Goal: Task Accomplishment & Management: Use online tool/utility

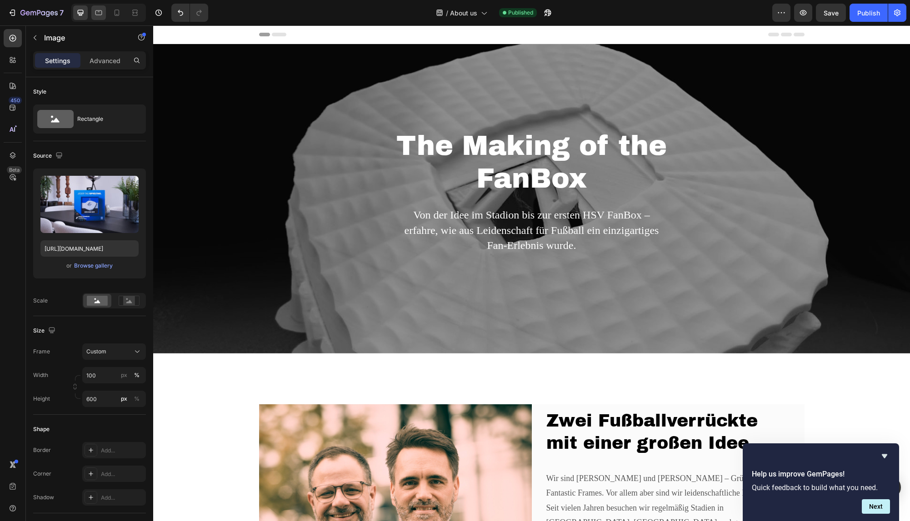
click at [100, 17] on icon at bounding box center [98, 12] width 9 height 9
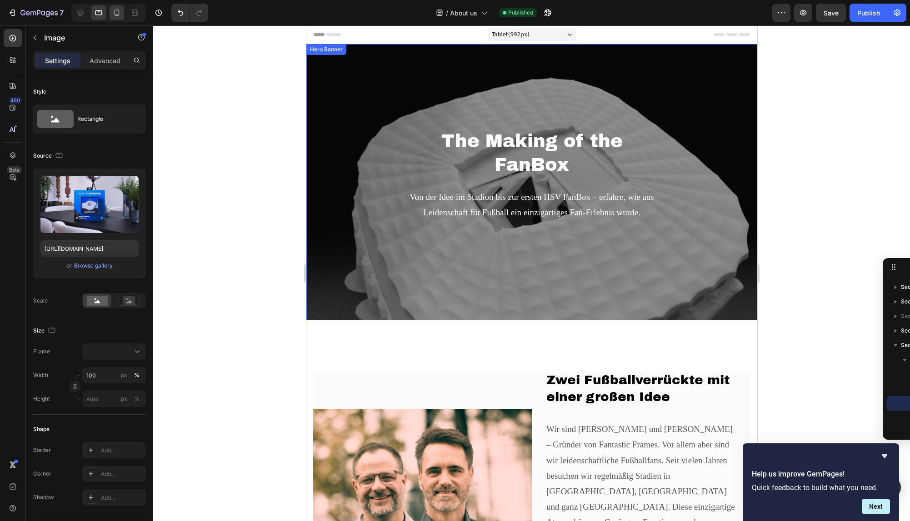
click at [114, 14] on icon at bounding box center [116, 12] width 9 height 9
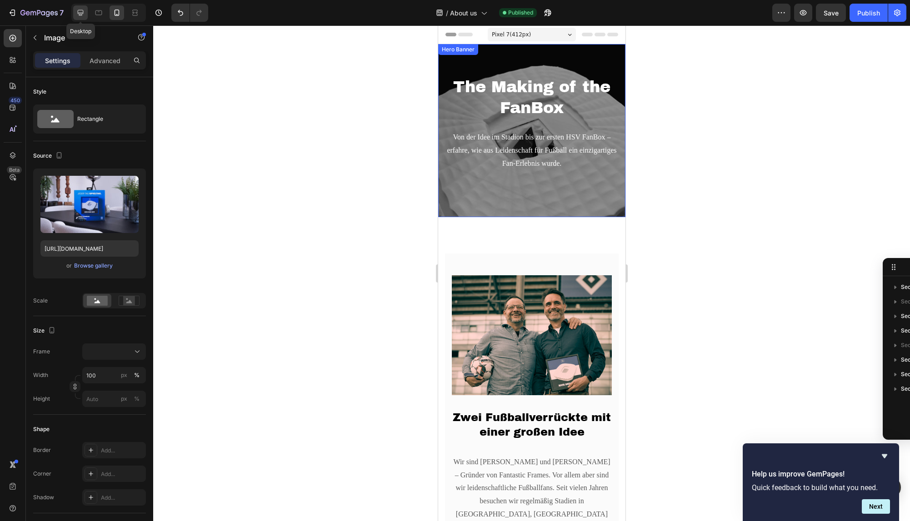
click at [80, 10] on icon at bounding box center [81, 13] width 6 height 6
type input "600"
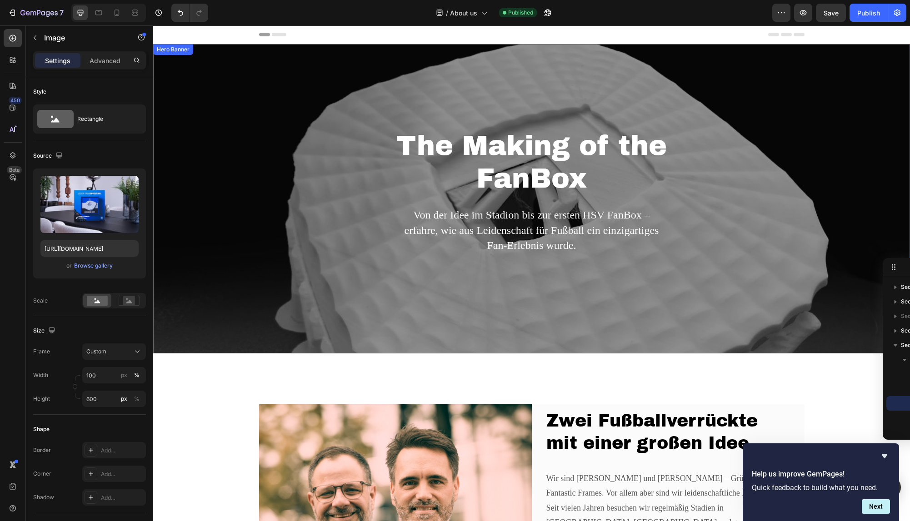
click at [323, 112] on div "The Making of the FanBox Heading Von der Idee im Stadion bis zur ersten HSV Fan…" at bounding box center [531, 199] width 757 height 310
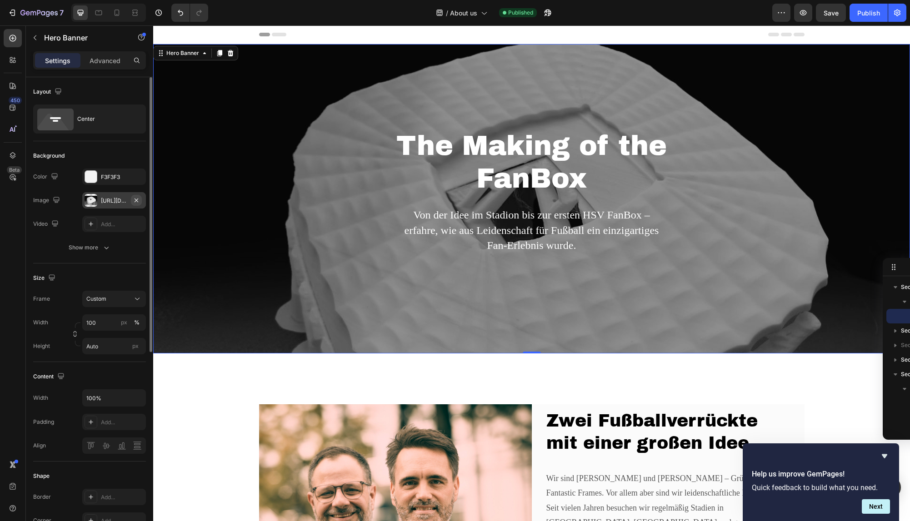
click at [137, 197] on icon "button" at bounding box center [136, 200] width 7 height 7
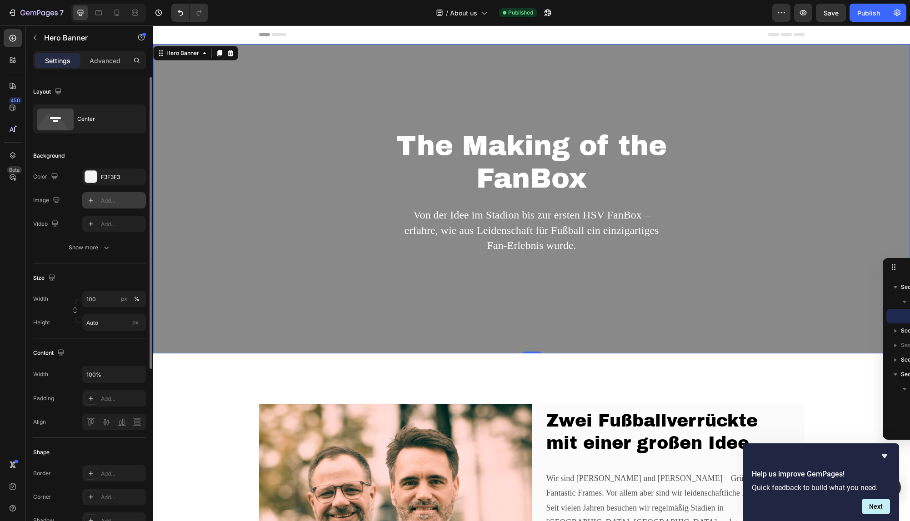
click at [120, 201] on div "Add..." at bounding box center [122, 201] width 43 height 8
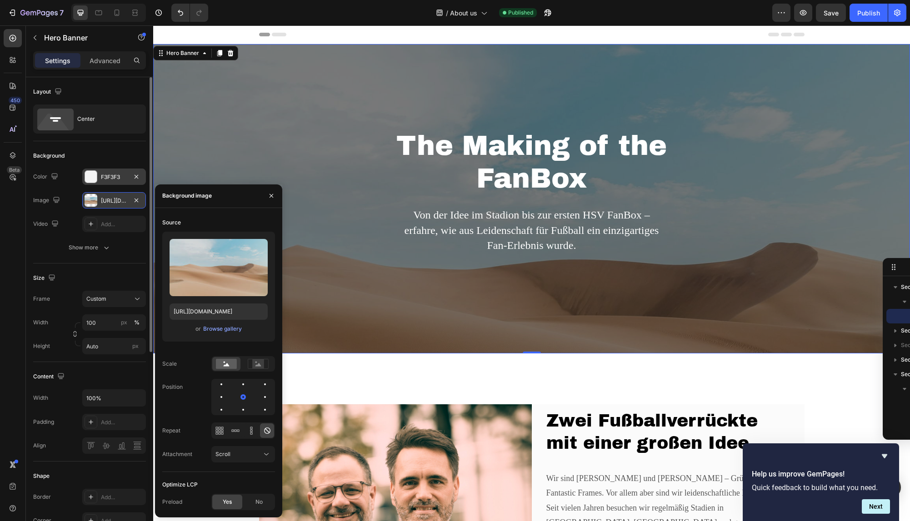
click at [112, 175] on div "F3F3F3" at bounding box center [114, 177] width 26 height 8
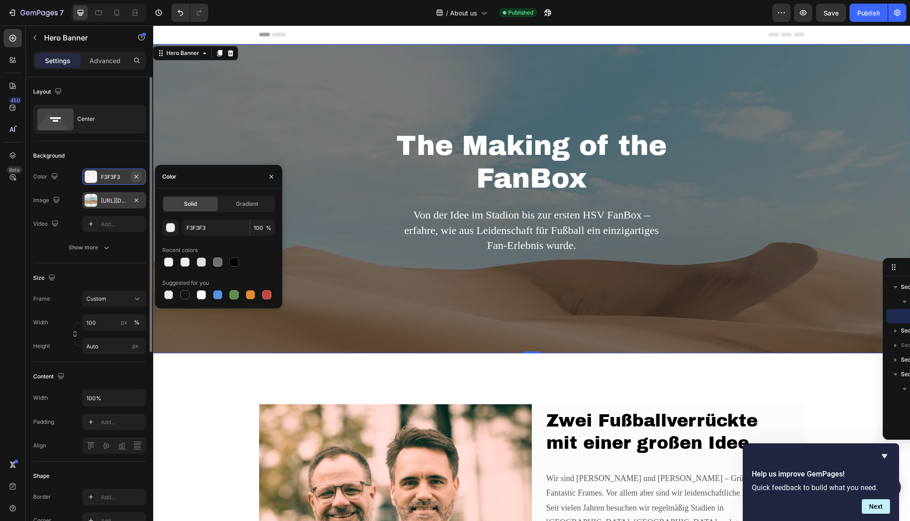
click at [134, 175] on icon "button" at bounding box center [136, 176] width 7 height 7
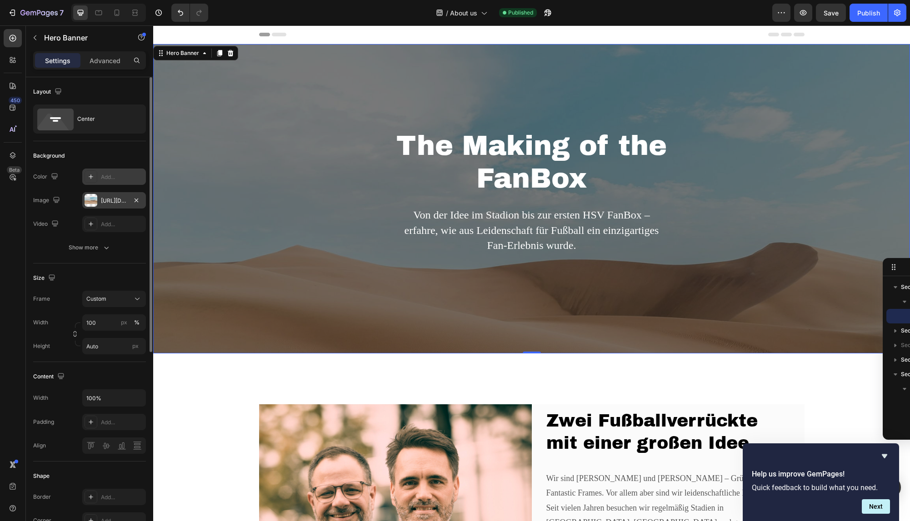
click at [125, 200] on div "https://cdn.shopify.com/s/files/1/2005/9307/files/background_settings.jpg" at bounding box center [114, 201] width 26 height 8
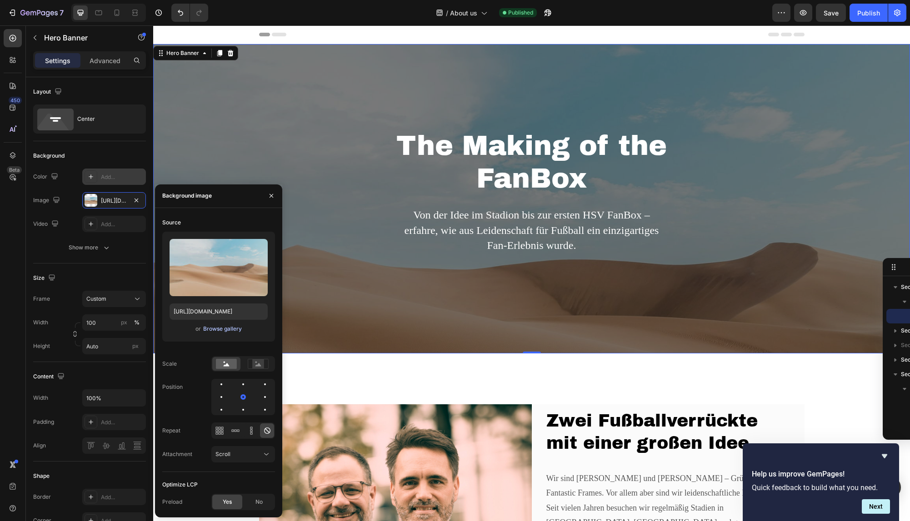
click at [227, 332] on div "Browse gallery" at bounding box center [222, 329] width 39 height 8
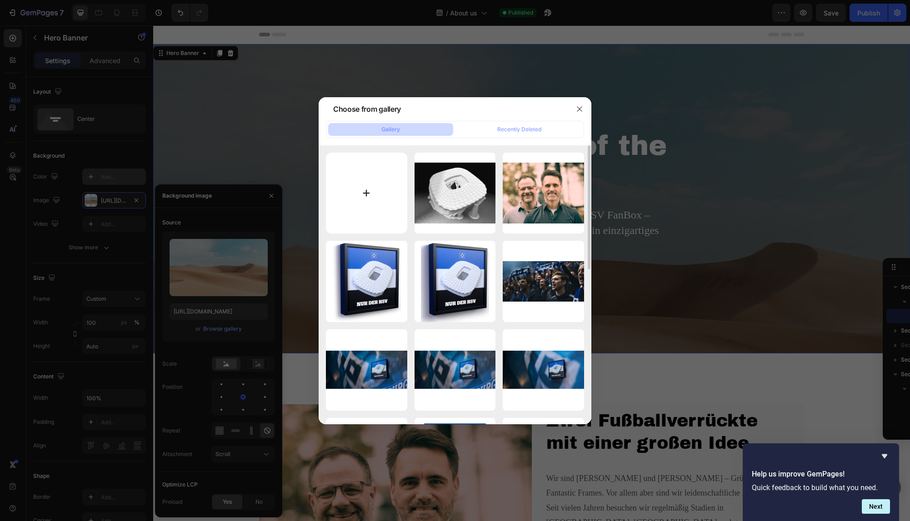
click at [378, 196] on input "file" at bounding box center [366, 193] width 81 height 81
type input "C:\fakepath\3D-Print.jpg"
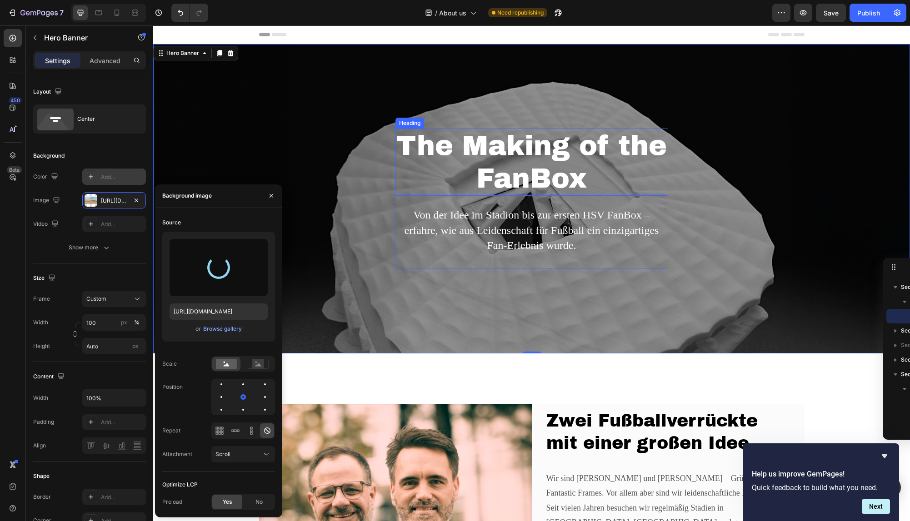
type input "https://cdn.shopify.com/s/files/1/0925/1278/0632/files/gempages_583055473008182…"
click at [788, 221] on div "The Making of the FanBox Heading Von der Idee im Stadion bis zur ersten HSV Fan…" at bounding box center [531, 199] width 757 height 310
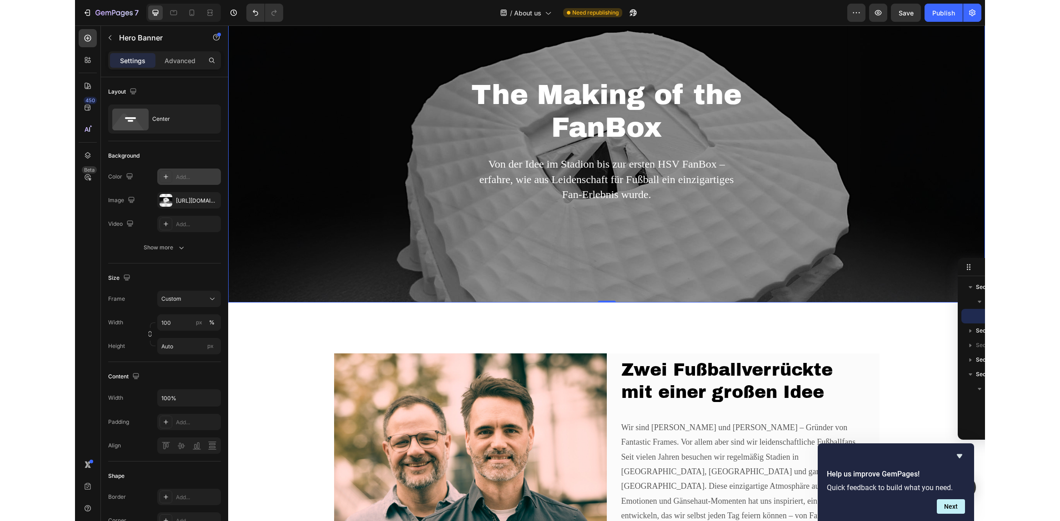
scroll to position [46, 0]
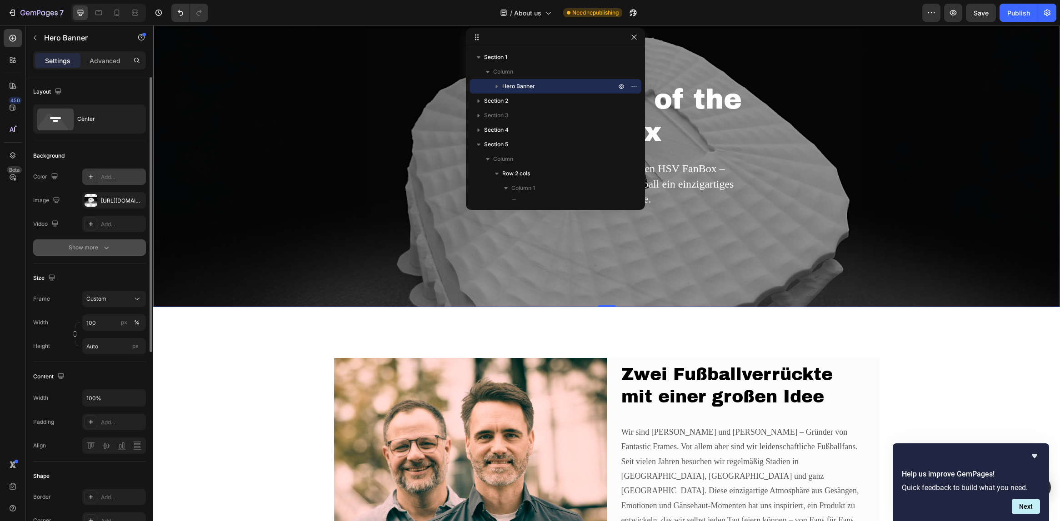
click at [96, 249] on div "Show more" at bounding box center [90, 247] width 42 height 9
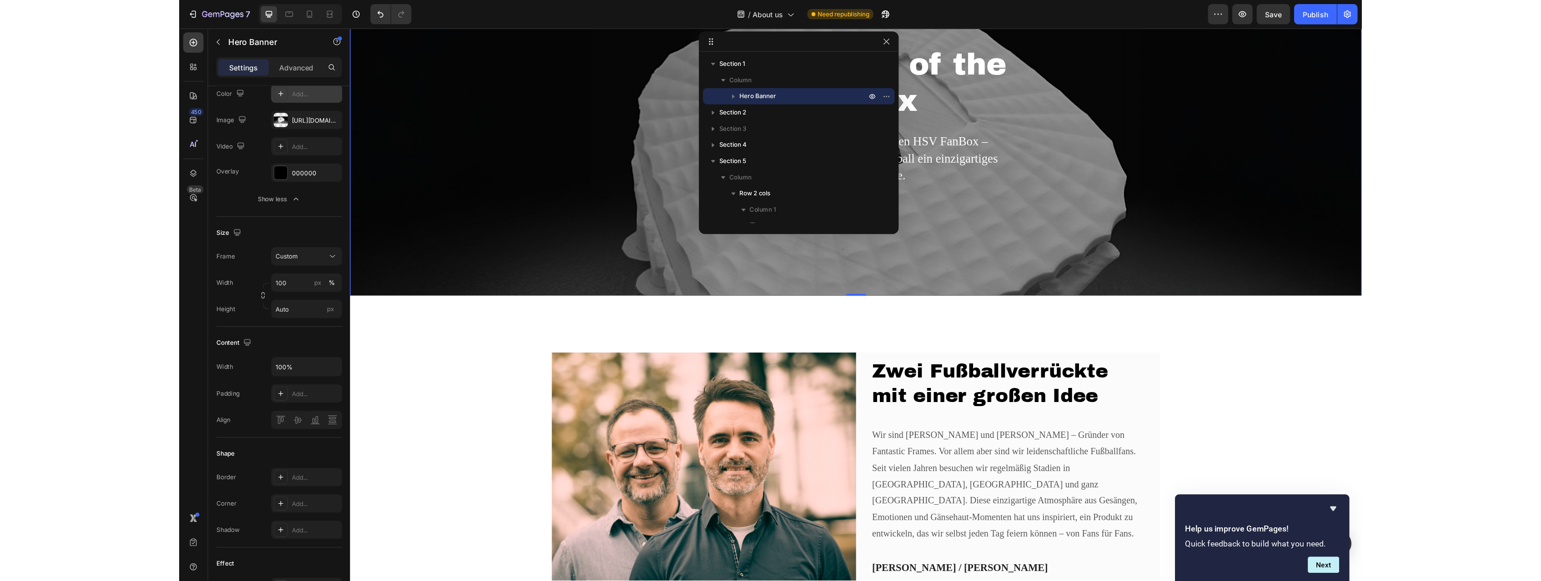
scroll to position [93, 0]
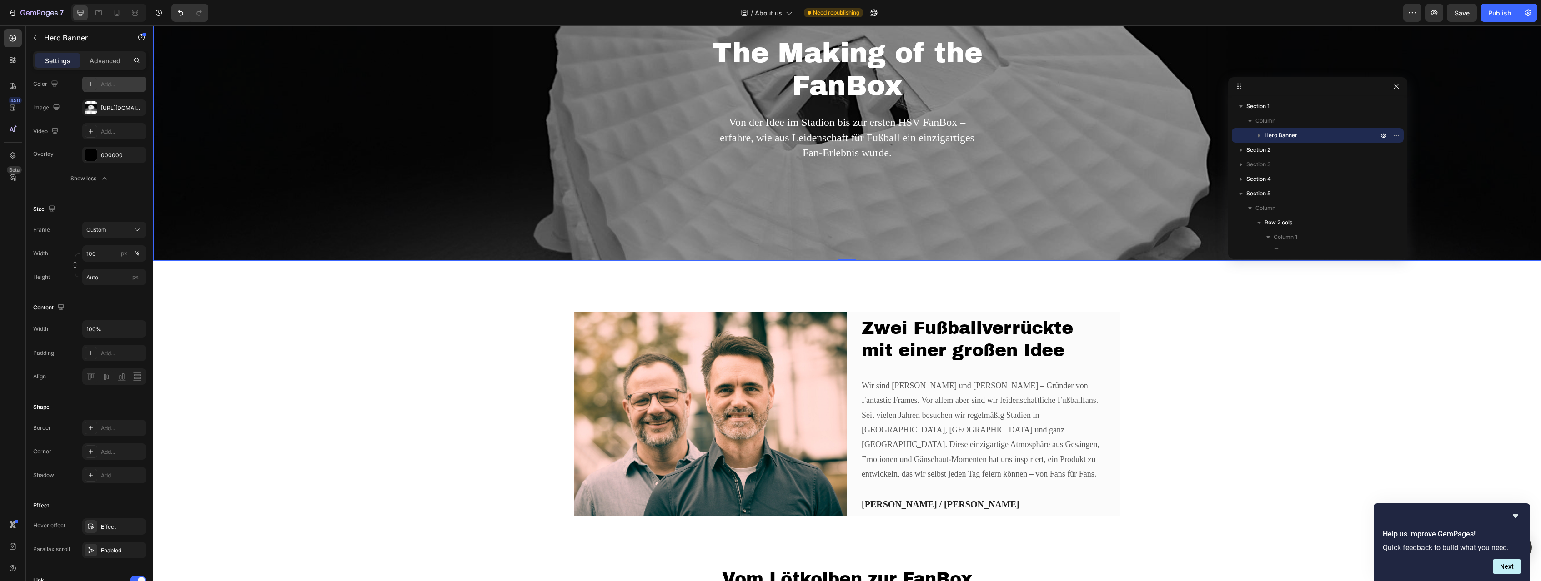
drag, startPoint x: 418, startPoint y: 2, endPoint x: 1323, endPoint y: 85, distance: 909.4
click at [910, 0] on body "7 Version history / About us Need republishing Preview Save Publish 450 Beta Se…" at bounding box center [770, 0] width 1541 height 0
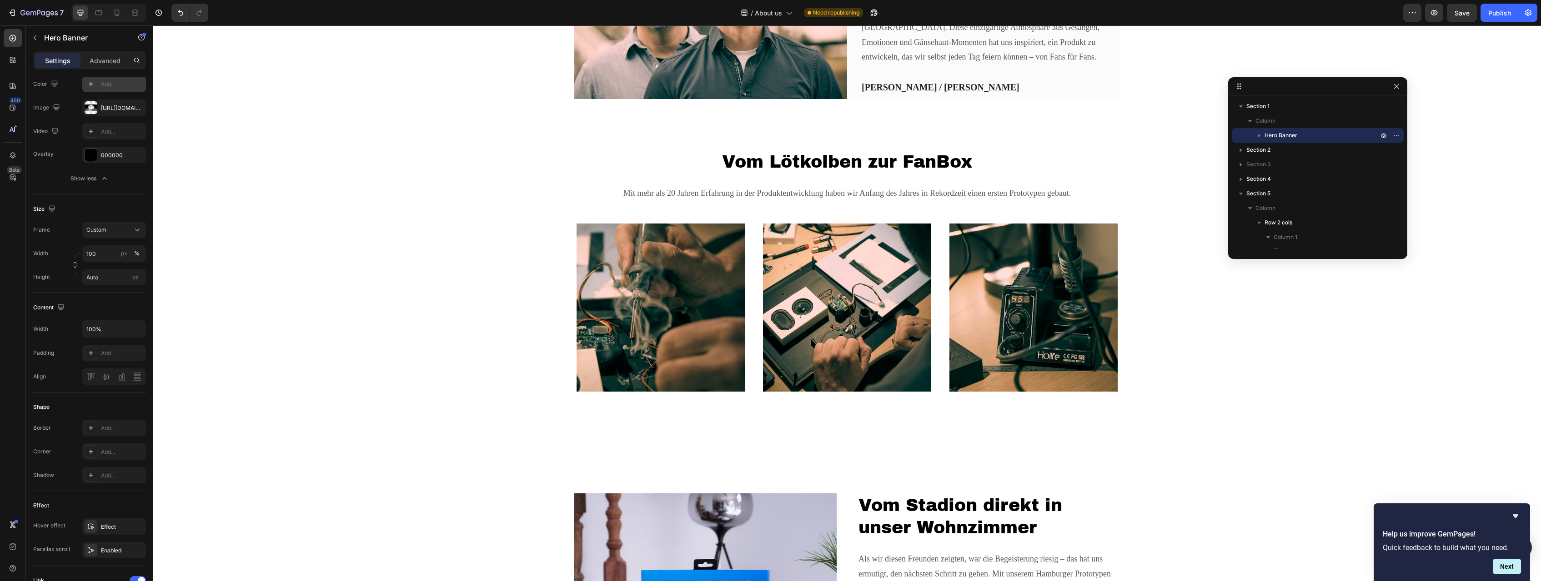
scroll to position [788, 0]
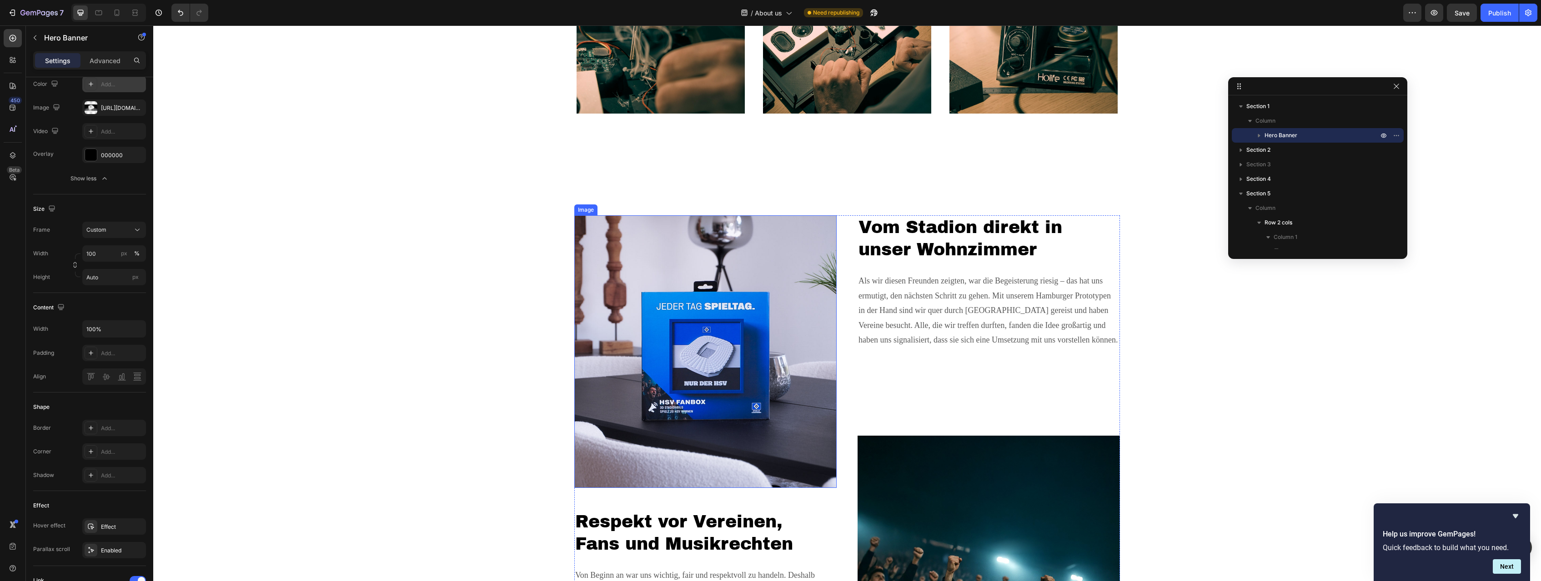
click at [721, 285] on img at bounding box center [705, 351] width 262 height 273
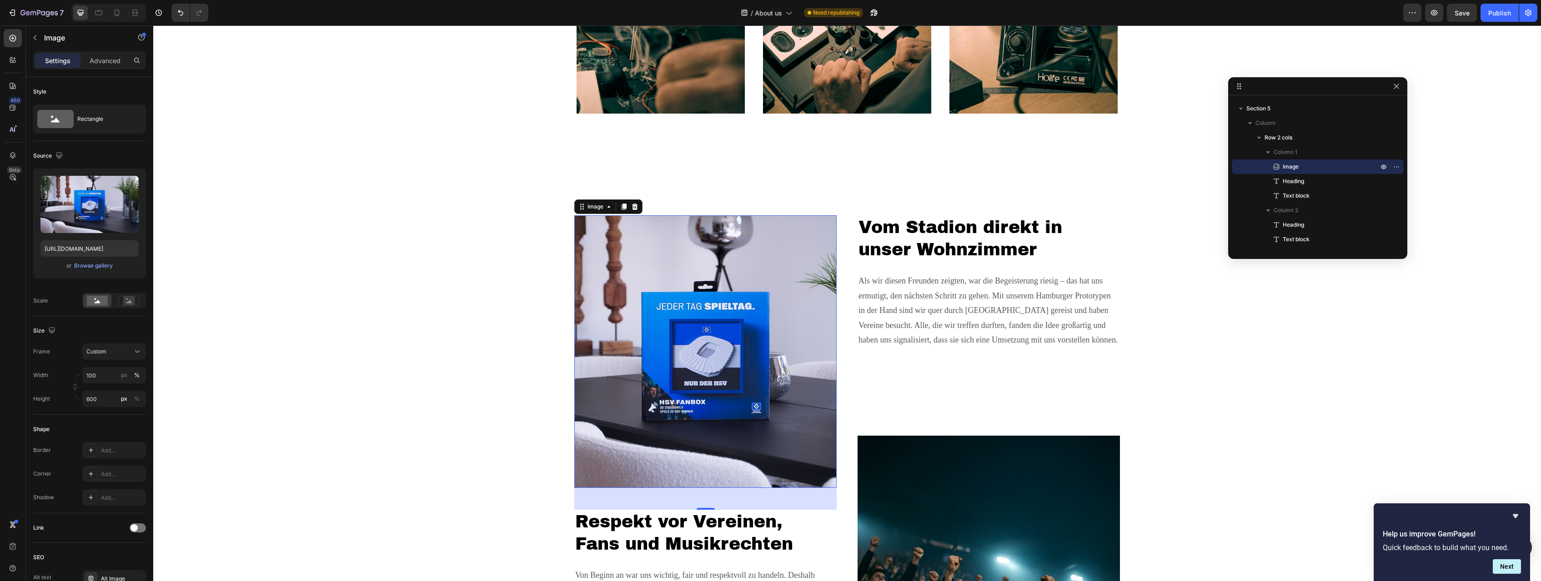
scroll to position [861, 0]
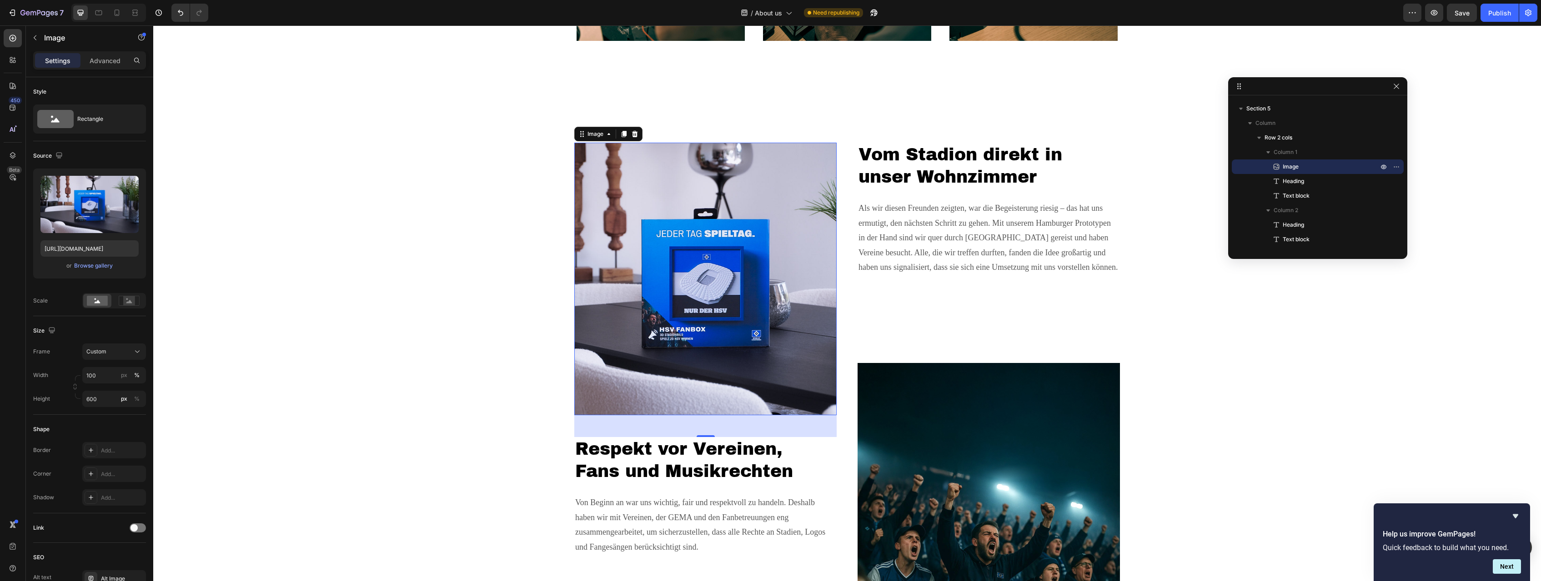
click at [660, 304] on img at bounding box center [705, 279] width 262 height 273
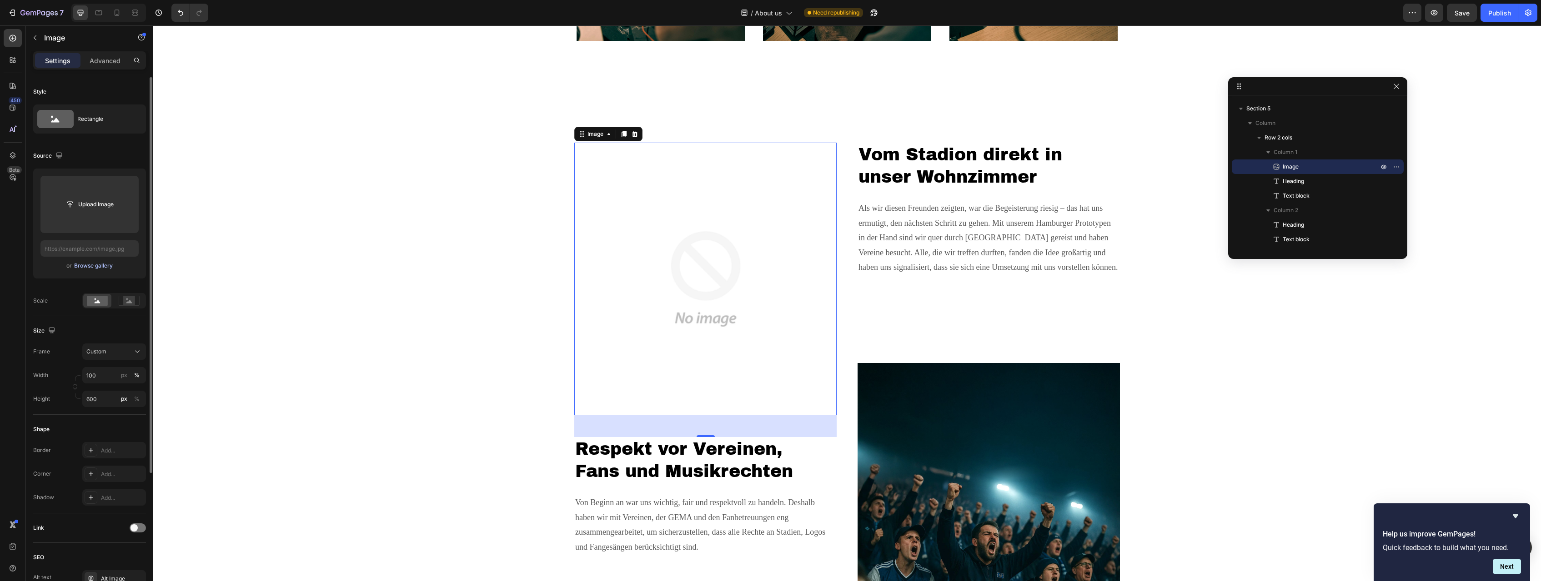
click at [95, 267] on div "Browse gallery" at bounding box center [93, 266] width 39 height 8
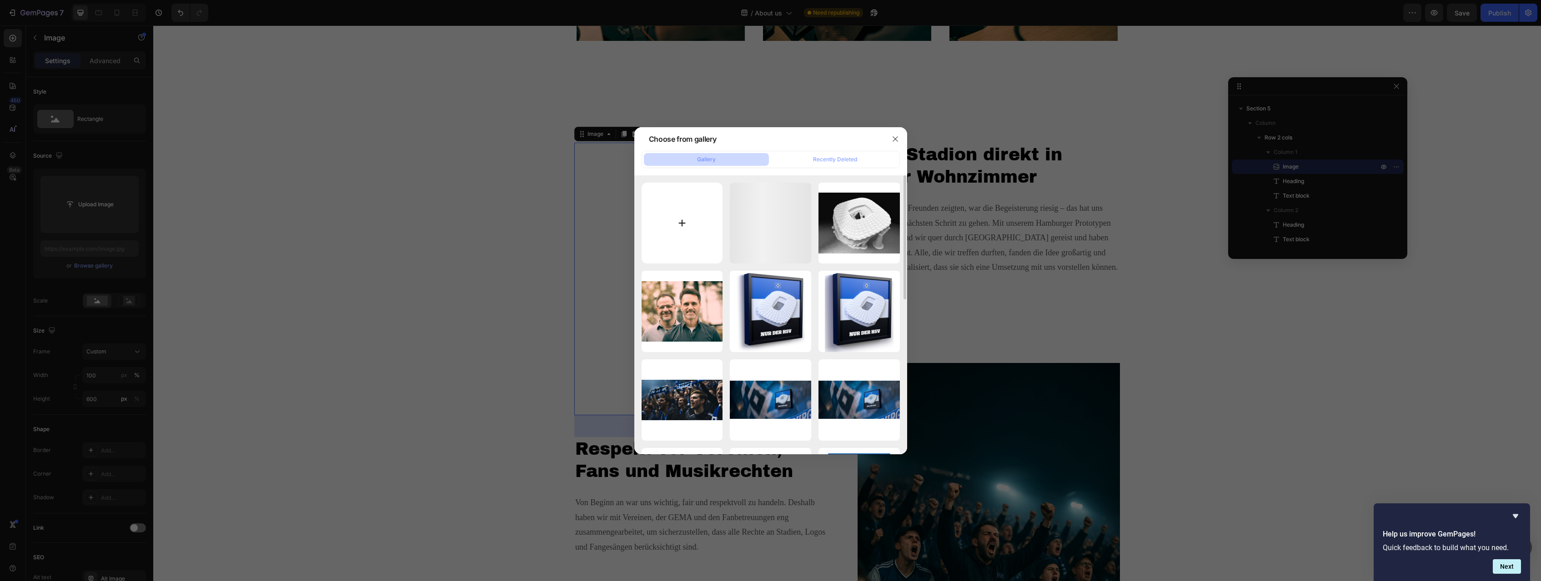
click at [671, 216] on input "file" at bounding box center [681, 223] width 81 height 81
type input "C:\fakepath\FanBox_Packaging.jpg"
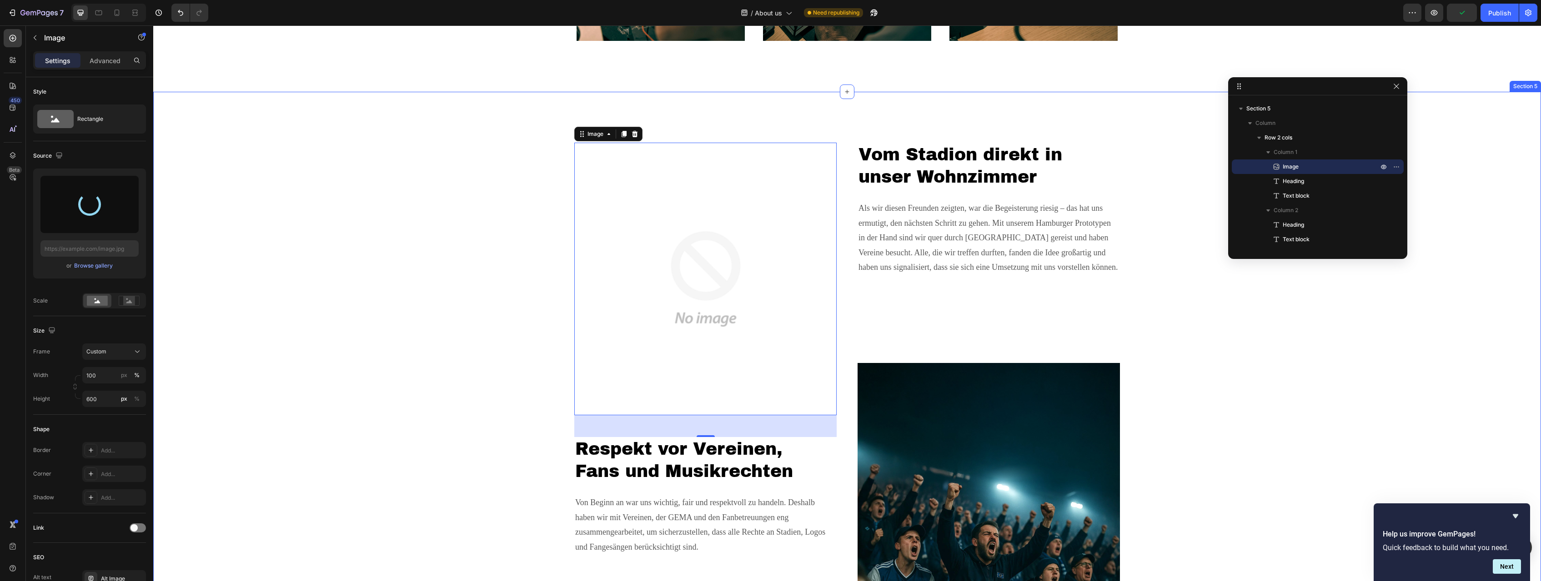
type input "[URL][DOMAIN_NAME]"
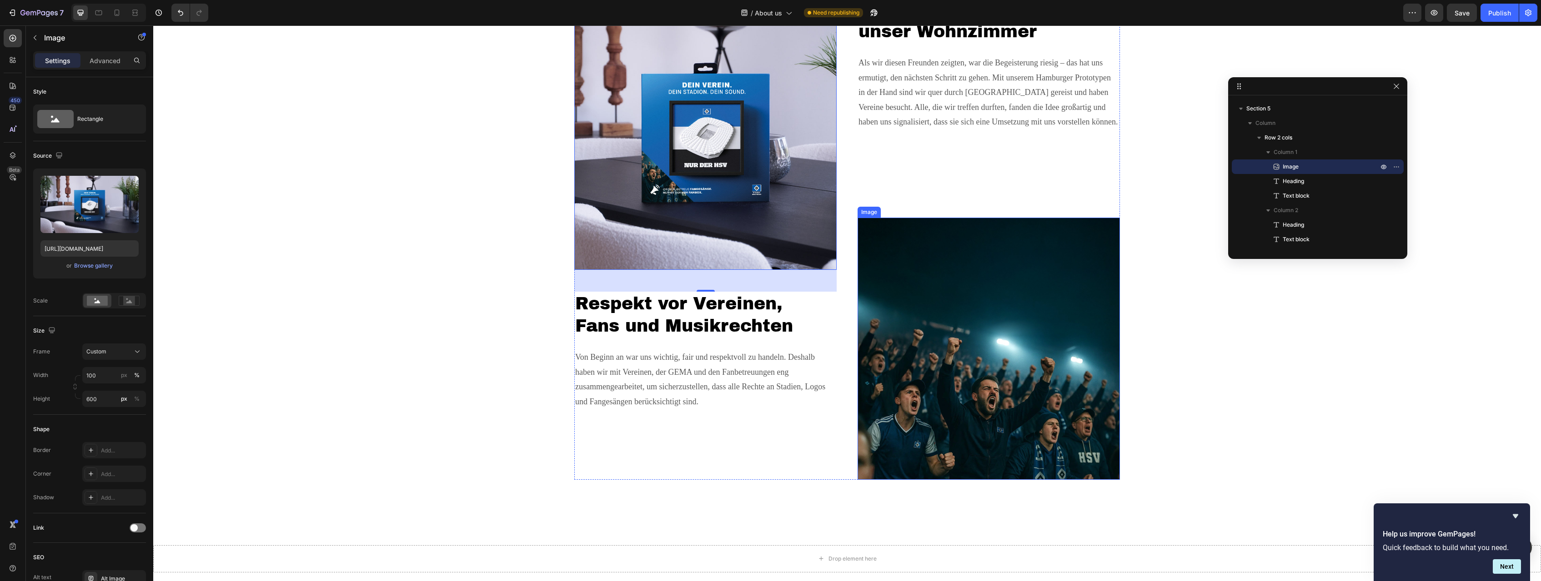
scroll to position [907, 0]
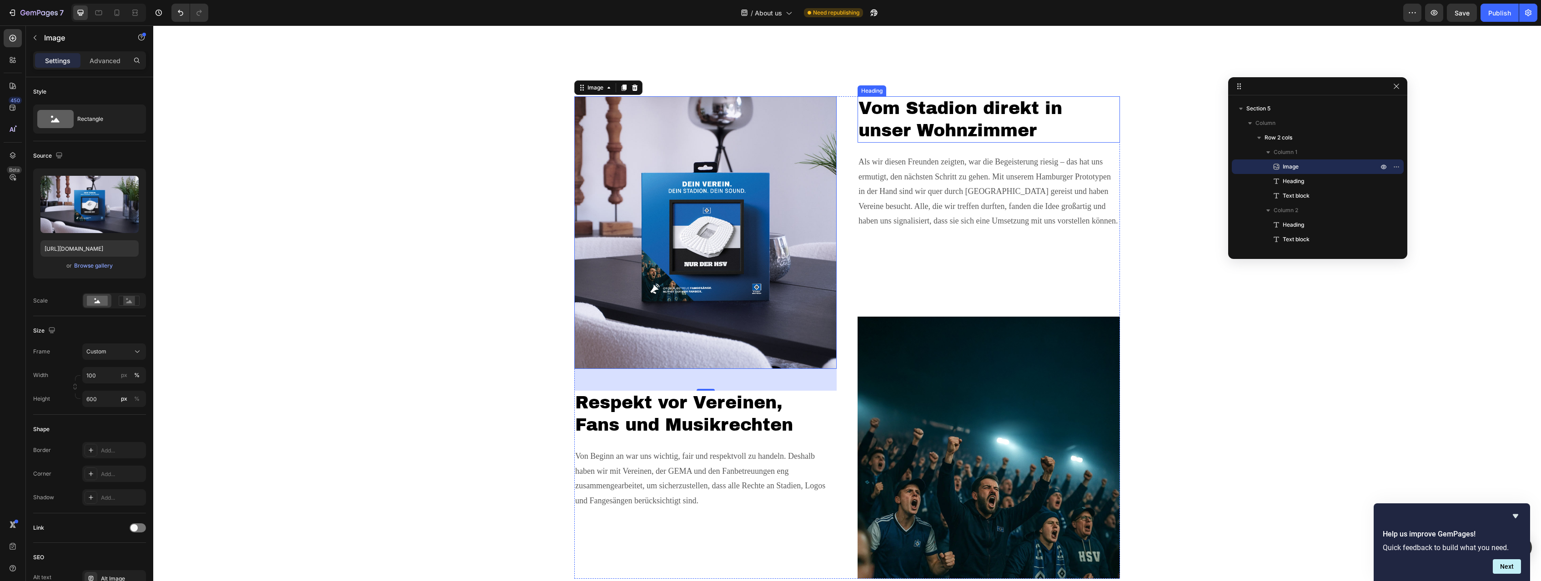
click at [910, 130] on h2 "Vom Stadion direkt in unser Wohnzimmer" at bounding box center [988, 119] width 262 height 47
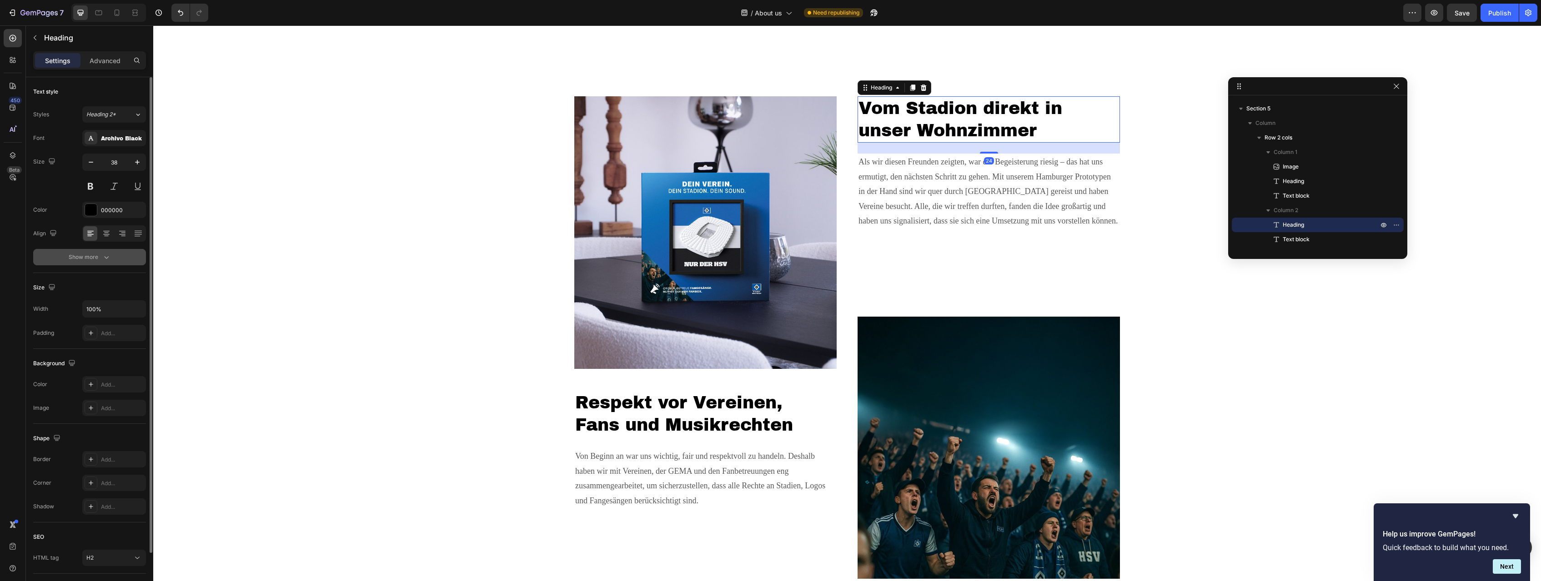
click at [93, 256] on div "Show more" at bounding box center [90, 257] width 42 height 9
click at [140, 278] on icon "button" at bounding box center [137, 281] width 9 height 9
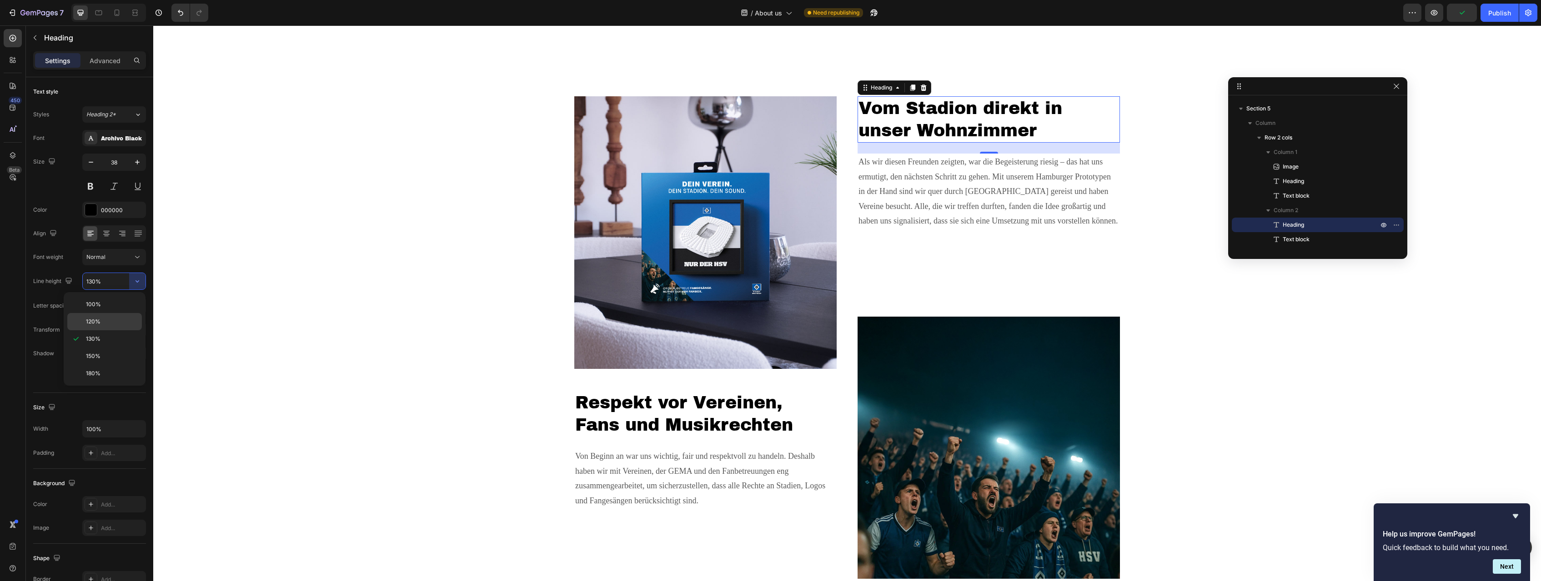
click at [120, 316] on div "120%" at bounding box center [104, 321] width 75 height 17
type input "120%"
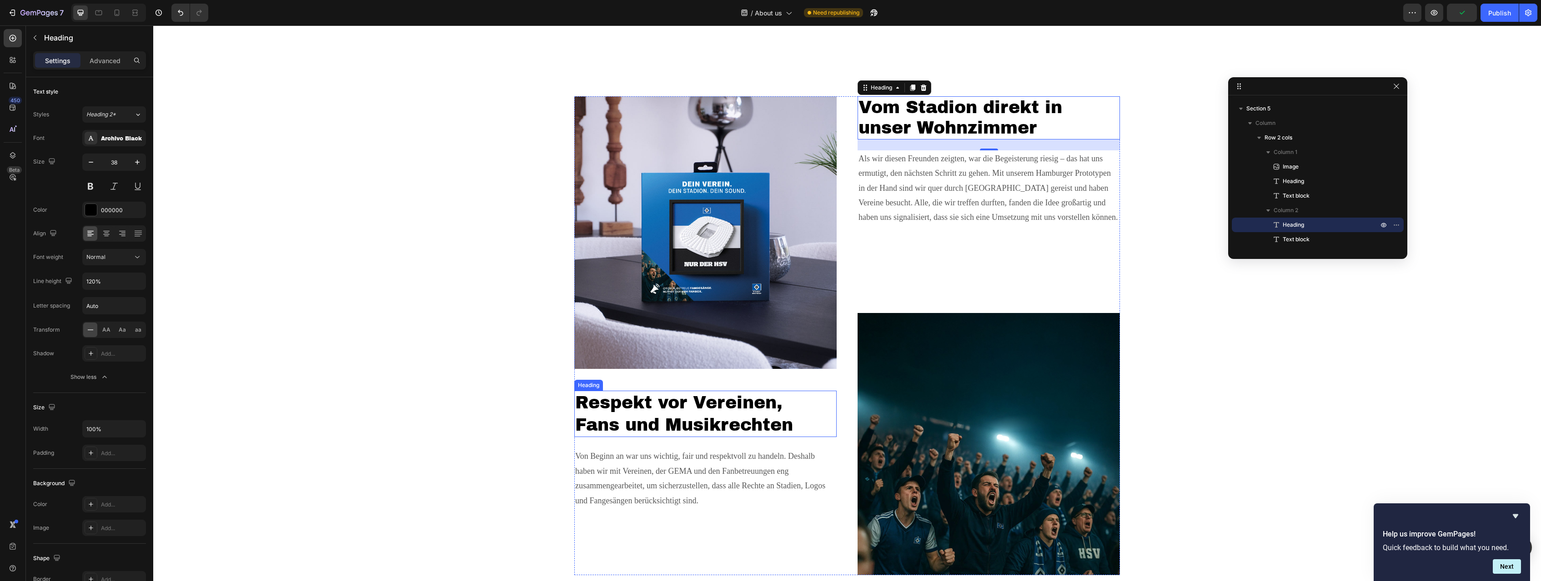
click at [660, 411] on h2 "Respekt vor Vereinen, Fans und Musikrechten" at bounding box center [705, 414] width 262 height 47
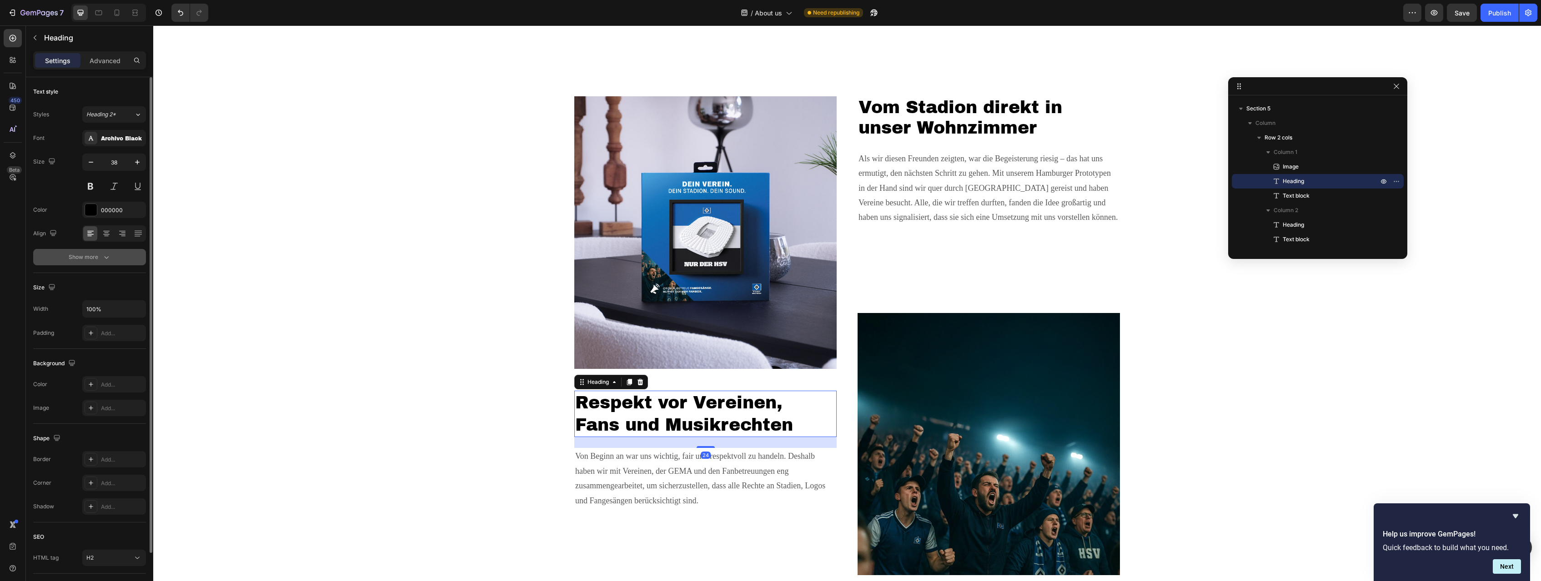
click at [113, 255] on button "Show more" at bounding box center [89, 257] width 113 height 16
click at [136, 280] on icon "button" at bounding box center [137, 281] width 9 height 9
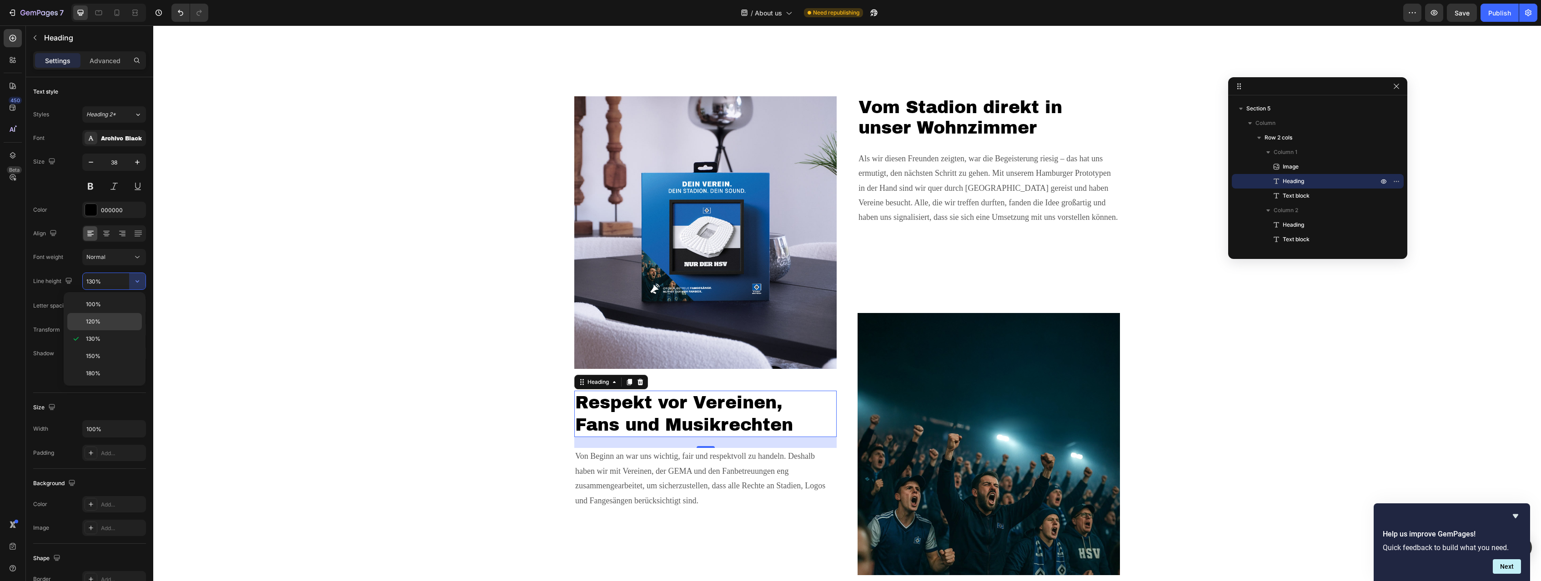
click at [125, 319] on p "120%" at bounding box center [112, 322] width 52 height 8
type input "120%"
click at [373, 332] on div "Image Respekt vor Vereinen, Fans und Musikrechten Heading 24 Von Beginn an war …" at bounding box center [847, 336] width 1374 height 480
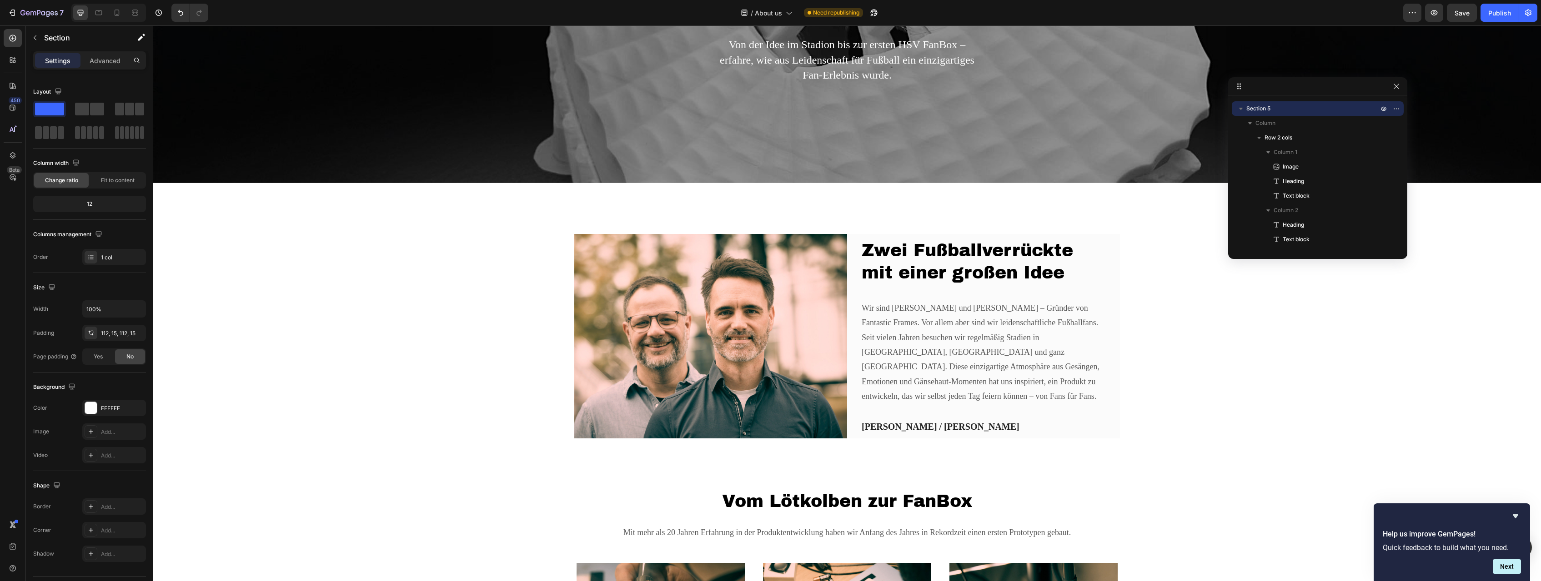
scroll to position [165, 0]
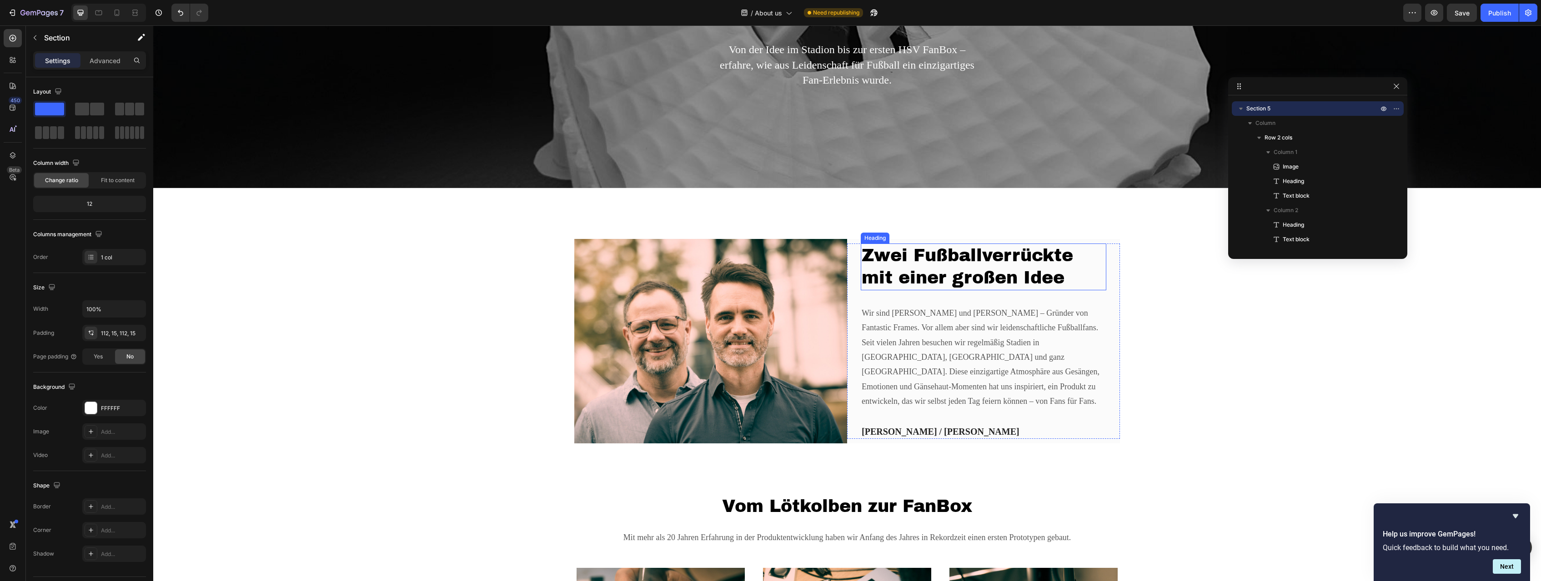
click at [910, 274] on h2 "Zwei Fußballverrückte mit einer großen Idee" at bounding box center [983, 267] width 245 height 47
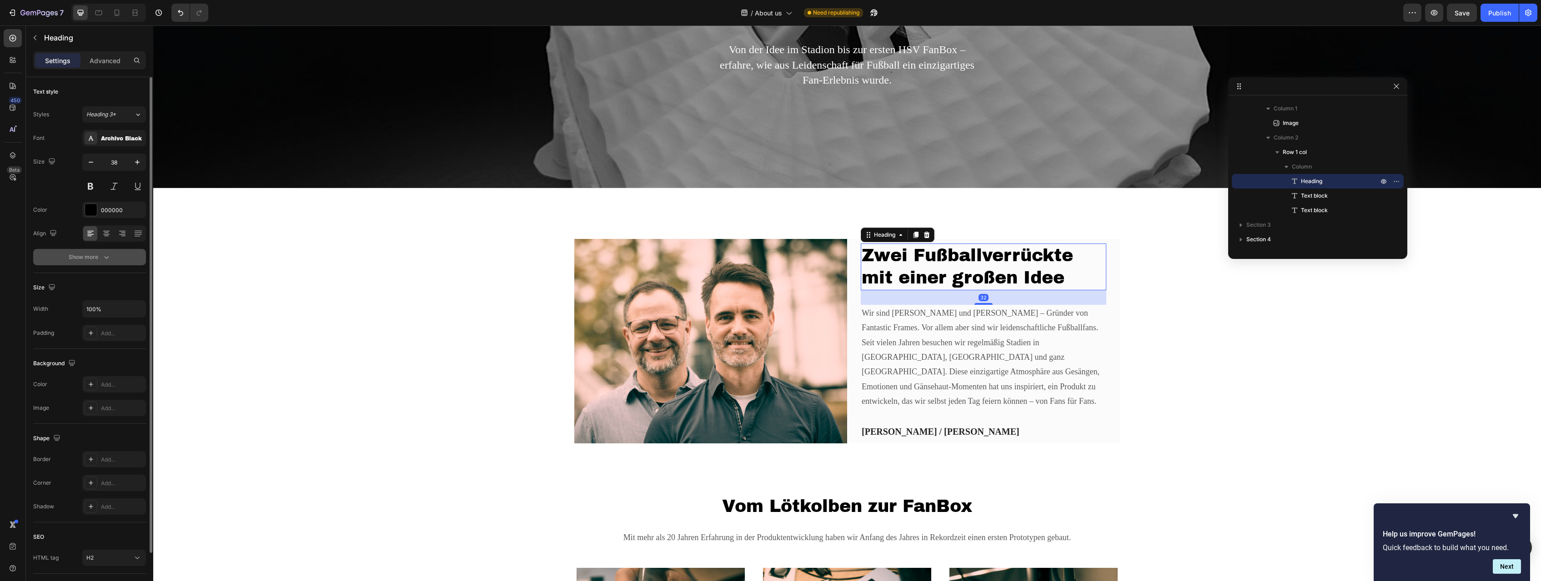
click at [99, 259] on div "Show more" at bounding box center [90, 257] width 42 height 9
click at [140, 281] on icon "button" at bounding box center [137, 281] width 9 height 9
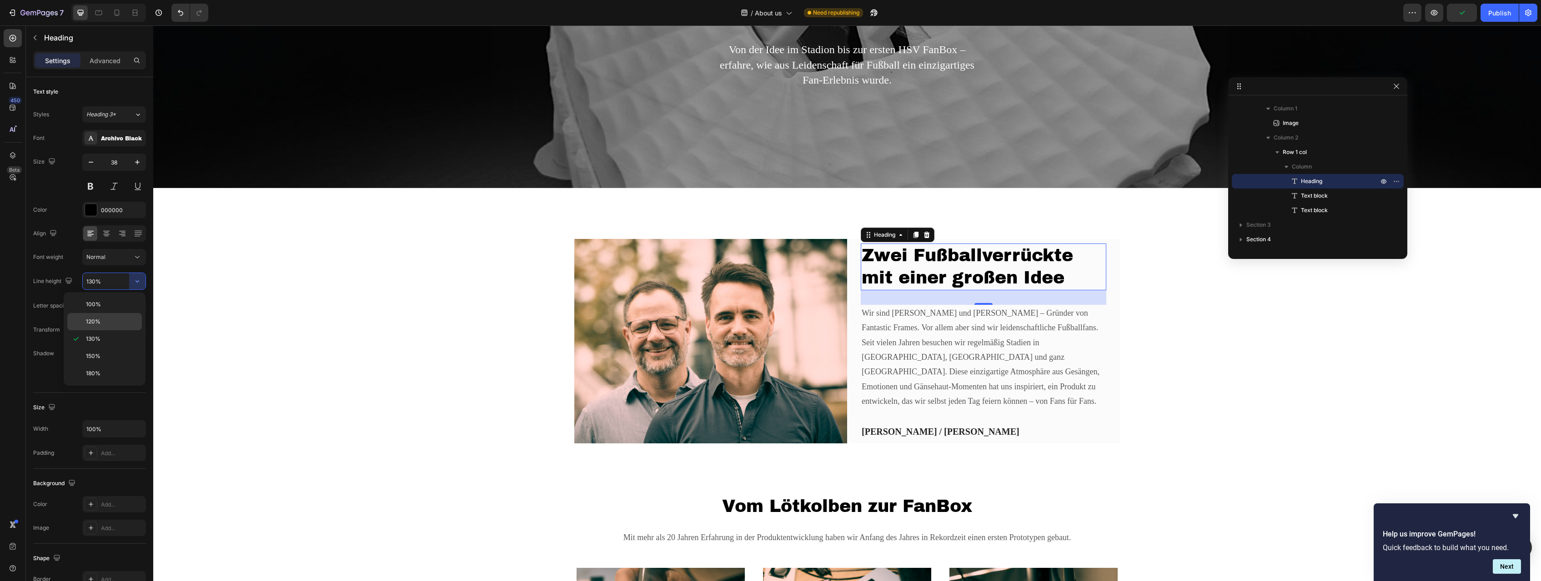
click at [116, 318] on p "120%" at bounding box center [112, 322] width 52 height 8
type input "120%"
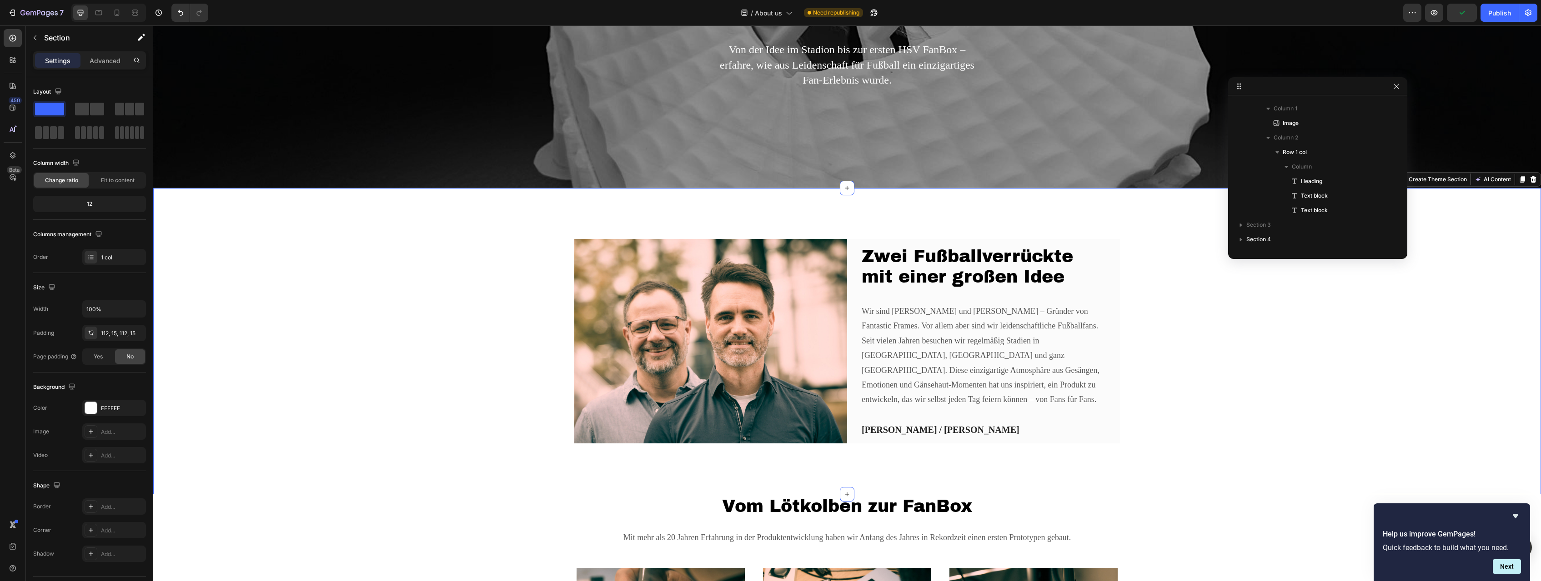
click at [411, 346] on div "Image Zwei Fußballverrückte mit einer großen Idee Heading Wir sind René und And…" at bounding box center [847, 341] width 1374 height 205
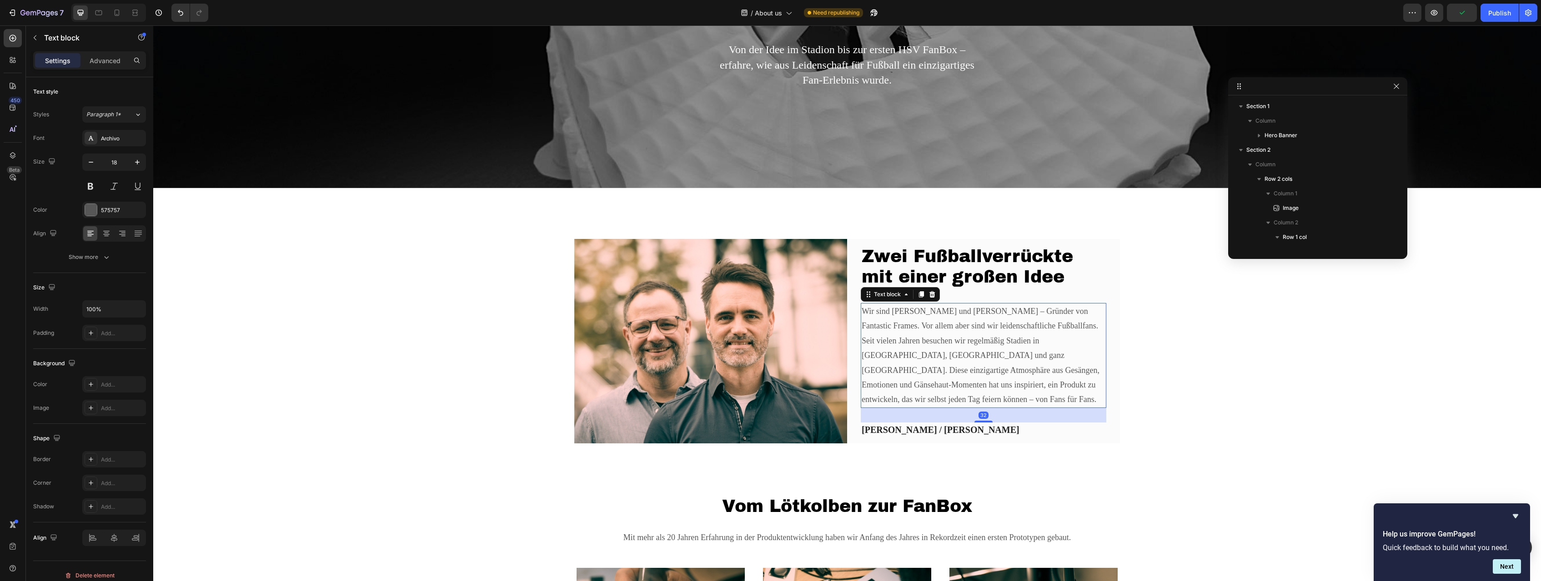
click at [910, 341] on p "Wir sind [PERSON_NAME] und [PERSON_NAME] – Gründer von Fantastic Frames. Vor al…" at bounding box center [984, 355] width 244 height 103
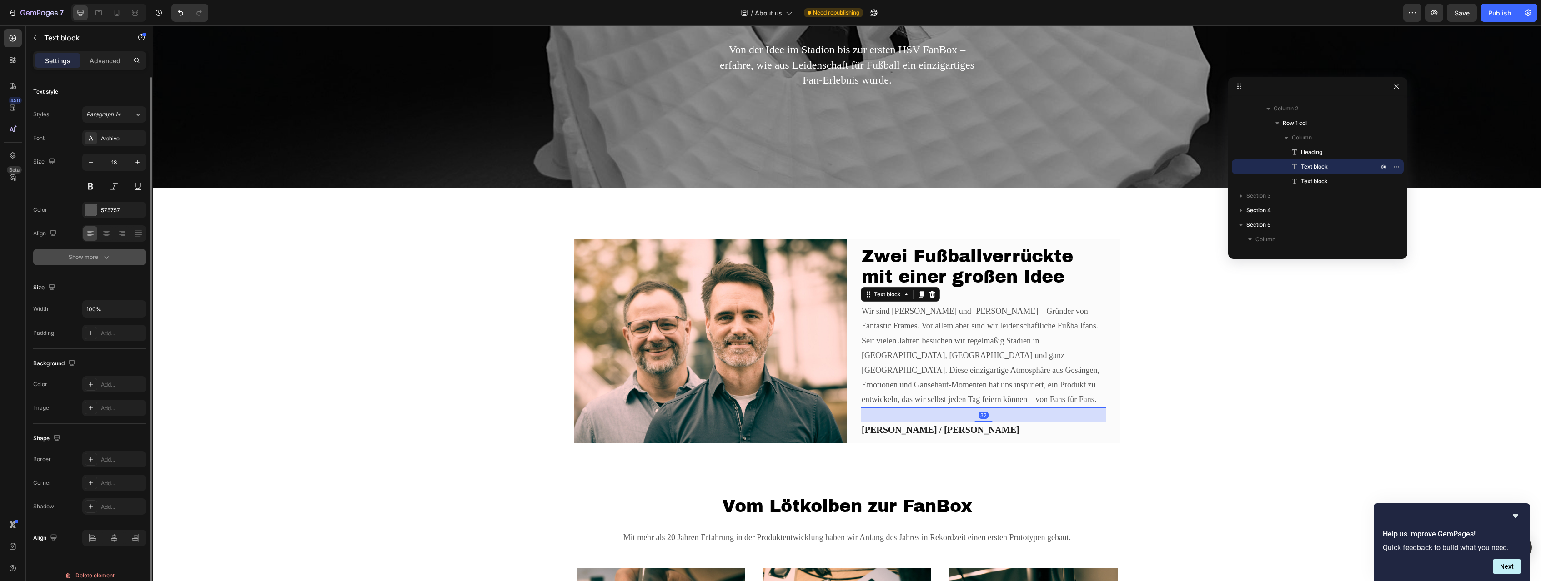
click at [109, 257] on icon "button" at bounding box center [106, 257] width 9 height 9
click at [137, 283] on icon "button" at bounding box center [137, 281] width 9 height 9
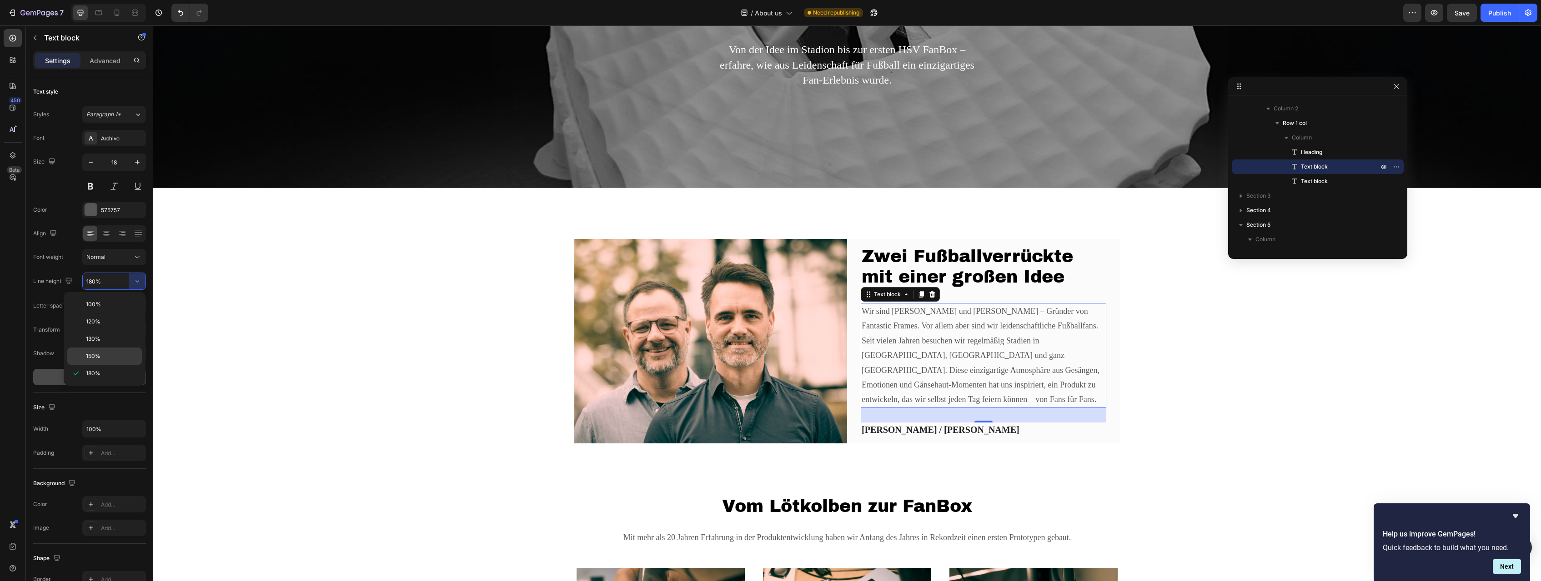
click at [112, 350] on div "150%" at bounding box center [104, 356] width 75 height 17
type input "150%"
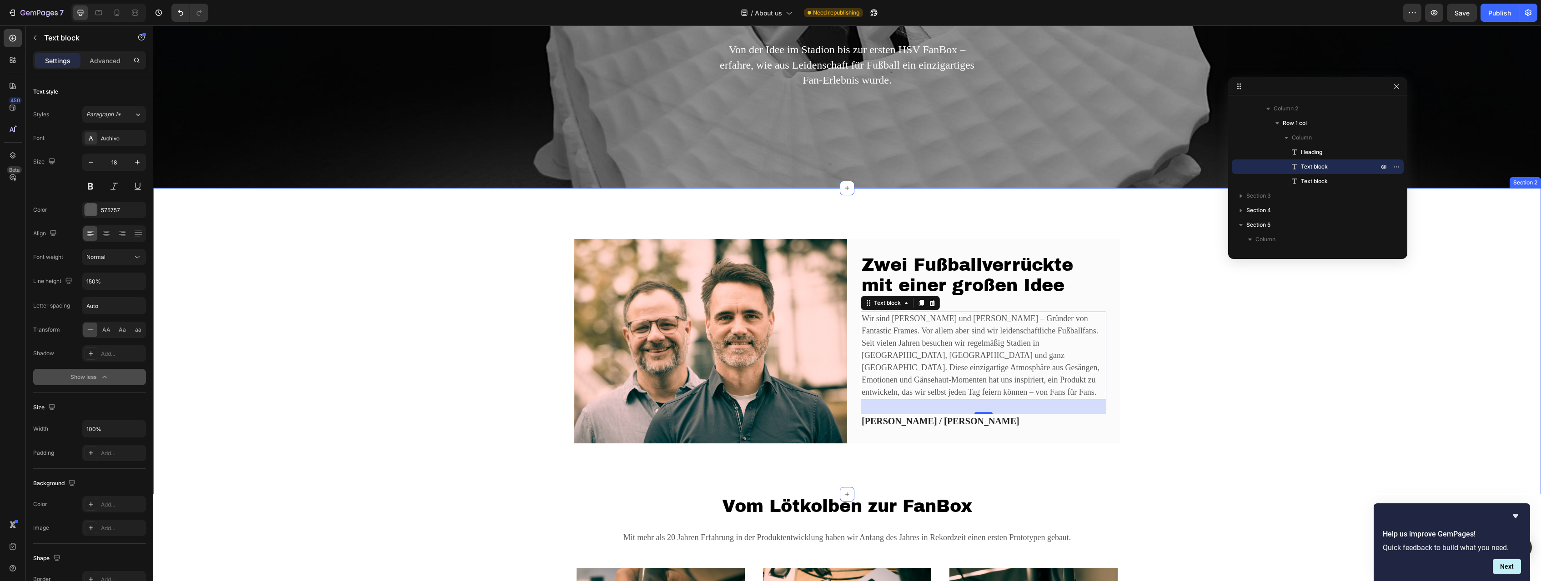
click at [306, 348] on div "Image Zwei Fußballverrückte mit einer großen Idee Heading Wir sind René und And…" at bounding box center [847, 341] width 1374 height 205
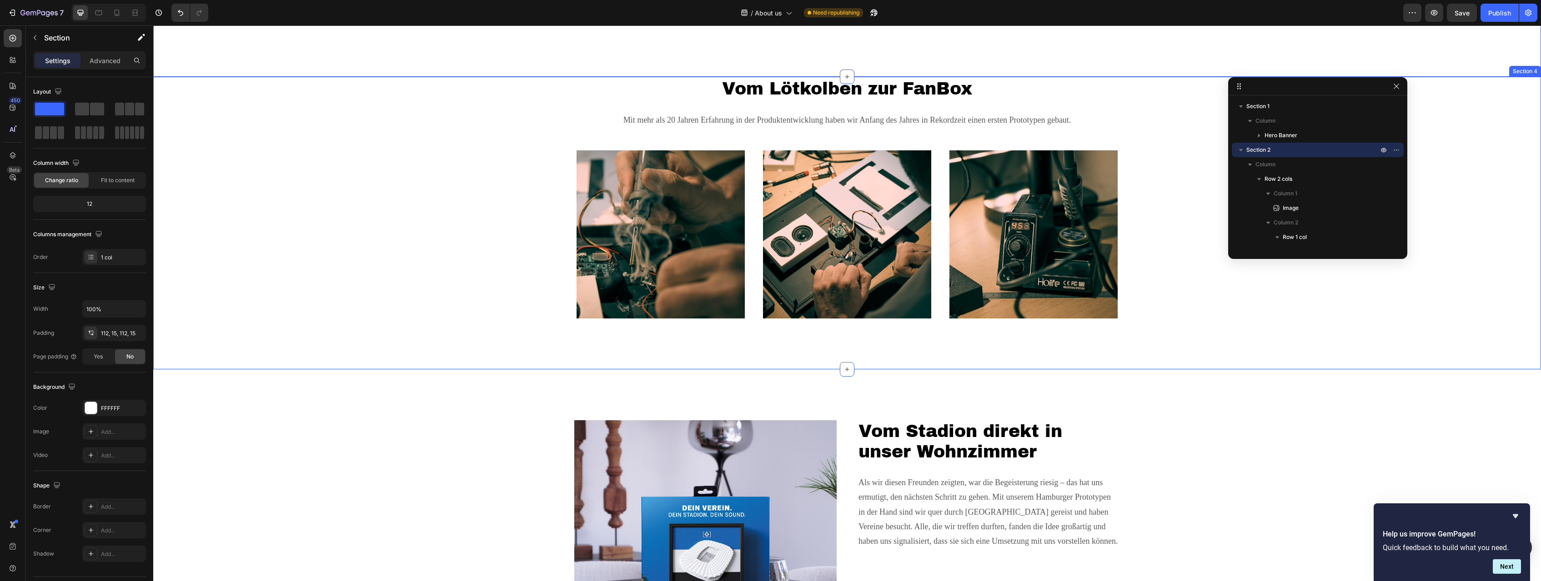
scroll to position [768, 0]
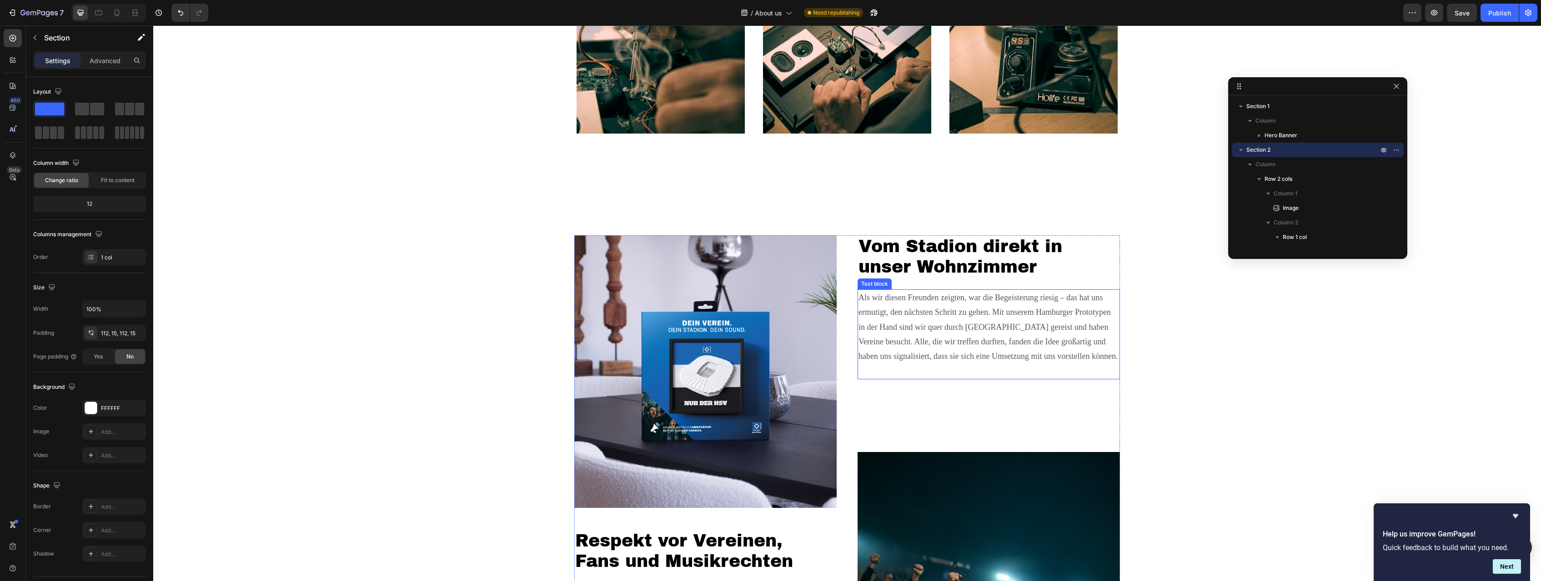
click at [902, 335] on p "Als wir diesen Freunden zeigten, war die Begeisterung riesig – das hat uns ermu…" at bounding box center [988, 335] width 260 height 88
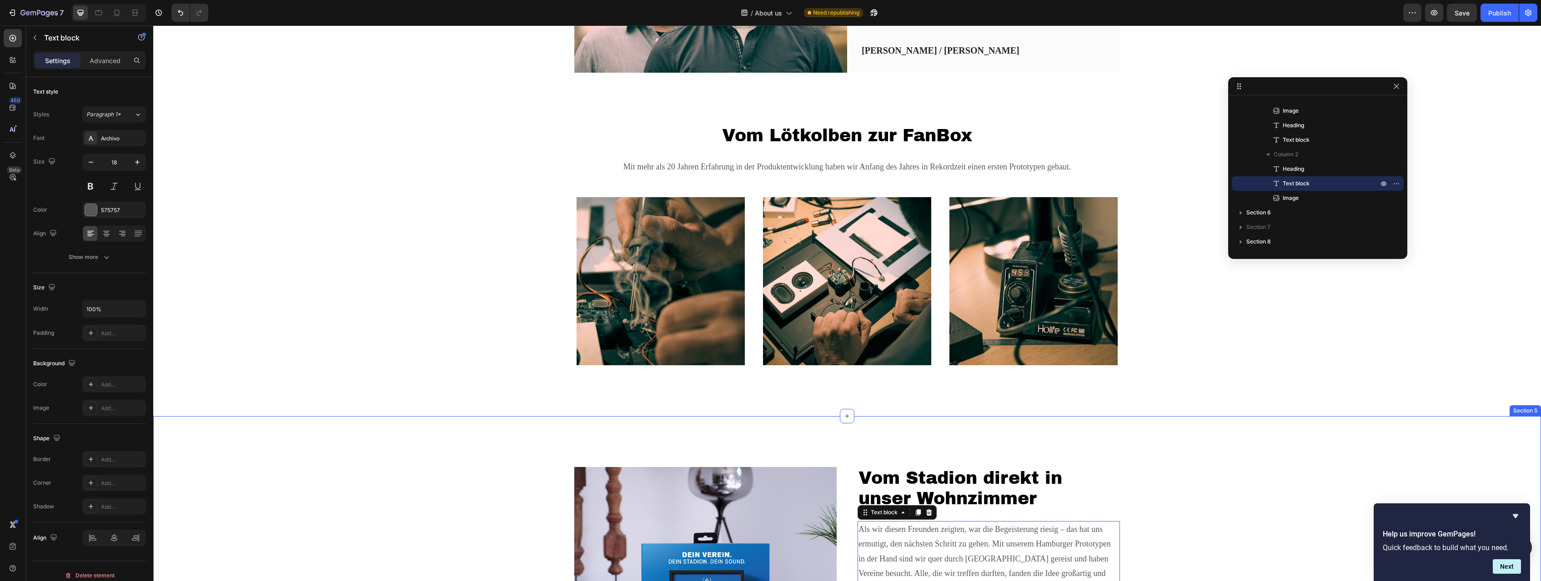
scroll to position [351, 0]
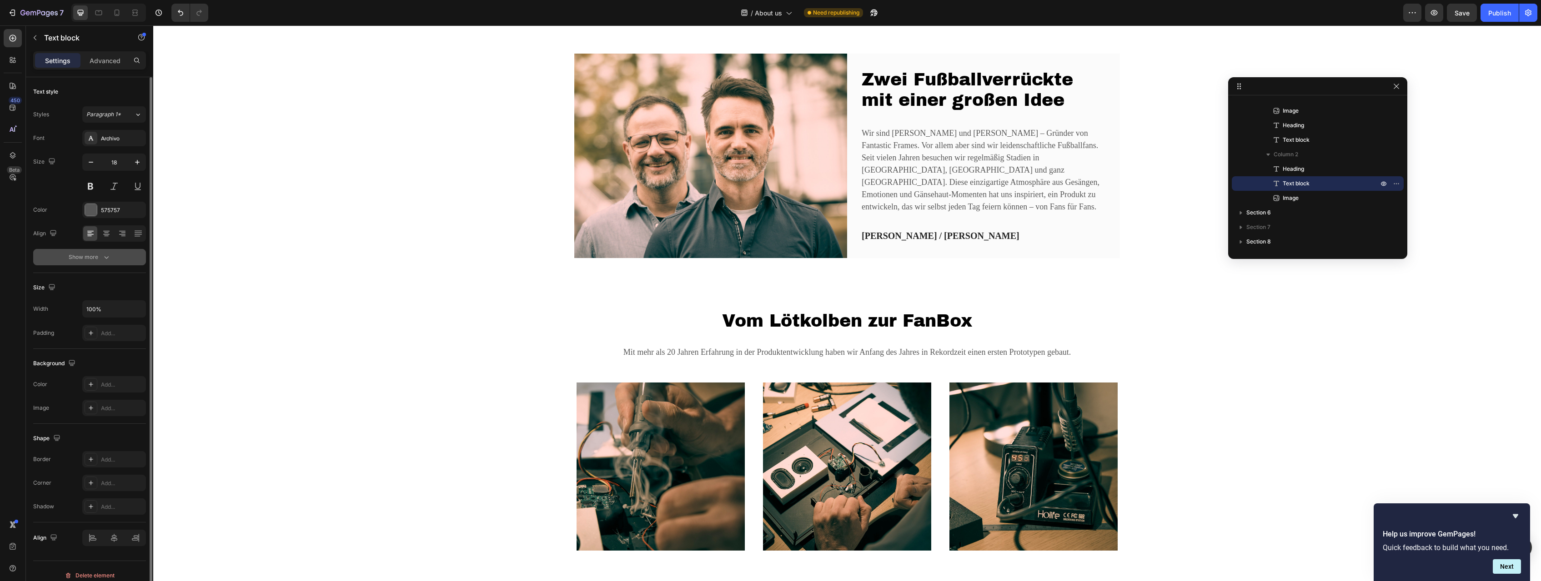
click at [102, 257] on icon "button" at bounding box center [106, 257] width 9 height 9
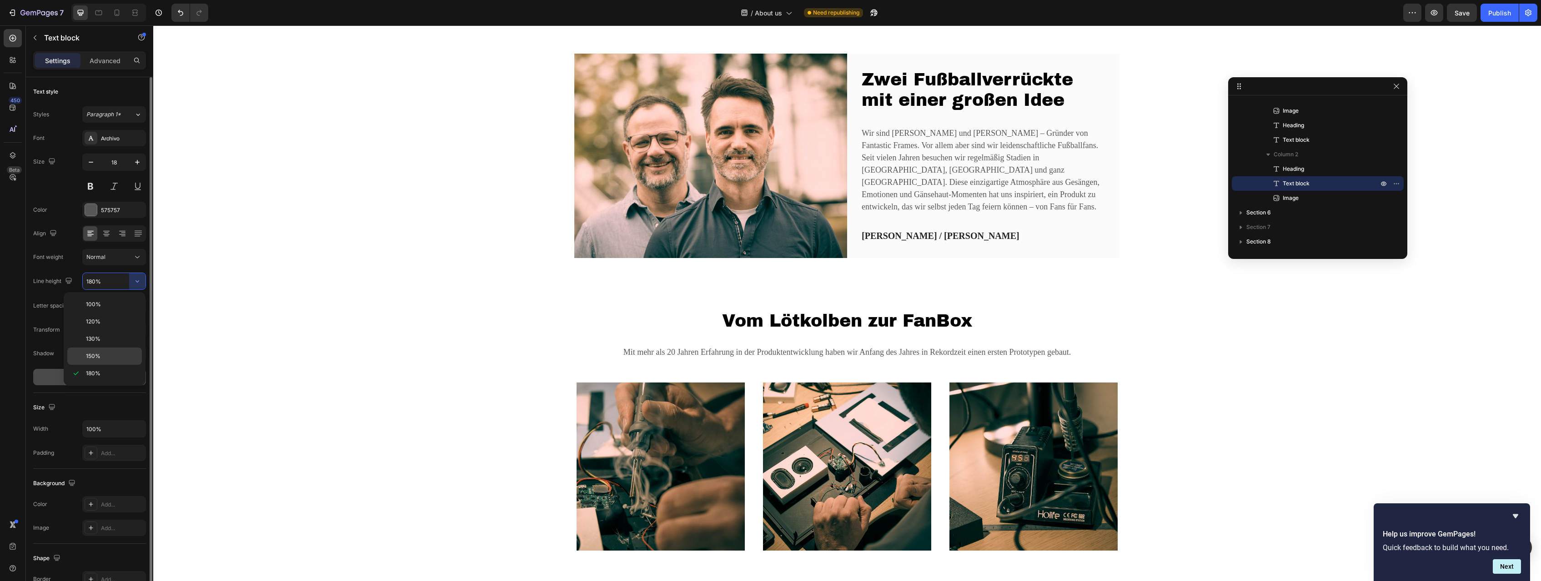
click at [116, 349] on div "150%" at bounding box center [104, 356] width 75 height 17
type input "150%"
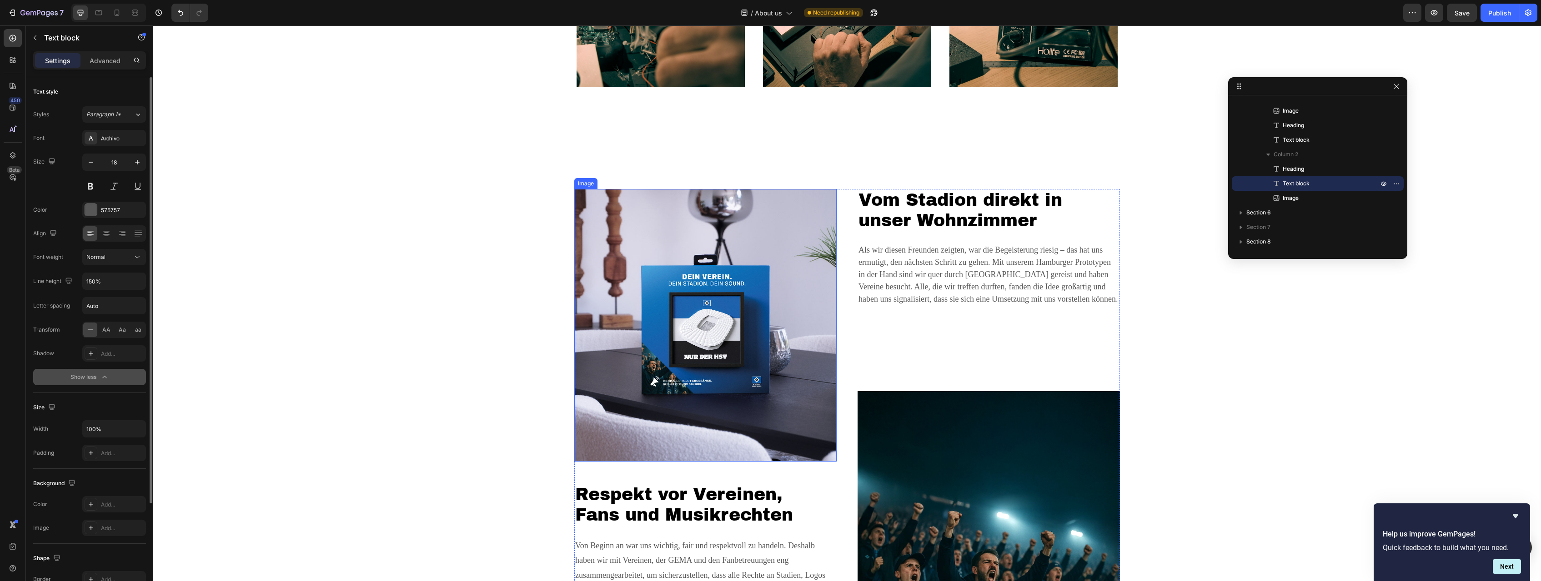
scroll to position [1000, 0]
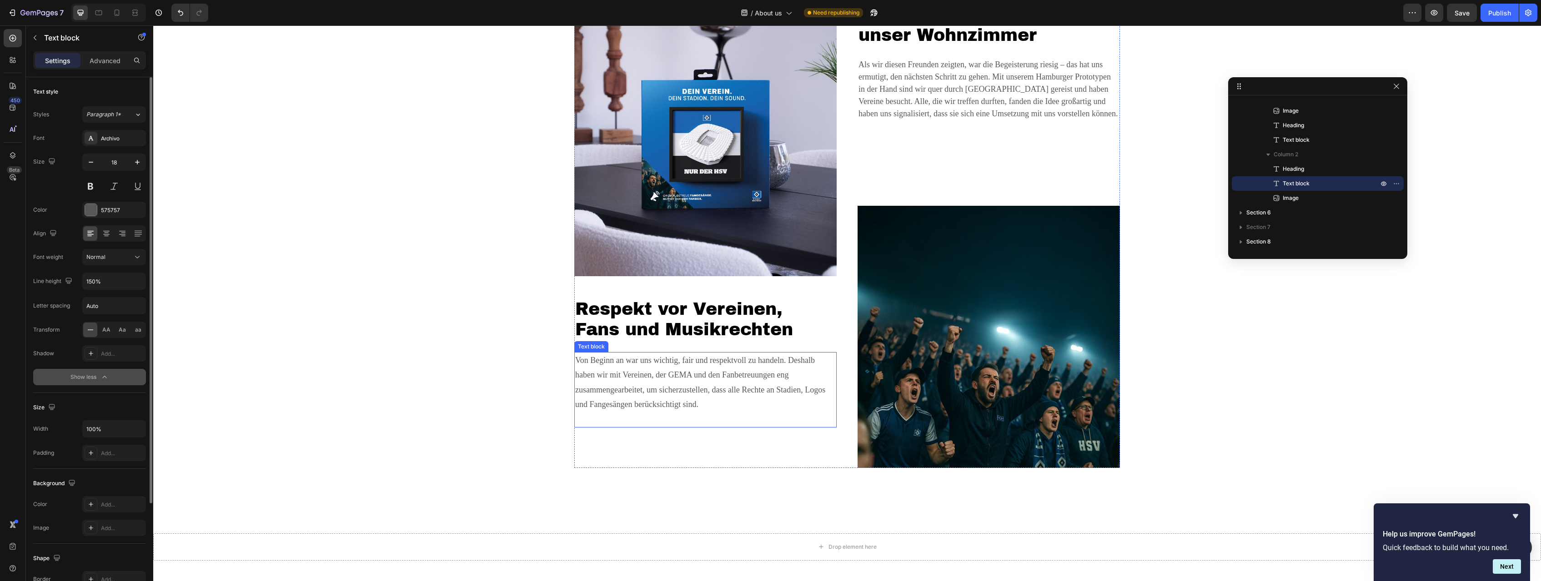
click at [704, 376] on p "Von Beginn an war uns wichtig, fair und respektvoll zu handeln. Deshalb haben w…" at bounding box center [705, 390] width 260 height 74
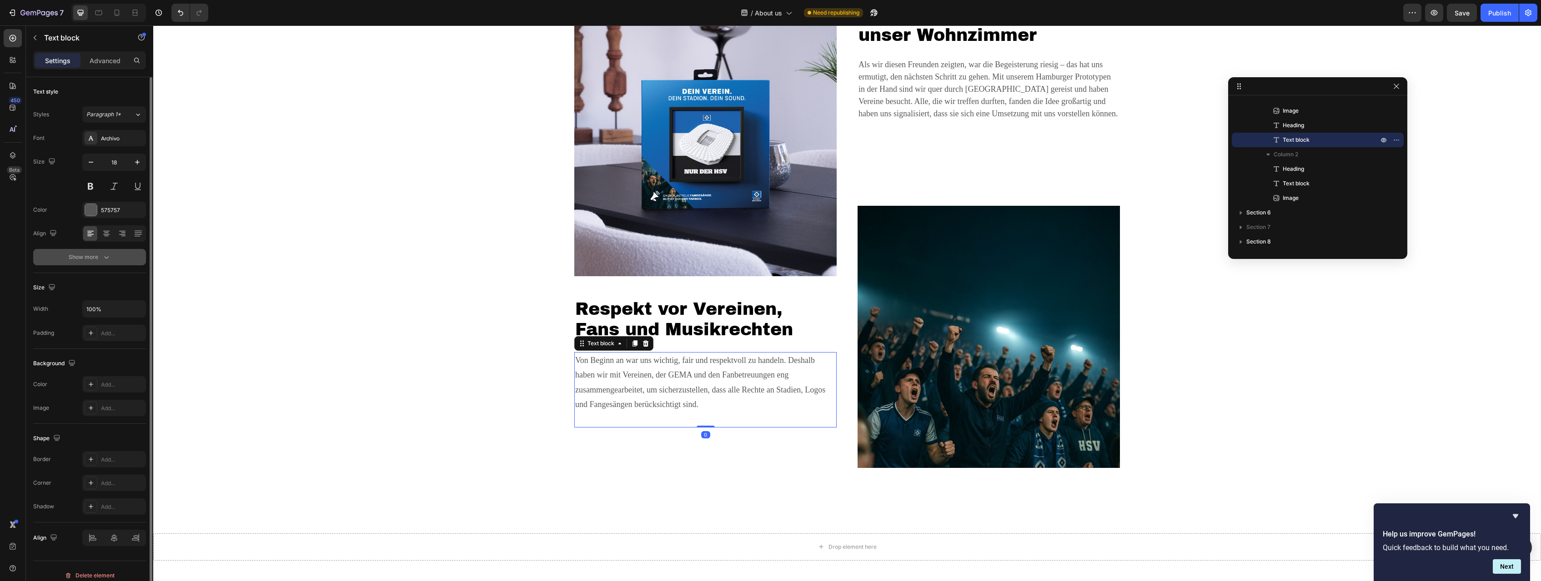
click at [111, 258] on button "Show more" at bounding box center [89, 257] width 113 height 16
click at [140, 279] on icon "button" at bounding box center [137, 281] width 9 height 9
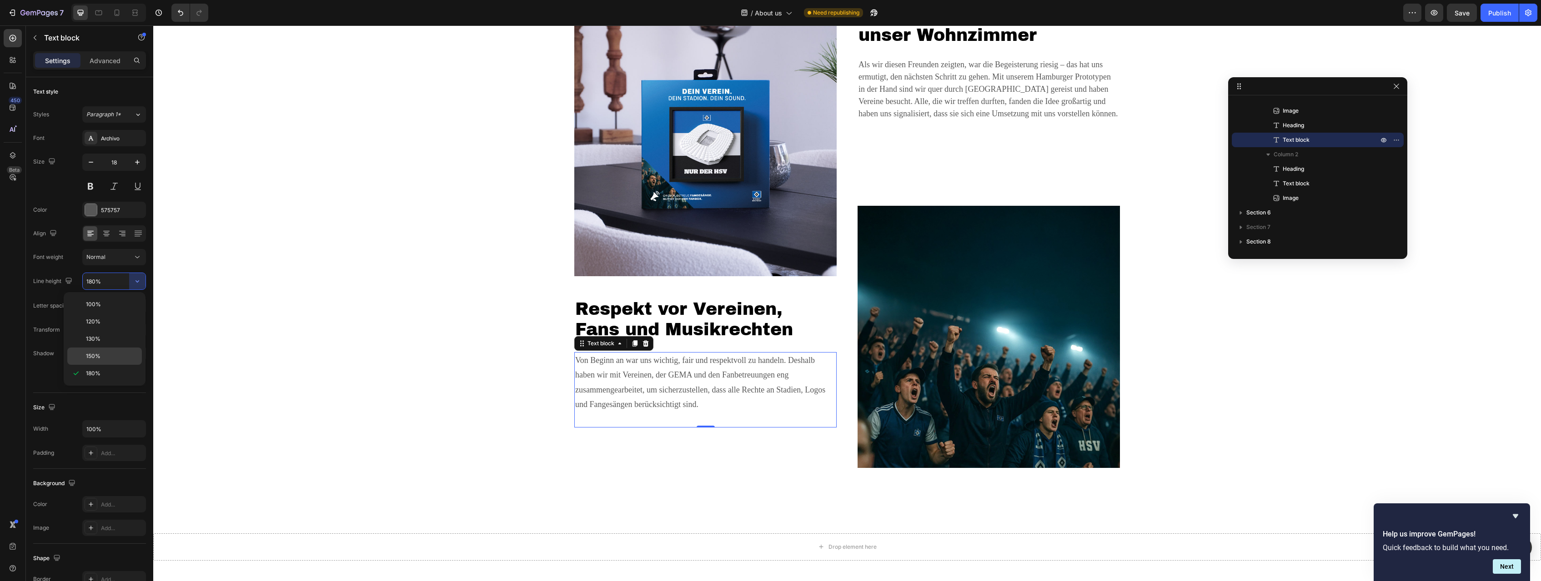
click at [117, 349] on div "150%" at bounding box center [104, 356] width 75 height 17
type input "150%"
click at [440, 346] on div "Image Respekt vor Vereinen, Fans und Musikrechten Heading Von Beginn an war uns…" at bounding box center [847, 236] width 1374 height 465
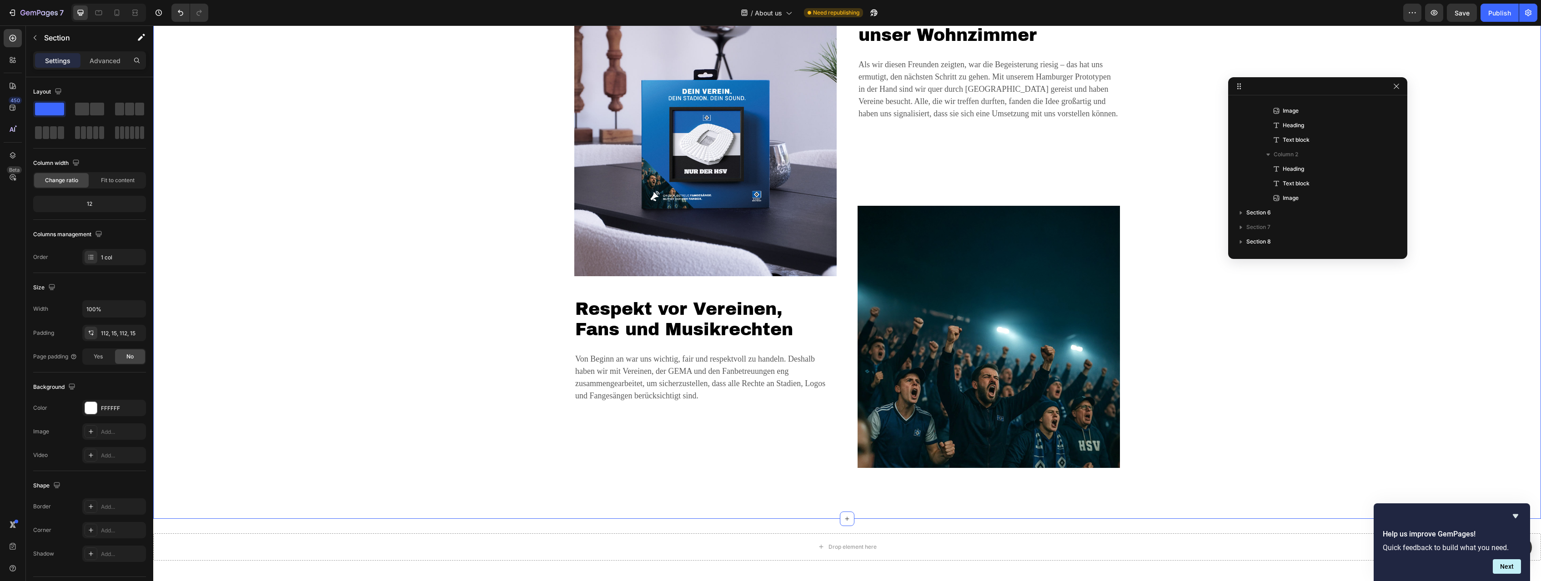
scroll to position [172, 0]
click at [910, 12] on button "Publish" at bounding box center [1499, 13] width 38 height 18
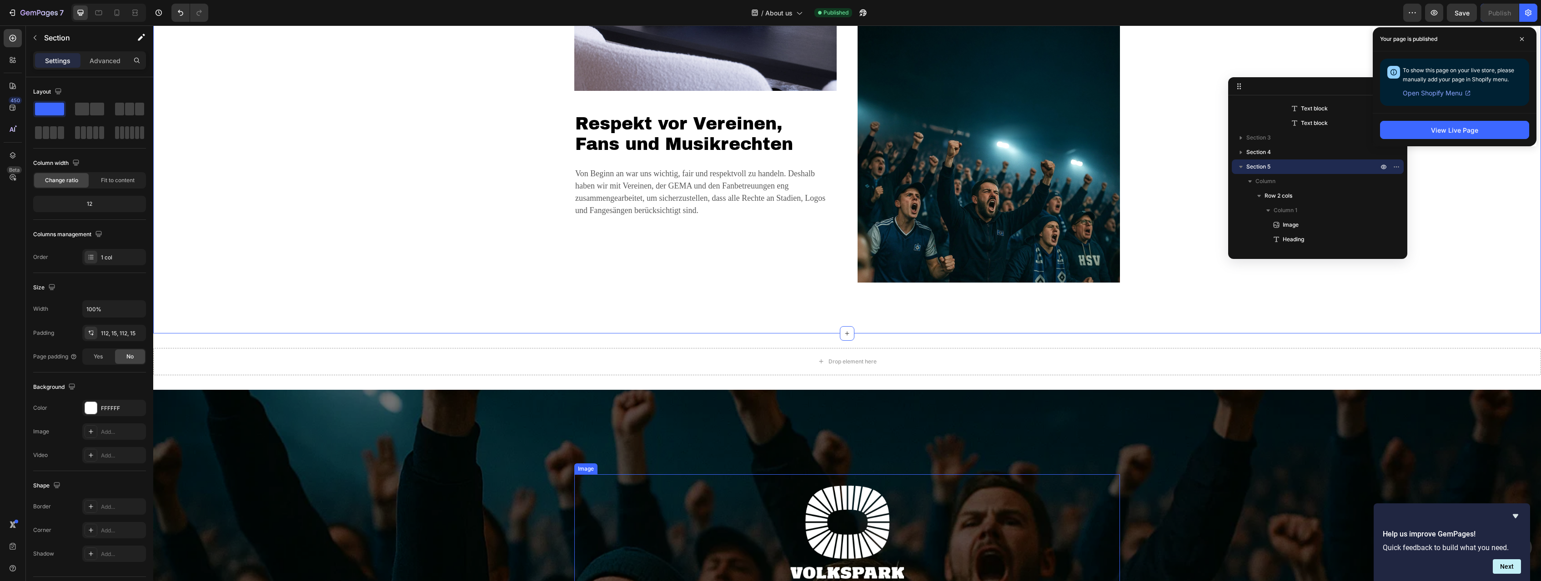
scroll to position [1464, 0]
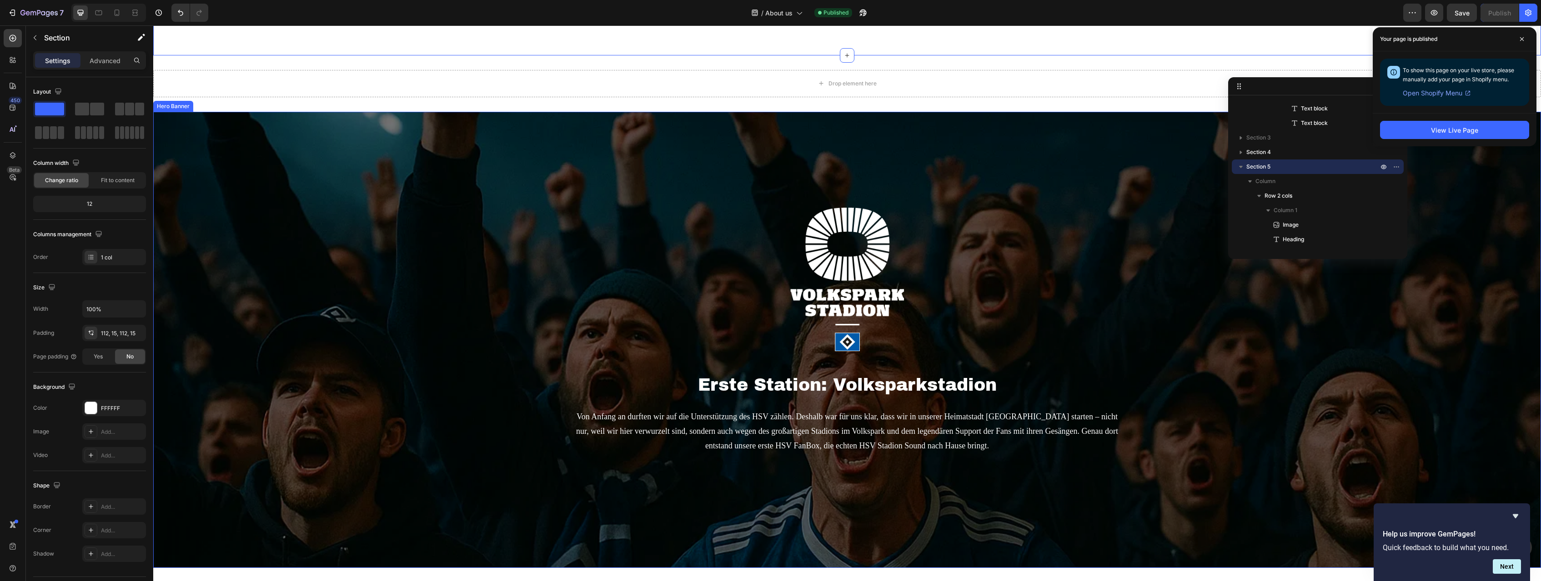
click at [454, 264] on div "Image Erste Station: Volksparkstadion Heading Von Anfang an durften wir auf die…" at bounding box center [847, 340] width 1388 height 456
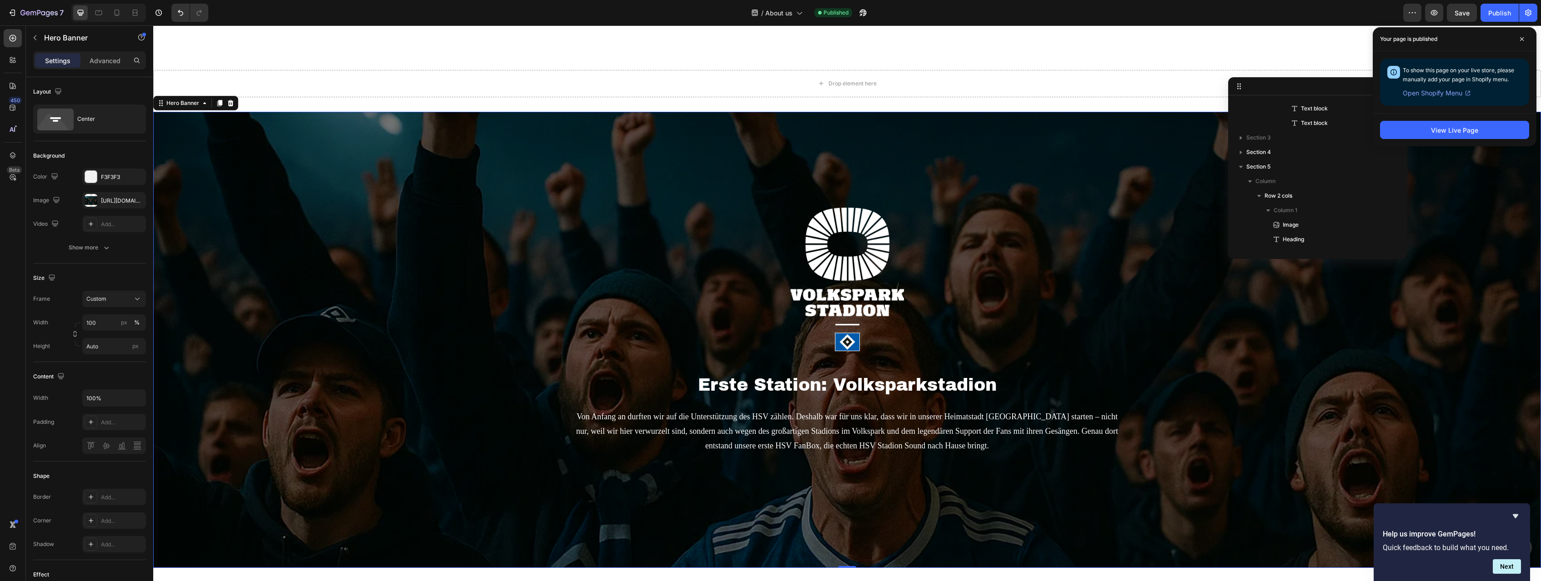
scroll to position [316, 0]
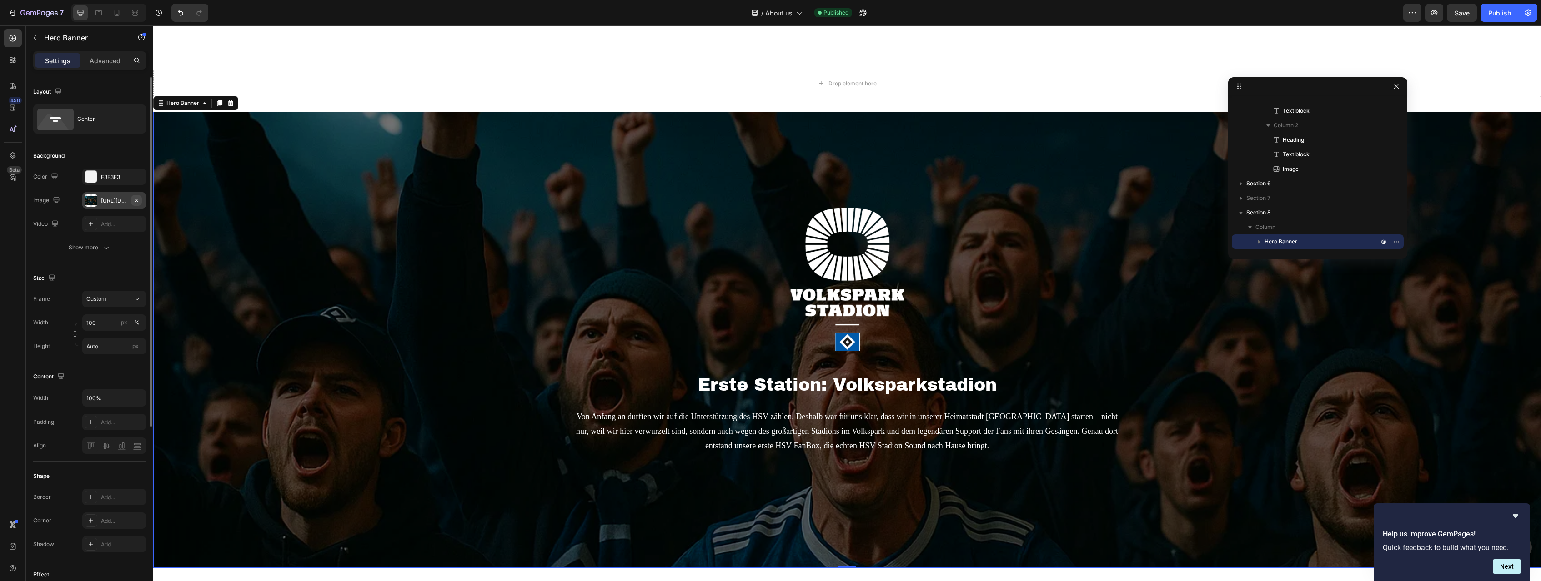
click at [140, 199] on button "button" at bounding box center [136, 200] width 11 height 11
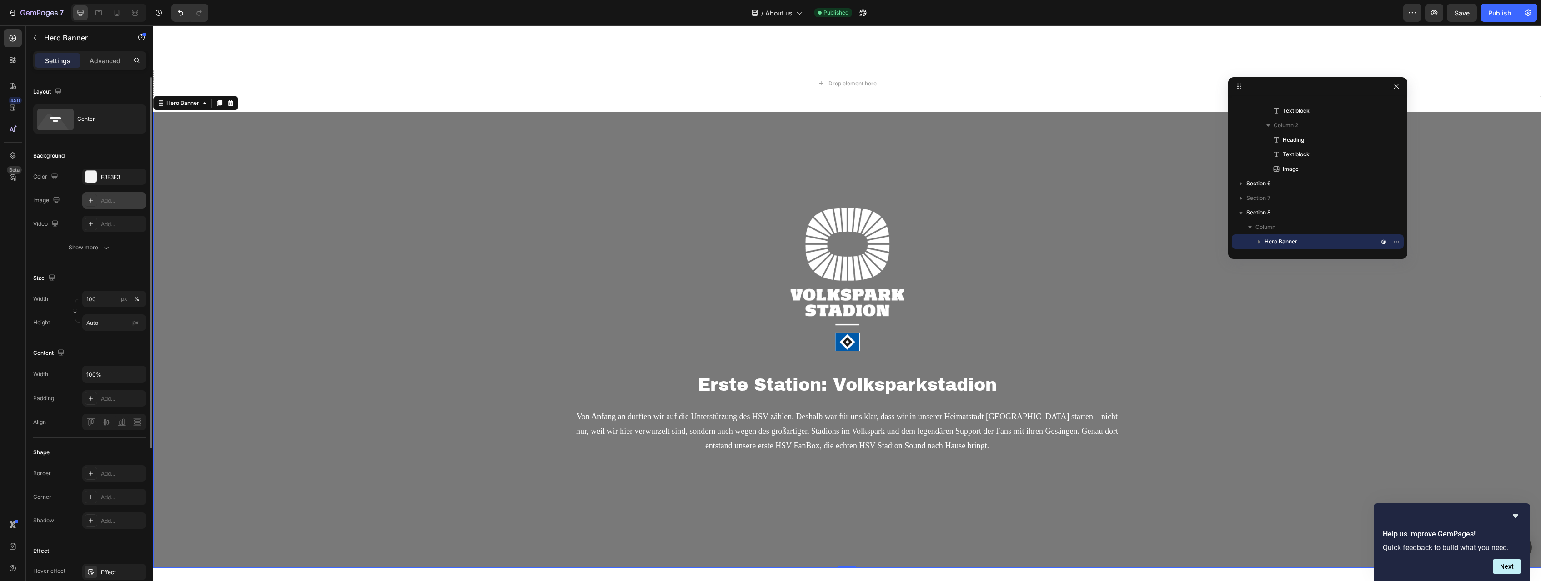
click at [117, 200] on div "Add..." at bounding box center [122, 201] width 43 height 8
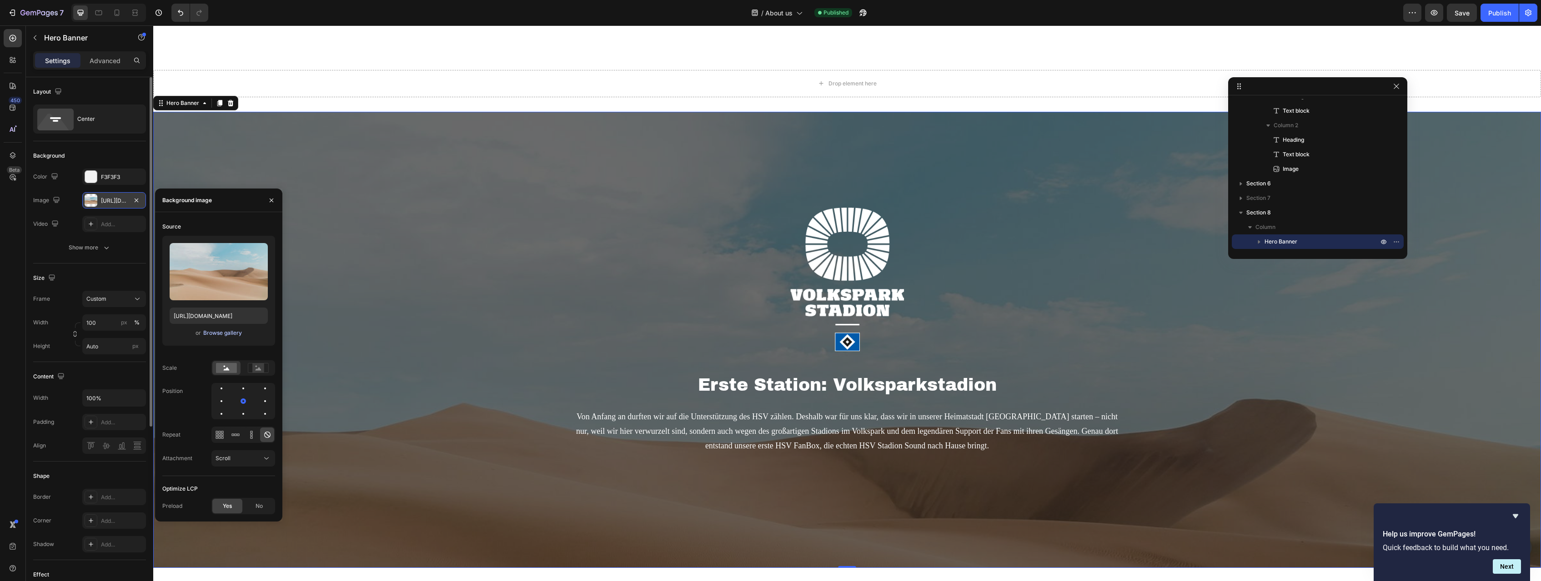
click at [226, 336] on div "Browse gallery" at bounding box center [222, 333] width 39 height 8
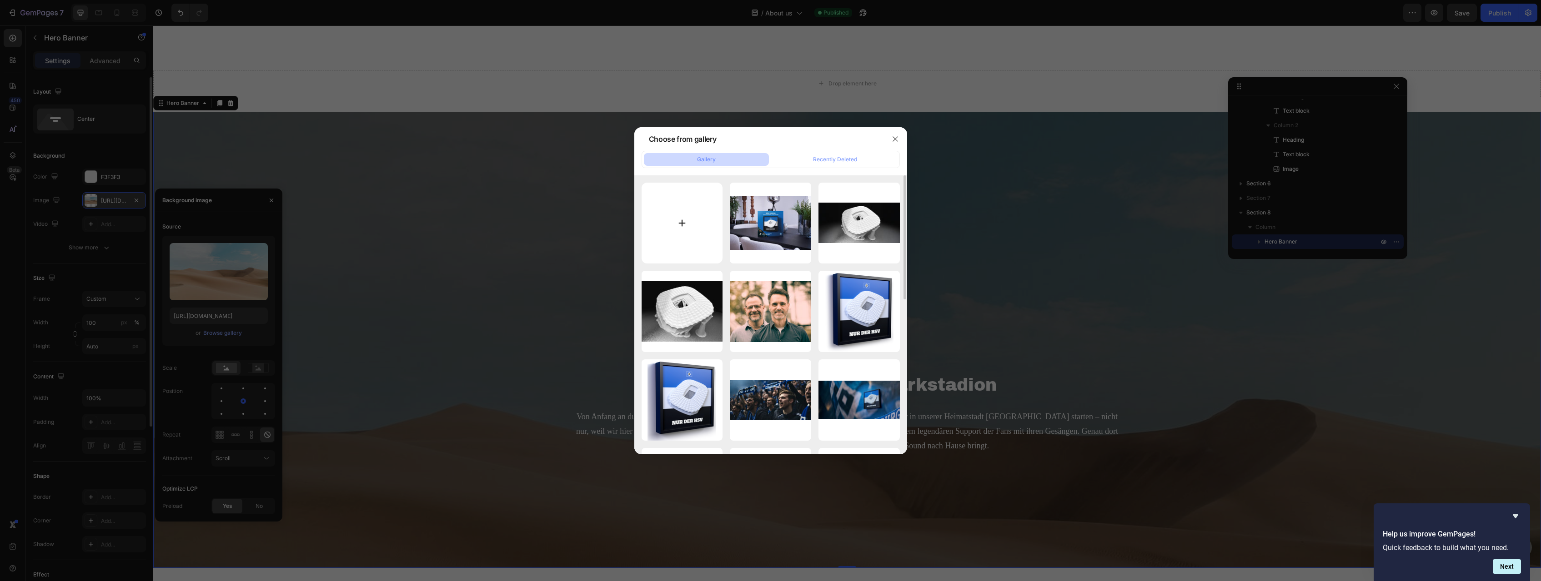
click at [683, 230] on input "file" at bounding box center [681, 223] width 81 height 81
type input "C:\fakepath\IMG_7023.jpg"
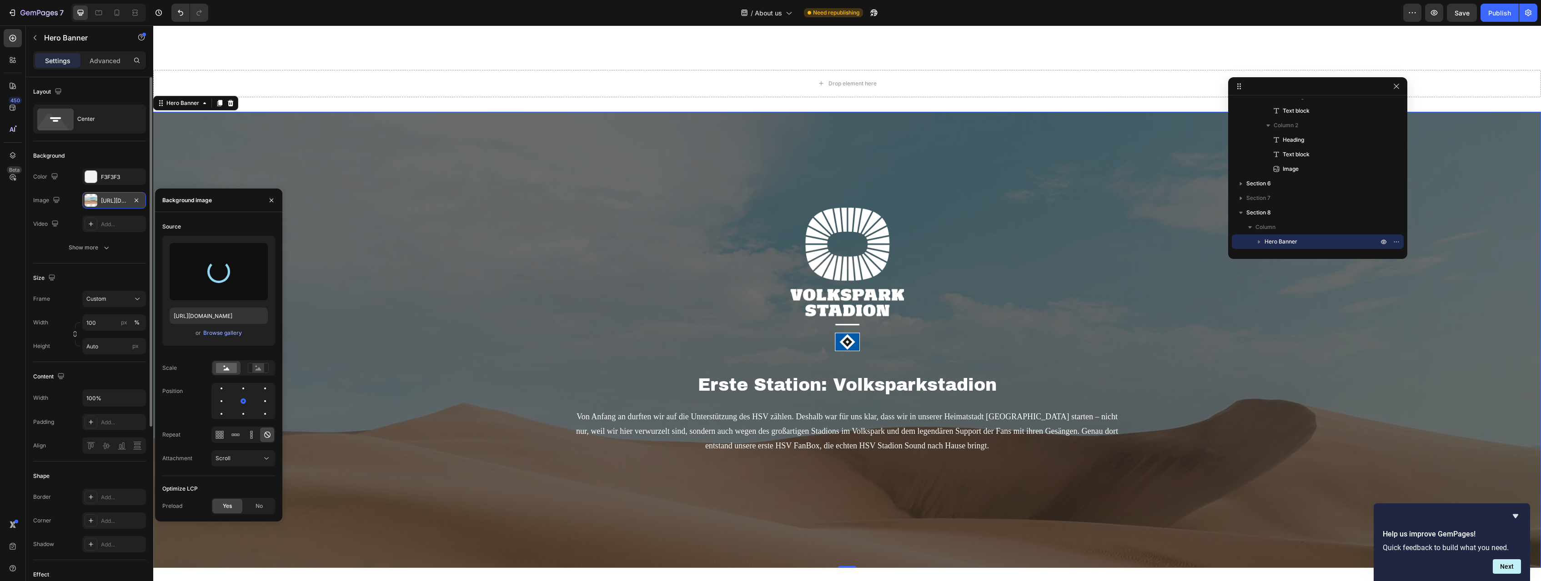
type input "[URL][DOMAIN_NAME]"
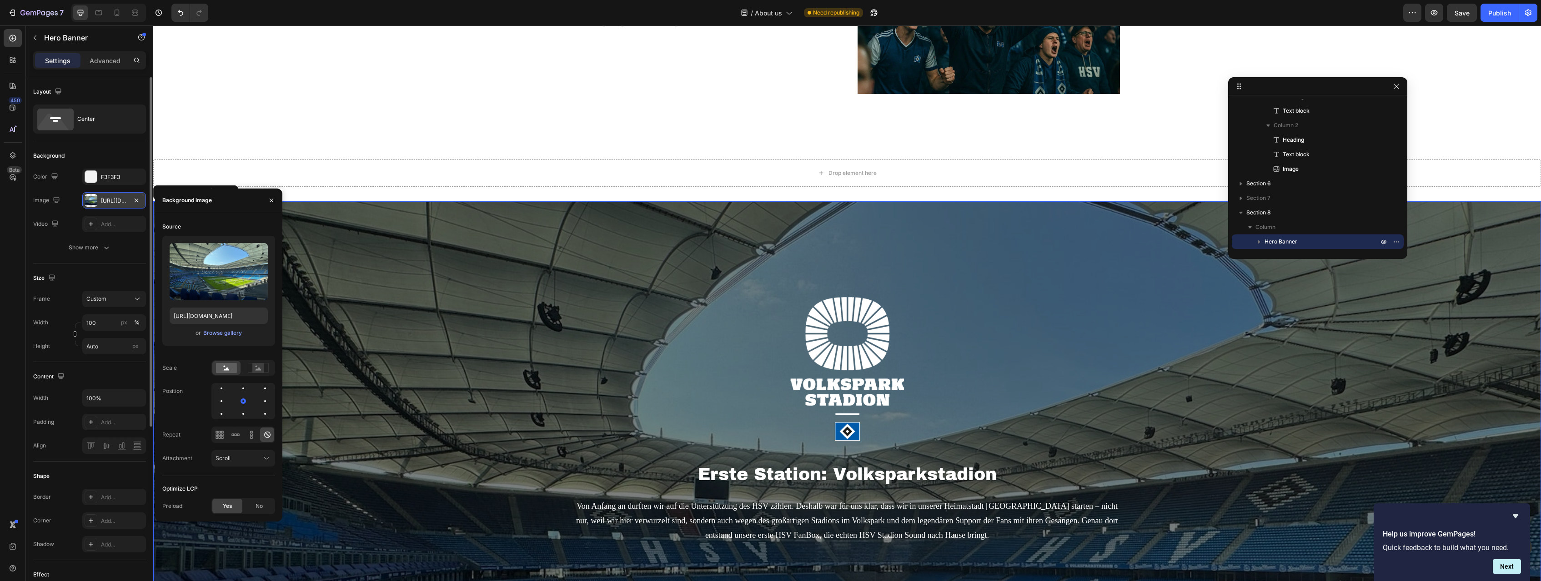
scroll to position [1303, 0]
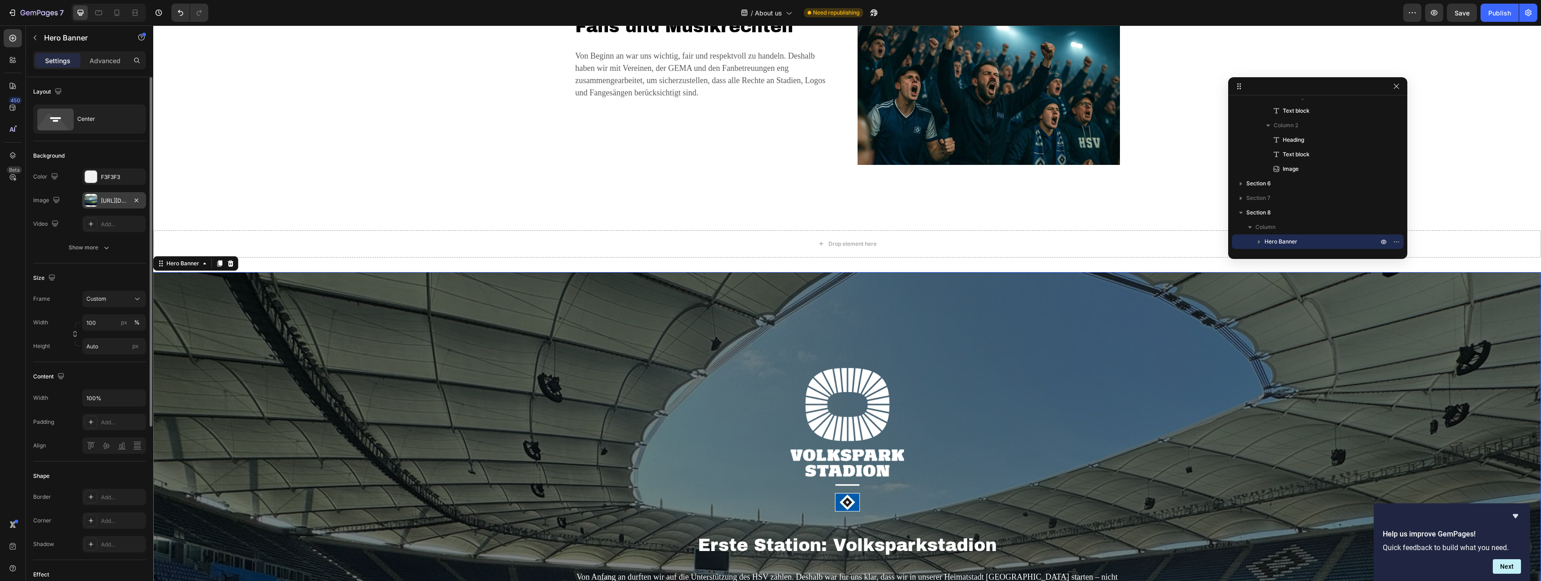
click at [910, 396] on div "Image Erste Station: Volksparkstadion Heading Von Anfang an durften wir auf die…" at bounding box center [847, 500] width 1388 height 456
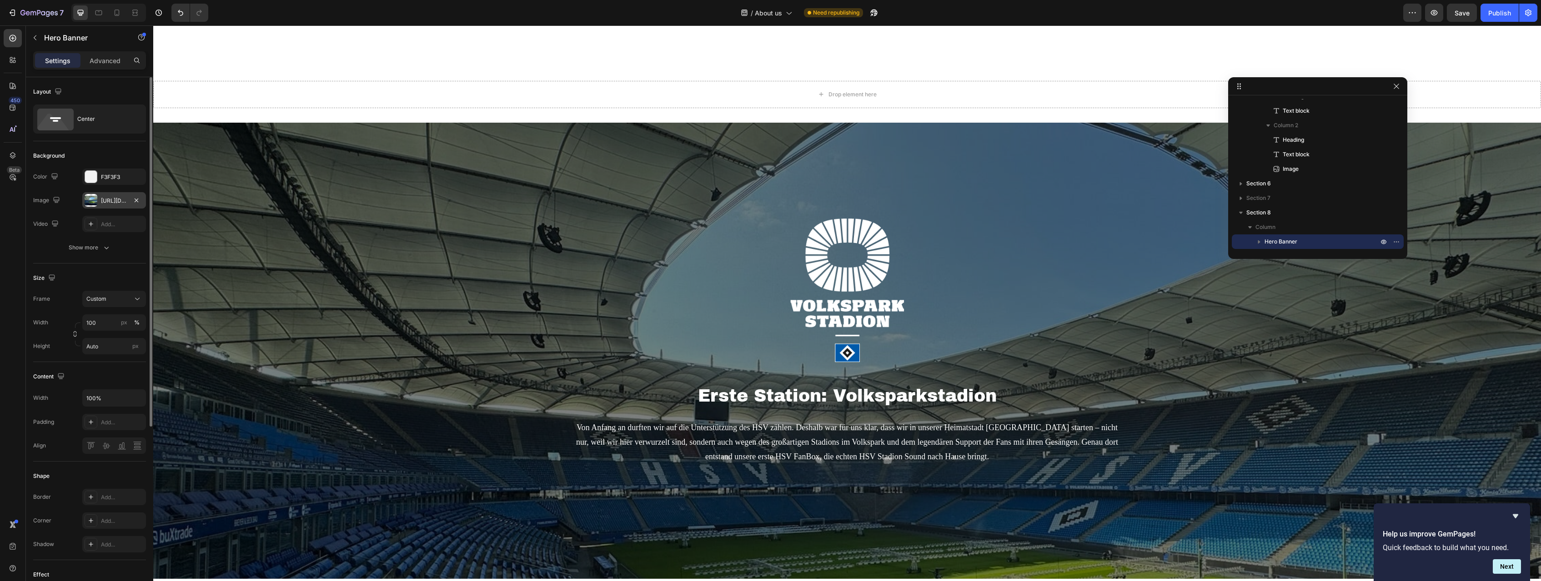
scroll to position [1582, 0]
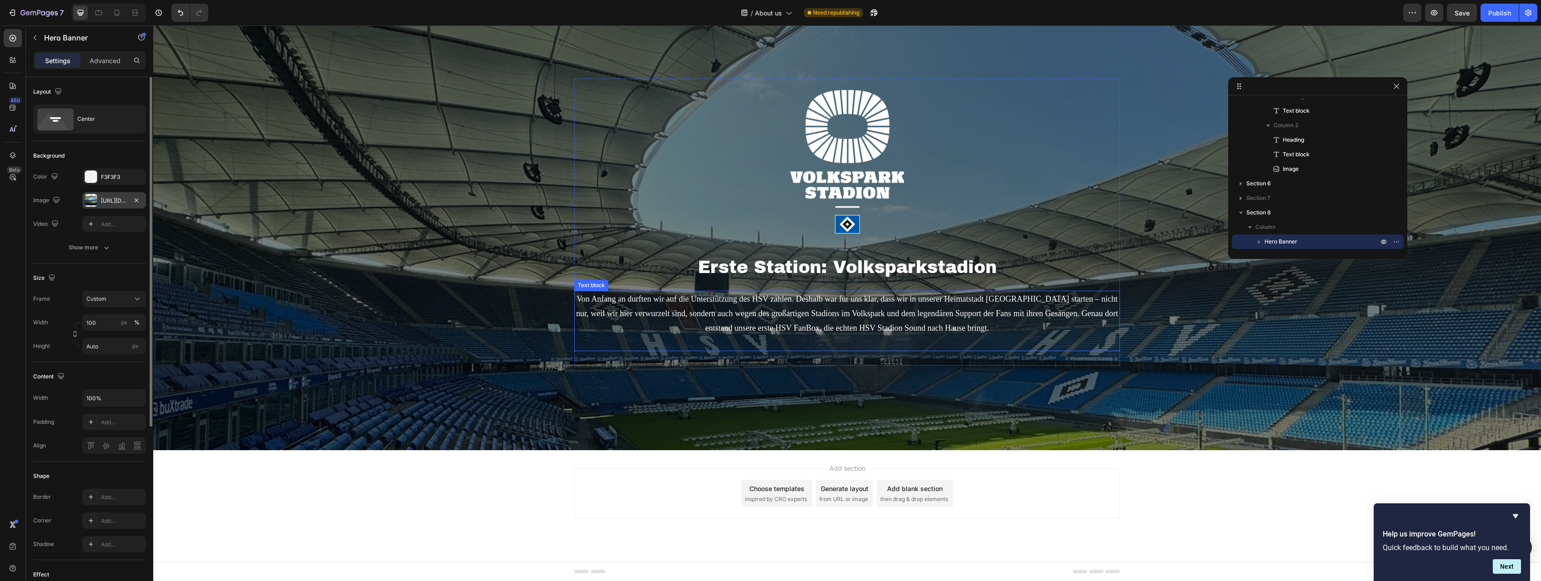
click at [910, 317] on p "Von Anfang an durften wir auf die Unterstützung des HSV zählen. Deshalb war für…" at bounding box center [847, 321] width 544 height 59
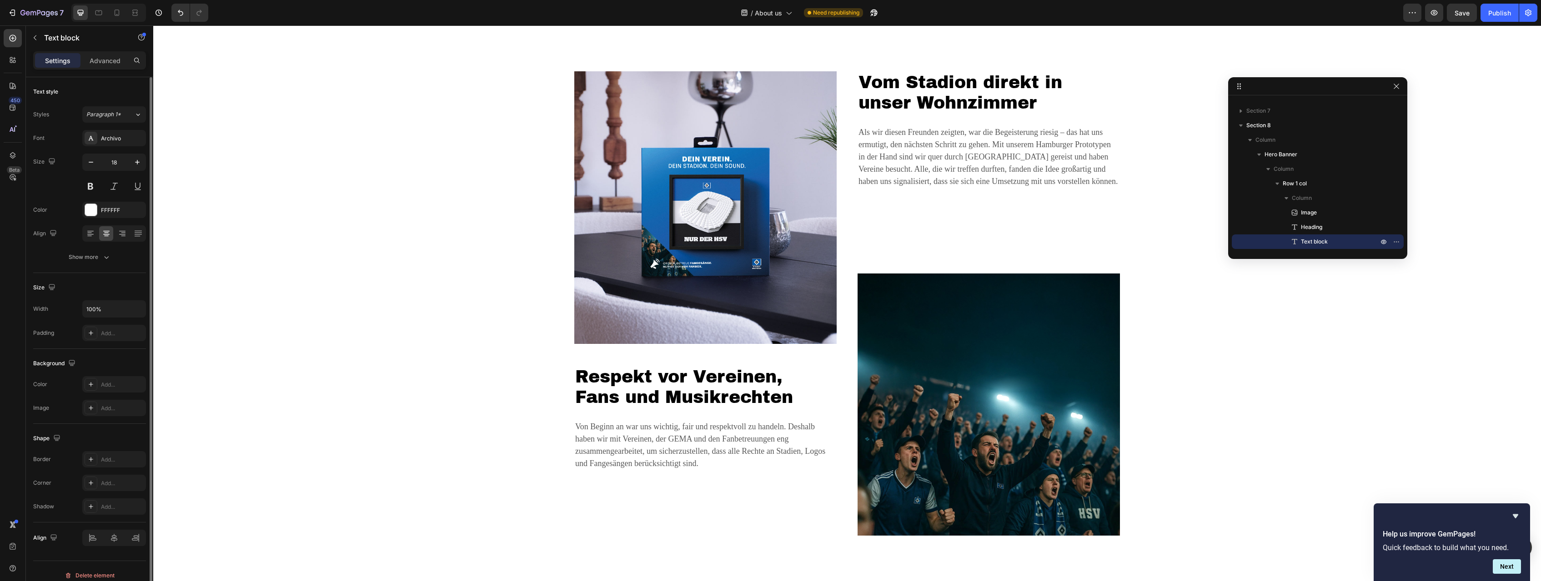
scroll to position [747, 0]
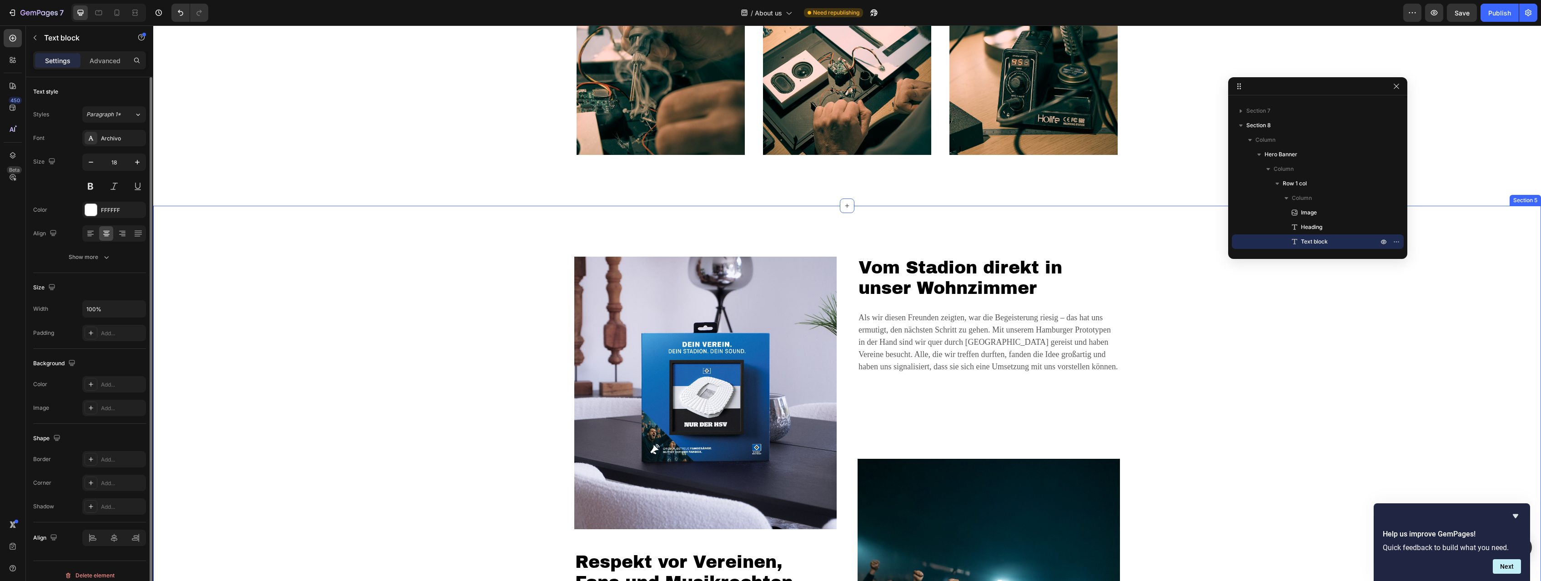
click at [726, 230] on div "Image Respekt vor Vereinen, Fans und Musikrechten Heading Von Beginn an war uns…" at bounding box center [847, 489] width 1388 height 566
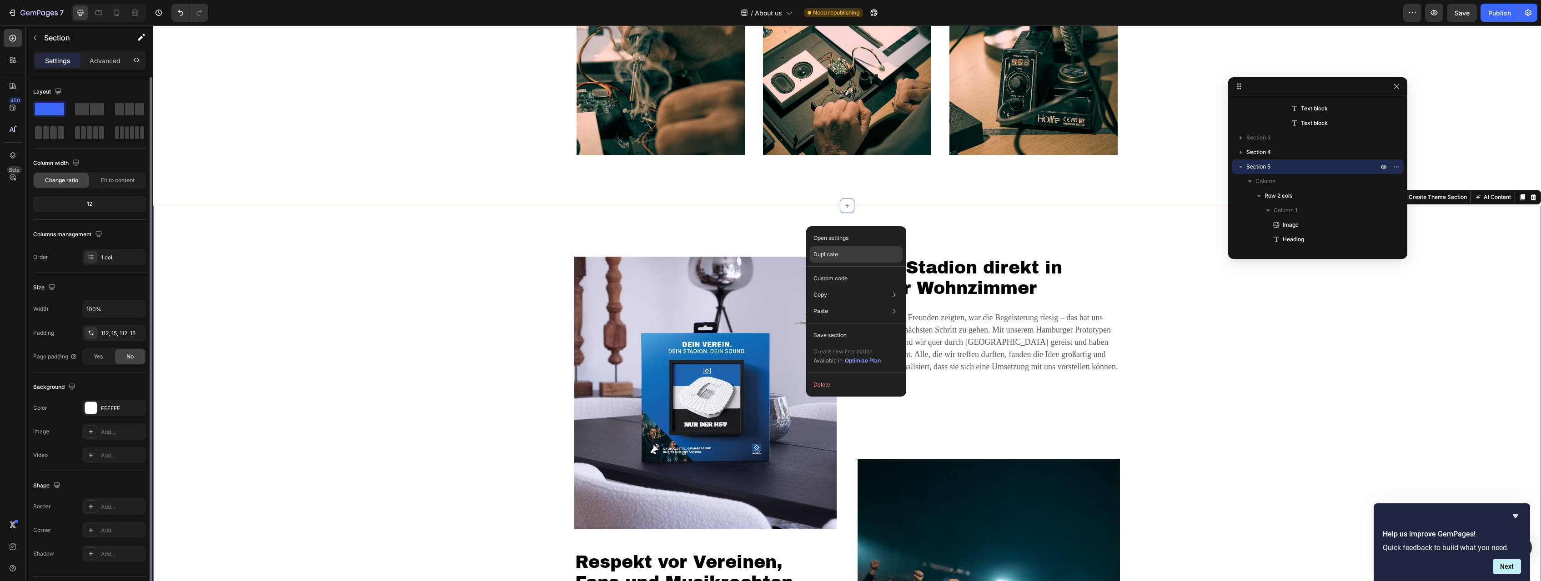
click at [838, 260] on div "Duplicate" at bounding box center [856, 254] width 93 height 16
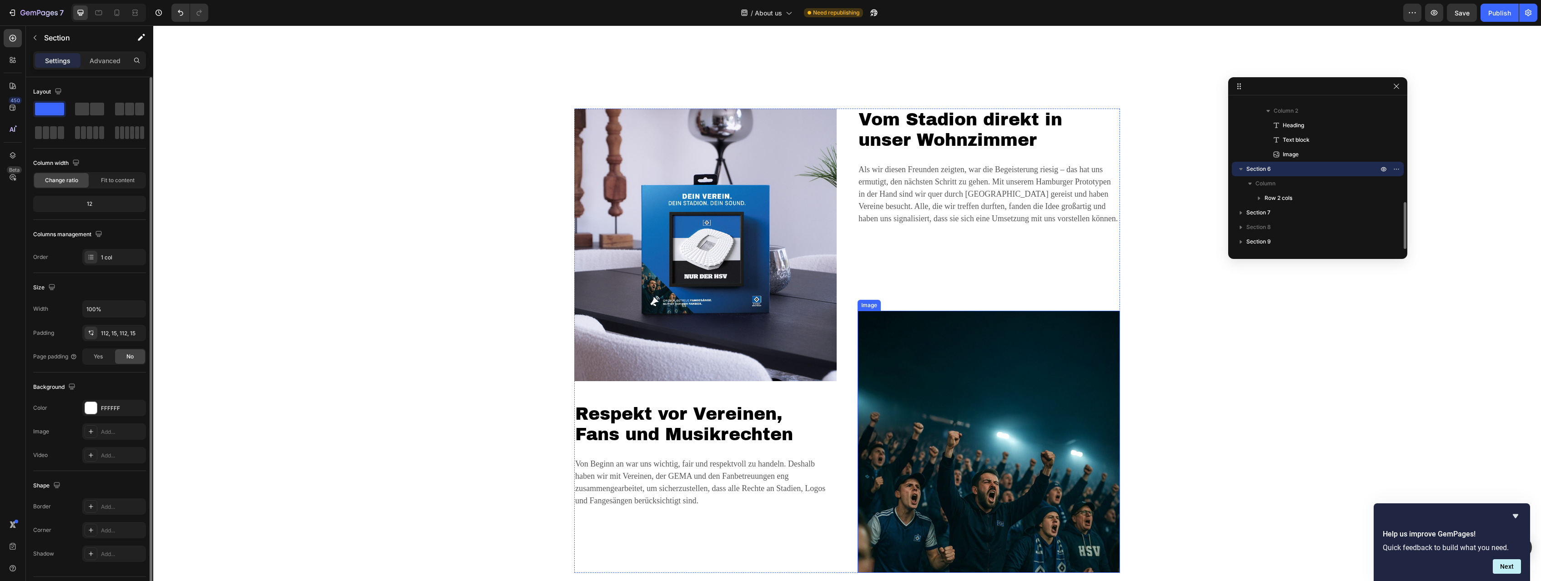
scroll to position [1462, 0]
click at [385, 240] on div "Image Respekt vor Vereinen, Fans und Musikrechten Heading Von Beginn an war uns…" at bounding box center [847, 340] width 1374 height 465
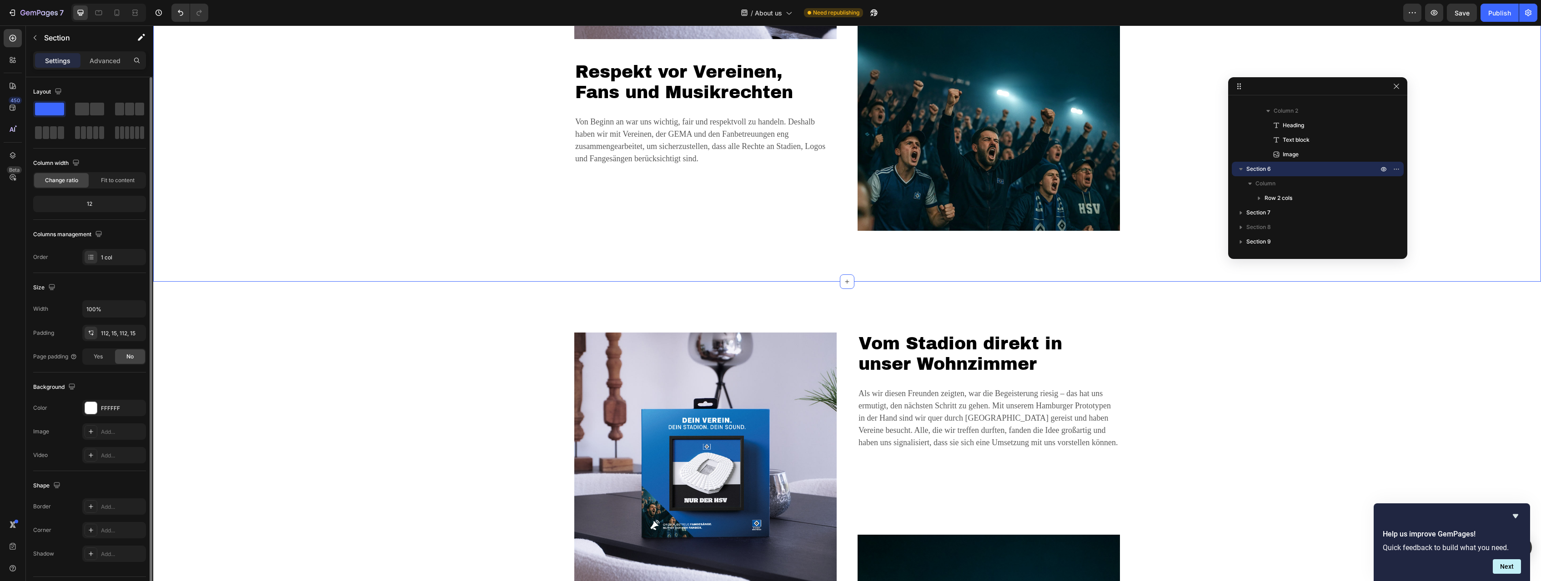
scroll to position [1230, 0]
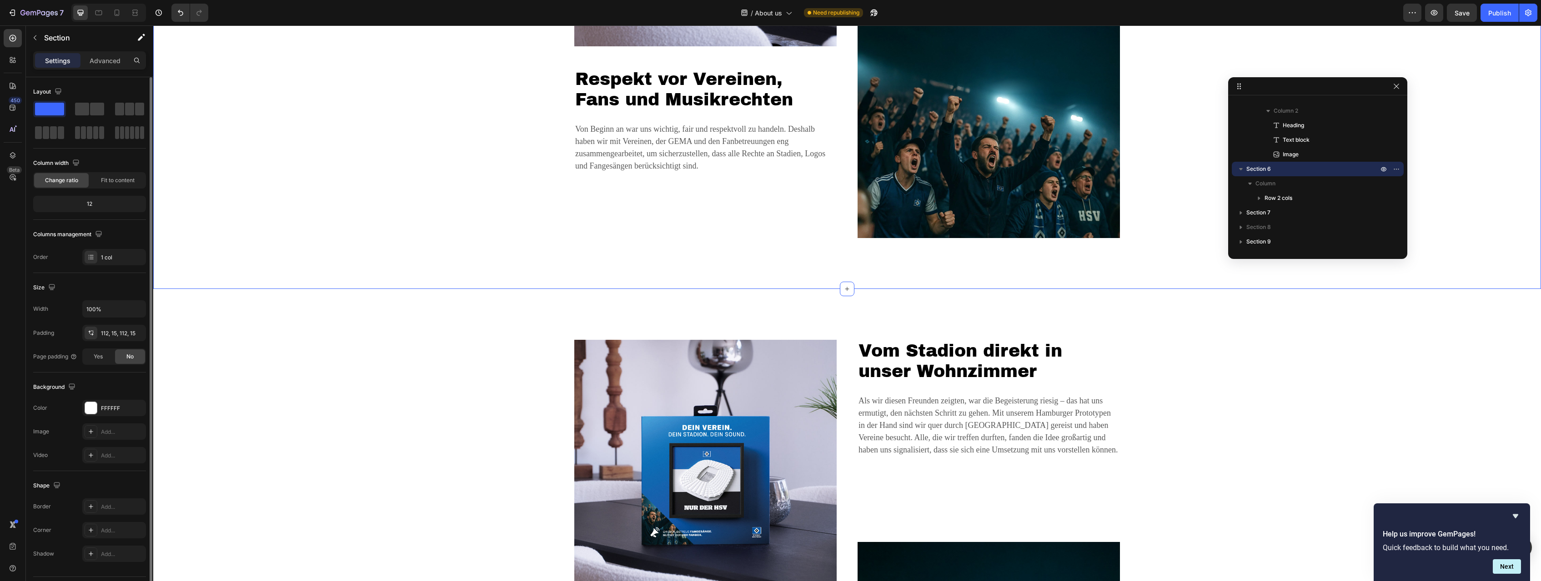
click at [422, 296] on div "Image Respekt vor Vereinen, Fans und Musikrechten Heading Von Beginn an war uns…" at bounding box center [847, 572] width 1388 height 566
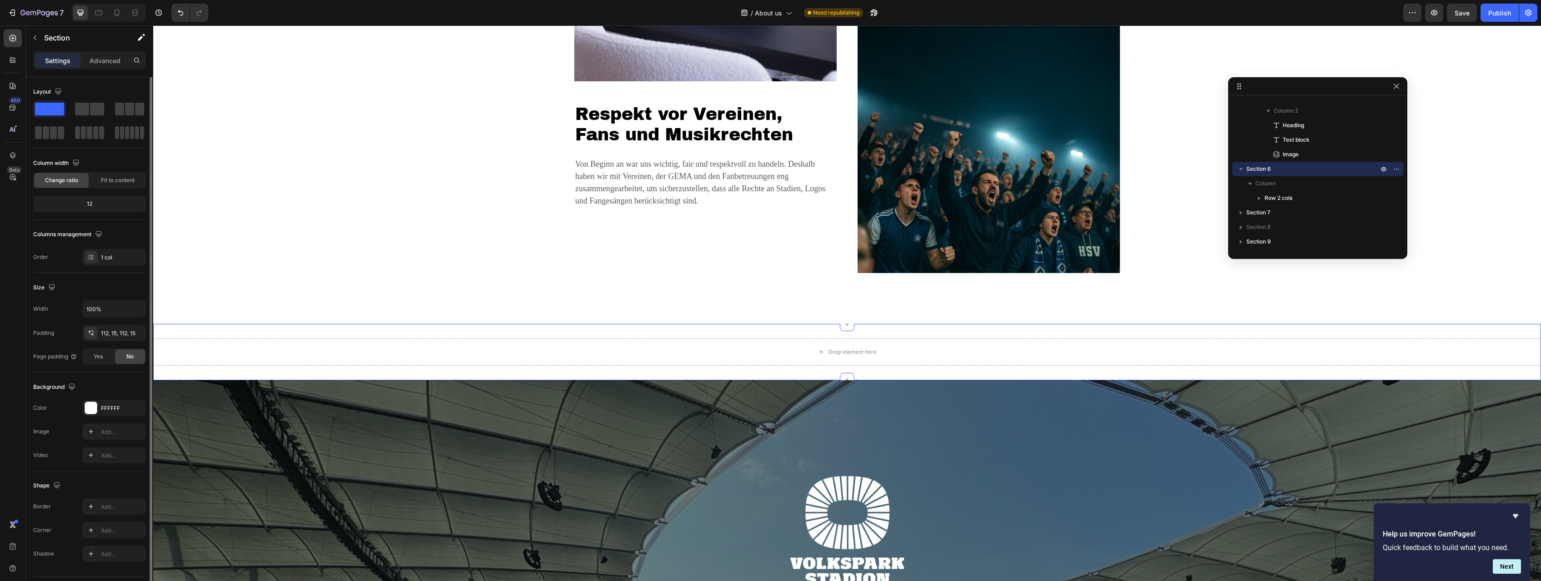
scroll to position [1787, 0]
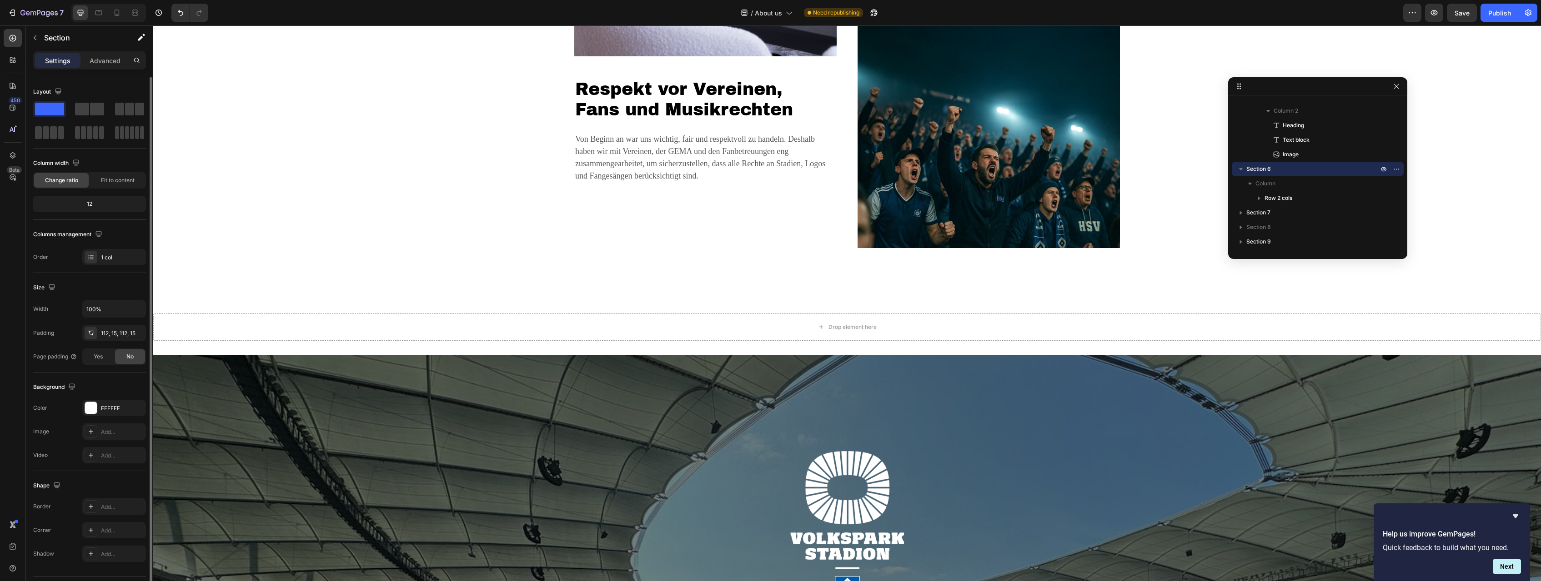
click at [451, 292] on div "Image Respekt vor Vereinen, Fans und Musikrechten Heading Von Beginn an war uns…" at bounding box center [847, 16] width 1388 height 566
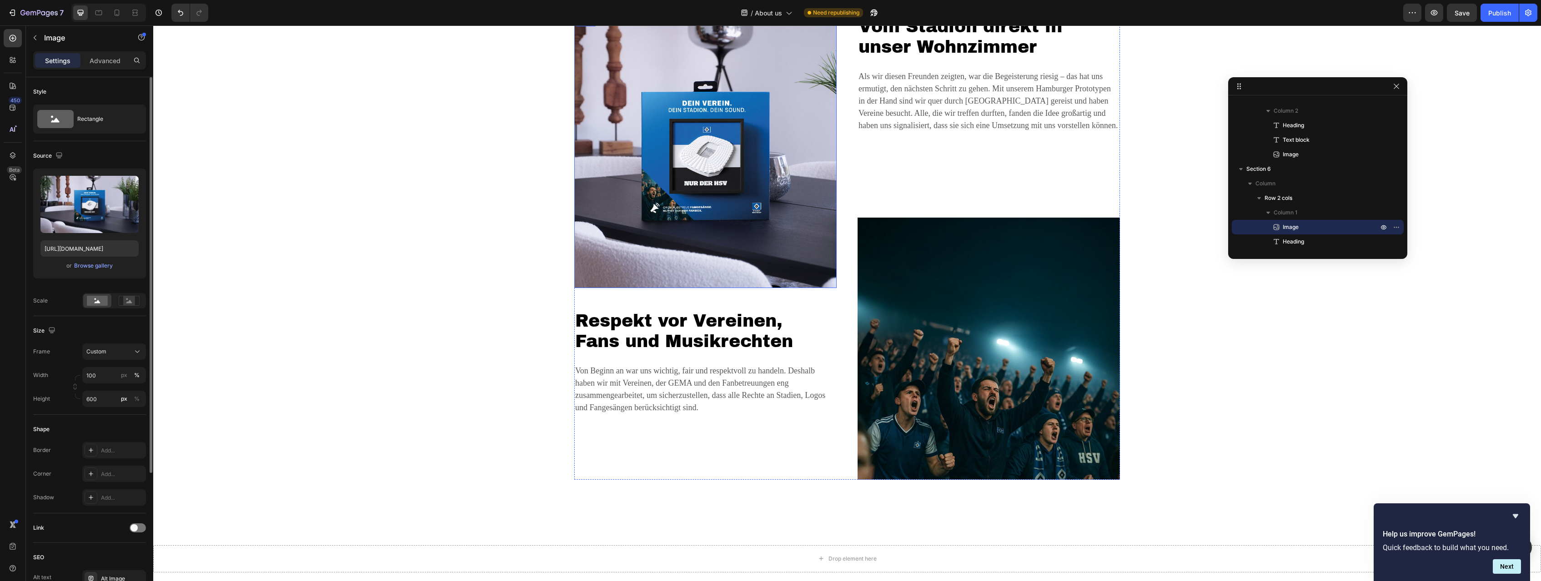
click at [590, 243] on img at bounding box center [705, 151] width 262 height 273
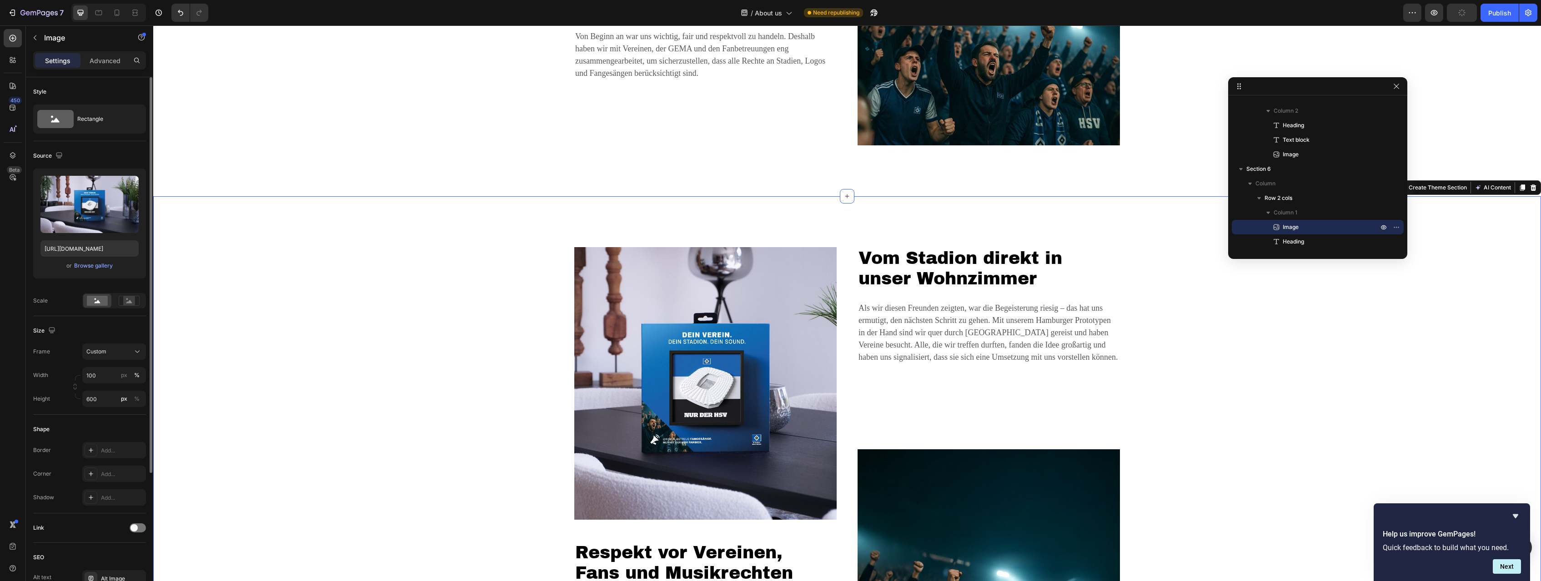
click at [458, 257] on div "Image Respekt vor Vereinen, Fans und Musikrechten Heading Von Beginn an war uns…" at bounding box center [847, 479] width 1374 height 465
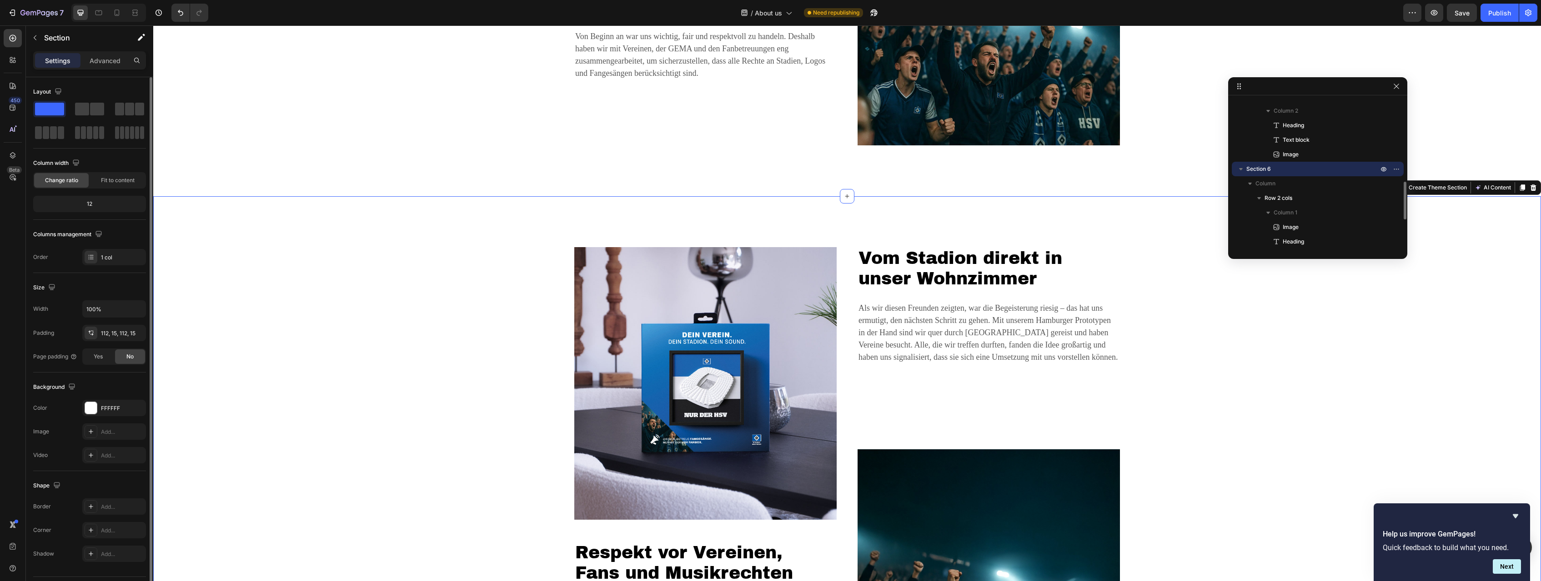
drag, startPoint x: 1253, startPoint y: 170, endPoint x: 1352, endPoint y: 173, distance: 98.7
click at [910, 172] on p "Section 6" at bounding box center [1313, 169] width 134 height 9
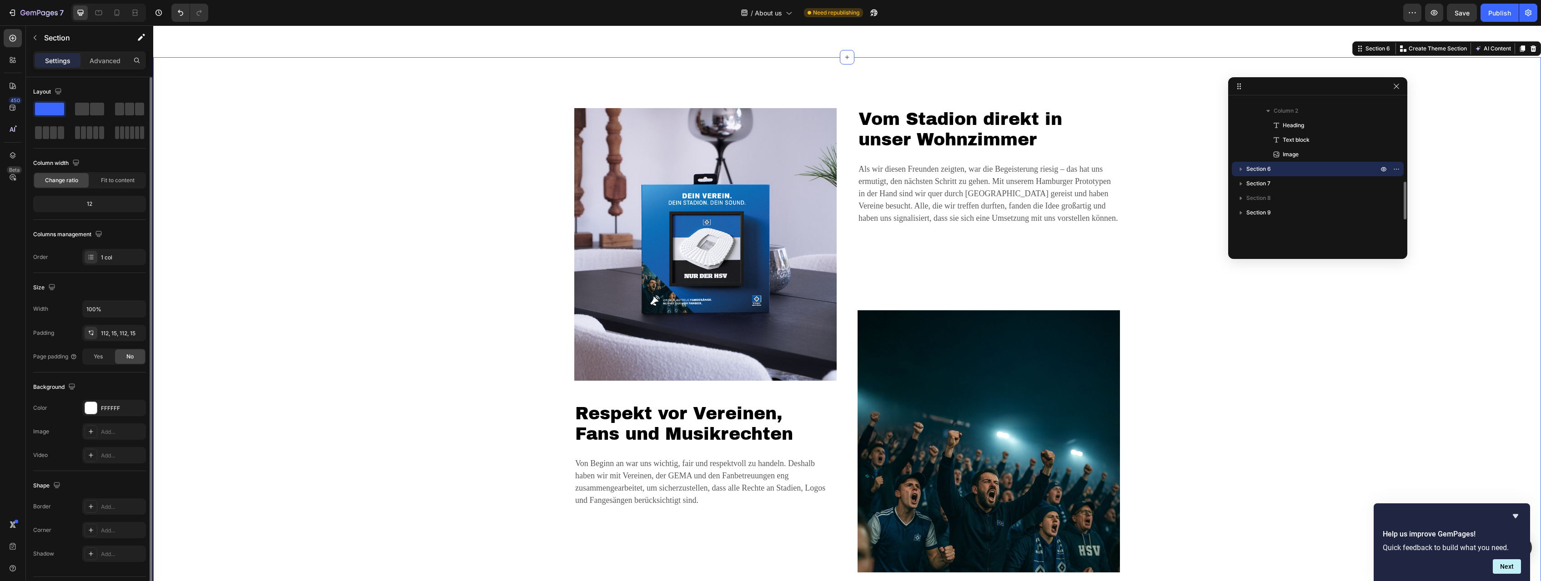
scroll to position [191, 0]
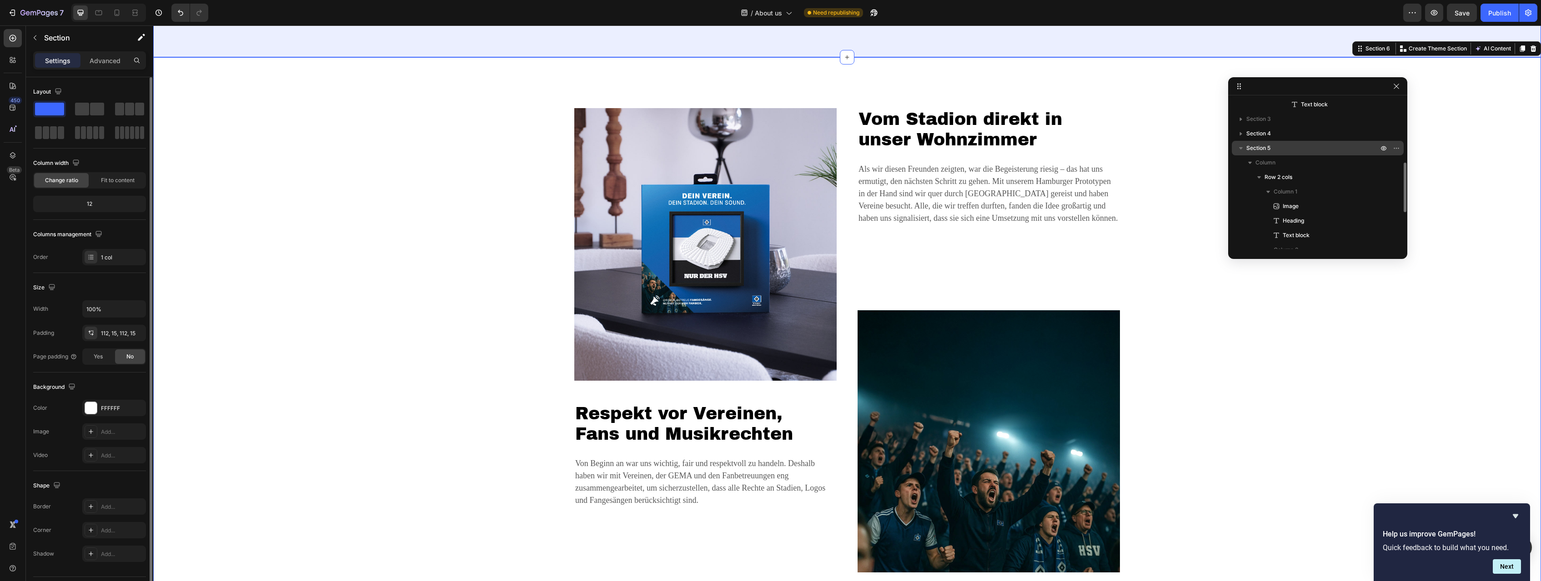
click at [910, 147] on icon "button" at bounding box center [1240, 148] width 9 height 9
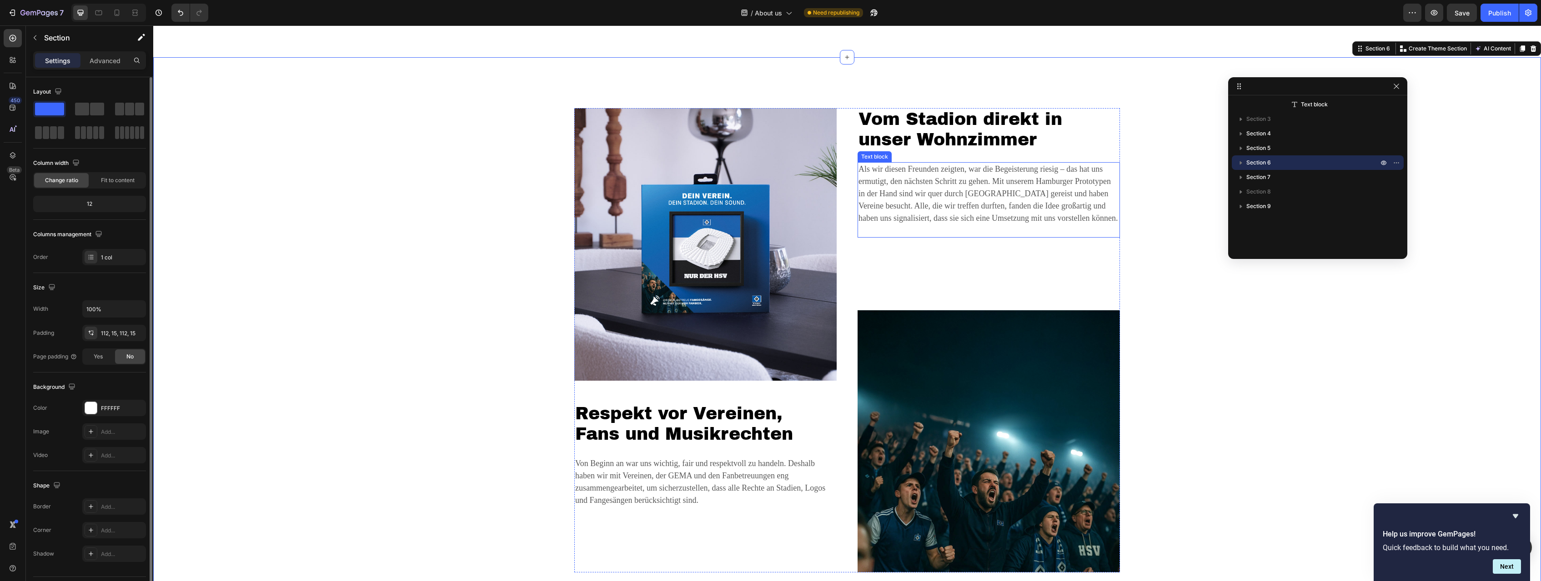
scroll to position [1277, 0]
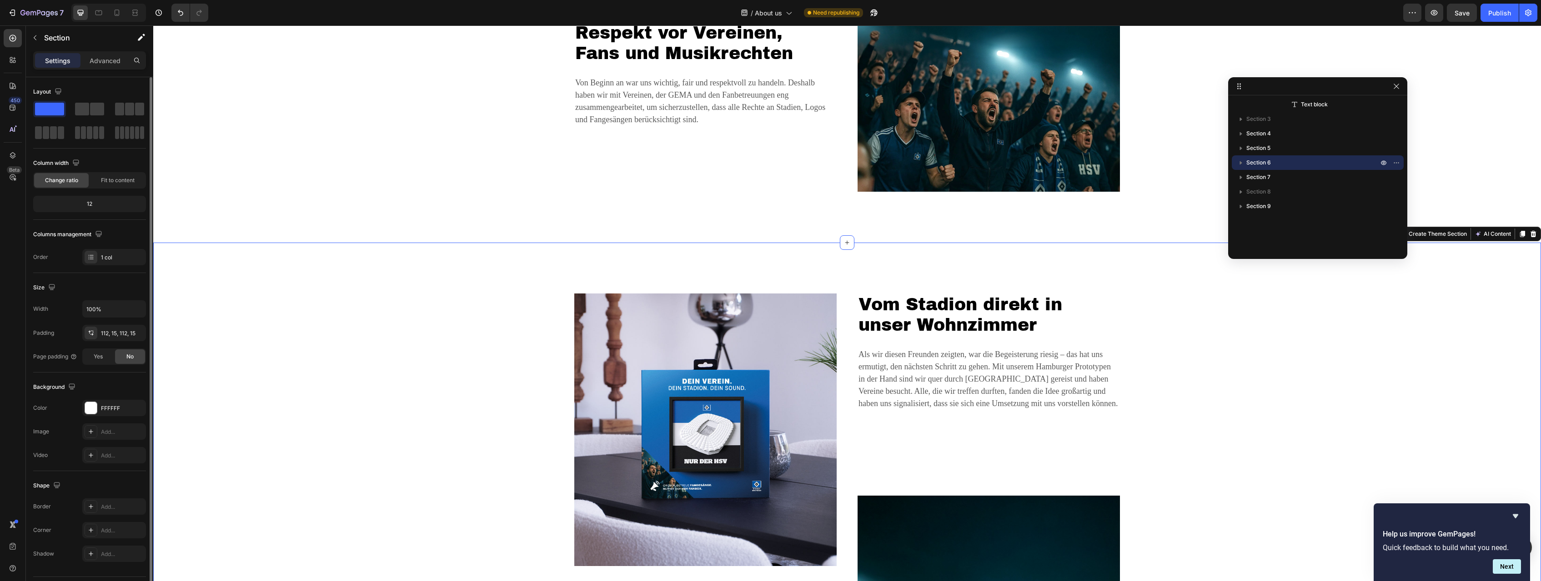
click at [910, 255] on div "Image Respekt vor Vereinen, Fans und Musikrechten Heading Von Beginn an war uns…" at bounding box center [847, 526] width 1388 height 566
click at [910, 165] on icon "button" at bounding box center [1396, 162] width 7 height 7
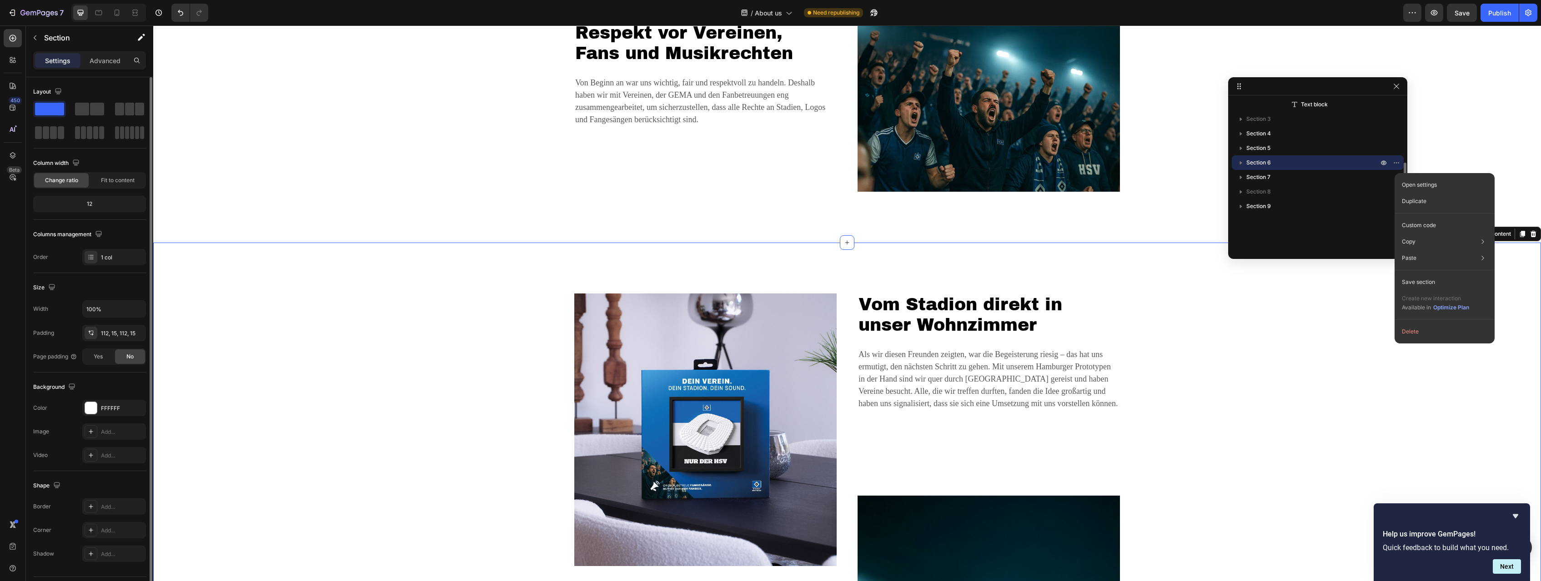
click at [910, 162] on p "Section 6" at bounding box center [1313, 162] width 134 height 9
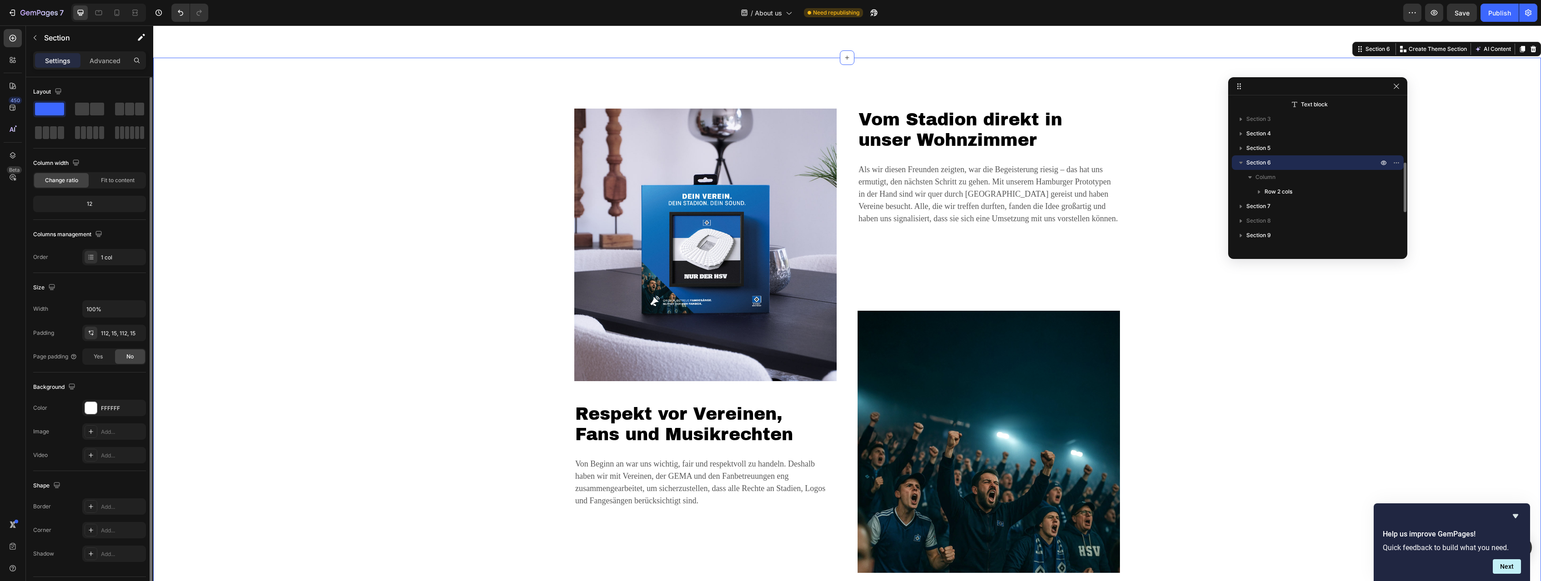
scroll to position [1462, 0]
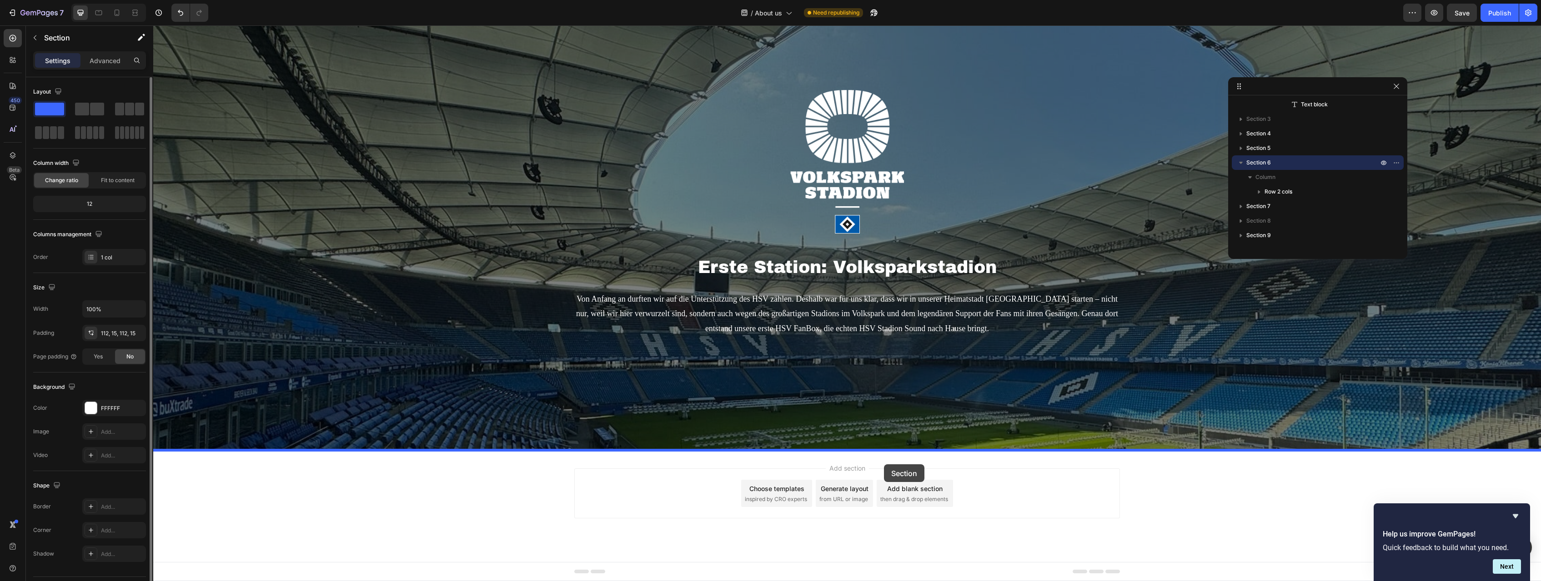
drag, startPoint x: 1360, startPoint y: 50, endPoint x: 884, endPoint y: 465, distance: 631.9
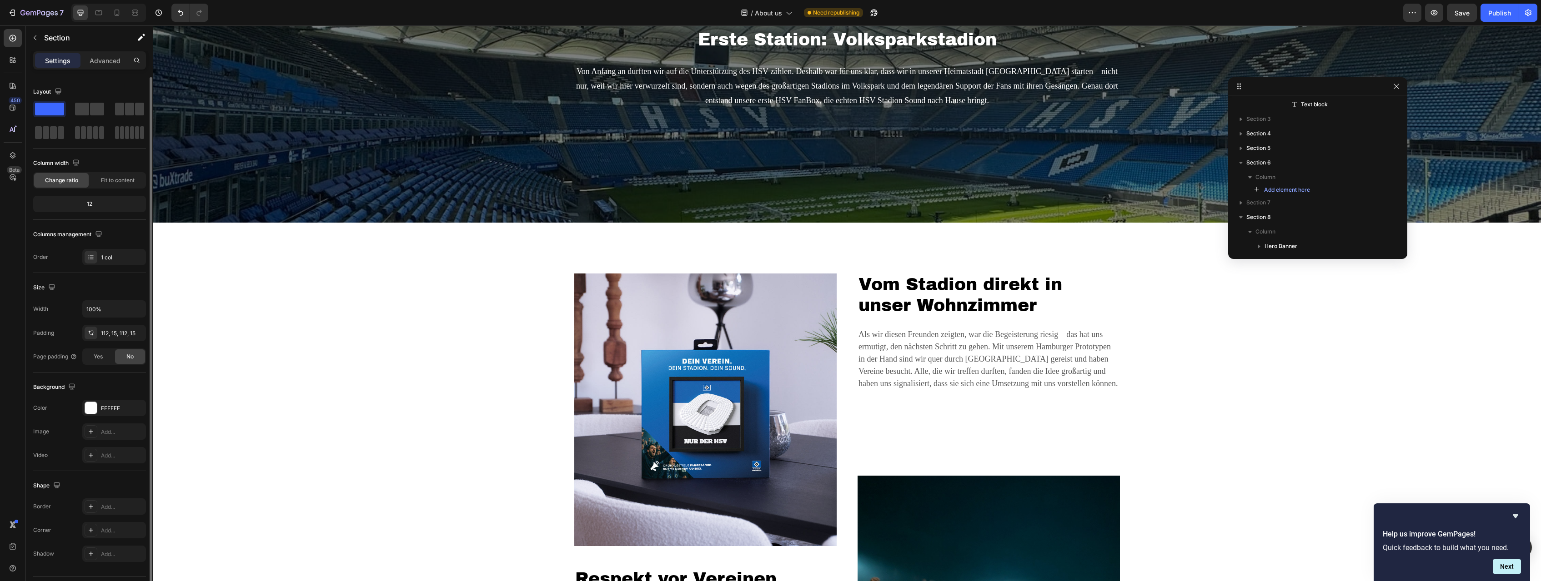
scroll to position [1813, 0]
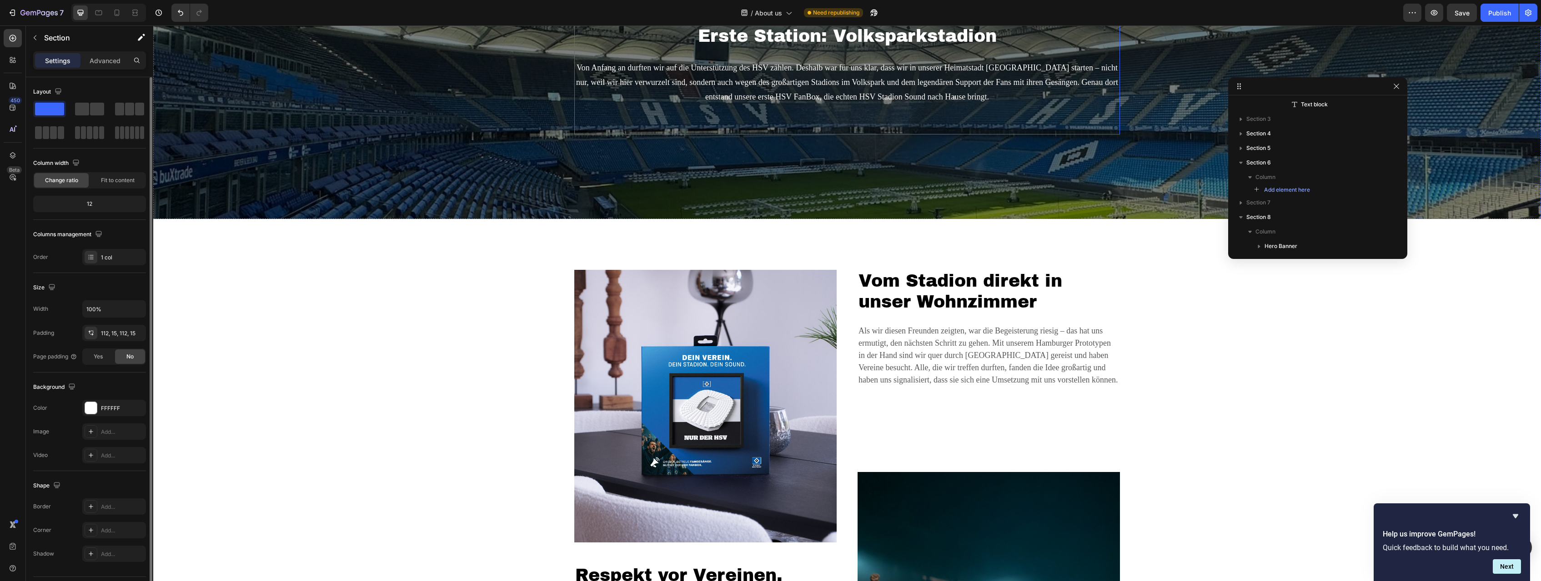
click at [910, 97] on p "Von Anfang an durften wir auf die Unterstützung des HSV zählen. Deshalb war für…" at bounding box center [847, 89] width 544 height 59
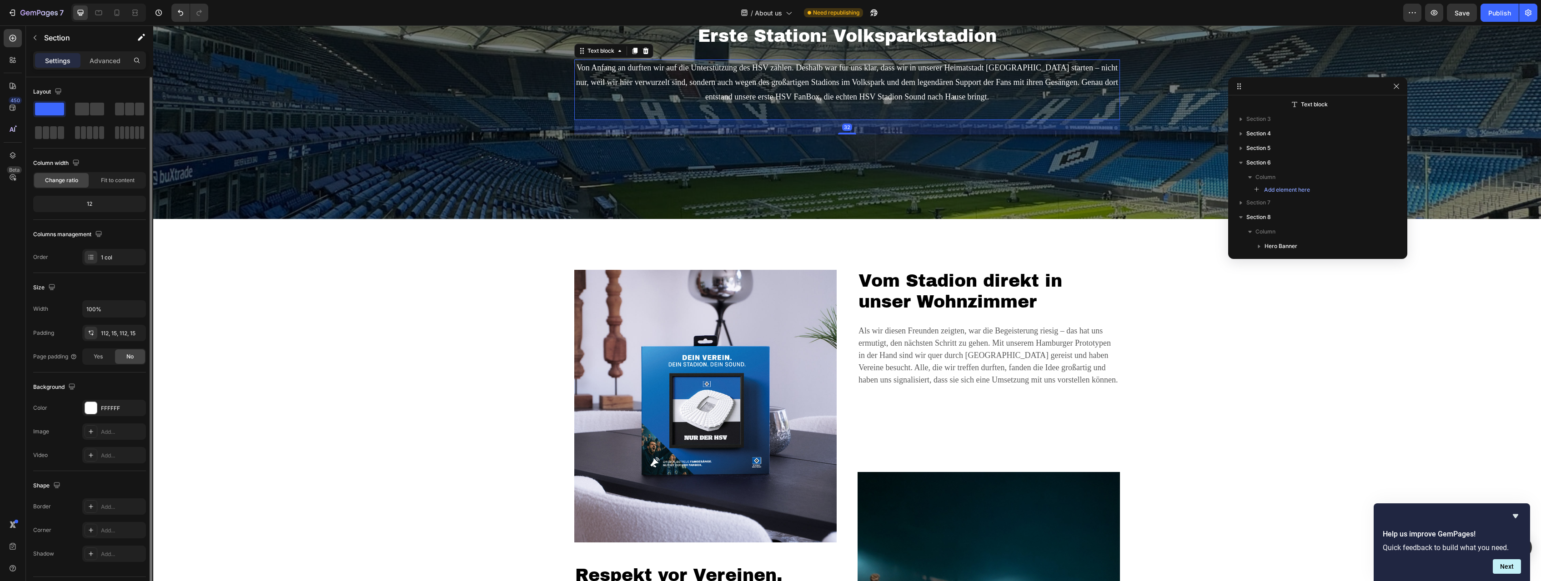
scroll to position [326, 0]
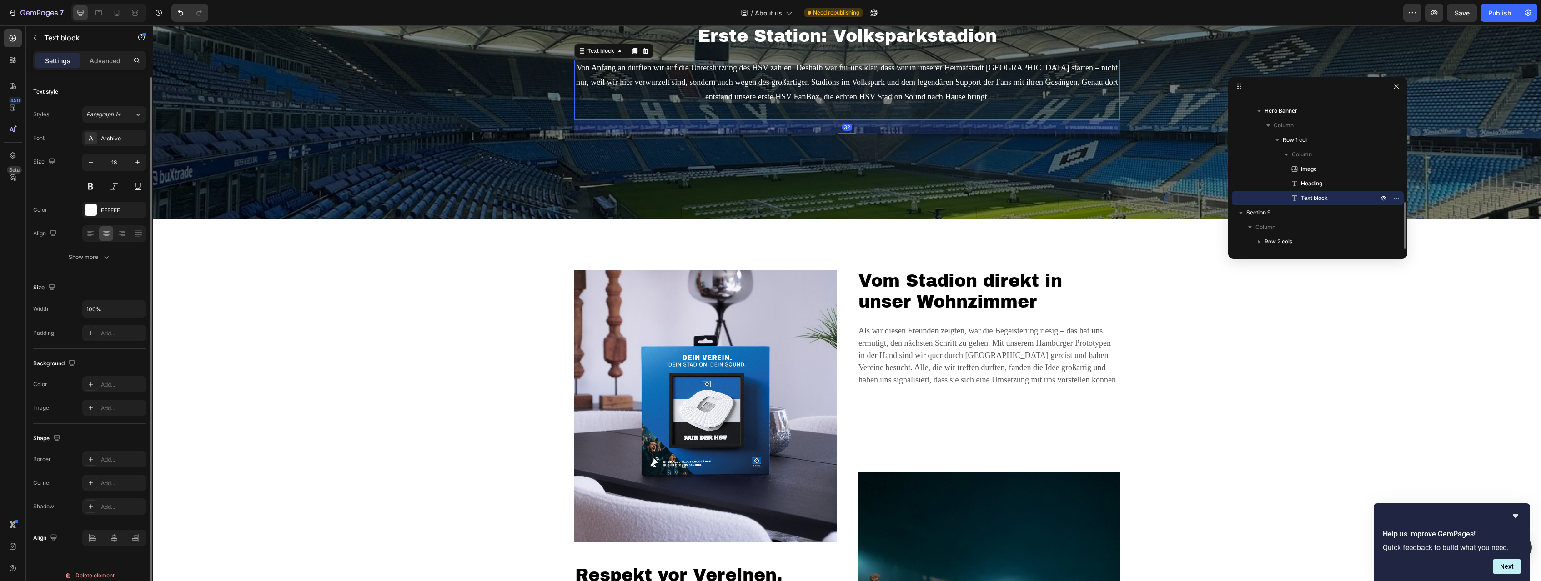
click at [910, 97] on p "Von Anfang an durften wir auf die Unterstützung des HSV zählen. Deshalb war für…" at bounding box center [847, 89] width 544 height 59
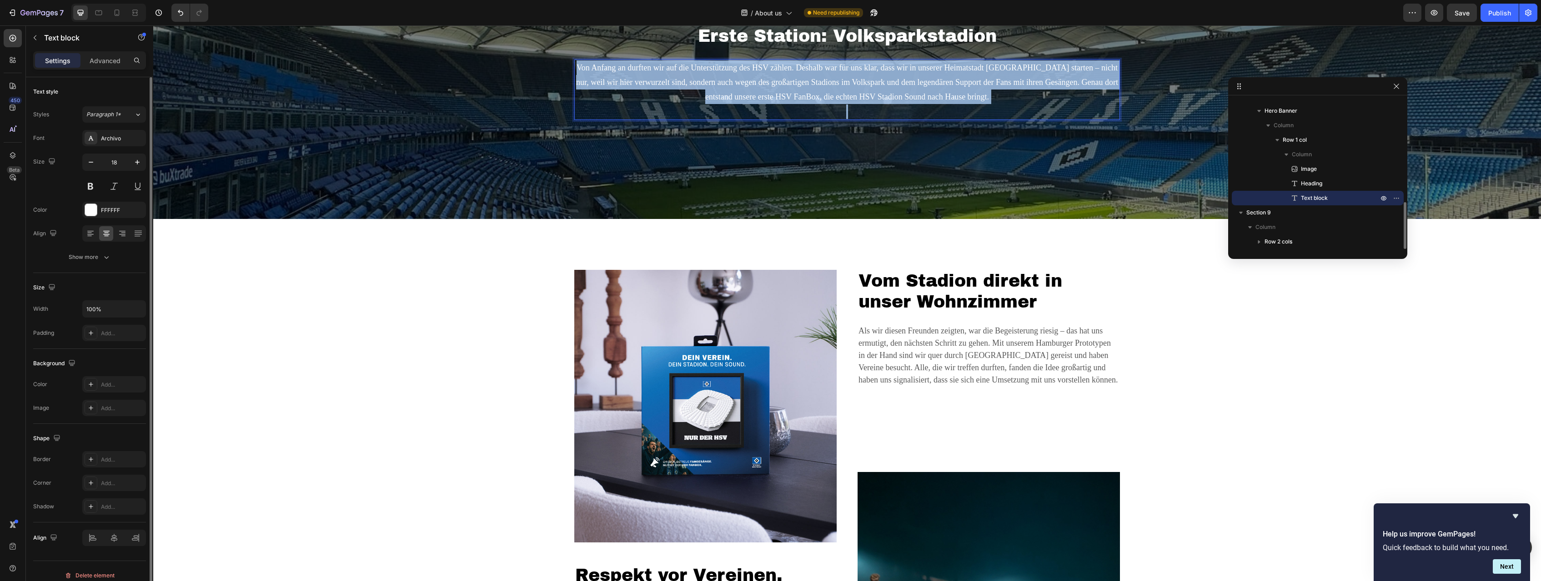
click at [910, 97] on p "Von Anfang an durften wir auf die Unterstützung des HSV zählen. Deshalb war für…" at bounding box center [847, 89] width 544 height 59
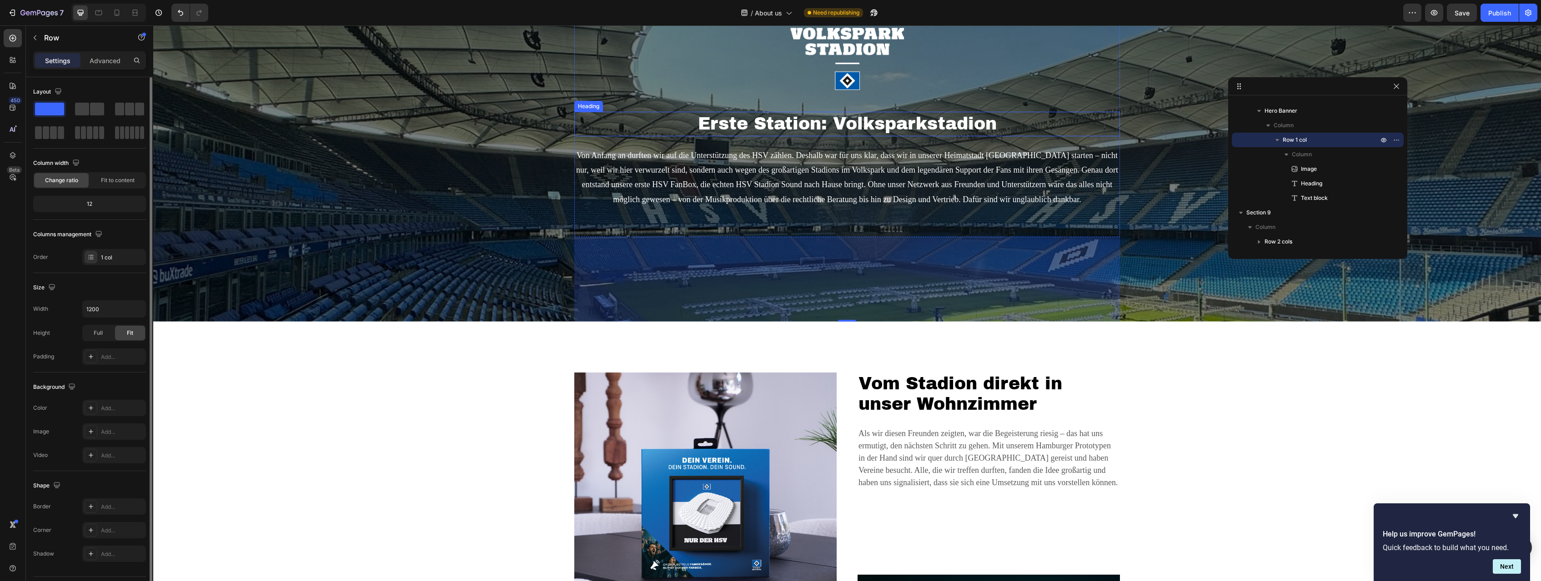
scroll to position [1813, 0]
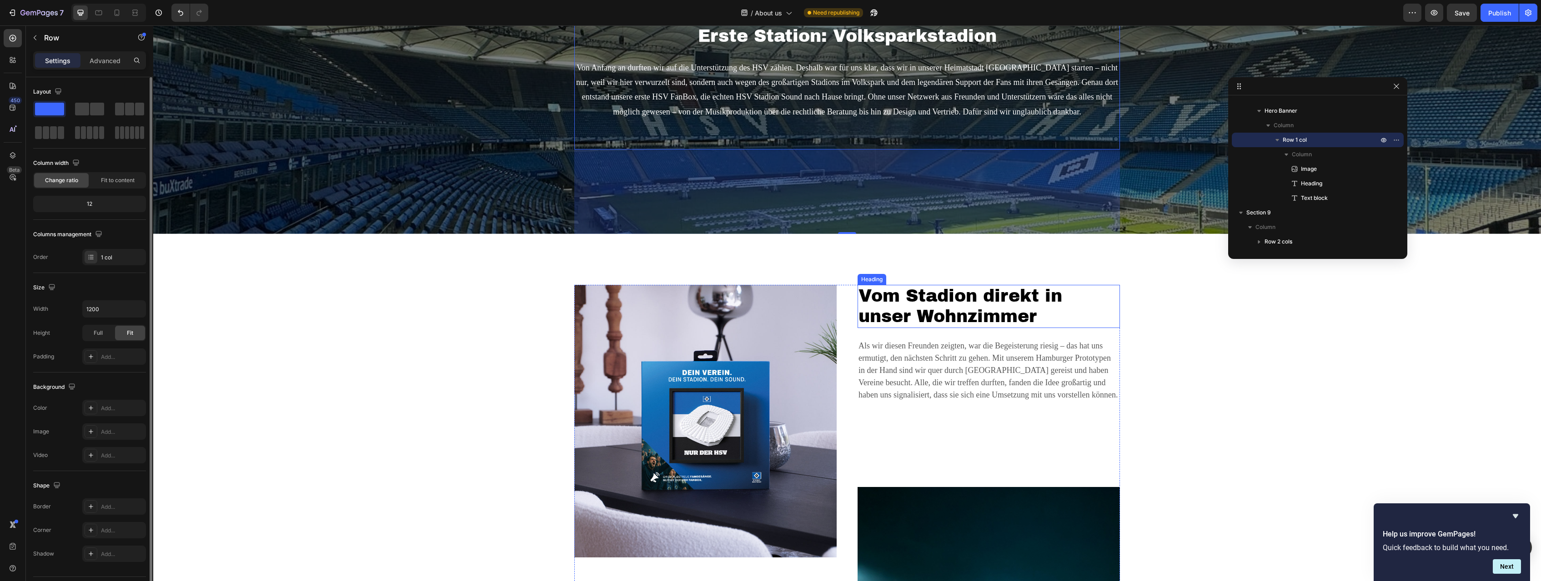
click at [910, 342] on p "Als wir diesen Freunden zeigten, war die Begeisterung riesig – das hat uns ermu…" at bounding box center [988, 377] width 260 height 74
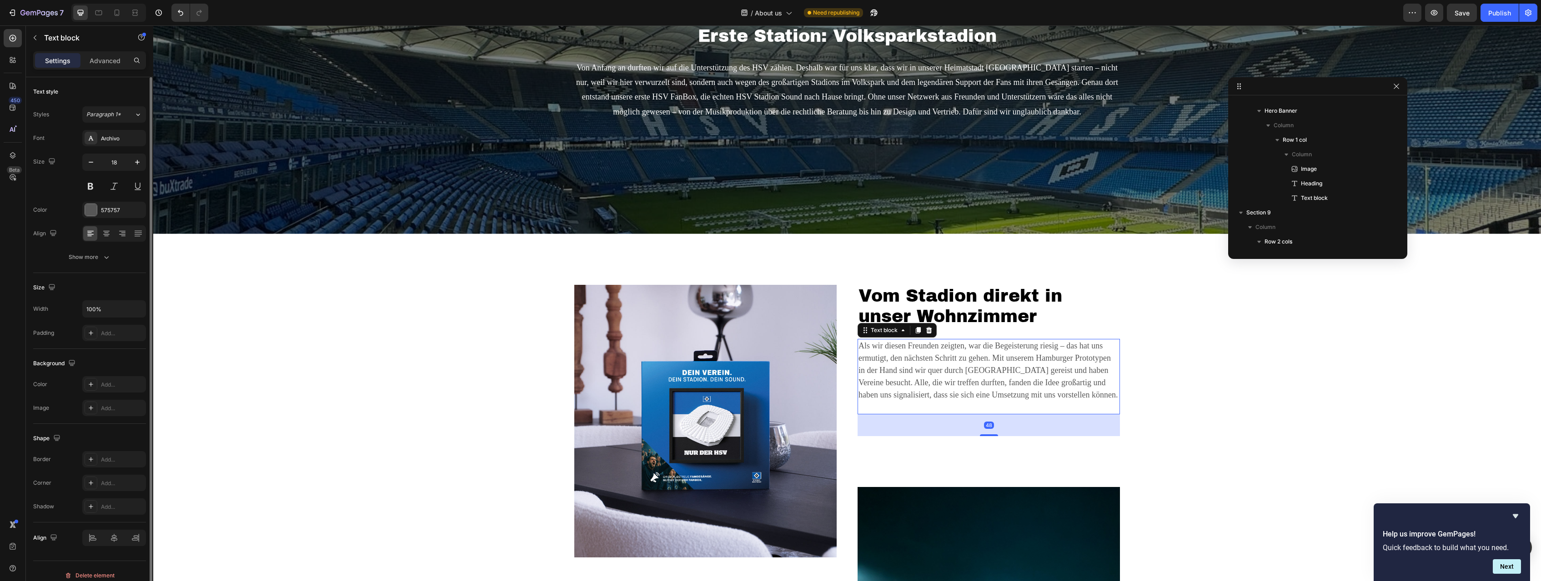
scroll to position [443, 0]
click at [910, 351] on p "Als wir diesen Freunden zeigten, war die Begeisterung riesig – das hat uns ermu…" at bounding box center [988, 377] width 260 height 74
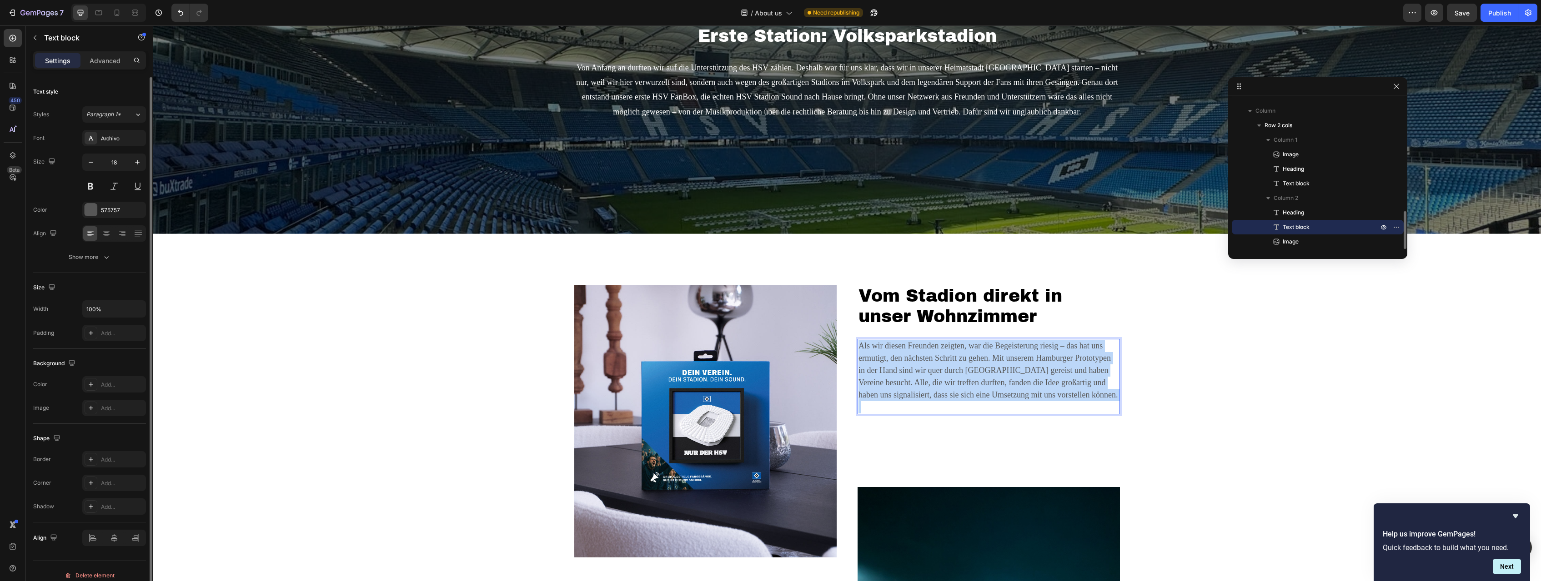
click at [910, 351] on p "Als wir diesen Freunden zeigten, war die Begeisterung riesig – das hat uns ermu…" at bounding box center [988, 377] width 260 height 74
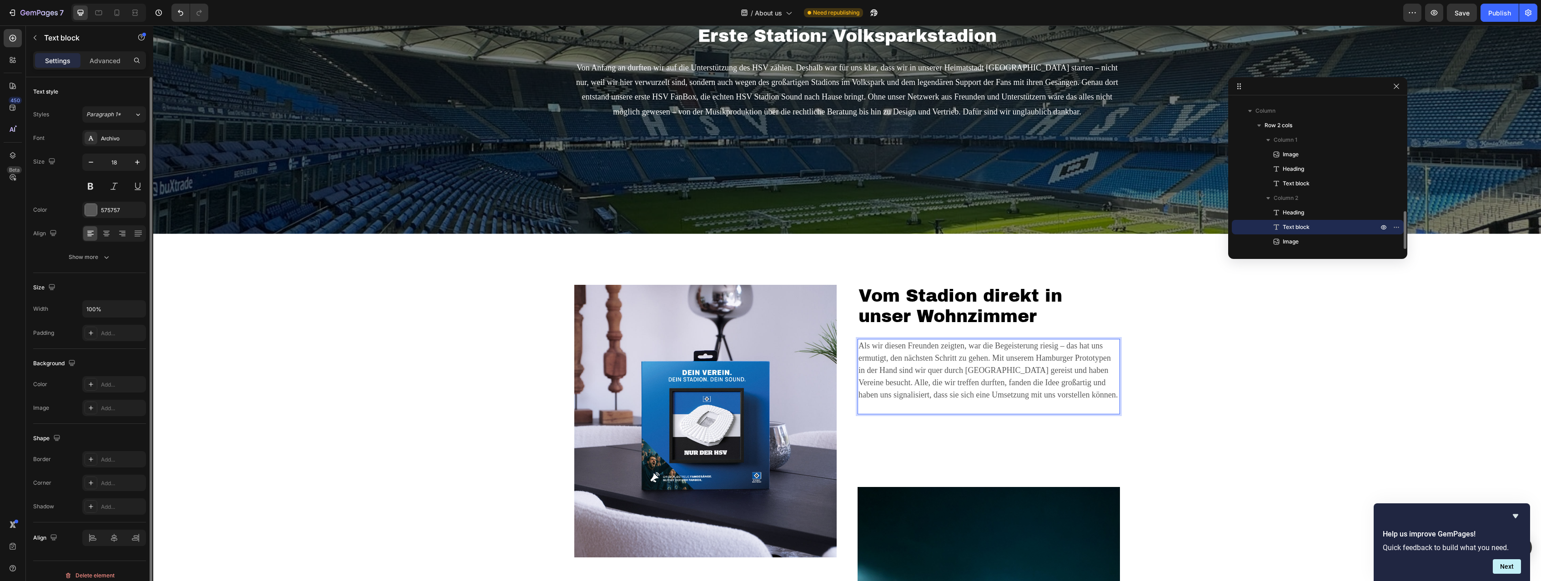
click at [910, 351] on p "Als wir diesen Freunden zeigten, war die Begeisterung riesig – das hat uns ermu…" at bounding box center [988, 377] width 260 height 74
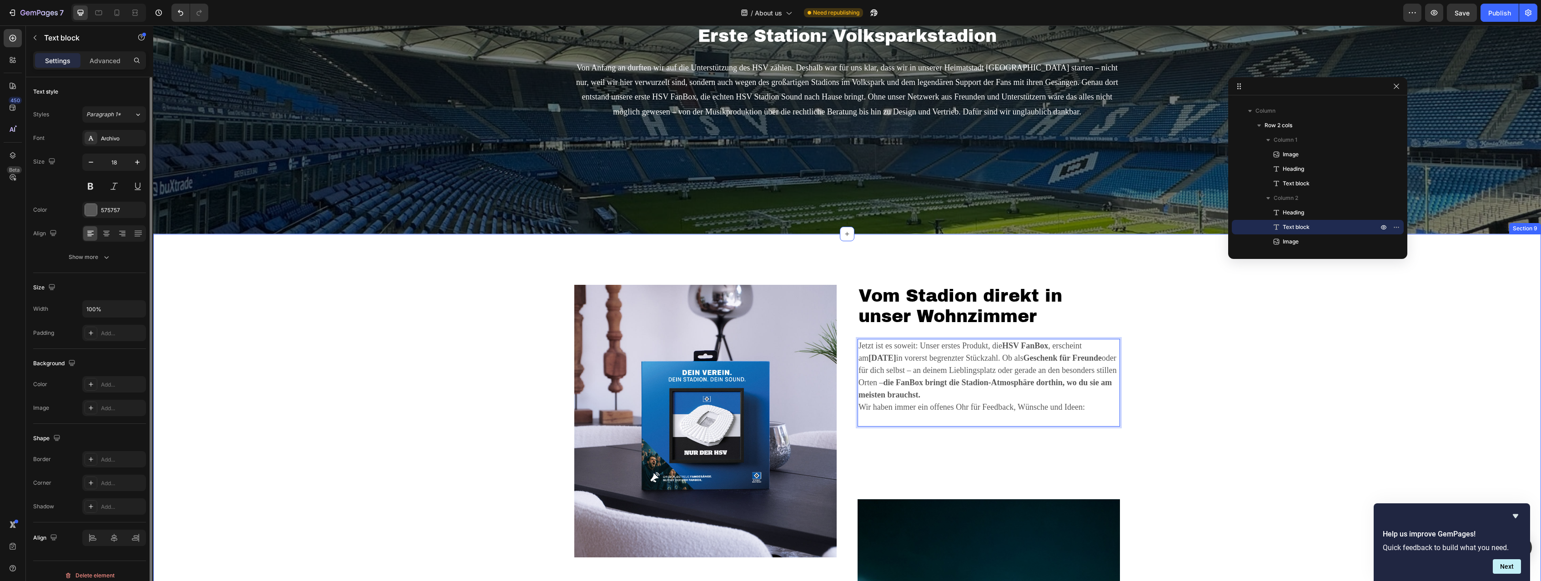
click at [910, 372] on div "Image Respekt vor Vereinen, Fans und Musikrechten Heading Von Beginn an war uns…" at bounding box center [847, 523] width 1374 height 477
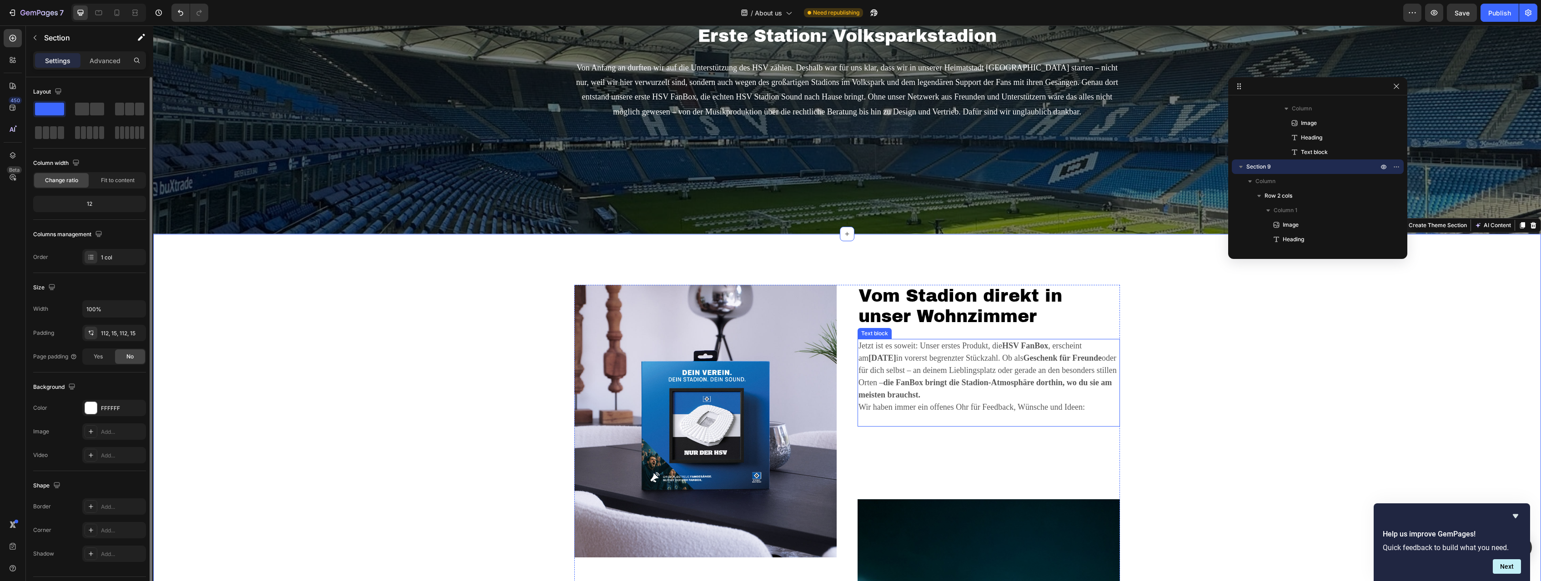
click at [910, 346] on p "Jetzt ist es soweit: Unser erstes Produkt, die HSV FanBox , erscheint am 1. Nov…" at bounding box center [988, 370] width 260 height 61
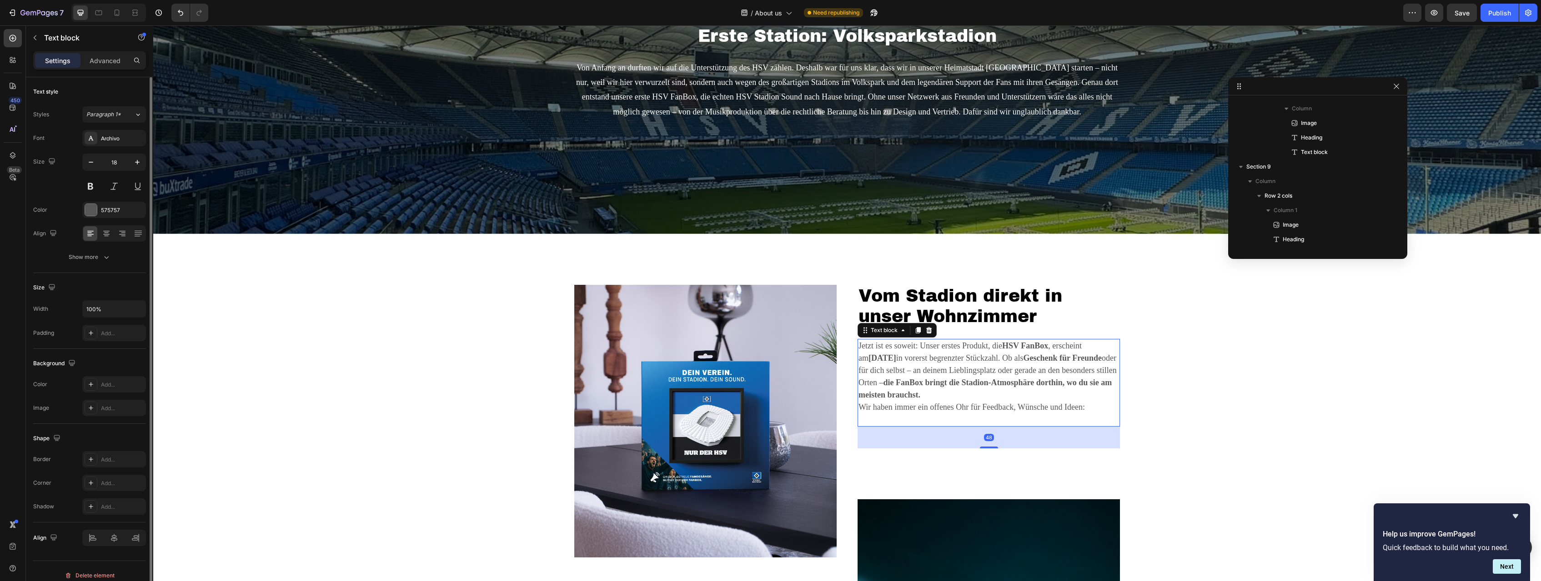
scroll to position [443, 0]
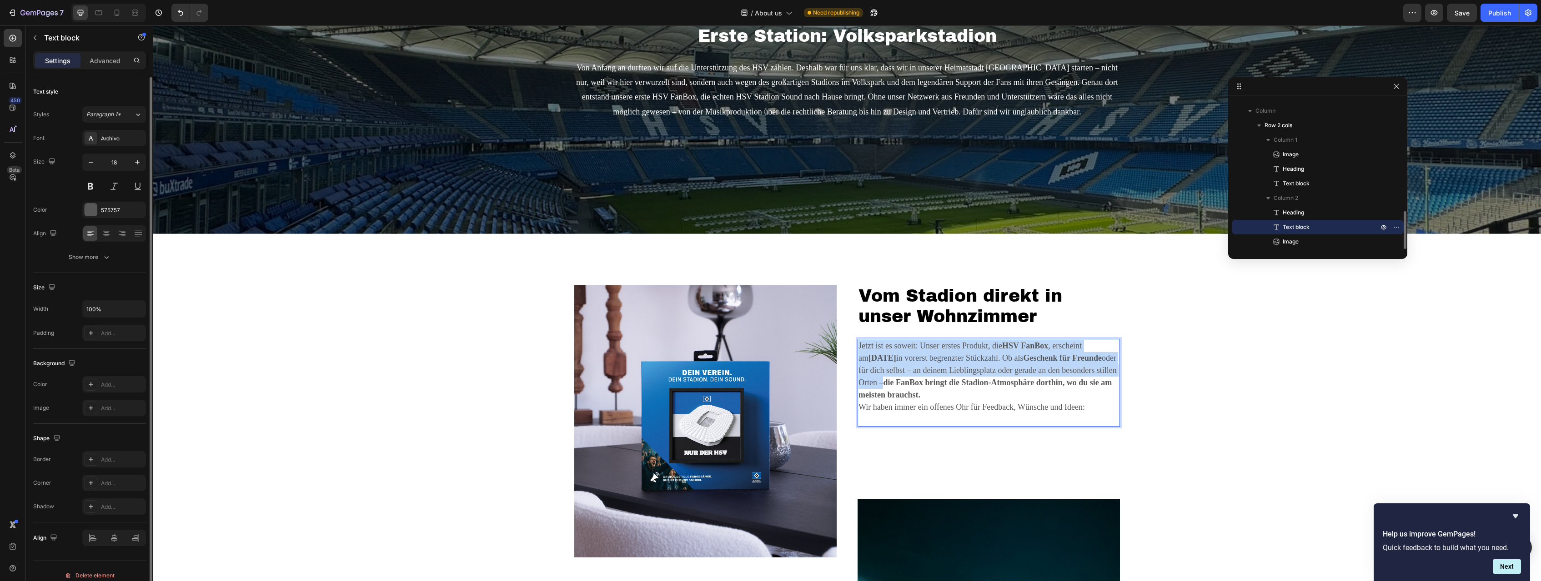
click at [910, 346] on p "Jetzt ist es soweit: Unser erstes Produkt, die HSV FanBox , erscheint am 1. Nov…" at bounding box center [988, 370] width 260 height 61
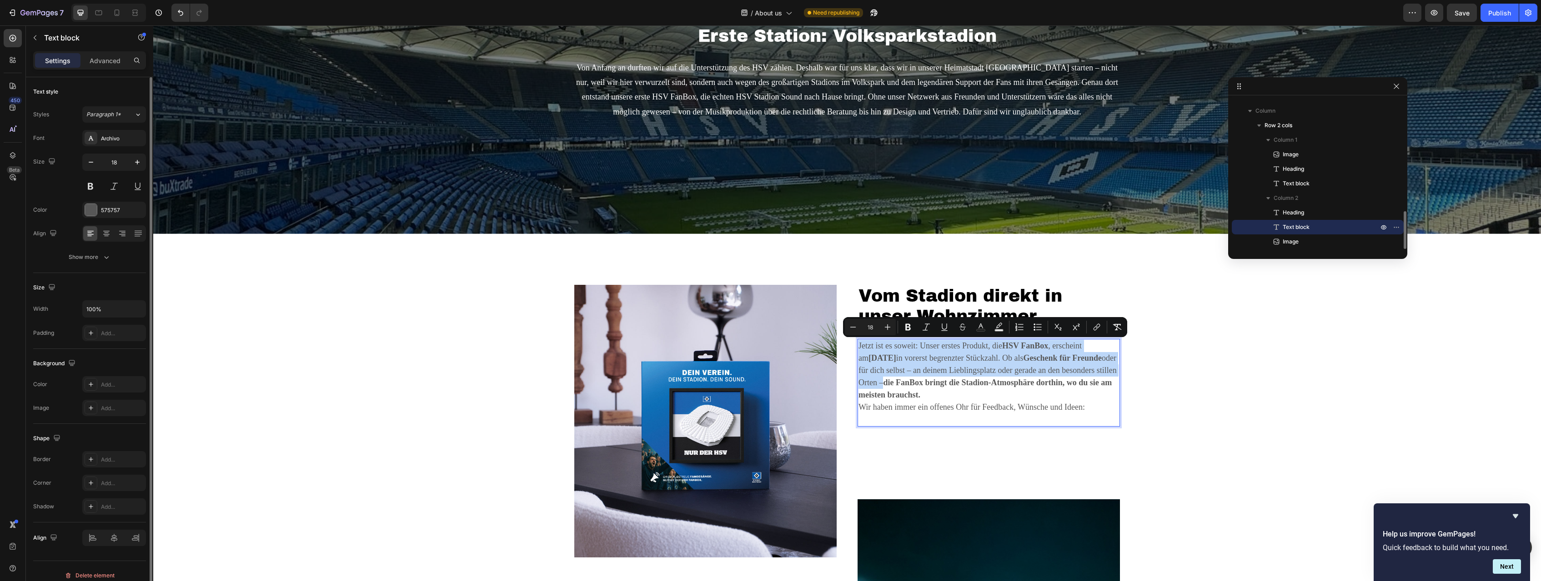
click at [910, 346] on p "Jetzt ist es soweit: Unser erstes Produkt, die HSV FanBox , erscheint am 1. Nov…" at bounding box center [988, 370] width 260 height 61
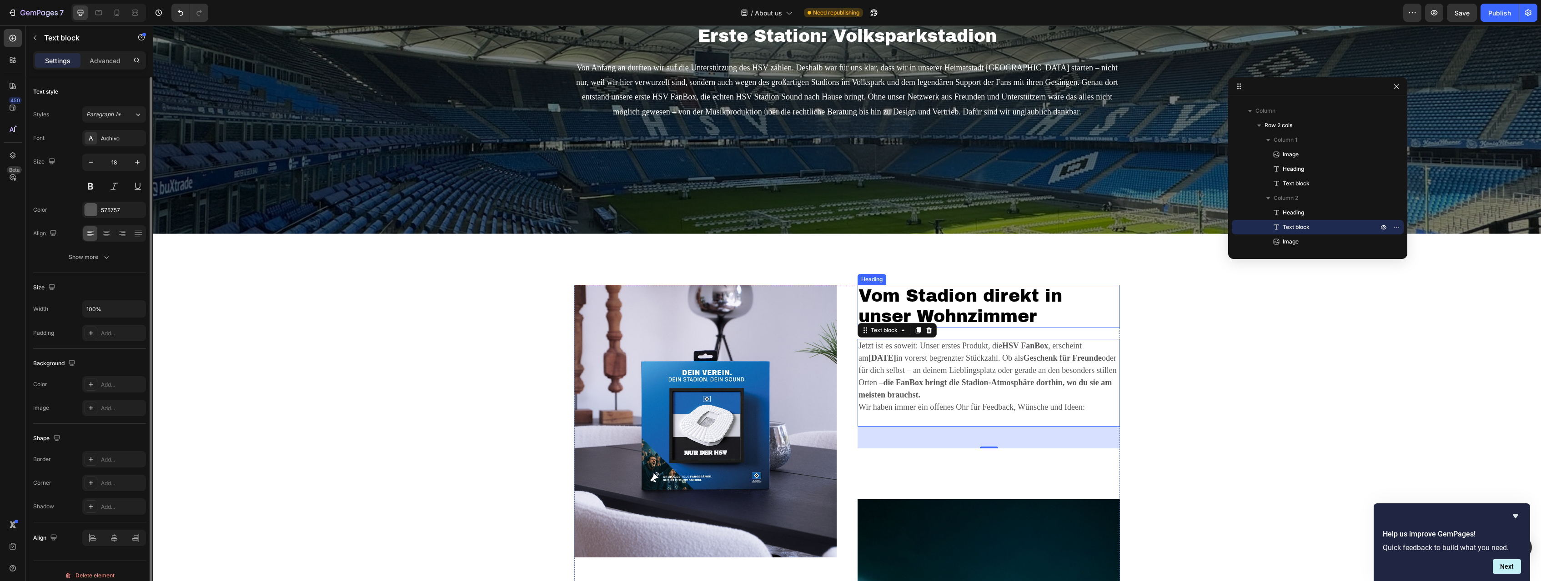
click at [910, 303] on h2 "Vom Stadion direkt in unser Wohnzimmer" at bounding box center [988, 306] width 262 height 43
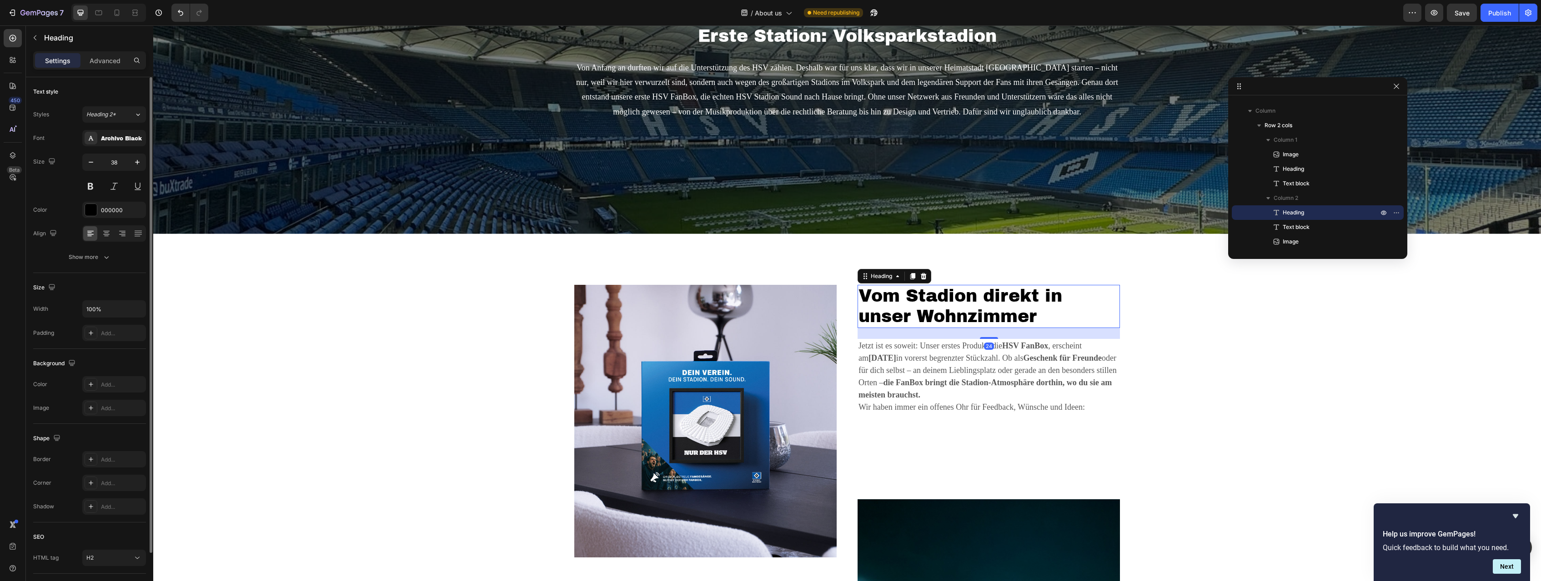
click at [910, 303] on h2 "Vom Stadion direkt in unser Wohnzimmer" at bounding box center [988, 306] width 262 height 43
click at [910, 303] on p "Vom Stadion direkt in unser Wohnzimmer" at bounding box center [988, 306] width 260 height 41
click at [910, 291] on p "Vom Stadion direkt in unser Wohnzimmer" at bounding box center [988, 306] width 260 height 41
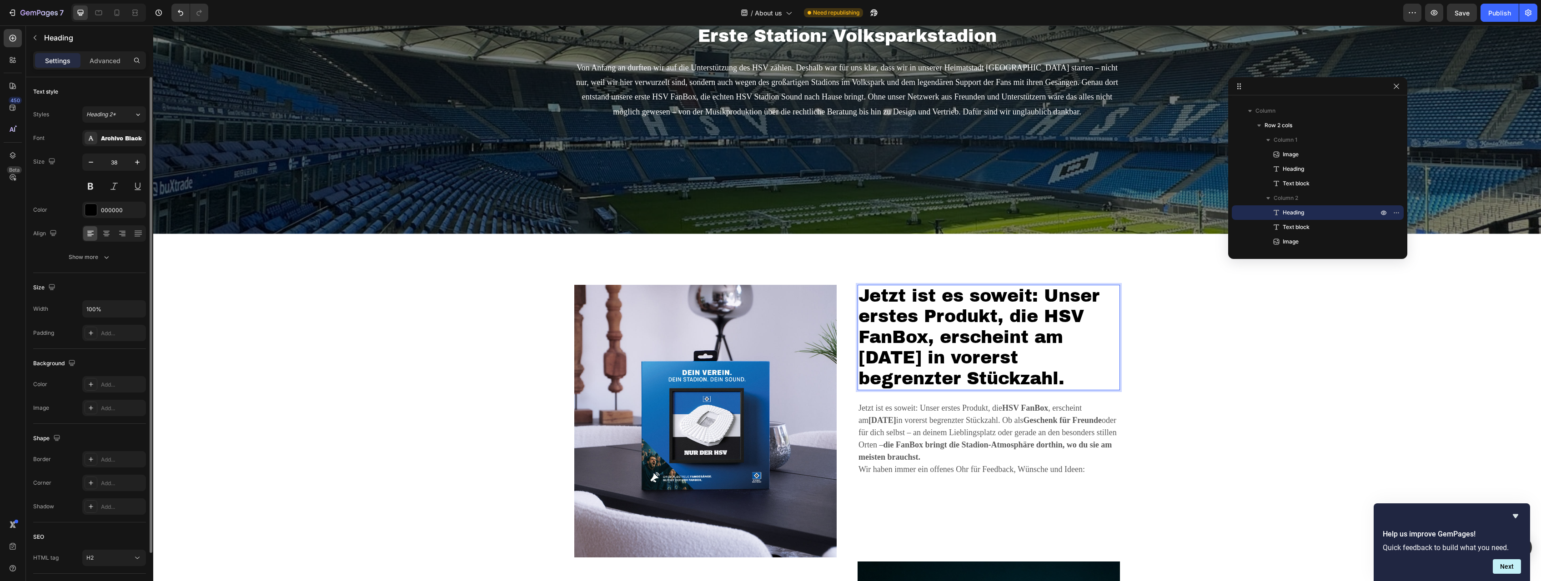
click at [910, 296] on p "Jetzt ist es soweit: Unser erstes Produkt, die HSV FanBox, erscheint am 1. Nove…" at bounding box center [988, 338] width 260 height 104
click at [910, 354] on p "Jetzt ist es soweit: Unser erstes Produkt, die HSV FanBox, erscheint am 1. Nove…" at bounding box center [988, 338] width 260 height 104
drag, startPoint x: 1084, startPoint y: 384, endPoint x: 1050, endPoint y: 293, distance: 96.8
click at [910, 293] on p "Jetzt ist es soweit: Unser erstes Produkt, die HSV FanBox, erscheint am 1. Nove…" at bounding box center [988, 338] width 260 height 104
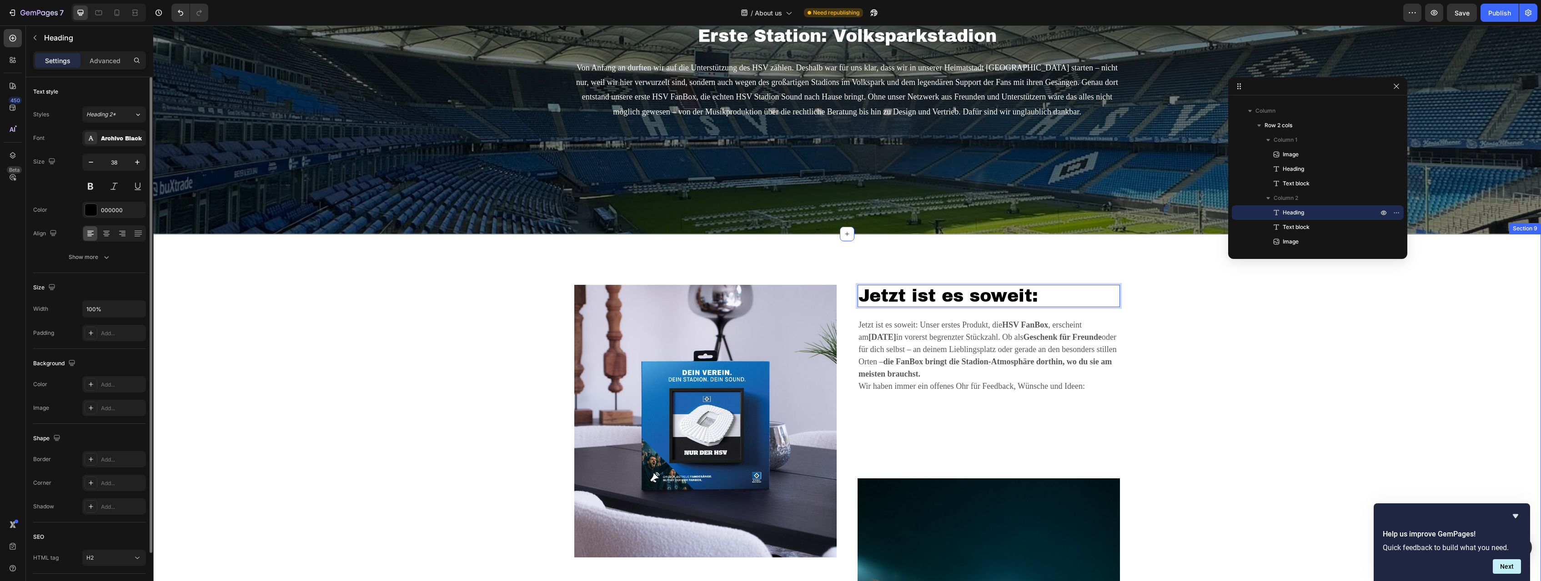
click at [910, 329] on div "Image Respekt vor Vereinen, Fans und Musikrechten Heading Von Beginn an war uns…" at bounding box center [847, 513] width 1374 height 456
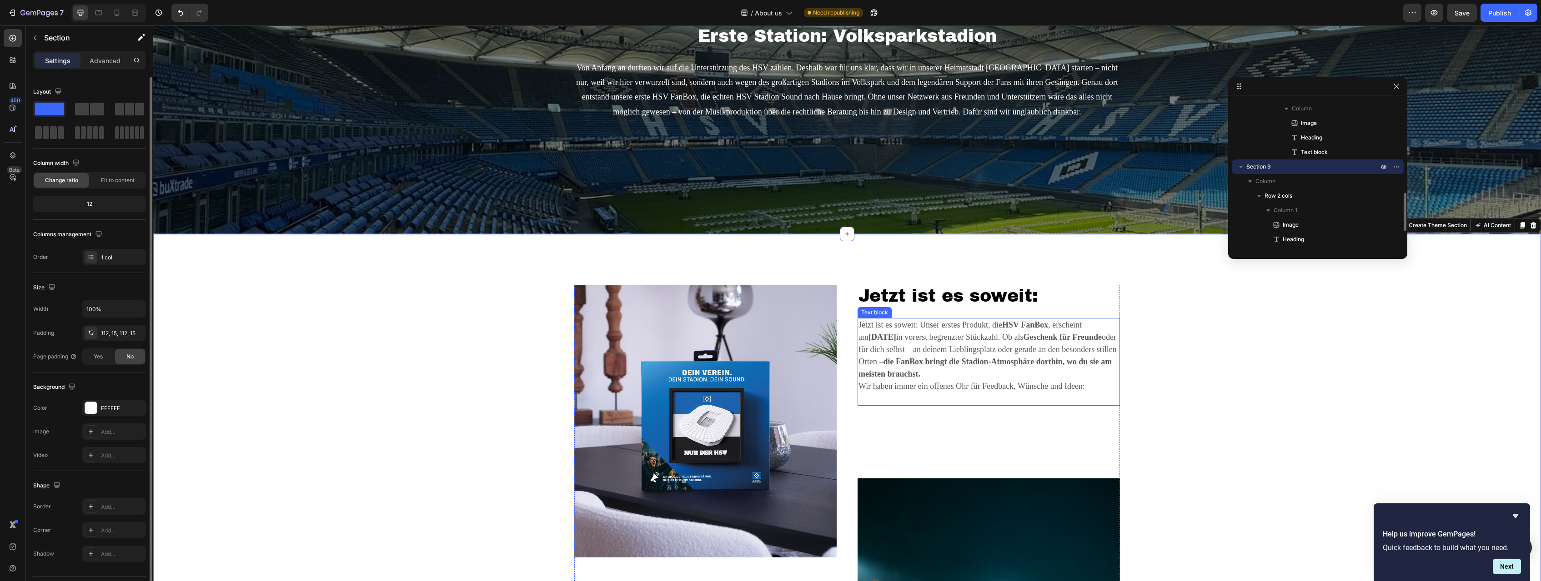
click at [910, 326] on p "Jetzt ist es soweit: Unser erstes Produkt, die HSV FanBox , erscheint am 1. Nov…" at bounding box center [988, 349] width 260 height 61
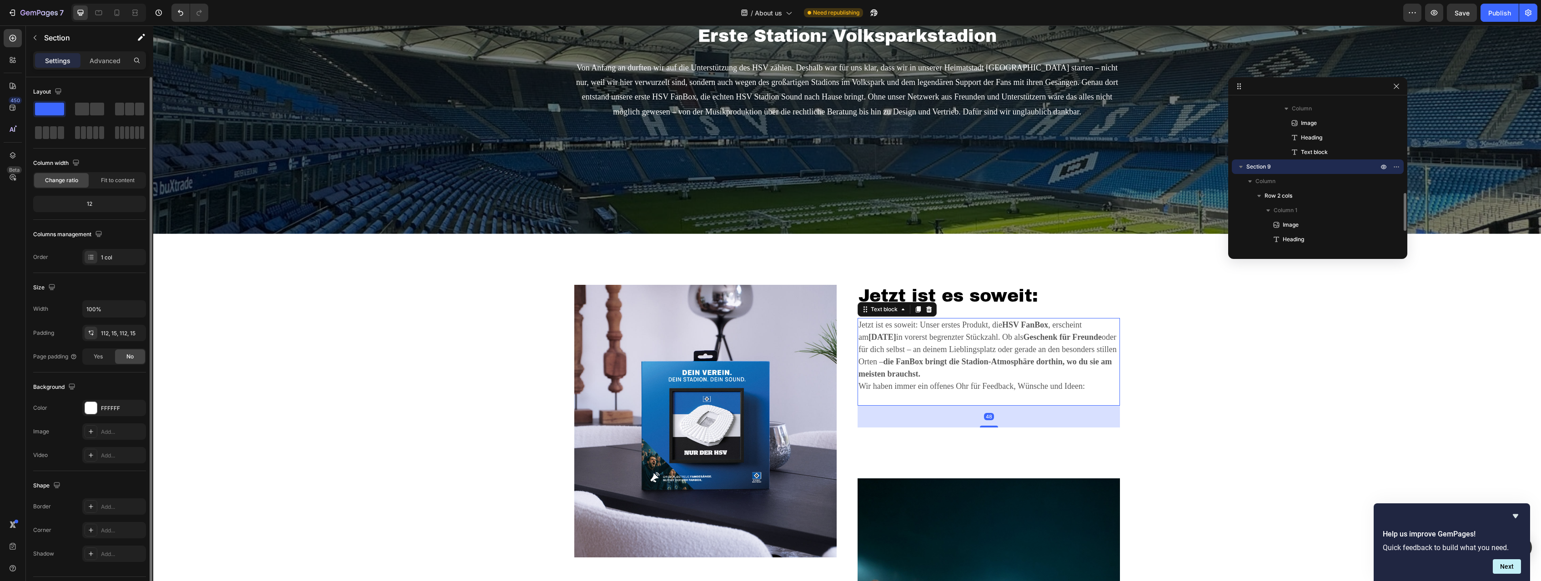
scroll to position [443, 0]
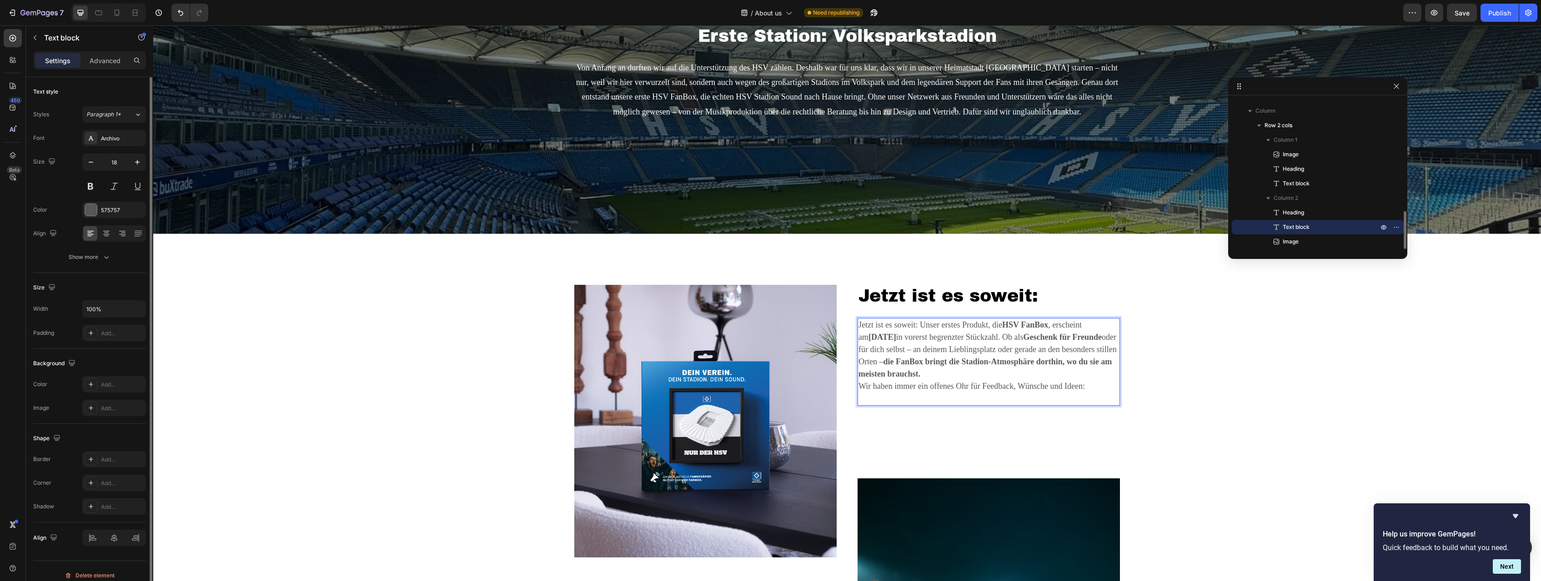
click at [910, 328] on p "Jetzt ist es soweit: Unser erstes Produkt, die HSV FanBox , erscheint am 1. Nov…" at bounding box center [988, 349] width 260 height 61
click at [910, 326] on p "Jetzt ist es soweit: Unser erstes Produkt, die HSV FanBox , erscheint am 1. Nov…" at bounding box center [988, 349] width 260 height 61
drag, startPoint x: 920, startPoint y: 326, endPoint x: 856, endPoint y: 324, distance: 64.1
click at [857, 324] on div "Jetzt ist es soweit: Unser erstes Produkt, die HSV FanBox , erscheint am 1. Nov…" at bounding box center [988, 362] width 262 height 88
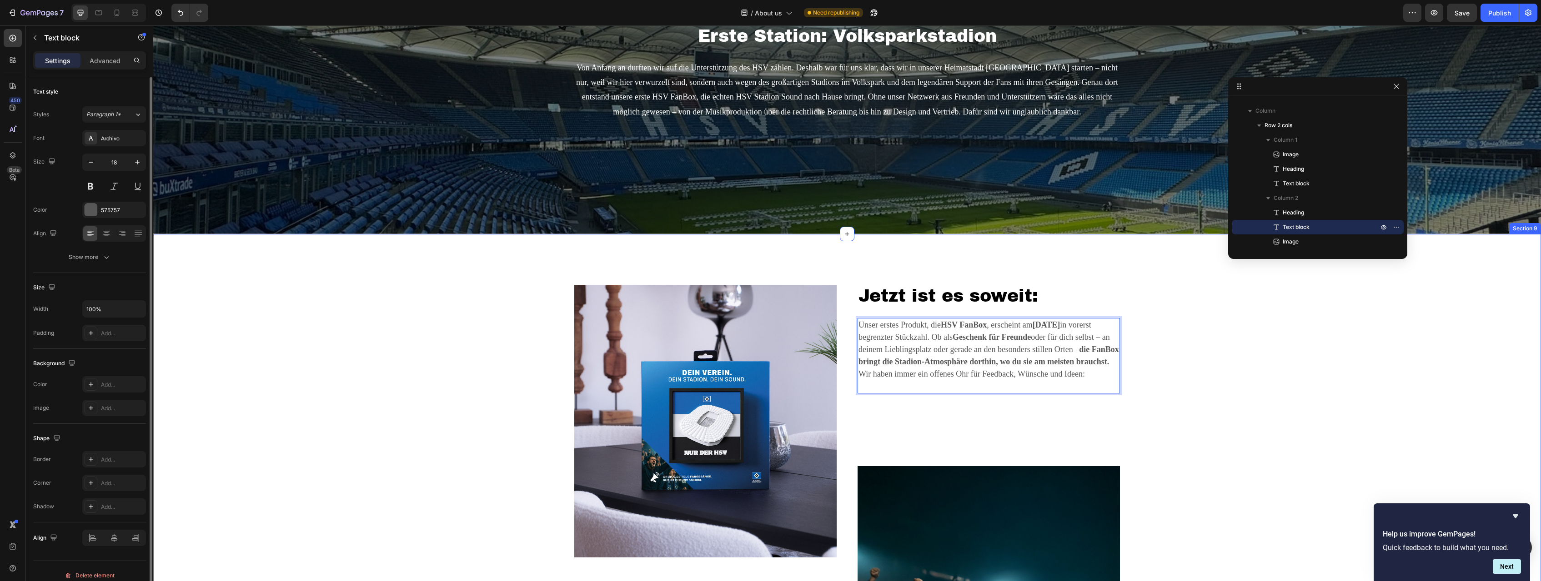
click at [910, 350] on div "Image Respekt vor Vereinen, Fans und Musikrechten Heading Von Beginn an war uns…" at bounding box center [847, 507] width 1374 height 444
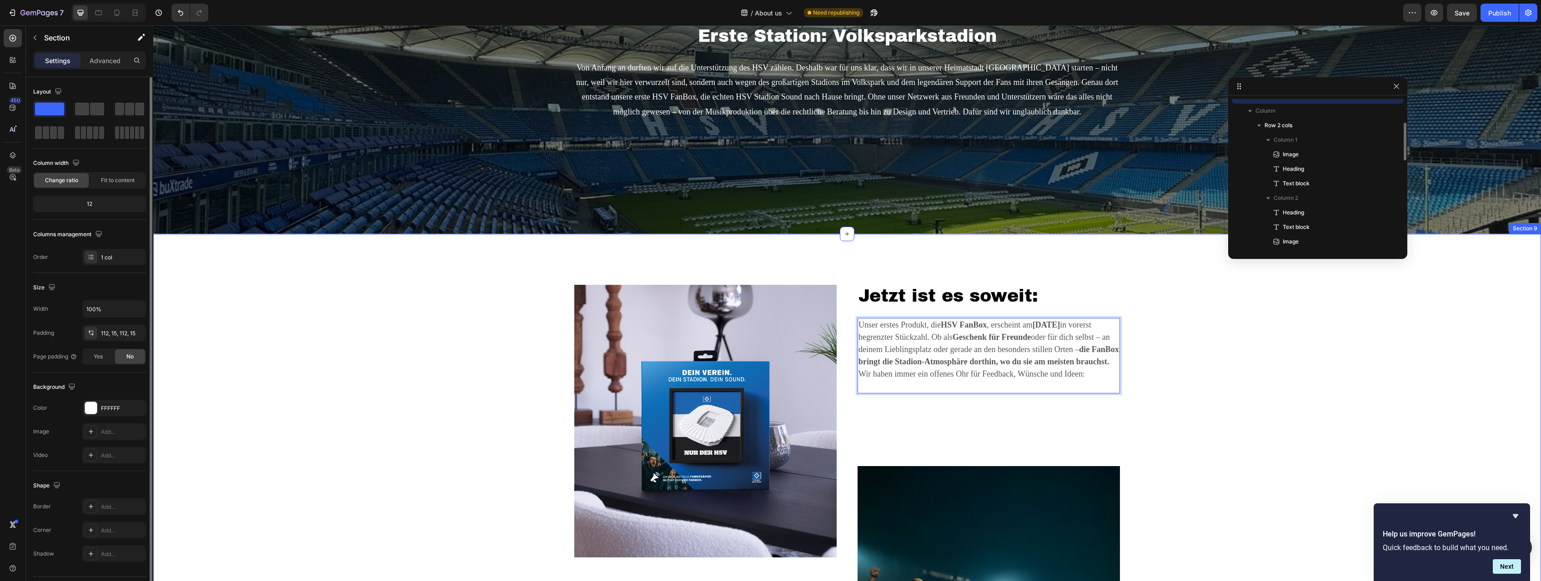
scroll to position [372, 0]
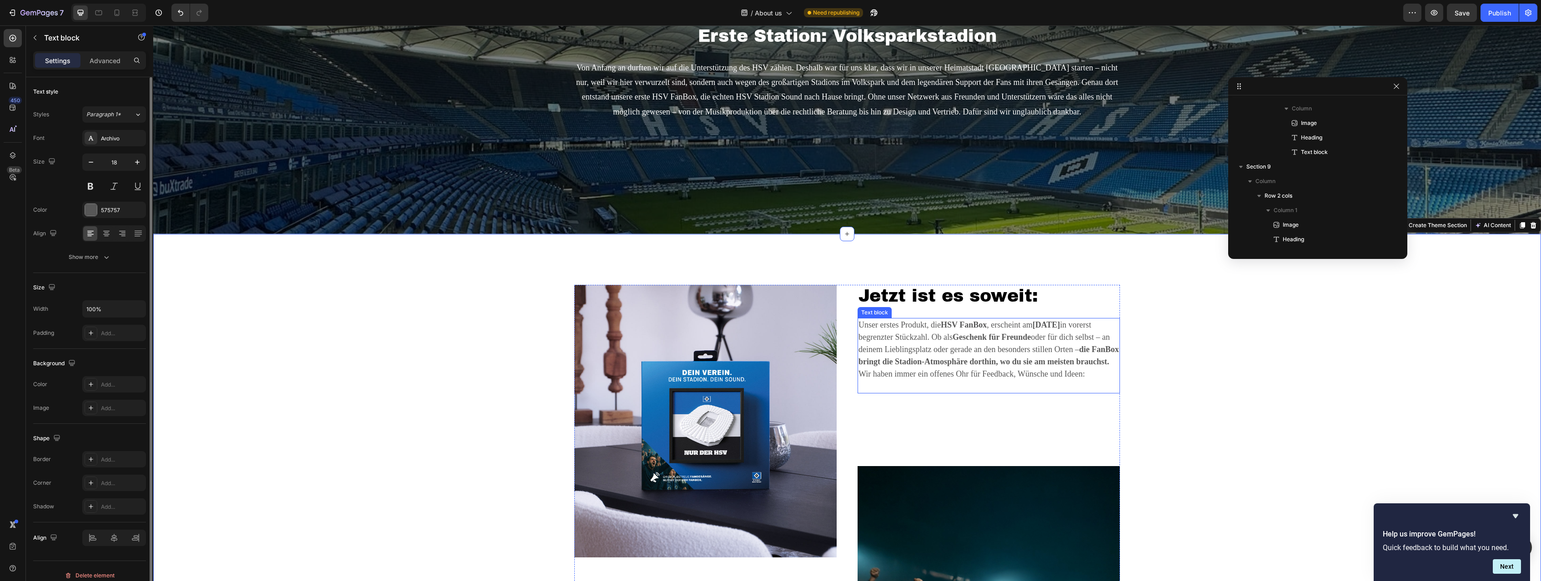
click at [910, 368] on p "Unser erstes Produkt, die HSV FanBox , erscheint am 1. November in vorerst begr…" at bounding box center [988, 343] width 260 height 49
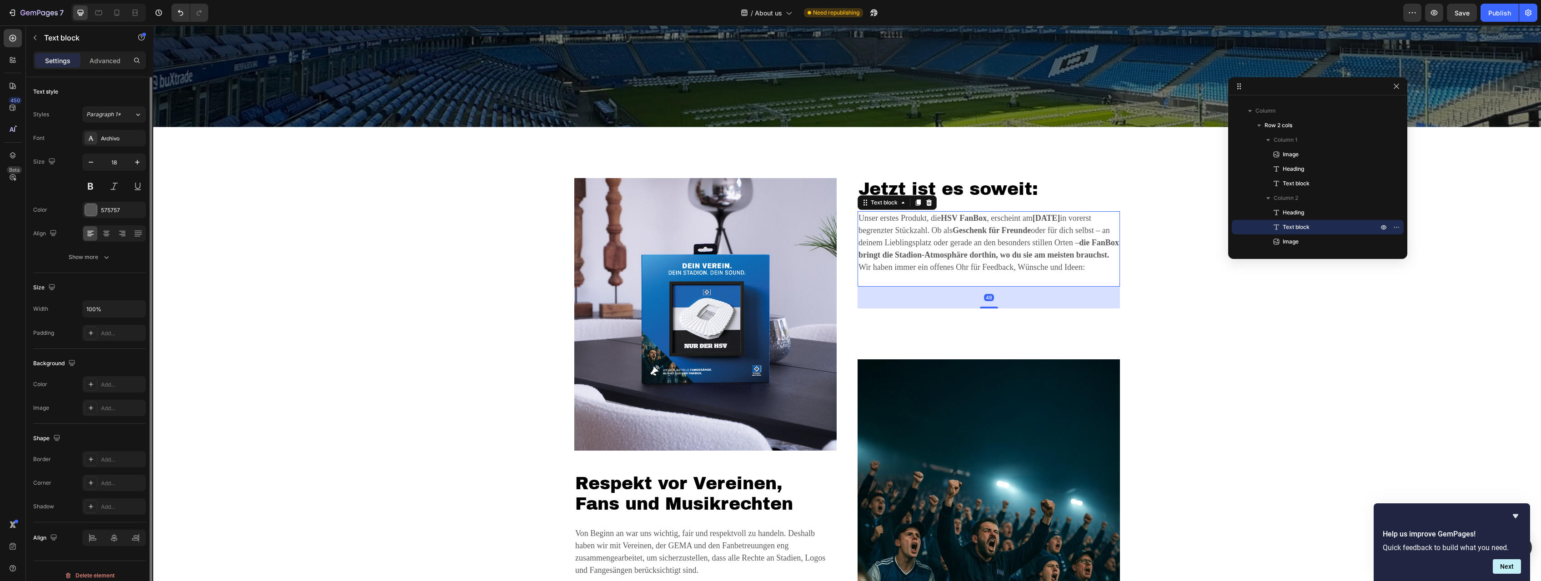
scroll to position [1999, 0]
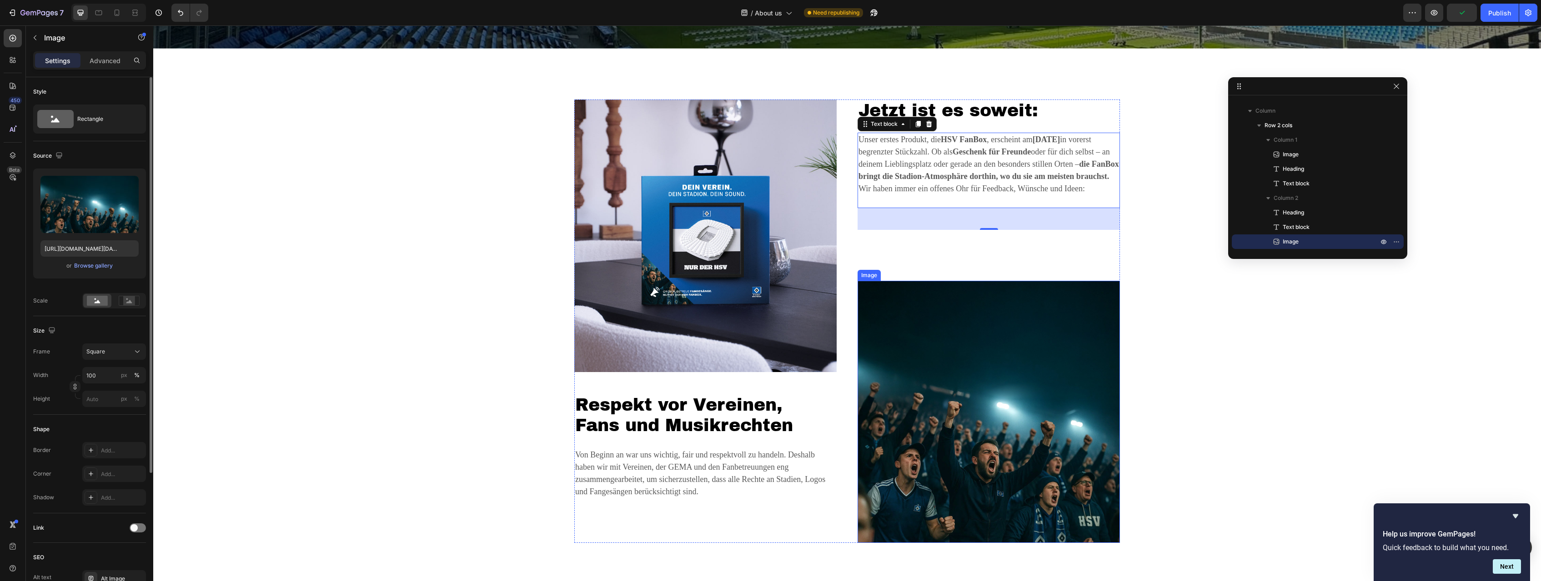
click at [910, 365] on img at bounding box center [988, 412] width 262 height 262
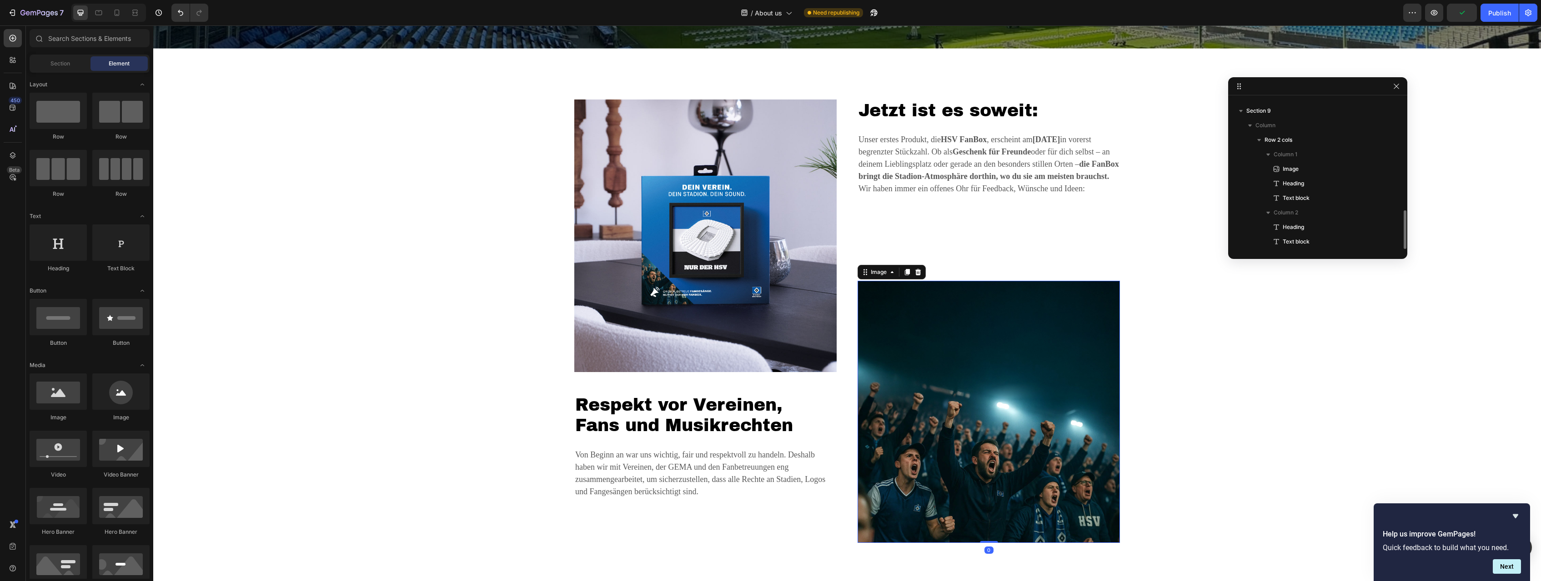
scroll to position [428, 0]
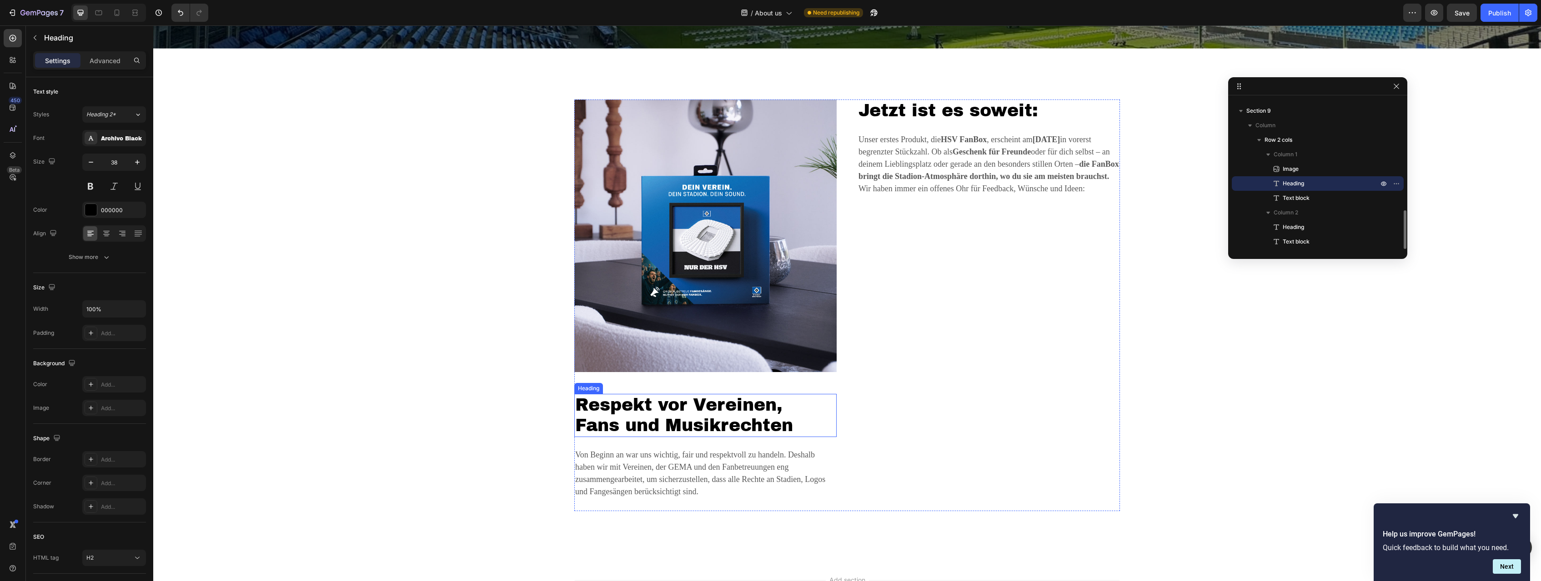
click at [751, 416] on h2 "Respekt vor Vereinen, Fans und Musikrechten" at bounding box center [705, 415] width 262 height 43
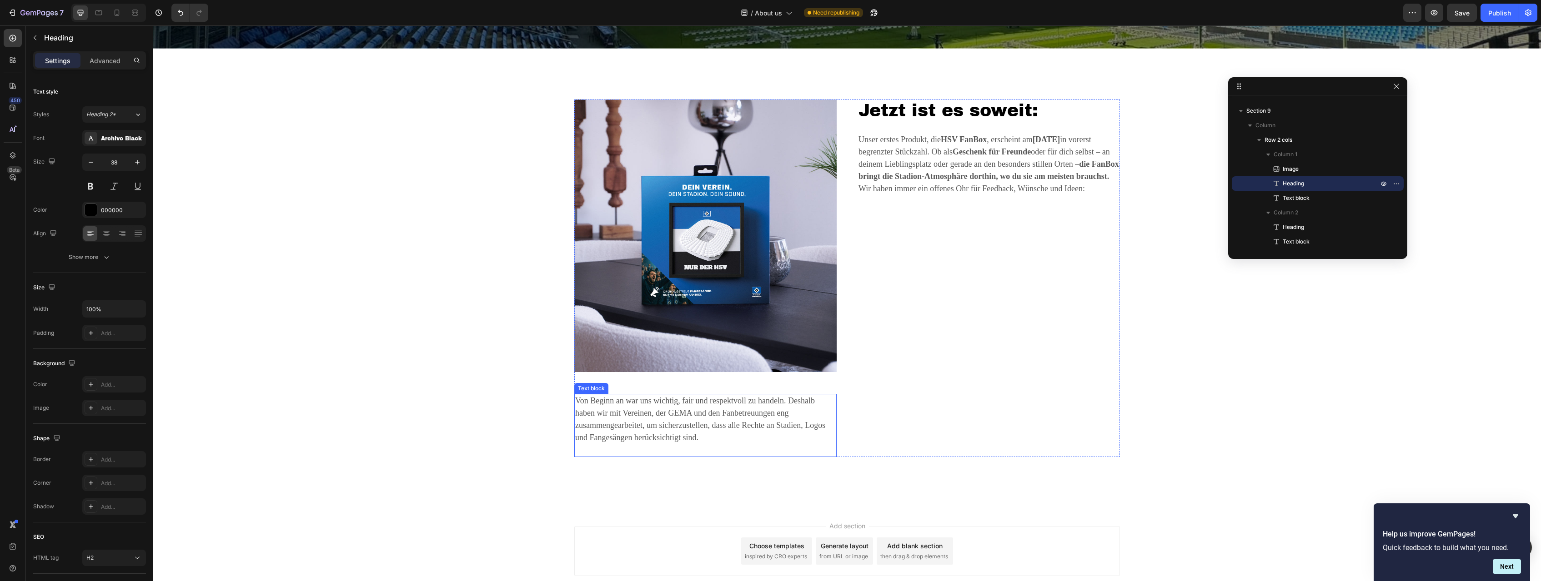
scroll to position [414, 0]
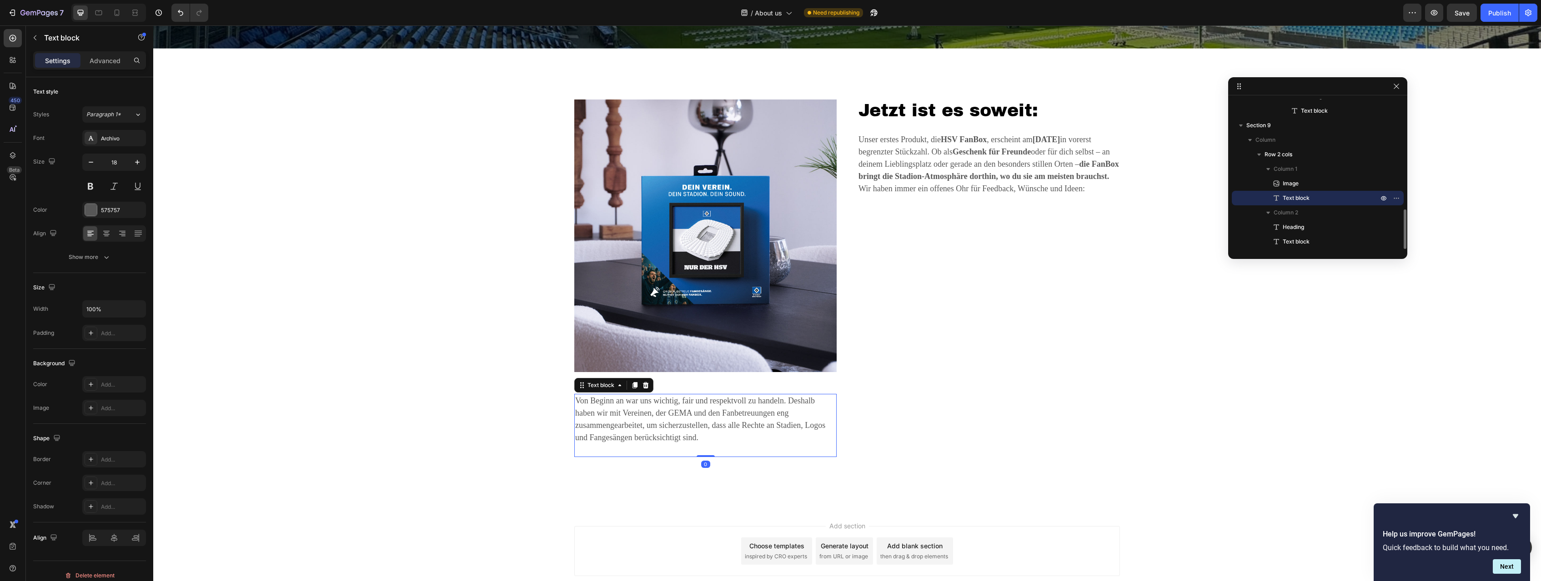
click at [744, 430] on p "Von Beginn an war uns wichtig, fair und respektvoll zu handeln. Deshalb haben w…" at bounding box center [705, 425] width 260 height 61
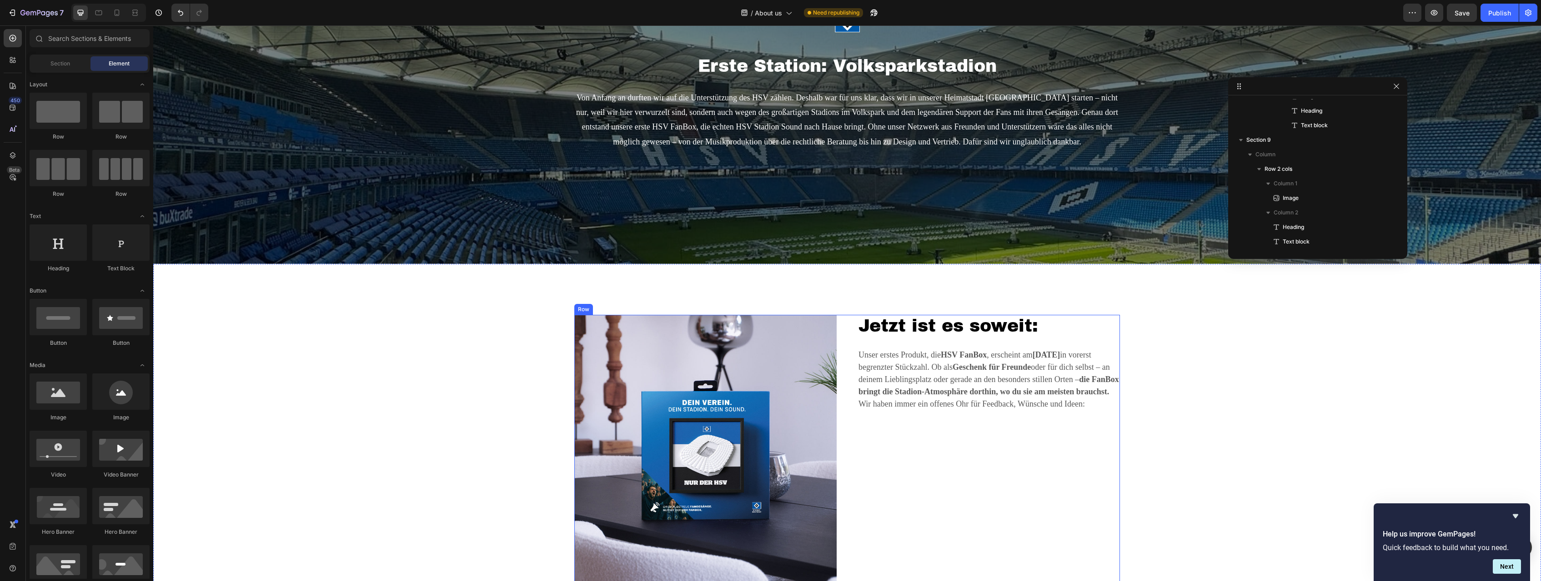
scroll to position [1808, 0]
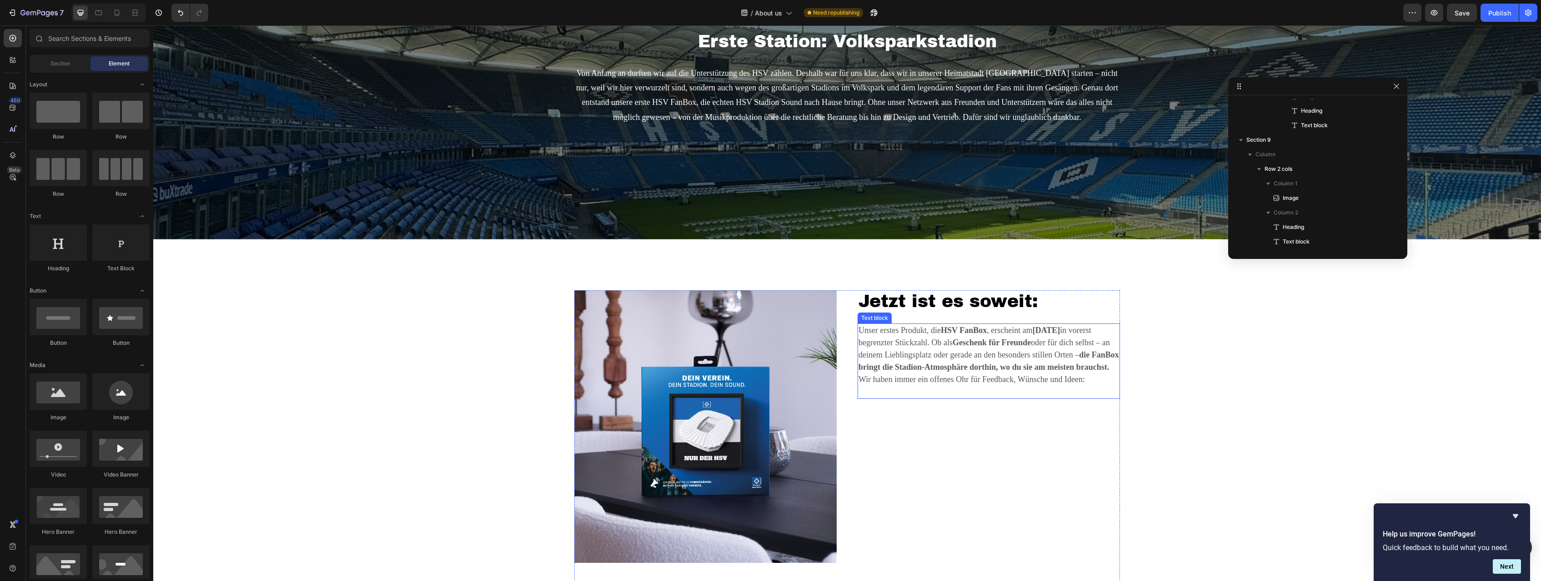
click at [897, 386] on p "Wir haben immer ein offenes Ohr für Feedback, Wünsche und Ideen:" at bounding box center [988, 386] width 260 height 25
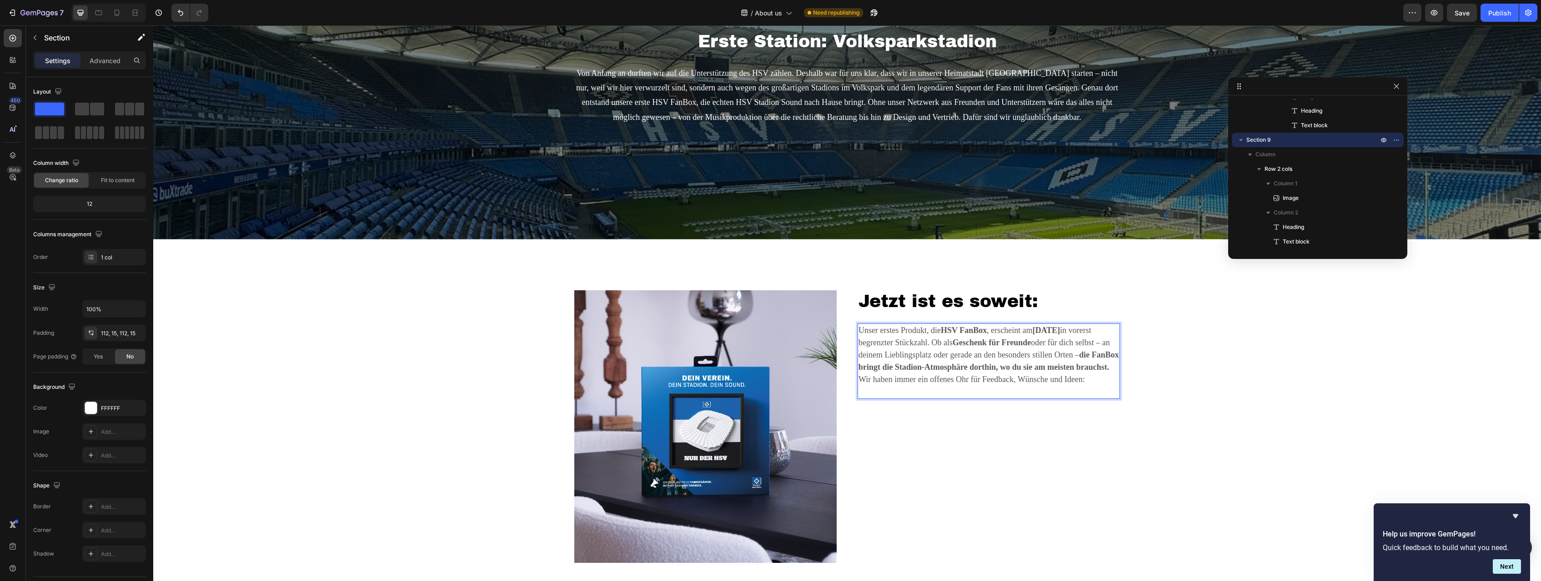
click at [910, 348] on div "Image Jetzt ist es soweit: Heading Unser erstes Produkt, die HSV FanBox , ersch…" at bounding box center [847, 438] width 1374 height 295
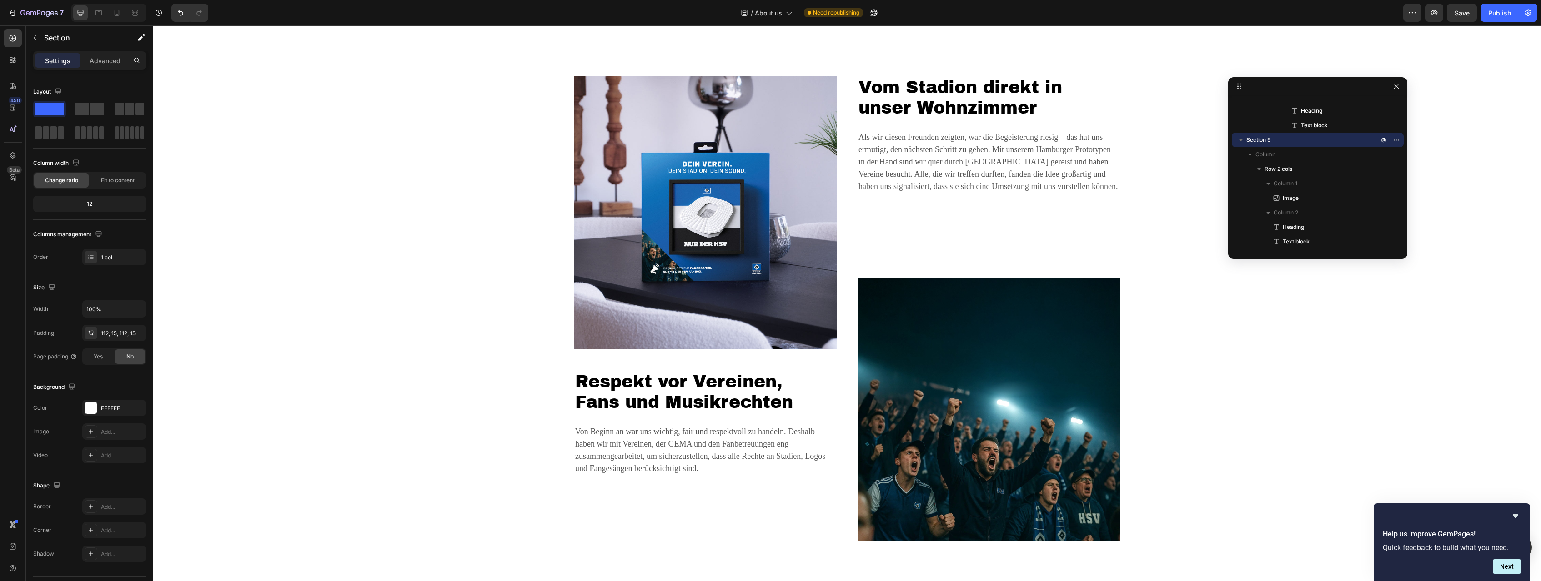
scroll to position [742, 0]
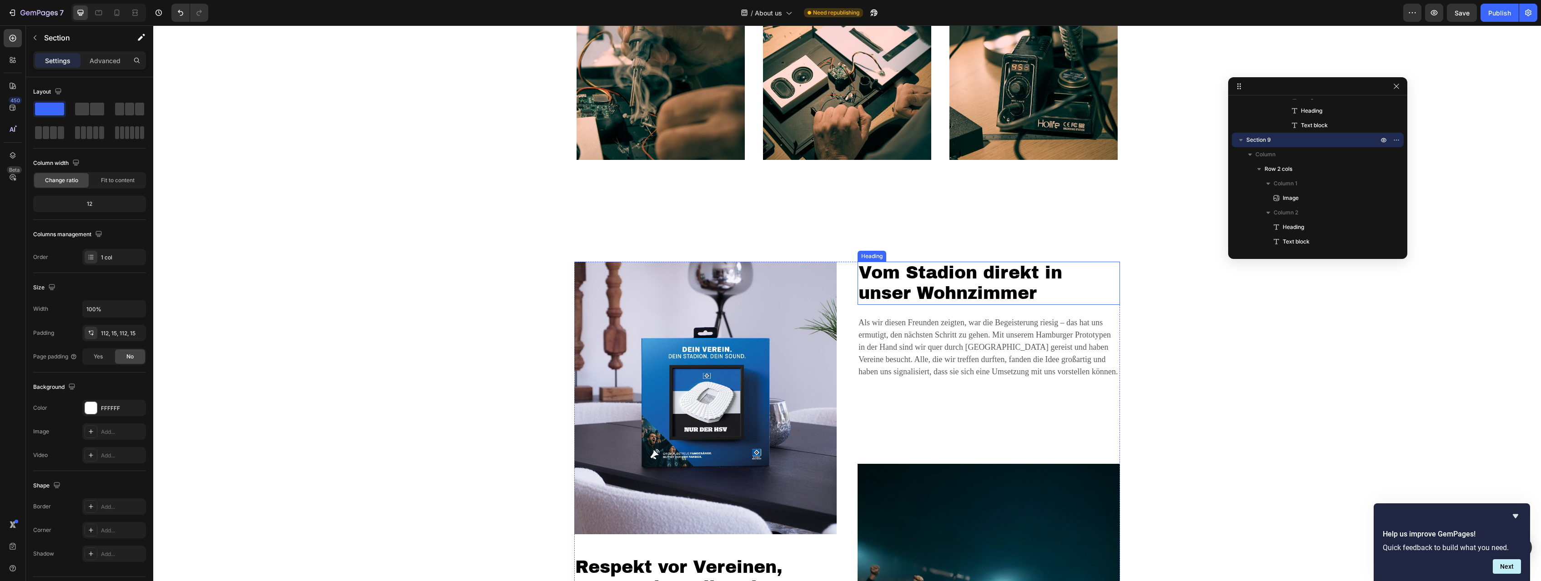
click at [910, 269] on h2 "Vom Stadion direkt in unser Wohnzimmer" at bounding box center [988, 283] width 262 height 43
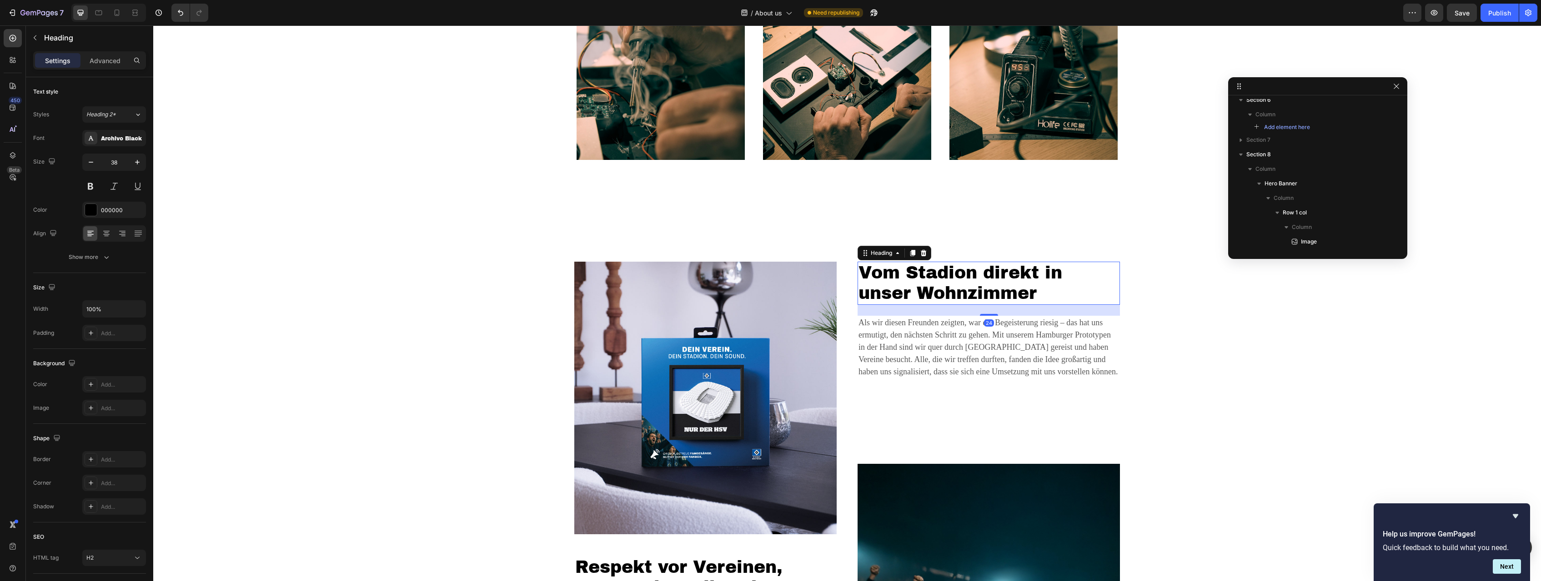
scroll to position [289, 0]
click at [910, 269] on h2 "Vom Stadion direkt in unser Wohnzimmer" at bounding box center [988, 283] width 262 height 43
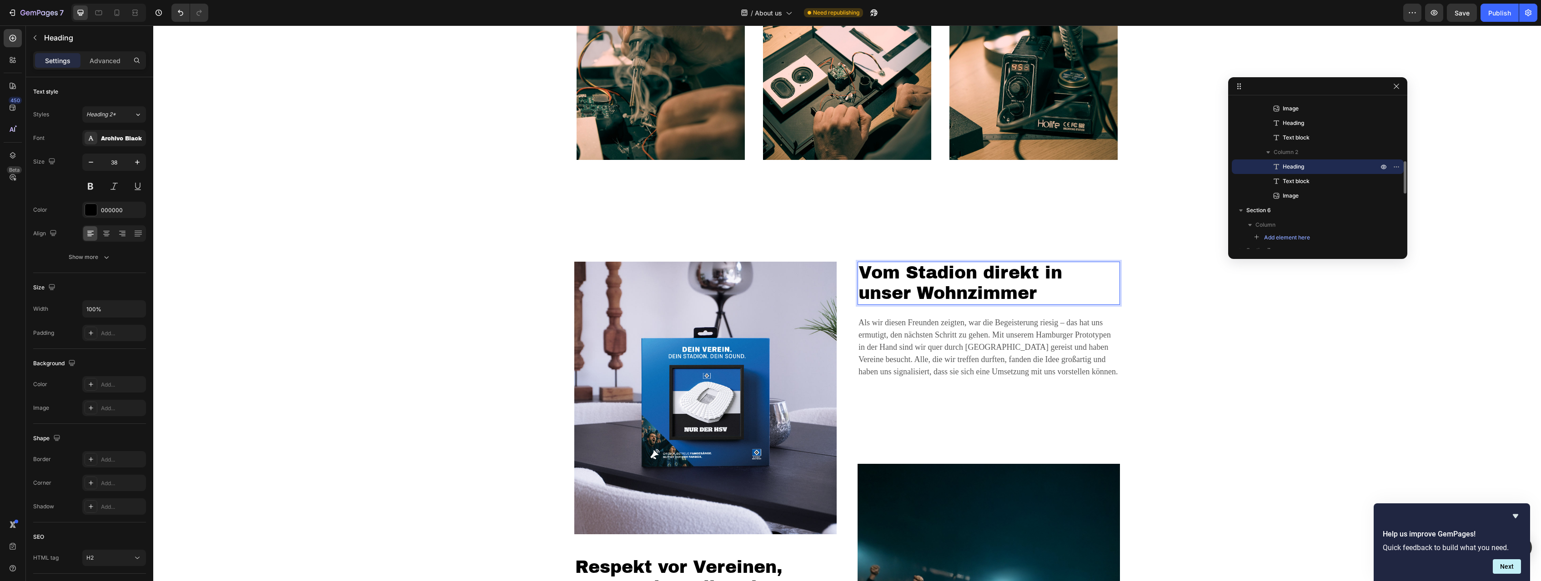
click at [910, 269] on p "Vom Stadion direkt in unser Wohnzimmer" at bounding box center [988, 283] width 260 height 41
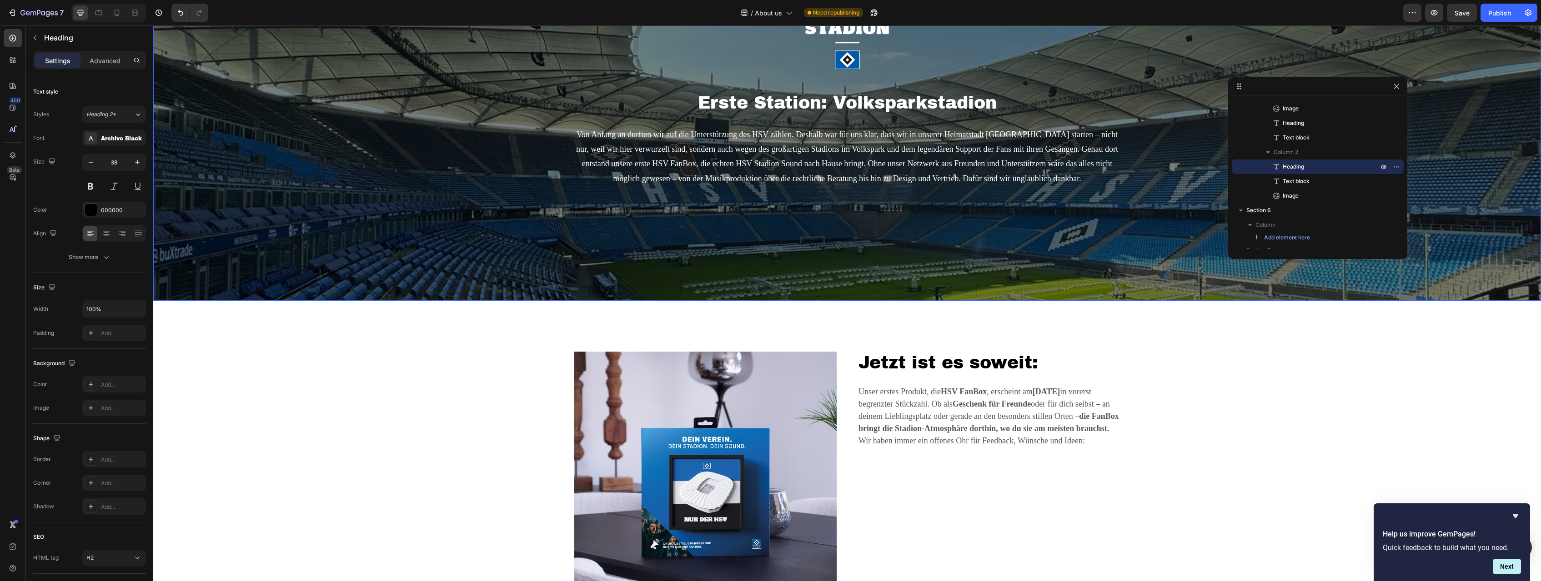
scroll to position [1762, 0]
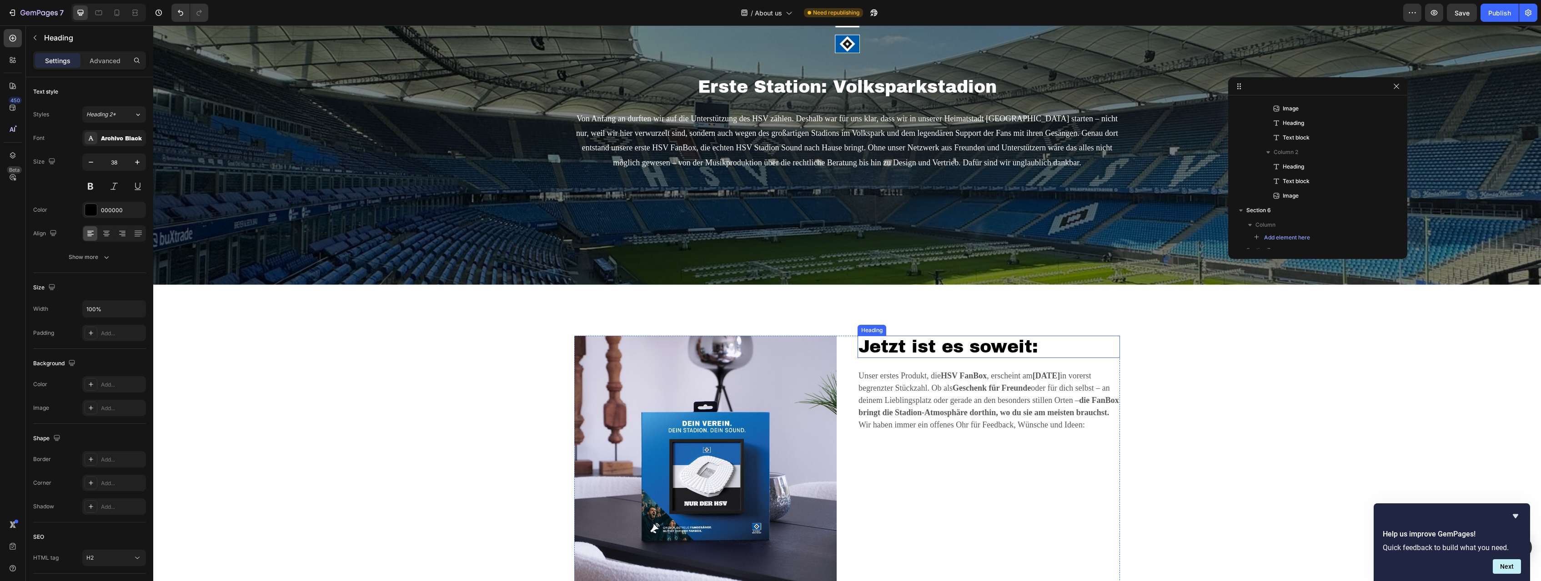
click at [910, 346] on h2 "Jetzt ist es soweit:" at bounding box center [988, 347] width 262 height 23
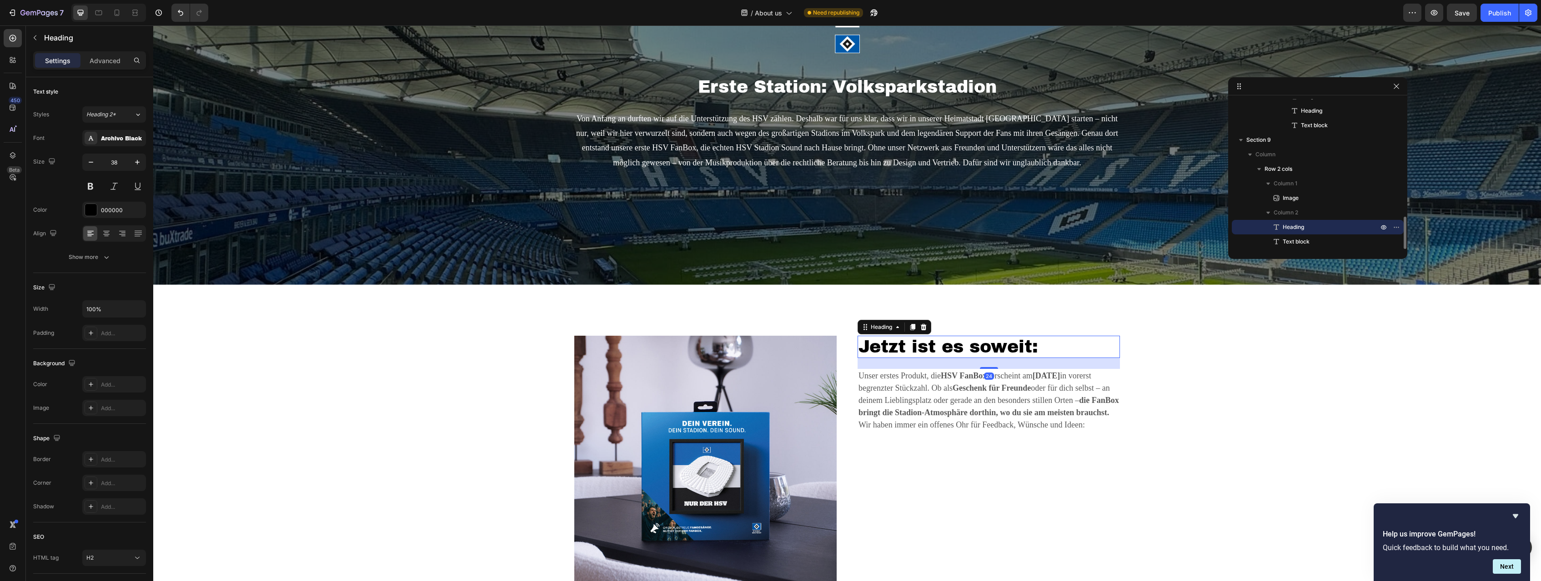
click at [910, 346] on h2 "Jetzt ist es soweit:" at bounding box center [988, 347] width 262 height 23
click at [910, 346] on p "Jetzt ist es soweit:" at bounding box center [988, 347] width 260 height 21
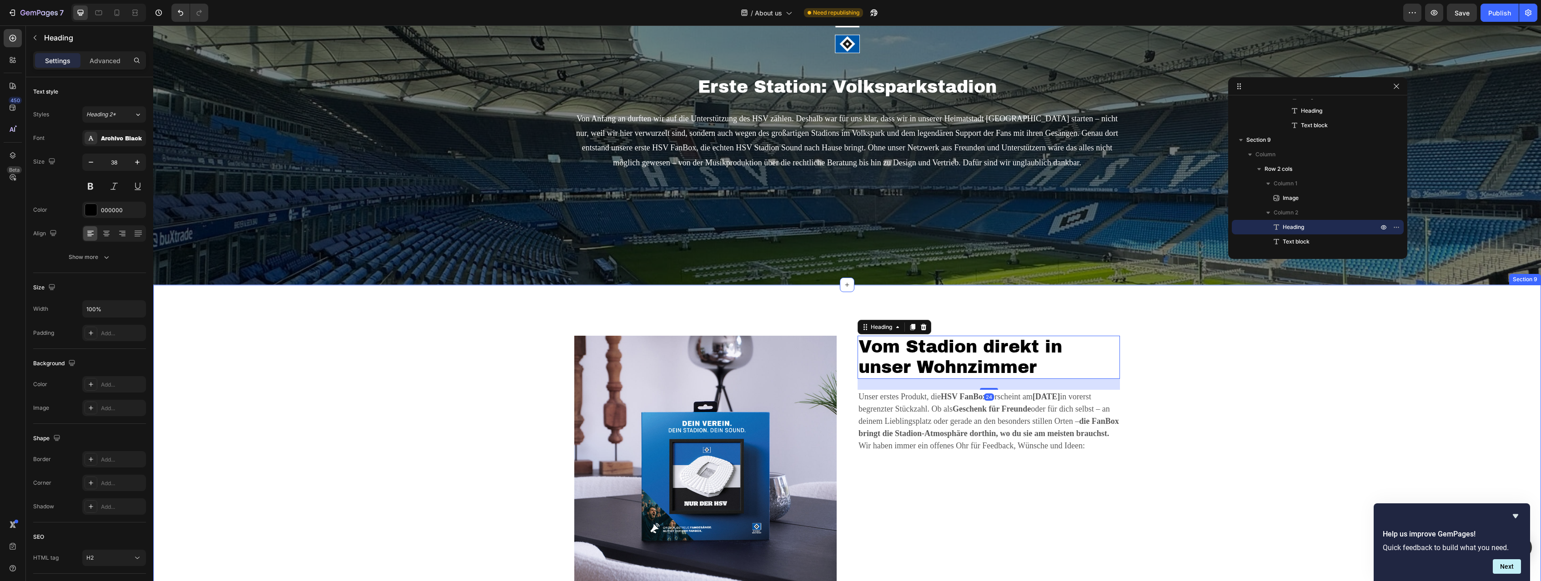
click at [910, 362] on div "Image Vom Stadion direkt in unser Wohnzimmer Heading 24 Unser erstes Produkt, d…" at bounding box center [847, 483] width 1374 height 295
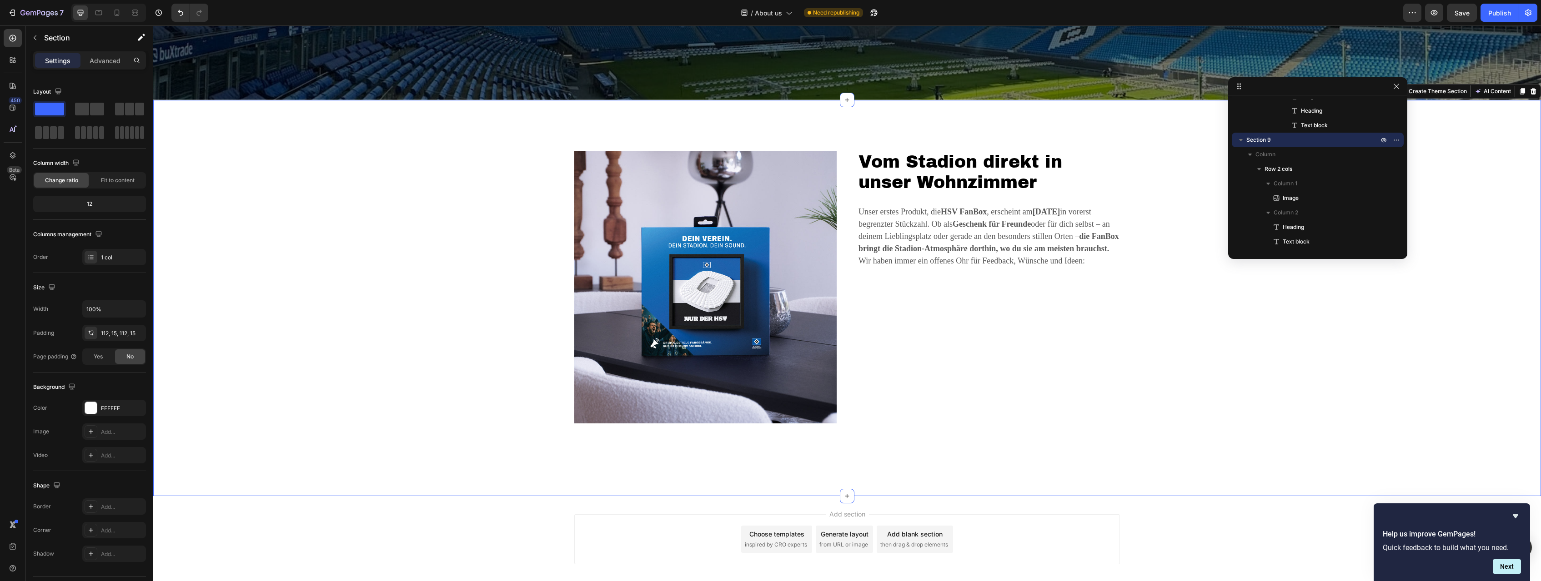
scroll to position [1948, 0]
click at [486, 230] on div "Image Vom Stadion direkt in unser Wohnzimmer Heading Unser erstes Produkt, die …" at bounding box center [847, 297] width 1374 height 295
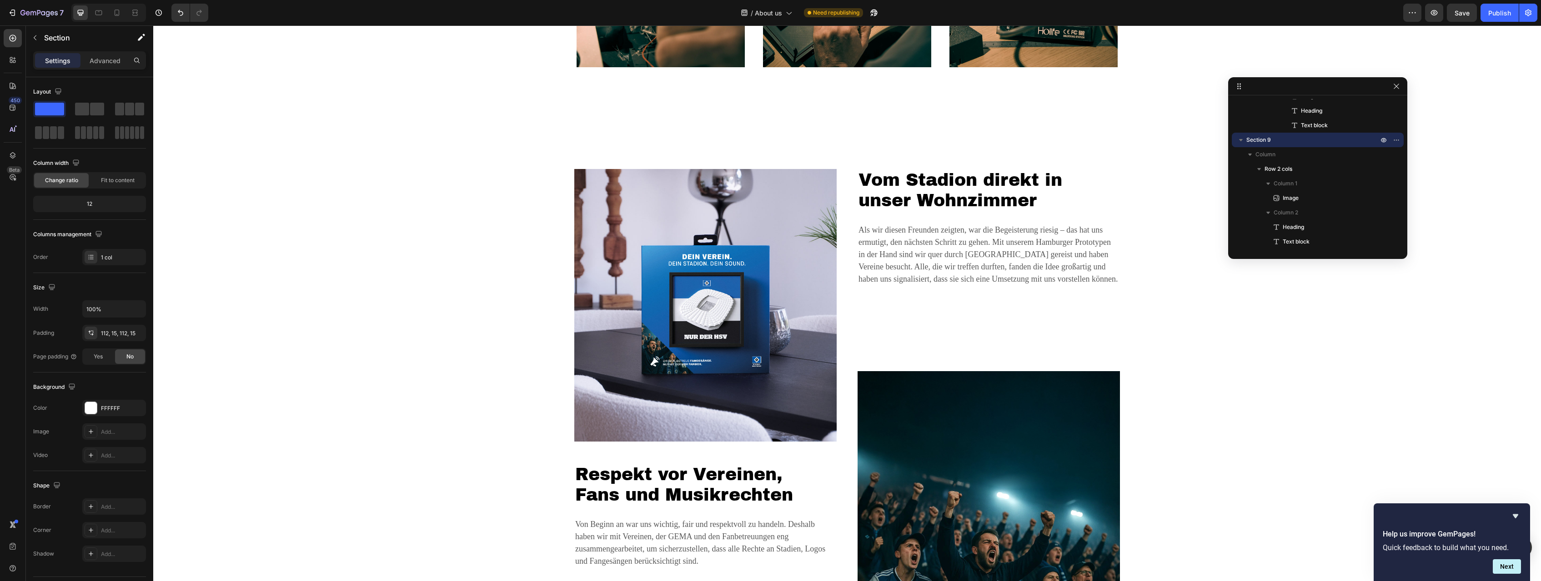
scroll to position [1067, 0]
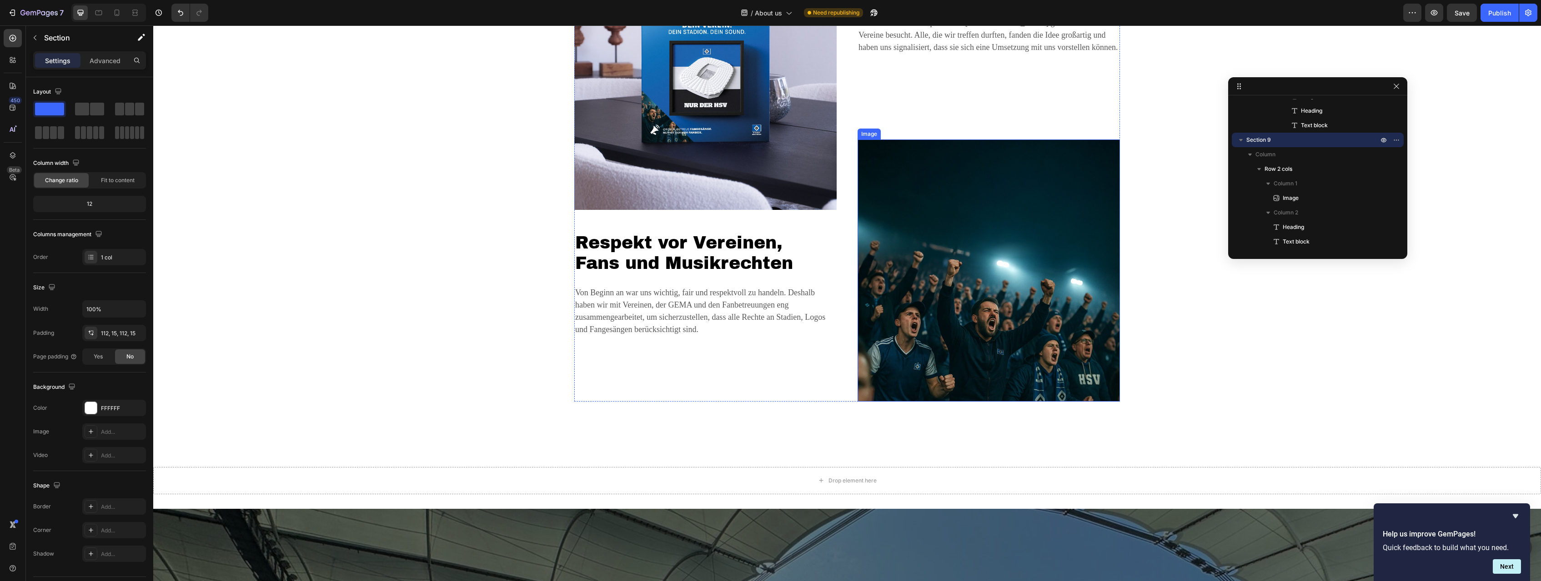
click at [910, 305] on img at bounding box center [988, 271] width 262 height 262
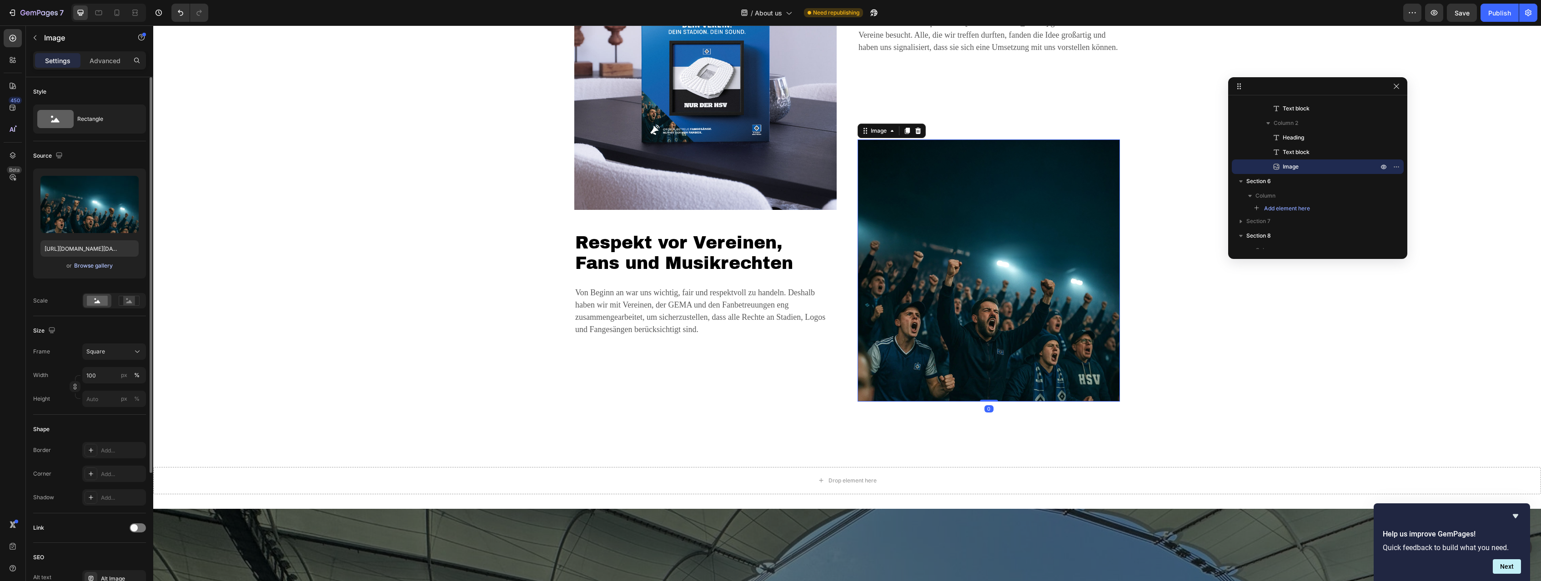
click at [100, 269] on div "Browse gallery" at bounding box center [93, 266] width 39 height 8
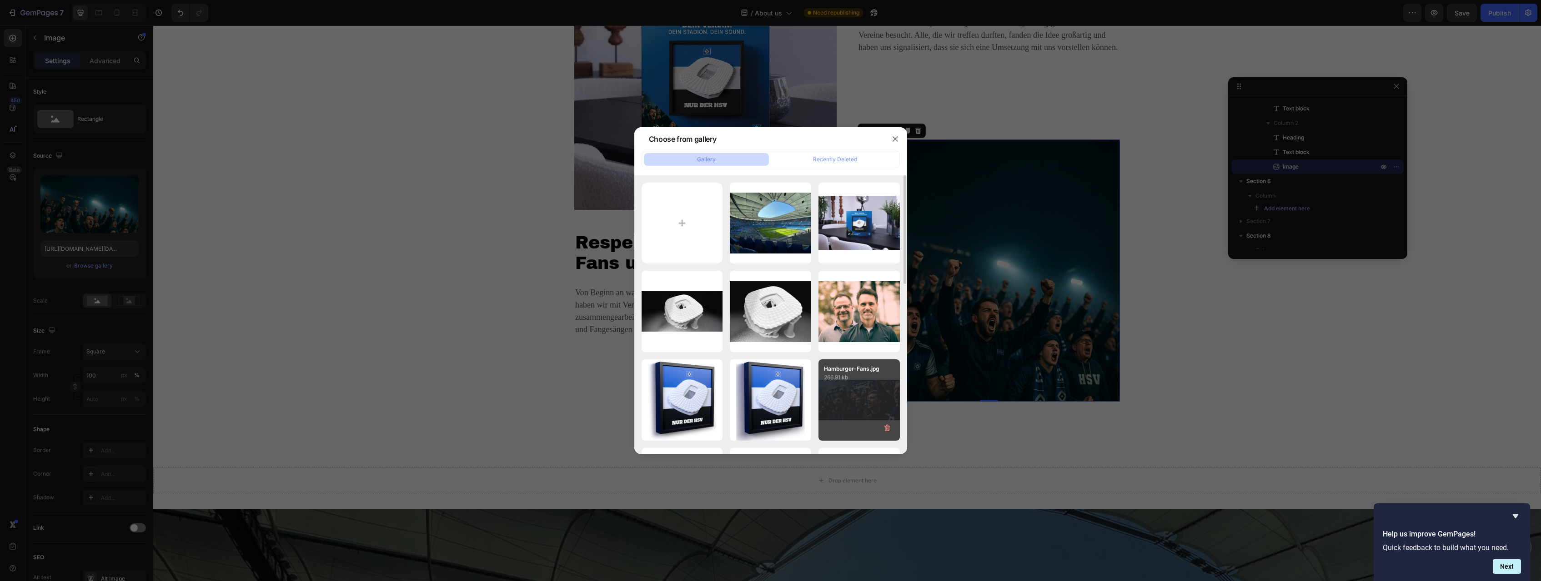
click at [842, 391] on div "Hamburger-Fans.jpg 266.91 kb" at bounding box center [858, 400] width 81 height 81
type input "[URL][DOMAIN_NAME]"
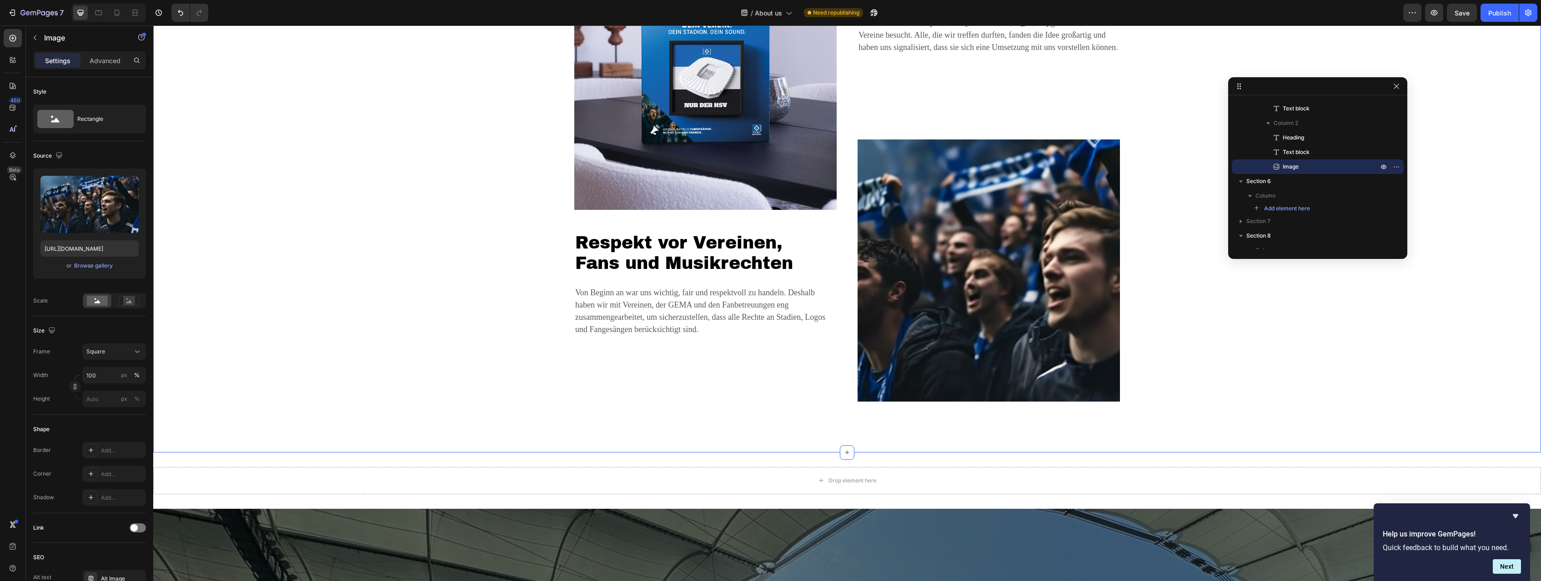
click at [910, 349] on div "Image Respekt vor Vereinen, Fans und Musikrechten Heading Von Beginn an war uns…" at bounding box center [847, 169] width 1374 height 465
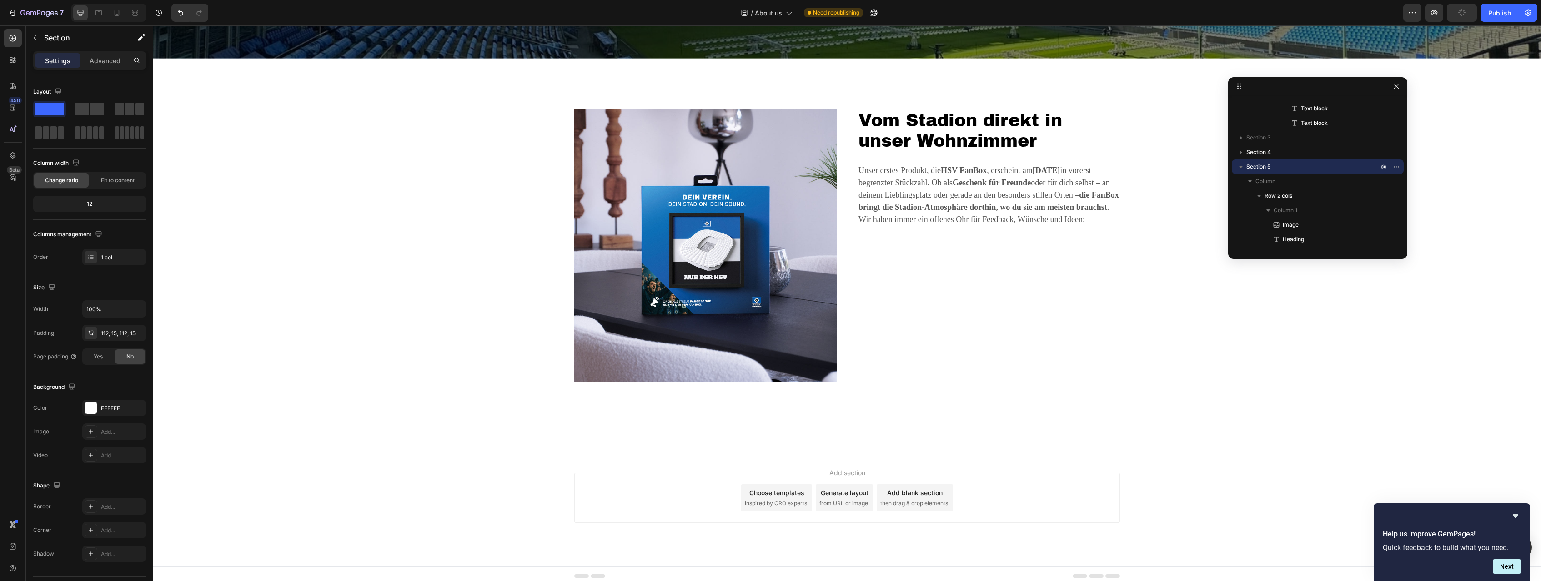
scroll to position [1993, 0]
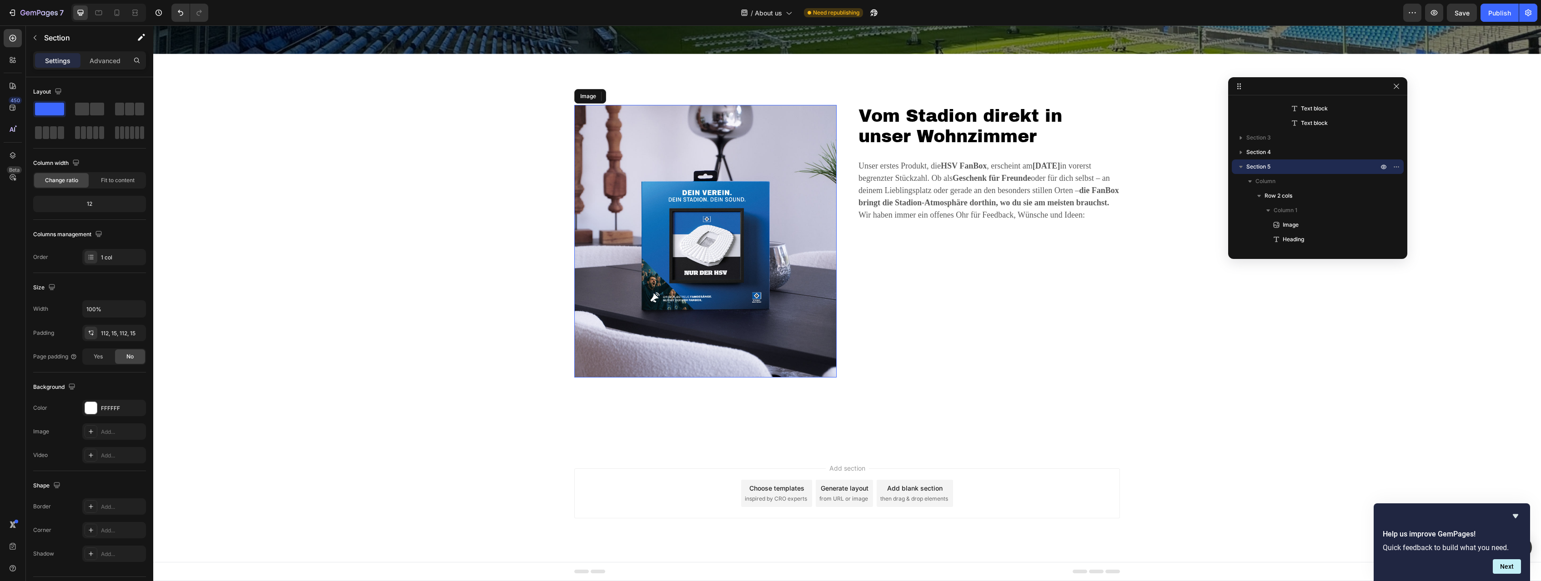
click at [659, 318] on img at bounding box center [705, 241] width 262 height 273
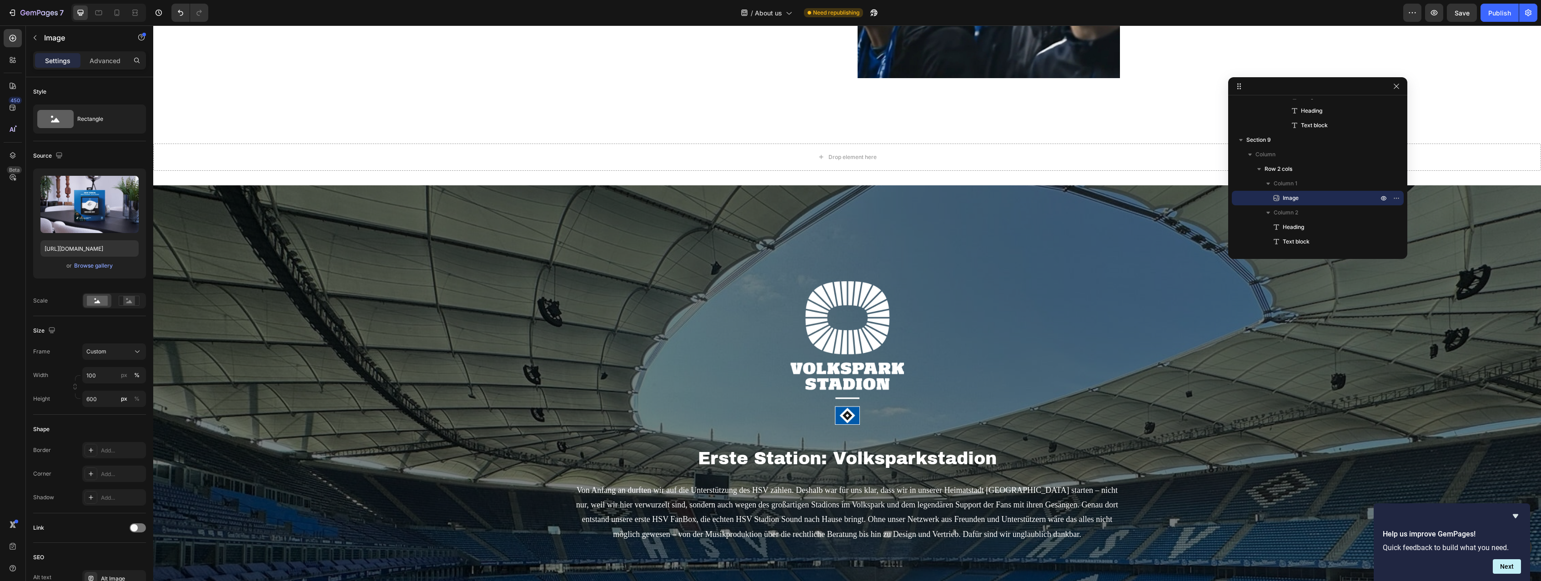
scroll to position [1622, 0]
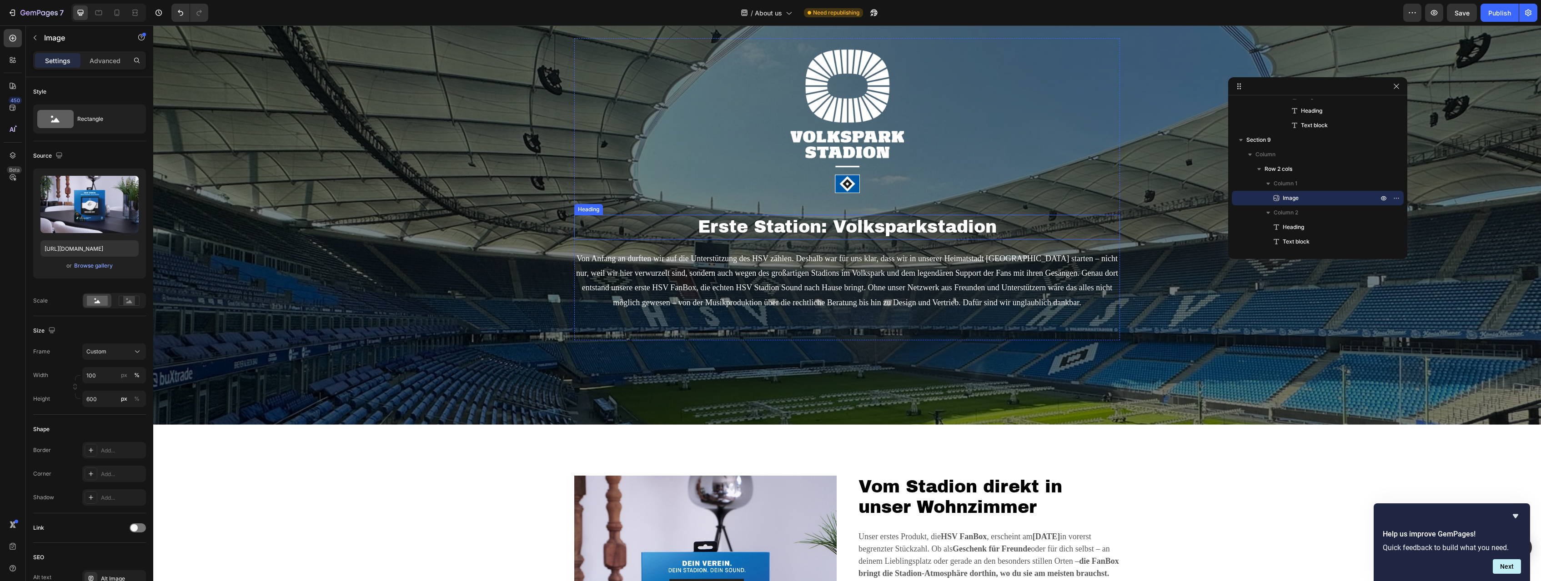
click at [861, 233] on h2 "Erste Station: Volksparkstadion" at bounding box center [847, 227] width 546 height 24
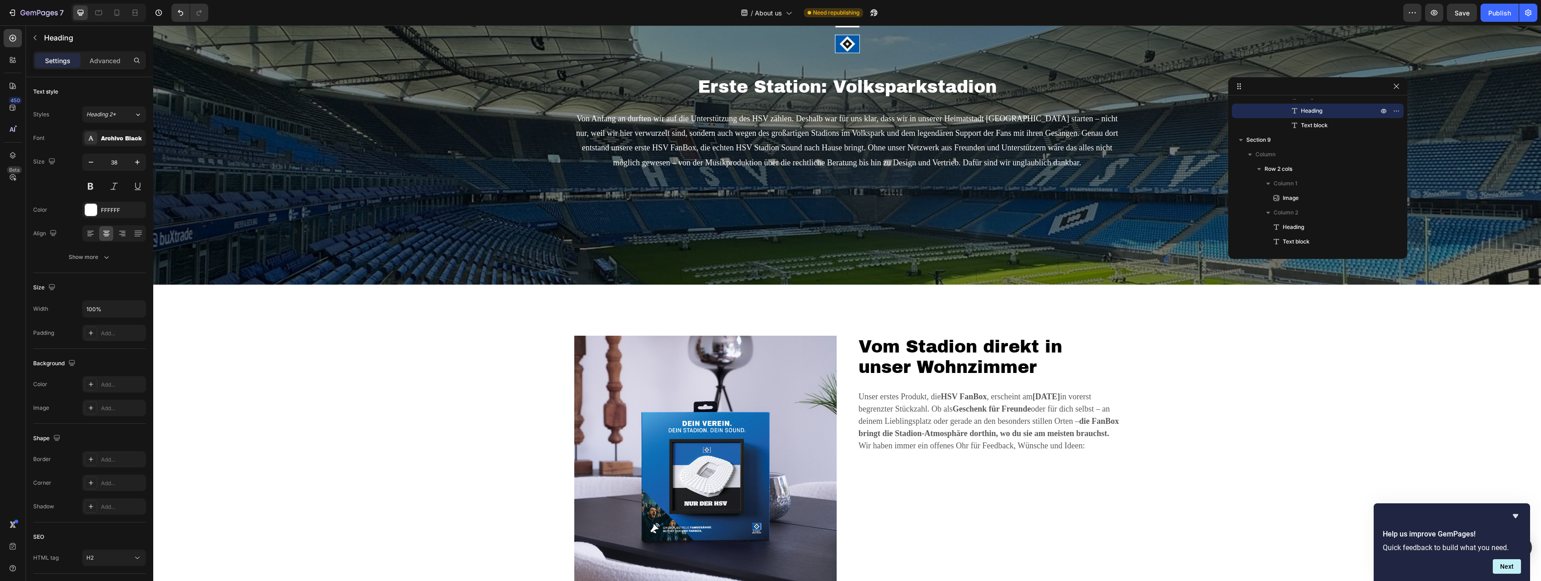
scroll to position [1993, 0]
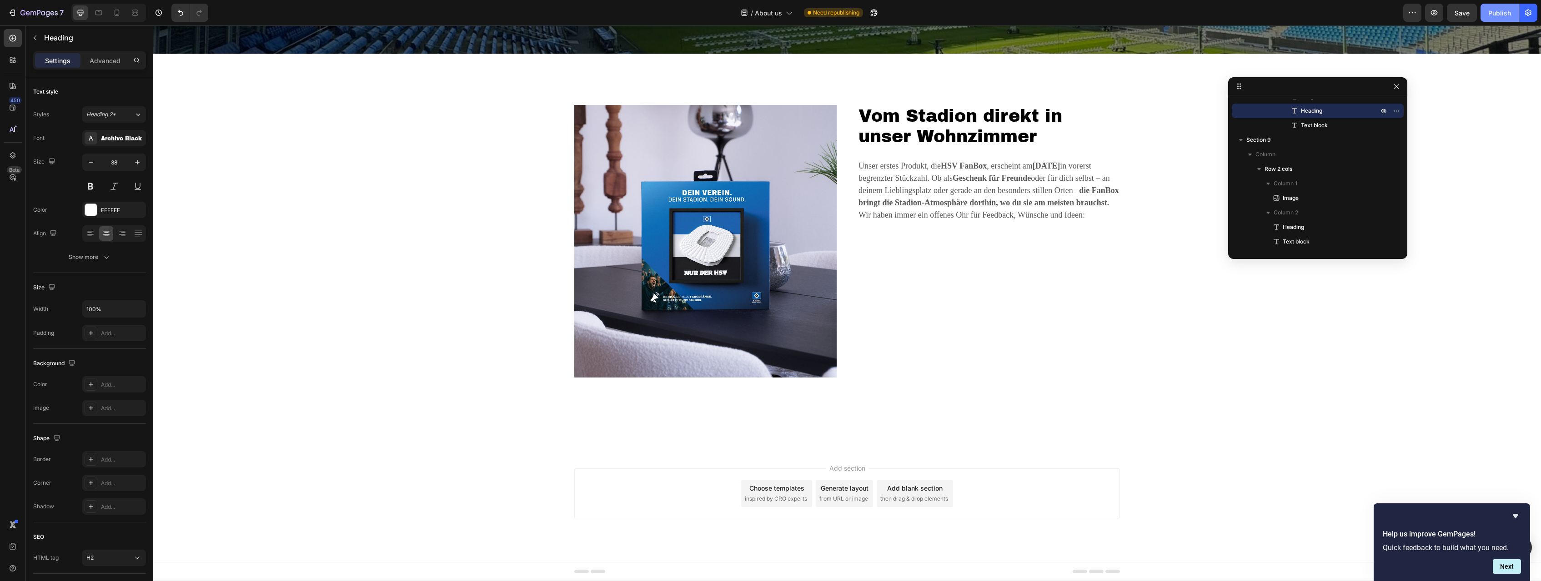
click at [910, 9] on div "Publish" at bounding box center [1499, 13] width 23 height 10
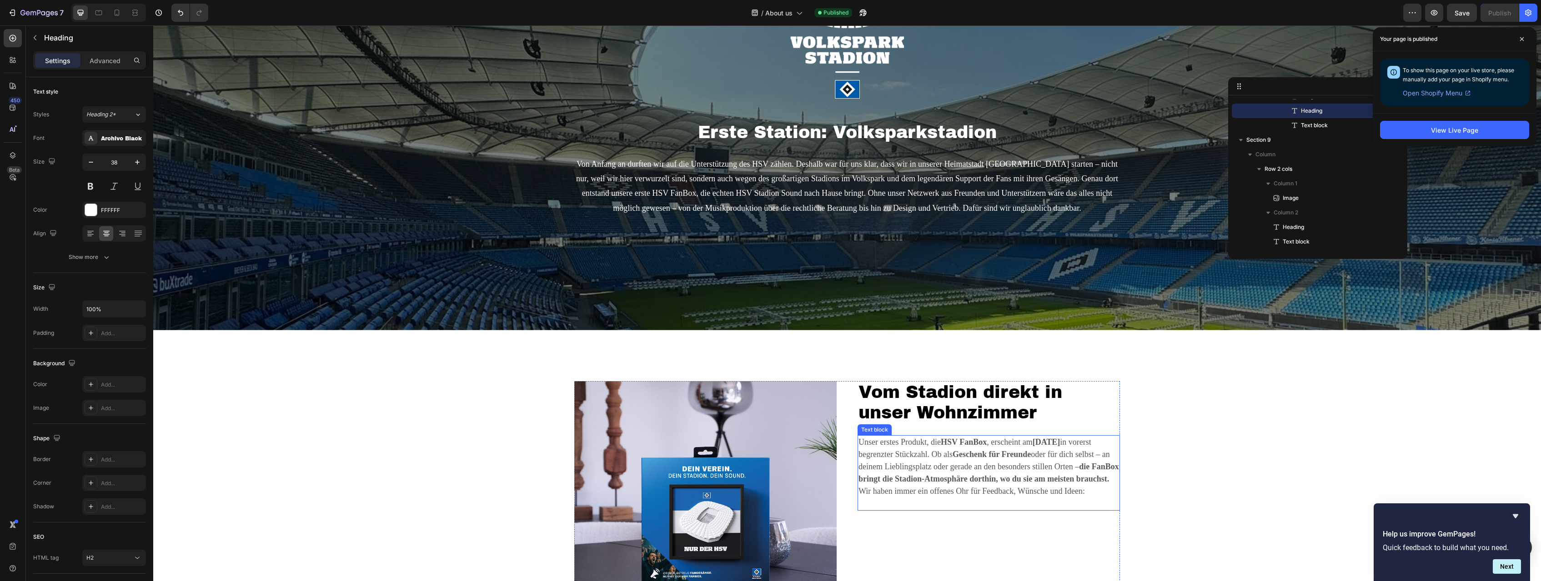
scroll to position [1715, 0]
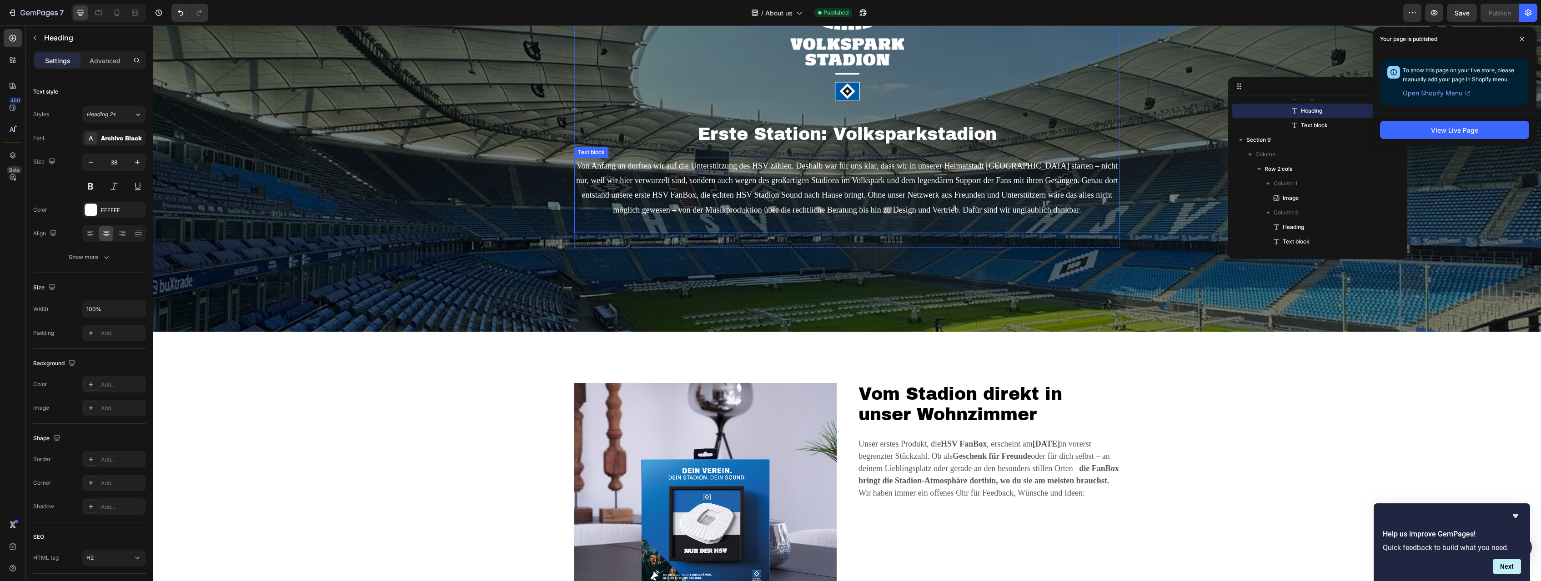
click at [882, 202] on p "Von Anfang an durften wir auf die Unterstützung des HSV zählen. Deshalb war für…" at bounding box center [847, 196] width 544 height 74
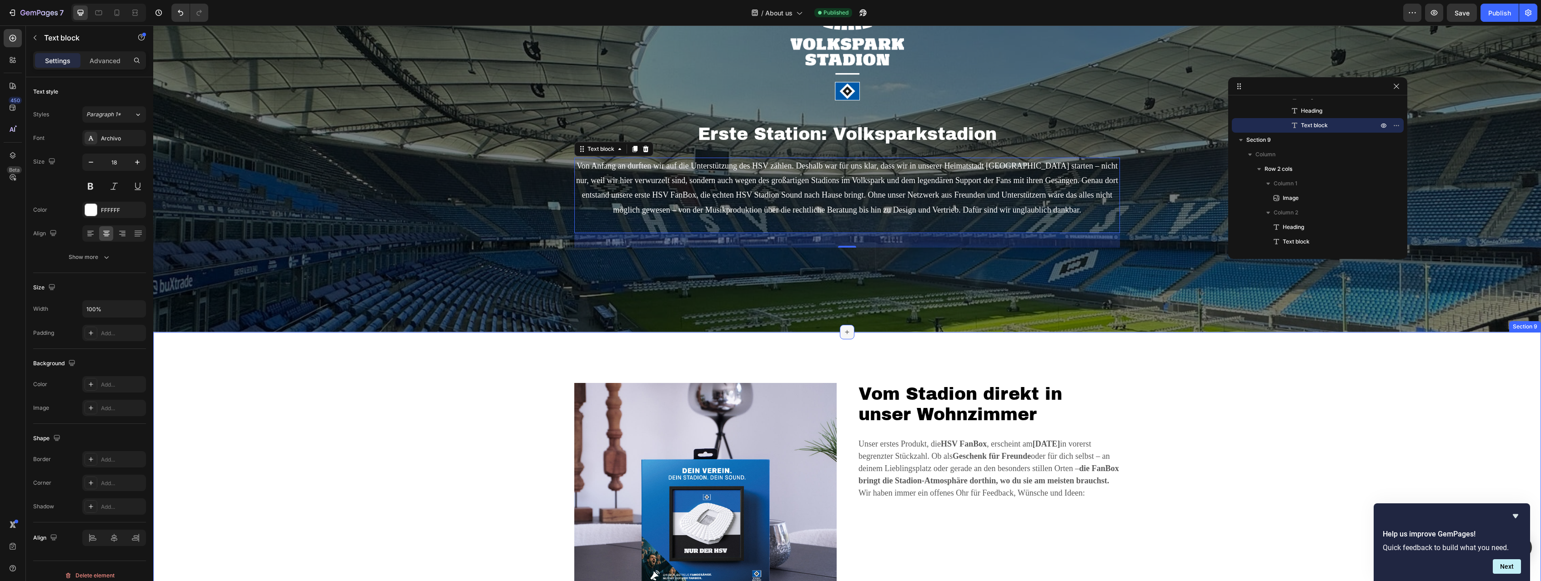
click at [846, 331] on icon at bounding box center [846, 332] width 7 height 7
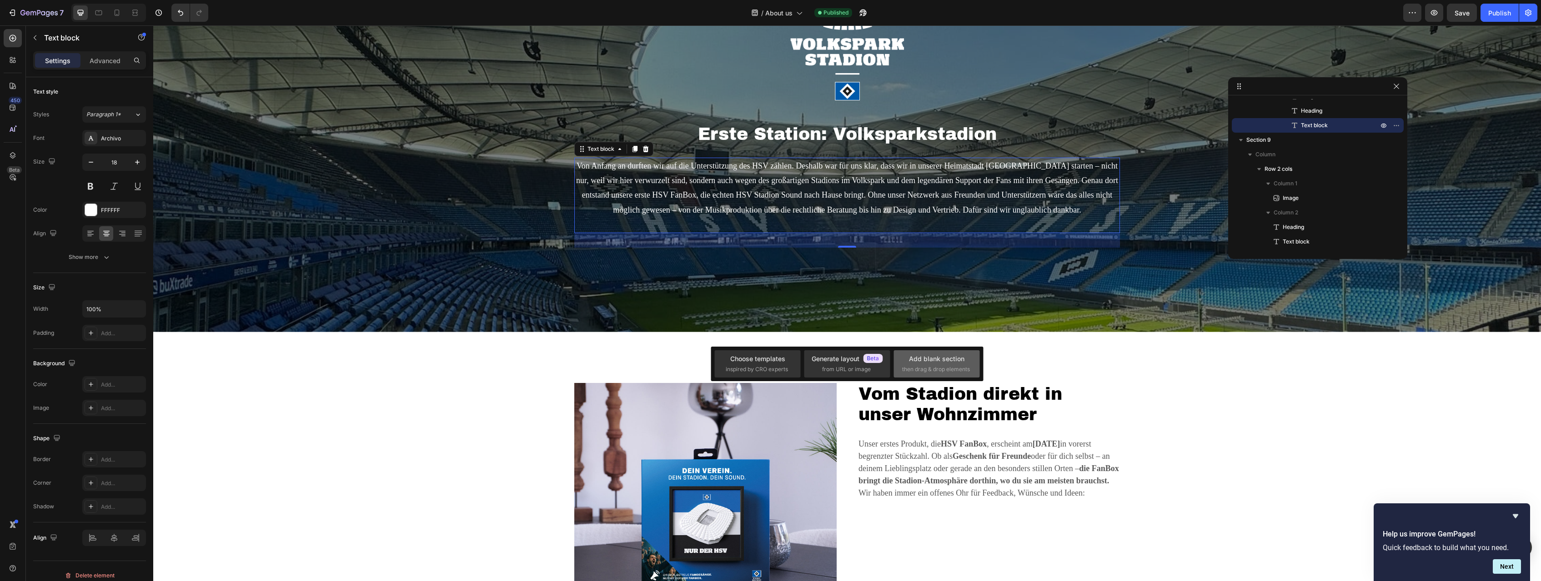
click at [910, 360] on div "Add blank section" at bounding box center [936, 359] width 55 height 10
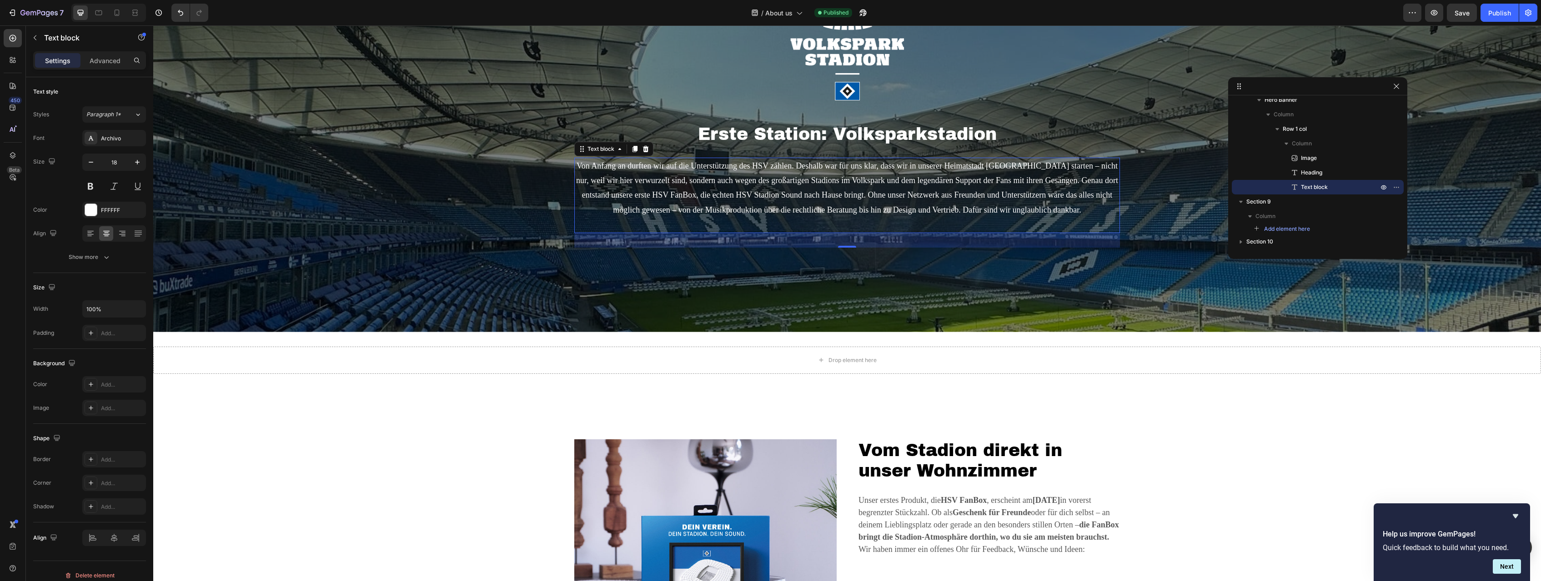
click at [910, 200] on p "Von Anfang an durften wir auf die Unterstützung des HSV zählen. Deshalb war für…" at bounding box center [847, 196] width 544 height 74
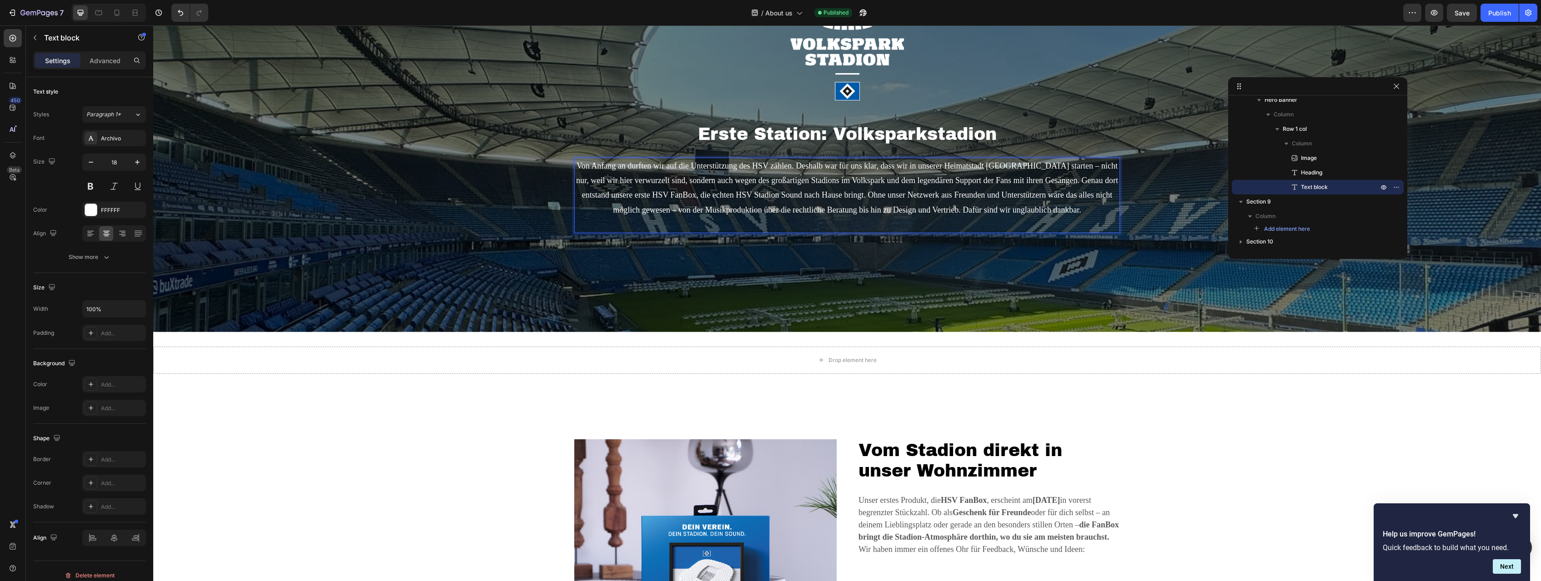
click at [853, 200] on p "Von Anfang an durften wir auf die Unterstützung des HSV zählen. Deshalb war für…" at bounding box center [847, 196] width 544 height 74
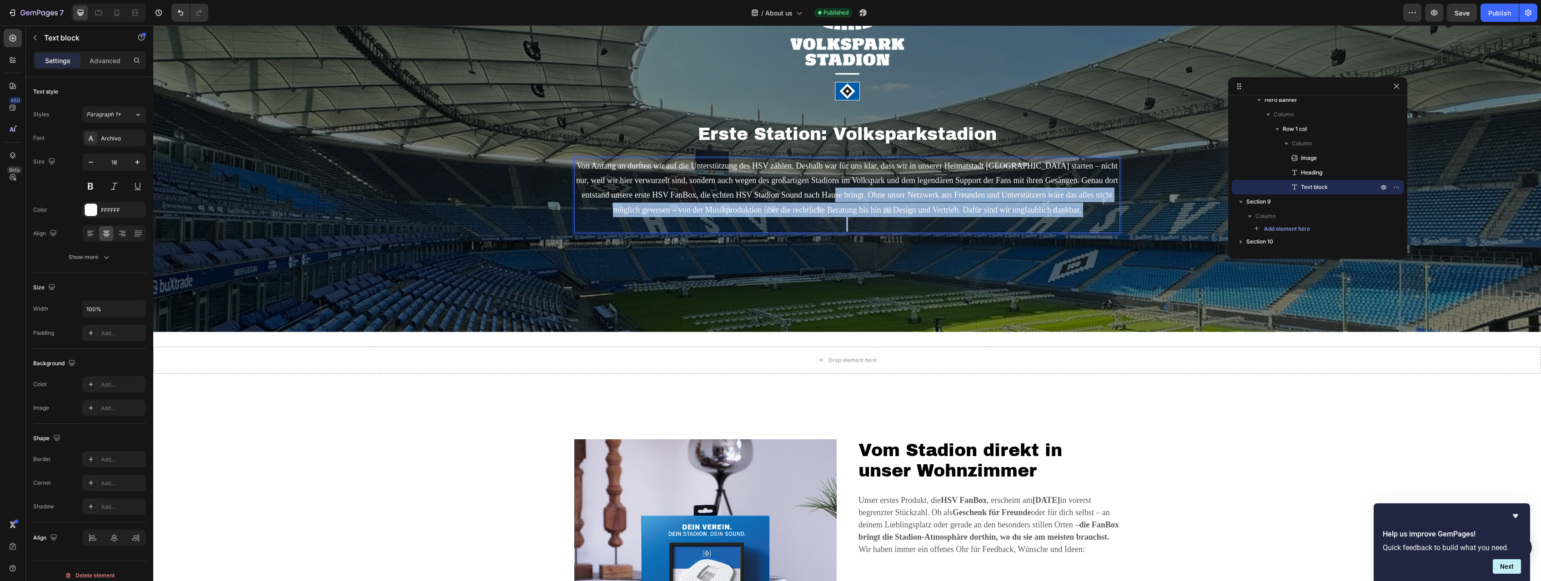
drag, startPoint x: 836, startPoint y: 197, endPoint x: 1133, endPoint y: 230, distance: 298.8
click at [910, 230] on div "Von Anfang an durften wir auf die Unterstützung des HSV zählen. Deshalb war für…" at bounding box center [847, 195] width 546 height 75
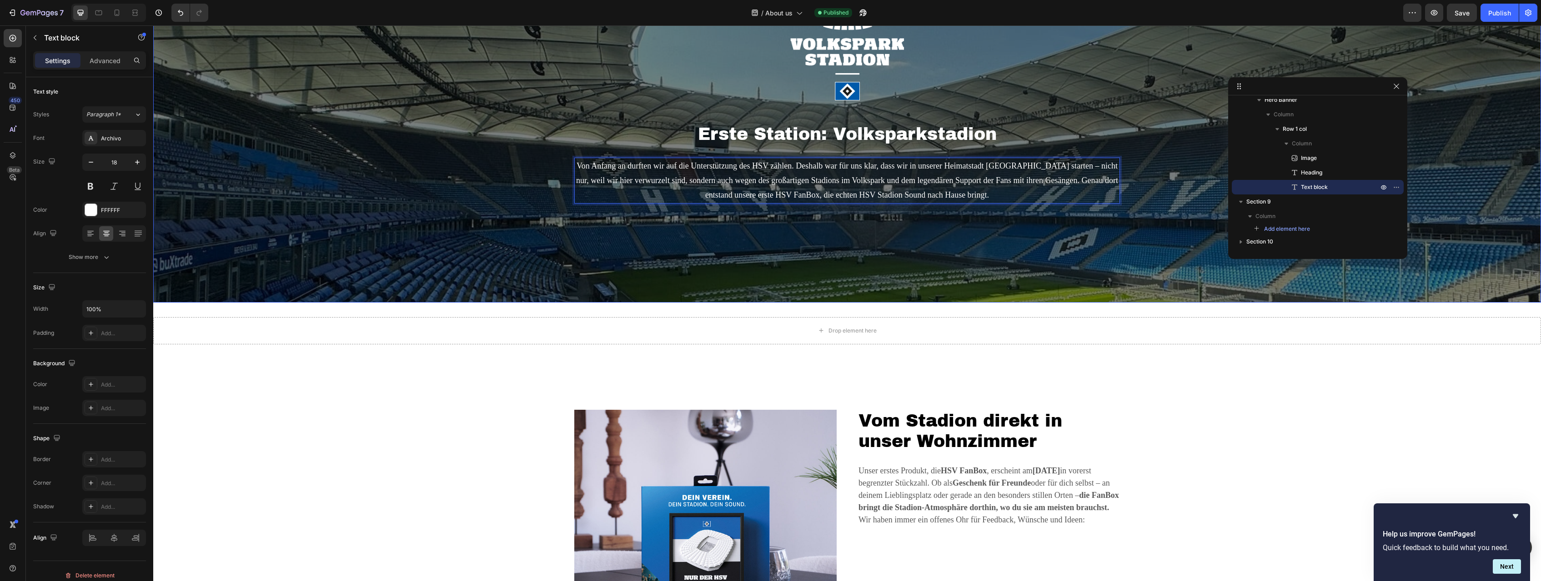
click at [910, 244] on div "Image Erste Station: Volksparkstadion Heading Von Anfang an durften wir auf die…" at bounding box center [847, 82] width 1388 height 442
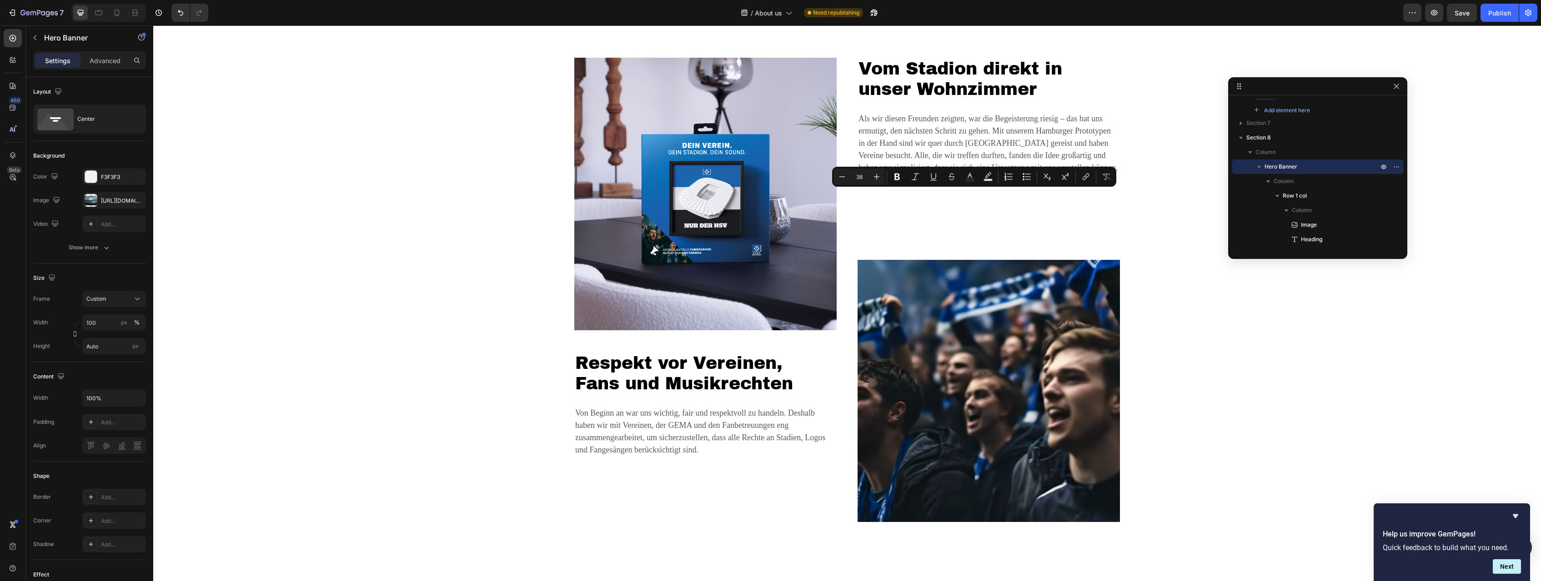
scroll to position [927, 0]
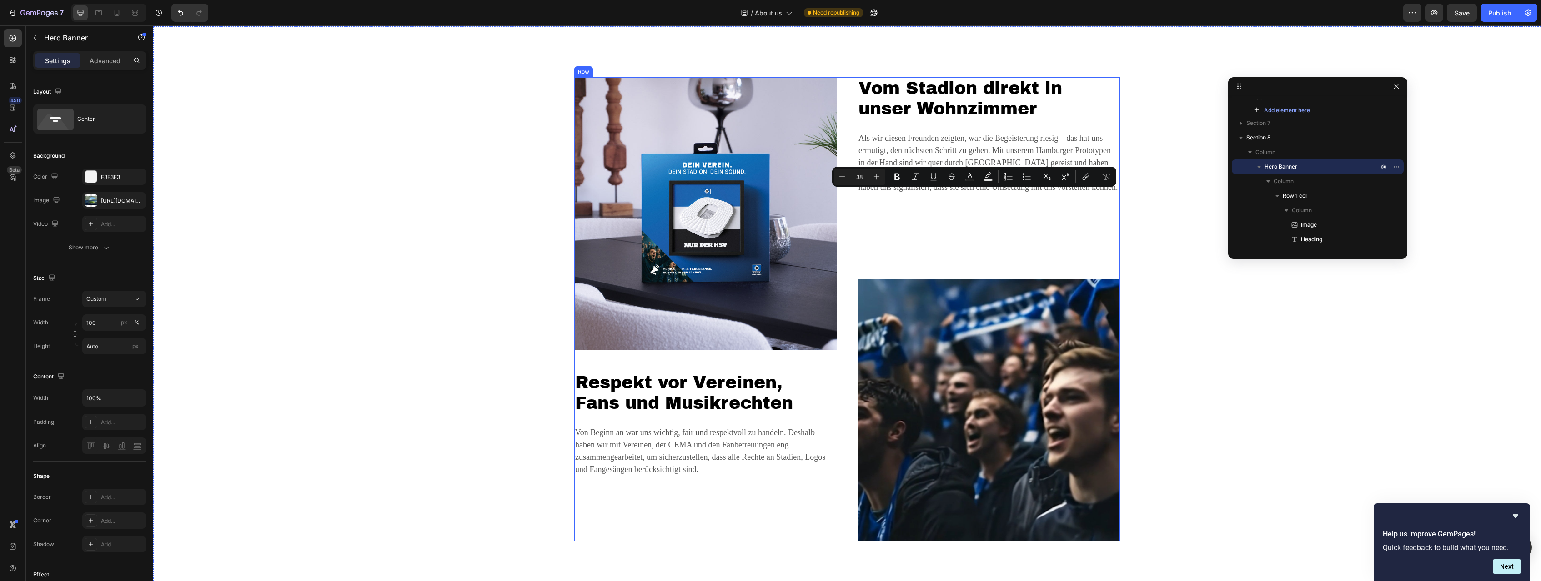
click at [576, 361] on div "Image Respekt vor Vereinen, Fans und Musikrechten Heading Von Beginn an war uns…" at bounding box center [705, 309] width 262 height 465
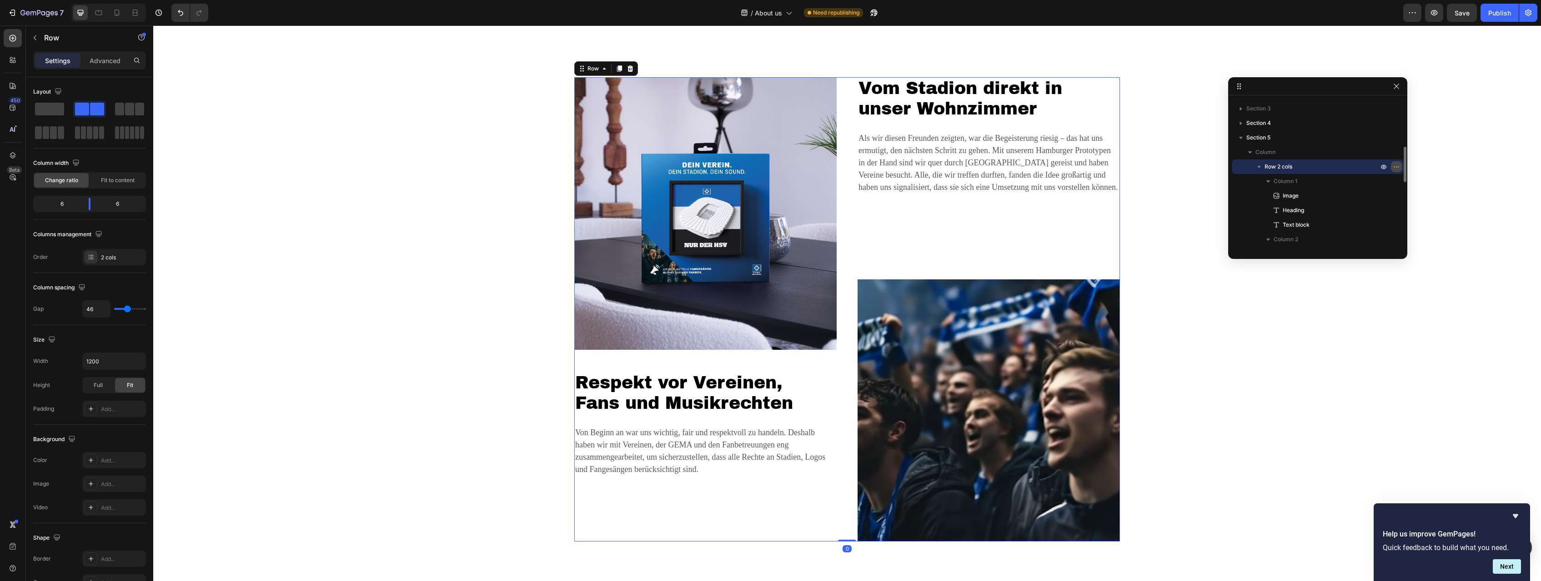
click at [910, 167] on icon "button" at bounding box center [1396, 166] width 7 height 7
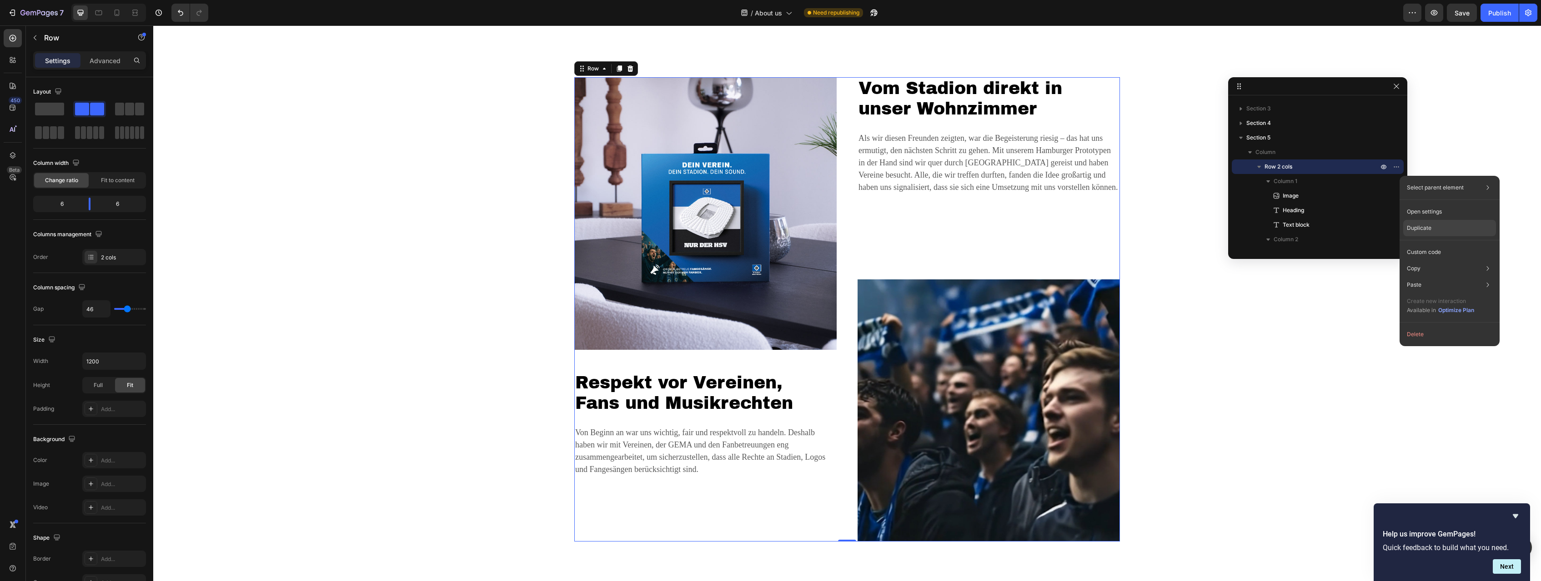
click at [910, 230] on p "Duplicate" at bounding box center [1419, 228] width 25 height 8
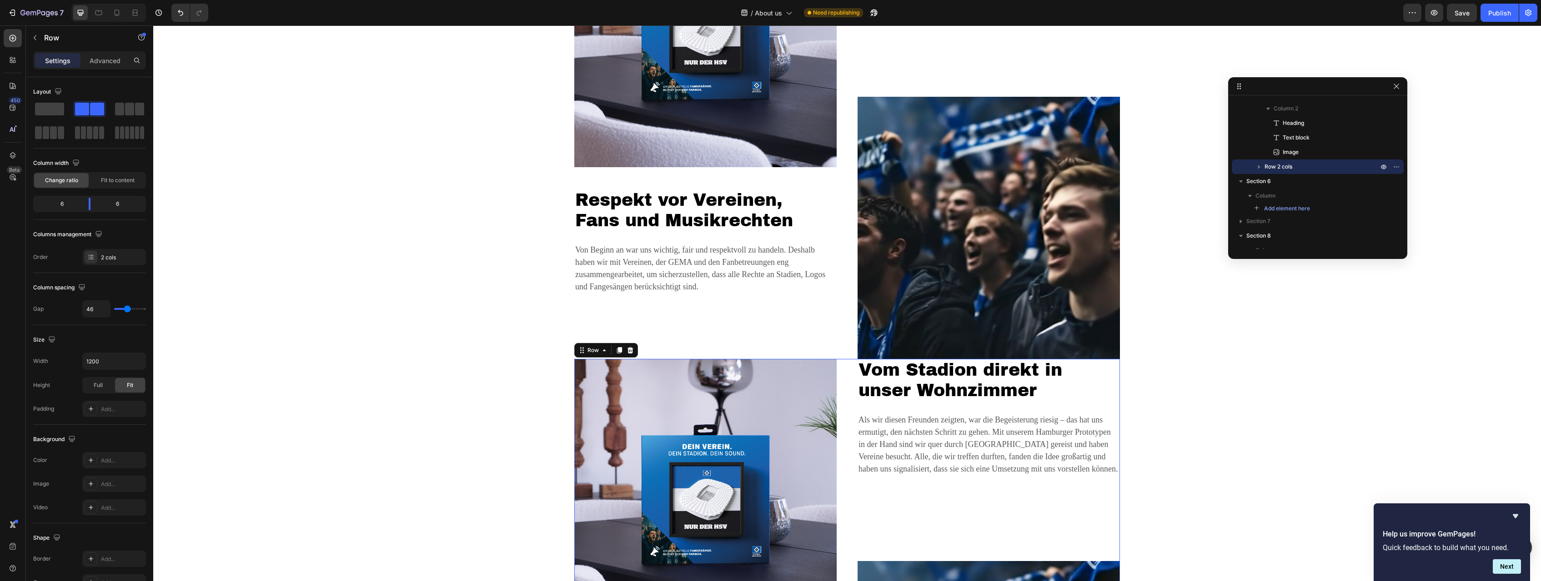
scroll to position [1133, 0]
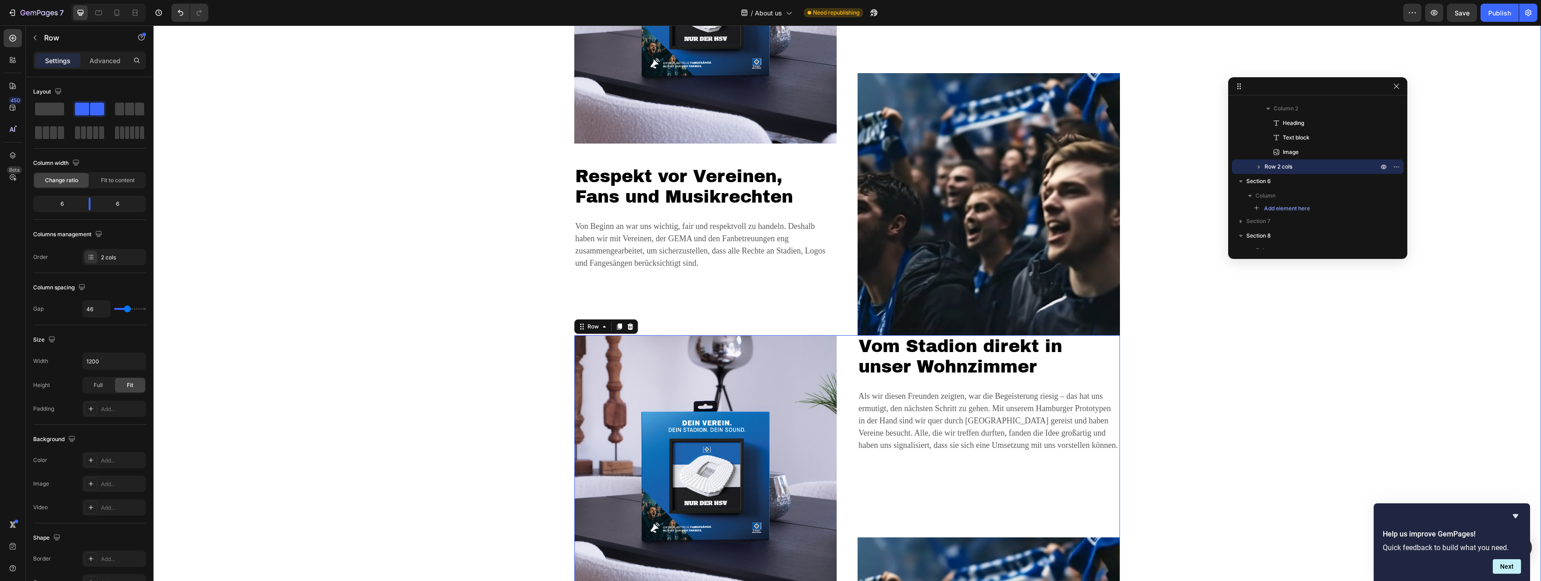
click at [910, 356] on div "Image Respekt vor Vereinen, Fans und Musikrechten Heading Von Beginn an war uns…" at bounding box center [847, 335] width 1374 height 929
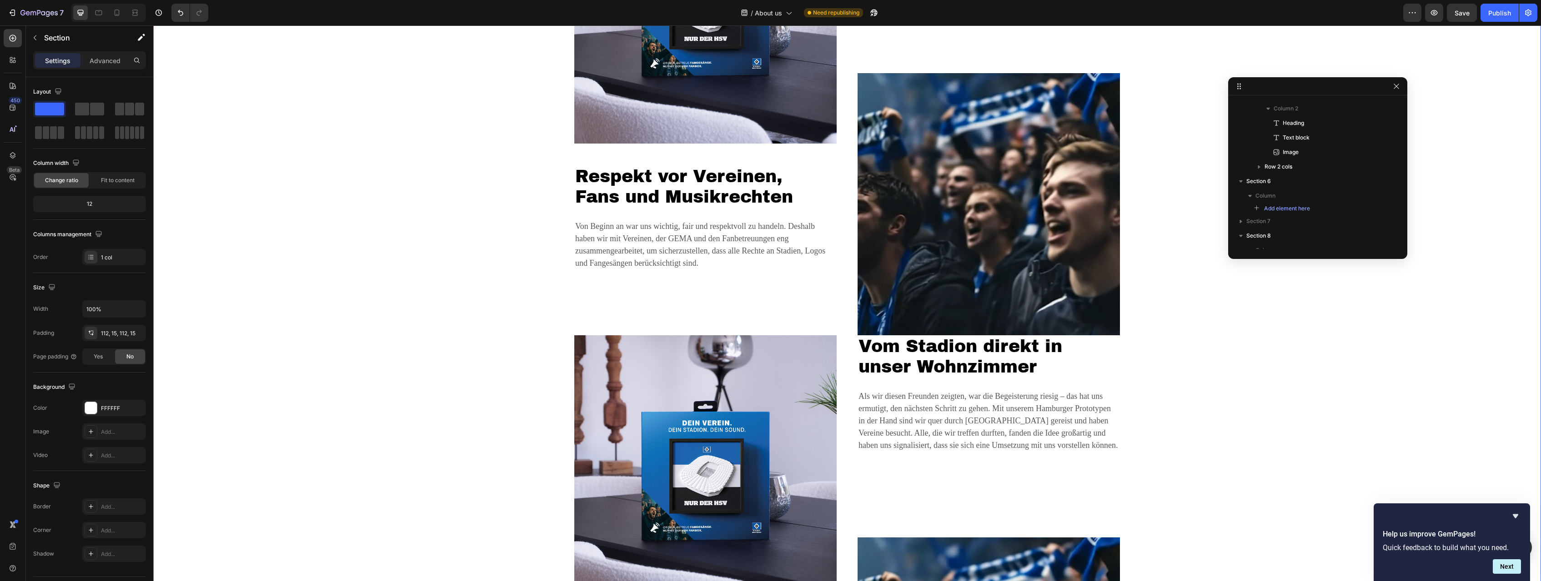
scroll to position [172, 0]
click at [910, 356] on h2 "Vom Stadion direkt in unser Wohnzimmer" at bounding box center [988, 357] width 262 height 43
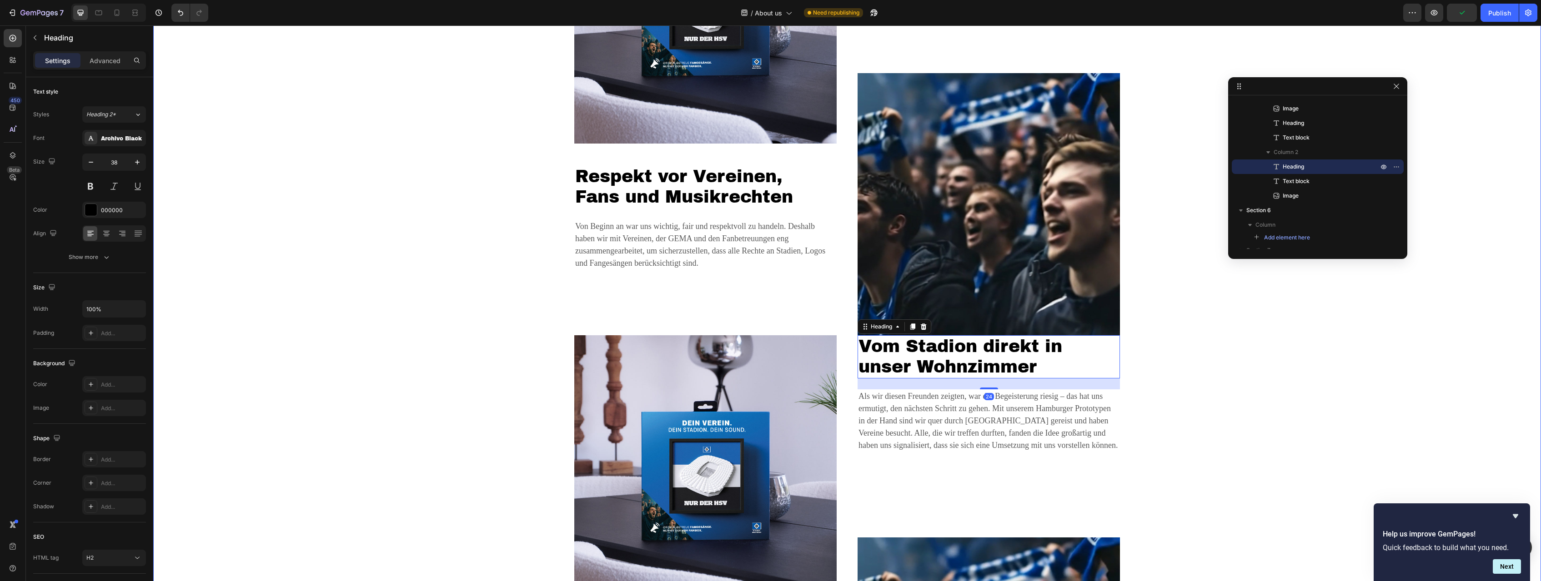
click at [910, 356] on div "Image Respekt vor Vereinen, Fans und Musikrechten Heading Von Beginn an war uns…" at bounding box center [847, 335] width 1374 height 929
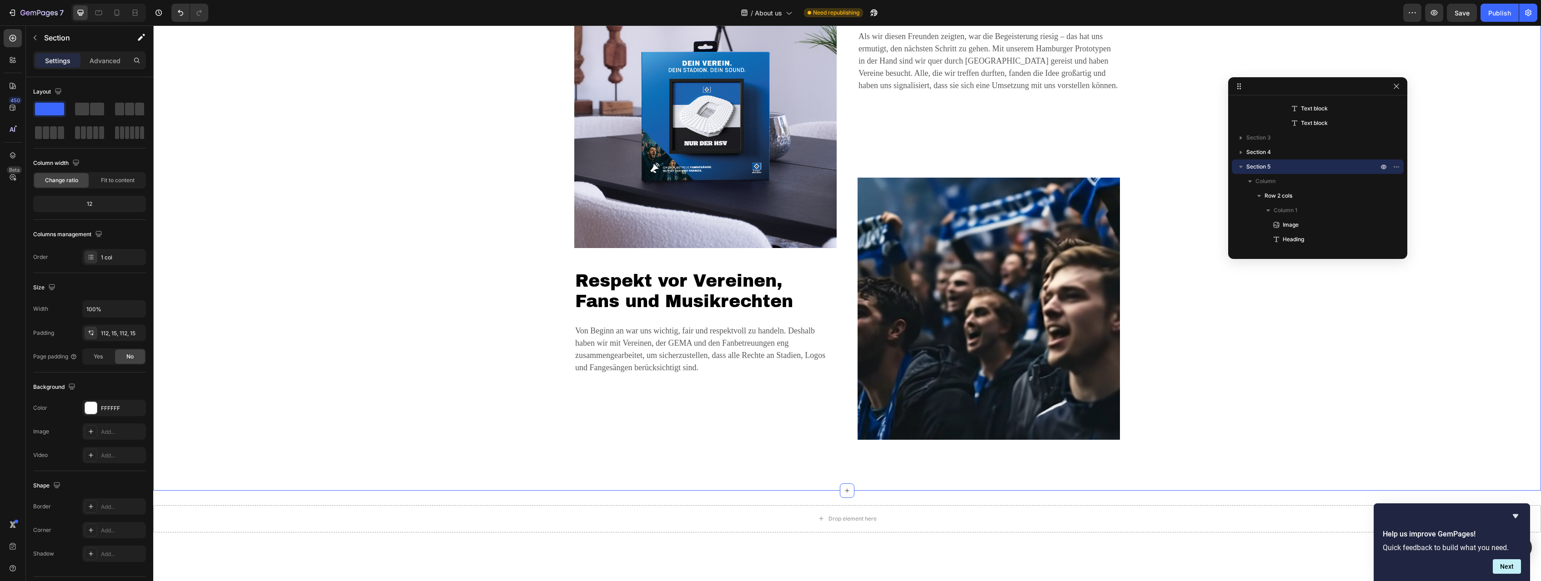
scroll to position [1411, 0]
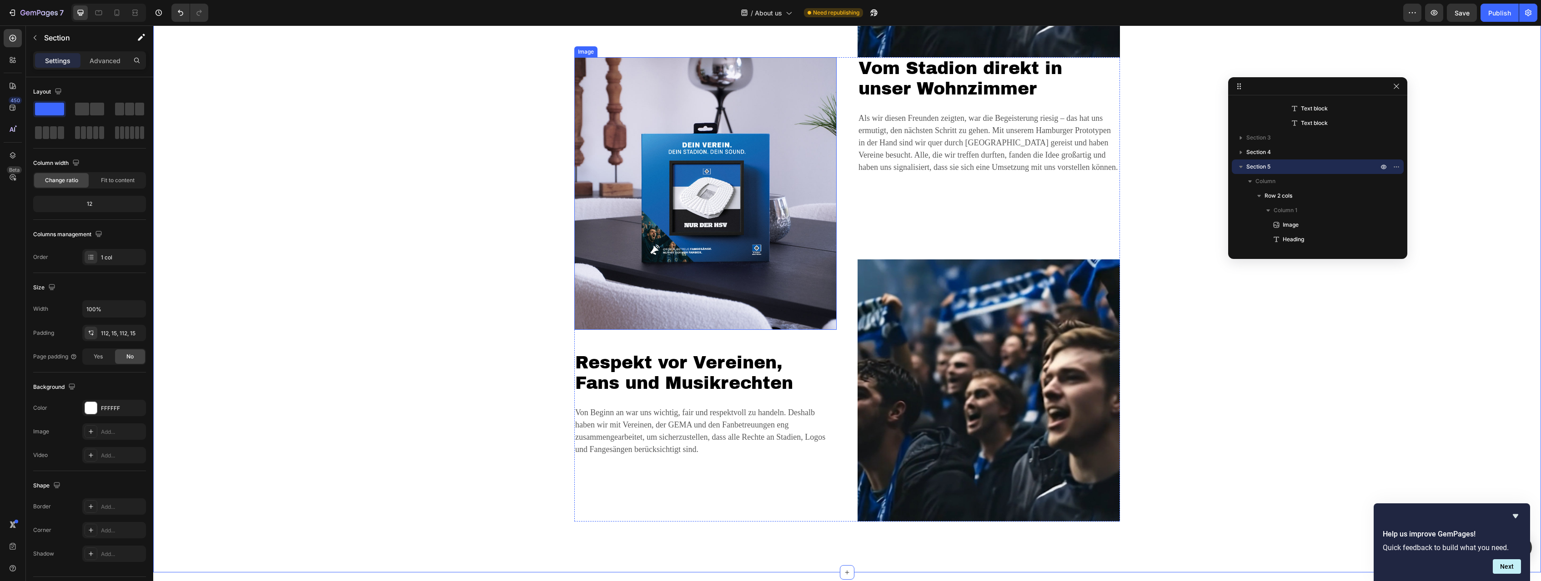
click at [785, 237] on img at bounding box center [705, 193] width 262 height 273
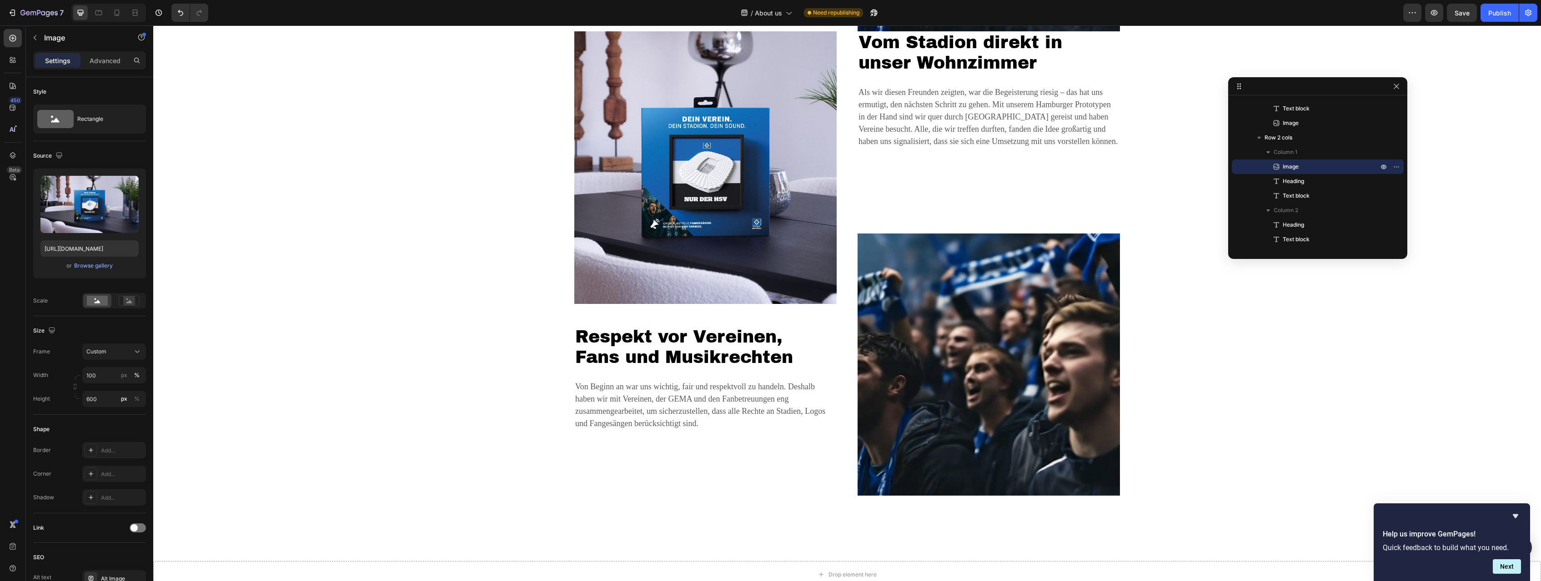
scroll to position [1365, 0]
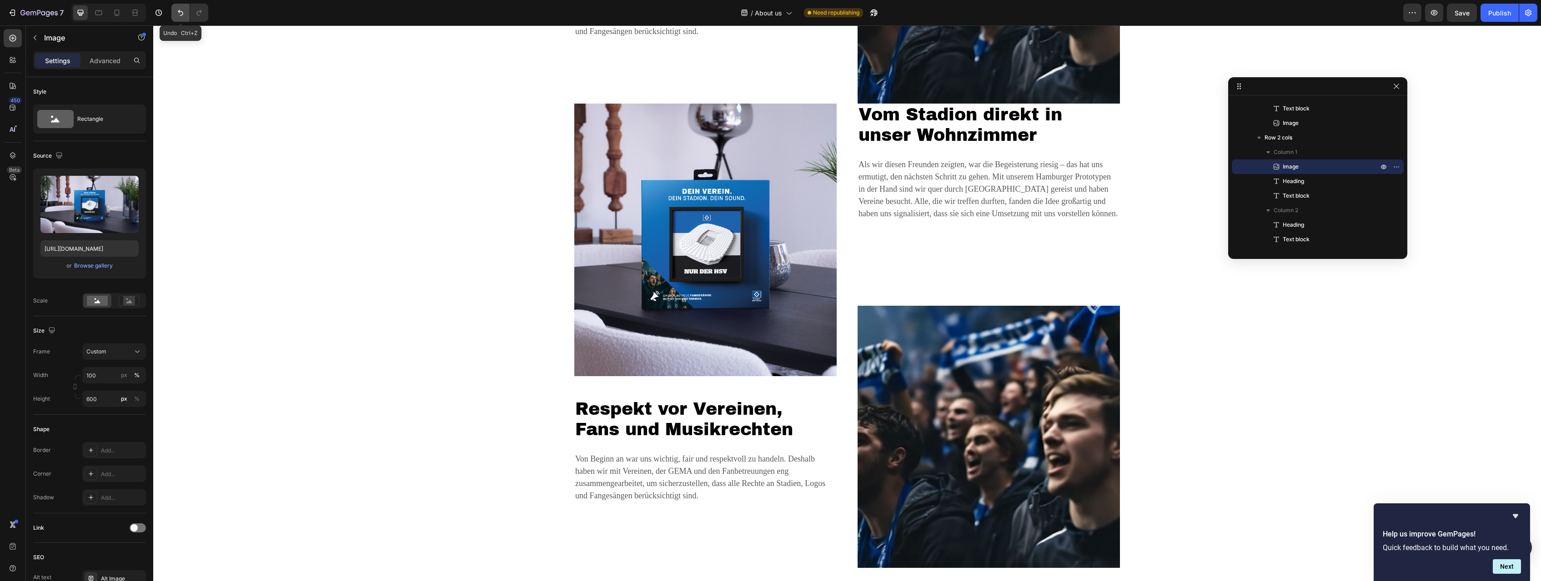
click at [182, 10] on icon "Undo/Redo" at bounding box center [180, 12] width 9 height 9
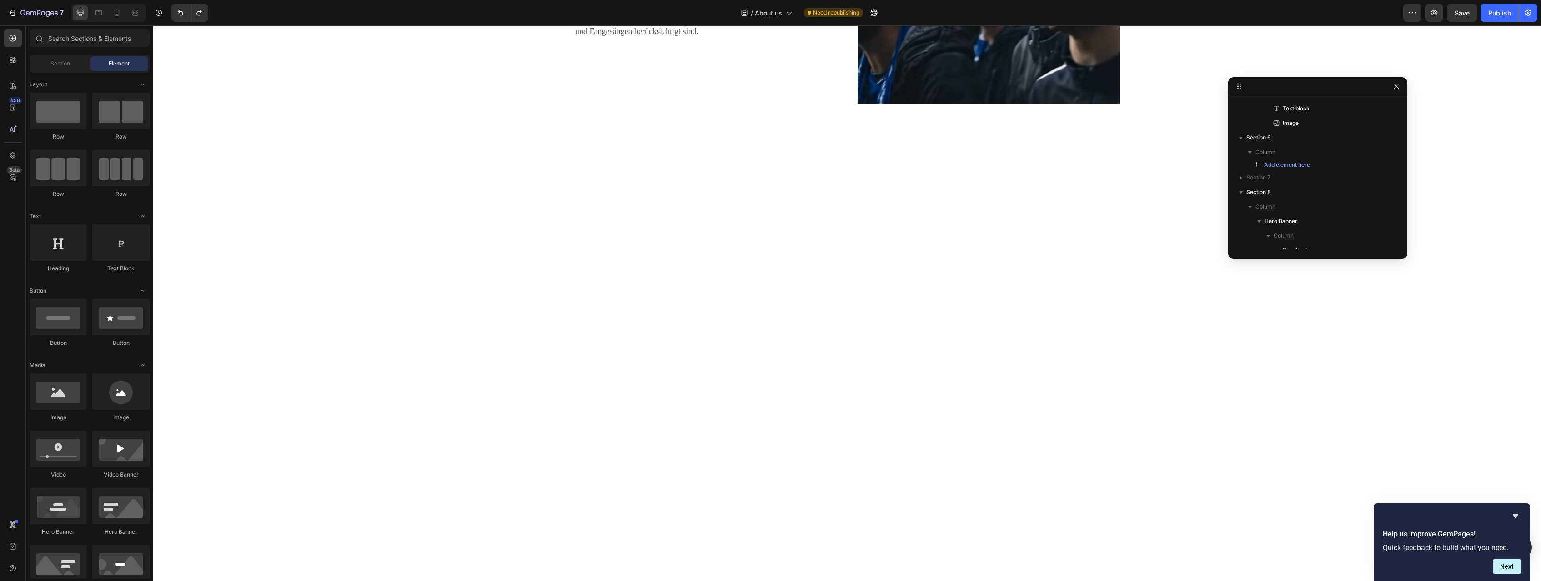
click at [799, 224] on div at bounding box center [847, 432] width 1388 height 442
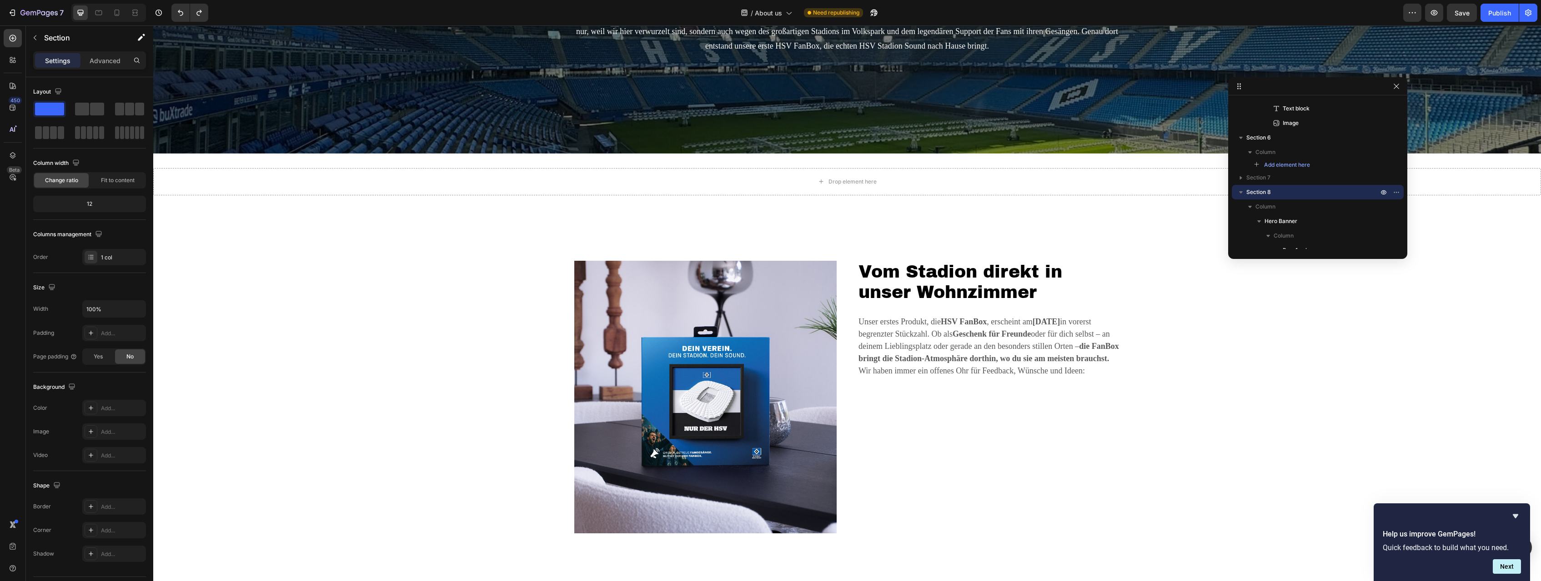
scroll to position [1875, 0]
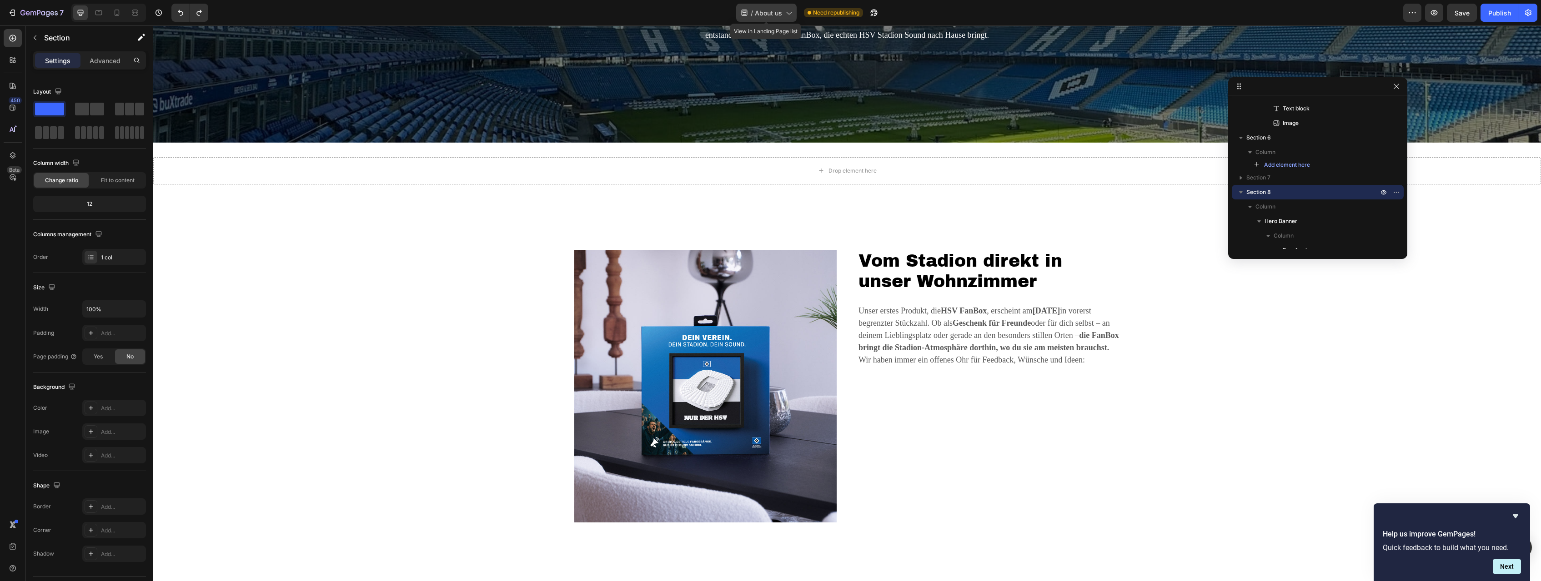
click at [789, 11] on icon at bounding box center [788, 12] width 9 height 9
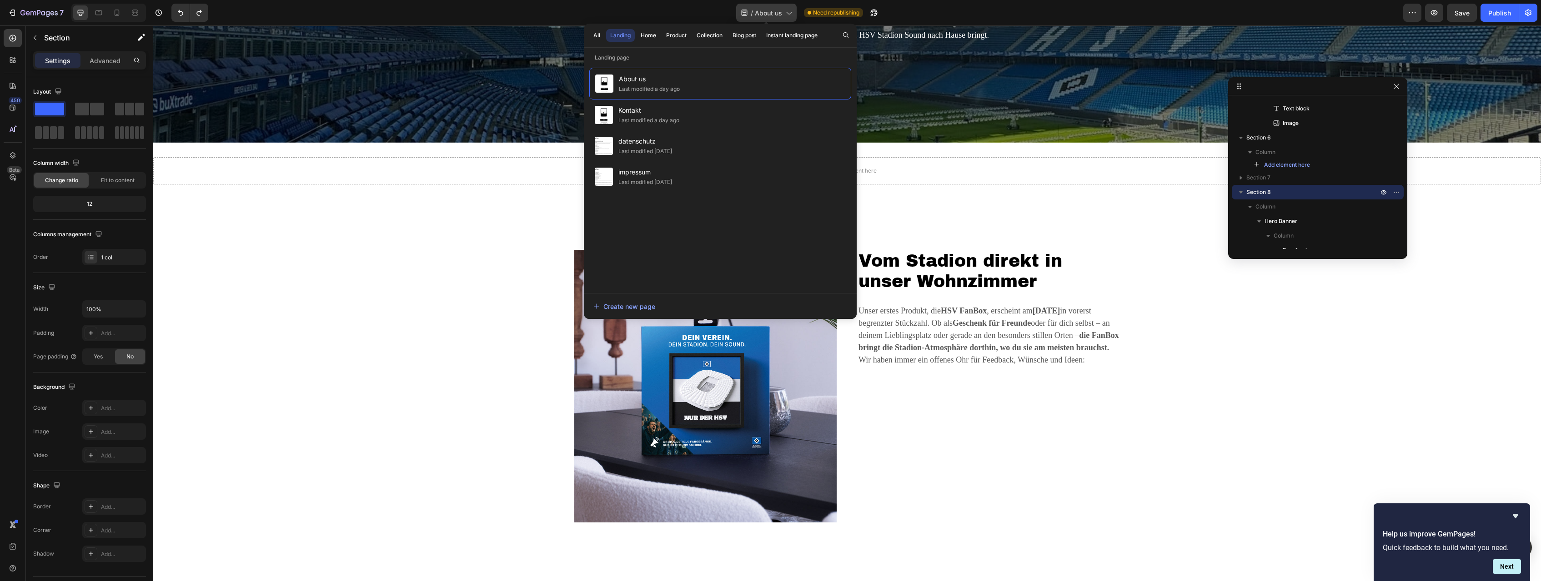
click at [789, 11] on icon at bounding box center [788, 12] width 9 height 9
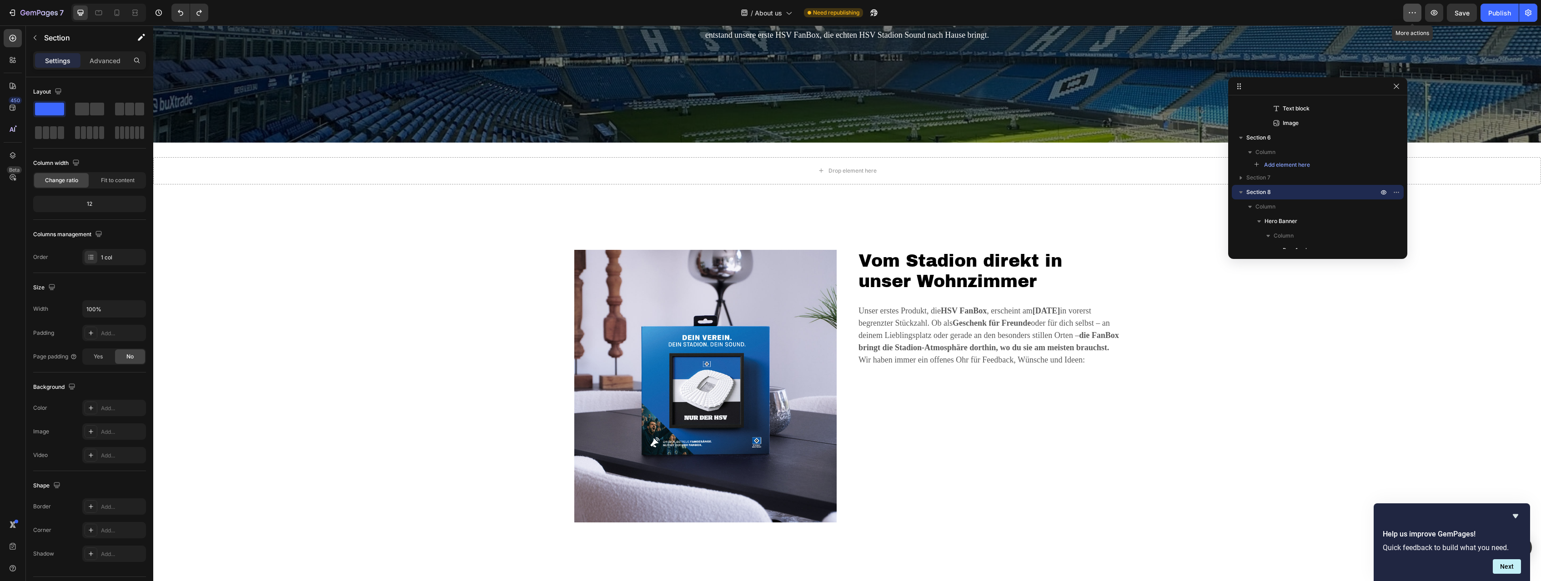
click at [910, 14] on icon "button" at bounding box center [1412, 12] width 9 height 9
click at [910, 15] on icon "button" at bounding box center [1527, 12] width 9 height 9
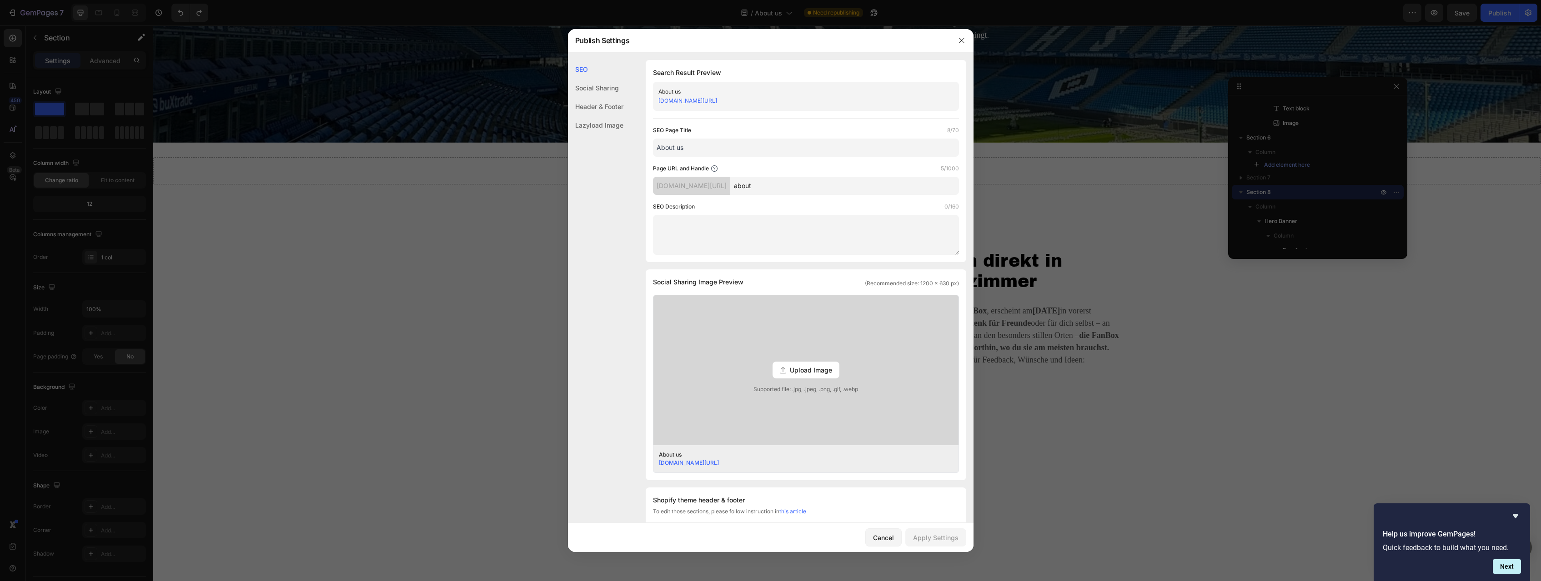
click at [689, 233] on textarea at bounding box center [806, 235] width 306 height 40
paste textarea "Erfahre die Geschichte hinter der HSV FanBox: Von Fans für Fans. Ein außergewöh…"
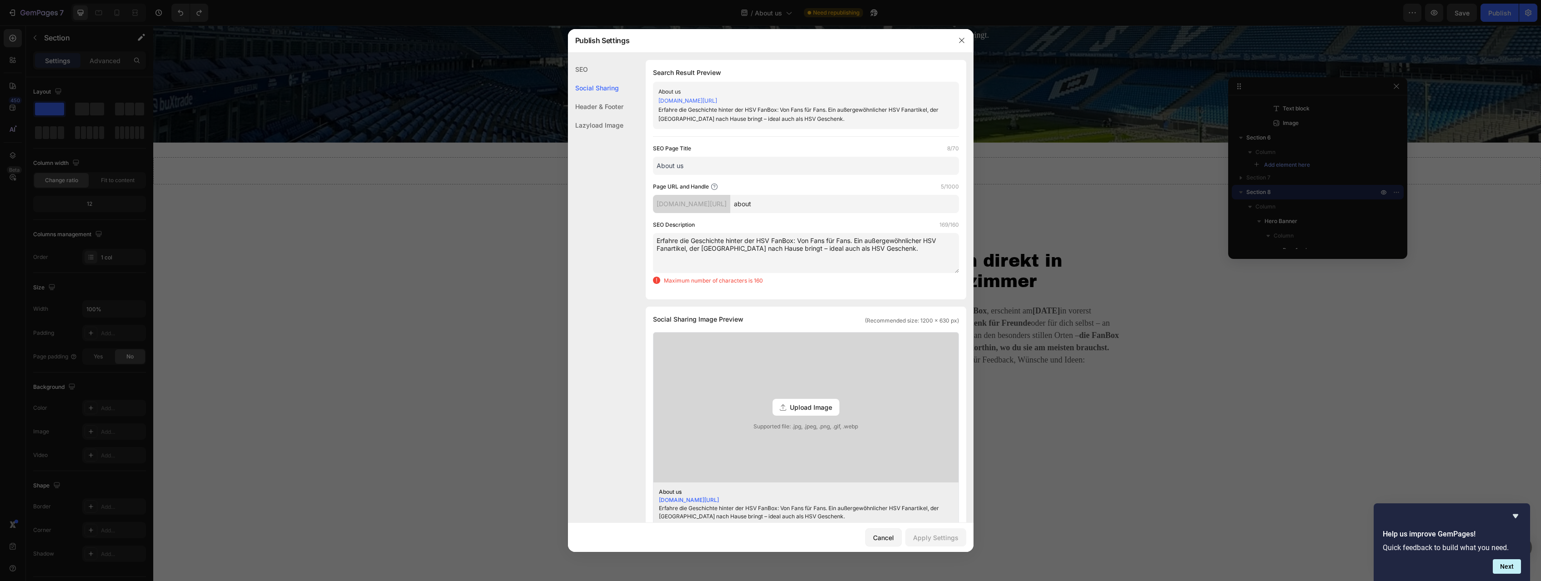
click at [630, 235] on div "SEO Search Result Preview About us szda8q-gu.myshopify.com/pages/about Erfahre …" at bounding box center [771, 440] width 406 height 761
click at [593, 65] on div "SEO" at bounding box center [595, 69] width 55 height 19
click at [789, 262] on textarea "Erfahre die Geschichte hinter der HSV FanBox: Von Fans für Fans. Ein außergewöh…" at bounding box center [806, 253] width 306 height 40
drag, startPoint x: 682, startPoint y: 239, endPoint x: 600, endPoint y: 241, distance: 82.3
click at [653, 241] on textarea "Erfahre die Geschichte hinter der HSV FanBox: Von Fans für Fans. Ein außergewöh…" at bounding box center [806, 253] width 306 height 40
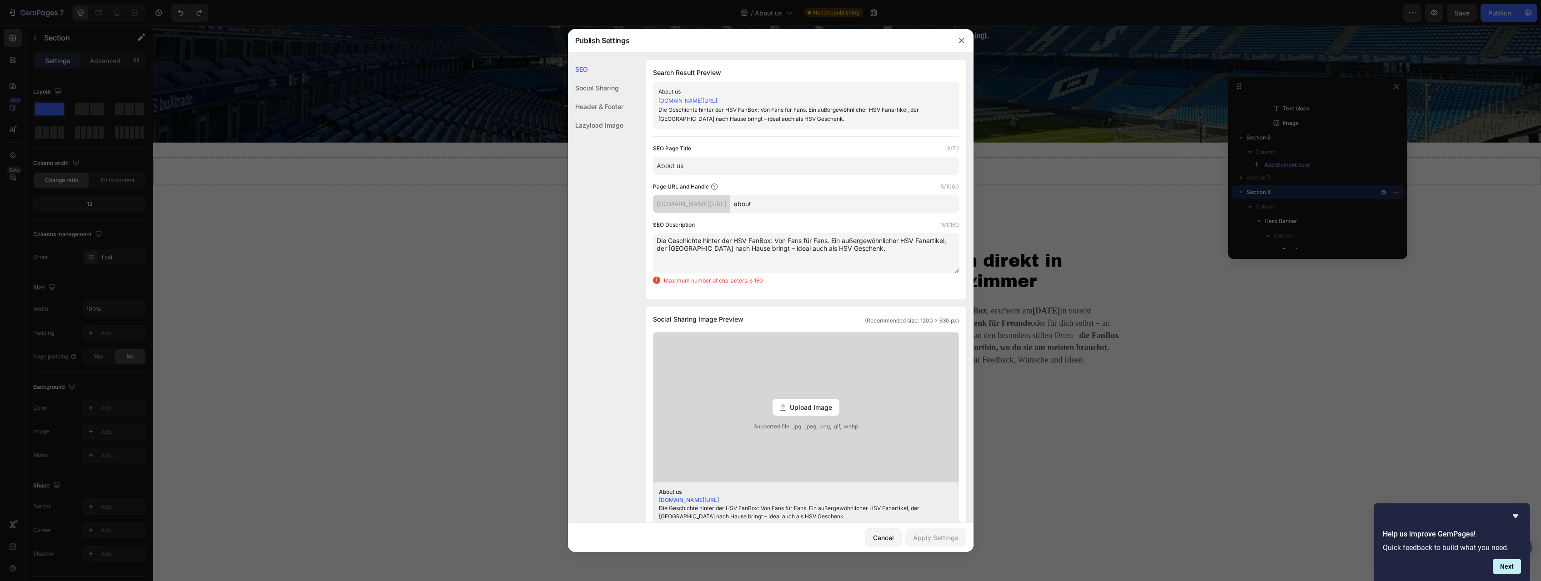
drag, startPoint x: 926, startPoint y: 252, endPoint x: 765, endPoint y: 249, distance: 160.5
click at [765, 249] on textarea "Die Geschichte hinter der HSV FanBox: Von Fans für Fans. Ein außergewöhnlicher …" at bounding box center [806, 253] width 306 height 40
click at [855, 263] on textarea "Die Geschichte hinter der HSV FanBox: Von Fans für Fans. Ein außergewöhnlicher …" at bounding box center [806, 253] width 306 height 40
drag, startPoint x: 903, startPoint y: 240, endPoint x: 845, endPoint y: 238, distance: 57.8
click at [845, 238] on textarea "Die Geschichte hinter der HSV FanBox: Von Fans für Fans. Ein außergewöhnlicher …" at bounding box center [806, 253] width 306 height 40
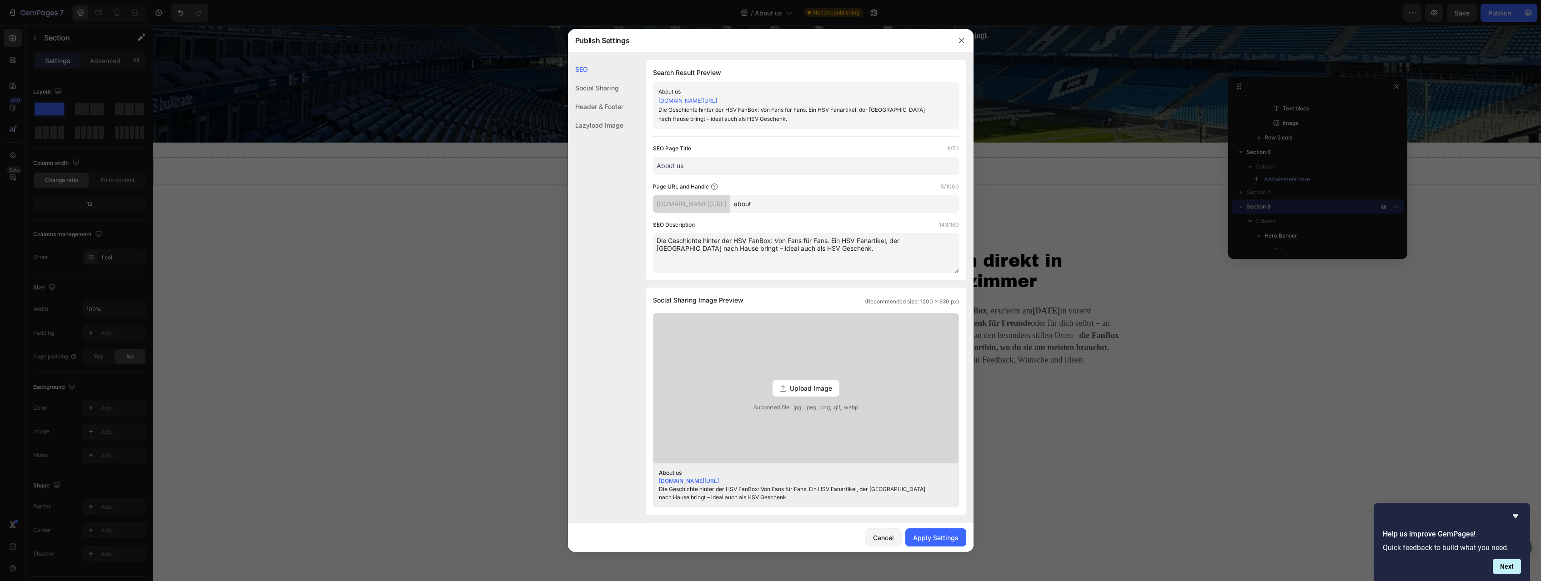
drag, startPoint x: 858, startPoint y: 240, endPoint x: 846, endPoint y: 240, distance: 12.8
click at [846, 240] on textarea "Die Geschichte hinter der HSV FanBox: Von Fans für Fans. Ein HSV Fanartikel, de…" at bounding box center [806, 253] width 306 height 40
type textarea "Die Geschichte hinter der HSV FanBox: Von Fans für Fans. Ein Fanartikel, der St…"
click at [910, 521] on div "Apply Settings" at bounding box center [935, 538] width 45 height 10
click at [611, 85] on div "Social Sharing" at bounding box center [595, 88] width 55 height 19
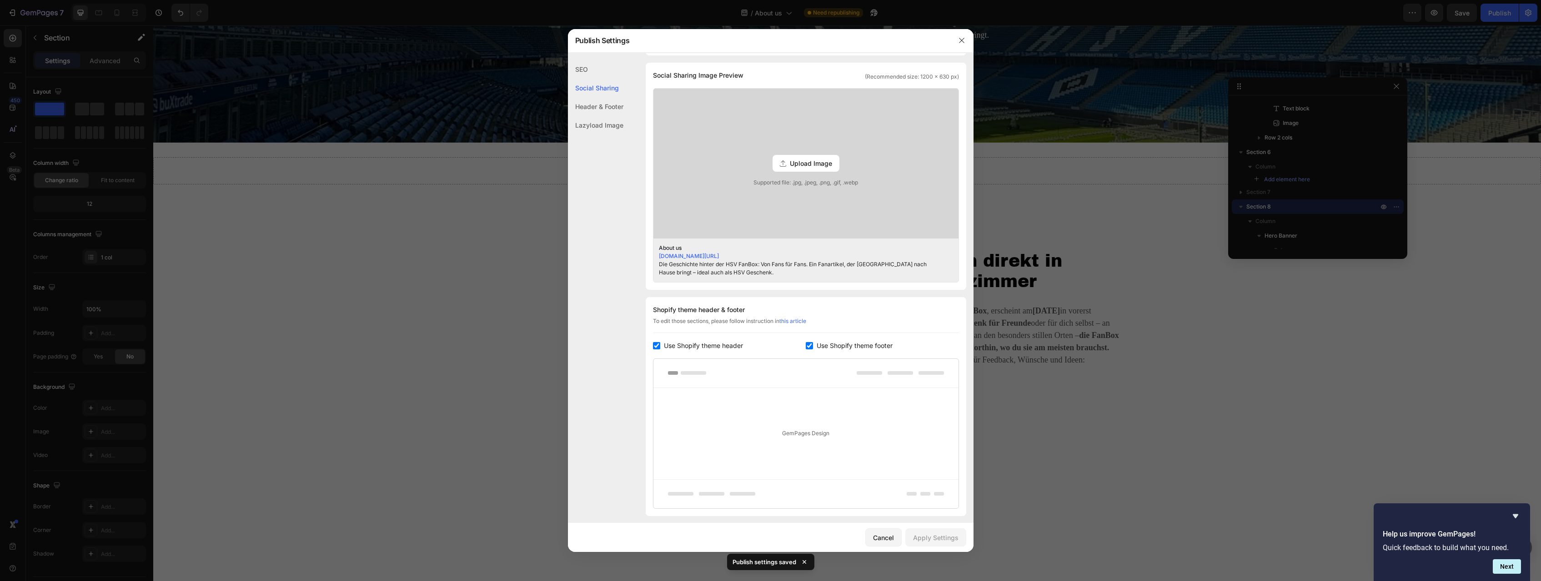
scroll to position [226, 0]
click at [910, 42] on icon "button" at bounding box center [961, 40] width 7 height 7
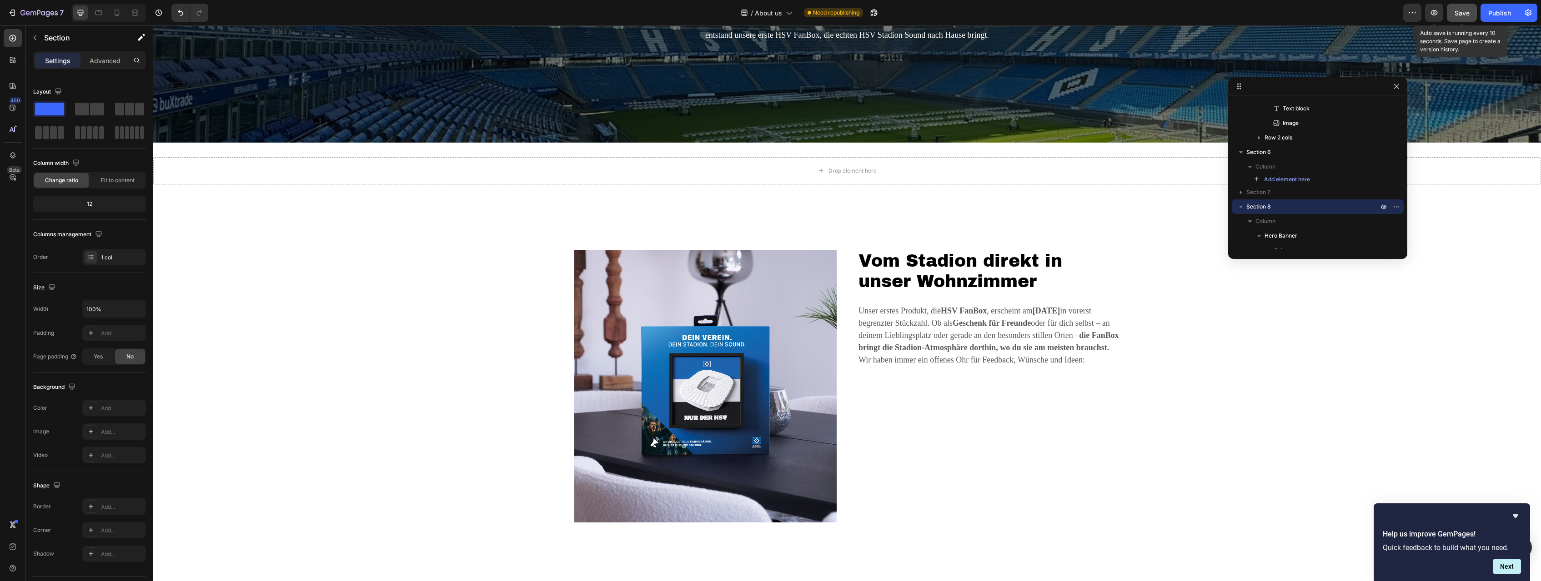
click at [910, 8] on button "Save" at bounding box center [1462, 13] width 30 height 18
click at [29, 10] on icon "button" at bounding box center [38, 14] width 37 height 8
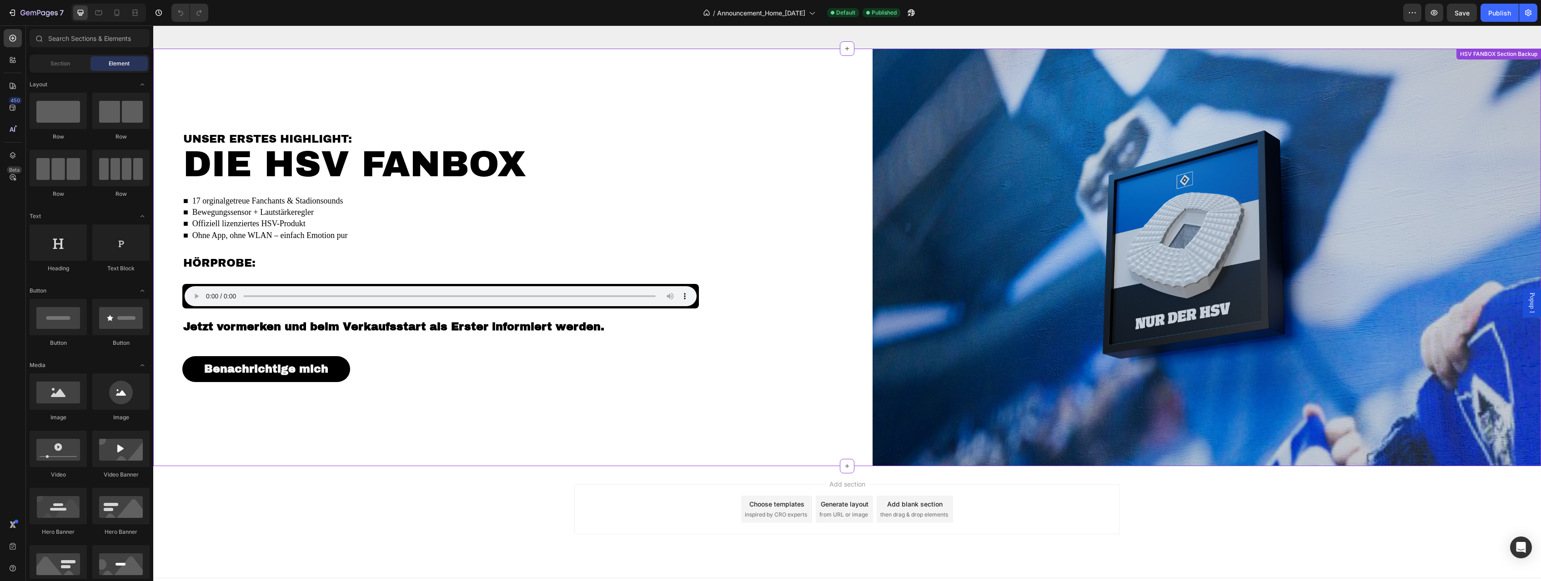
scroll to position [2063, 0]
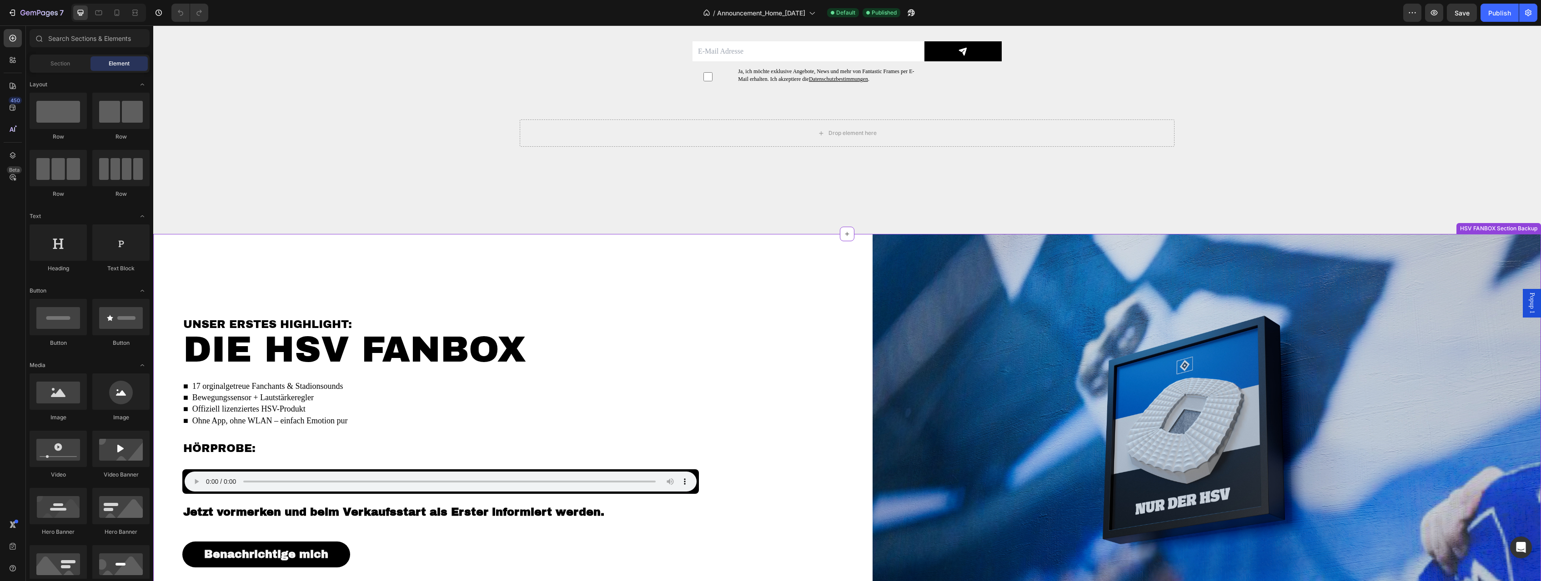
click at [535, 240] on div "Unser erstes Highlight: Heading DIE HSV FANBOX Heading ■ 17 orginalgetreue Fanc…" at bounding box center [498, 443] width 690 height 418
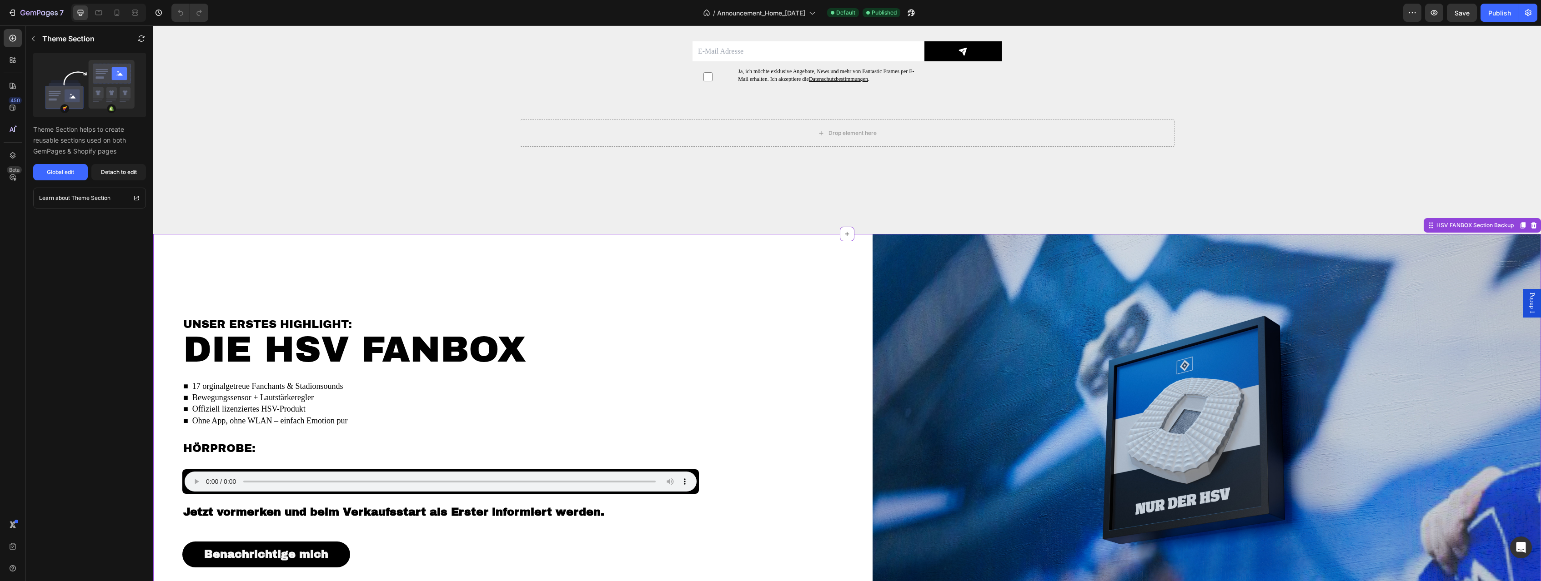
scroll to position [1847, 0]
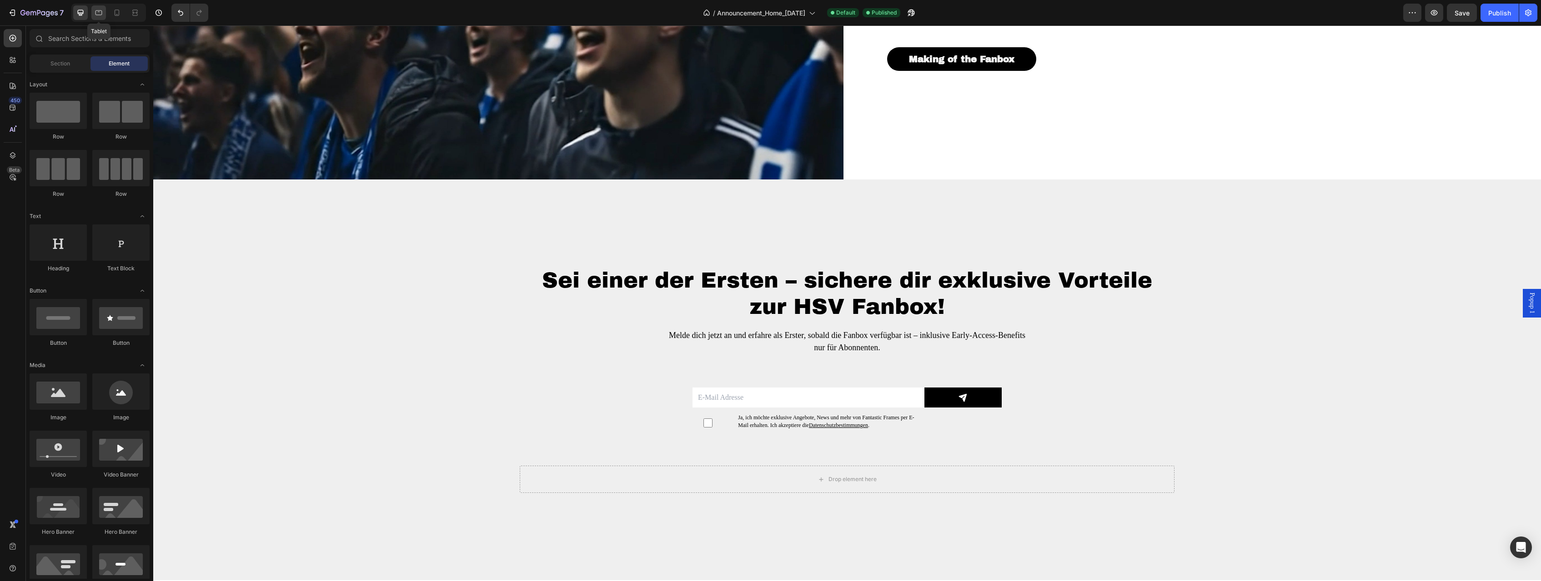
click at [97, 15] on icon at bounding box center [98, 12] width 7 height 5
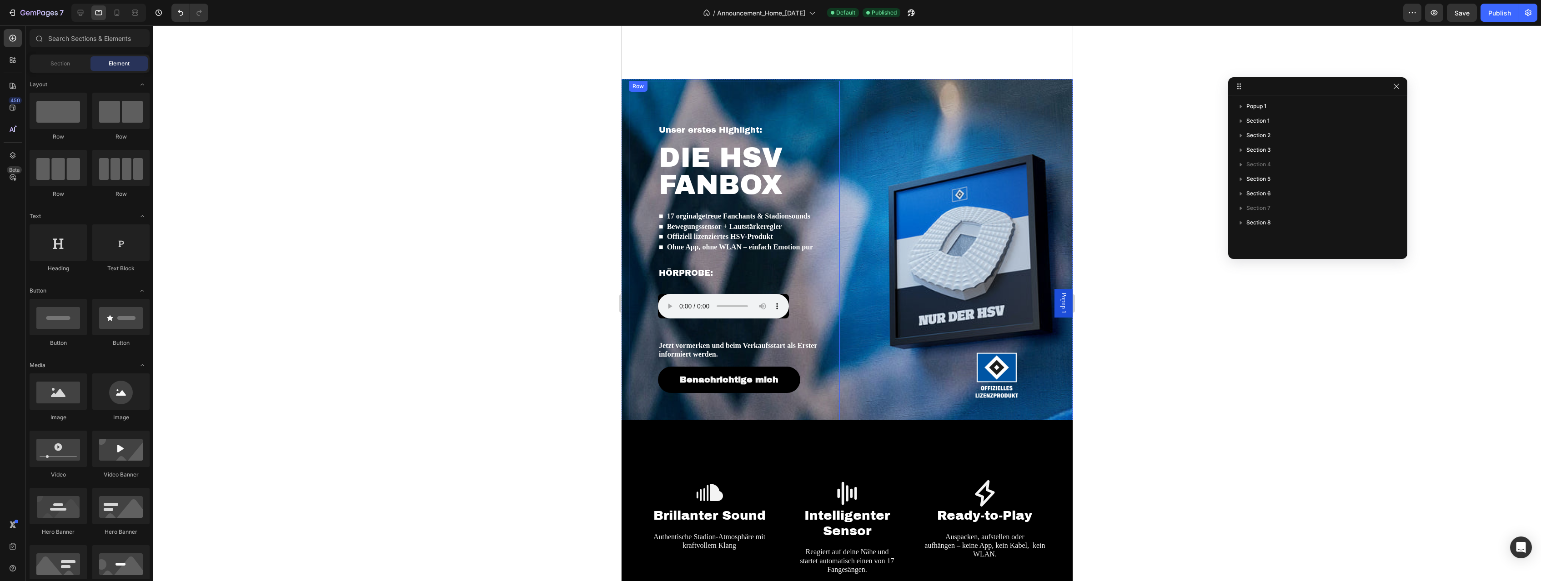
scroll to position [787, 0]
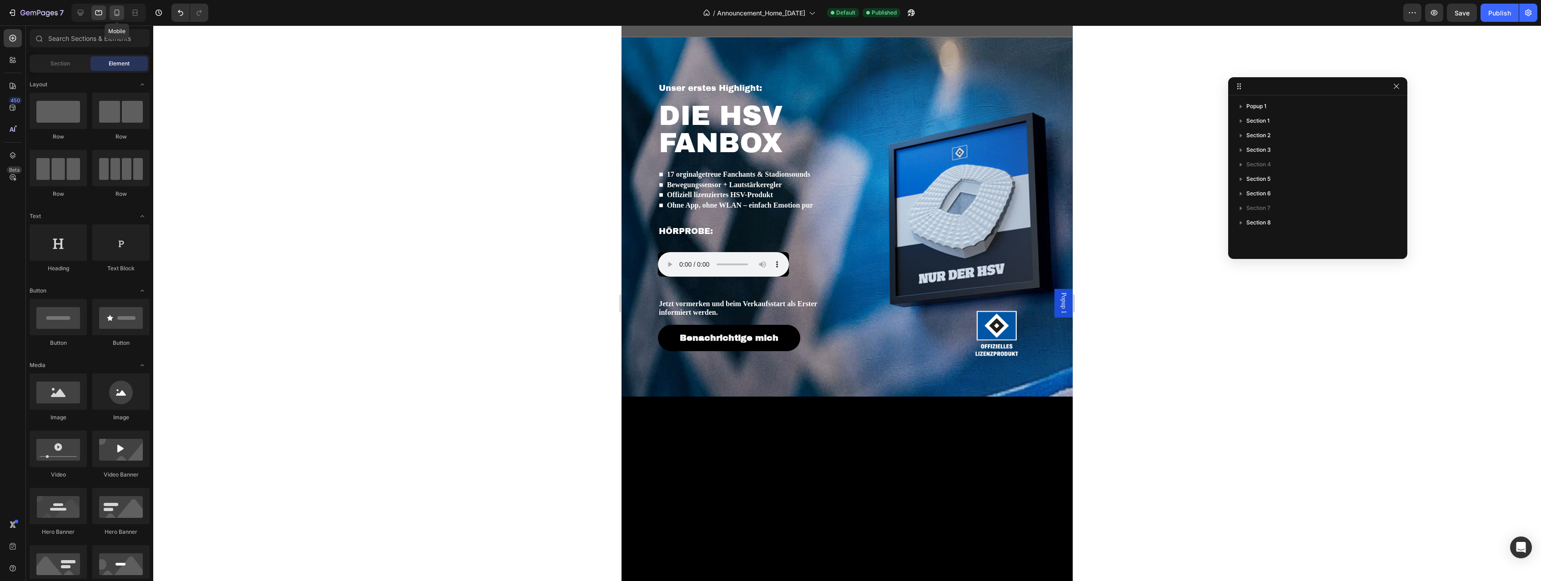
click at [115, 14] on icon at bounding box center [117, 13] width 5 height 6
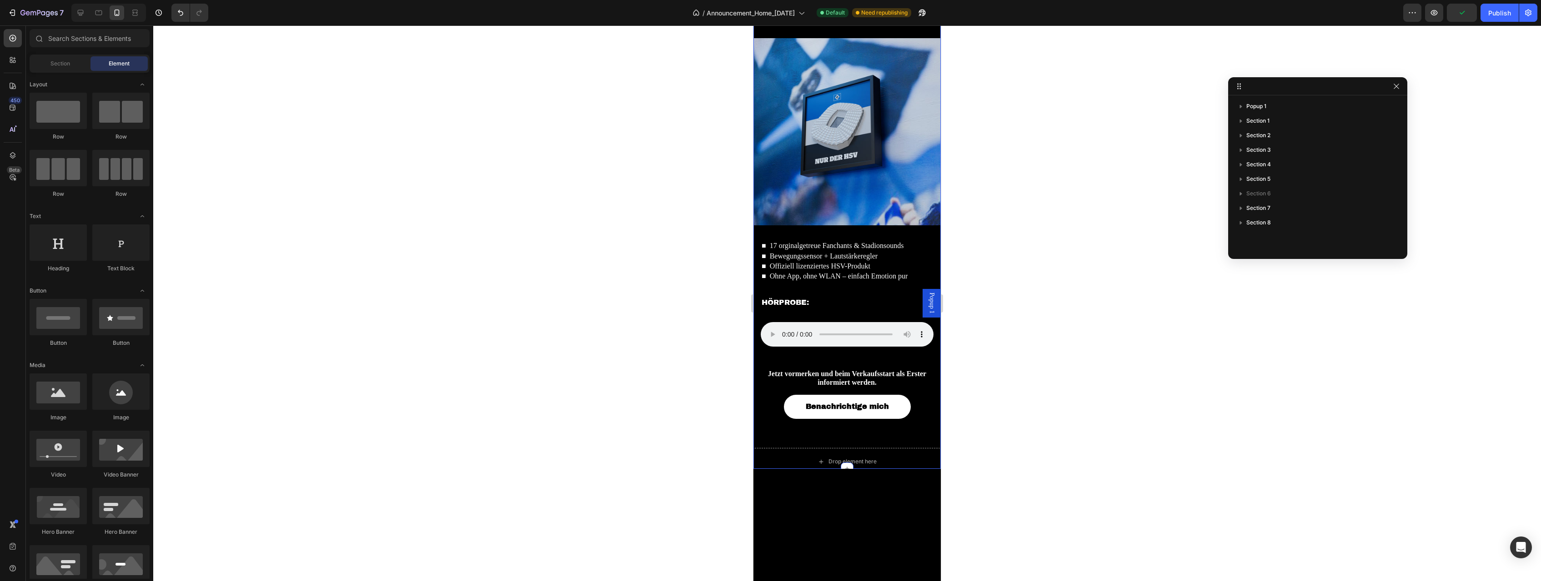
scroll to position [616, 0]
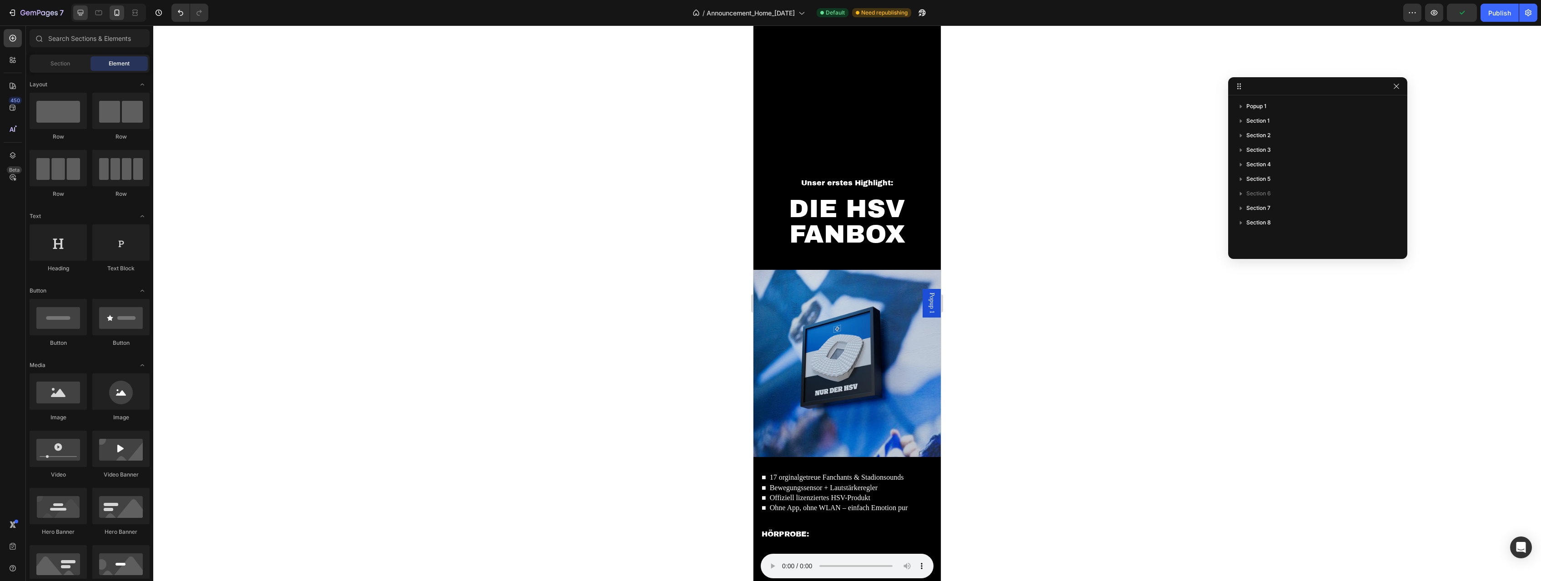
click at [80, 20] on div at bounding box center [80, 12] width 15 height 15
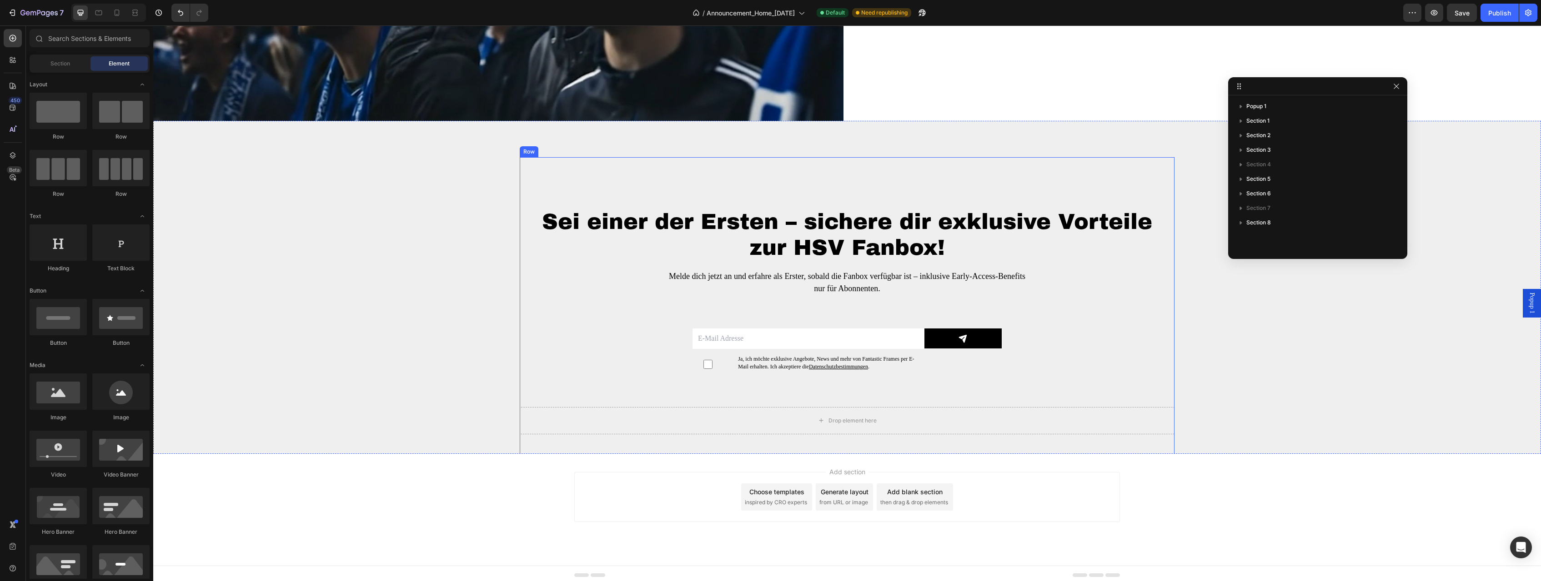
scroll to position [1363, 0]
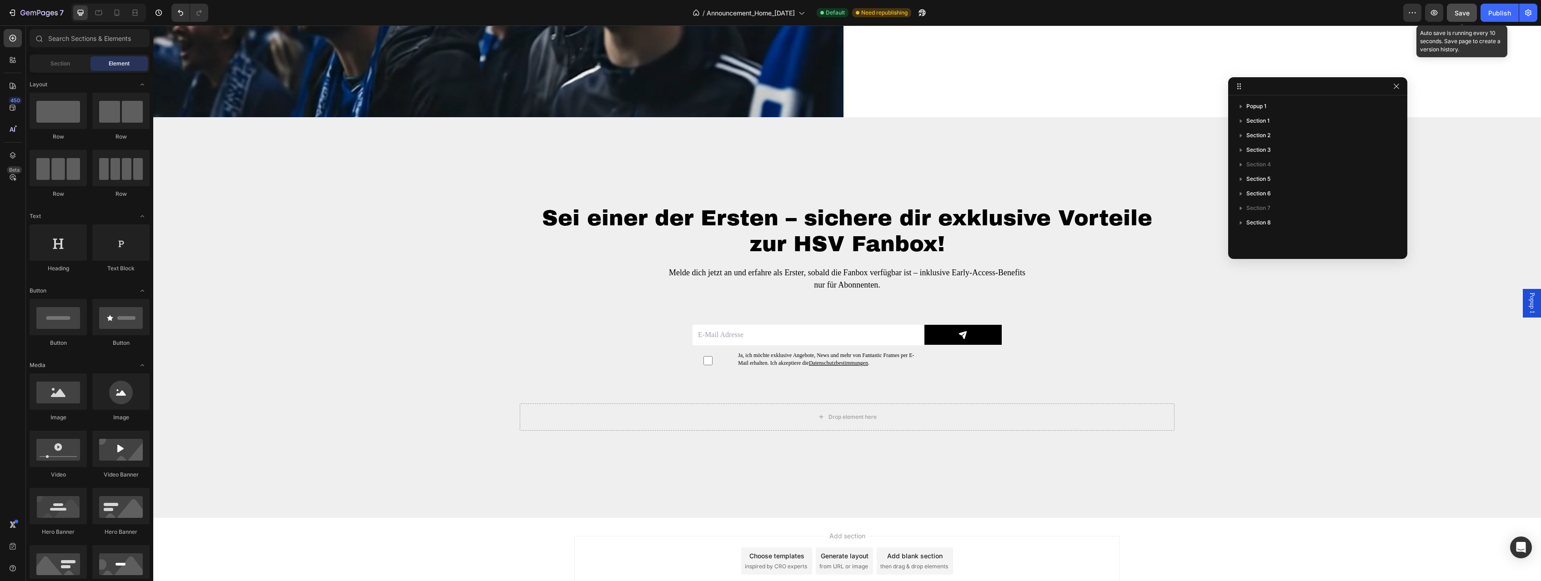
click at [1471, 17] on button "Save" at bounding box center [1462, 13] width 30 height 18
click at [394, 200] on div "Sei einer der Ersten – sichere dir exklusive Vorteile zur HSV Fanbox! Heading M…" at bounding box center [847, 318] width 1374 height 328
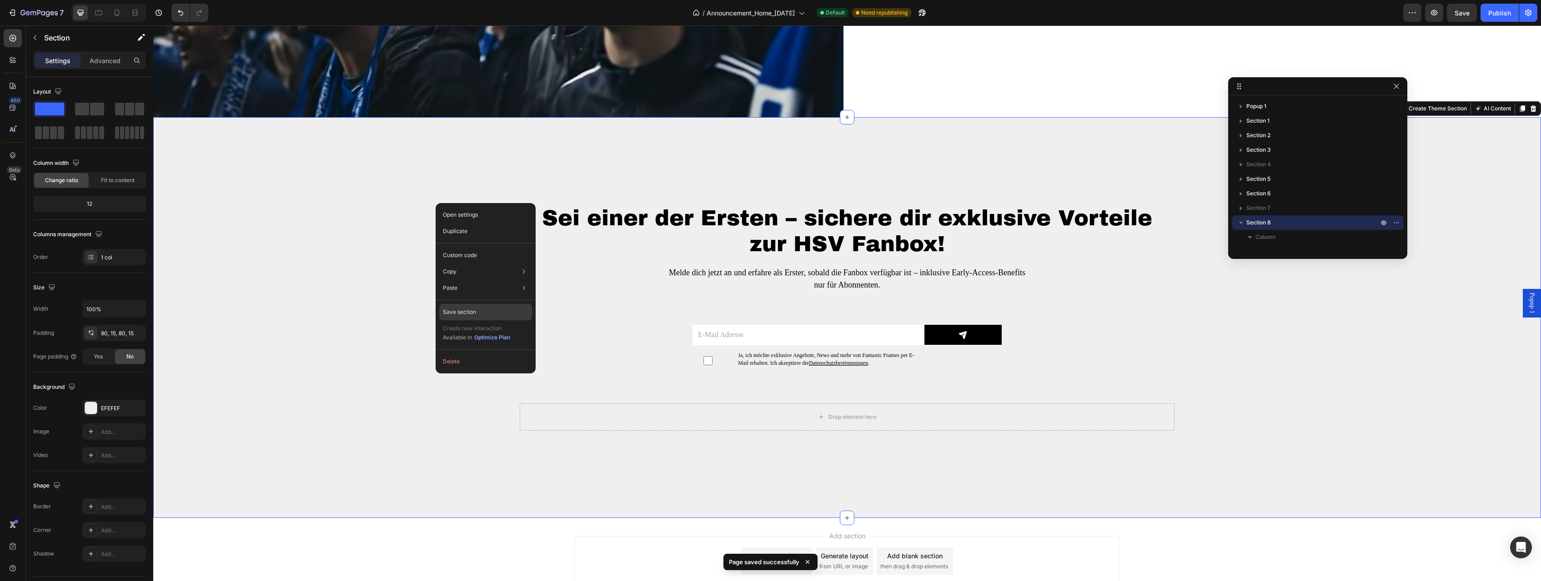
click at [477, 310] on div "Save section" at bounding box center [485, 312] width 93 height 16
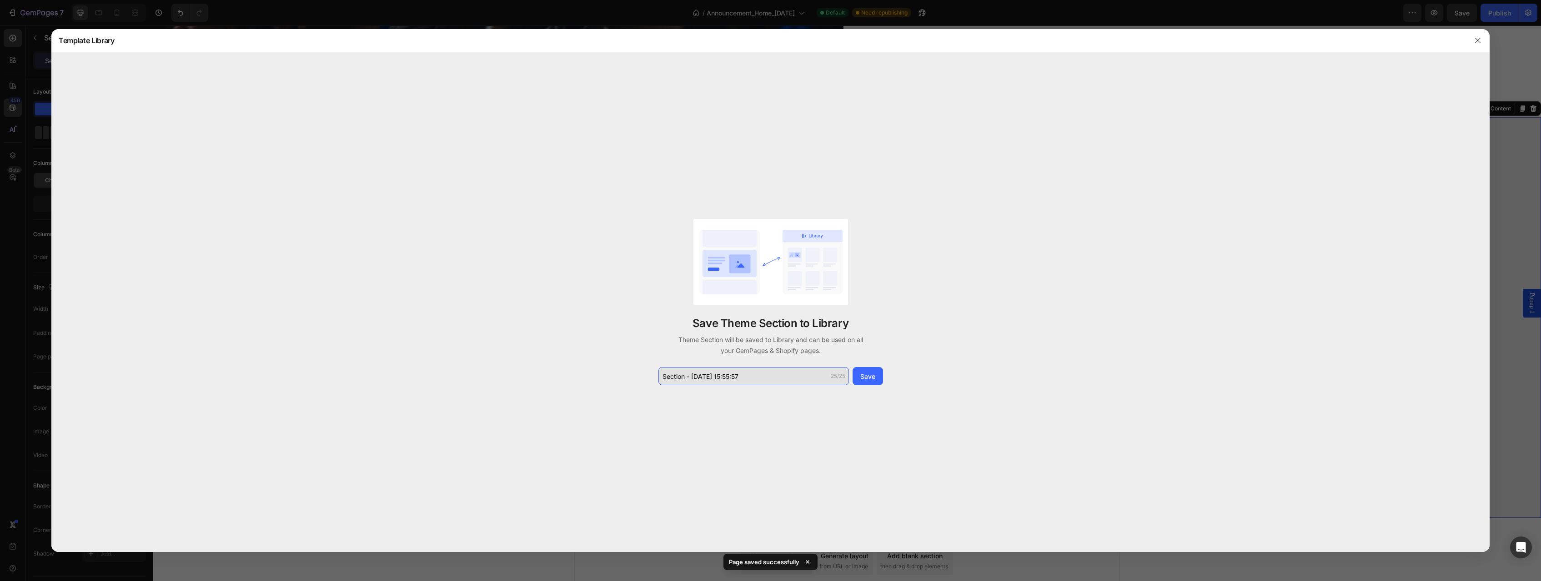
drag, startPoint x: 754, startPoint y: 377, endPoint x: 555, endPoint y: 371, distance: 199.7
click at [658, 371] on input "Section - Sep 26 15:55:57" at bounding box center [753, 376] width 190 height 18
drag, startPoint x: 555, startPoint y: 371, endPoint x: 695, endPoint y: 377, distance: 140.6
click at [556, 371] on div "Save Theme Section to Library Theme Section will be saved to Library and can be…" at bounding box center [770, 303] width 1438 height 500
click at [707, 378] on input "Section - Sep 26 15:55:57" at bounding box center [753, 376] width 190 height 18
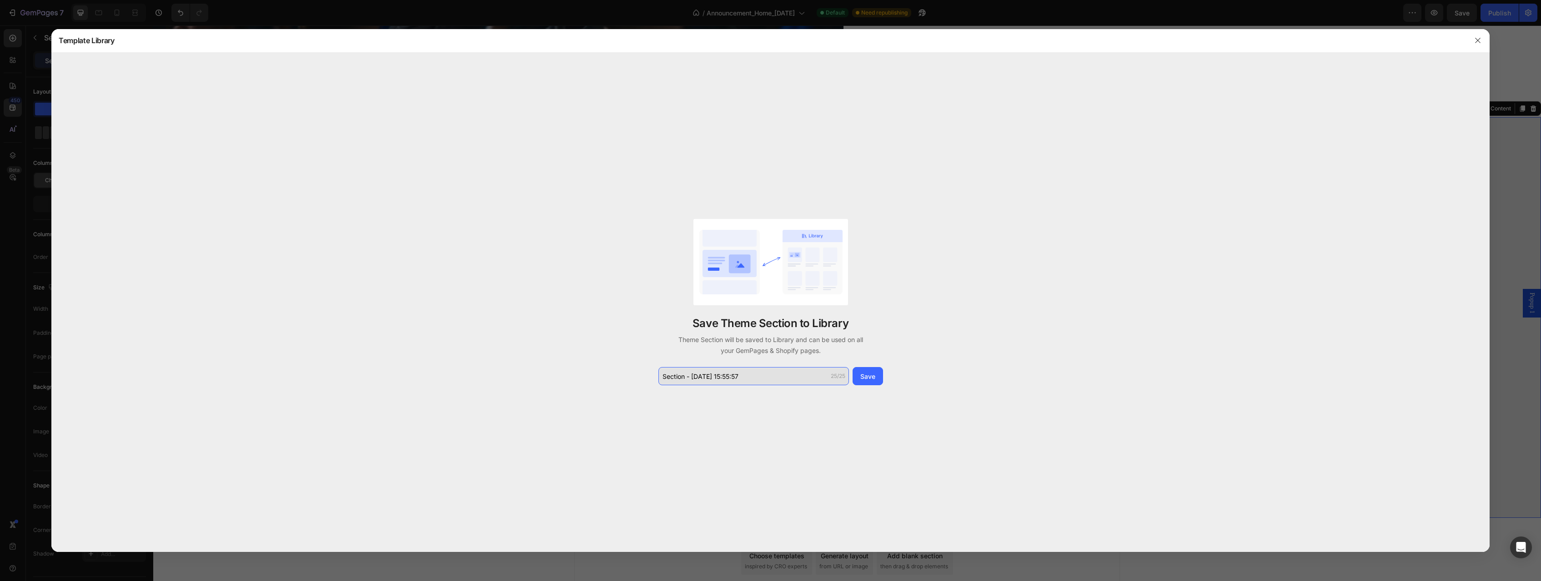
click at [707, 378] on input "Section - Sep 26 15:55:57" at bounding box center [753, 376] width 190 height 18
type input "NEWSLETTER-SECTION"
click at [862, 384] on button "Save" at bounding box center [867, 376] width 30 height 18
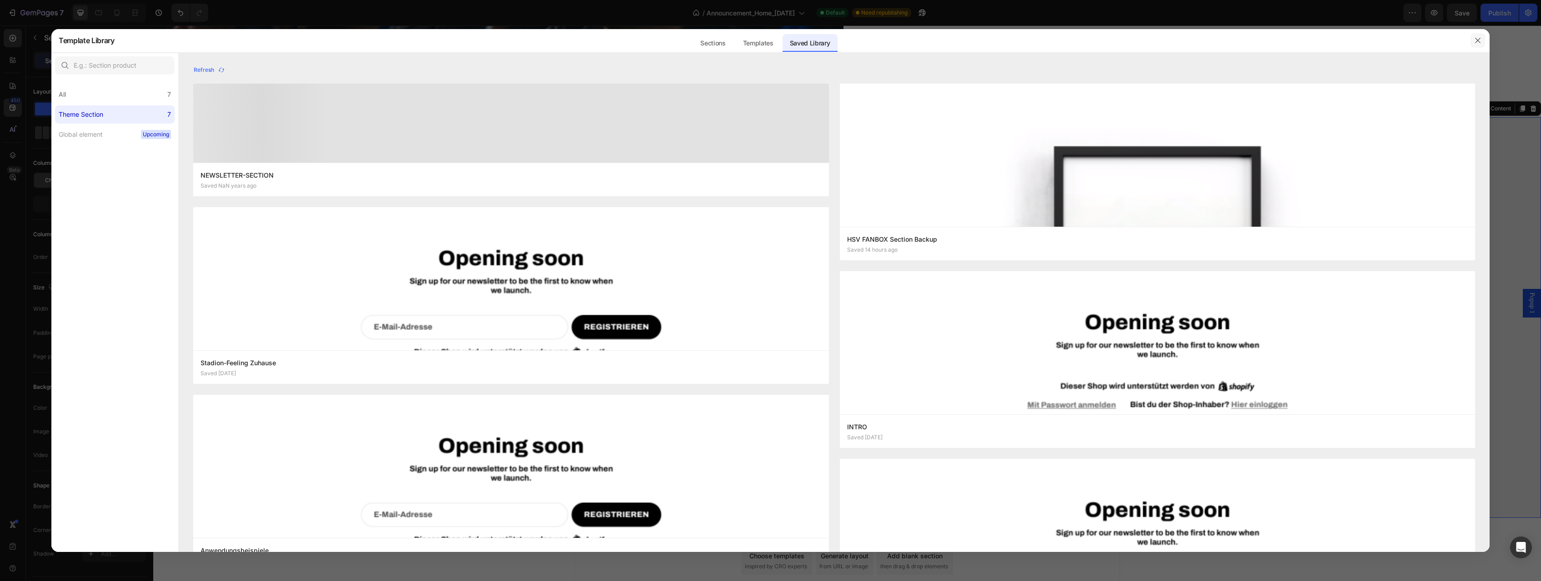
click at [1479, 37] on button "button" at bounding box center [1477, 40] width 15 height 15
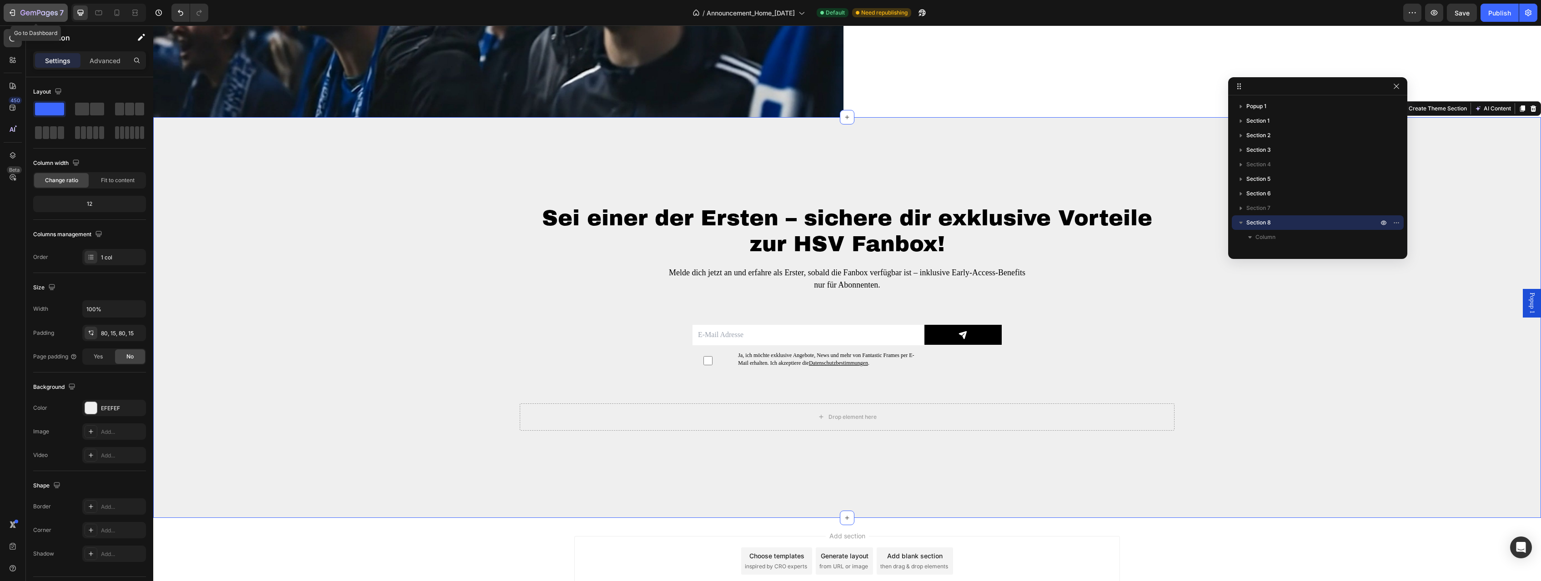
click at [40, 15] on icon "button" at bounding box center [38, 14] width 37 height 8
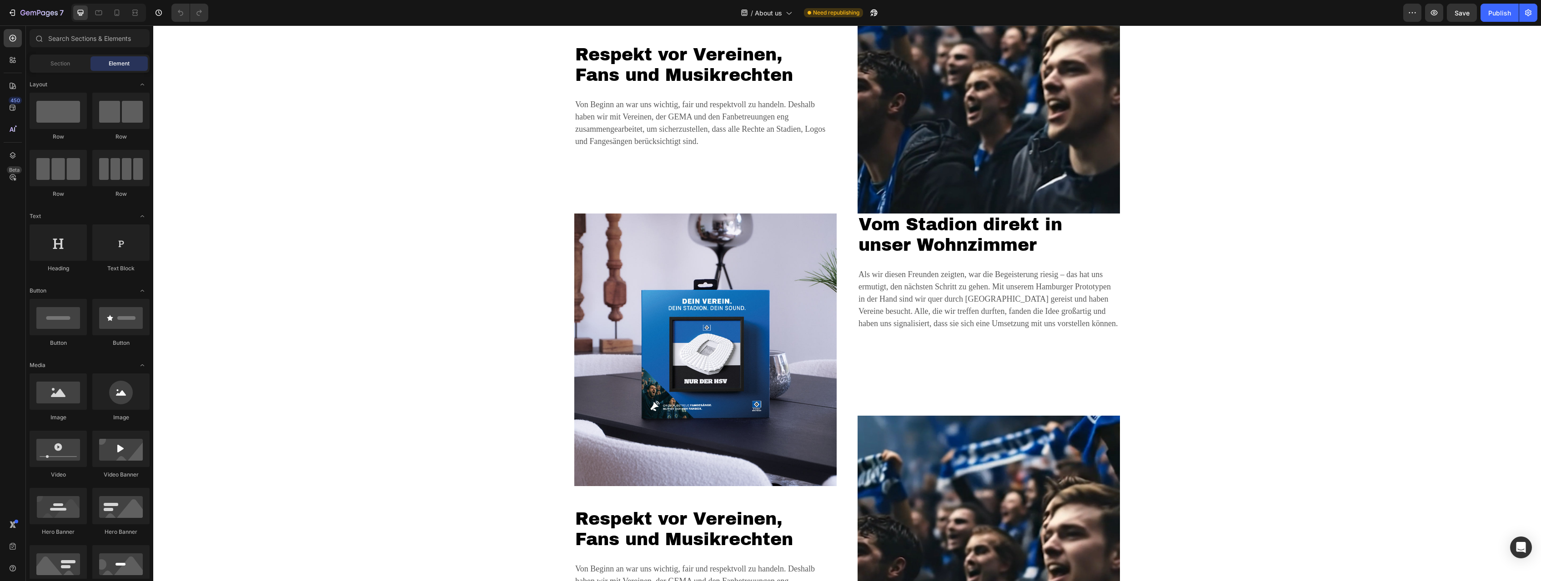
scroll to position [1252, 0]
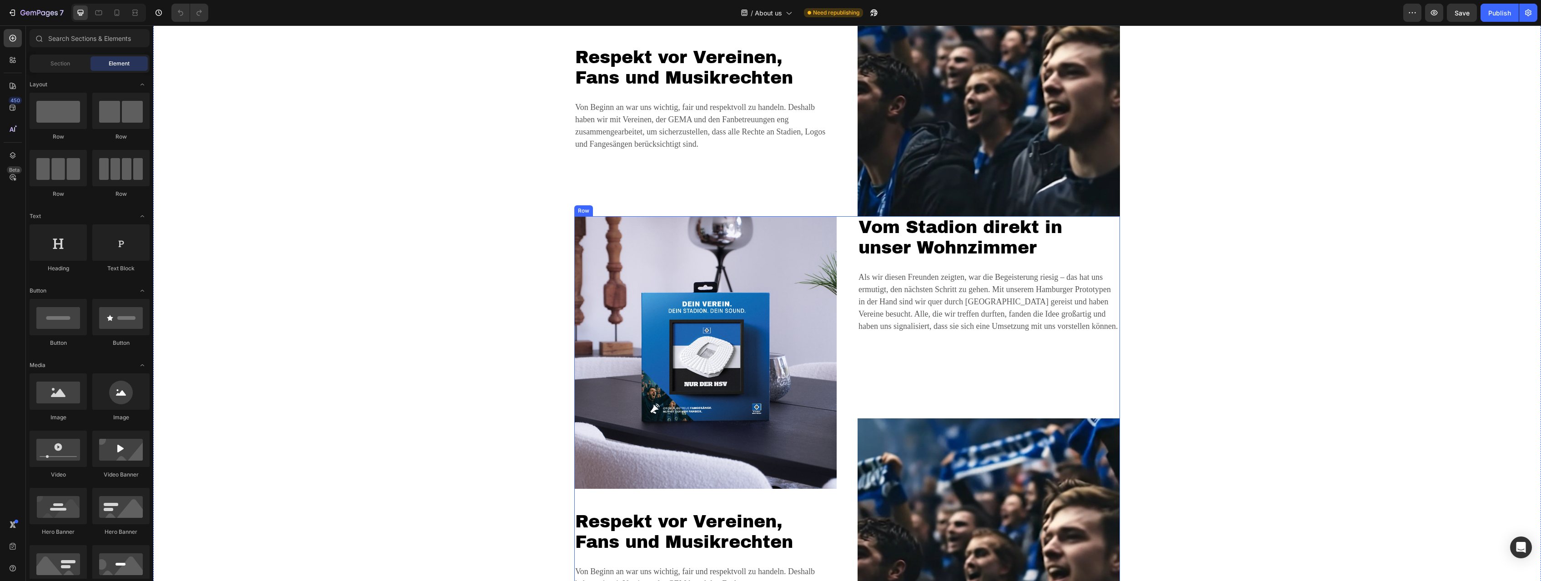
click at [1117, 361] on div "Vom Stadion direkt in unser Wohnzimmer Heading Als wir diesen Freunden zeigten,…" at bounding box center [988, 448] width 262 height 465
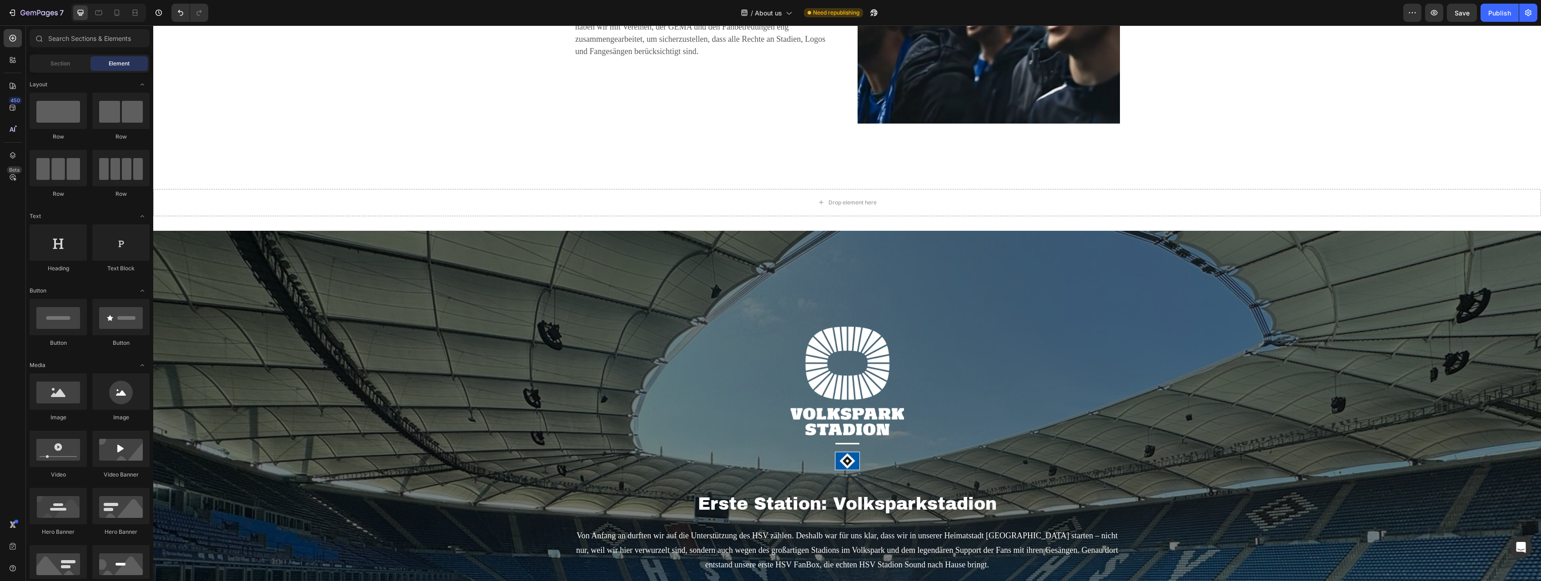
scroll to position [1113, 0]
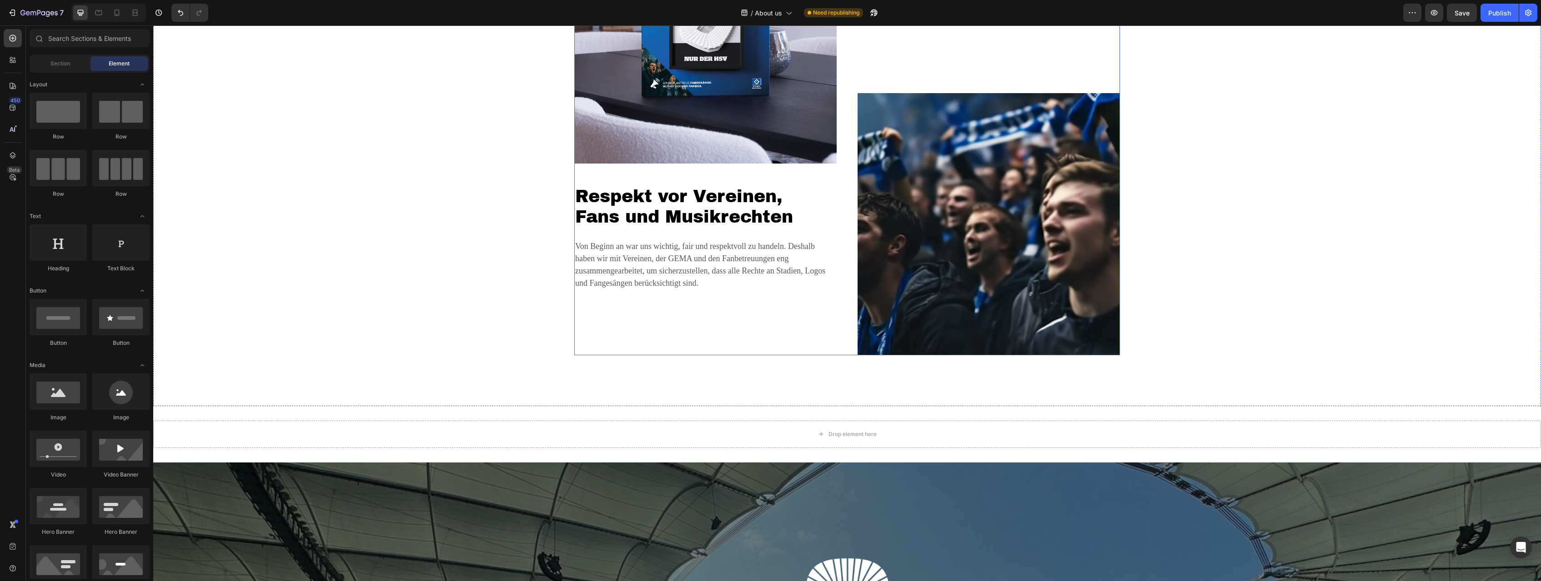
click at [623, 330] on div "Image Respekt vor Vereinen, Fans und Musikrechten Heading Von Beginn an war uns…" at bounding box center [705, 123] width 262 height 465
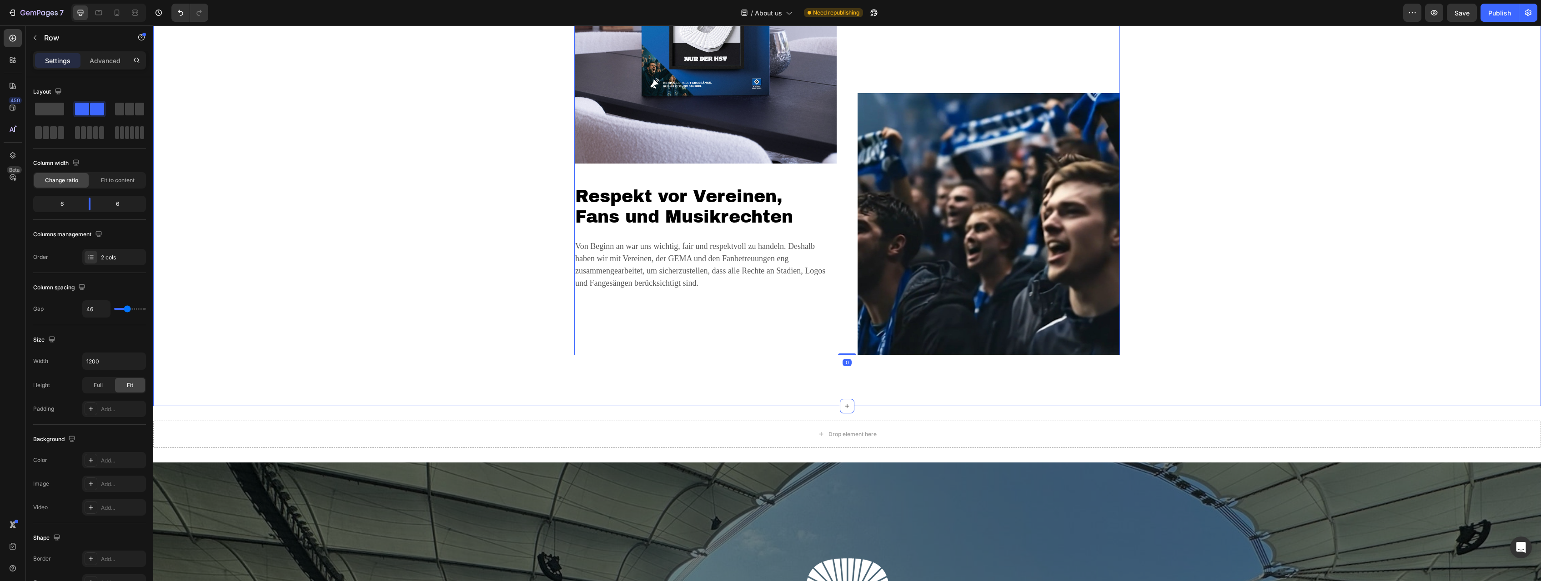
click at [738, 395] on div "Image Respekt vor Vereinen, Fans und Musikrechten Heading Von Beginn an war uns…" at bounding box center [847, 123] width 1388 height 566
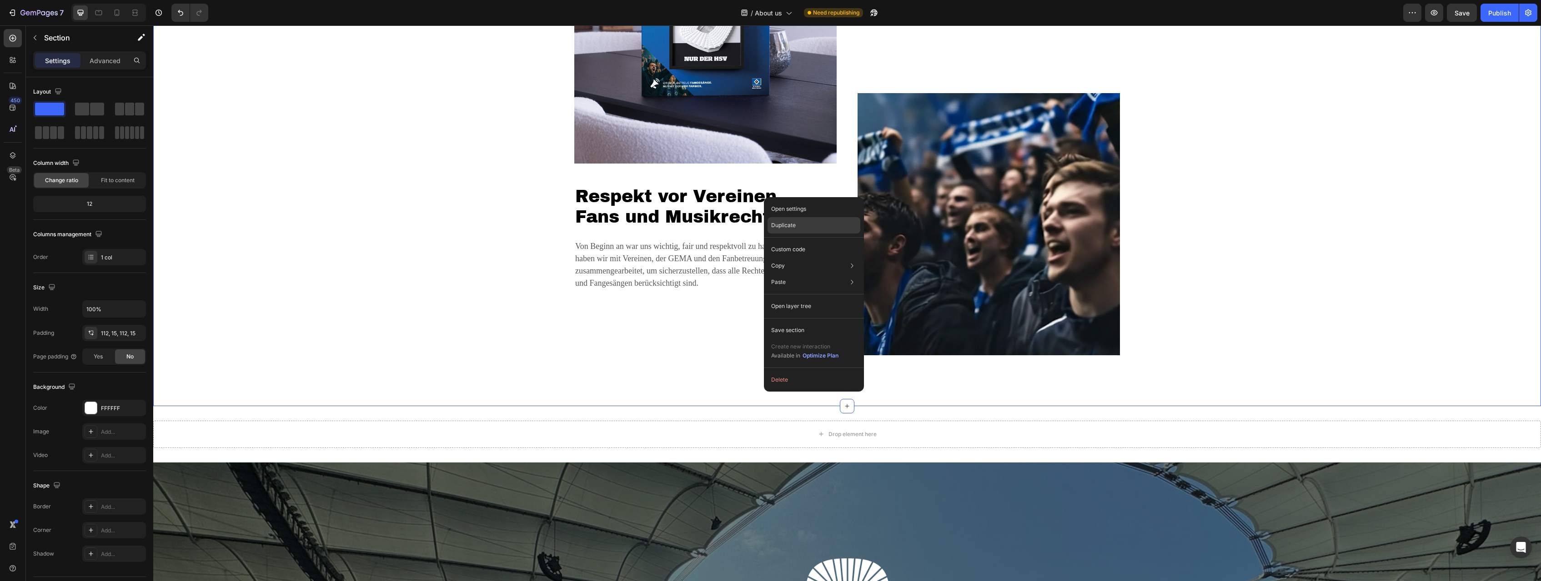
click at [796, 223] on div "Duplicate" at bounding box center [813, 225] width 93 height 16
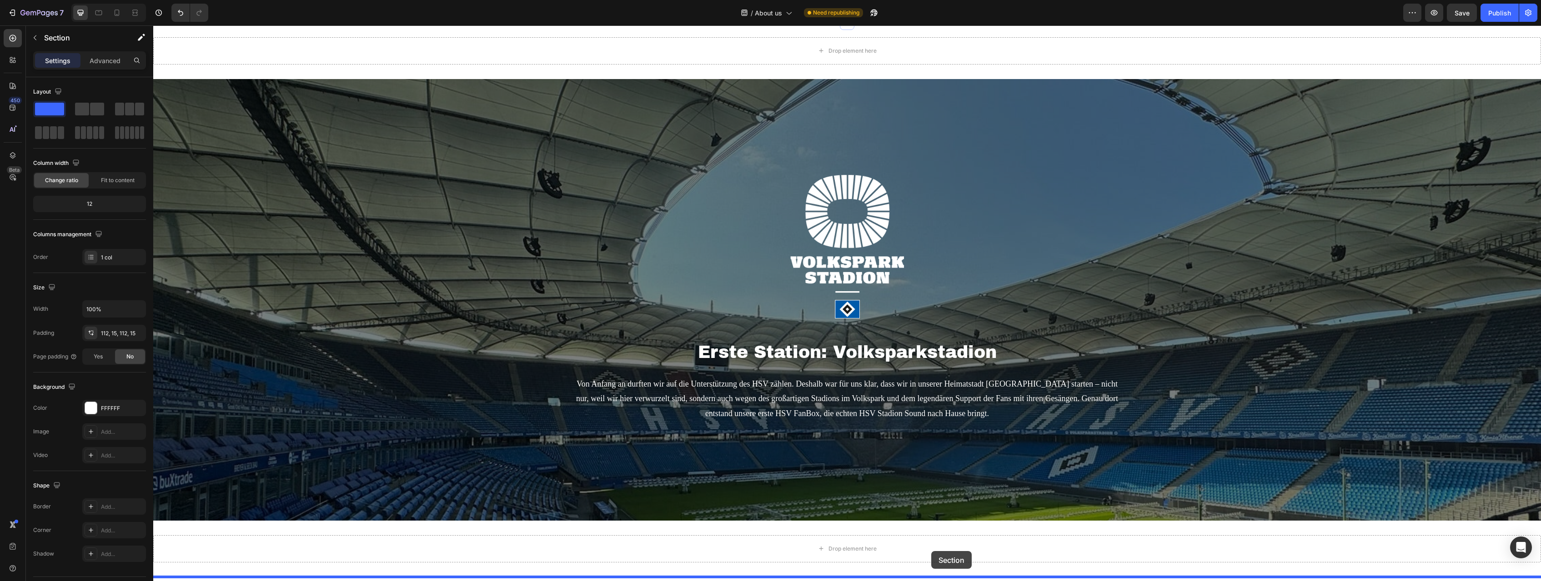
scroll to position [2113, 0]
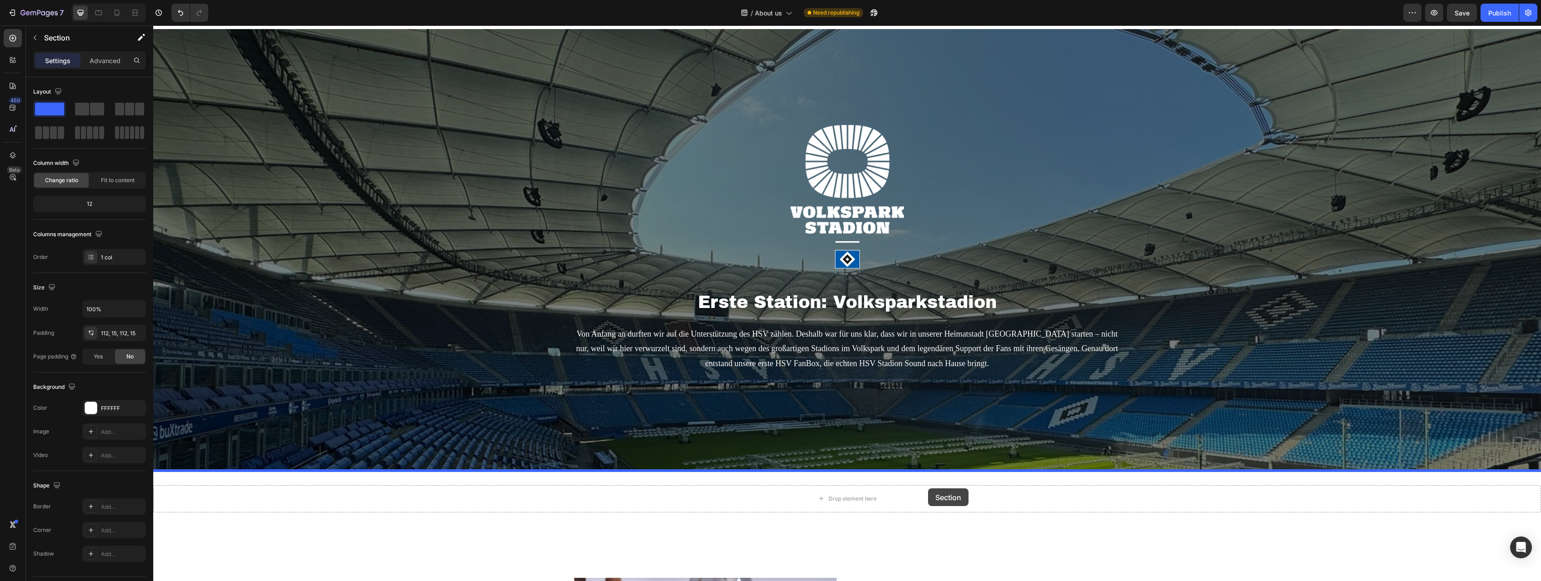
drag, startPoint x: 1364, startPoint y: 49, endPoint x: 928, endPoint y: 489, distance: 619.5
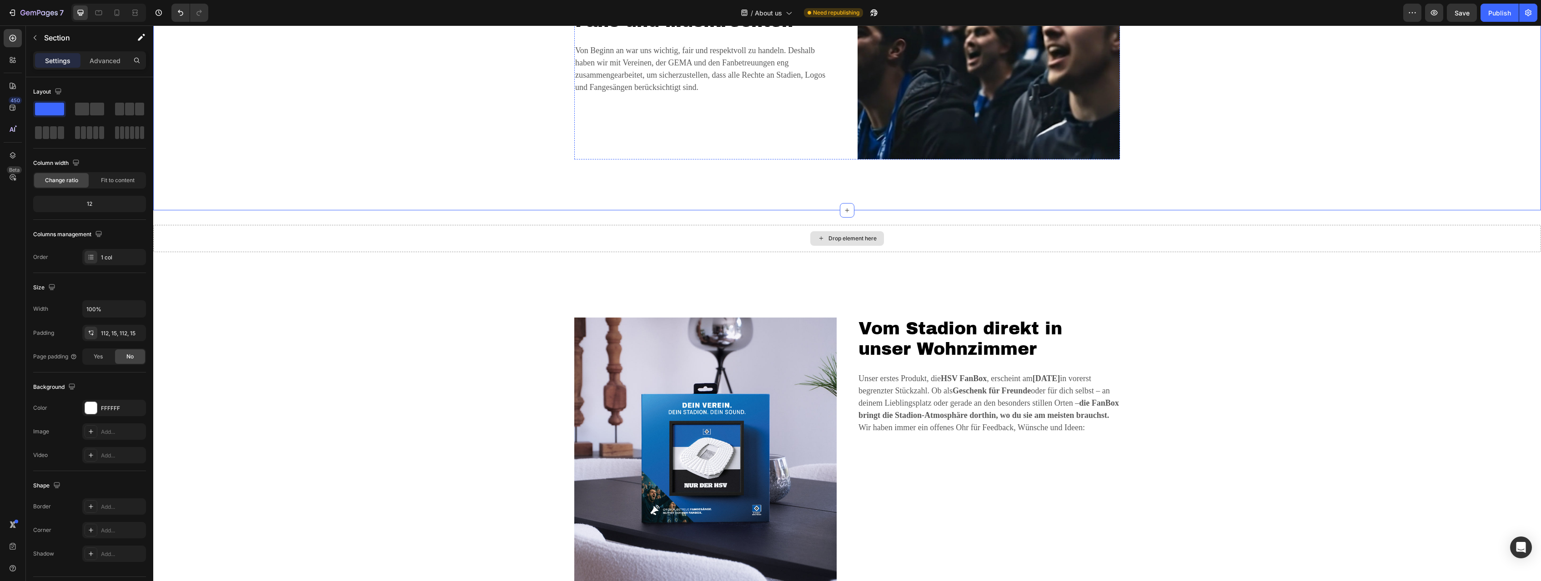
scroll to position [2381, 0]
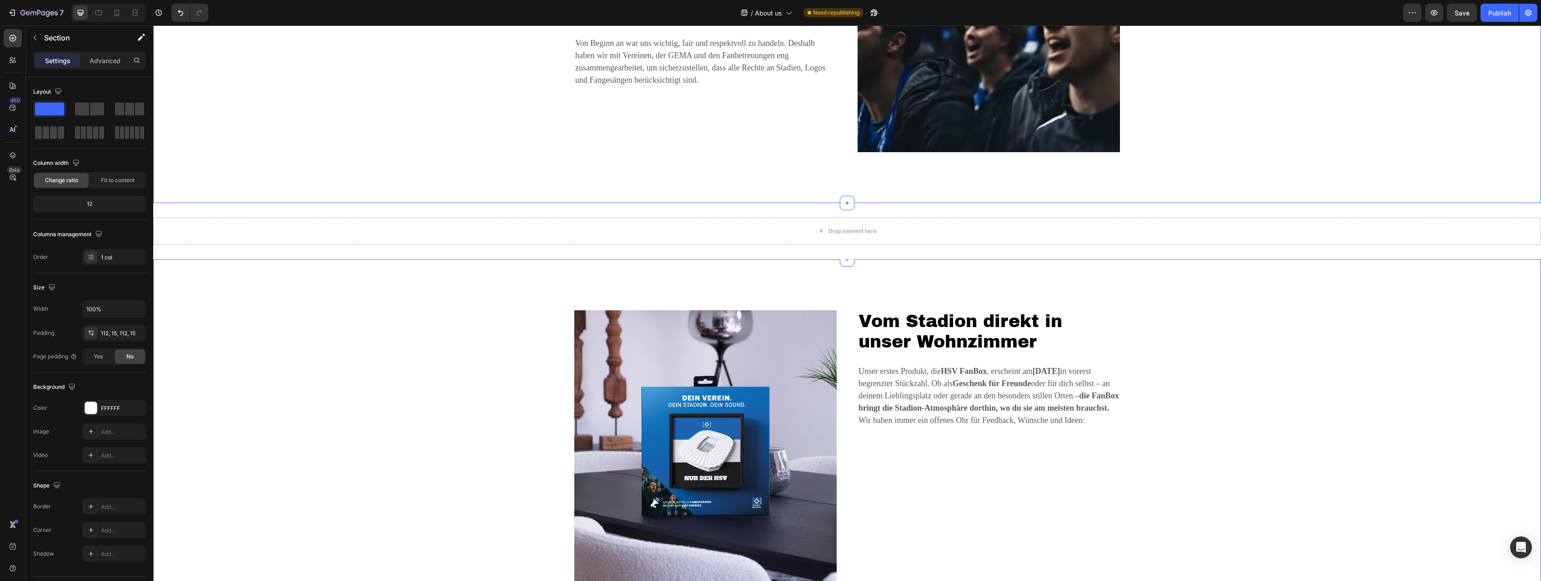
click at [1167, 303] on div "Image Vom Stadion direkt in unser Wohnzimmer Heading Unser erstes Produkt, die …" at bounding box center [847, 458] width 1388 height 396
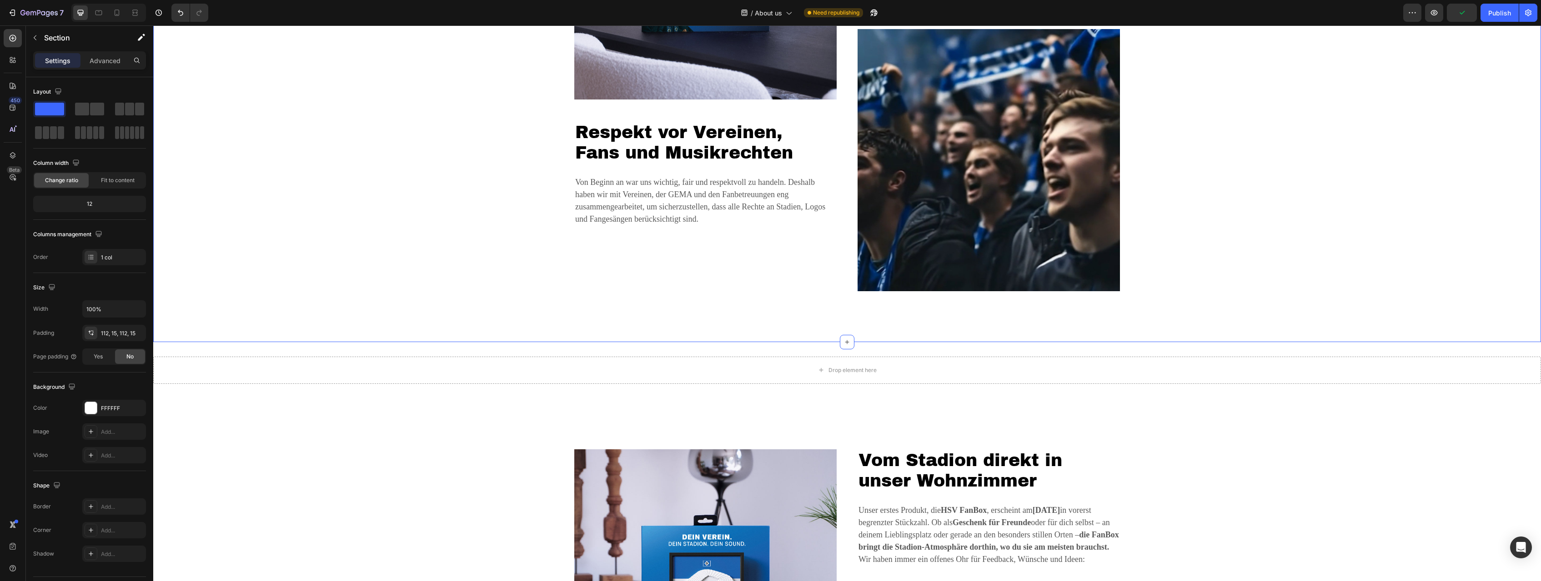
scroll to position [2520, 0]
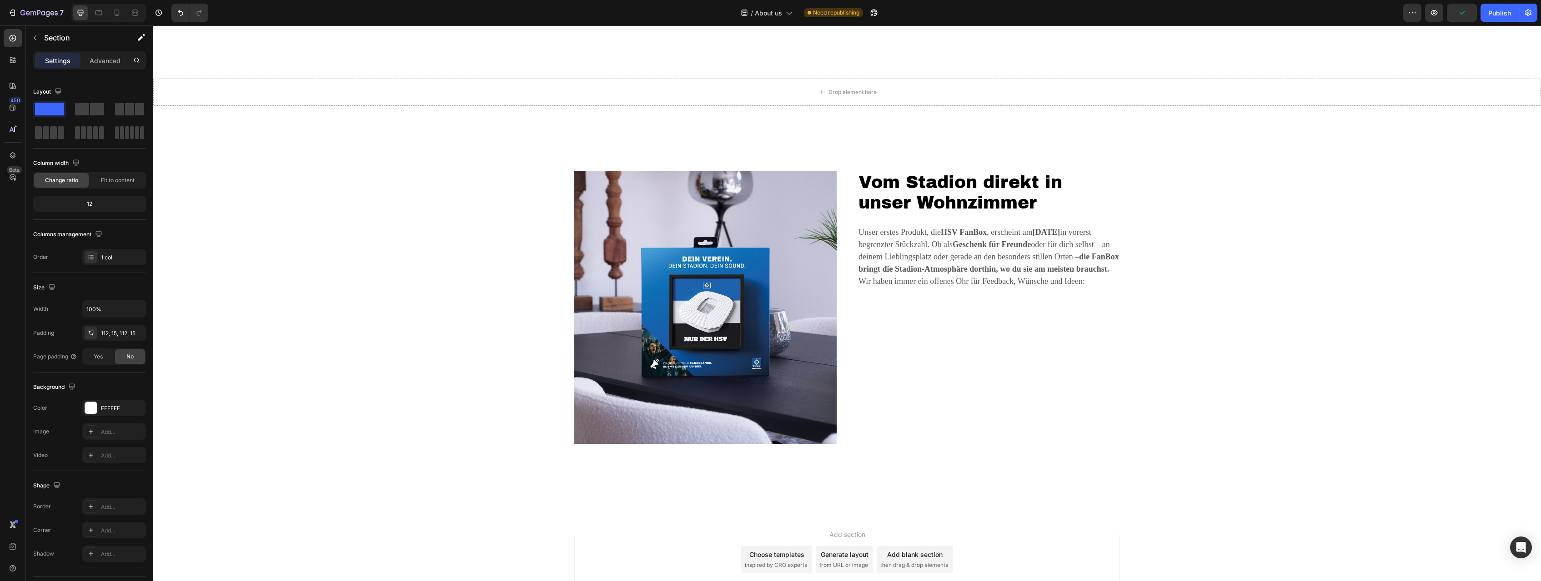
click at [441, 217] on div "Image Vom Stadion direkt in unser Wohnzimmer Heading Unser erstes Produkt, die …" at bounding box center [847, 318] width 1374 height 295
click at [484, 110] on div "Drop element here Section 10 Create Theme Section AI Content Write with GemAI W…" at bounding box center [847, 92] width 1388 height 56
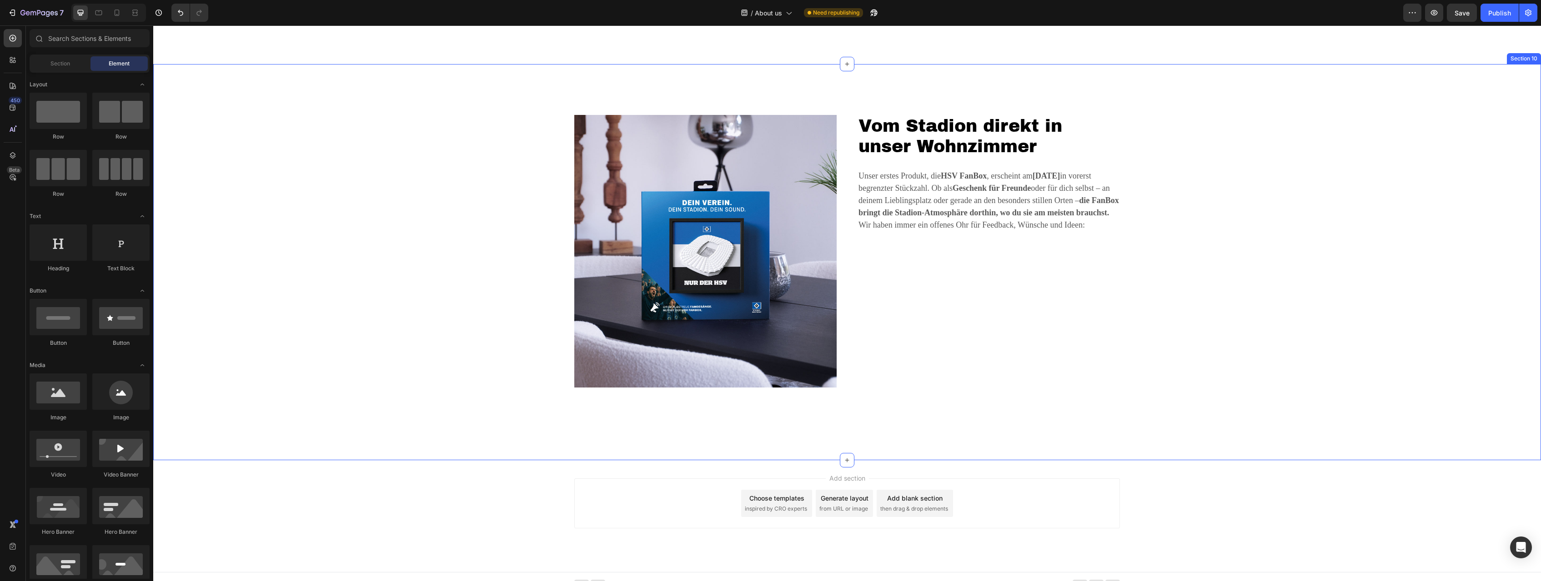
click at [510, 151] on div "Image Vom Stadion direkt in unser Wohnzimmer Heading Unser erstes Produkt, die …" at bounding box center [847, 262] width 1374 height 295
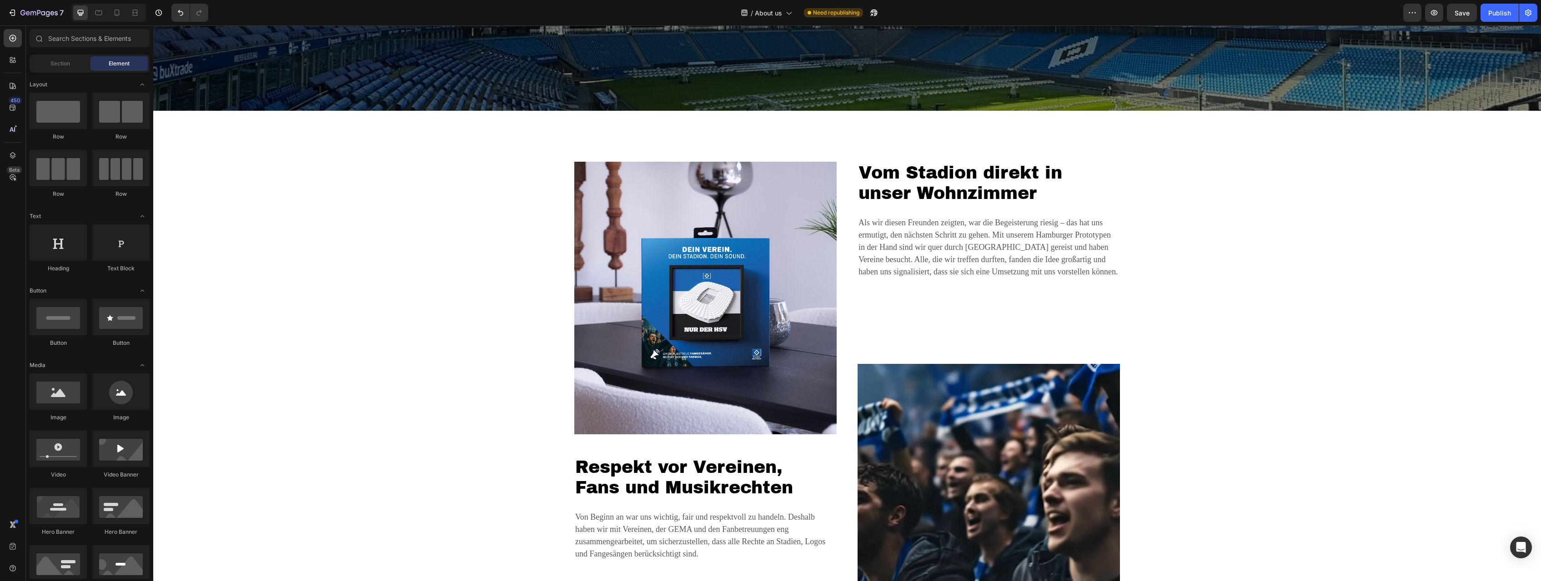
scroll to position [1902, 0]
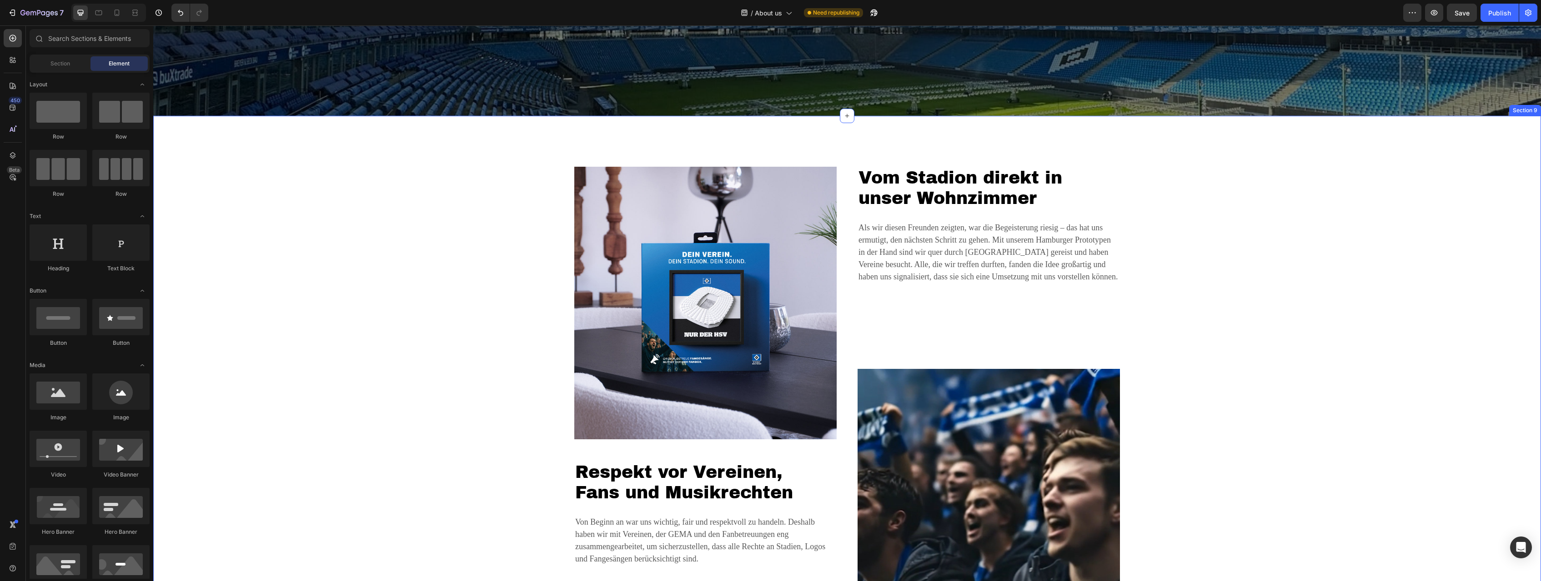
click at [1309, 270] on div "Image Respekt vor Vereinen, Fans und Musikrechten Heading Von Beginn an war uns…" at bounding box center [847, 399] width 1374 height 465
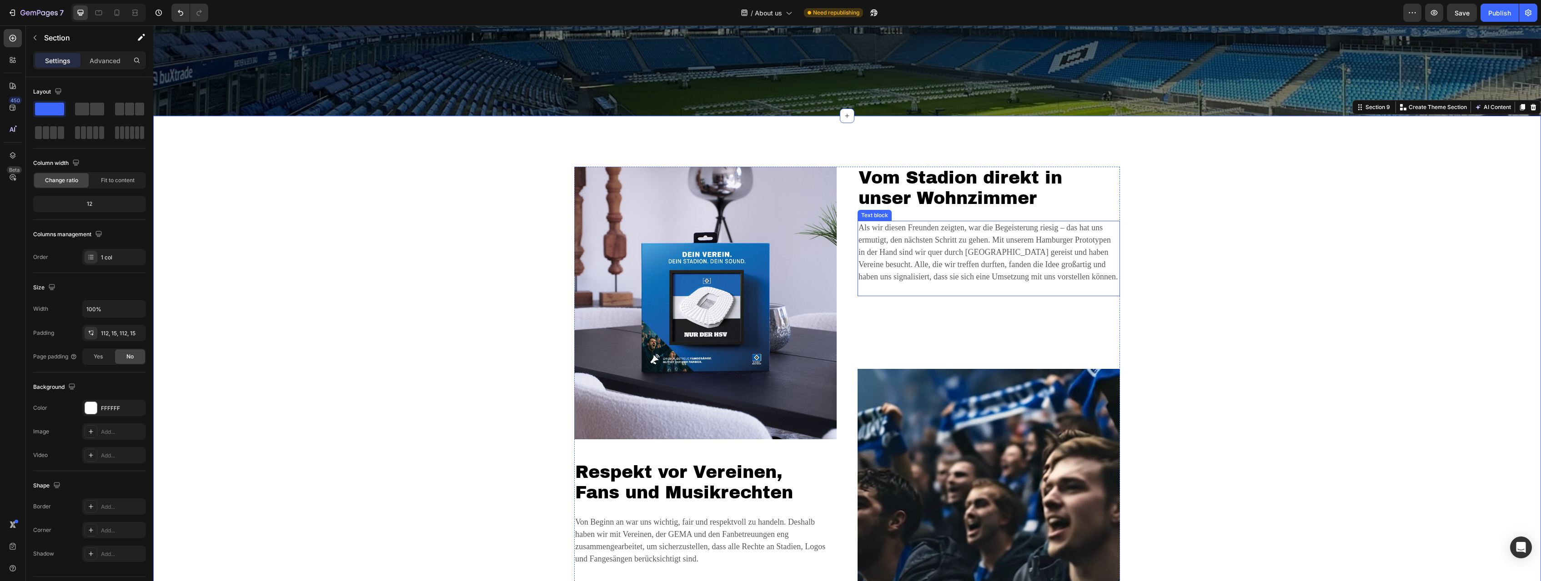
click at [896, 231] on p "Als wir diesen Freunden zeigten, war die Begeisterung riesig – das hat uns ermu…" at bounding box center [988, 259] width 260 height 74
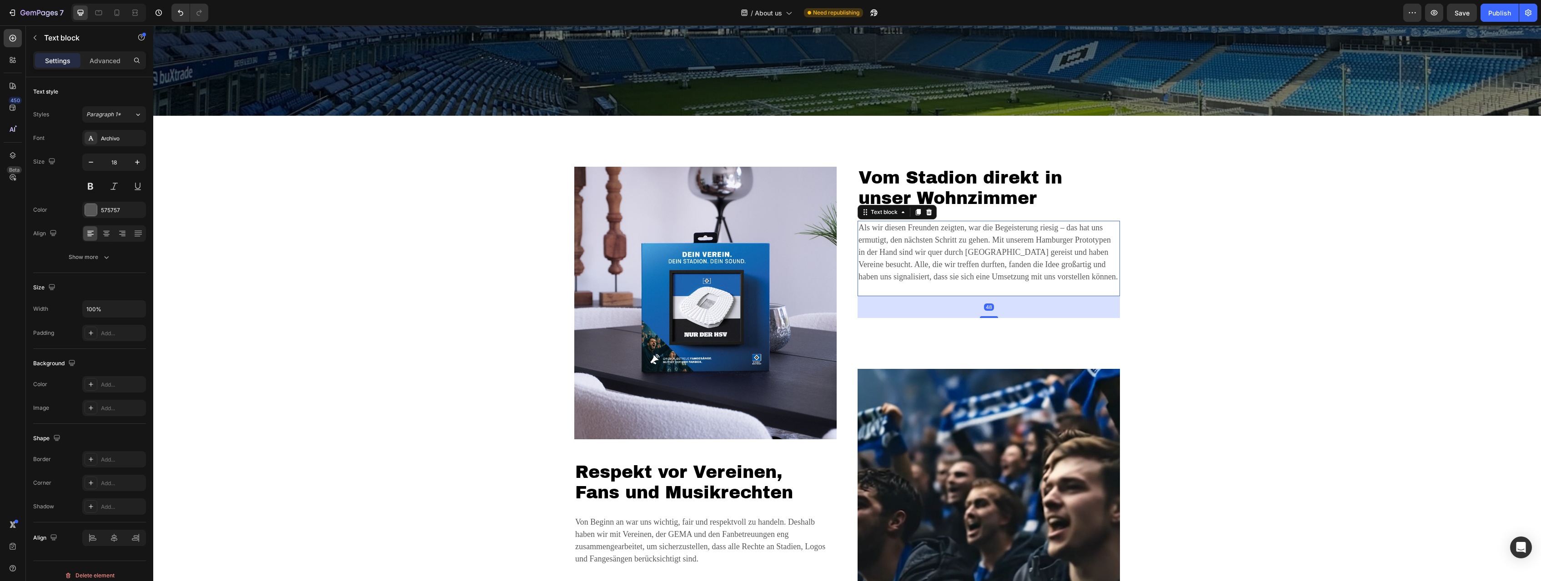
click at [896, 231] on p "Als wir diesen Freunden zeigten, war die Begeisterung riesig – das hat uns ermu…" at bounding box center [988, 259] width 260 height 74
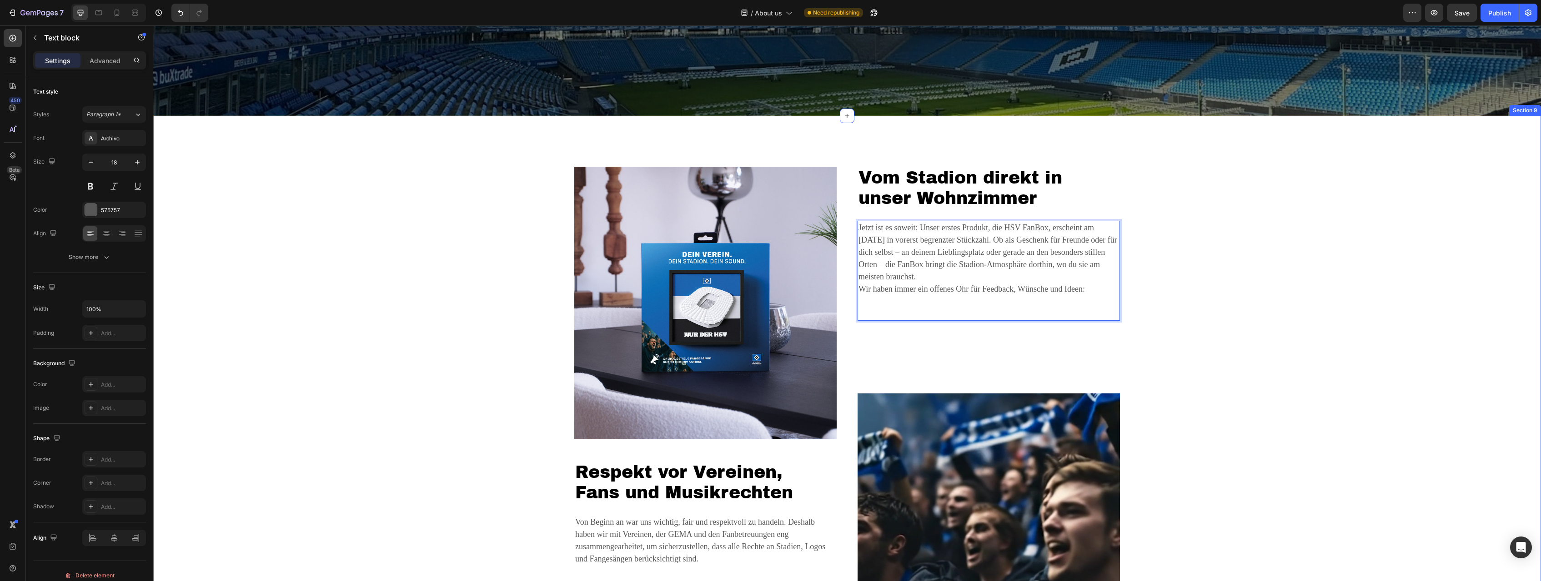
click at [1235, 268] on div "Image Respekt vor Vereinen, Fans und Musikrechten Heading Von Beginn an war uns…" at bounding box center [847, 411] width 1374 height 489
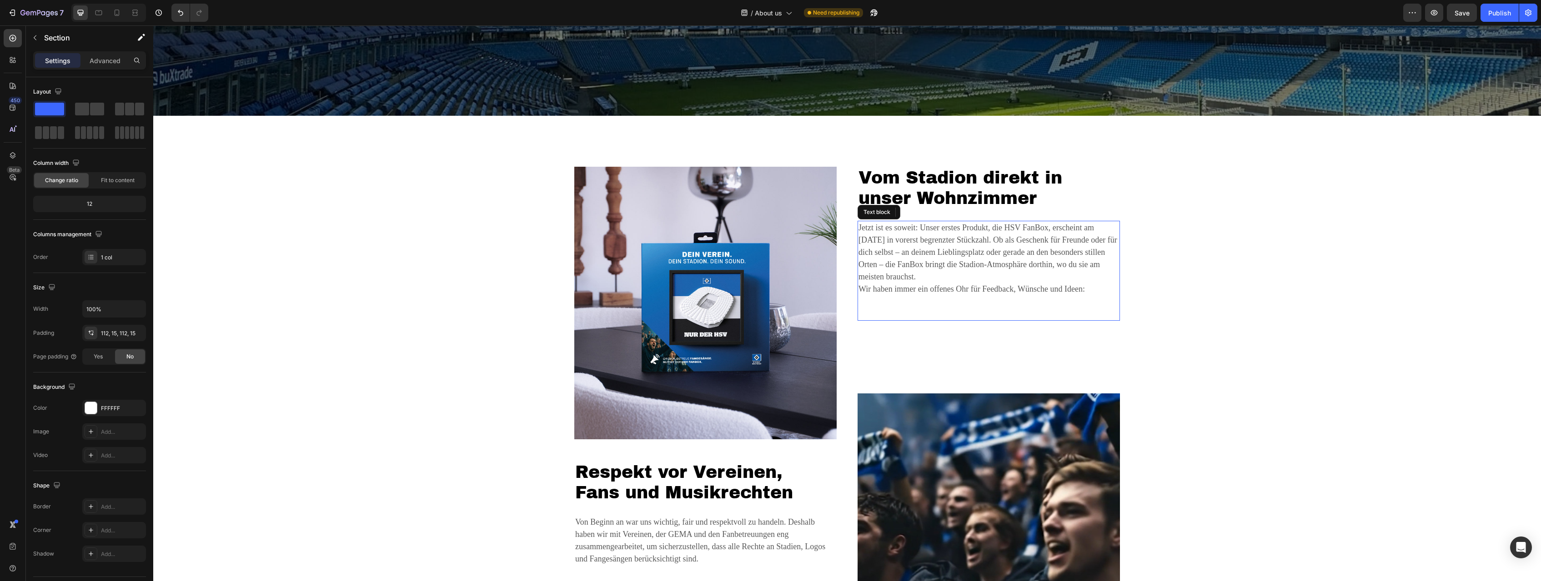
click at [911, 287] on p "Jetzt ist es soweit: Unser erstes Produkt, die HSV FanBox, erscheint am [DATE] …" at bounding box center [988, 271] width 260 height 98
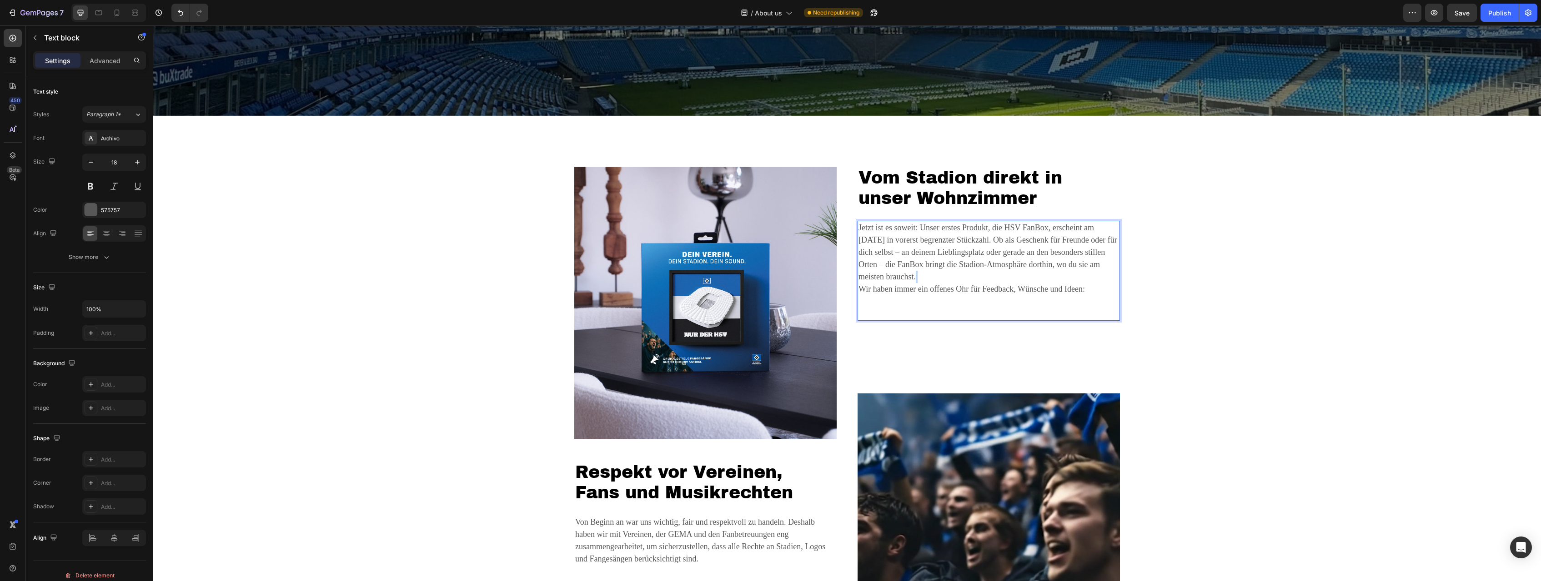
click at [911, 287] on p "Jetzt ist es soweit: Unser erstes Produkt, die HSV FanBox, erscheint am [DATE] …" at bounding box center [988, 271] width 260 height 98
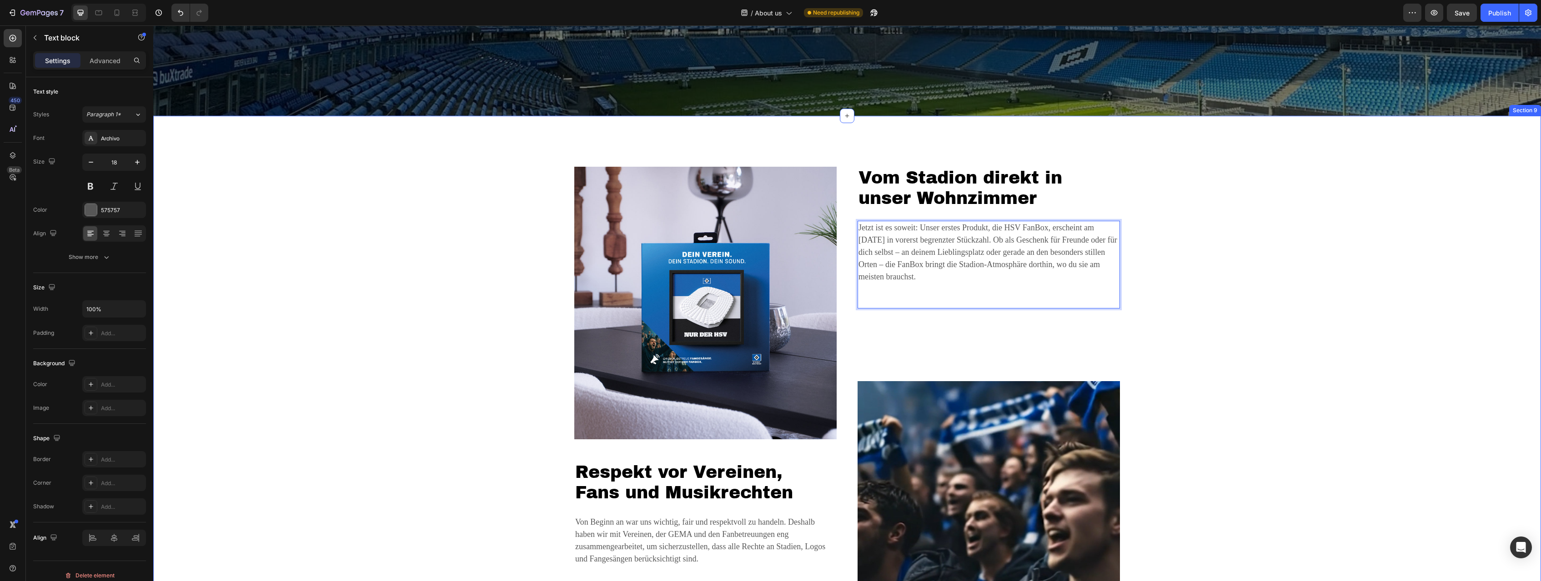
click at [1225, 303] on div "Image Respekt vor Vereinen, Fans und Musikrechten Heading Von Beginn an war uns…" at bounding box center [847, 405] width 1374 height 477
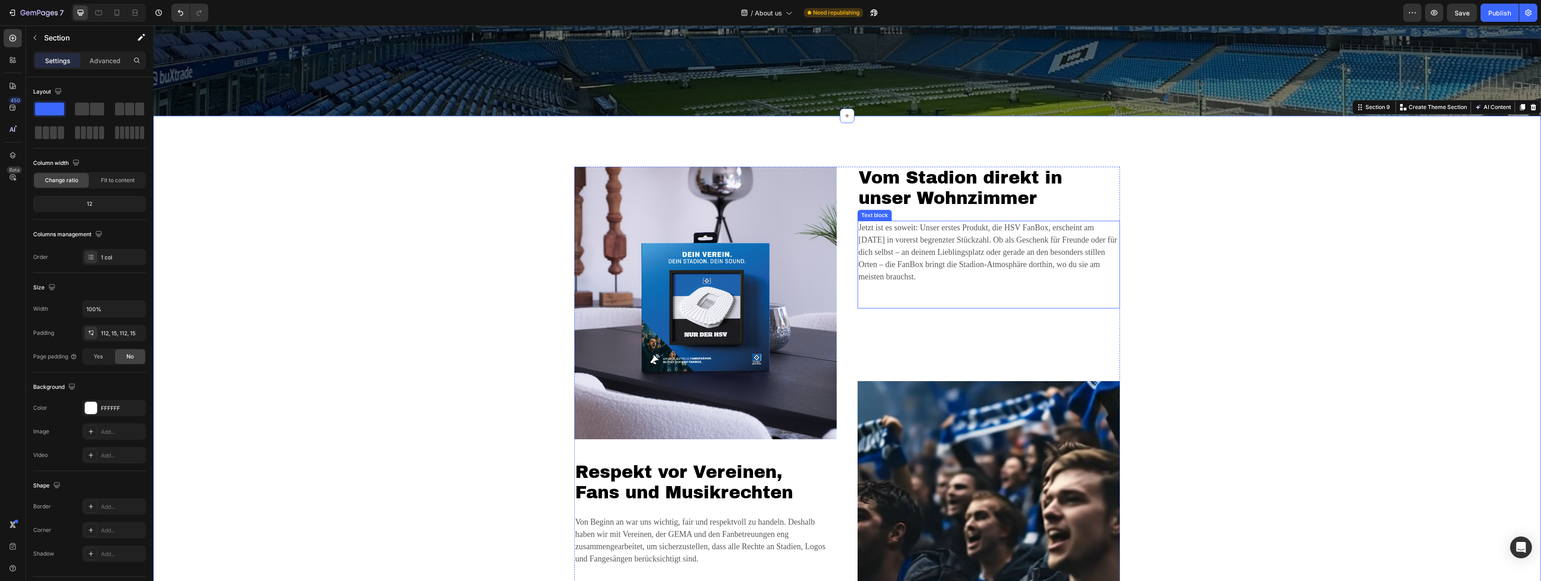
scroll to position [2134, 0]
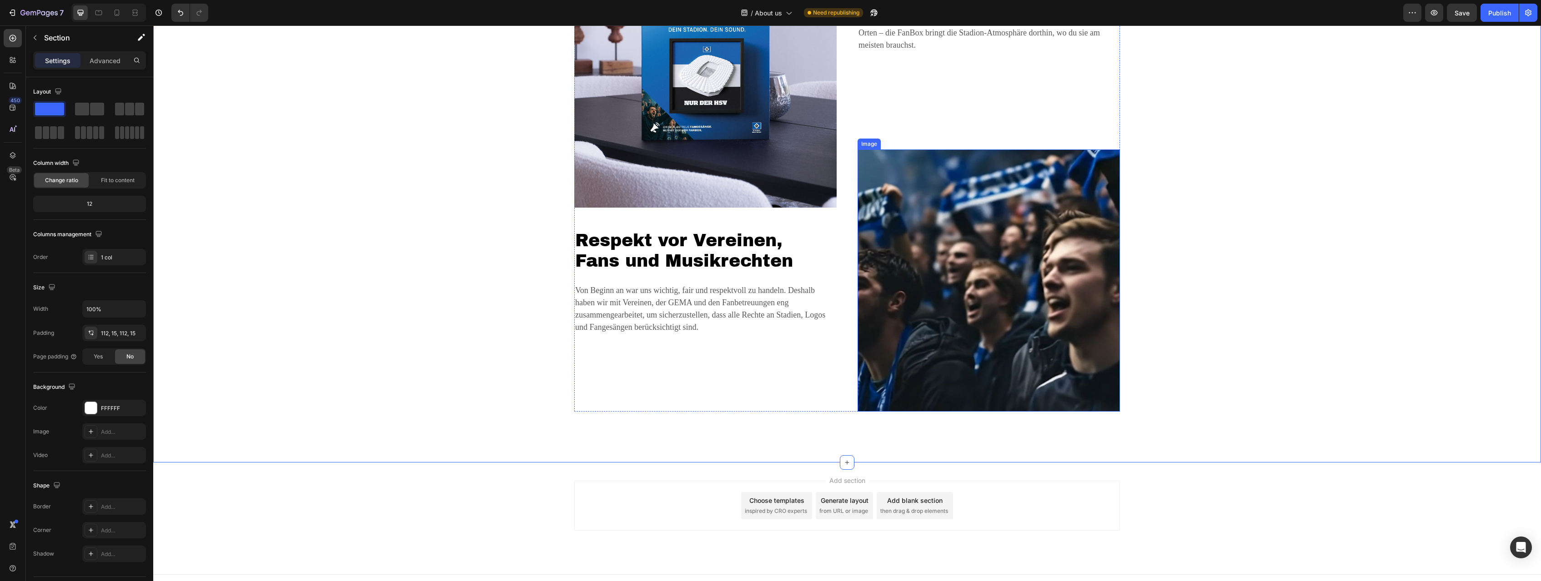
click at [919, 285] on img at bounding box center [988, 281] width 262 height 262
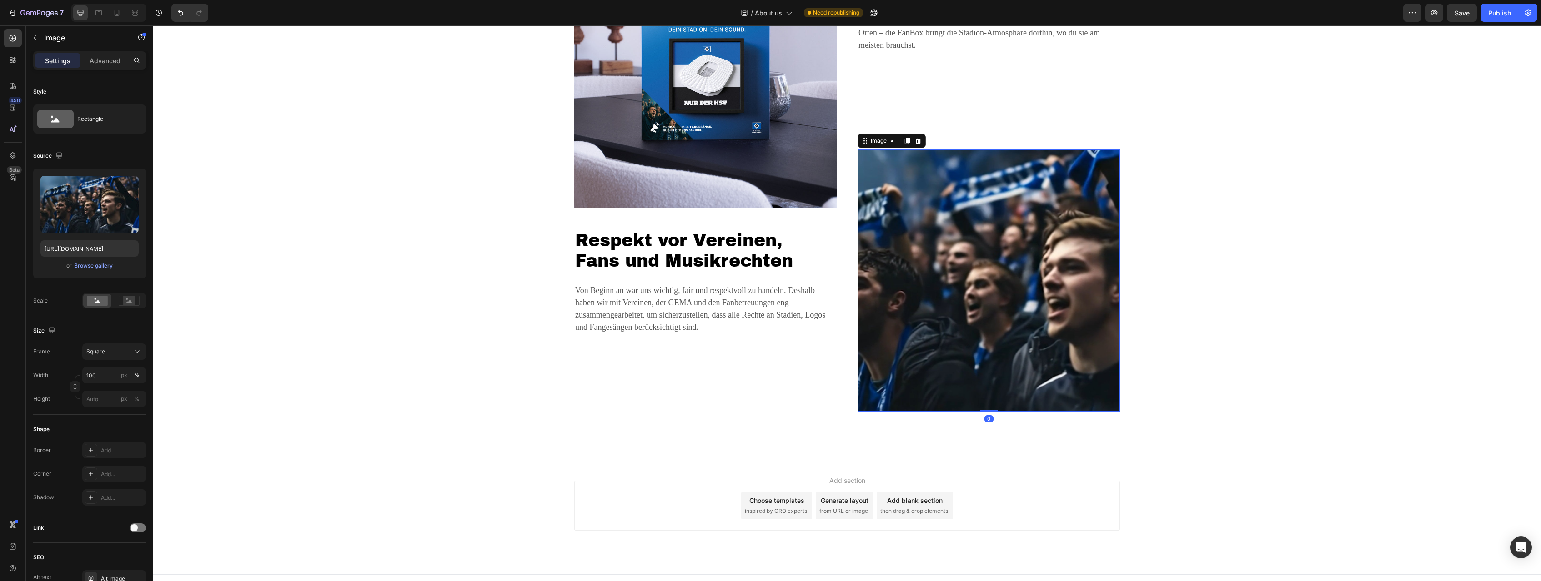
click at [1283, 293] on div "Image Respekt vor Vereinen, Fans und Musikrechten Heading Von Beginn an war uns…" at bounding box center [847, 173] width 1374 height 477
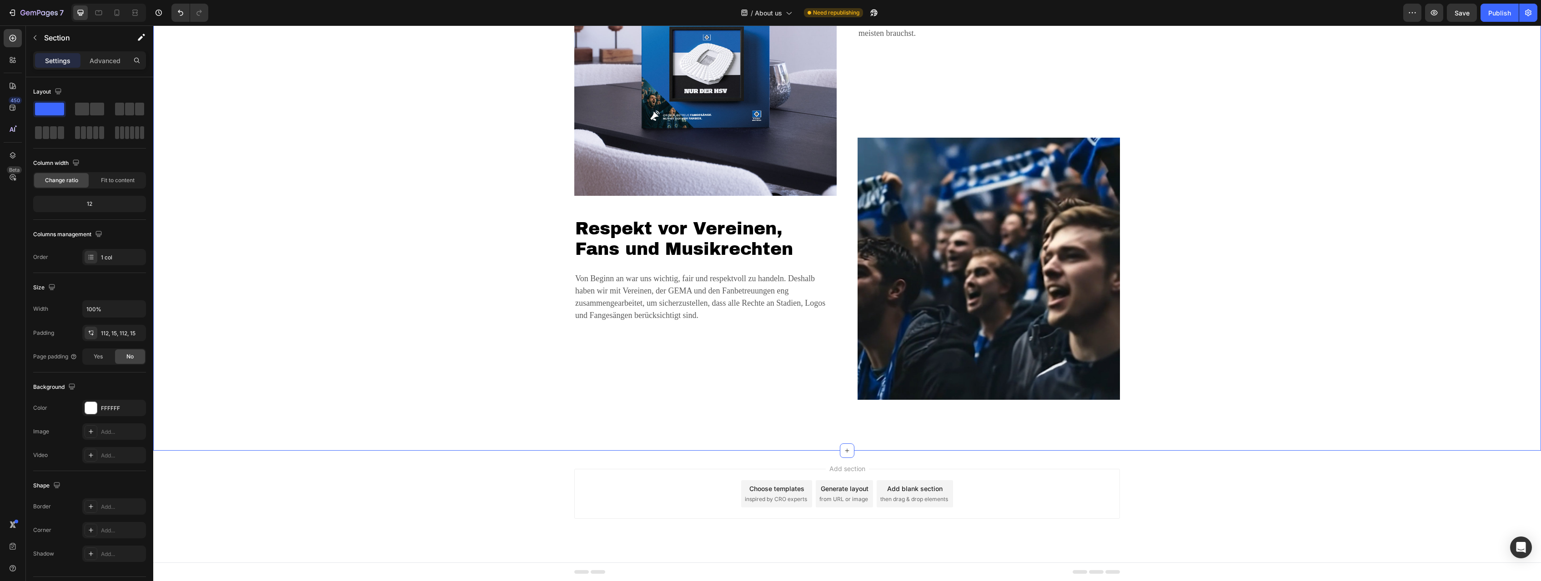
scroll to position [2146, 0]
click at [783, 496] on span "inspired by CRO experts" at bounding box center [776, 499] width 62 height 8
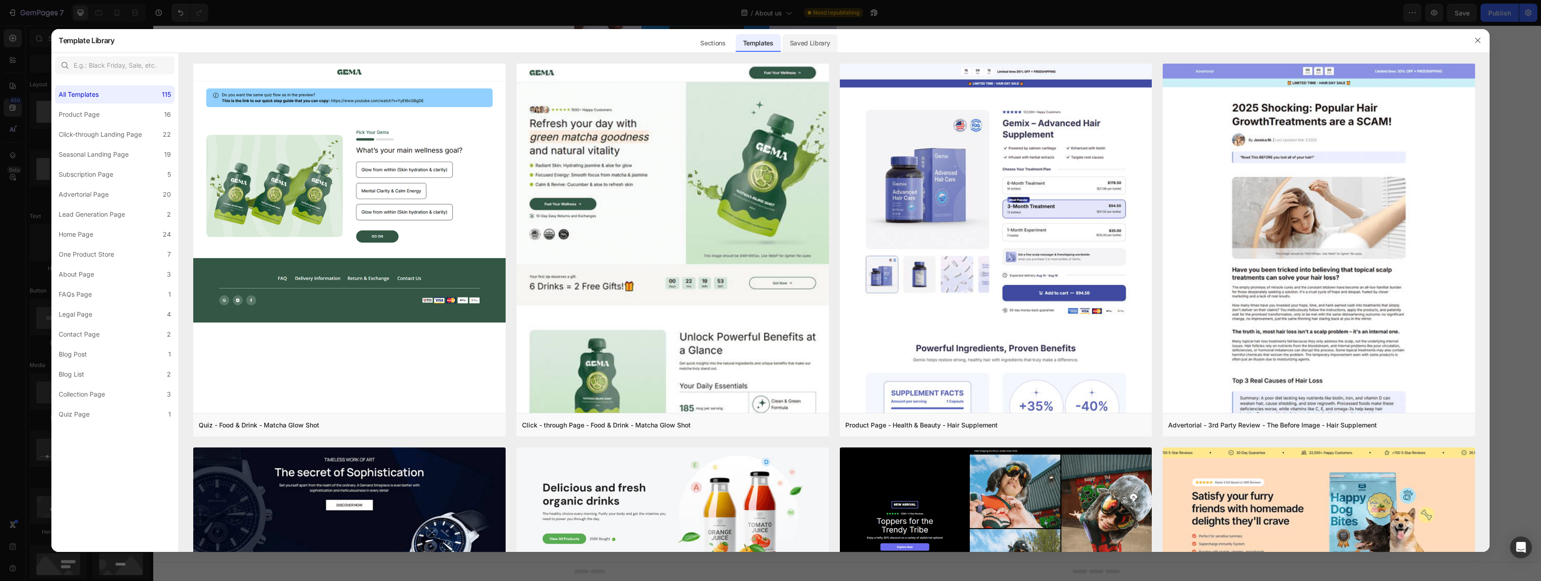
click at [822, 43] on div "Saved Library" at bounding box center [809, 43] width 55 height 18
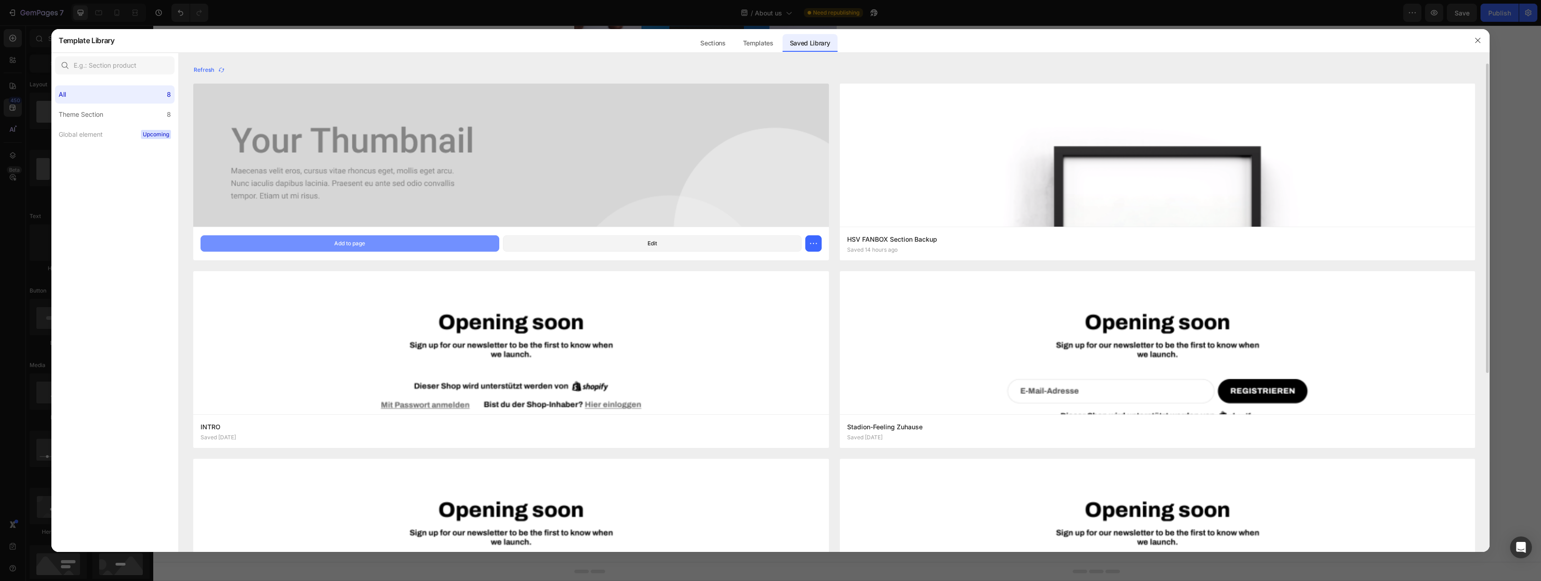
click at [359, 240] on div "Add to page" at bounding box center [349, 244] width 31 height 8
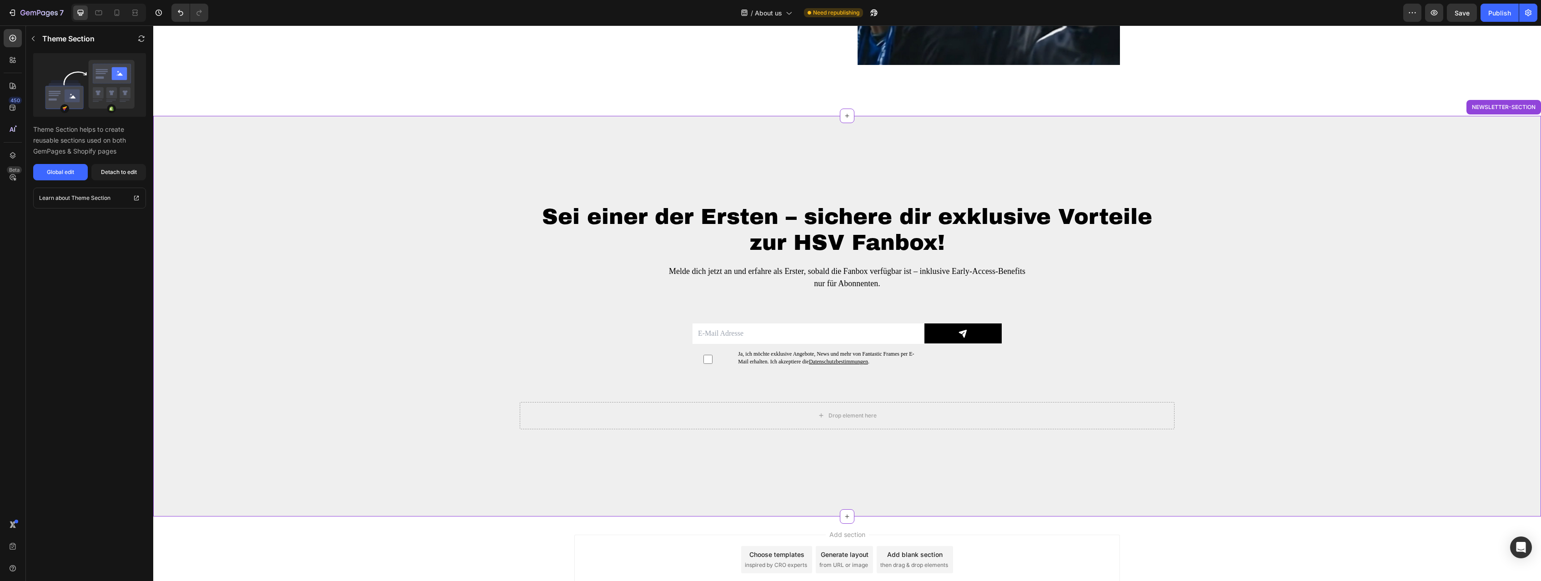
scroll to position [2361, 0]
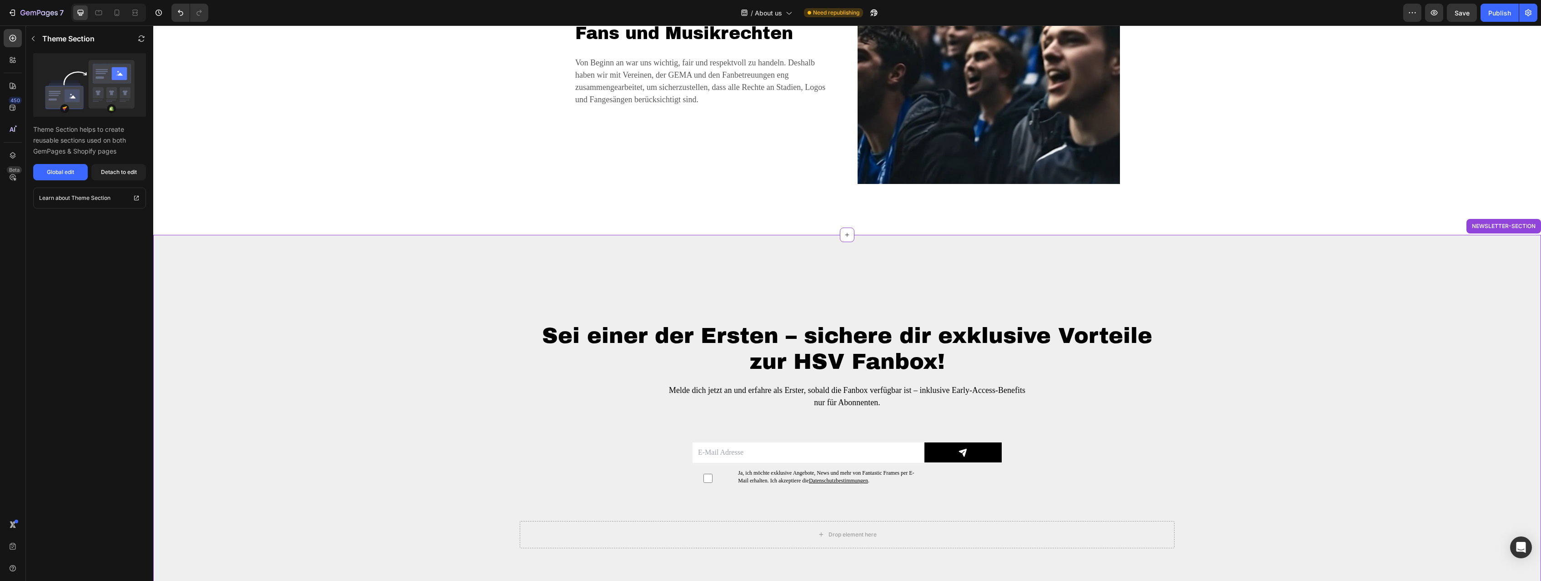
click at [1371, 292] on div "Sei einer der Ersten – sichere dir exklusive Vorteile zur HSV Fanbox! Heading M…" at bounding box center [847, 435] width 1374 height 328
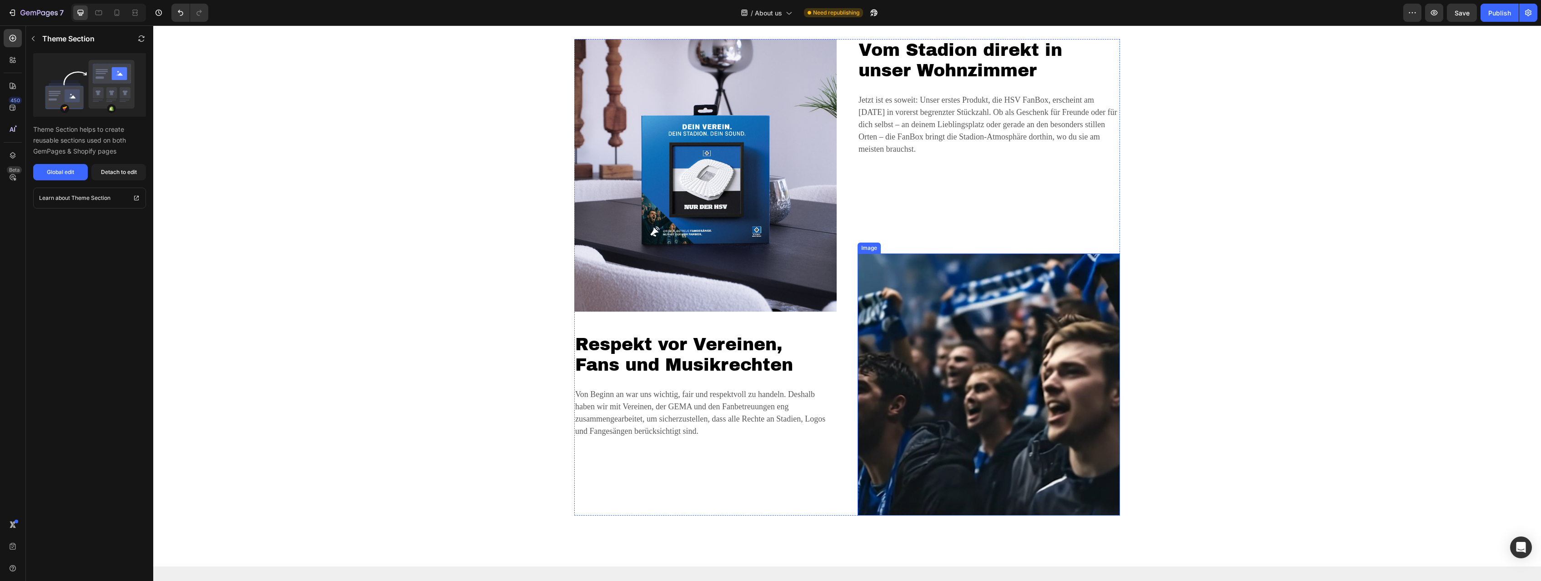
scroll to position [2037, 0]
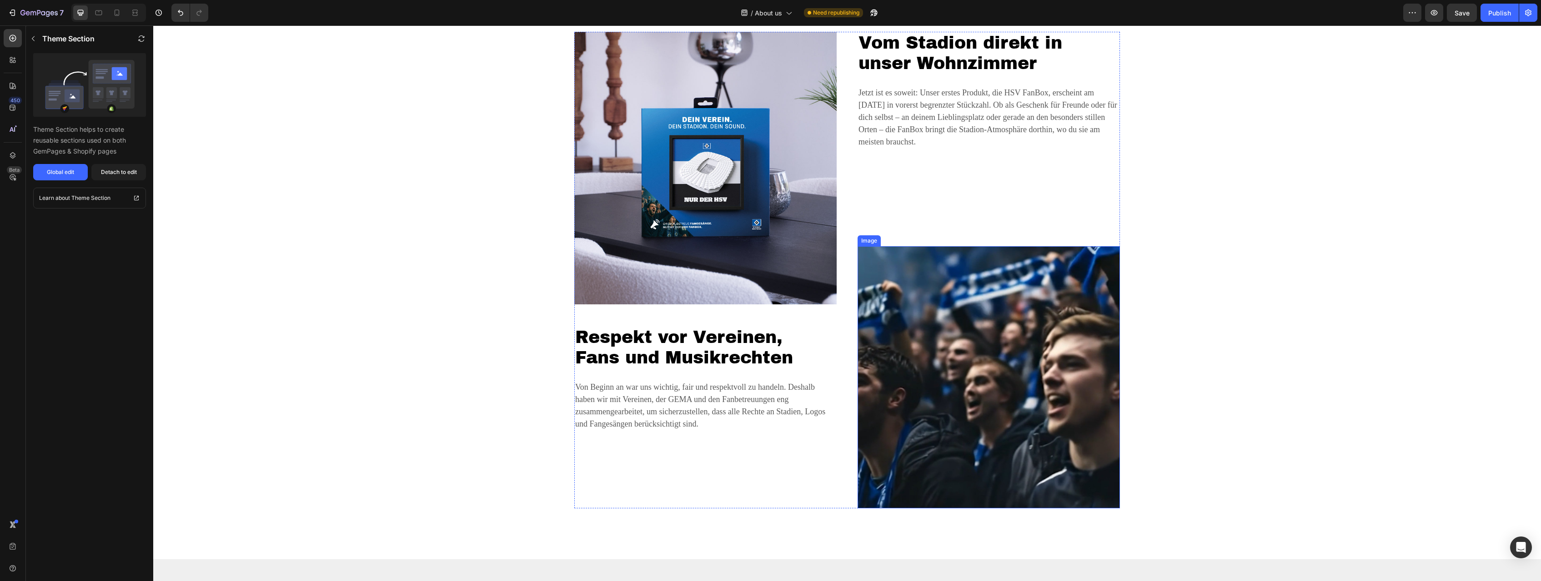
click at [1008, 285] on img at bounding box center [988, 377] width 262 height 262
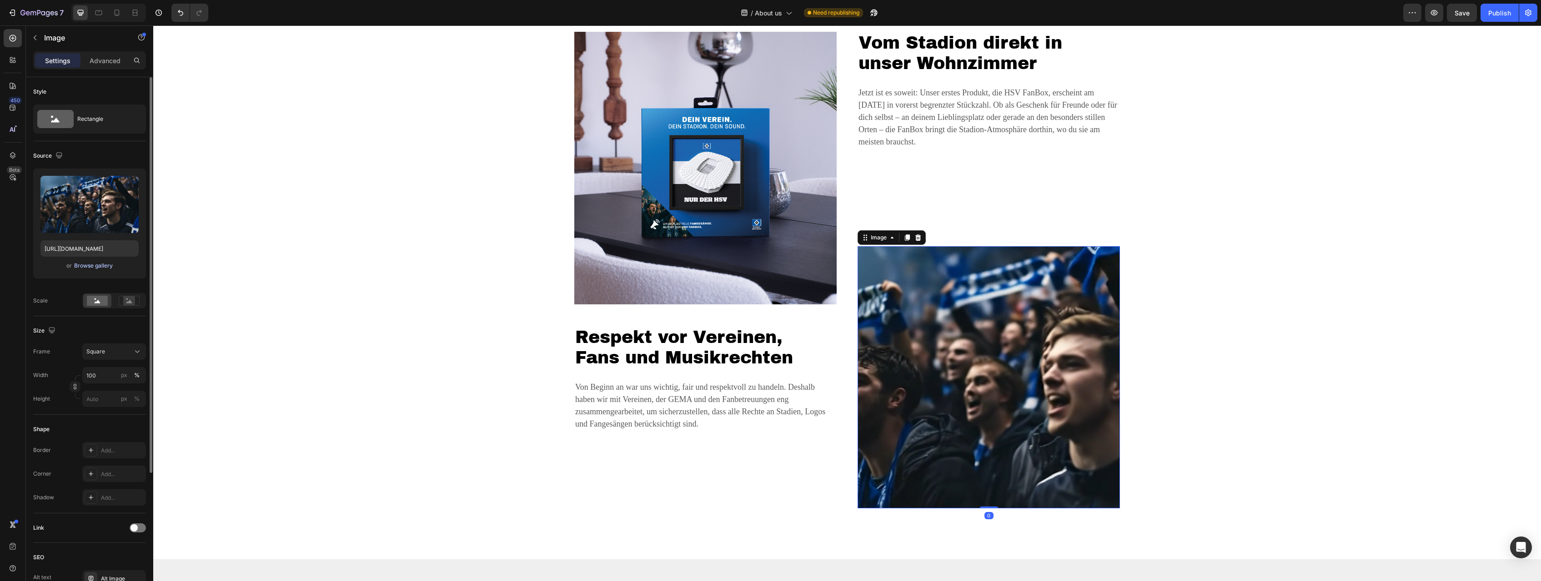
click at [105, 266] on div "Browse gallery" at bounding box center [93, 266] width 39 height 8
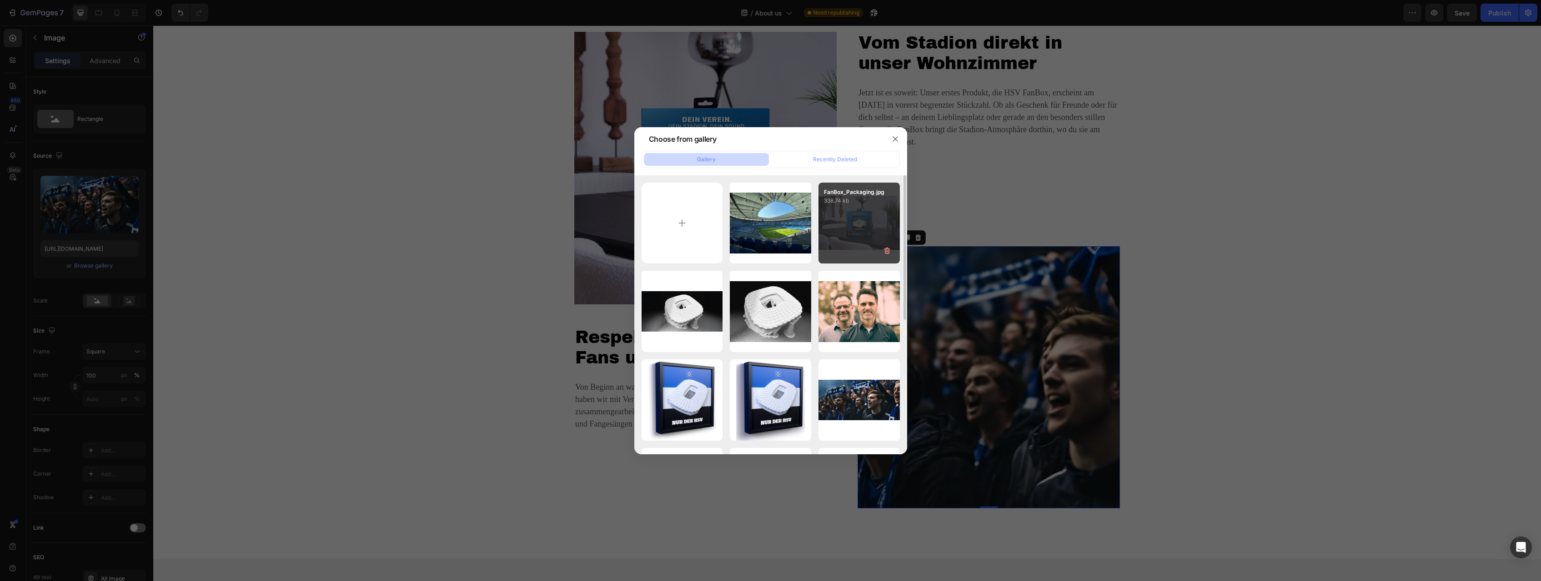
click at [864, 228] on div "FanBox_Packaging.jpg 338.74 kb" at bounding box center [858, 223] width 81 height 81
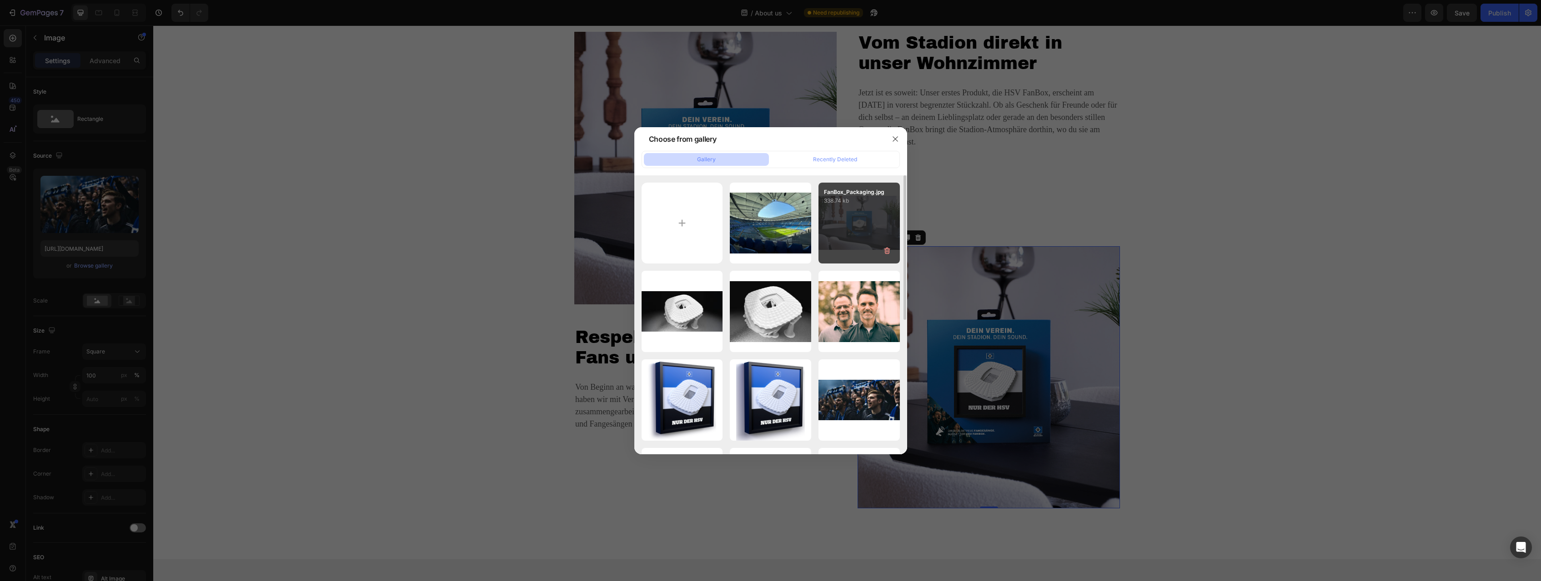
type input "[URL][DOMAIN_NAME]"
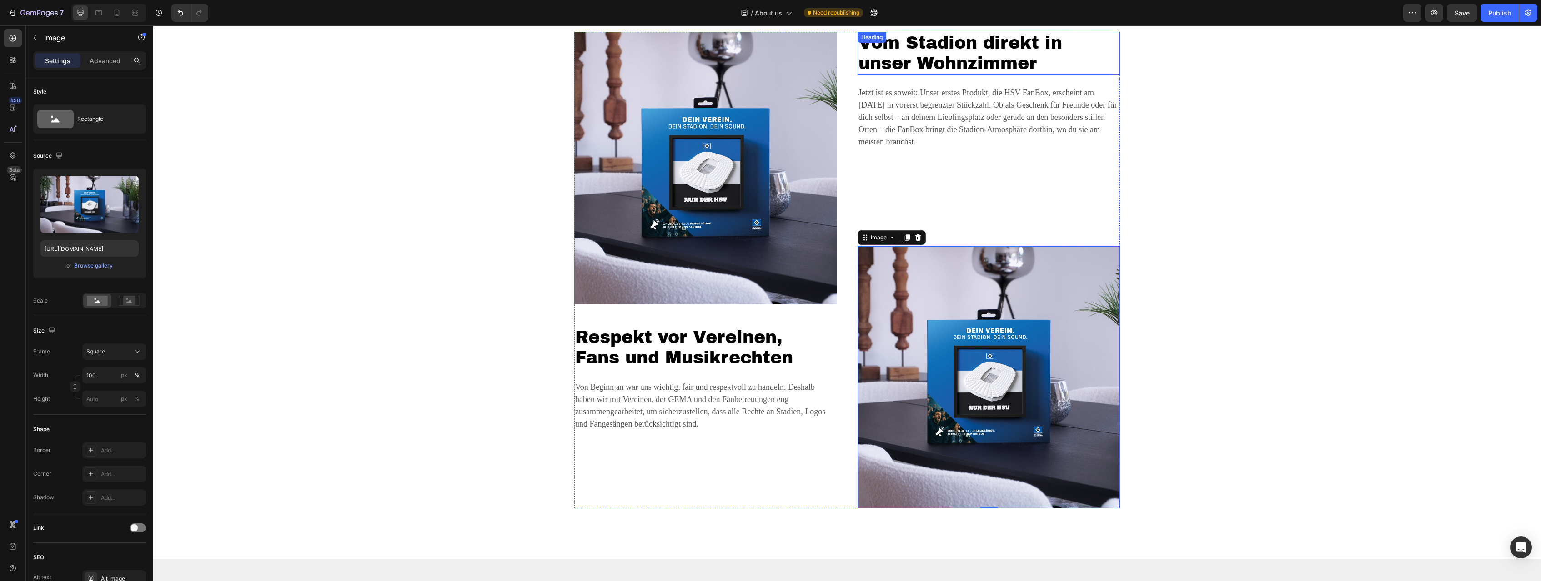
click at [939, 52] on h2 "Vom Stadion direkt in unser Wohnzimmer" at bounding box center [988, 53] width 262 height 43
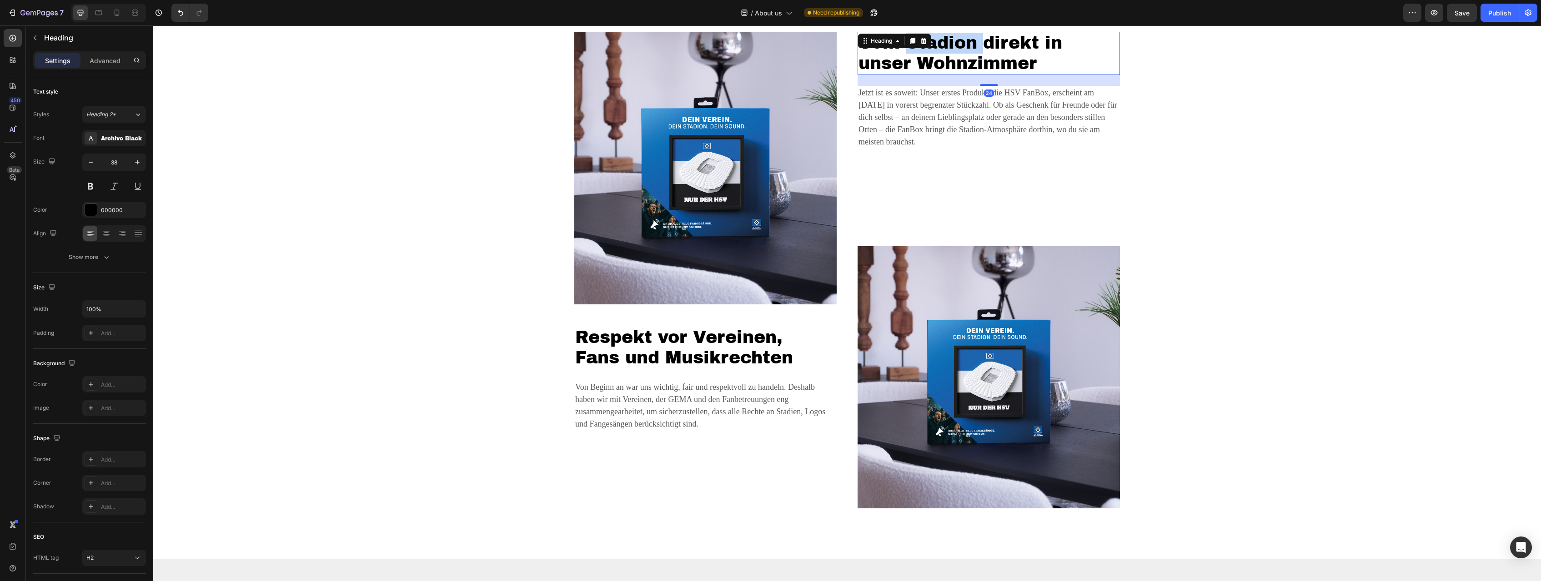
click at [939, 52] on h2 "Vom Stadion direkt in unser Wohnzimmer" at bounding box center [988, 53] width 262 height 43
click at [939, 52] on p "Vom Stadion direkt in unser Wohnzimmer" at bounding box center [988, 53] width 260 height 41
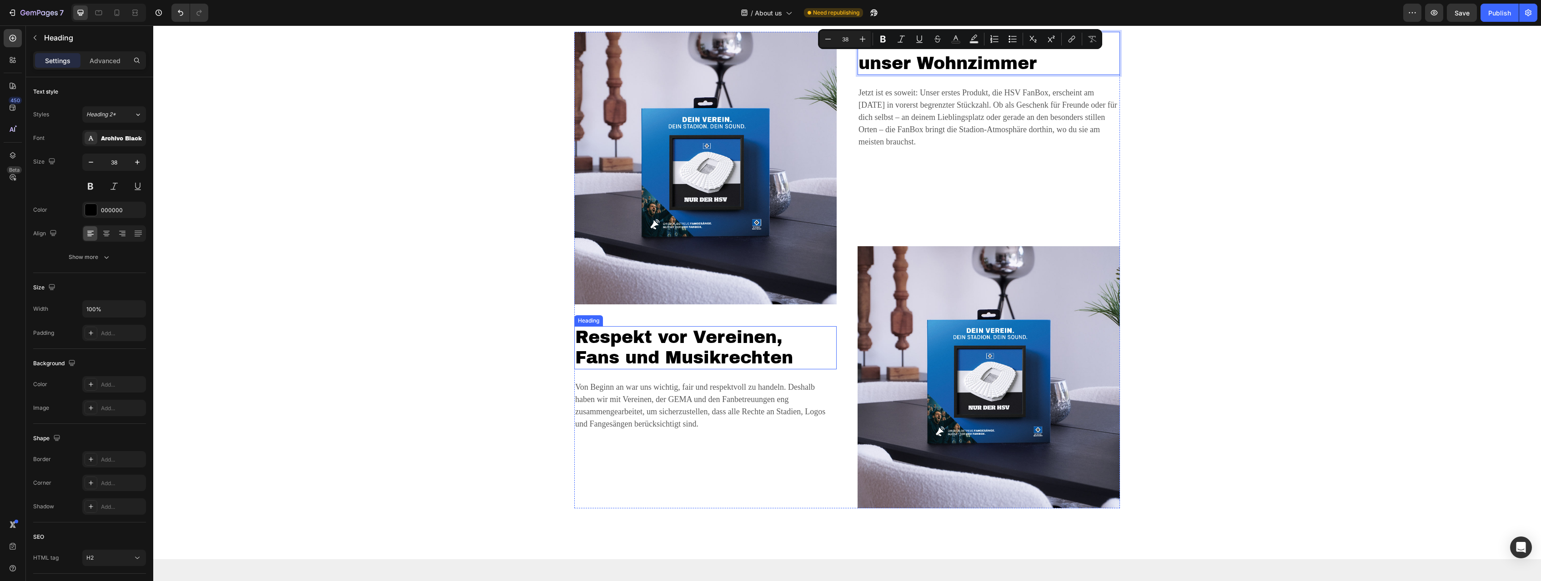
click at [693, 341] on h2 "Respekt vor Vereinen, Fans und Musikrechten" at bounding box center [705, 347] width 262 height 43
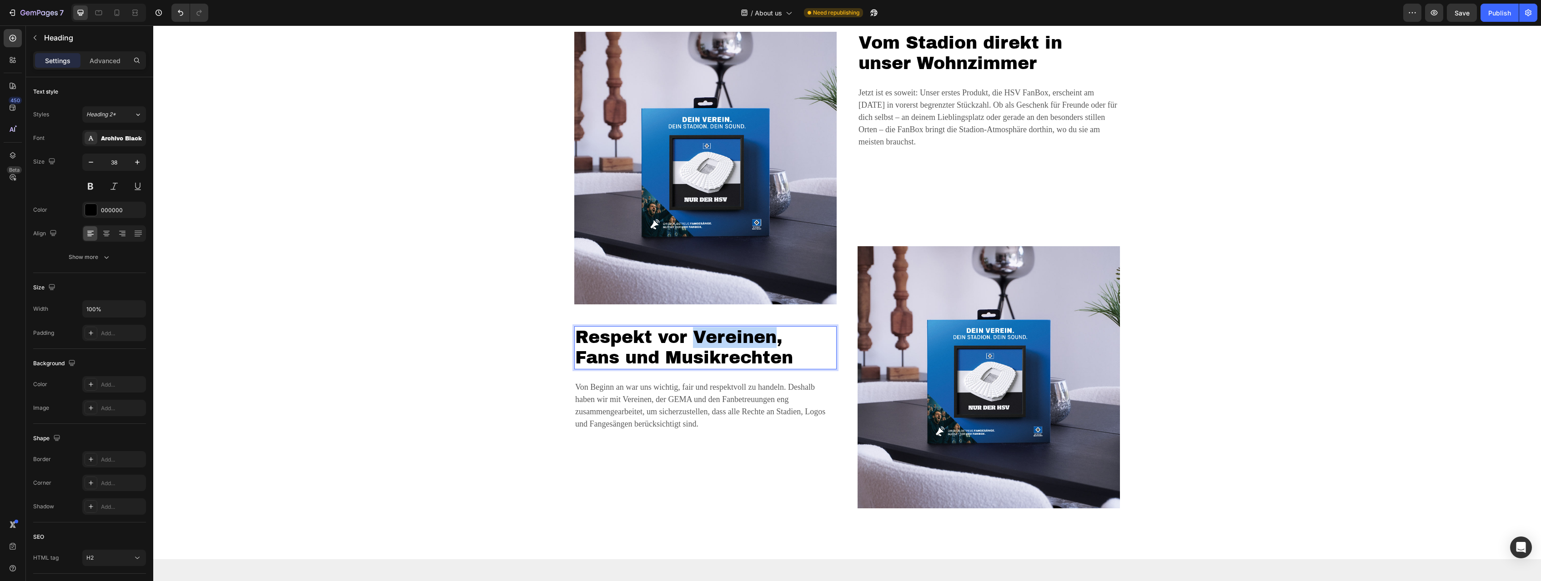
click at [693, 341] on h2 "Respekt vor Vereinen, Fans und Musikrechten" at bounding box center [705, 347] width 262 height 43
click at [693, 341] on p "Respekt vor Vereinen, Fans und Musikrechten" at bounding box center [705, 347] width 260 height 41
click at [754, 355] on p "Respekt vor Vereinen, Fans und Musikrechten" at bounding box center [705, 347] width 260 height 41
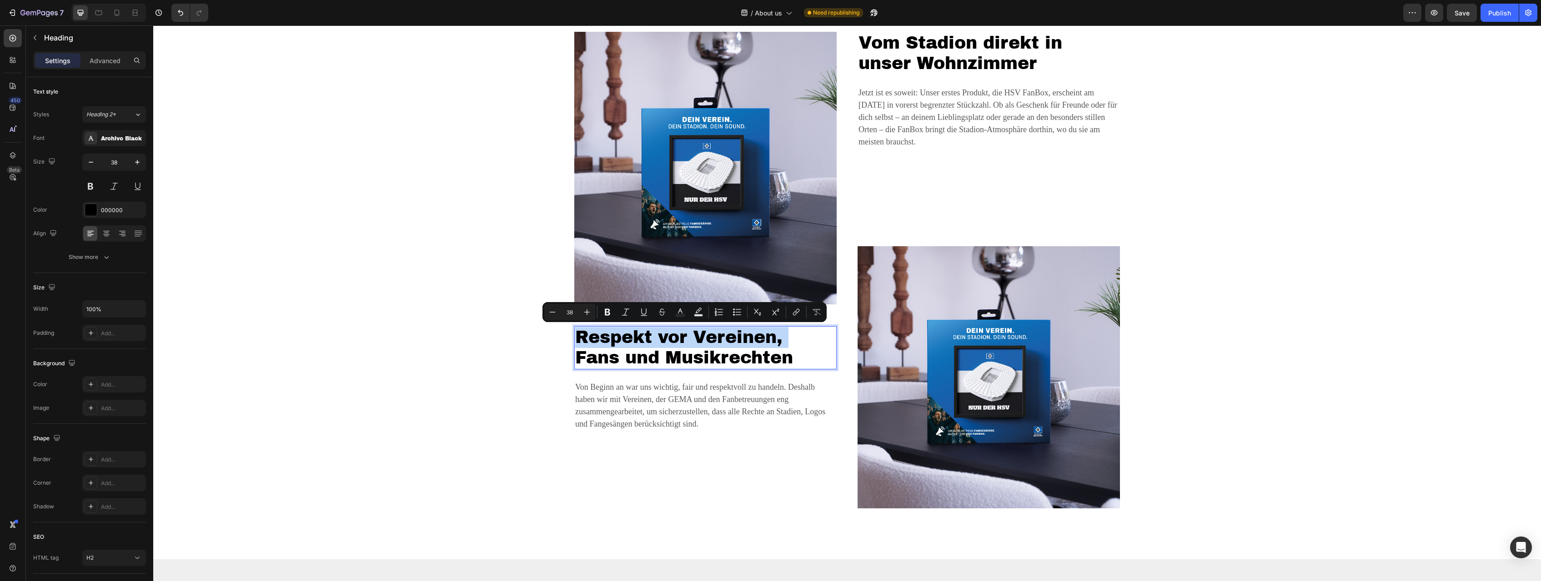
drag, startPoint x: 754, startPoint y: 355, endPoint x: 744, endPoint y: 338, distance: 19.8
click at [744, 338] on p "Respekt vor Vereinen, Fans und Musikrechten" at bounding box center [705, 347] width 260 height 41
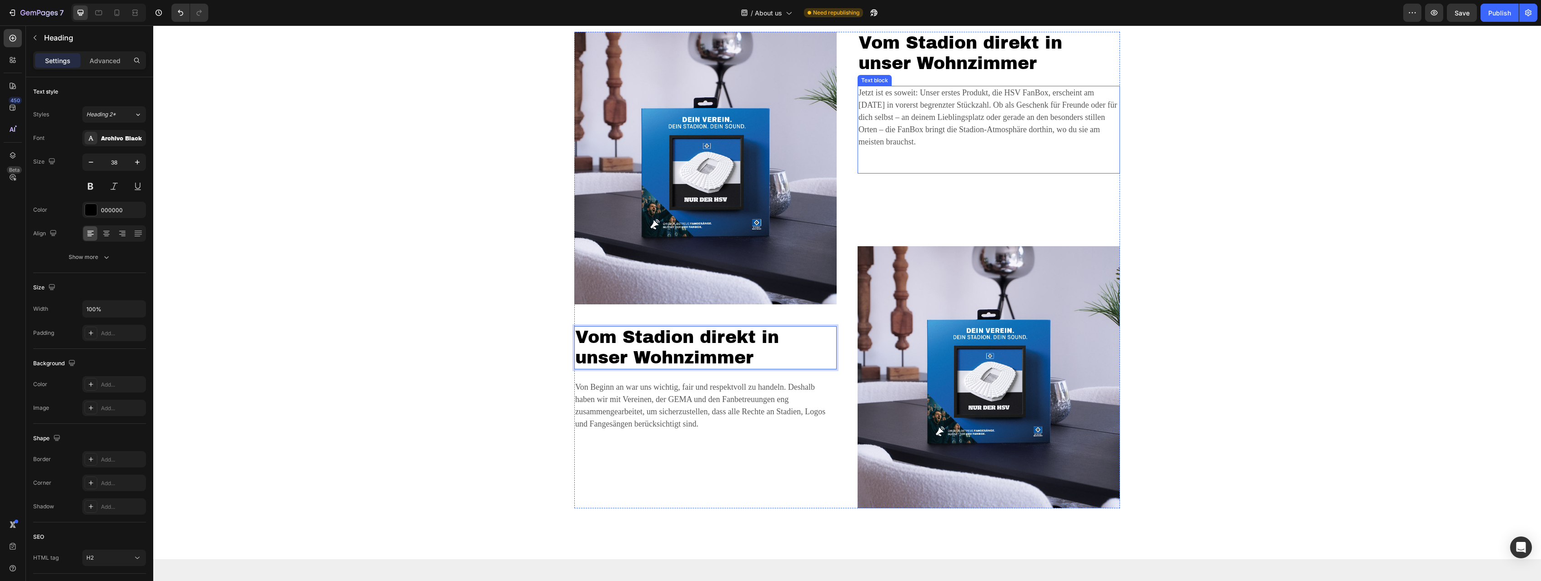
click at [961, 97] on p "Jetzt ist es soweit: Unser erstes Produkt, die HSV FanBox, erscheint am [DATE] …" at bounding box center [988, 130] width 260 height 86
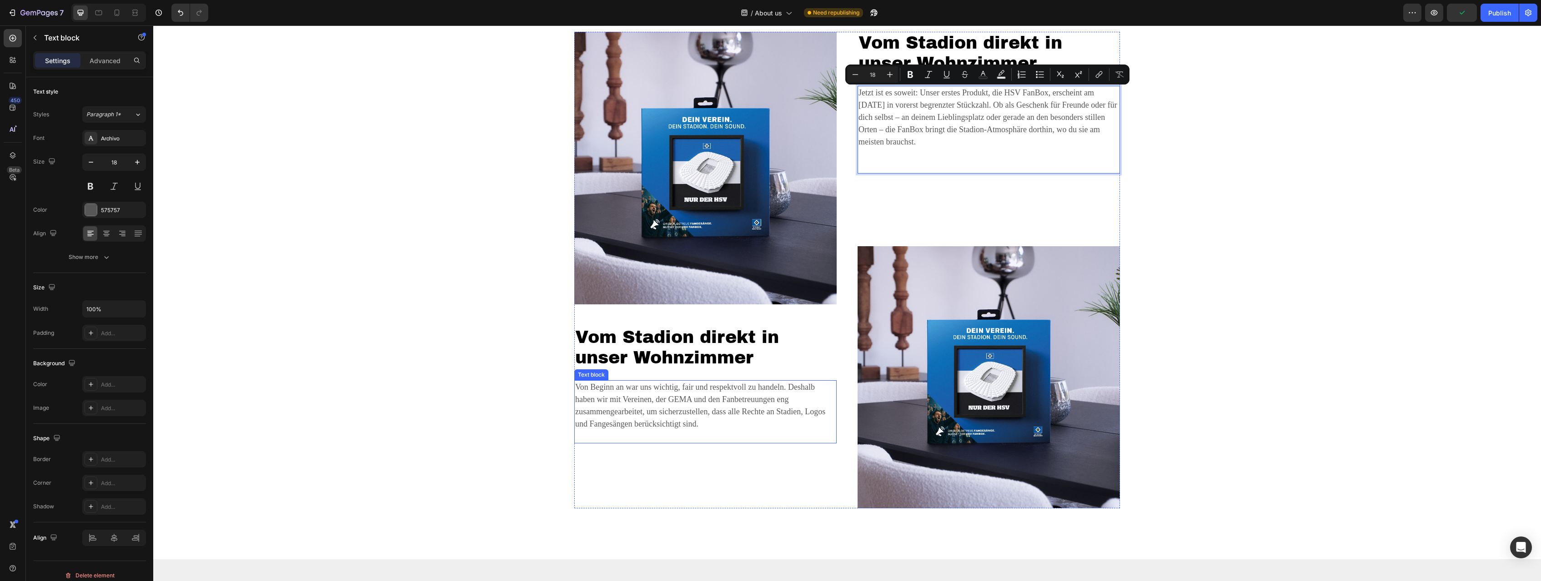
click at [679, 386] on p "Von Beginn an war uns wichtig, fair und respektvoll zu handeln. Deshalb haben w…" at bounding box center [705, 411] width 260 height 61
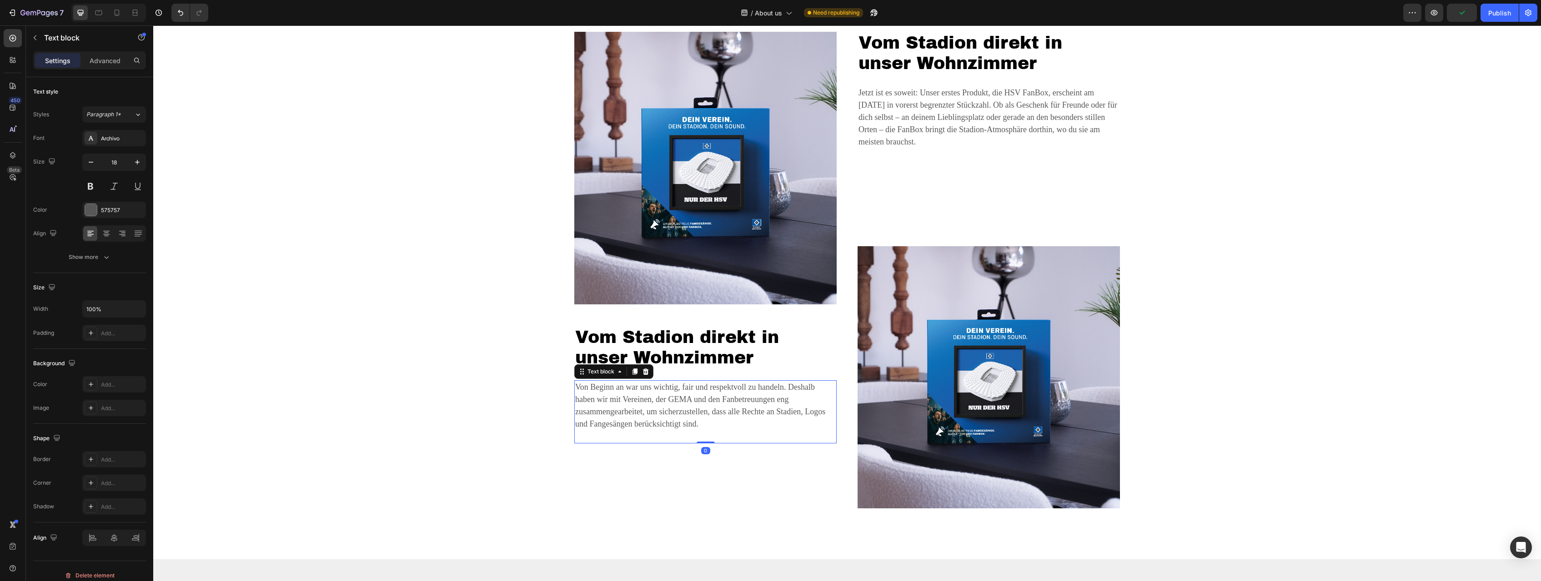
click at [679, 386] on p "Von Beginn an war uns wichtig, fair und respektvoll zu handeln. Deshalb haben w…" at bounding box center [705, 411] width 260 height 61
click at [500, 351] on div "Image Vom Stadion direkt in unser Wohnzimmer Heading Jetzt ist es soweit: Unser…" at bounding box center [847, 270] width 1374 height 477
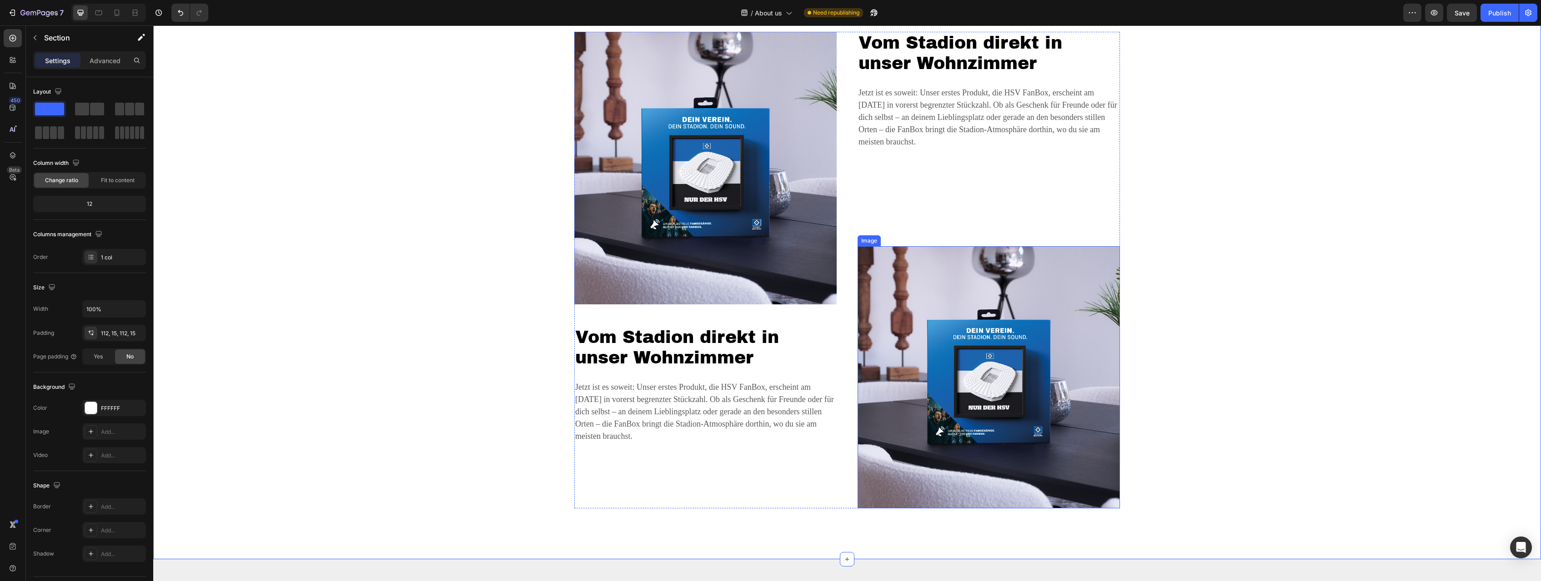
scroll to position [1851, 0]
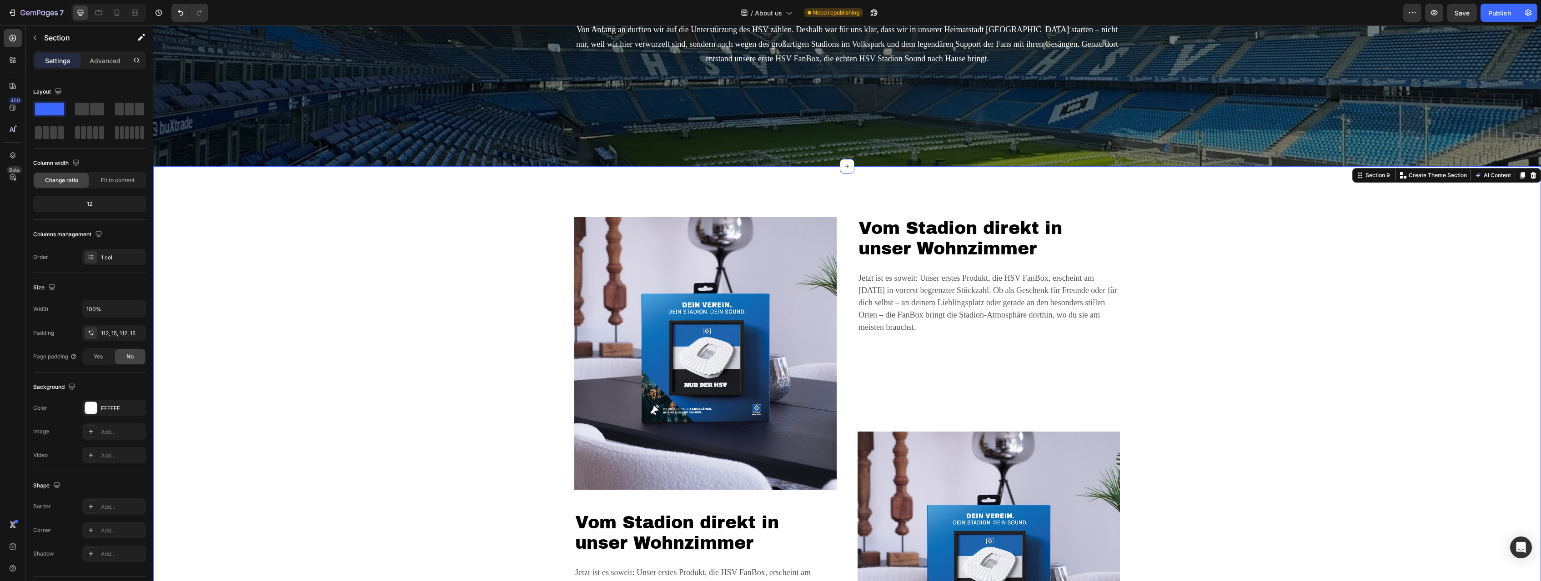
click at [326, 233] on div "Image Vom Stadion direkt in unser Wohnzimmer Heading Jetzt ist es soweit: Unser…" at bounding box center [847, 455] width 1374 height 477
click at [916, 280] on p "Jetzt ist es soweit: Unser erstes Produkt, die HSV FanBox, erscheint am [DATE] …" at bounding box center [988, 315] width 260 height 86
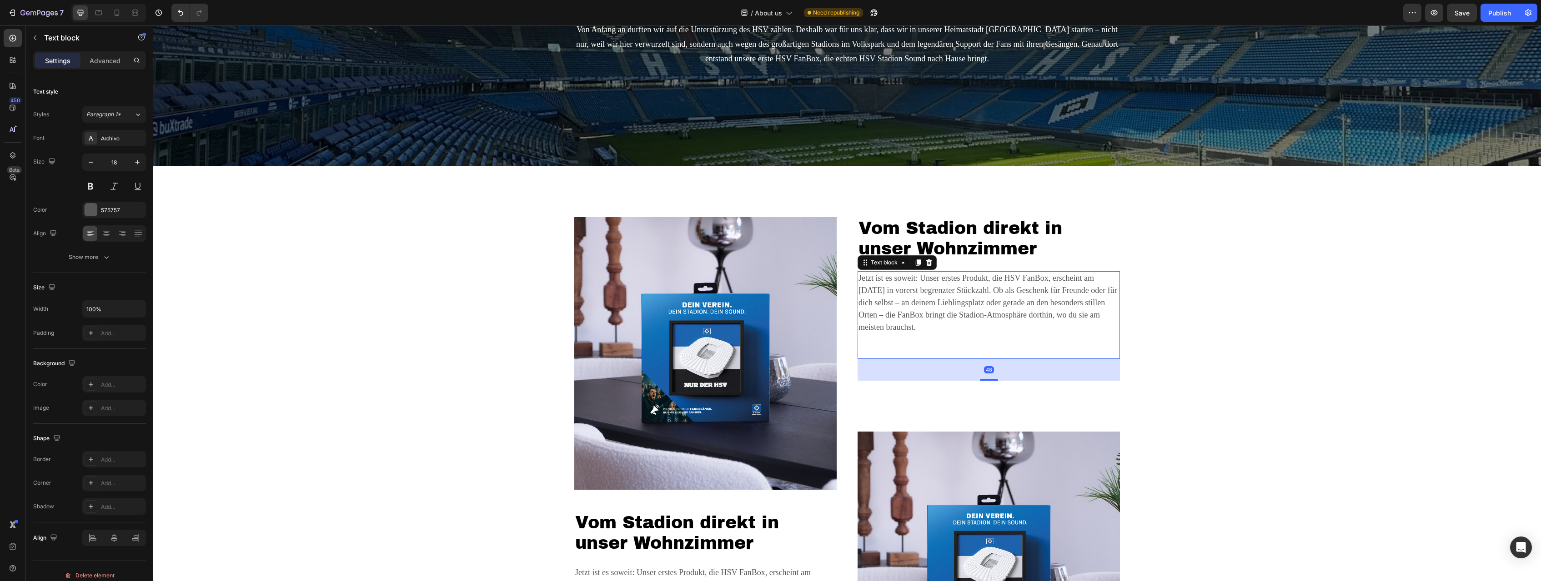
click at [916, 280] on p "Jetzt ist es soweit: Unser erstes Produkt, die HSV FanBox, erscheint am [DATE] …" at bounding box center [988, 315] width 260 height 86
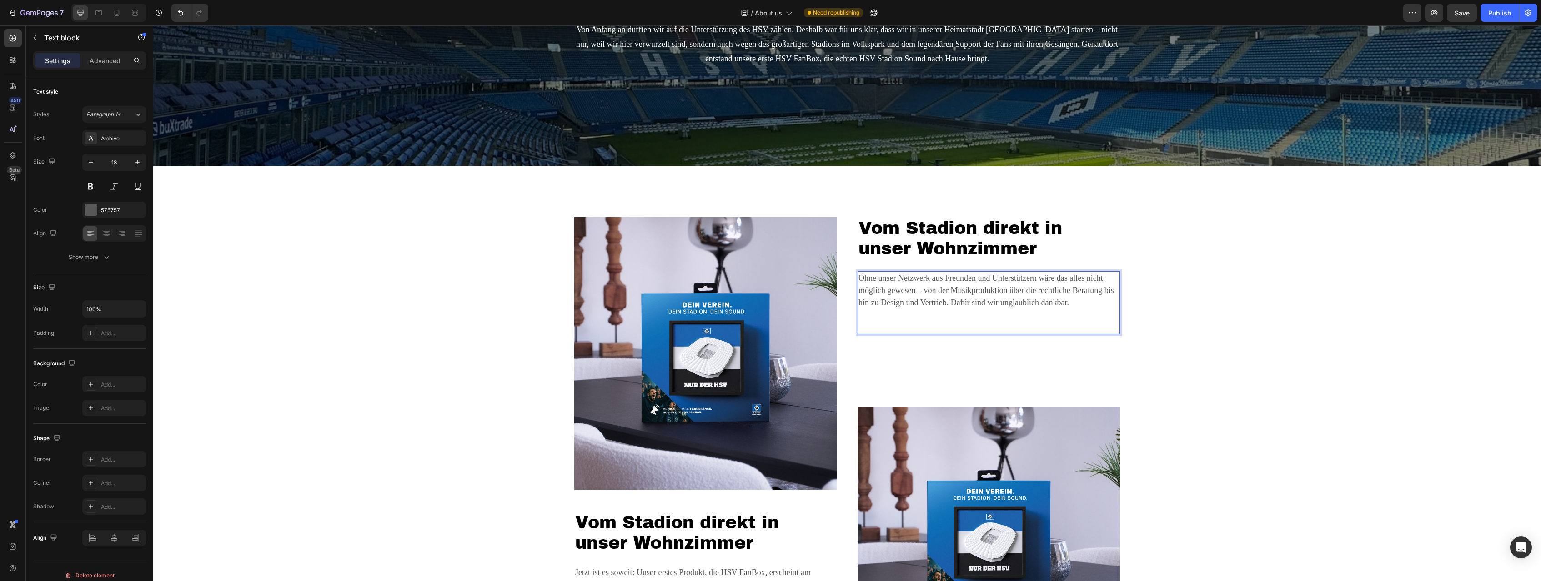
click at [1222, 296] on div "Image Vom Stadion direkt in unser Wohnzimmer Heading Jetzt ist es soweit: Unser…" at bounding box center [847, 443] width 1374 height 452
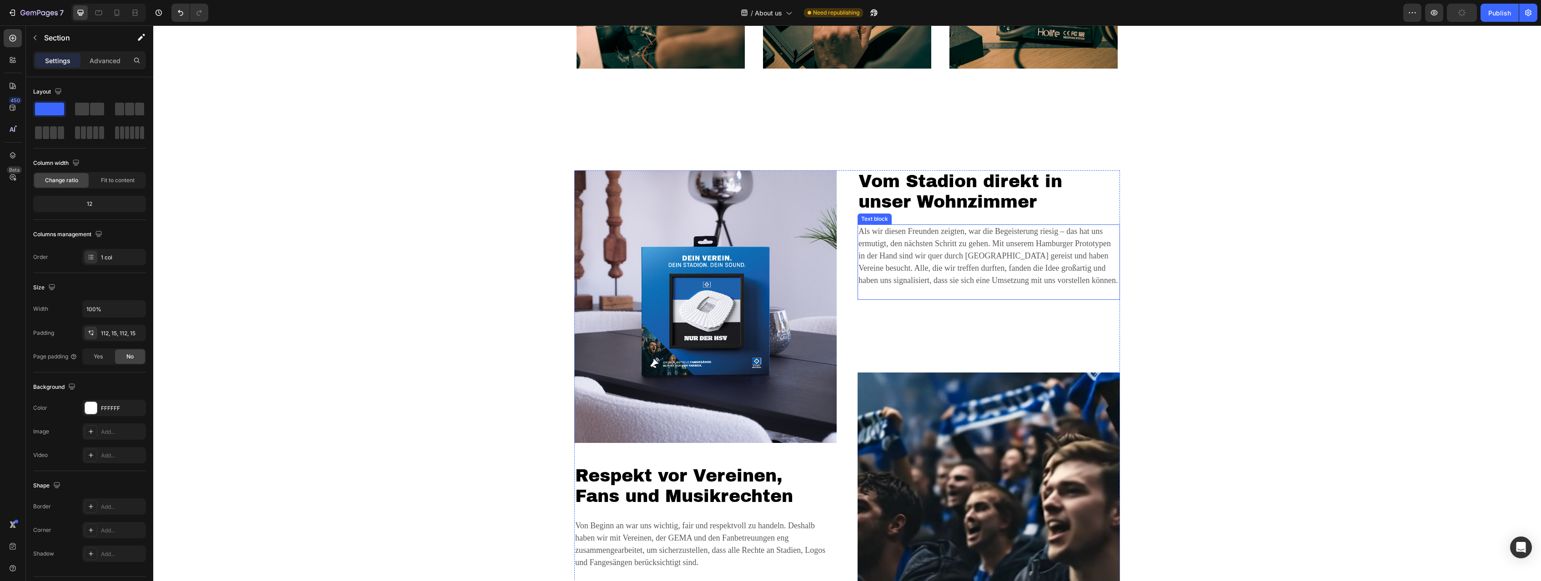
scroll to position [831, 0]
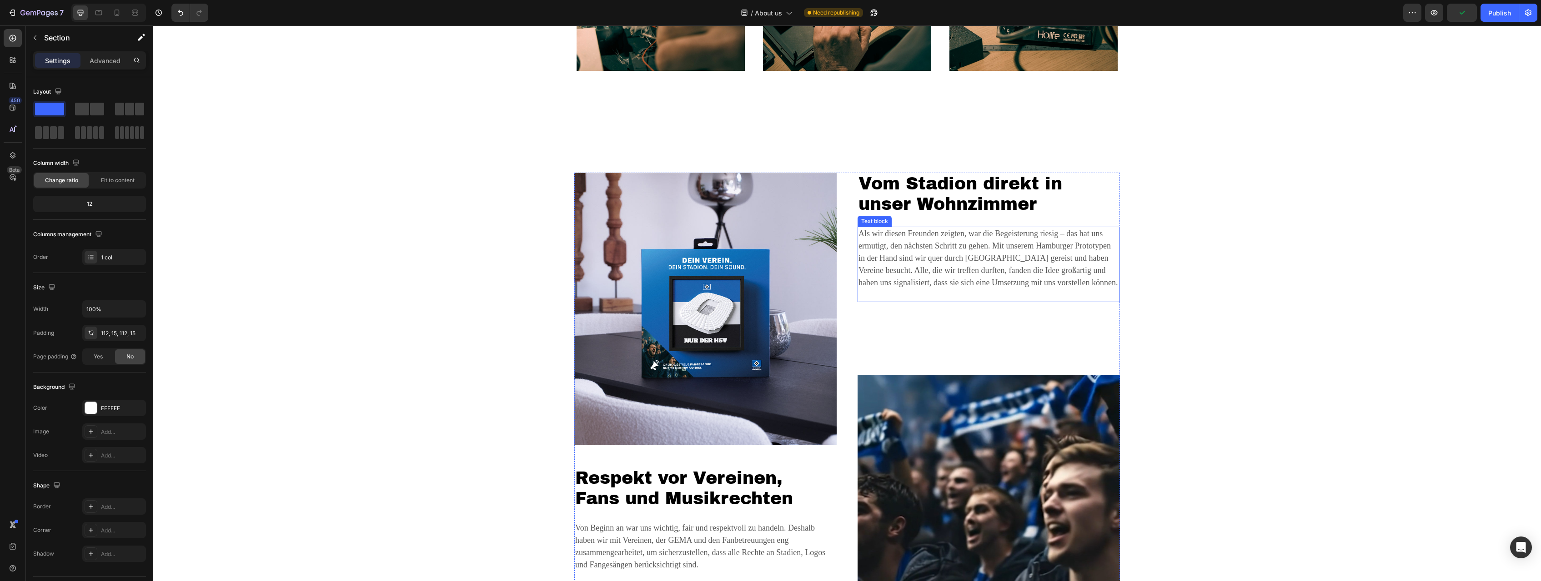
click at [945, 245] on p "Als wir diesen Freunden zeigten, war die Begeisterung riesig – das hat uns ermu…" at bounding box center [988, 265] width 260 height 74
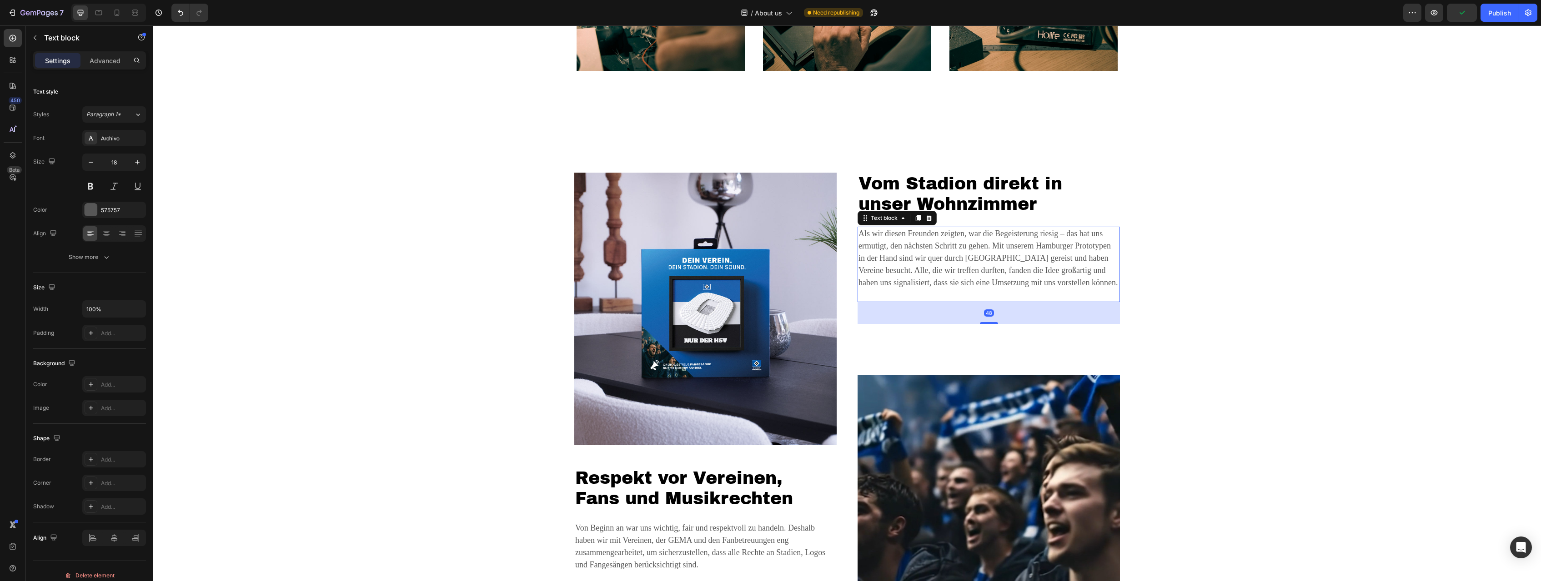
click at [945, 245] on p "Als wir diesen Freunden zeigten, war die Begeisterung riesig – das hat uns ermu…" at bounding box center [988, 265] width 260 height 74
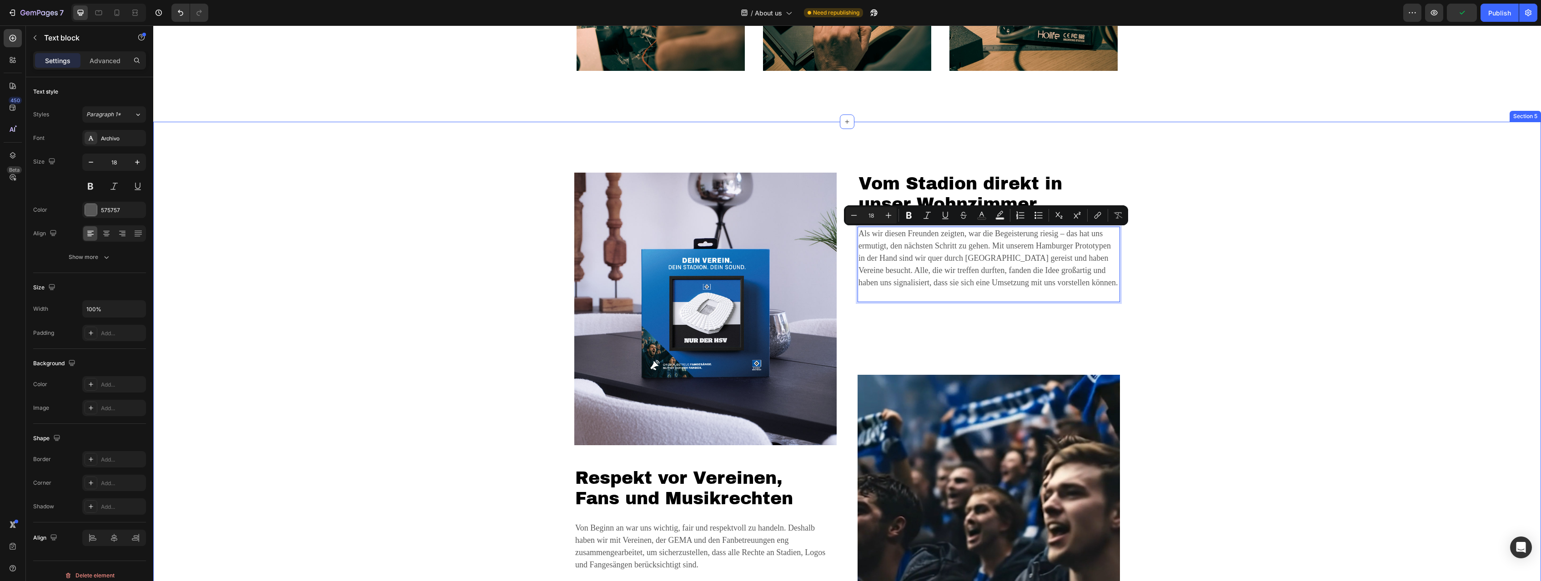
click at [1303, 218] on div "Image Respekt vor Vereinen, Fans und Musikrechten Heading Von Beginn an war uns…" at bounding box center [847, 405] width 1374 height 465
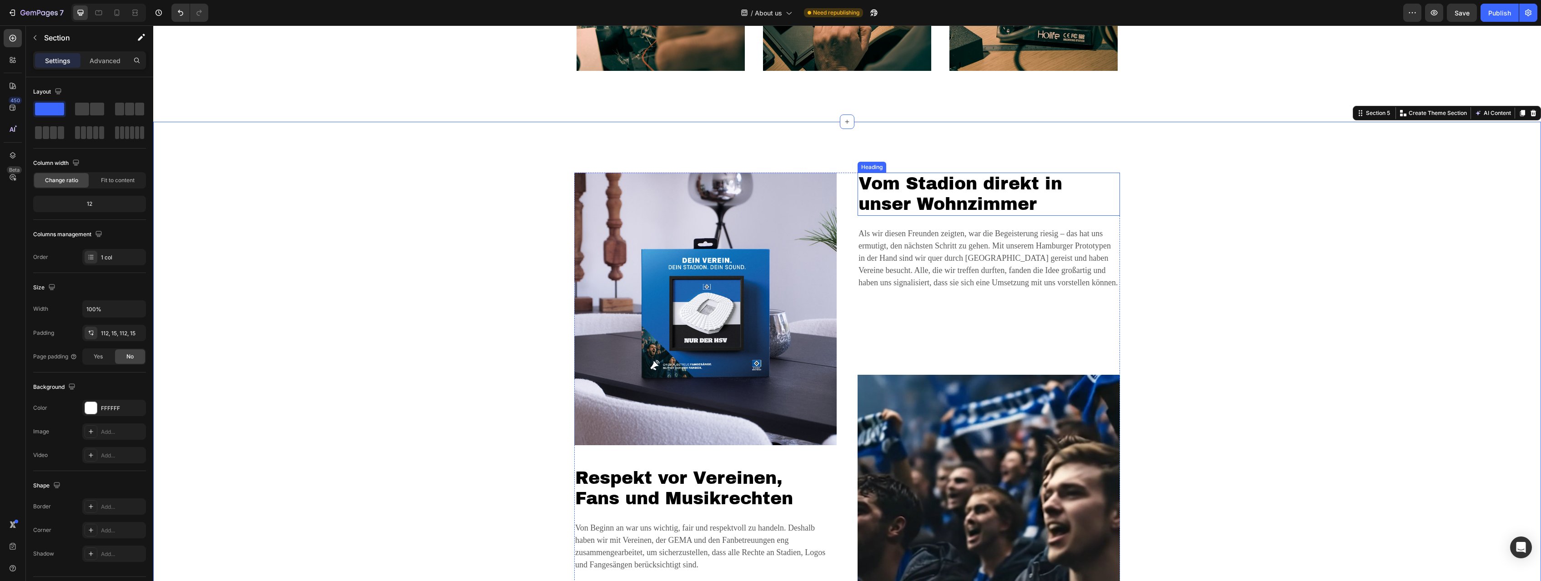
click at [923, 194] on h2 "Vom Stadion direkt in unser Wohnzimmer" at bounding box center [988, 194] width 262 height 43
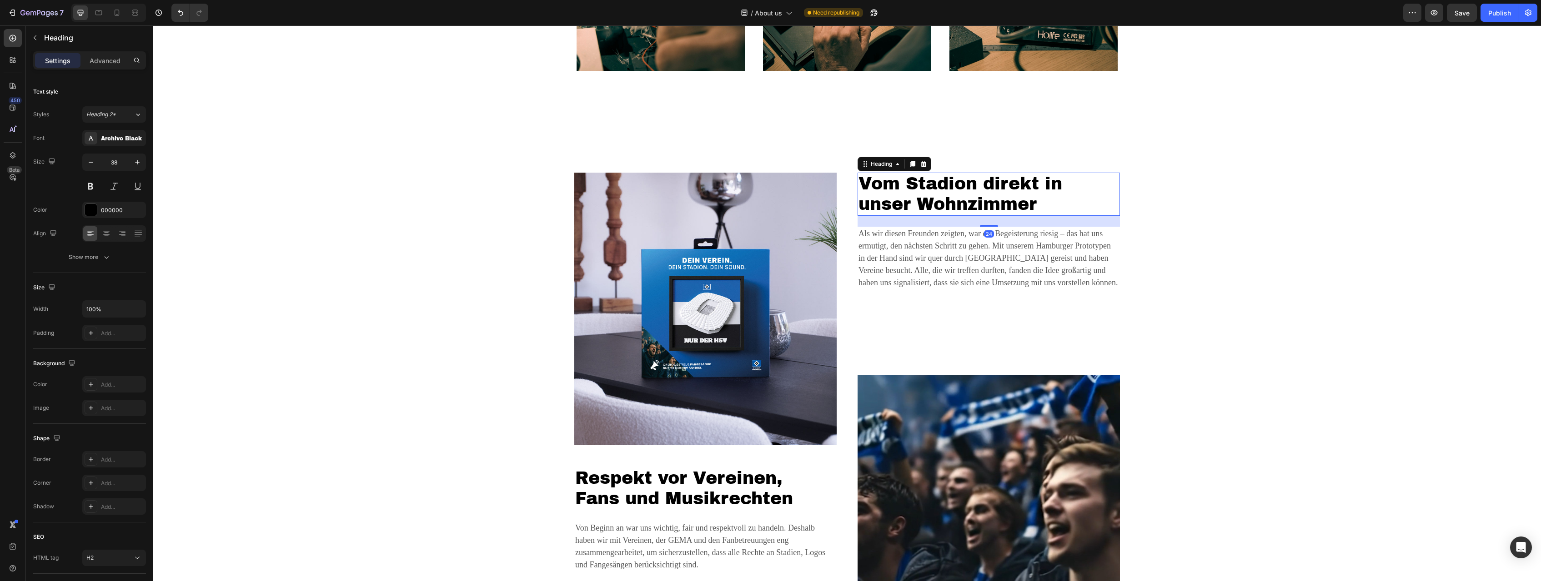
click at [923, 194] on h2 "Vom Stadion direkt in unser Wohnzimmer" at bounding box center [988, 194] width 262 height 43
click at [923, 194] on p "Vom Stadion direkt in unser Wohnzimmer" at bounding box center [988, 194] width 260 height 41
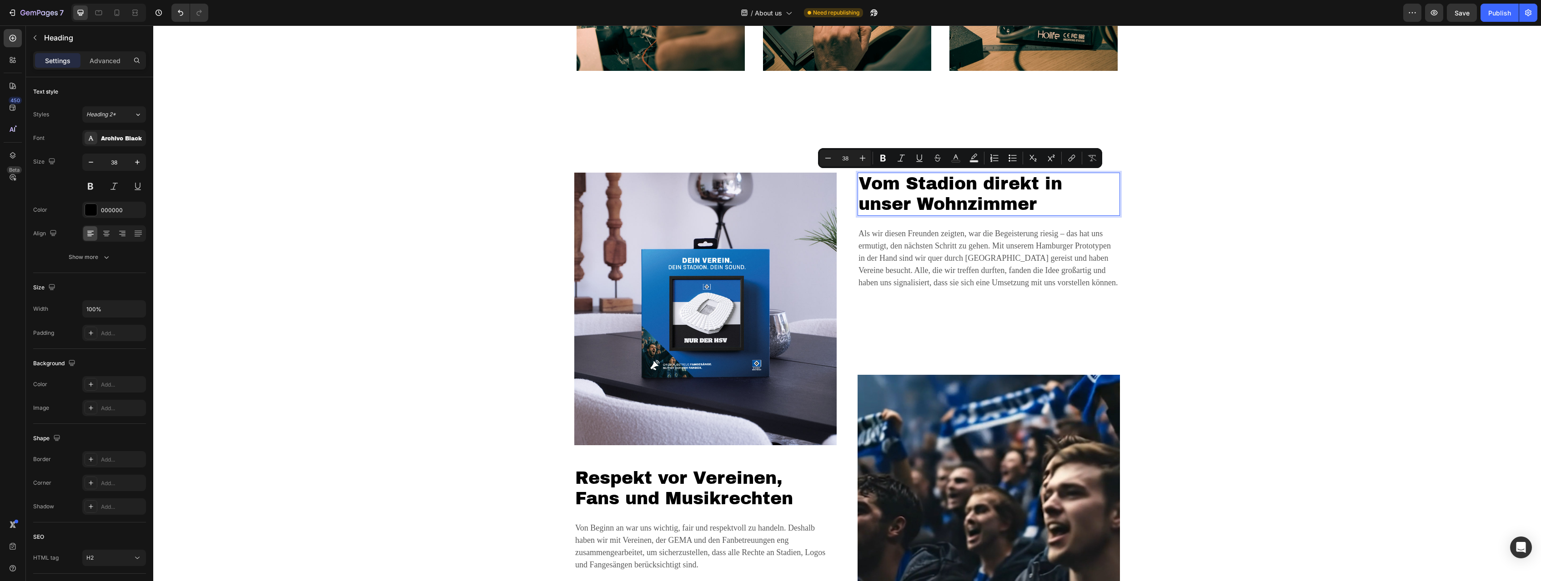
scroll to position [0, 0]
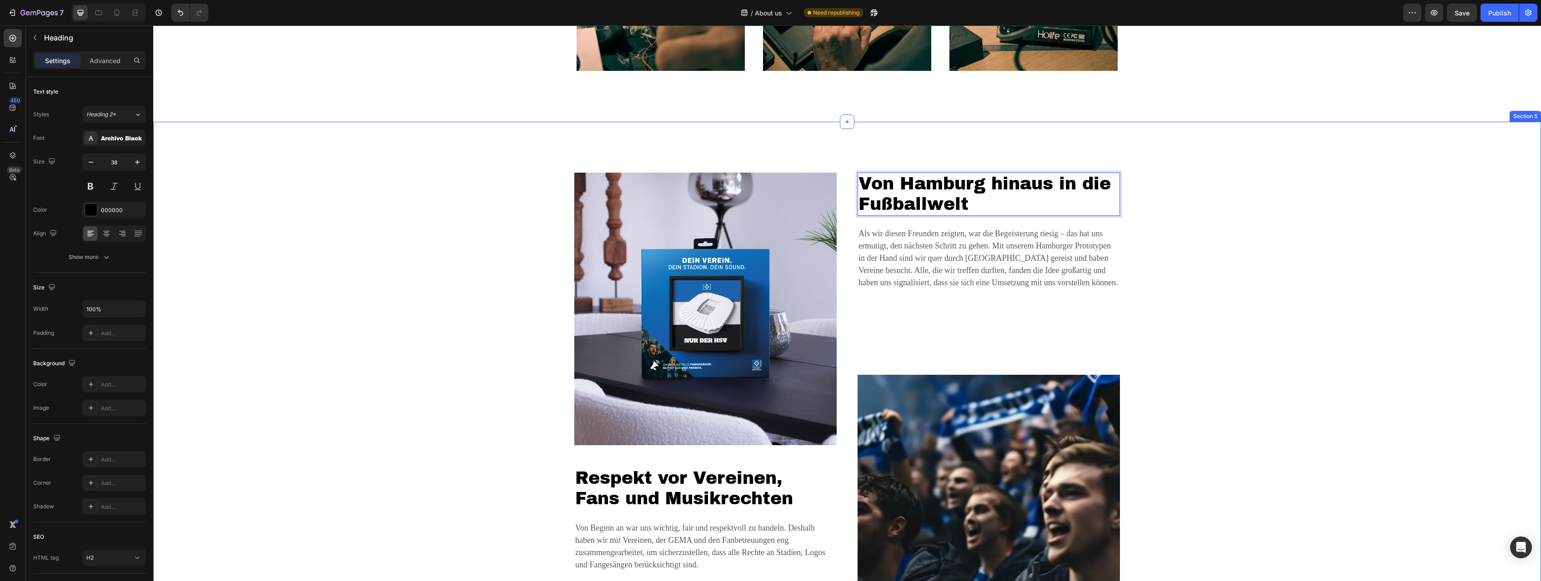
click at [1220, 175] on div "Image Respekt vor Vereinen, Fans und Musikrechten Heading Von Beginn an war uns…" at bounding box center [847, 405] width 1374 height 465
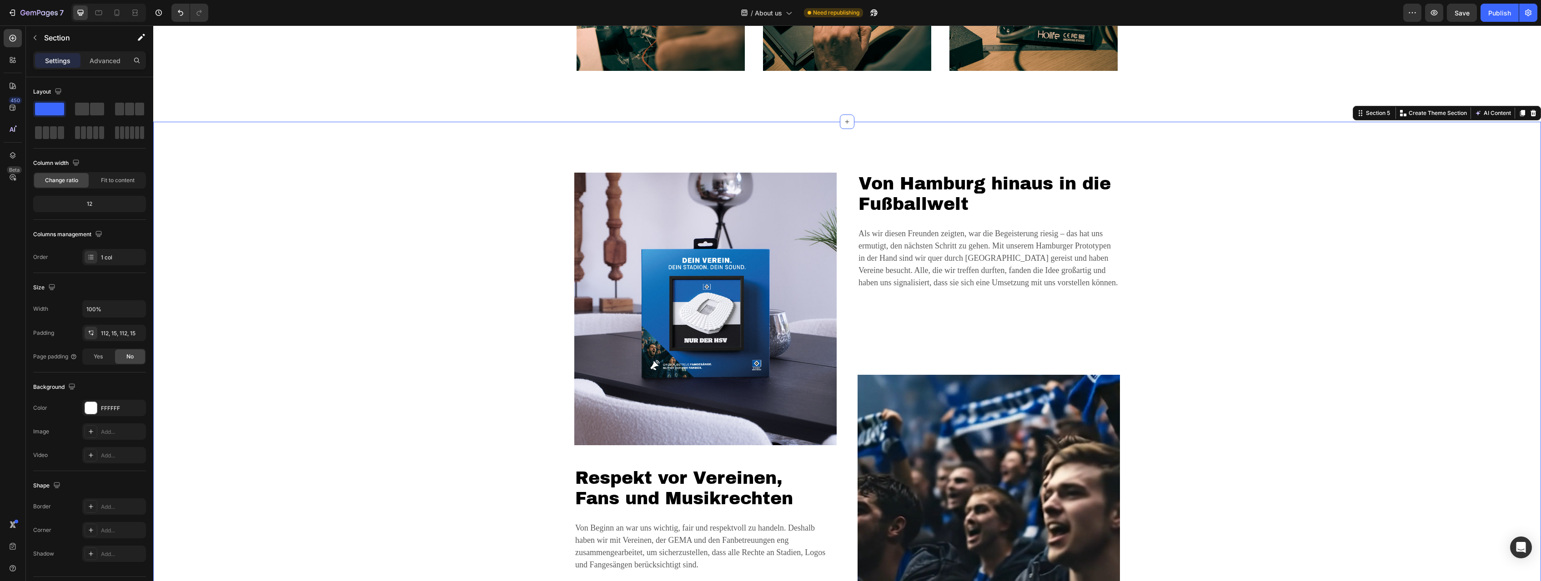
click at [496, 420] on div "Image Respekt vor Vereinen, Fans und Musikrechten Heading Von Beginn an war uns…" at bounding box center [847, 405] width 1374 height 465
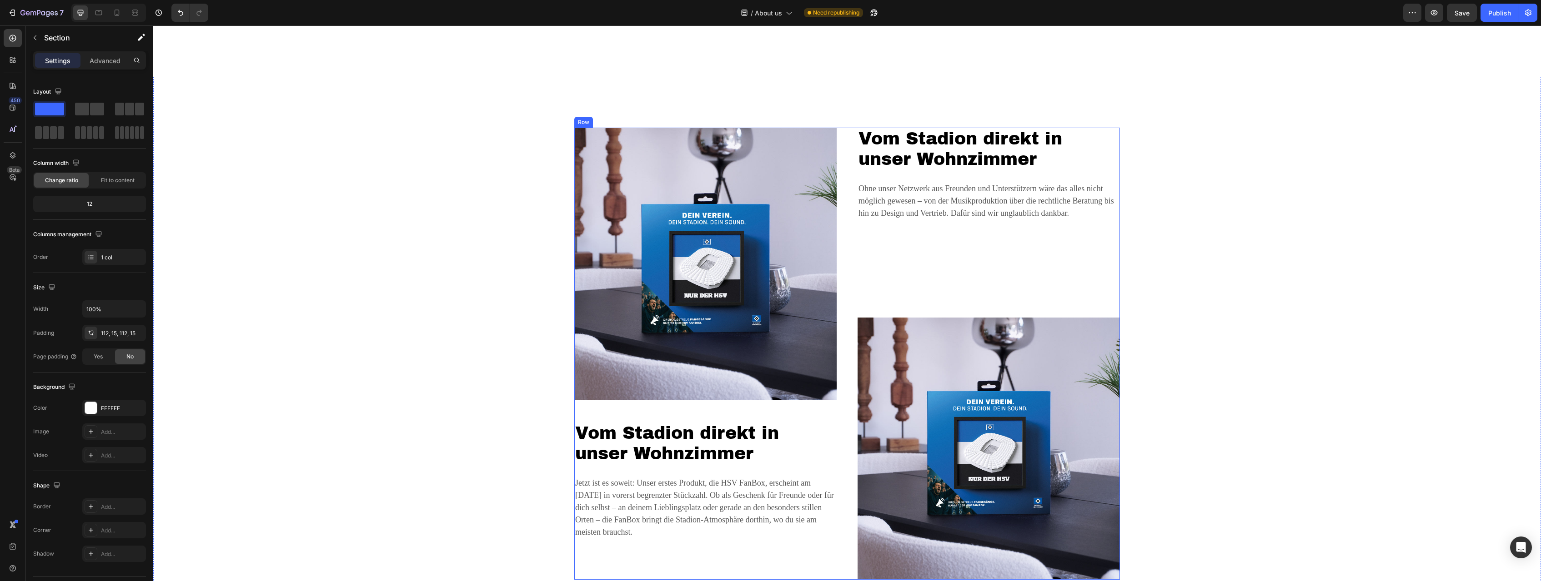
scroll to position [1898, 0]
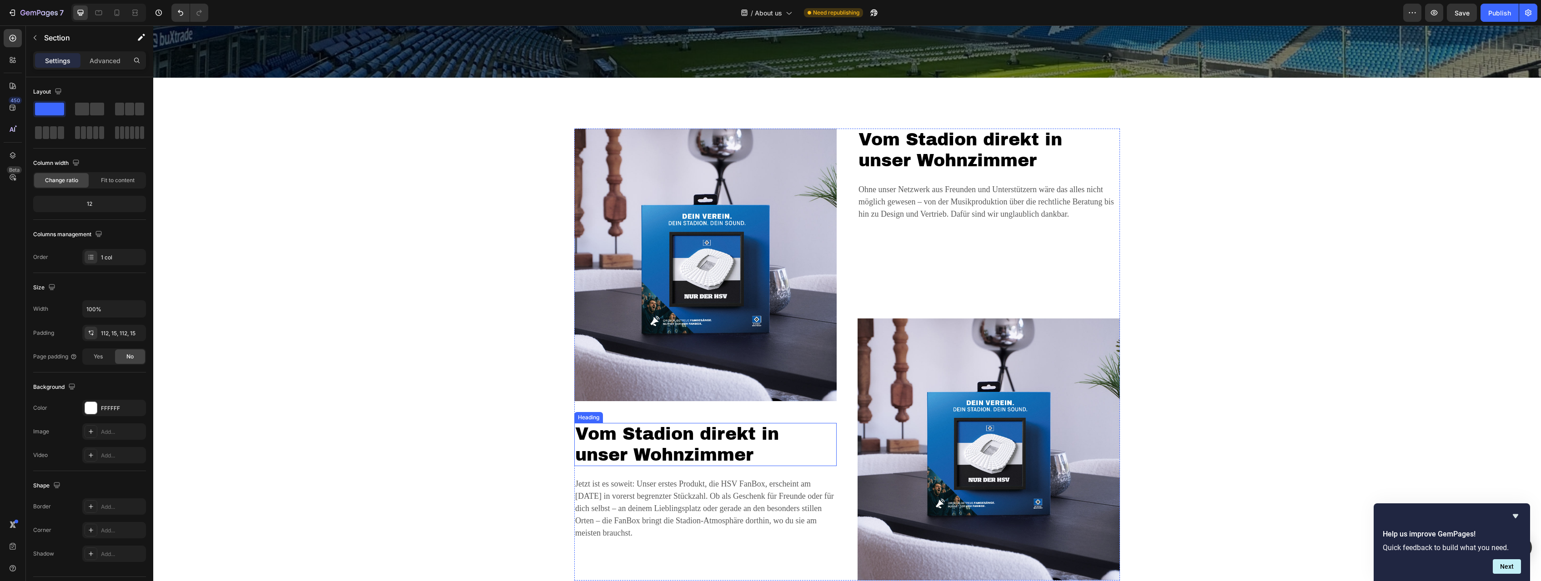
click at [680, 444] on h2 "Vom Stadion direkt in unser Wohnzimmer" at bounding box center [705, 444] width 262 height 43
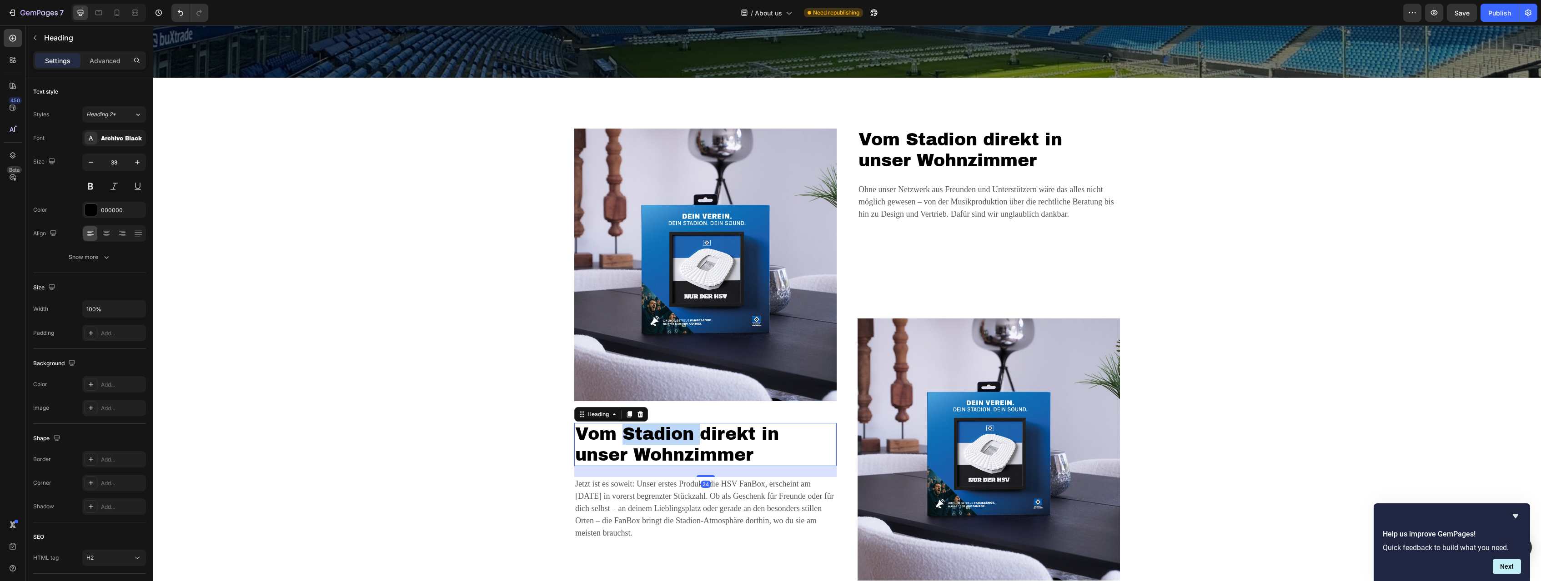
click at [680, 444] on h2 "Vom Stadion direkt in unser Wohnzimmer" at bounding box center [705, 444] width 262 height 43
click at [680, 444] on p "Vom Stadion direkt in unser Wohnzimmer" at bounding box center [705, 444] width 260 height 41
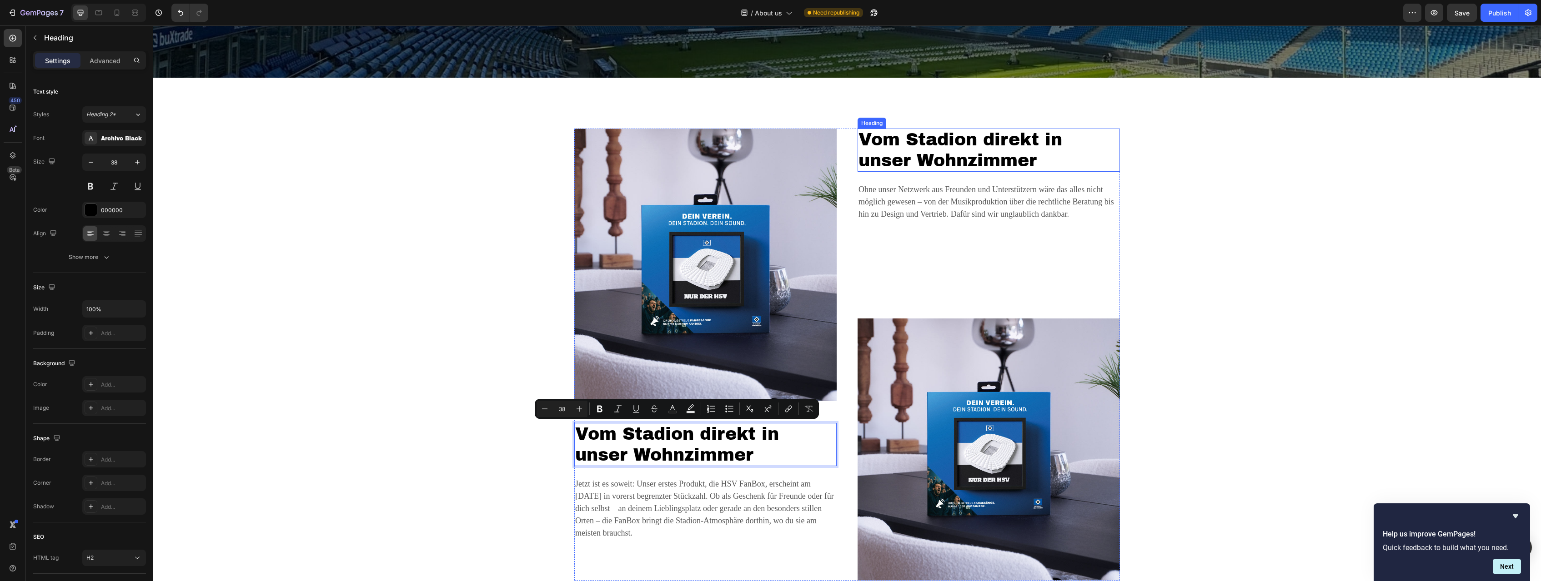
click at [919, 149] on h2 "Vom Stadion direkt in unser Wohnzimmer" at bounding box center [988, 150] width 262 height 43
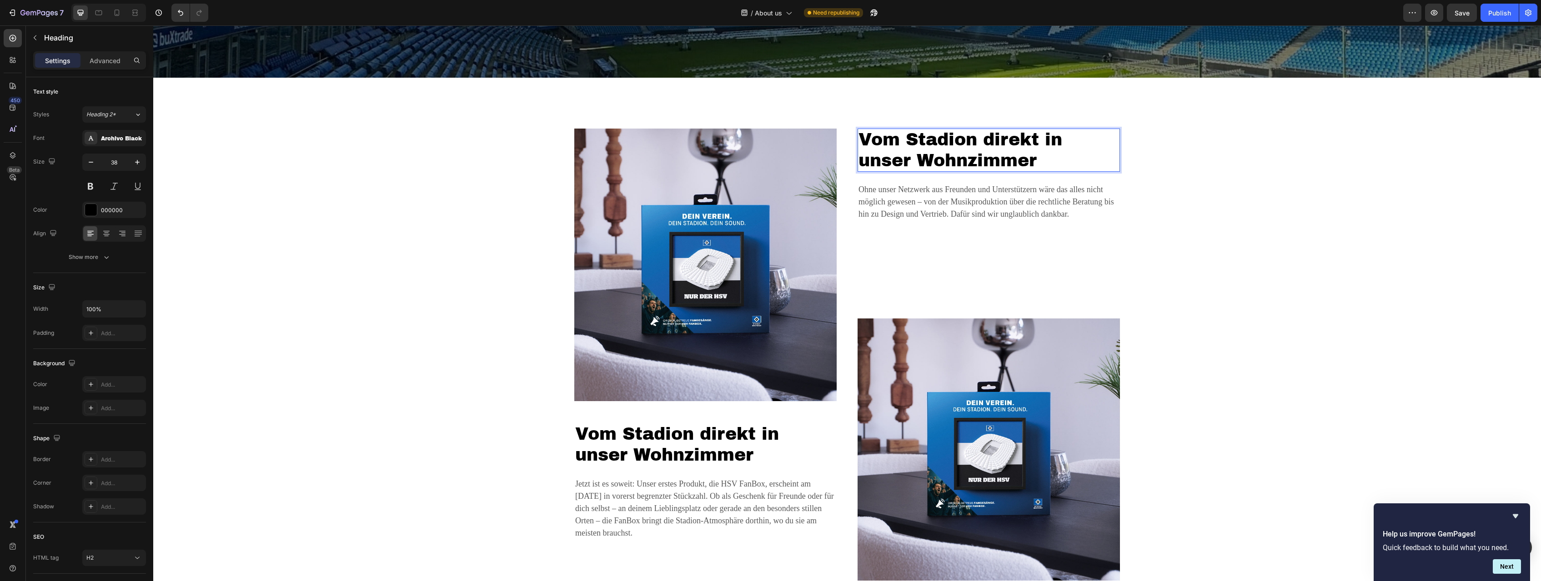
click at [919, 149] on h2 "Vom Stadion direkt in unser Wohnzimmer" at bounding box center [988, 150] width 262 height 43
click at [919, 149] on p "Vom Stadion direkt in unser Wohnzimmer" at bounding box center [988, 150] width 260 height 41
drag, startPoint x: 1062, startPoint y: 137, endPoint x: 1026, endPoint y: 140, distance: 37.0
click at [1026, 140] on p "Dank an alle, die mit uns anfeuern" at bounding box center [988, 150] width 260 height 41
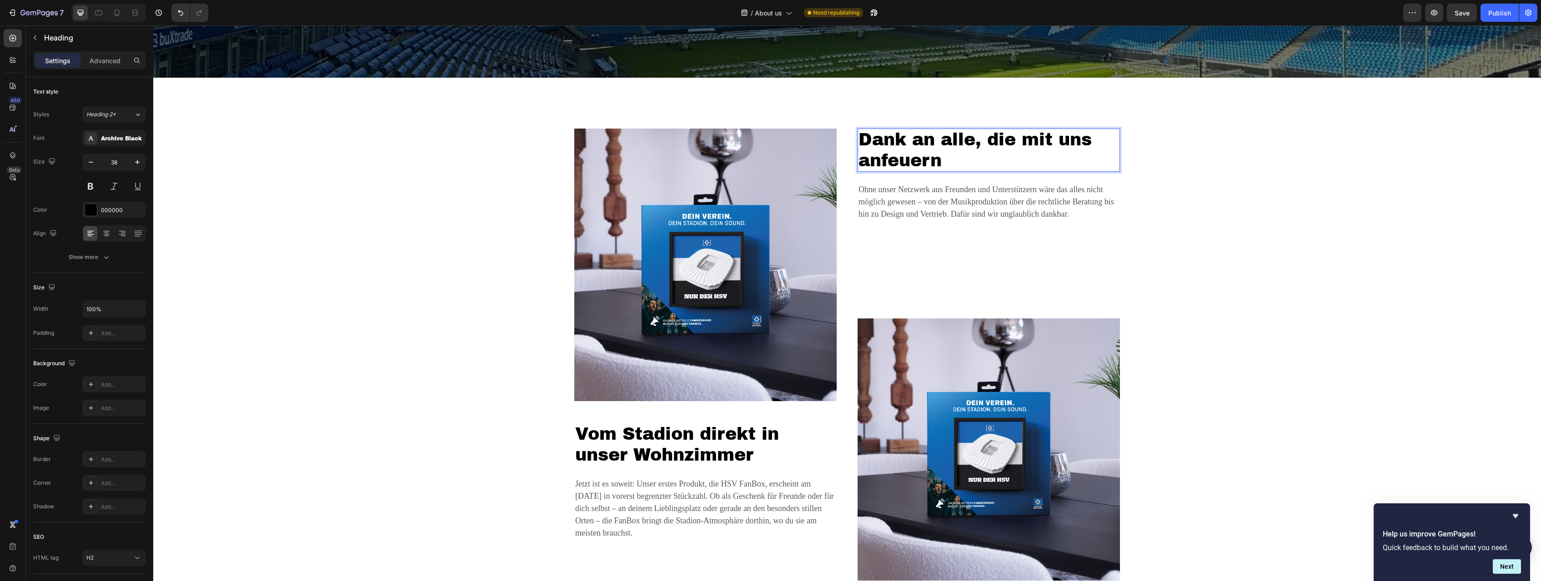
scroll to position [0, 0]
click at [1336, 178] on div "Image Vom Stadion direkt in unser Wohnzimmer Heading Jetzt ist es soweit: Unser…" at bounding box center [847, 355] width 1374 height 452
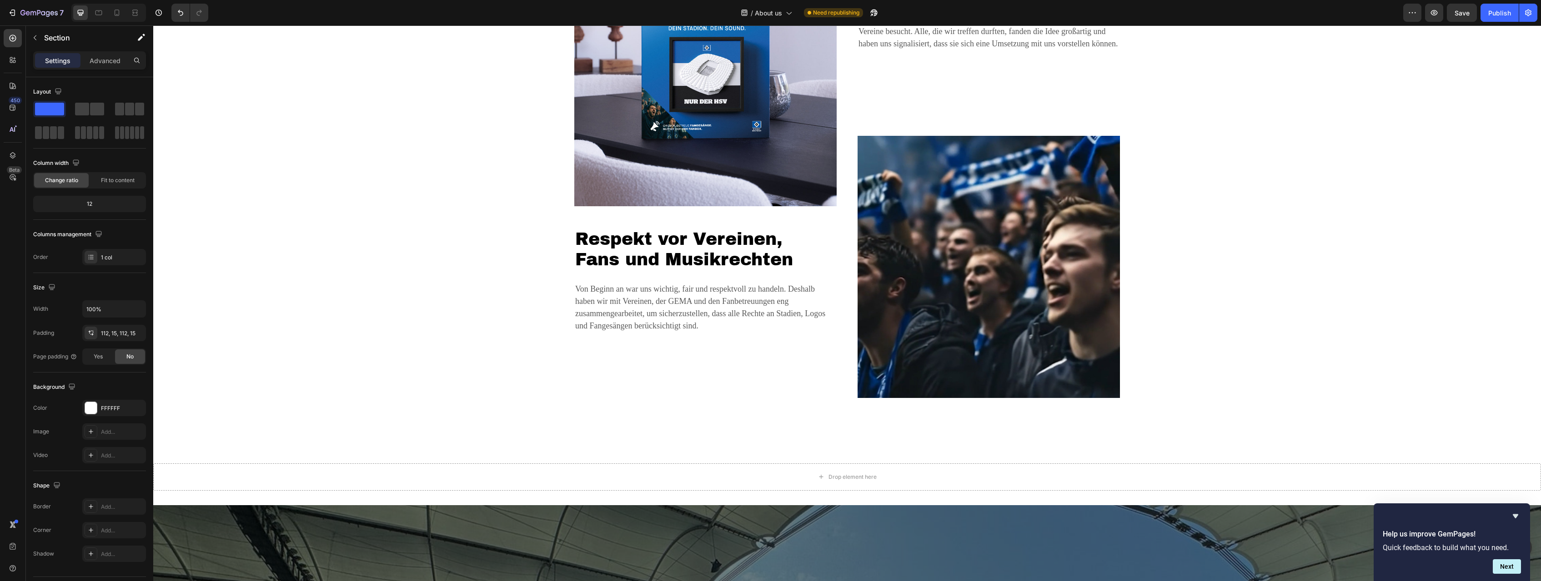
scroll to position [996, 0]
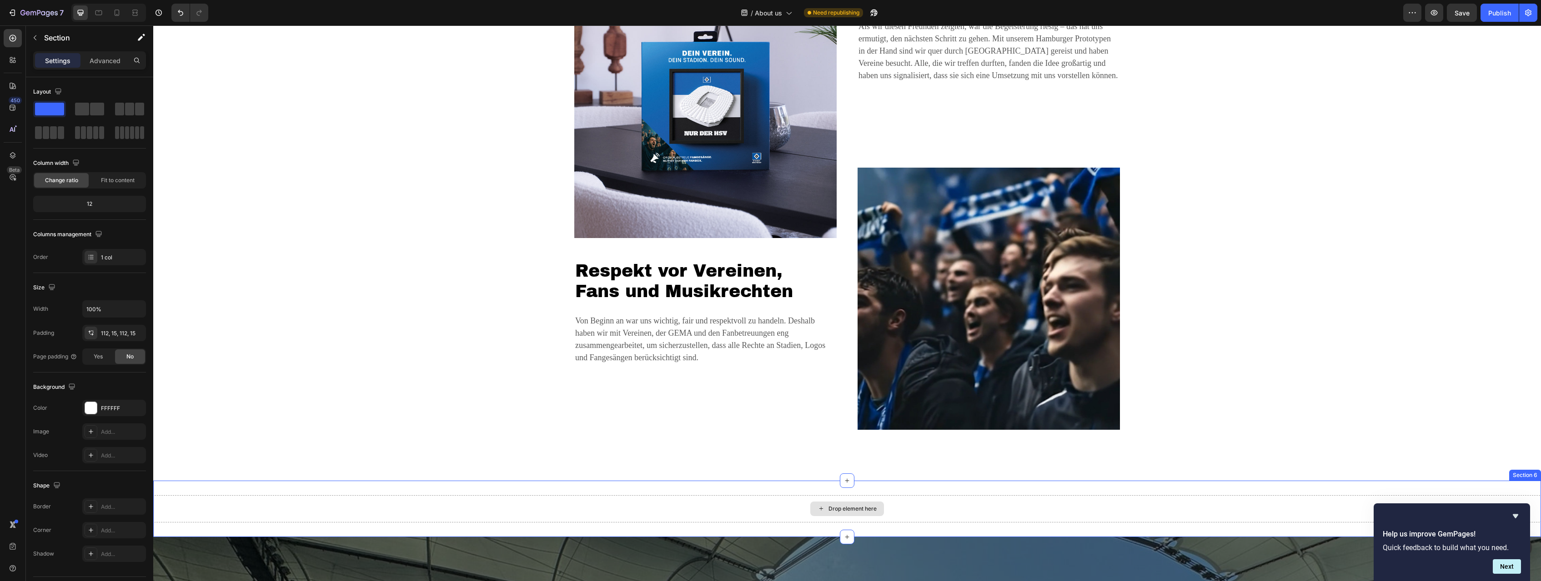
click at [986, 497] on div "Drop element here" at bounding box center [847, 509] width 1388 height 27
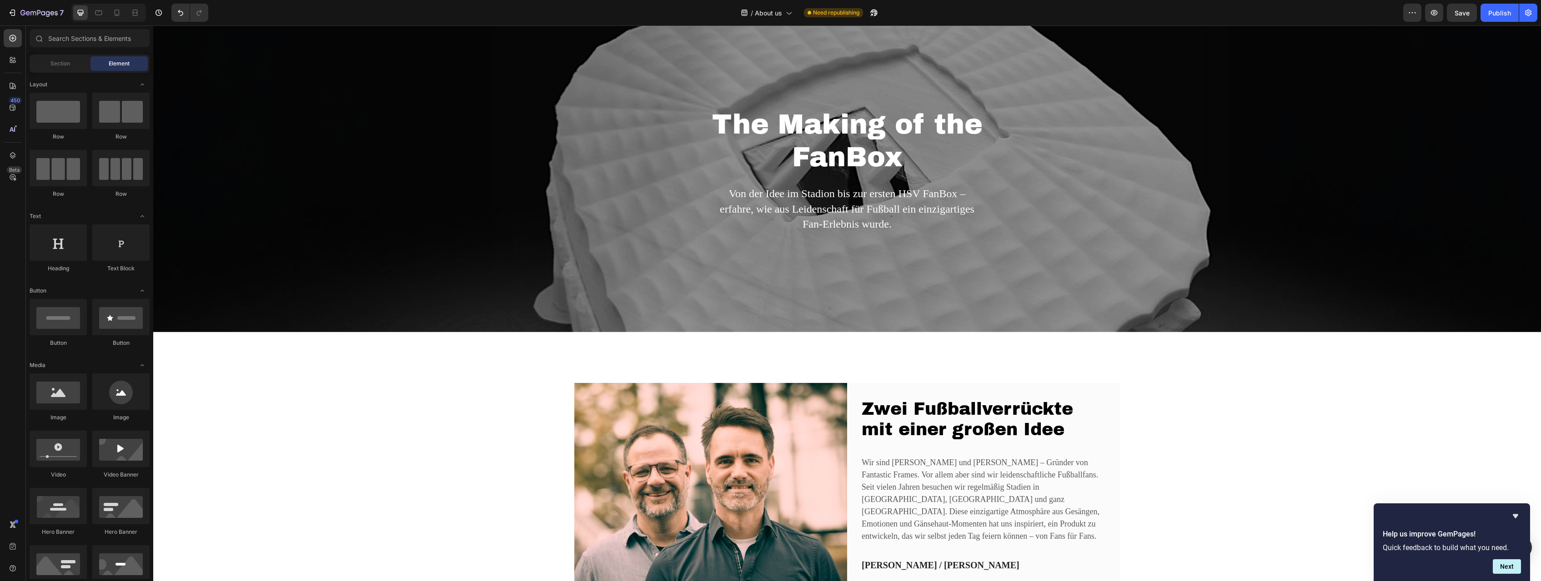
scroll to position [0, 0]
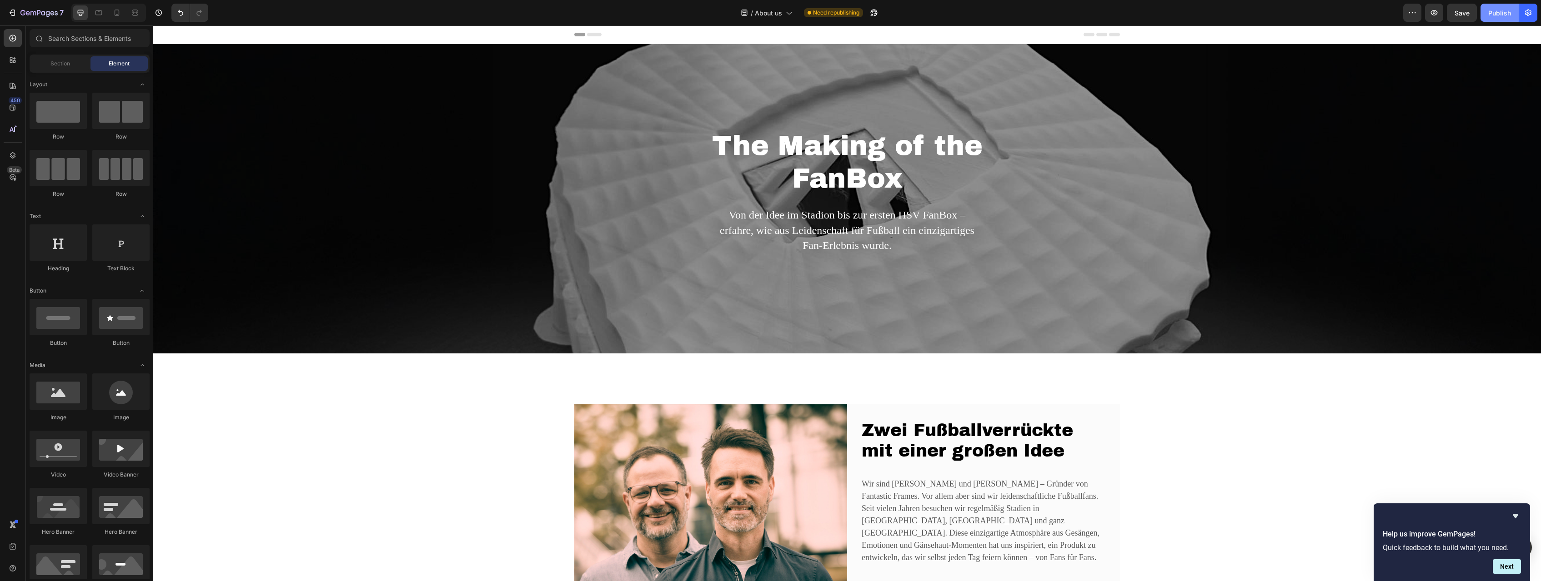
click at [1496, 10] on div "Publish" at bounding box center [1499, 13] width 23 height 10
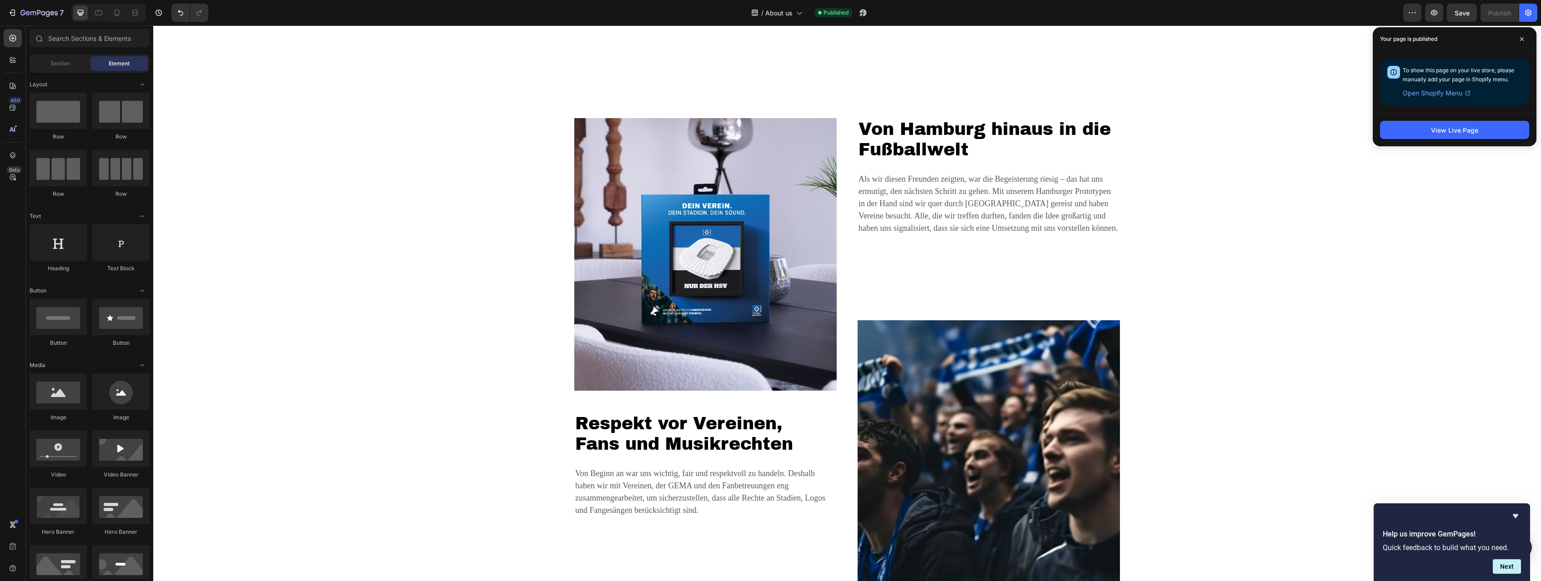
scroll to position [927, 0]
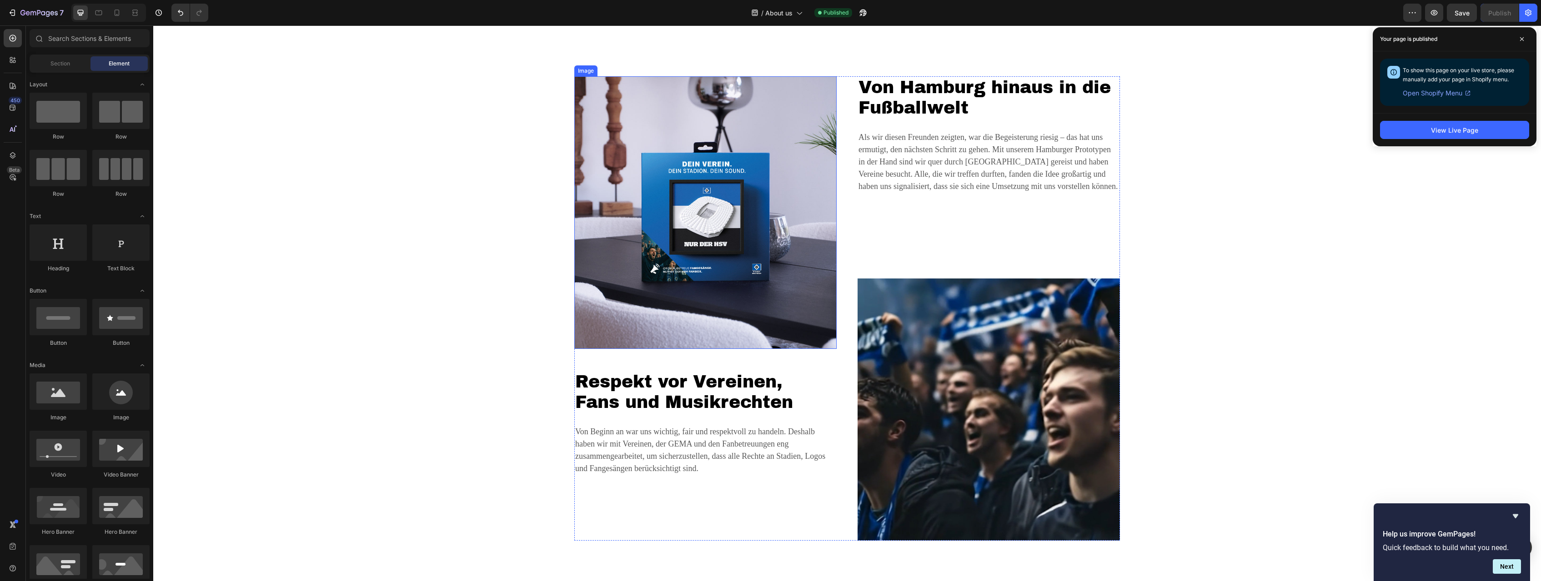
click at [646, 208] on img at bounding box center [705, 212] width 262 height 273
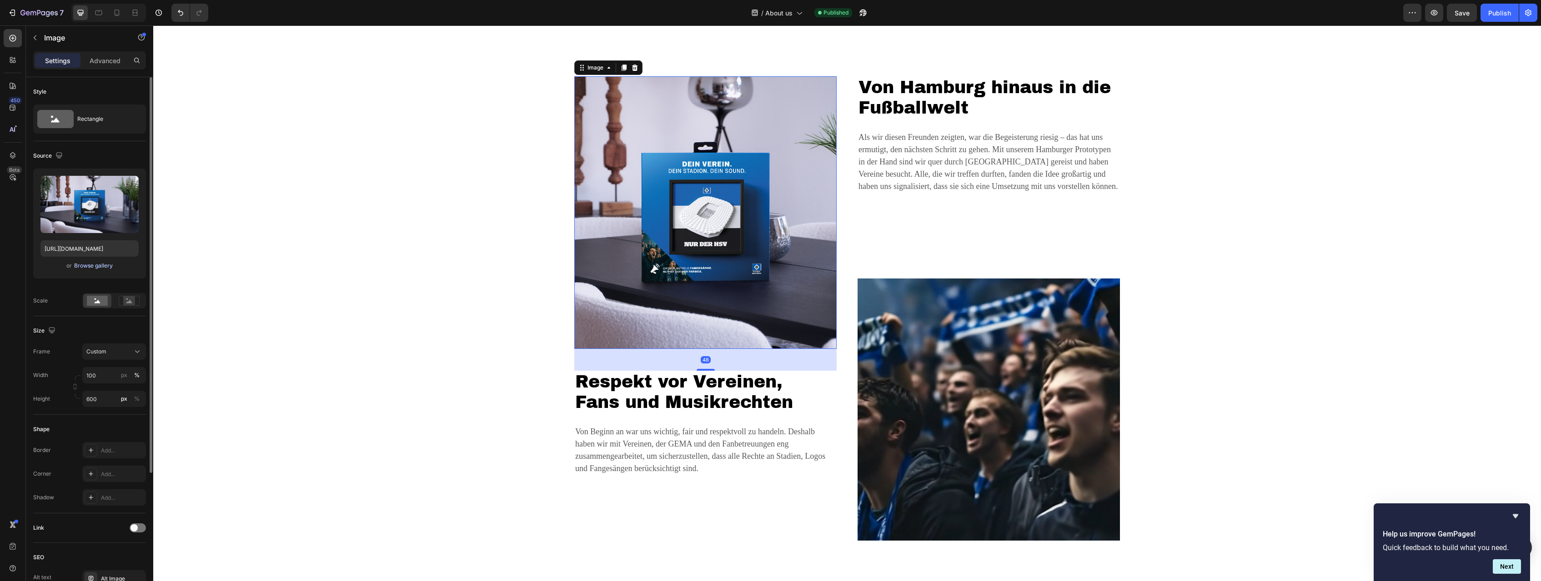
click at [86, 266] on div "Browse gallery" at bounding box center [93, 266] width 39 height 8
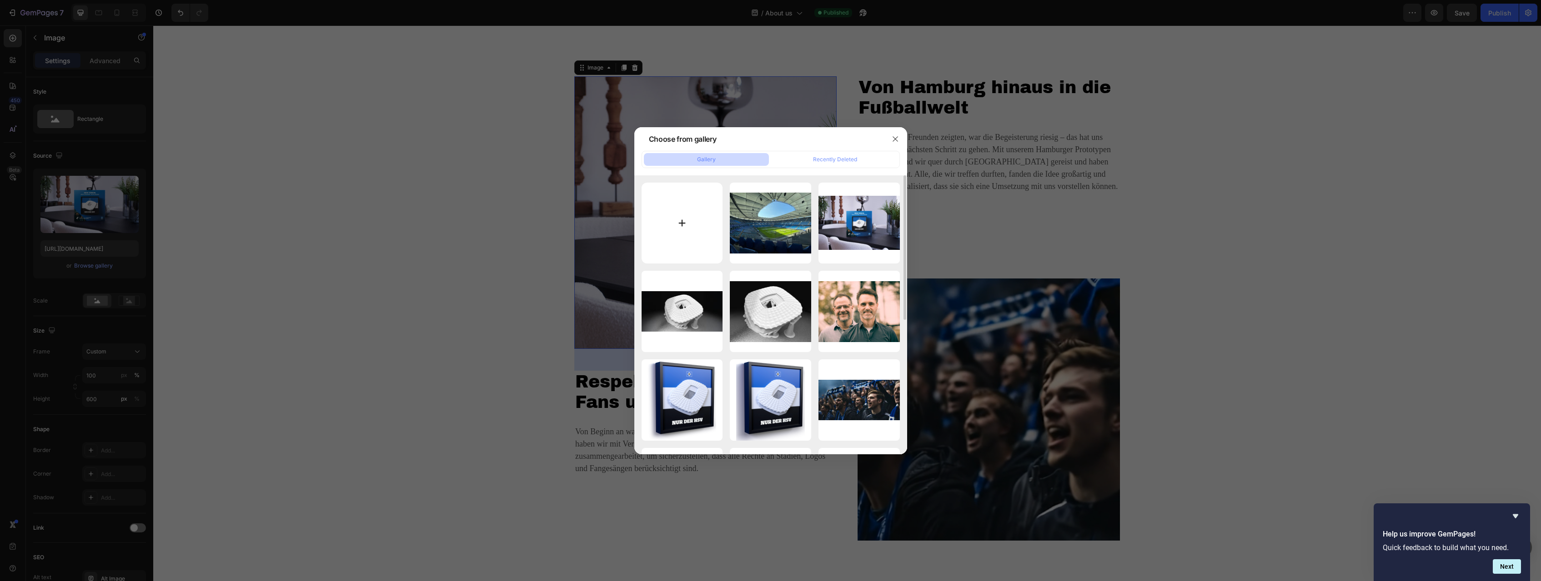
click at [687, 219] on input "file" at bounding box center [681, 223] width 81 height 81
type input "C:\fakepath\PSX_20250926_162555.jpg"
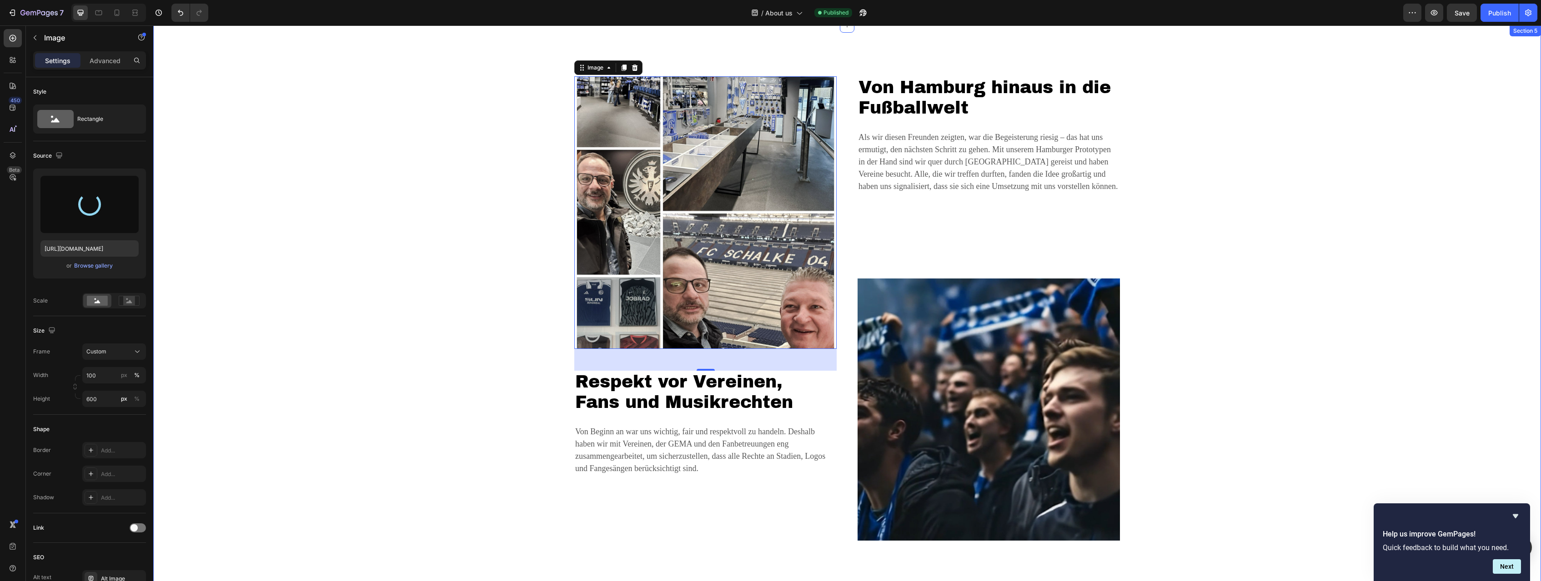
type input "[URL][DOMAIN_NAME]"
click at [457, 178] on div "Image 48 Respekt vor Vereinen, Fans und Musikrechten Heading Von Beginn an war …" at bounding box center [847, 308] width 1374 height 465
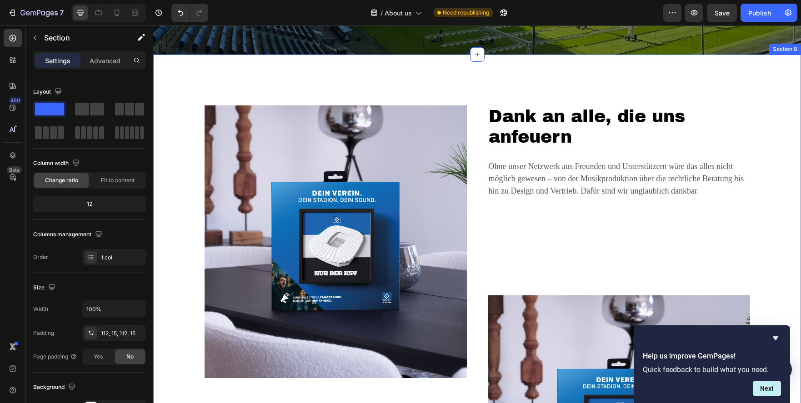
scroll to position [1956, 0]
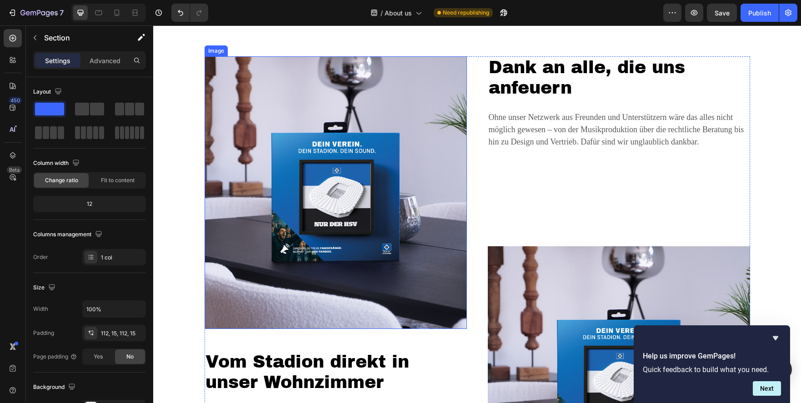
click at [376, 162] on img at bounding box center [336, 192] width 262 height 273
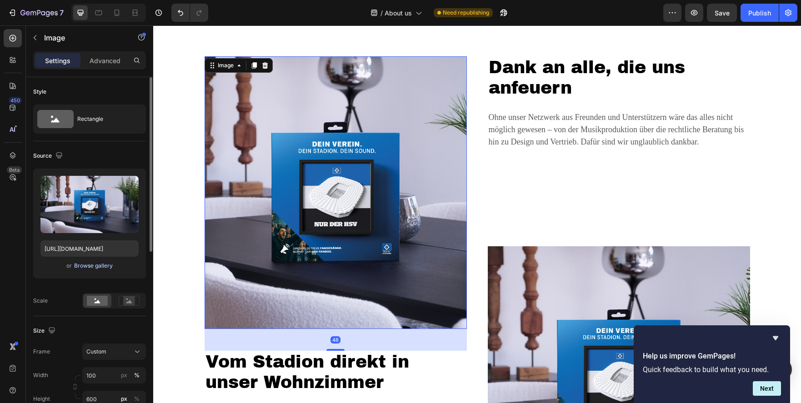
click at [92, 265] on div "Browse gallery" at bounding box center [93, 266] width 39 height 8
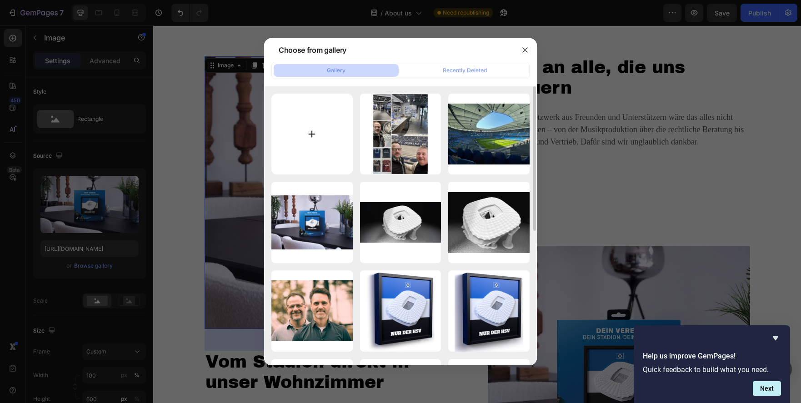
click at [302, 135] on input "file" at bounding box center [311, 134] width 81 height 81
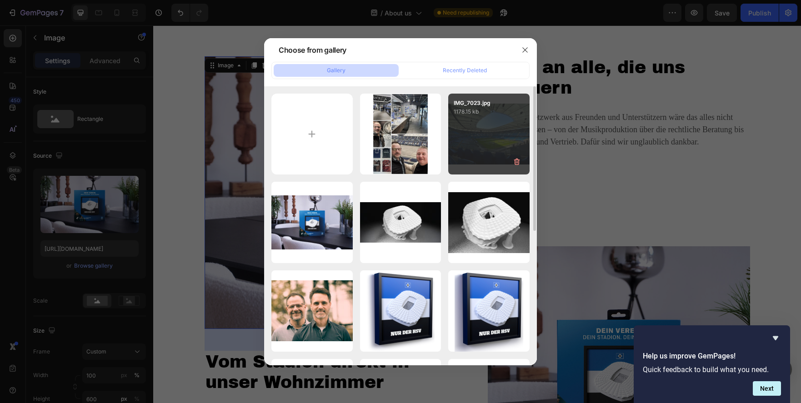
type input "C:\fakepath\Supporter.jpg"
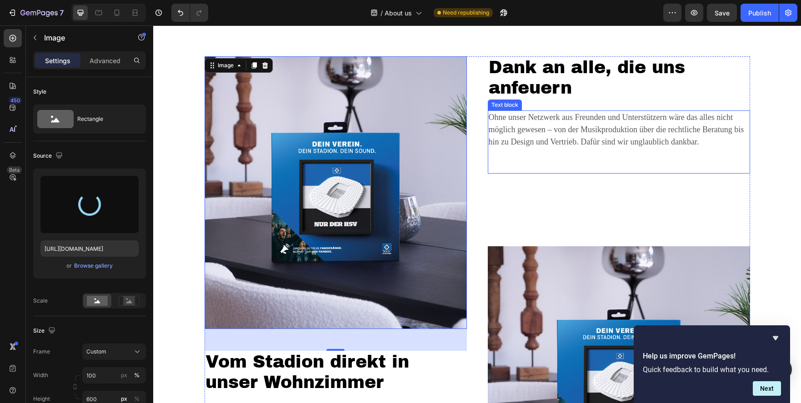
type input "[URL][DOMAIN_NAME]"
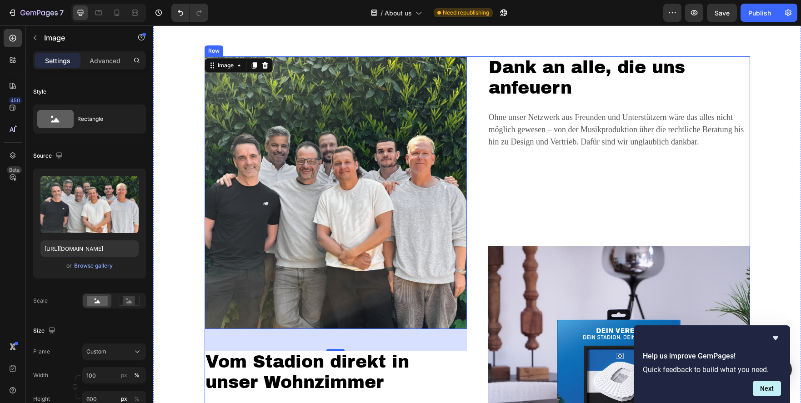
click at [508, 199] on div "Dank an alle, die uns anfeuern Heading Ohne unser Netzwerk aus Freunden und Unt…" at bounding box center [619, 282] width 262 height 452
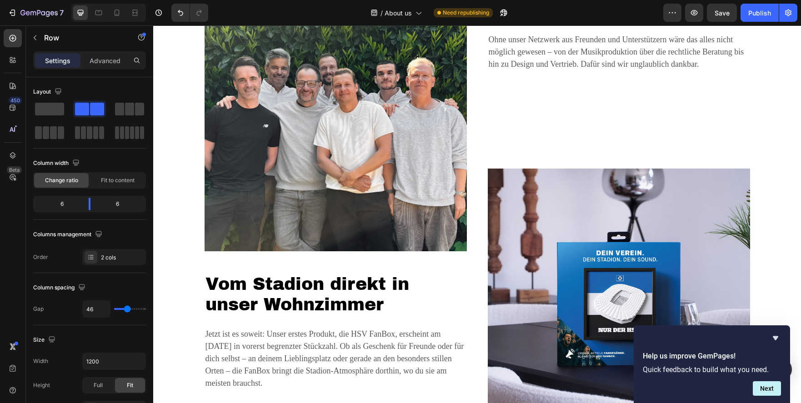
scroll to position [2014, 0]
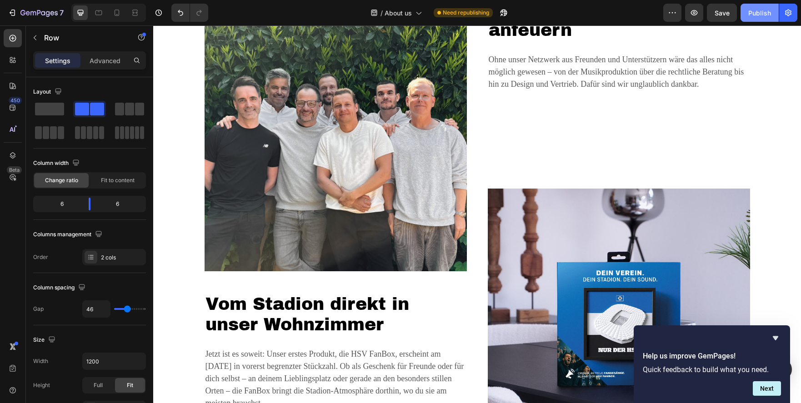
click at [752, 15] on div "Publish" at bounding box center [759, 13] width 23 height 10
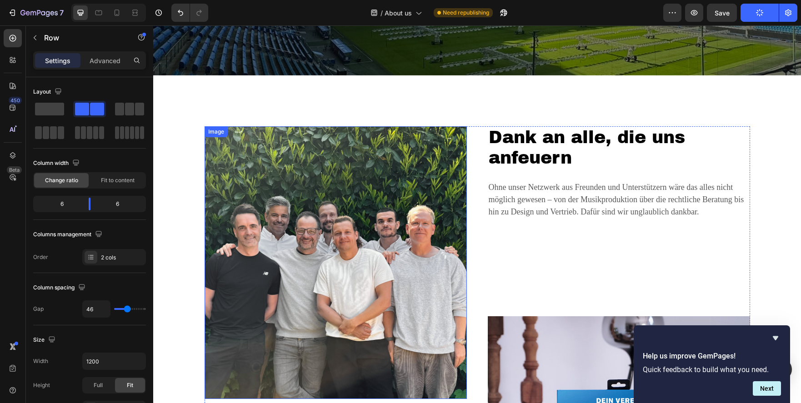
scroll to position [1874, 0]
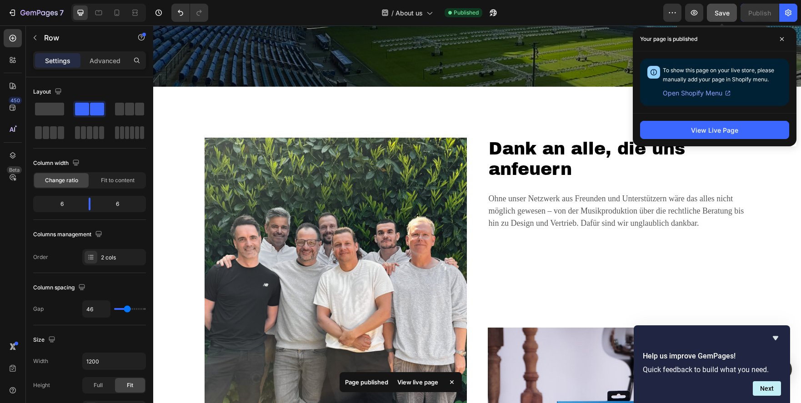
click at [720, 15] on span "Save" at bounding box center [722, 13] width 15 height 8
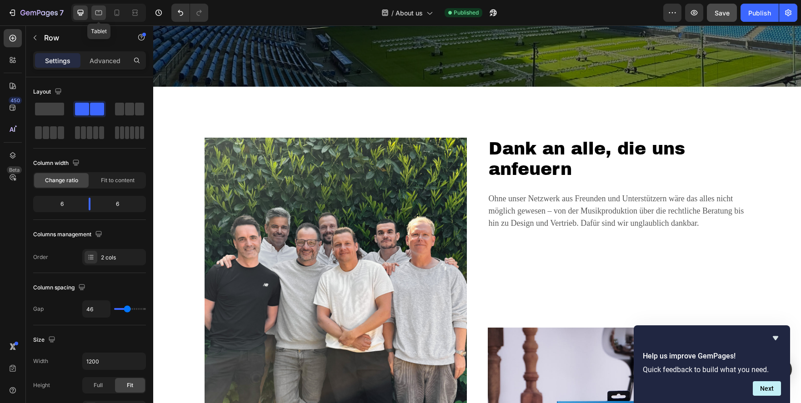
click at [94, 14] on div at bounding box center [98, 12] width 15 height 15
type input "100%"
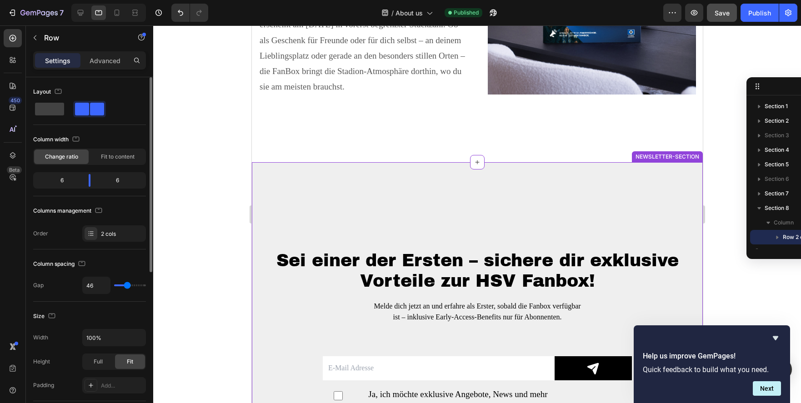
scroll to position [2399, 0]
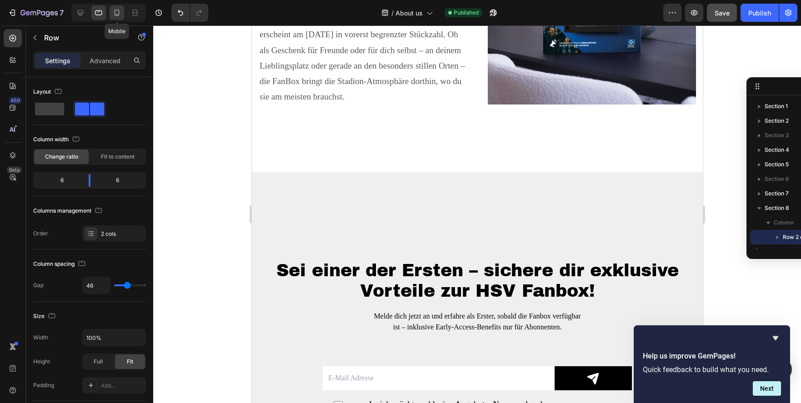
click at [111, 13] on div at bounding box center [117, 12] width 15 height 15
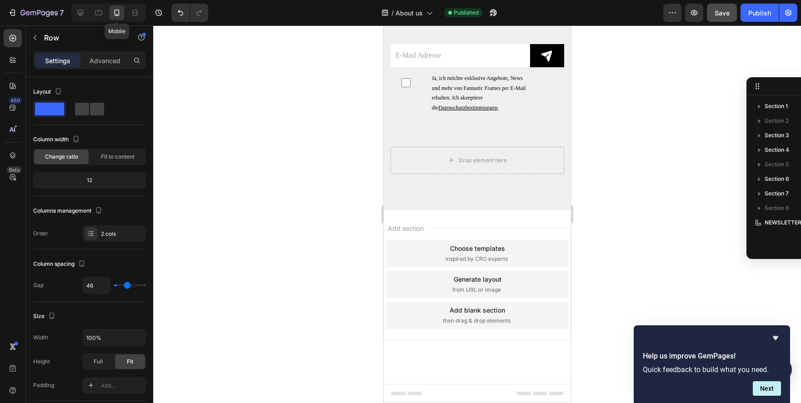
type input "0"
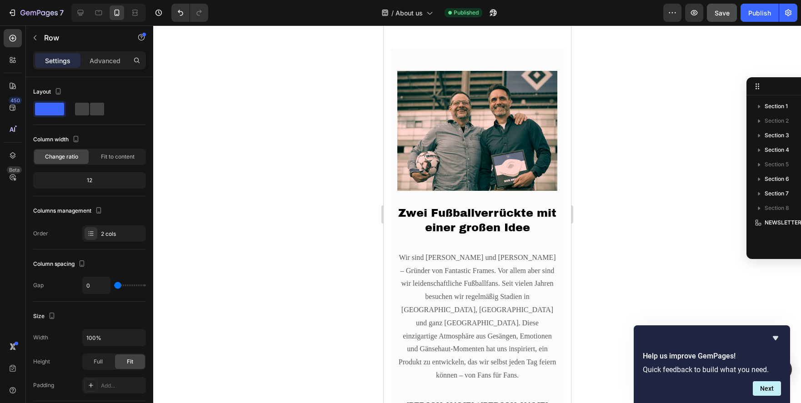
scroll to position [185, 0]
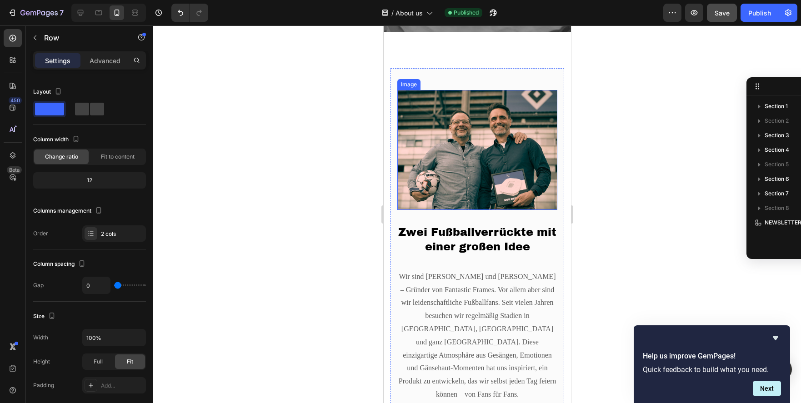
click at [455, 145] on img at bounding box center [477, 150] width 160 height 120
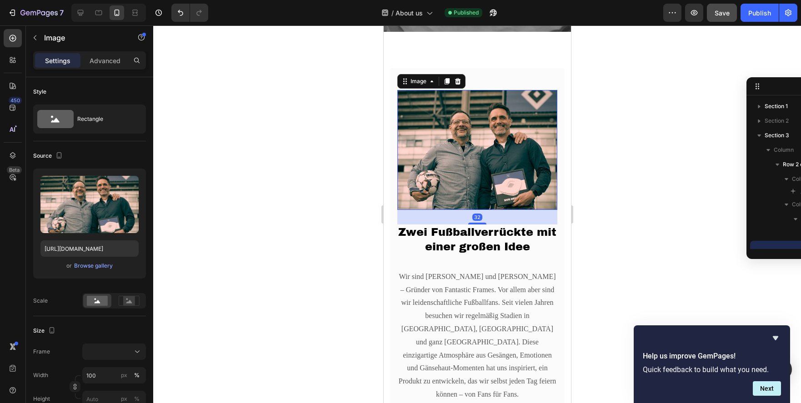
scroll to position [81, 0]
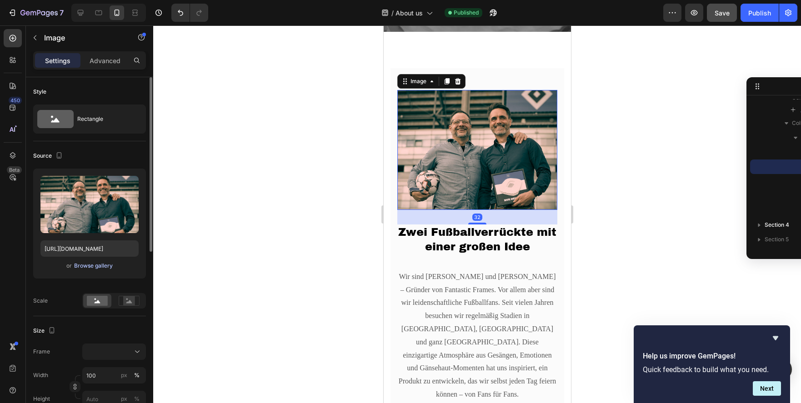
click at [89, 267] on div "Browse gallery" at bounding box center [93, 266] width 39 height 8
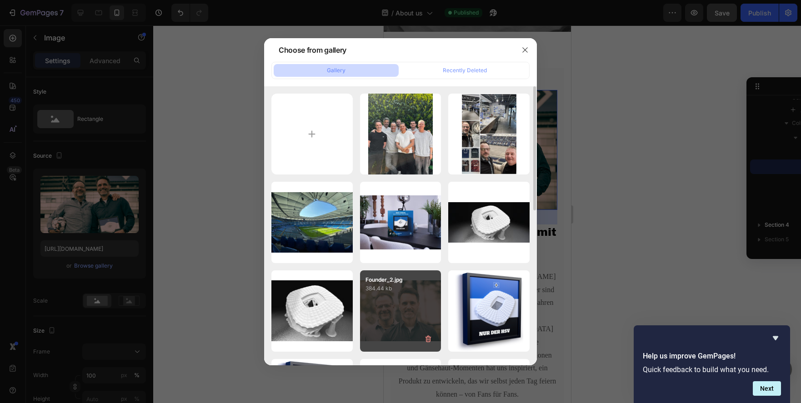
click at [397, 300] on div "Founder_2.jpg 384.44 kb" at bounding box center [400, 311] width 81 height 81
type input "[URL][DOMAIN_NAME]"
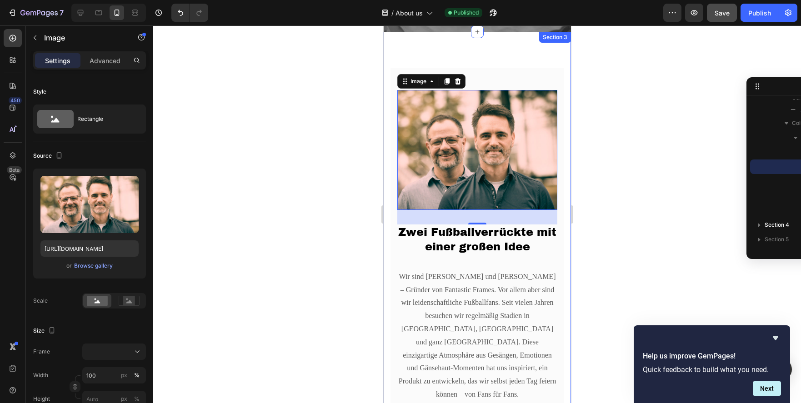
click at [324, 239] on div at bounding box center [477, 214] width 648 height 378
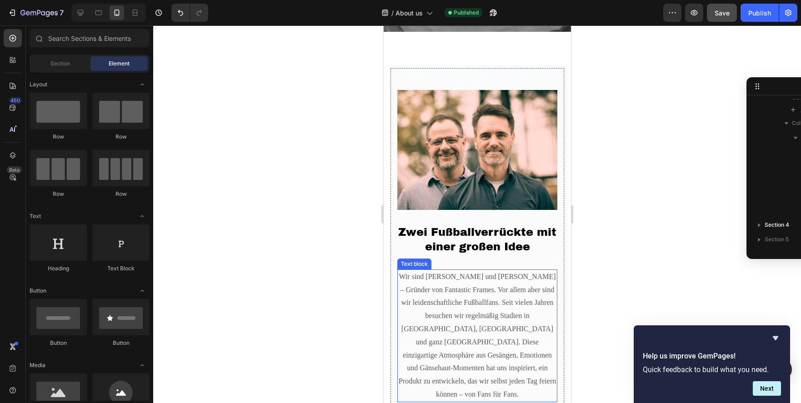
click at [474, 287] on p "Wir sind [PERSON_NAME] und [PERSON_NAME] – Gründer von Fantastic Frames. Vor al…" at bounding box center [477, 336] width 158 height 131
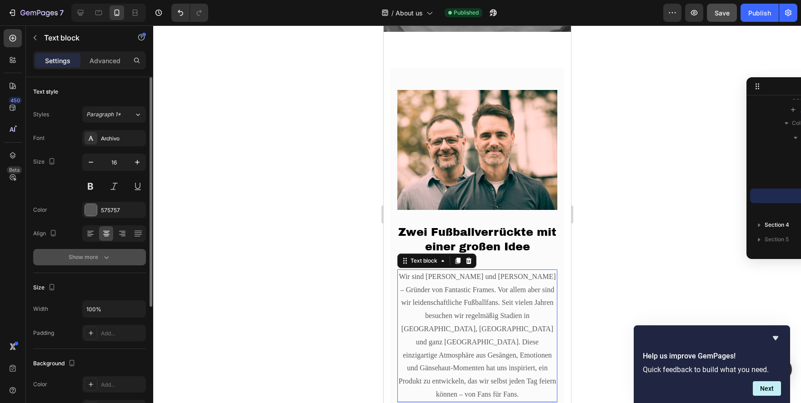
click at [106, 256] on icon "button" at bounding box center [106, 257] width 9 height 9
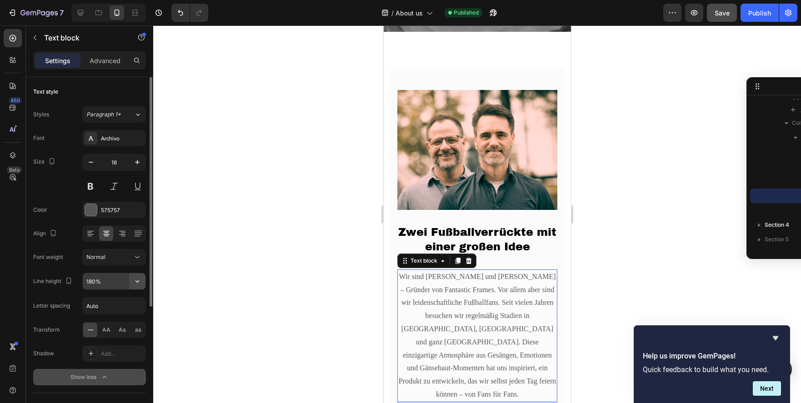
click at [140, 283] on icon "button" at bounding box center [137, 281] width 9 height 9
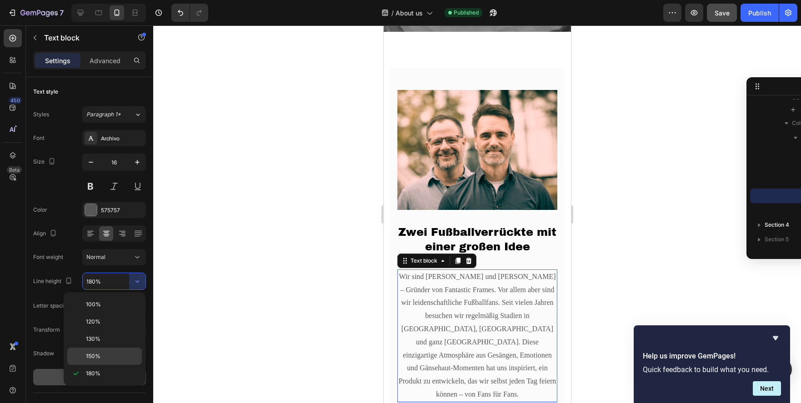
click at [101, 351] on div "150%" at bounding box center [104, 356] width 75 height 17
type input "150%"
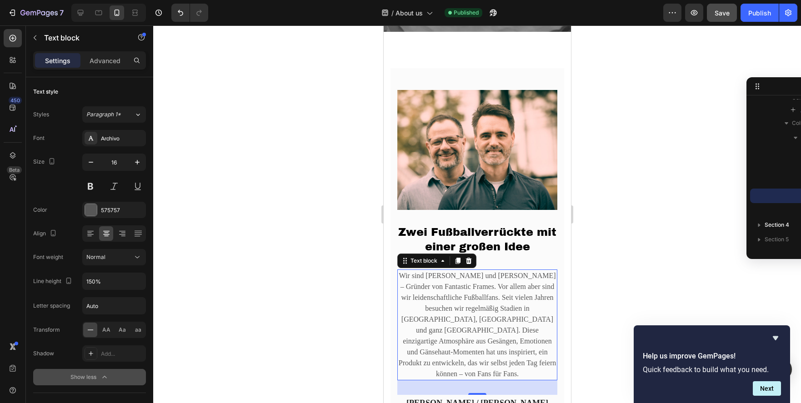
click at [646, 243] on div at bounding box center [477, 214] width 648 height 378
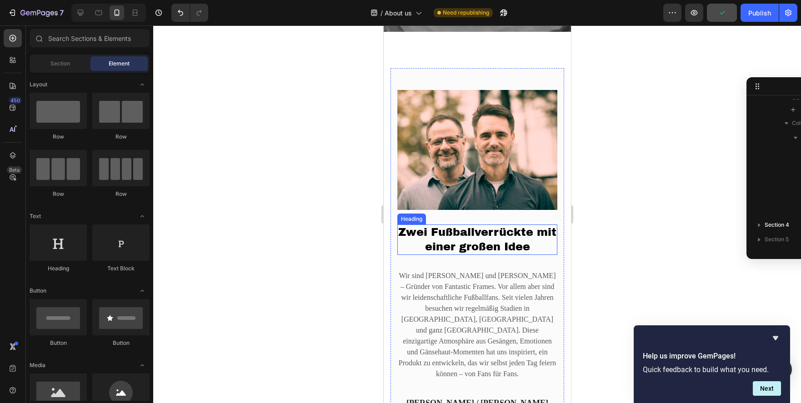
scroll to position [0, 0]
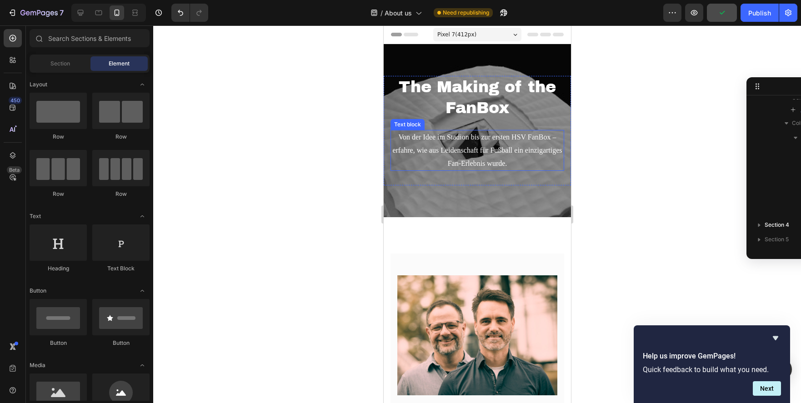
click at [473, 150] on p "Von der Idee im Stadion bis zur ersten HSV FanBox – erfahre, wie aus Leidenscha…" at bounding box center [477, 150] width 172 height 39
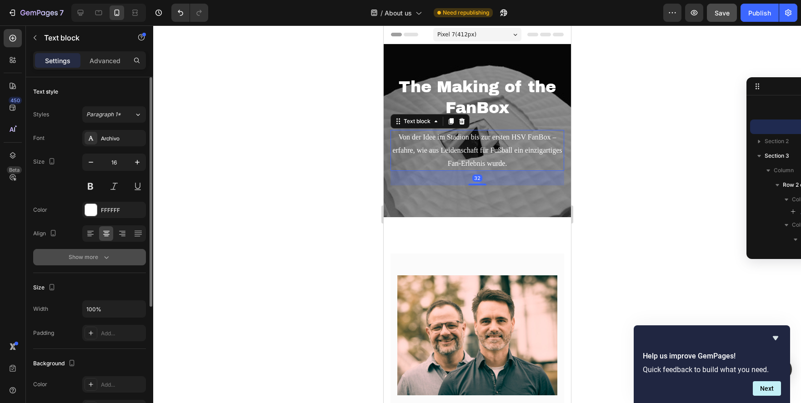
click at [97, 256] on div "Show more" at bounding box center [90, 257] width 42 height 9
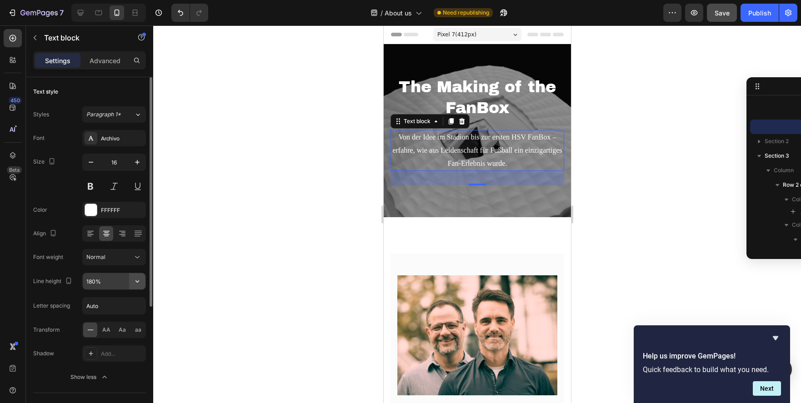
click at [132, 282] on button "button" at bounding box center [137, 281] width 16 height 16
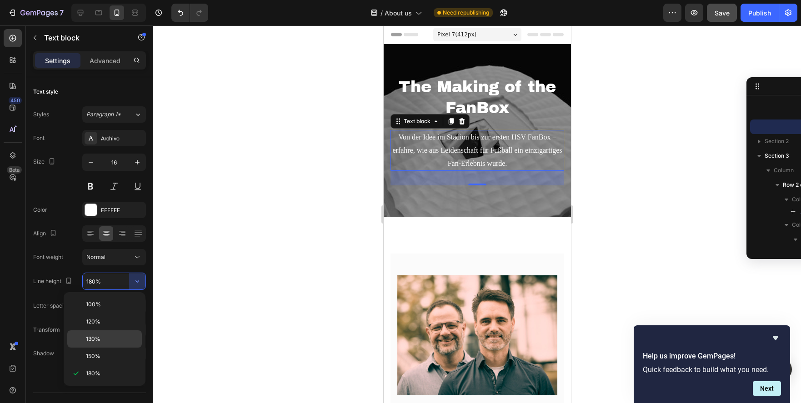
click at [109, 345] on div "130%" at bounding box center [104, 339] width 75 height 17
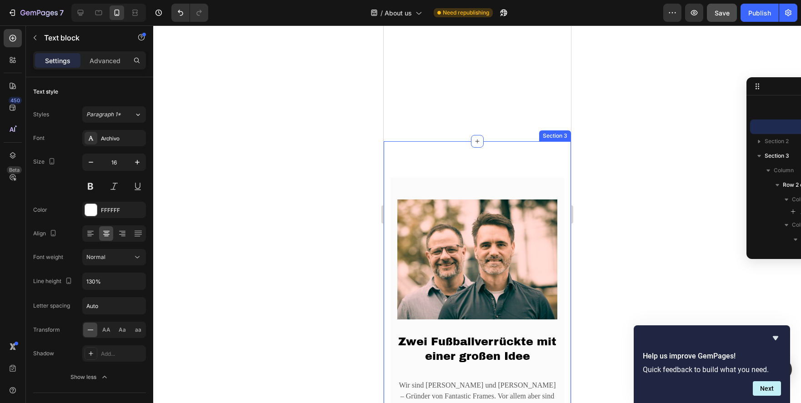
scroll to position [46, 0]
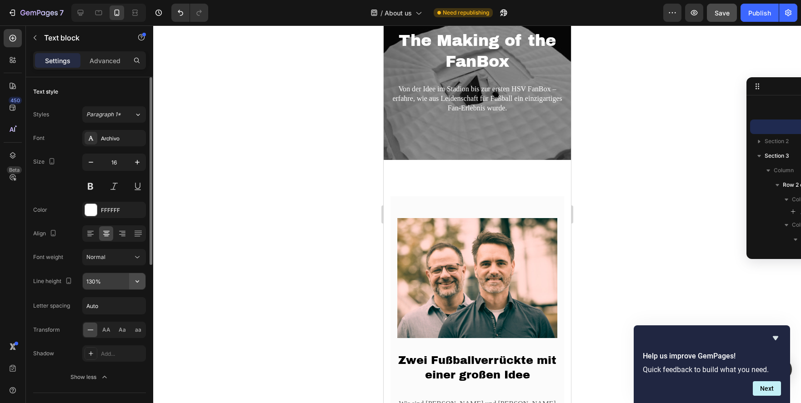
click at [135, 284] on icon "button" at bounding box center [137, 281] width 9 height 9
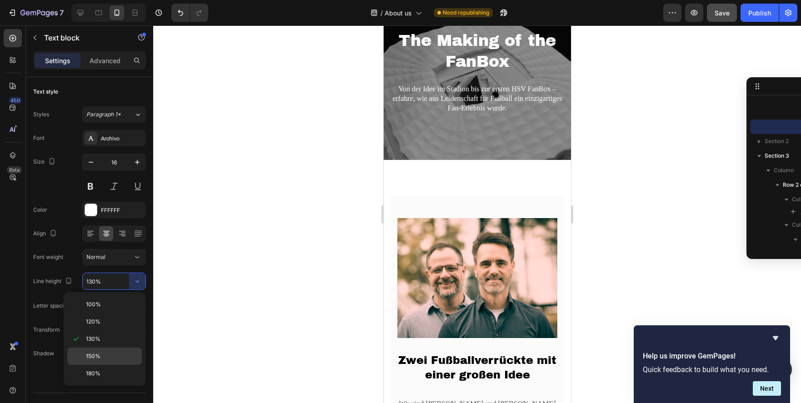
click at [102, 352] on p "150%" at bounding box center [112, 356] width 52 height 8
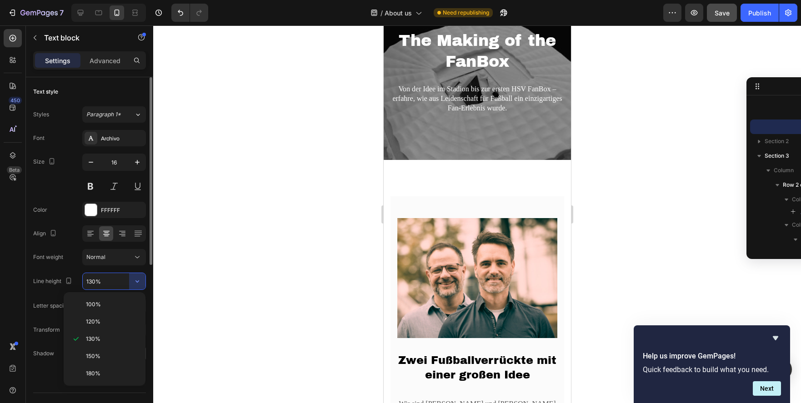
type input "150%"
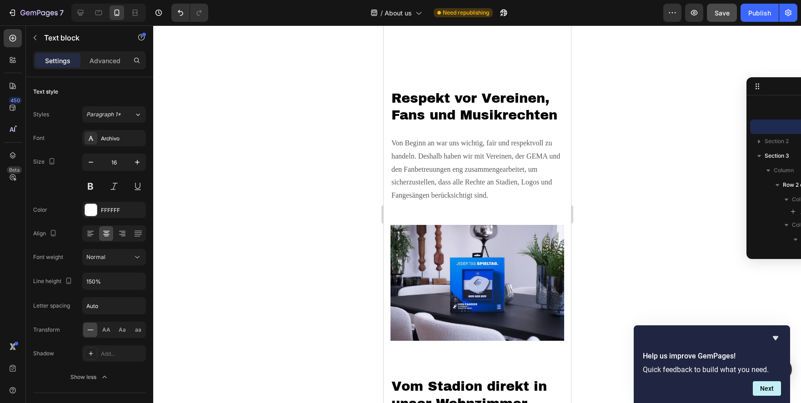
scroll to position [1220, 0]
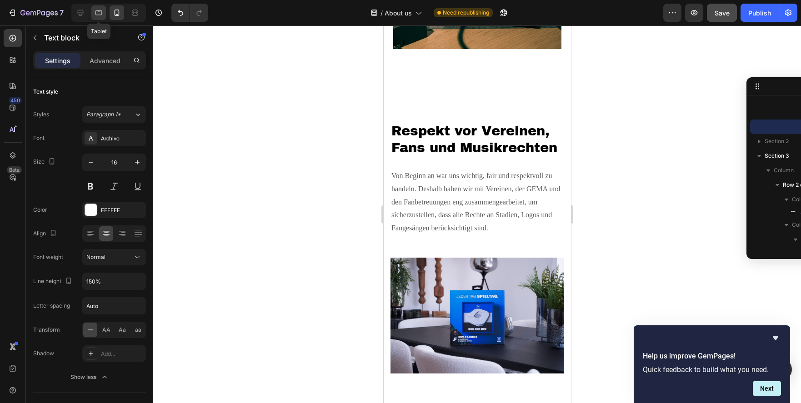
click at [100, 12] on icon at bounding box center [99, 11] width 2 height 1
type input "19"
type input "180%"
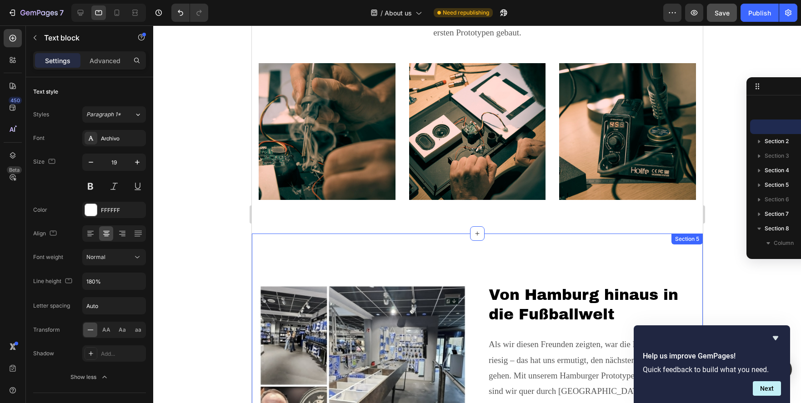
scroll to position [745, 0]
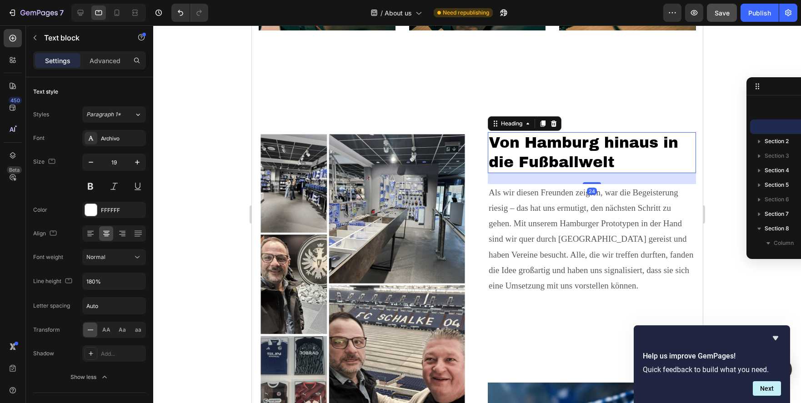
click at [533, 138] on h2 "Von Hamburg hinaus in die Fußballwelt" at bounding box center [591, 152] width 208 height 41
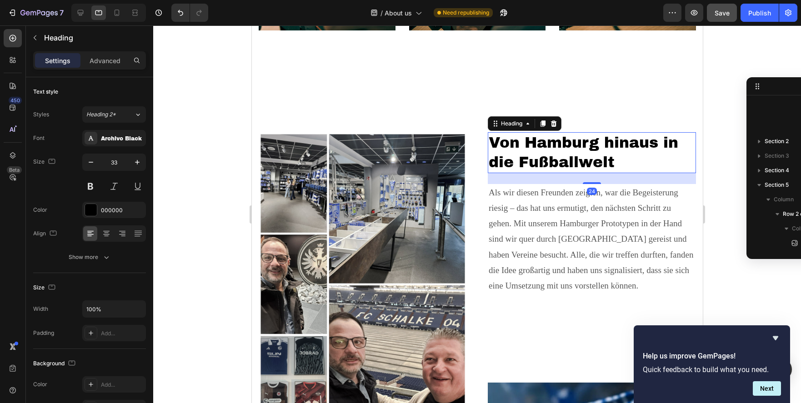
scroll to position [216, 0]
click at [533, 138] on h2 "Von Hamburg hinaus in die Fußballwelt" at bounding box center [591, 152] width 208 height 41
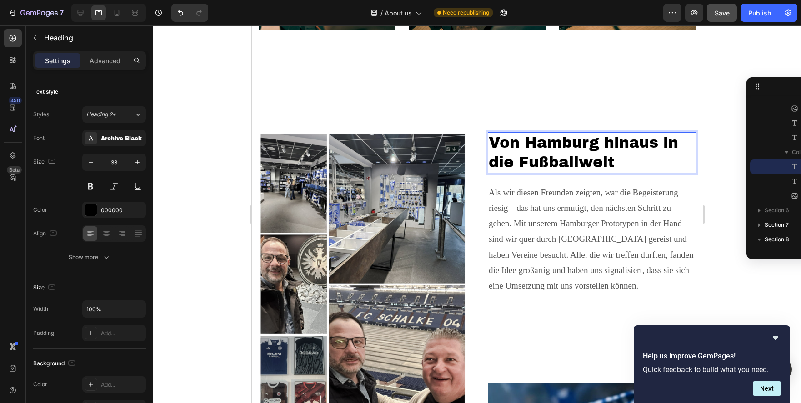
click at [533, 138] on p "Von Hamburg hinaus in die Fußballwelt" at bounding box center [591, 152] width 206 height 39
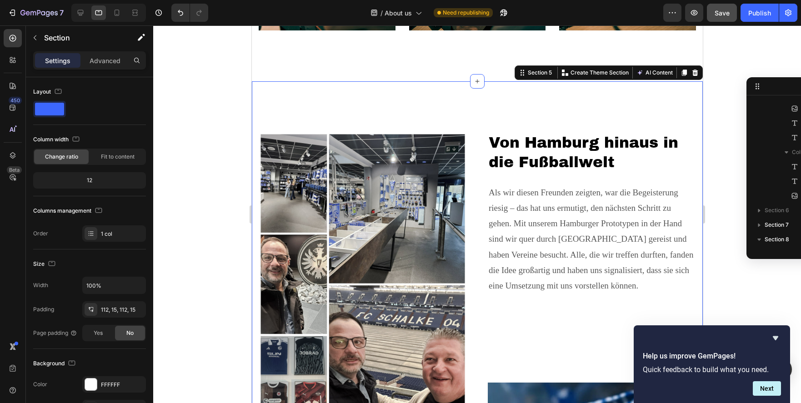
click at [337, 95] on div "Image Respekt vor Vereinen, Fans und Musikrechten Heading Von Beginn an war uns…" at bounding box center [476, 368] width 451 height 575
click at [118, 14] on icon at bounding box center [116, 12] width 9 height 9
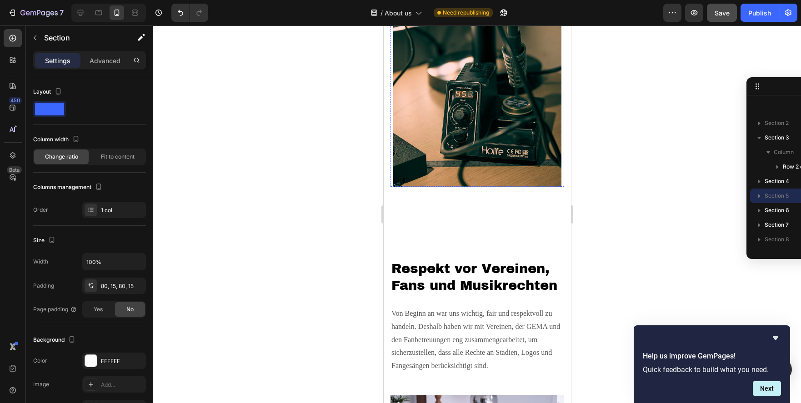
scroll to position [1115, 0]
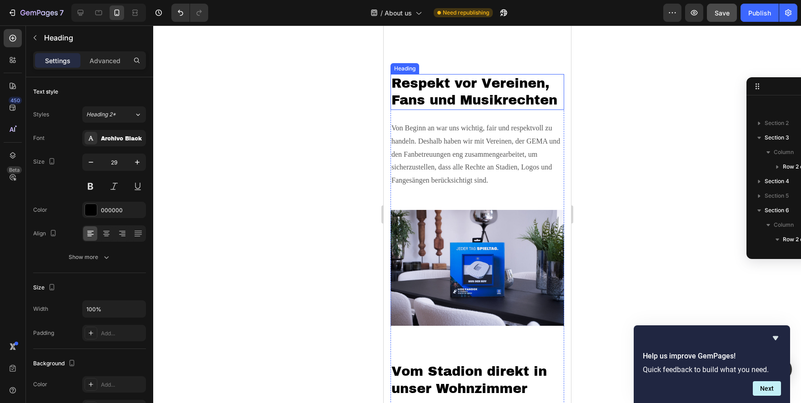
click at [448, 99] on h2 "Respekt vor Vereinen, Fans und Musikrechten" at bounding box center [477, 92] width 174 height 36
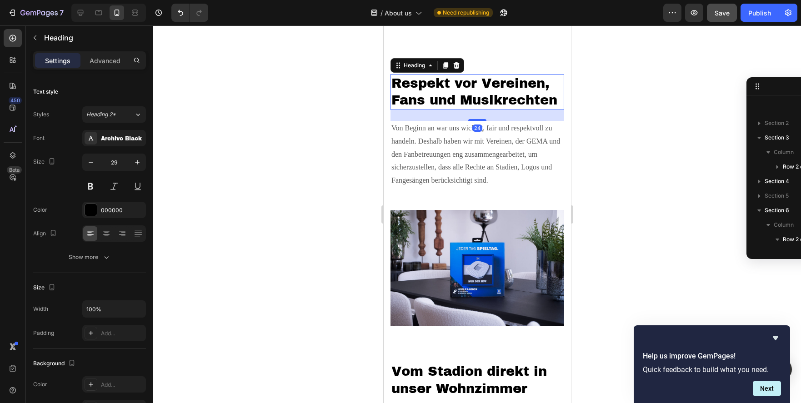
scroll to position [201, 0]
click at [448, 99] on h2 "Respekt vor Vereinen, Fans und Musikrechten" at bounding box center [477, 92] width 174 height 36
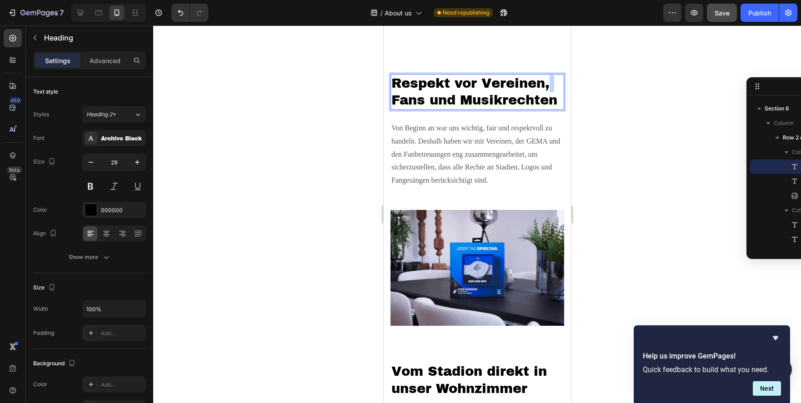
click at [448, 99] on p "Respekt vor Vereinen, Fans und Musikrechten" at bounding box center [477, 92] width 172 height 34
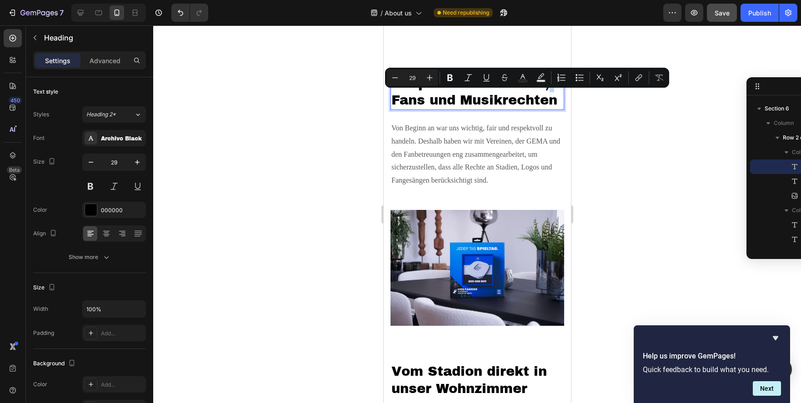
click at [448, 99] on p "Respekt vor Vereinen, Fans und Musikrechten" at bounding box center [477, 92] width 172 height 34
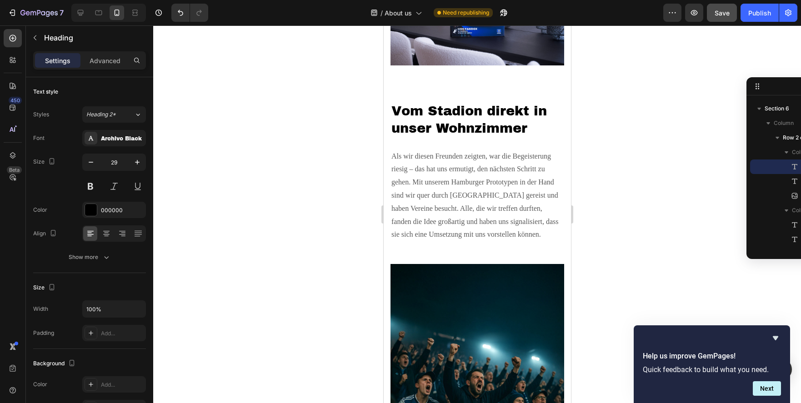
scroll to position [1347, 0]
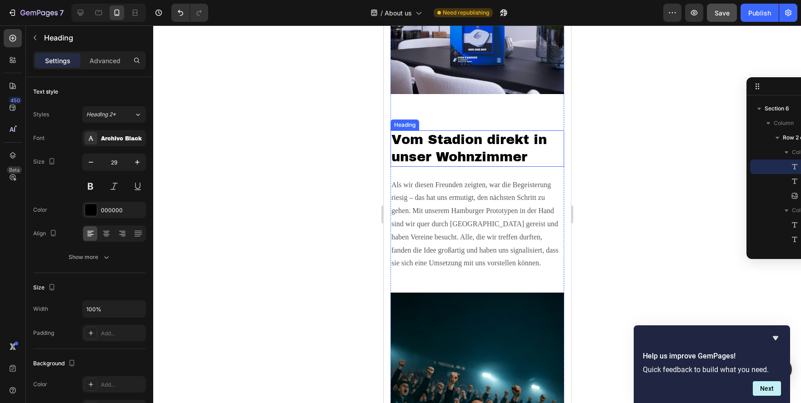
click at [451, 141] on h2 "Vom Stadion direkt in unser Wohnzimmer" at bounding box center [477, 148] width 174 height 36
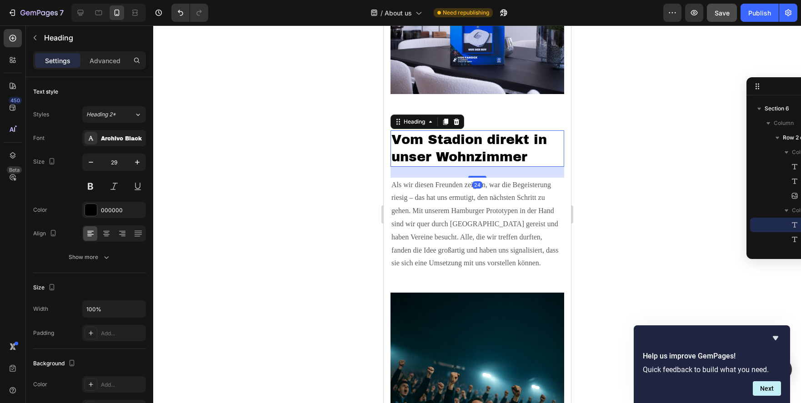
click at [451, 141] on h2 "Vom Stadion direkt in unser Wohnzimmer" at bounding box center [477, 148] width 174 height 36
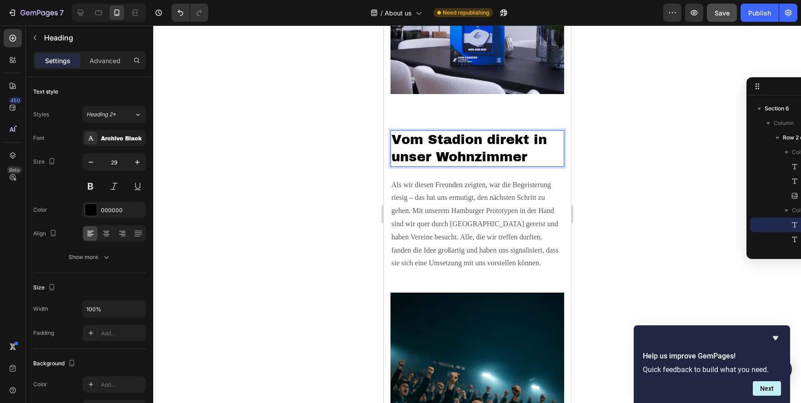
click at [451, 141] on p "Vom Stadion direkt in unser Wohnzimmer" at bounding box center [477, 148] width 172 height 34
click at [604, 154] on div at bounding box center [477, 214] width 648 height 378
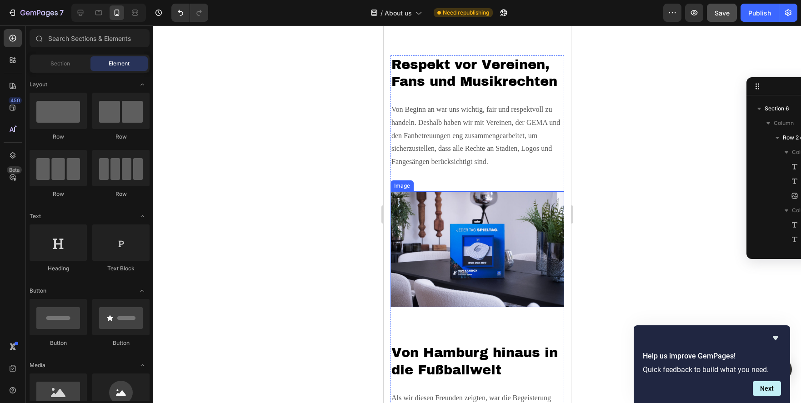
scroll to position [1115, 0]
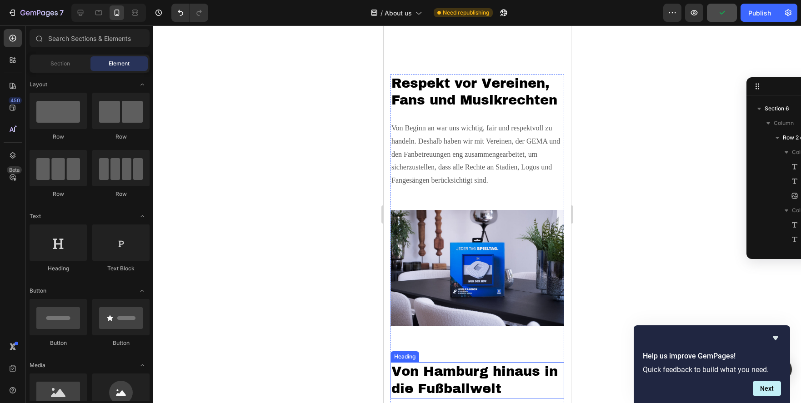
click at [436, 372] on p "Von Hamburg hinaus in die Fußballwelt" at bounding box center [477, 380] width 172 height 34
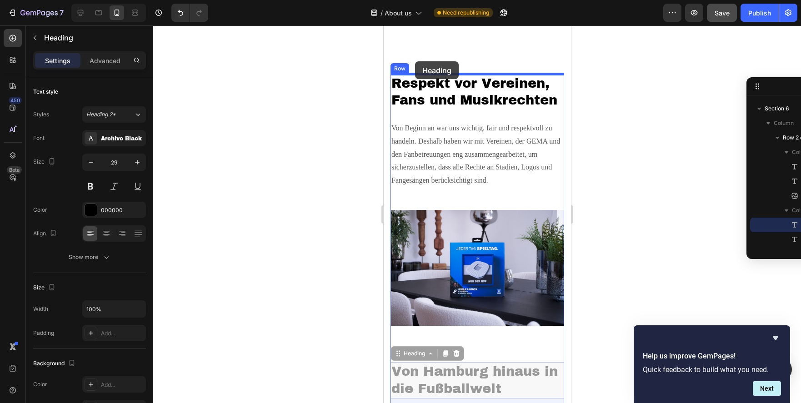
drag, startPoint x: 398, startPoint y: 356, endPoint x: 415, endPoint y: 61, distance: 294.6
click at [415, 61] on div "Pixel 7 ( 412 px) iPhone 13 Mini iPhone 13 Pro iPhone 11 Pro Max iPhone 15 Pro …" at bounding box center [476, 283] width 187 height 2744
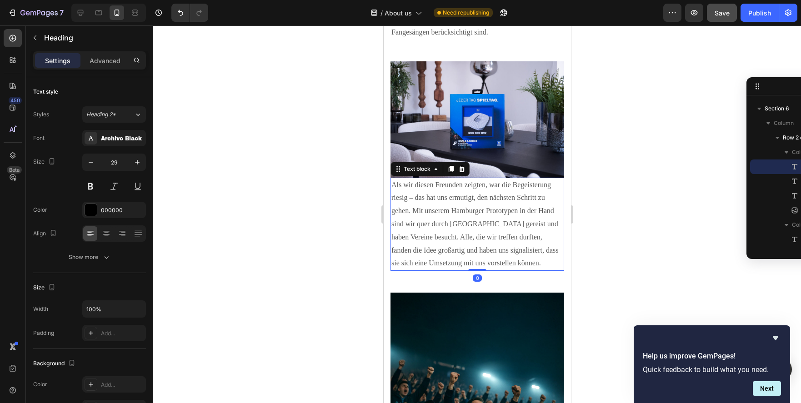
click at [442, 196] on p "Als wir diesen Freunden zeigten, war die Begeisterung riesig – das hat uns ermu…" at bounding box center [477, 225] width 172 height 92
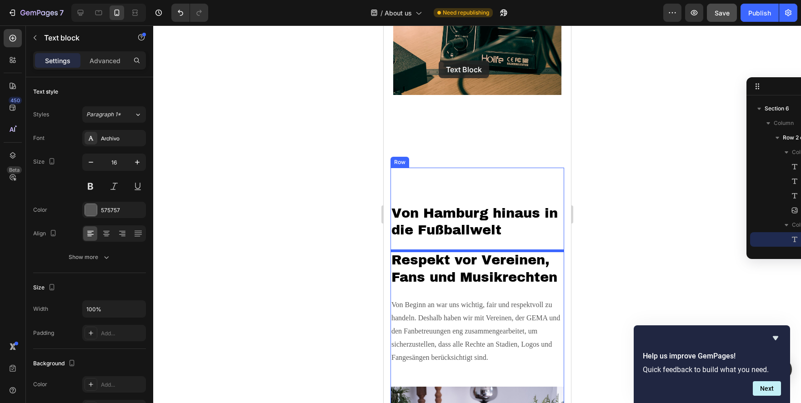
scroll to position [1003, 0]
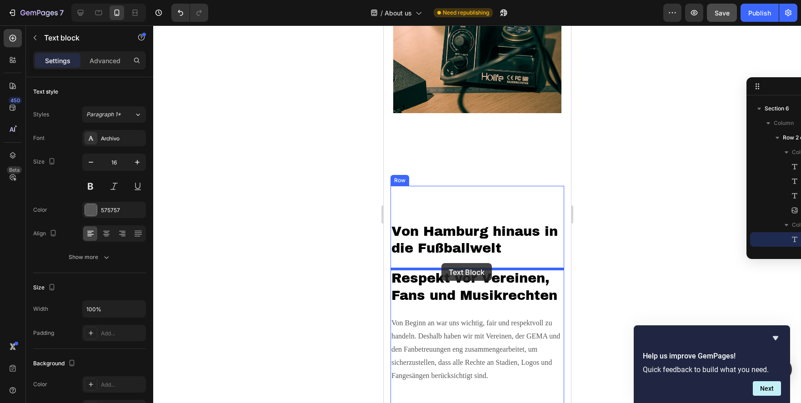
drag, startPoint x: 397, startPoint y: 310, endPoint x: 441, endPoint y: 263, distance: 64.3
click at [441, 263] on div "Pixel 7 ( 412 px) iPhone 13 Mini iPhone 13 Pro iPhone 11 Pro Max iPhone 15 Pro …" at bounding box center [476, 395] width 187 height 2744
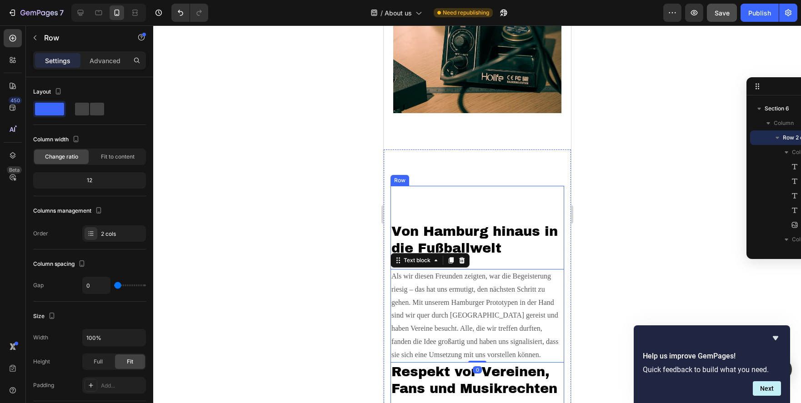
click at [447, 199] on div "Von Hamburg hinaus in die Fußballwelt Heading Als wir diesen Freunden zeigten, …" at bounding box center [477, 400] width 174 height 429
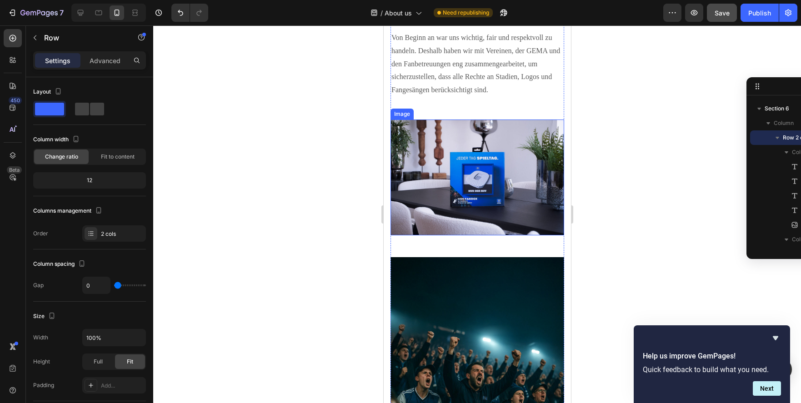
scroll to position [1281, 0]
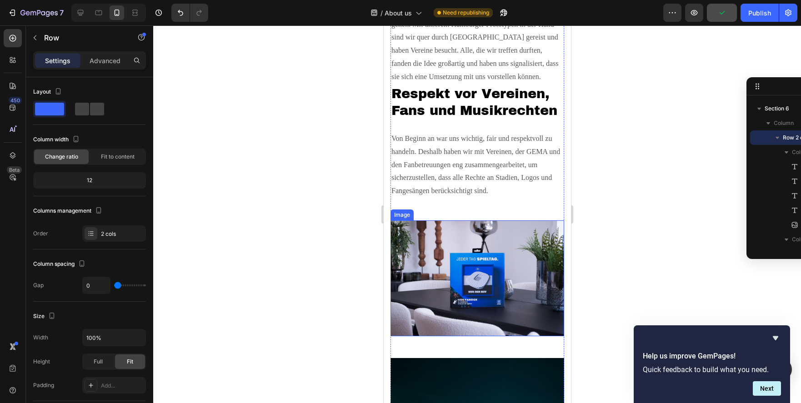
click at [464, 270] on img at bounding box center [477, 278] width 174 height 116
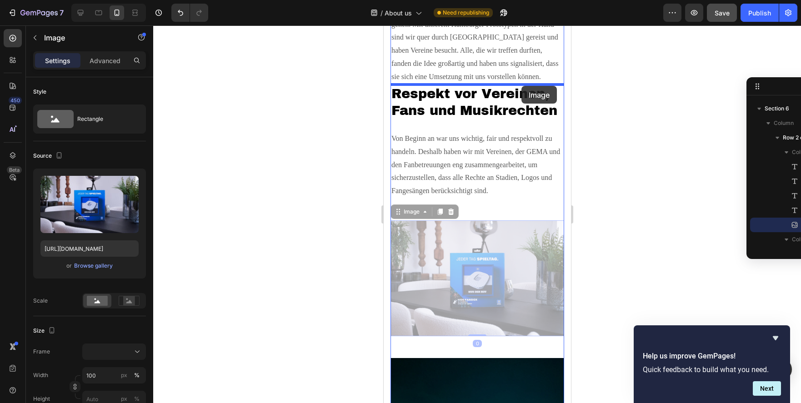
drag, startPoint x: 396, startPoint y: 214, endPoint x: 521, endPoint y: 86, distance: 179.1
click at [521, 86] on div "Pixel 7 ( 412 px) iPhone 13 Mini iPhone 13 Pro iPhone 11 Pro Max iPhone 15 Pro …" at bounding box center [476, 116] width 187 height 2744
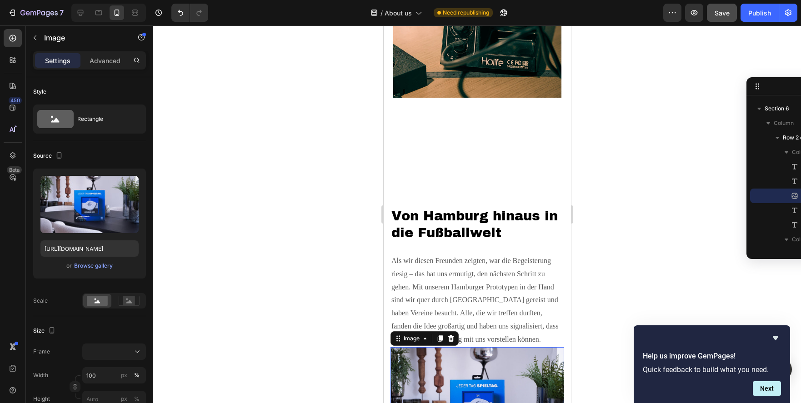
scroll to position [1003, 0]
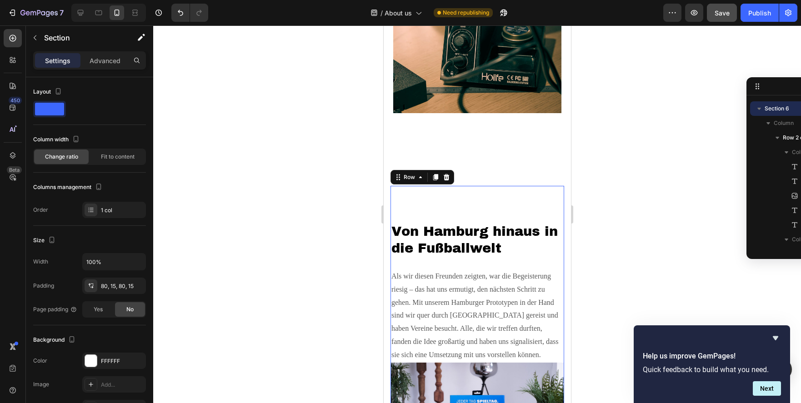
click at [461, 207] on div "Von Hamburg hinaus in die Fußballwelt Heading Als wir diesen Freunden zeigten, …" at bounding box center [477, 400] width 174 height 429
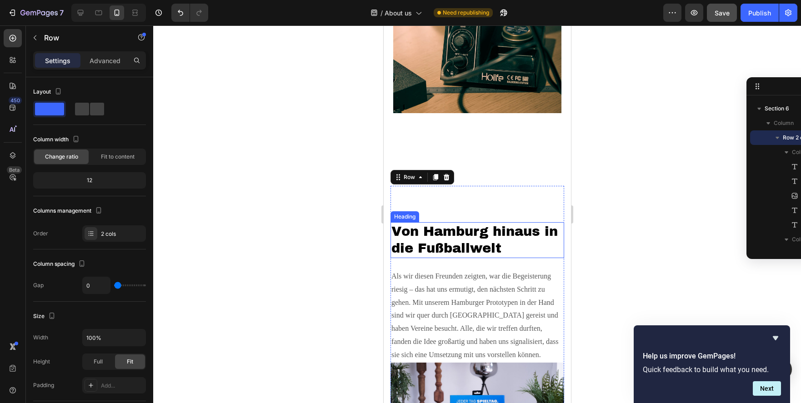
click at [469, 237] on h2 "Von Hamburg hinaus in die Fußballwelt" at bounding box center [477, 240] width 174 height 36
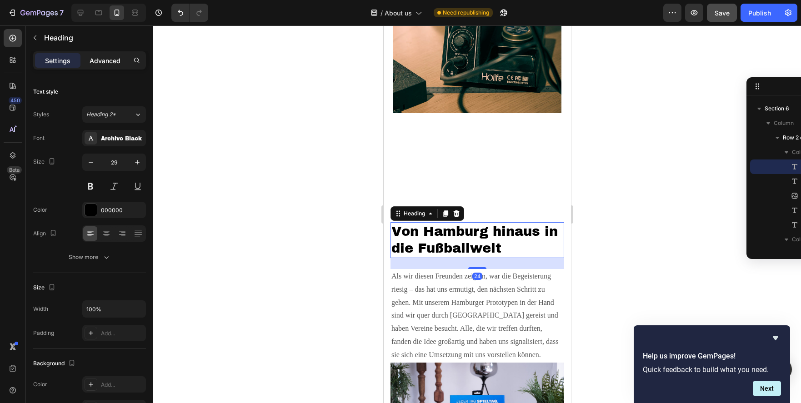
click at [115, 60] on p "Advanced" at bounding box center [105, 61] width 31 height 10
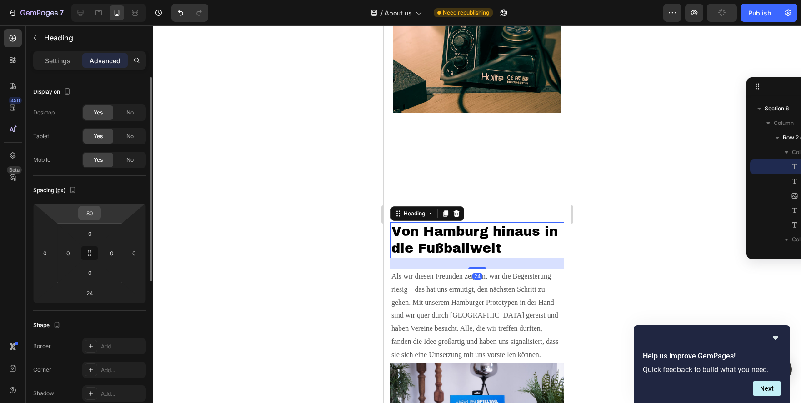
click at [96, 211] on input "80" at bounding box center [89, 213] width 18 height 14
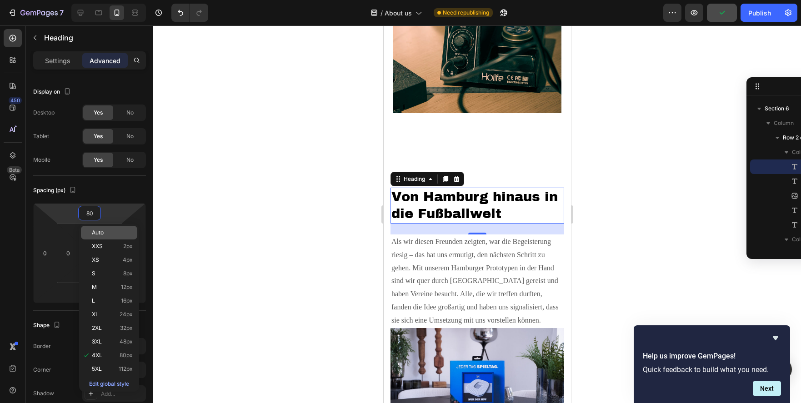
type input "4"
click at [114, 233] on p "Auto" at bounding box center [112, 233] width 41 height 6
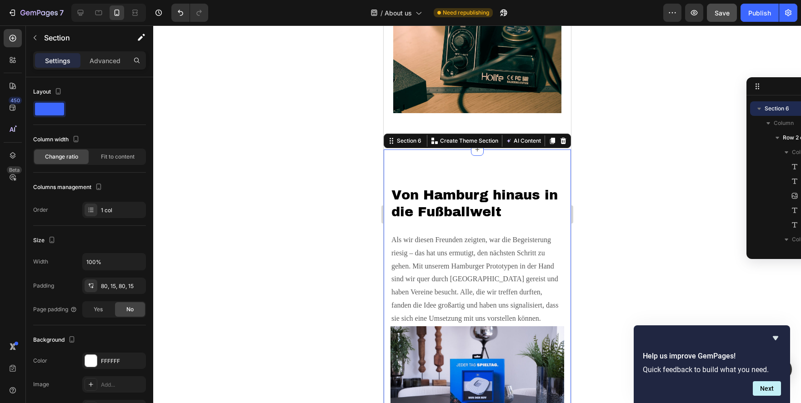
click at [476, 204] on h2 "Von Hamburg hinaus in die Fußballwelt" at bounding box center [477, 204] width 174 height 36
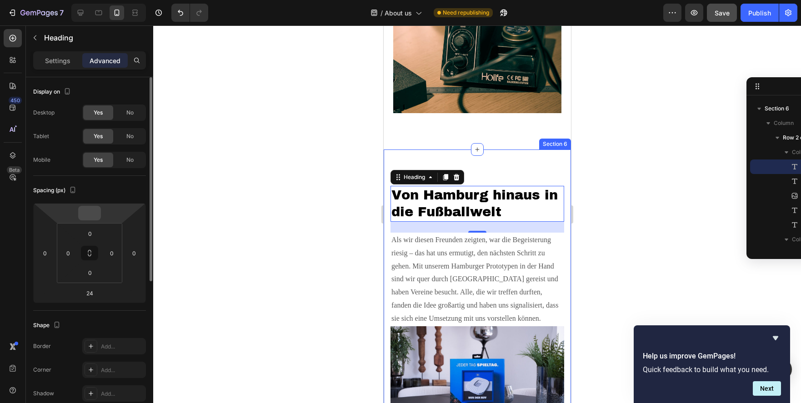
click at [88, 212] on input "number" at bounding box center [89, 213] width 18 height 14
type input "0"
click at [116, 199] on div "Spacing (px) 0 0 24 0 0 0 0 0" at bounding box center [89, 243] width 113 height 135
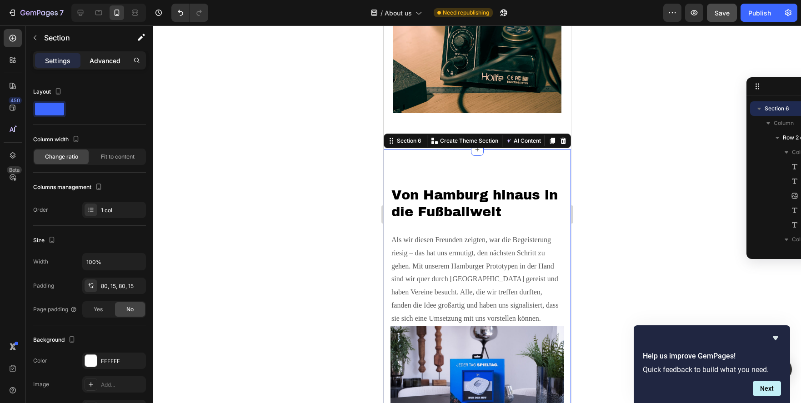
click at [99, 62] on p "Advanced" at bounding box center [105, 61] width 31 height 10
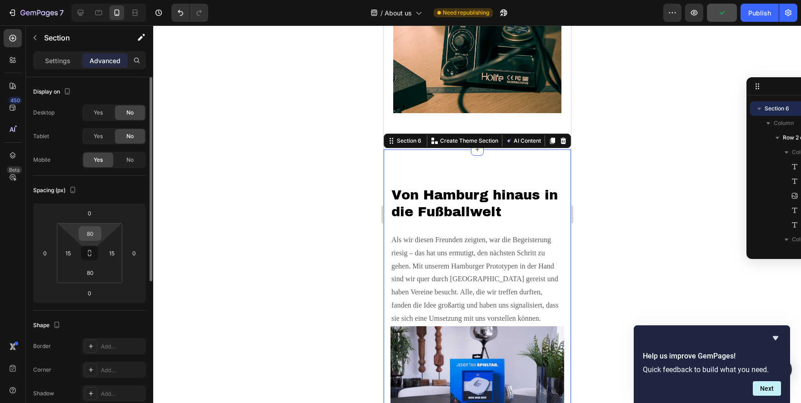
click at [94, 235] on input "80" at bounding box center [90, 234] width 18 height 14
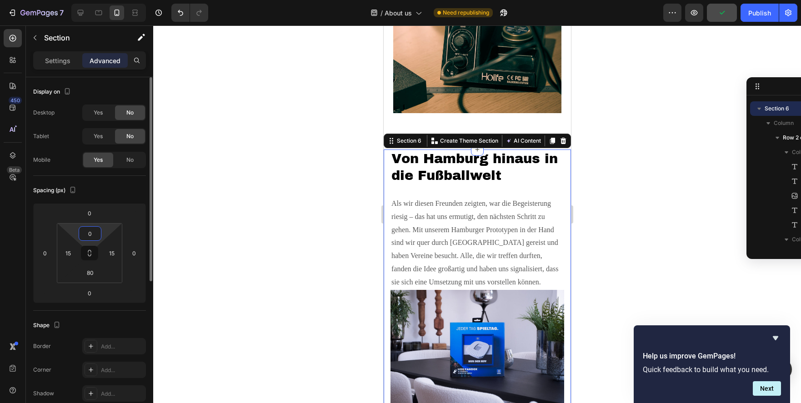
type input "0"
click at [354, 179] on div at bounding box center [477, 214] width 648 height 378
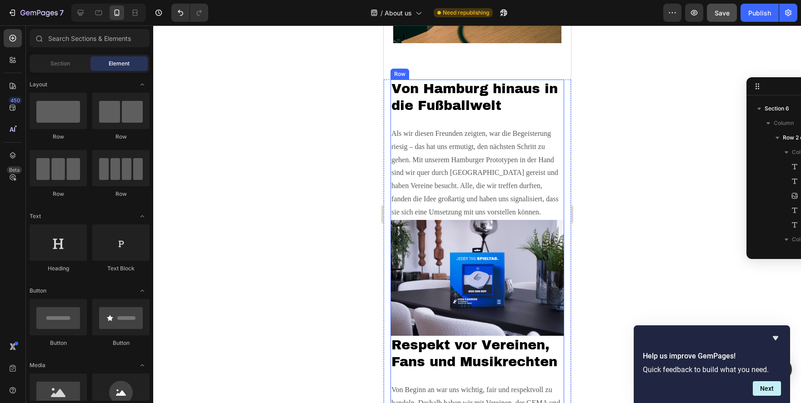
scroll to position [1188, 0]
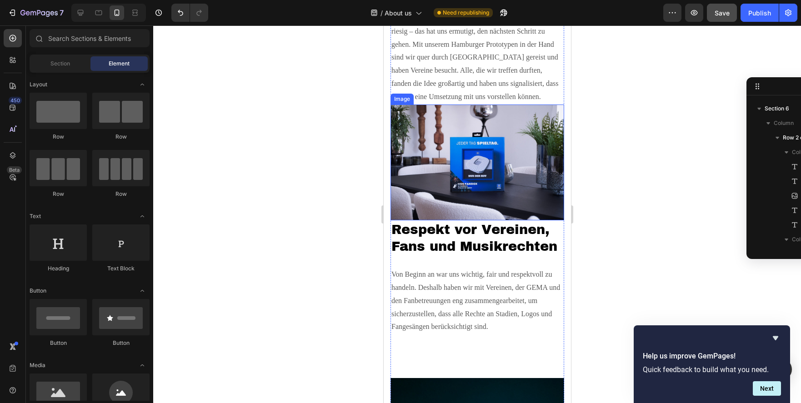
click at [500, 179] on img at bounding box center [477, 163] width 174 height 116
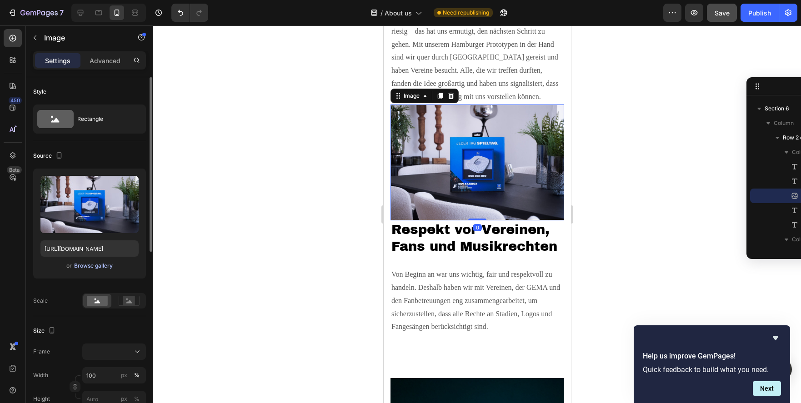
click at [96, 266] on div "Browse gallery" at bounding box center [93, 266] width 39 height 8
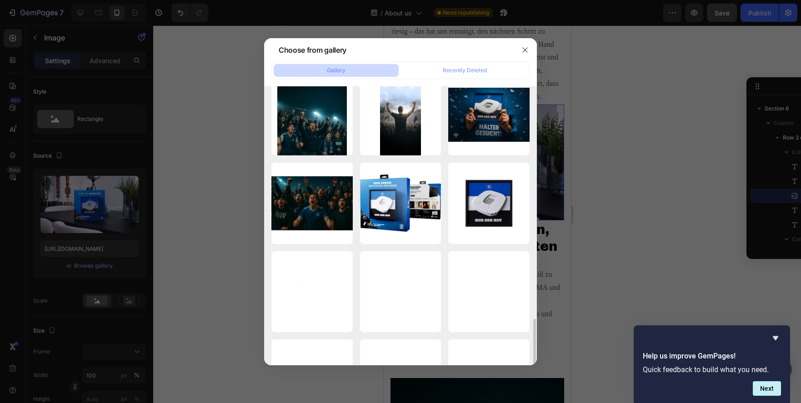
scroll to position [951, 0]
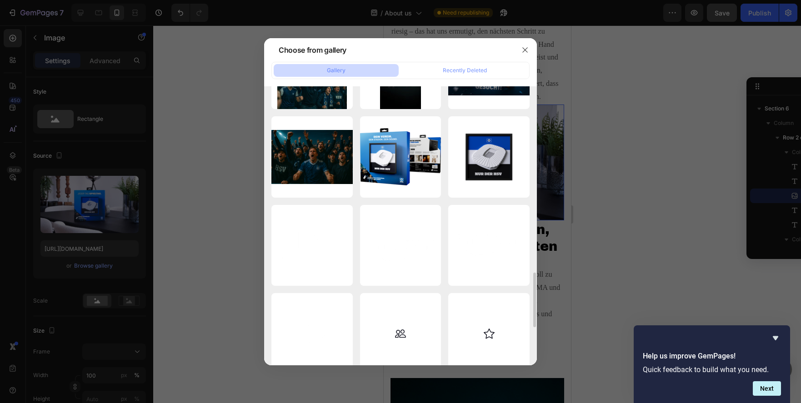
click at [633, 140] on div at bounding box center [400, 201] width 801 height 403
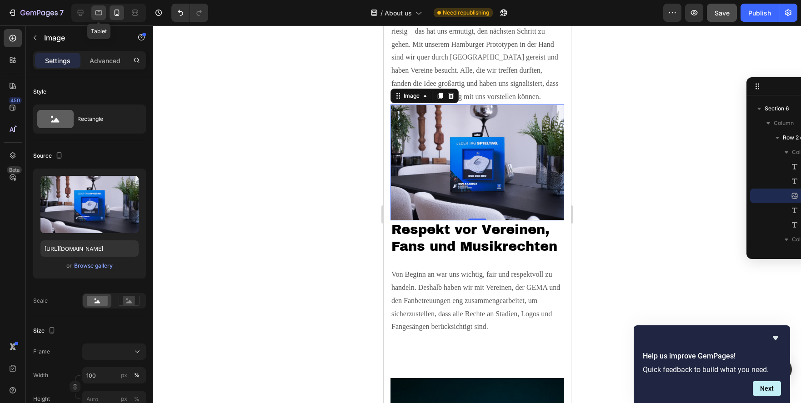
click at [98, 15] on icon at bounding box center [98, 12] width 7 height 5
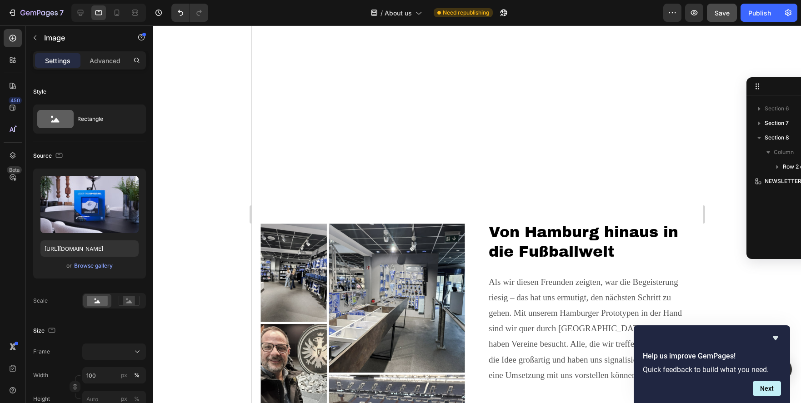
scroll to position [1380, 0]
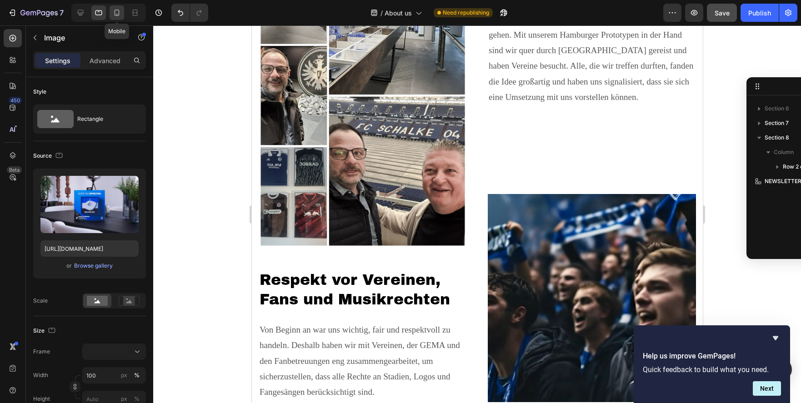
click at [124, 12] on div at bounding box center [117, 12] width 15 height 15
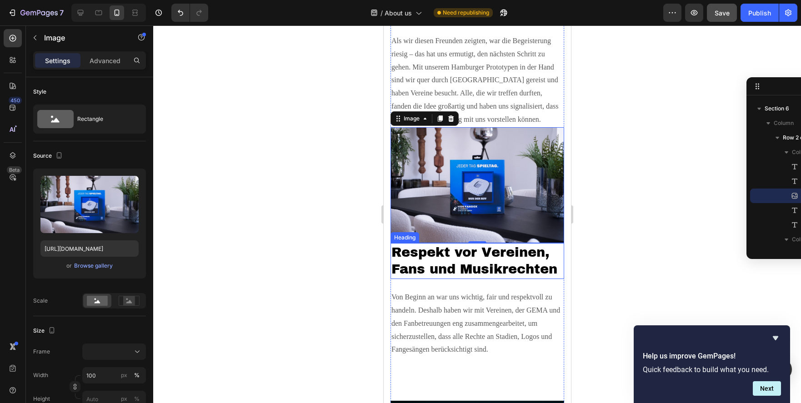
scroll to position [1165, 0]
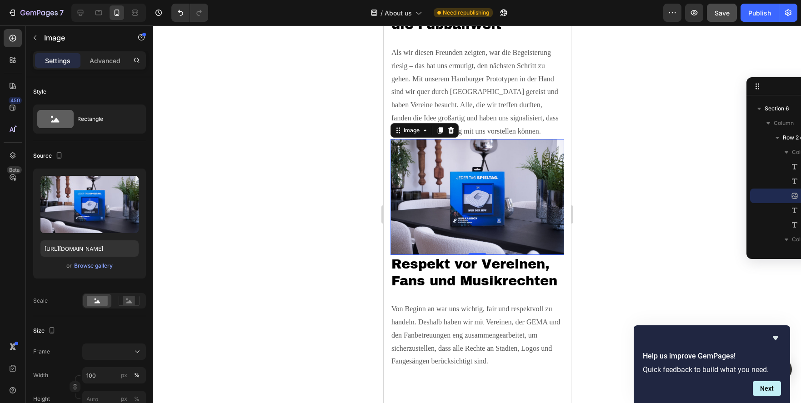
click at [514, 213] on img at bounding box center [477, 197] width 174 height 116
click at [99, 266] on div "Browse gallery" at bounding box center [93, 266] width 39 height 8
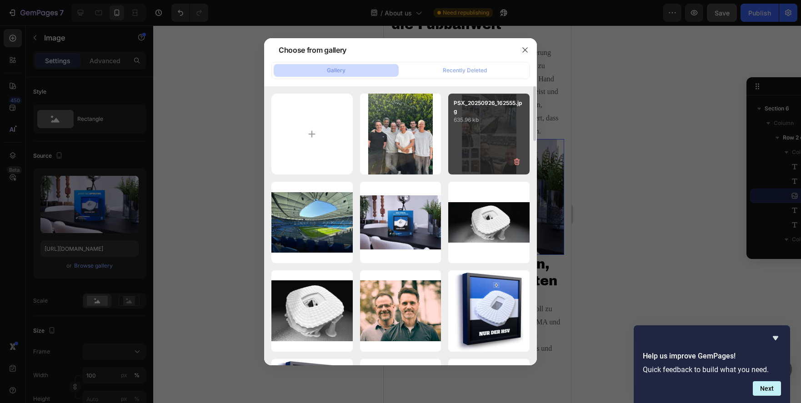
click at [491, 135] on div "PSX_20250926_162555.jpg 635.96 kb" at bounding box center [488, 134] width 81 height 81
type input "[URL][DOMAIN_NAME]"
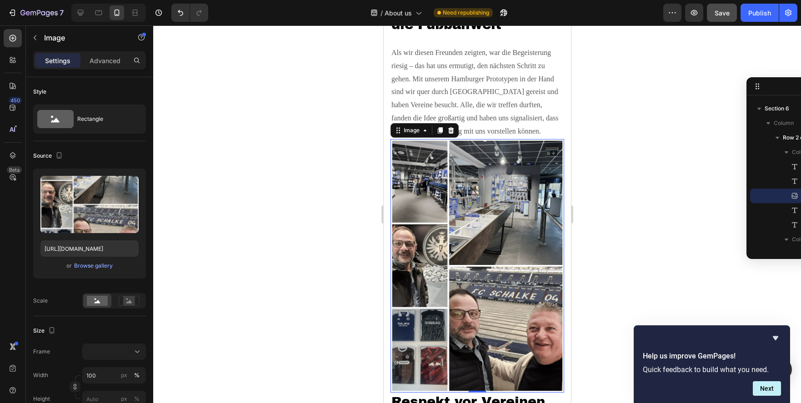
click at [619, 177] on div at bounding box center [477, 214] width 648 height 378
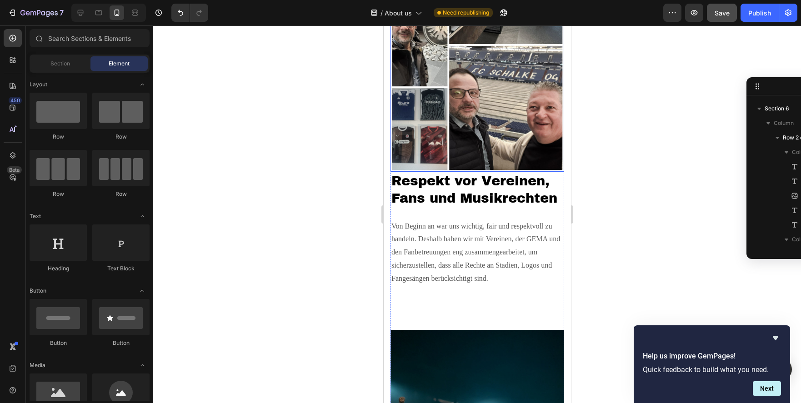
scroll to position [1397, 0]
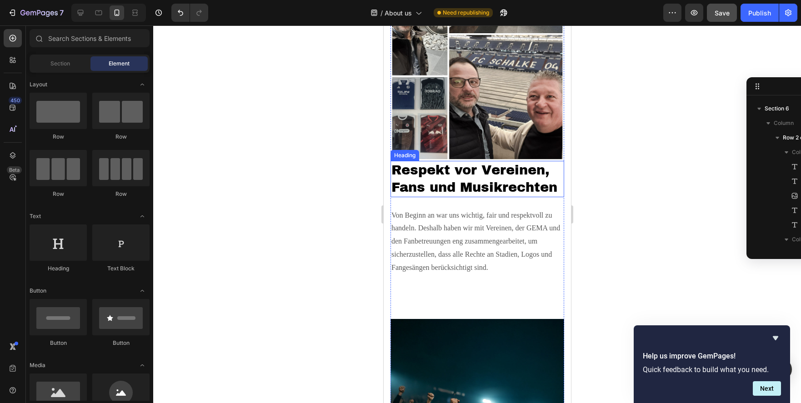
click at [464, 165] on h2 "Respekt vor Vereinen, Fans und Musikrechten" at bounding box center [477, 179] width 174 height 36
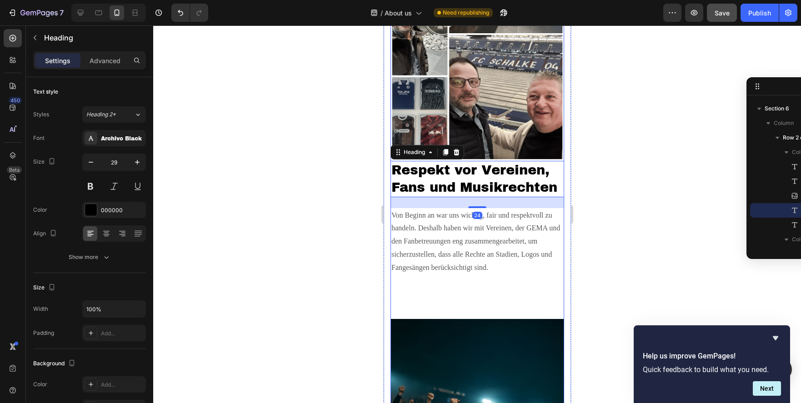
click at [498, 325] on img at bounding box center [477, 406] width 174 height 174
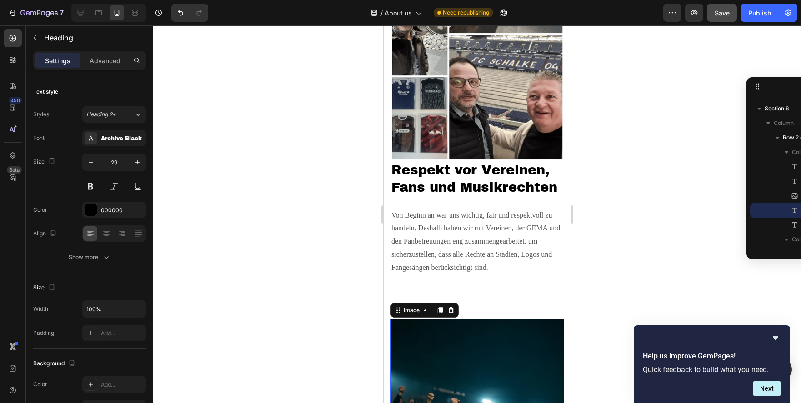
scroll to position [257, 0]
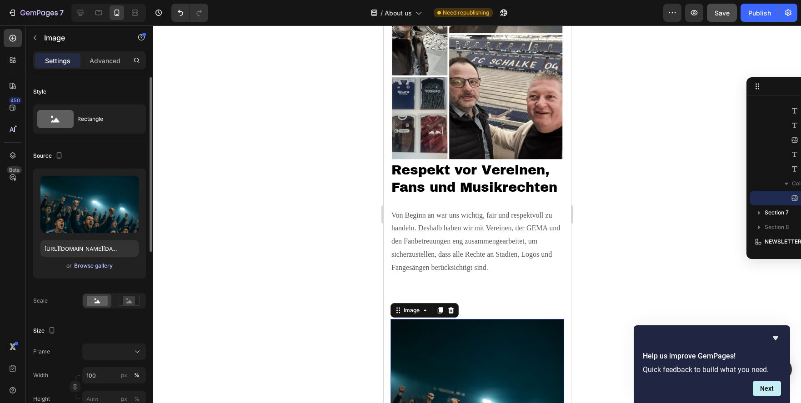
click at [98, 266] on div "Browse gallery" at bounding box center [93, 266] width 39 height 8
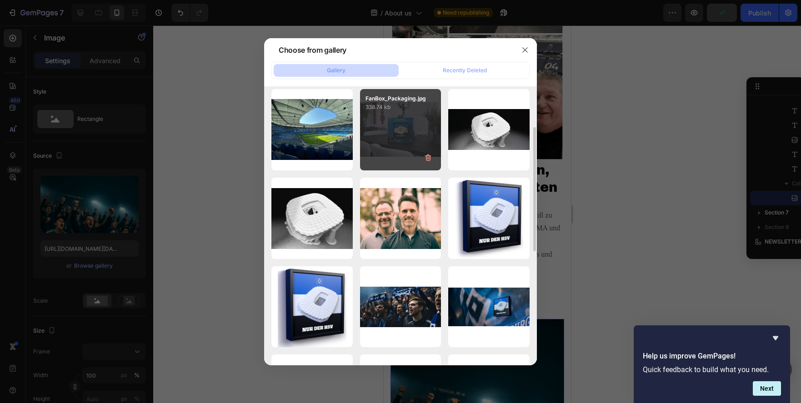
scroll to position [185, 0]
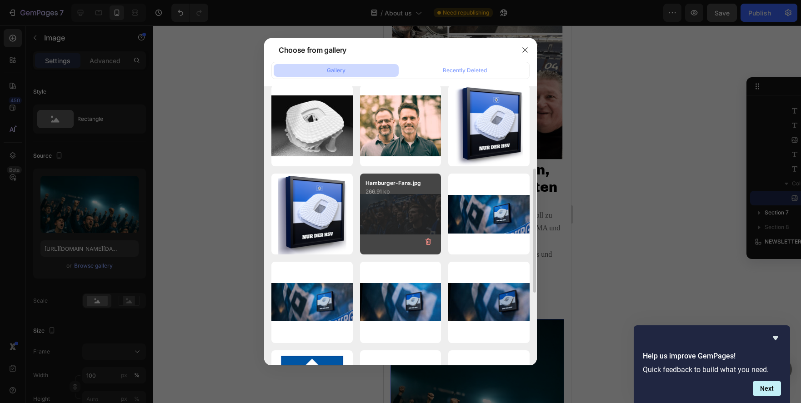
click at [404, 206] on div "Hamburger-Fans.jpg 266.91 kb" at bounding box center [400, 214] width 81 height 81
type input "[URL][DOMAIN_NAME]"
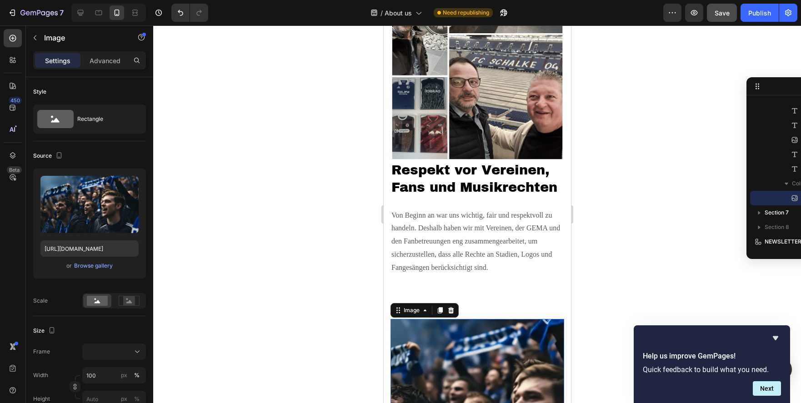
click at [495, 331] on img at bounding box center [477, 406] width 174 height 174
click at [105, 65] on p "Advanced" at bounding box center [105, 61] width 31 height 10
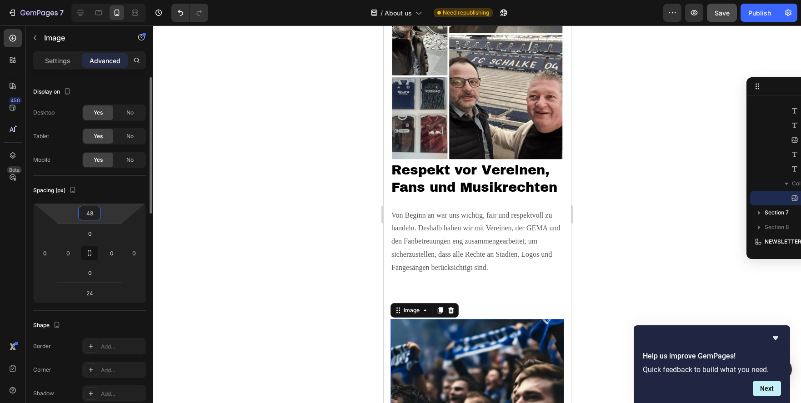
click at [91, 216] on input "48" at bounding box center [89, 213] width 18 height 14
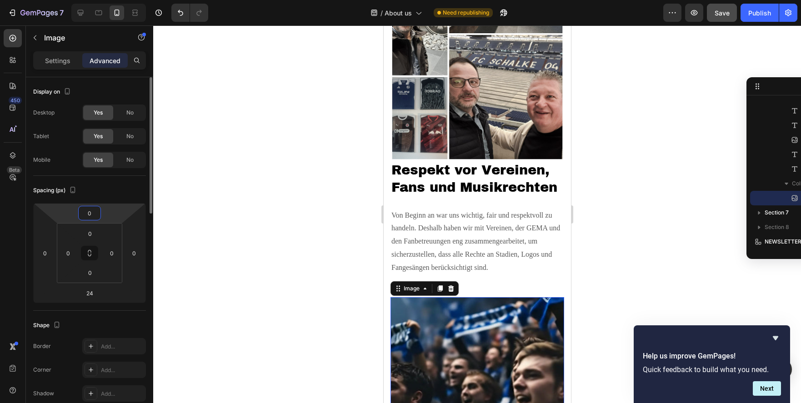
type input "0"
click at [96, 300] on input "24" at bounding box center [89, 293] width 18 height 14
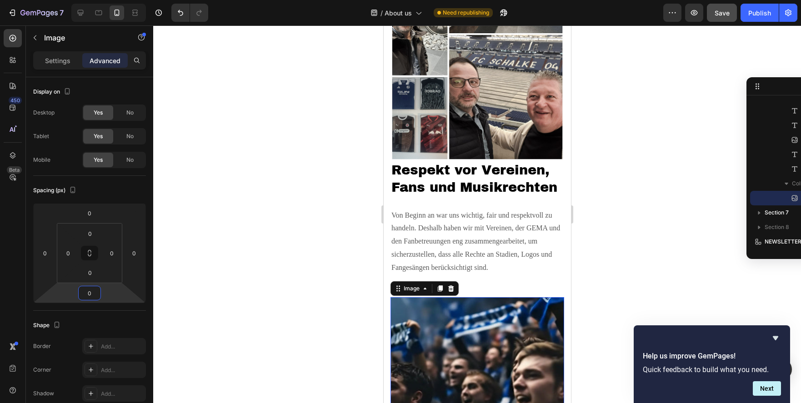
type input "0"
click at [488, 246] on p "Von Beginn an war uns wichtig, fair und respektvoll zu handeln. Deshalb haben w…" at bounding box center [477, 241] width 172 height 65
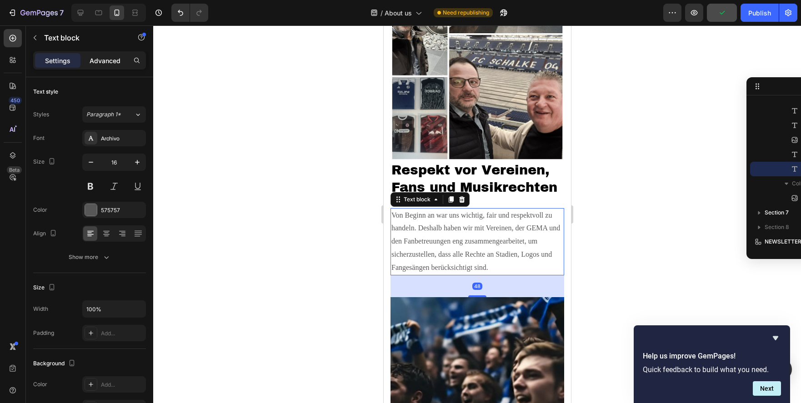
click at [110, 66] on div "Advanced" at bounding box center [104, 60] width 45 height 15
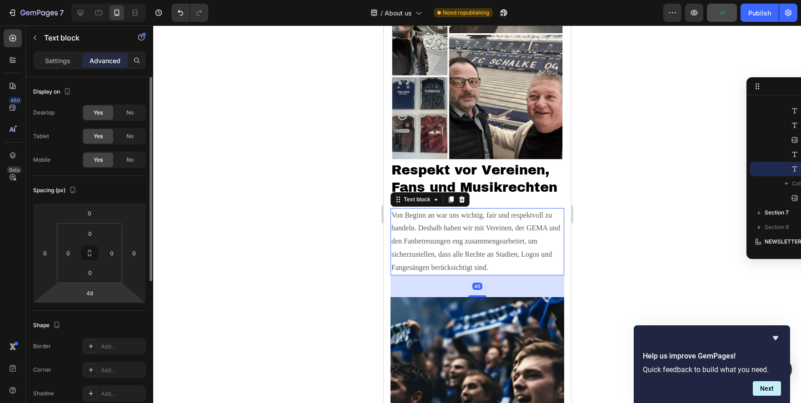
click at [93, 0] on html "7 Version history / About us Need republishing Preview Publish 450 Beta Section…" at bounding box center [400, 0] width 801 height 0
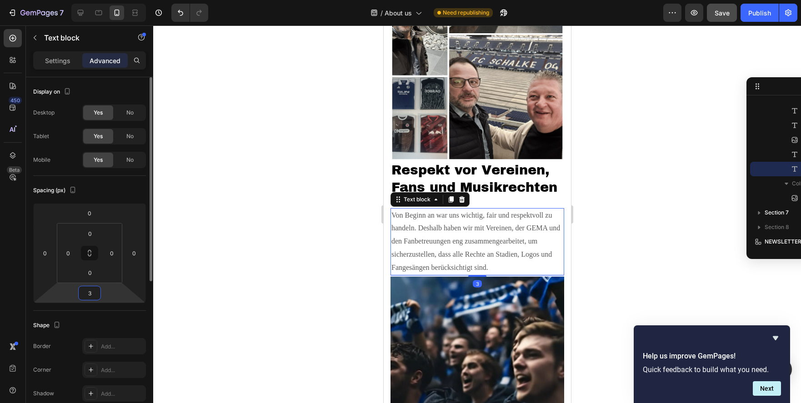
click at [91, 296] on input "3" at bounding box center [89, 293] width 18 height 14
click at [95, 291] on input "3" at bounding box center [89, 293] width 18 height 14
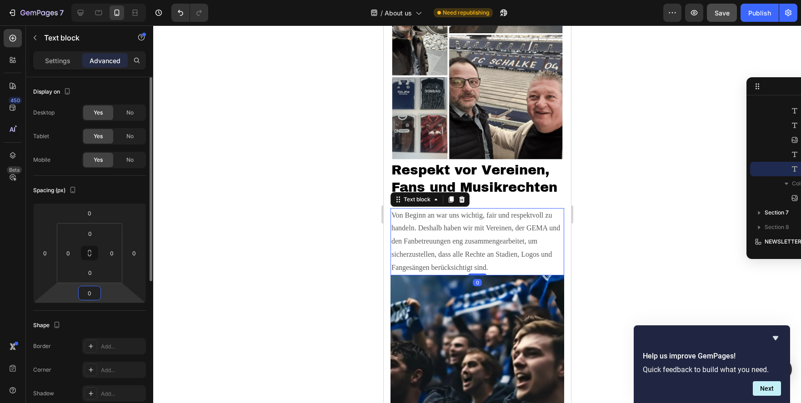
type input "0"
click at [254, 239] on div at bounding box center [477, 214] width 648 height 378
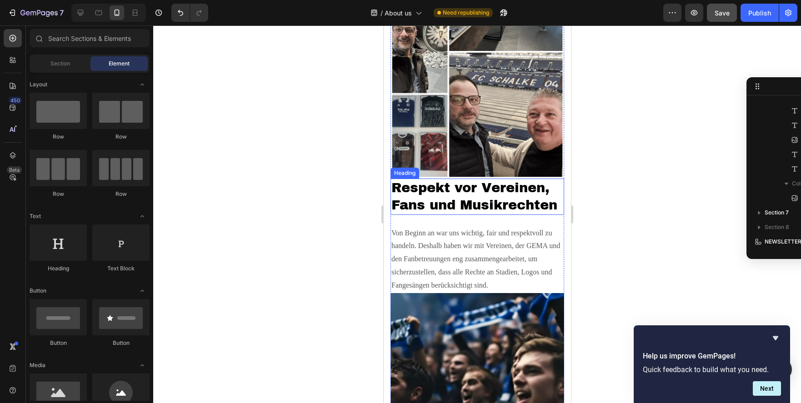
scroll to position [1350, 0]
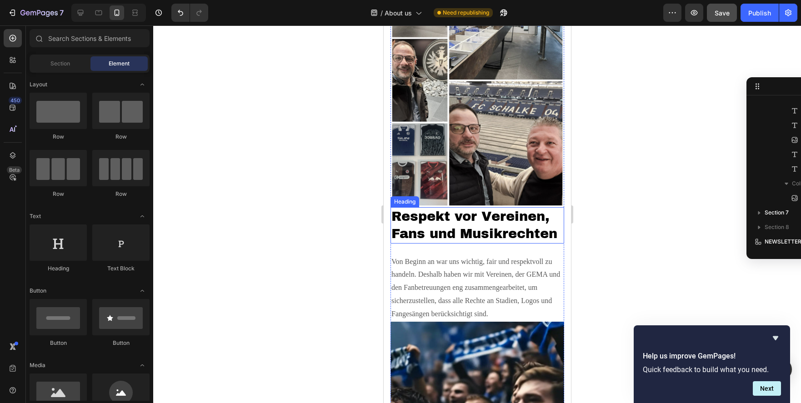
click at [467, 224] on h2 "Respekt vor Vereinen, Fans und Musikrechten" at bounding box center [477, 225] width 174 height 36
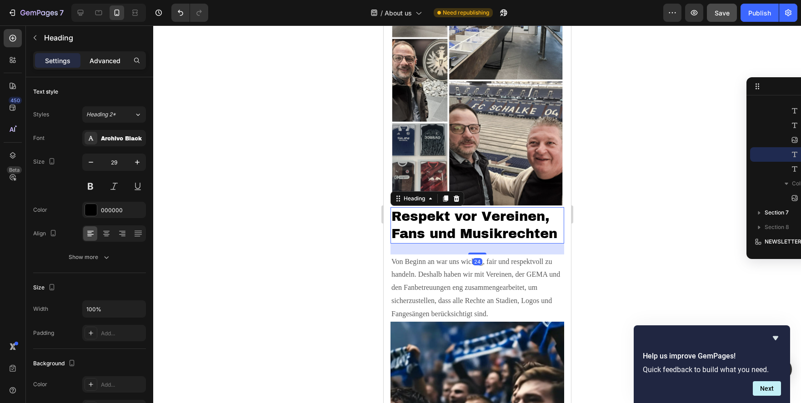
click at [97, 61] on p "Advanced" at bounding box center [105, 61] width 31 height 10
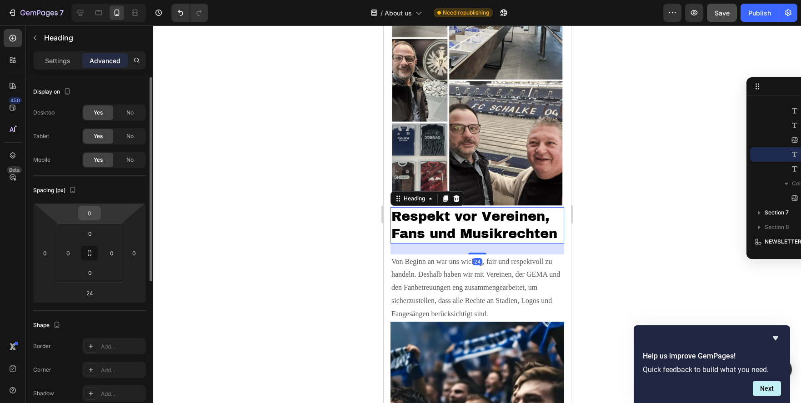
click at [85, 208] on input "0" at bounding box center [89, 213] width 18 height 14
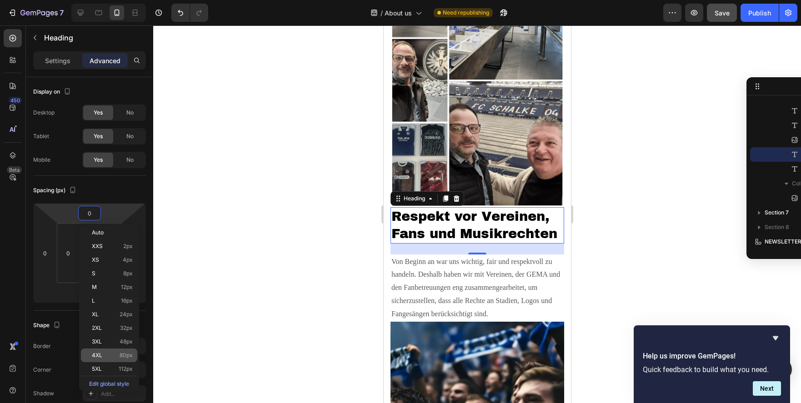
click at [120, 355] on span "80px" at bounding box center [126, 355] width 13 height 6
type input "80"
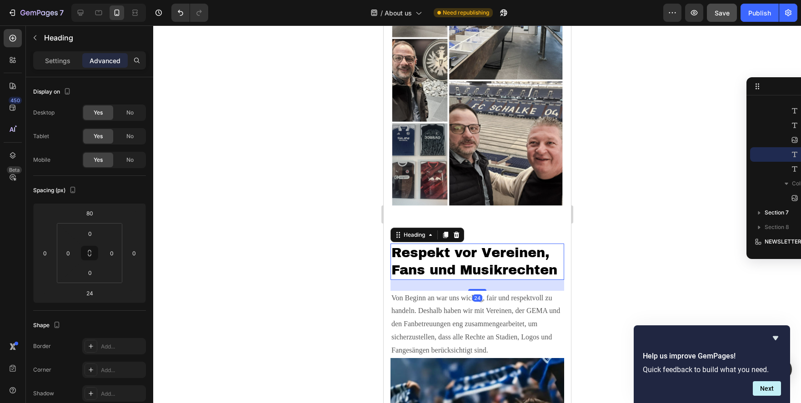
click at [670, 218] on div at bounding box center [477, 214] width 648 height 378
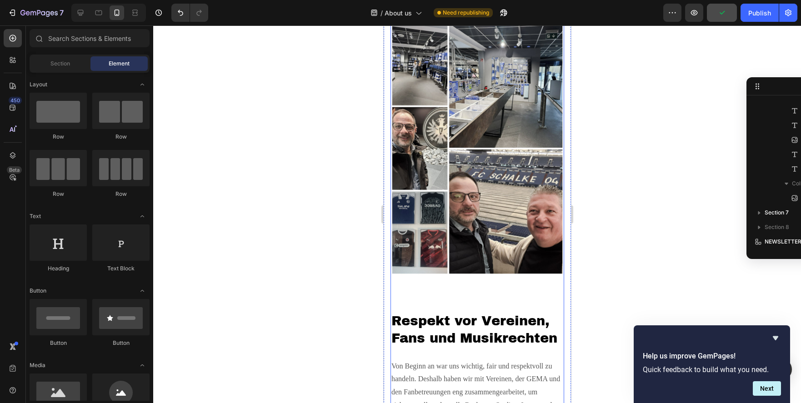
scroll to position [1165, 0]
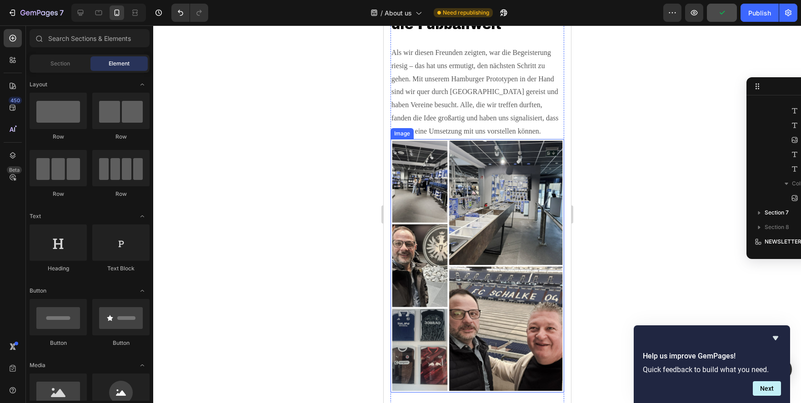
click at [481, 216] on img at bounding box center [477, 266] width 174 height 254
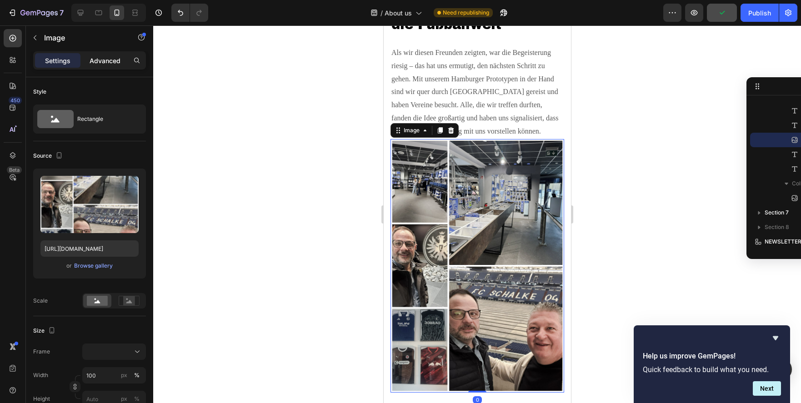
click at [105, 60] on p "Advanced" at bounding box center [105, 61] width 31 height 10
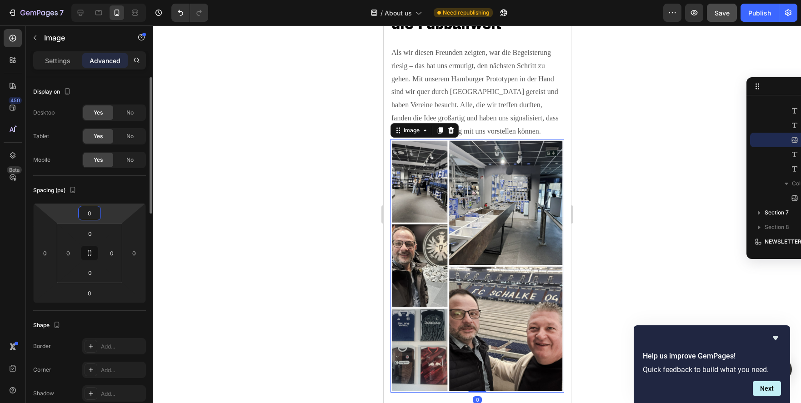
click at [93, 213] on input "0" at bounding box center [89, 213] width 18 height 14
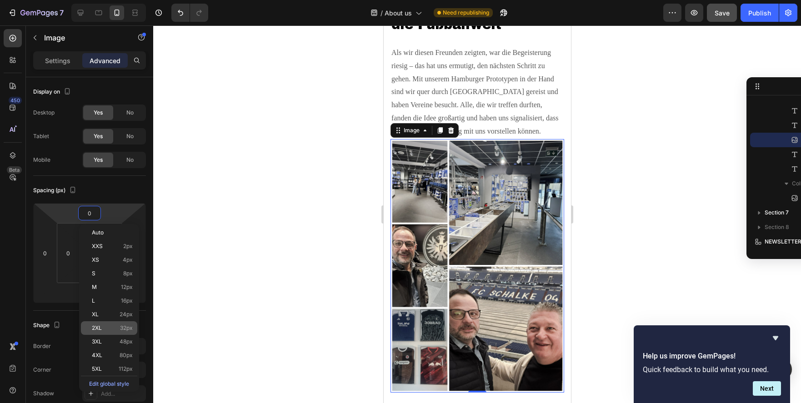
click at [121, 329] on span "32px" at bounding box center [126, 328] width 13 height 6
type input "32"
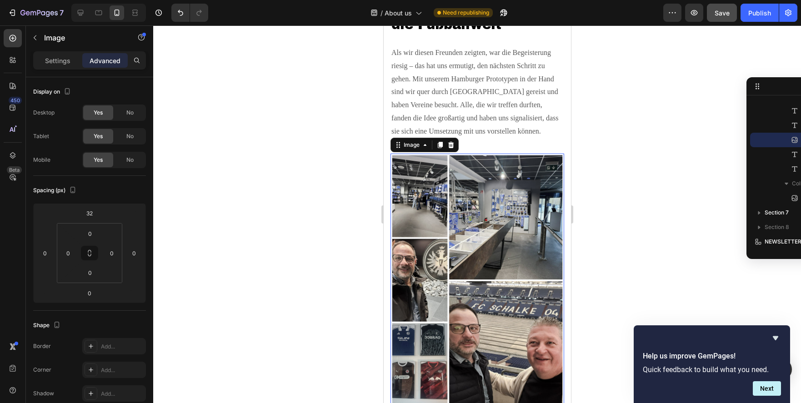
click at [607, 214] on div at bounding box center [477, 214] width 648 height 378
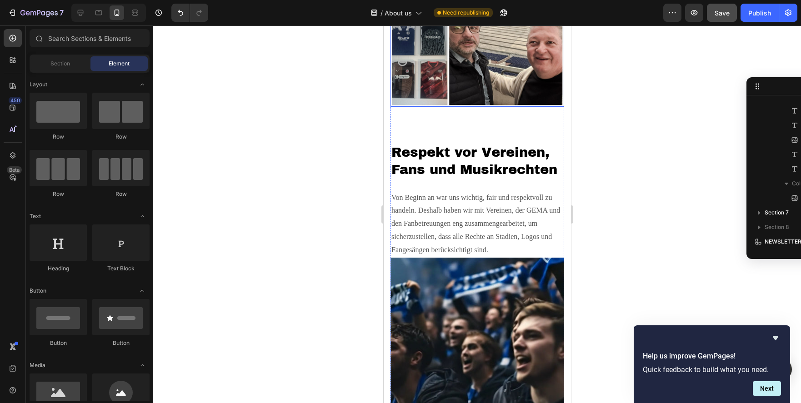
scroll to position [1536, 0]
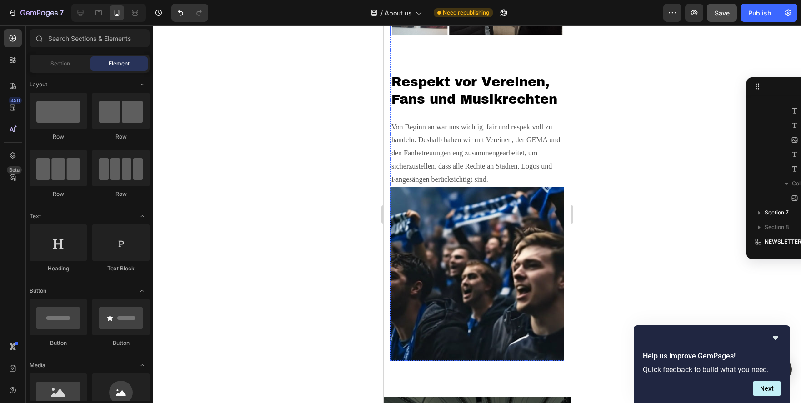
click at [469, 210] on img at bounding box center [477, 274] width 174 height 174
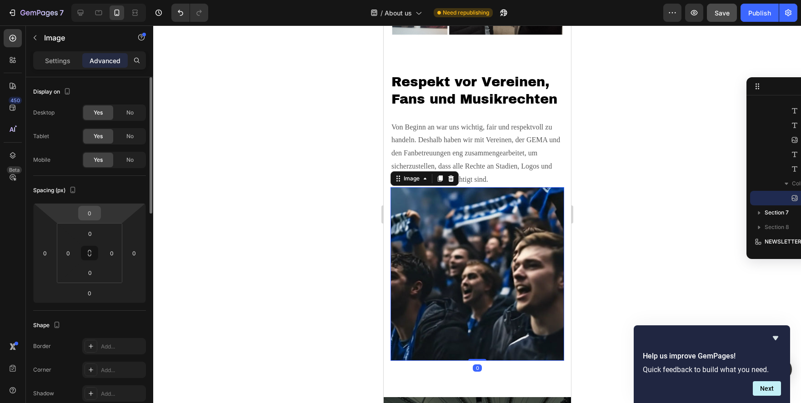
click at [92, 212] on input "0" at bounding box center [89, 213] width 18 height 14
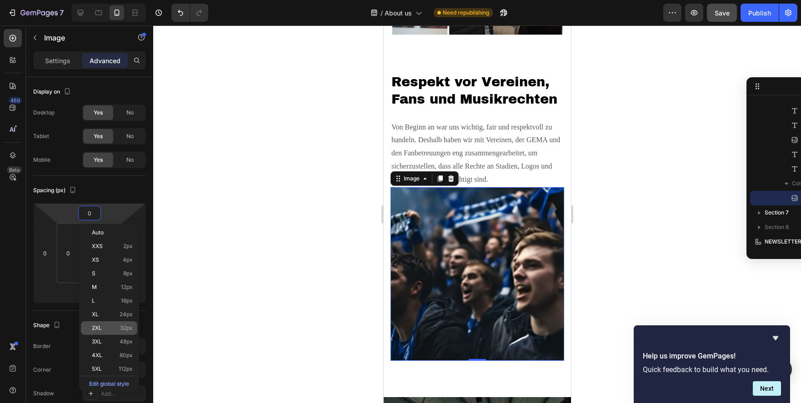
click at [117, 330] on p "2XL 32px" at bounding box center [112, 328] width 41 height 6
type input "32"
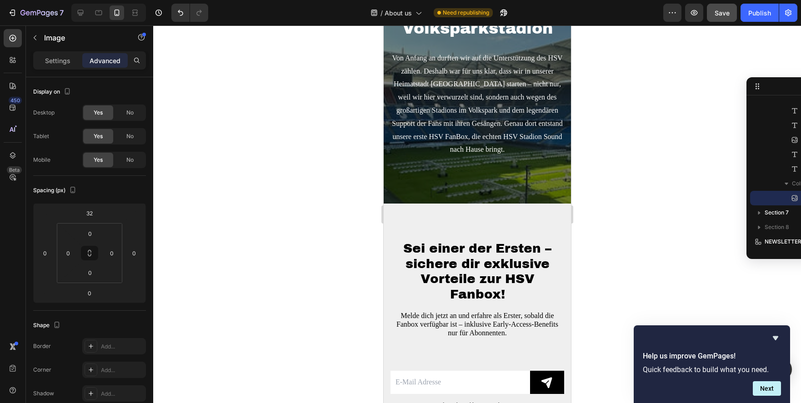
scroll to position [2139, 0]
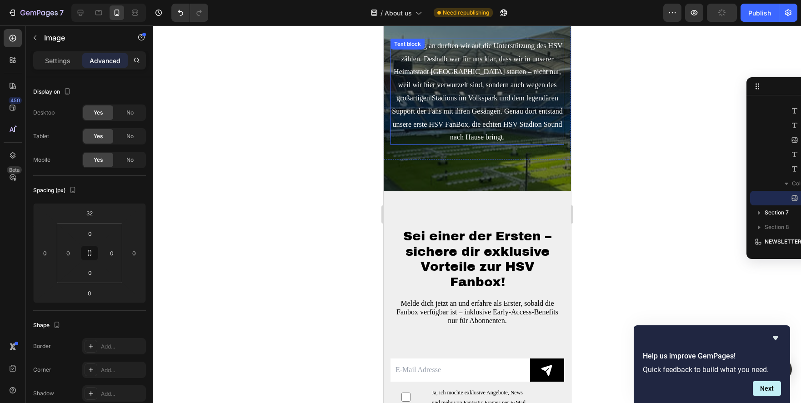
click at [490, 102] on p "Von Anfang an durften wir auf die Unterstützung des HSV zählen. Deshalb war für…" at bounding box center [477, 92] width 172 height 105
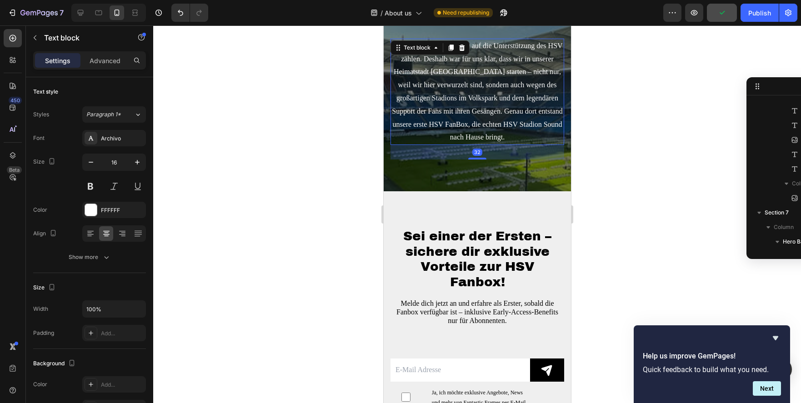
scroll to position [374, 0]
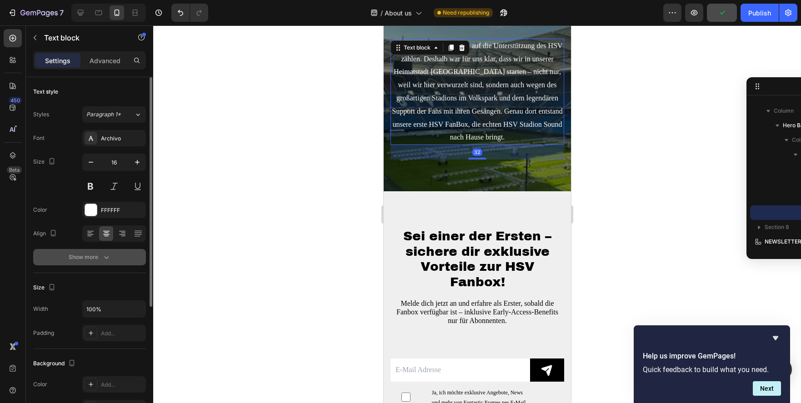
click at [96, 258] on div "Show more" at bounding box center [90, 257] width 42 height 9
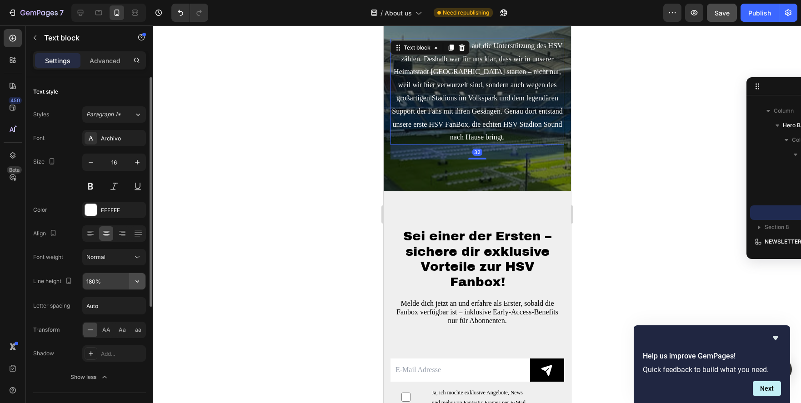
click at [135, 284] on icon "button" at bounding box center [137, 281] width 9 height 9
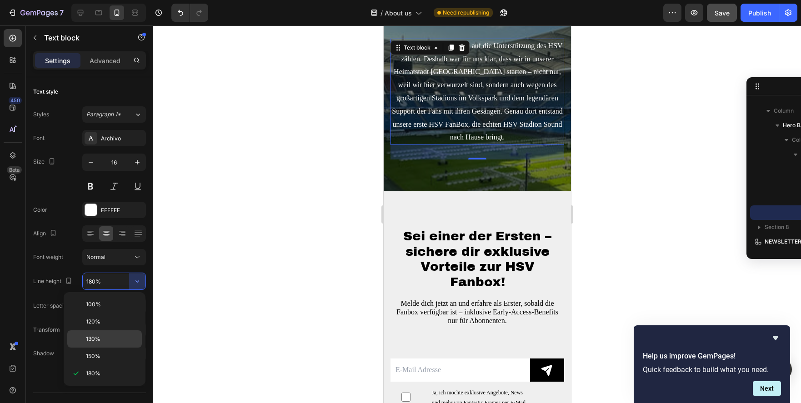
click at [110, 343] on div "130%" at bounding box center [104, 339] width 75 height 17
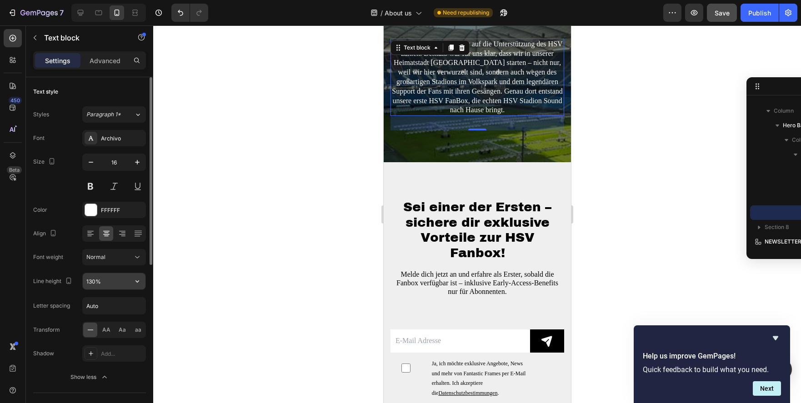
click at [140, 281] on icon "button" at bounding box center [137, 281] width 9 height 9
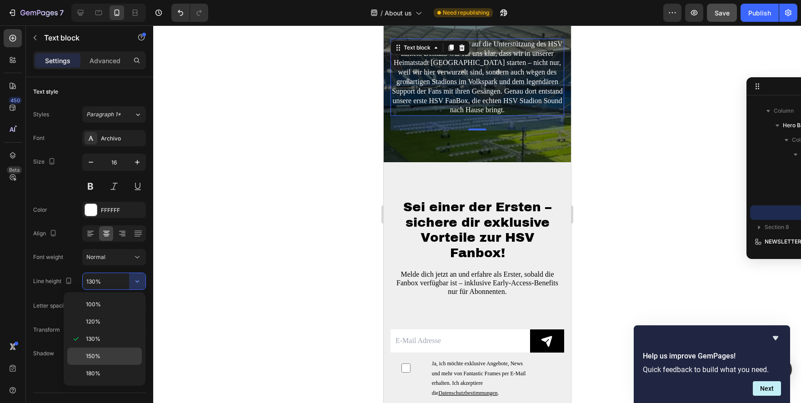
click at [118, 357] on p "150%" at bounding box center [112, 356] width 52 height 8
type input "150%"
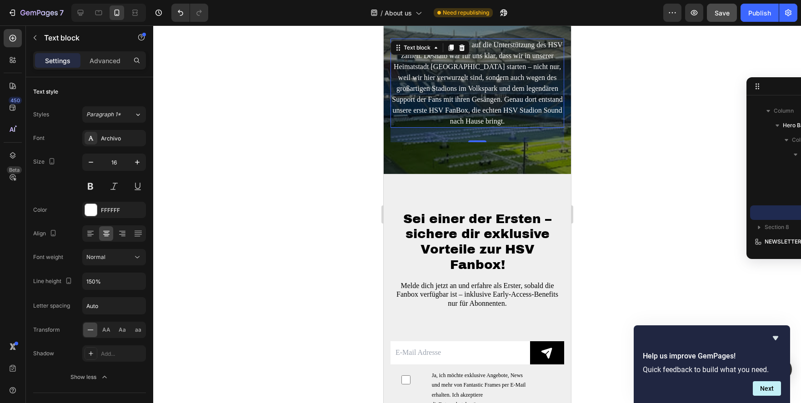
click at [664, 218] on div at bounding box center [477, 214] width 648 height 378
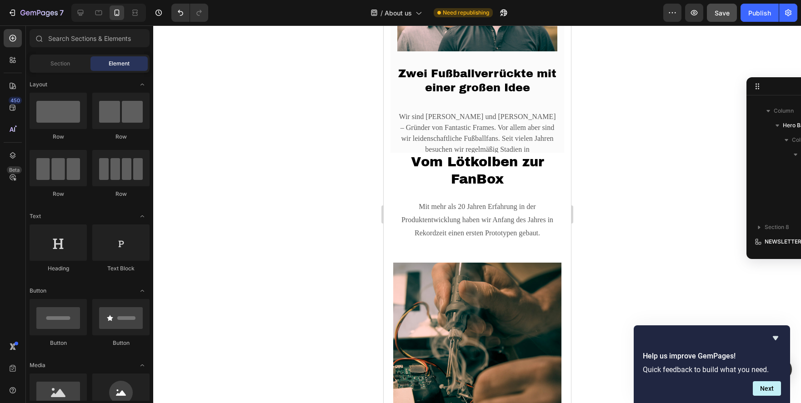
scroll to position [330, 0]
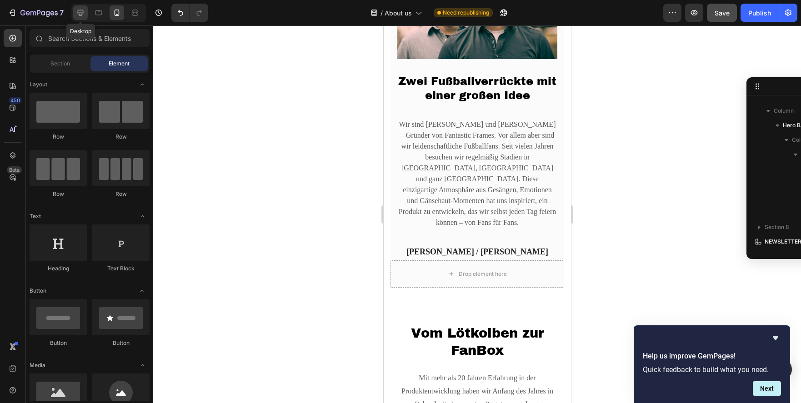
click at [80, 13] on icon at bounding box center [81, 13] width 6 height 6
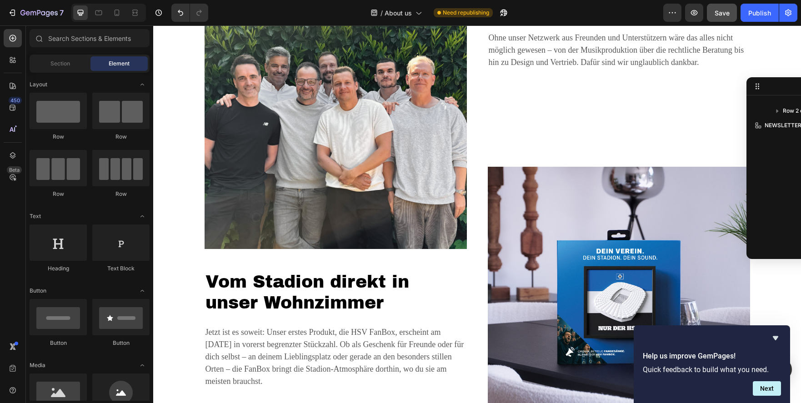
scroll to position [1647, 0]
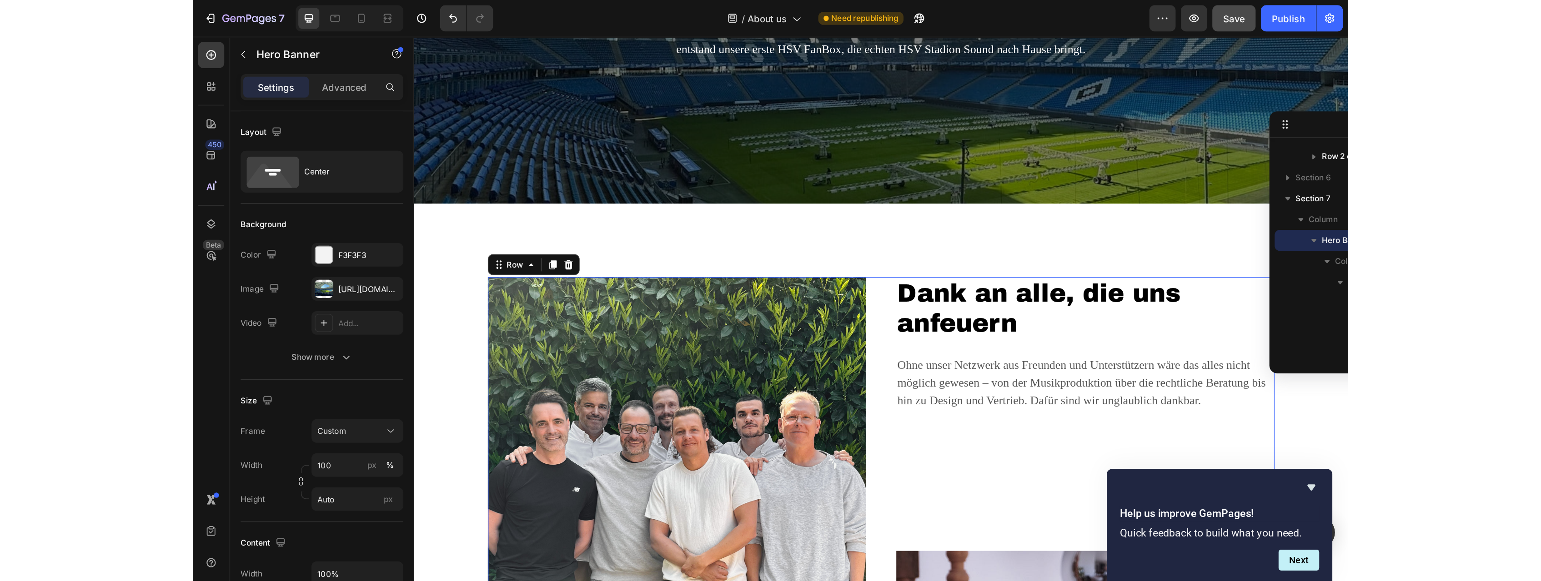
scroll to position [318, 0]
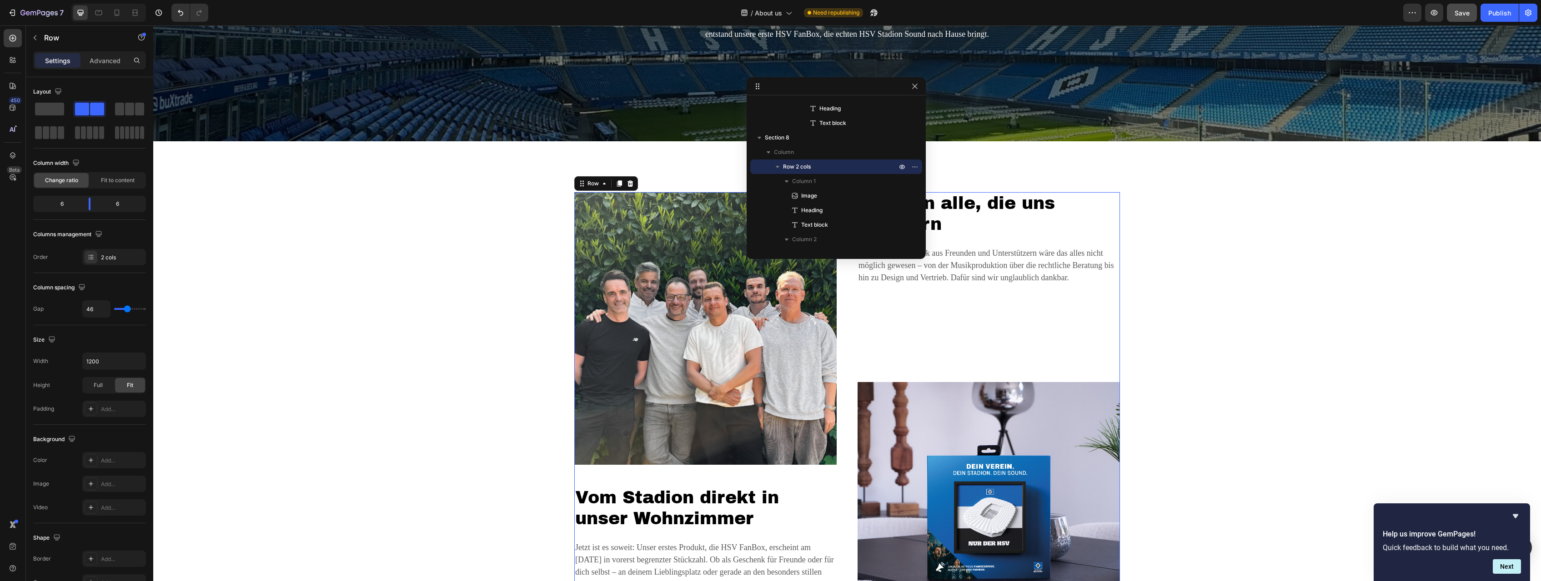
click at [1118, 321] on div "Dank an alle, die uns anfeuern Heading Ohne unser Netzwerk aus Freunden und Unt…" at bounding box center [988, 418] width 262 height 452
click at [475, 235] on div "Image Vom Stadion direkt in unser Wohnzimmer Heading Jetzt ist es soweit: Unser…" at bounding box center [847, 418] width 1374 height 452
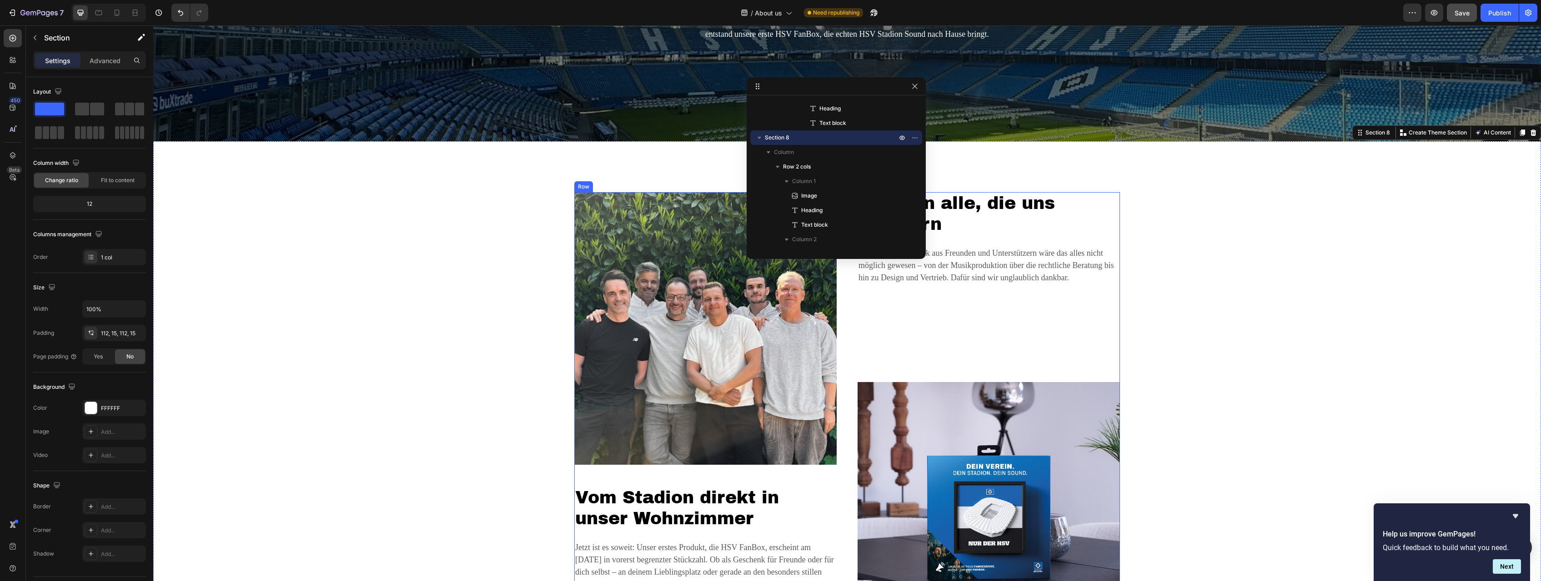
click at [577, 478] on div "Image Vom Stadion direkt in unser Wohnzimmer Heading Jetzt ist es soweit: Unser…" at bounding box center [705, 418] width 262 height 452
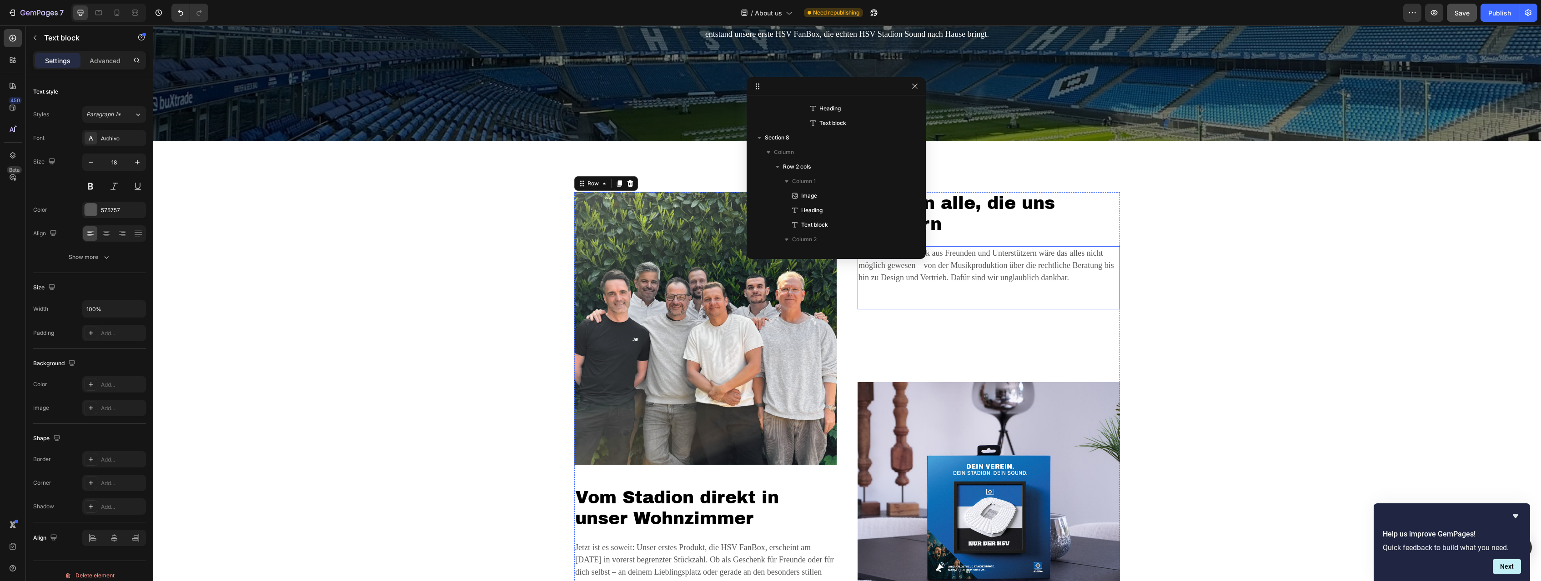
click at [1119, 298] on div "Ohne unser Netzwerk aus Freunden und Unterstützern wäre das alles nicht möglich…" at bounding box center [988, 277] width 262 height 63
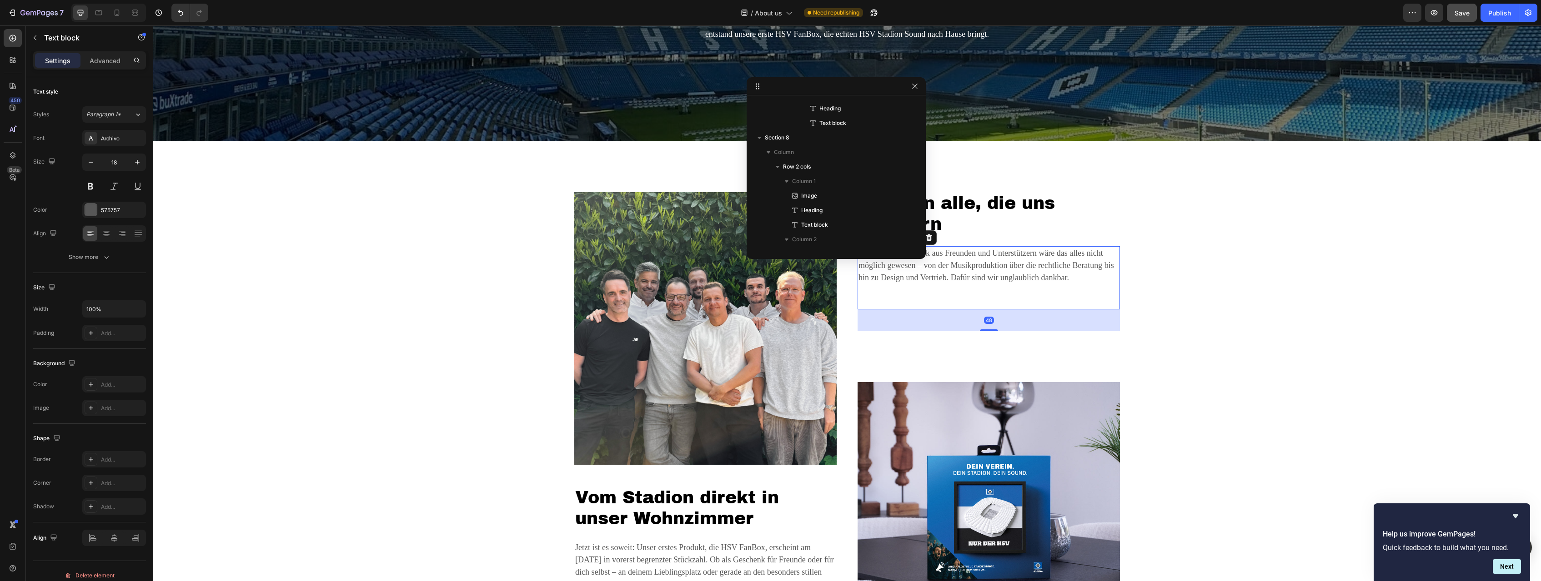
scroll to position [374, 0]
click at [1117, 344] on div "Dank an alle, die uns anfeuern Heading Ohne unser Netzwerk aus Freunden und Unt…" at bounding box center [988, 418] width 262 height 452
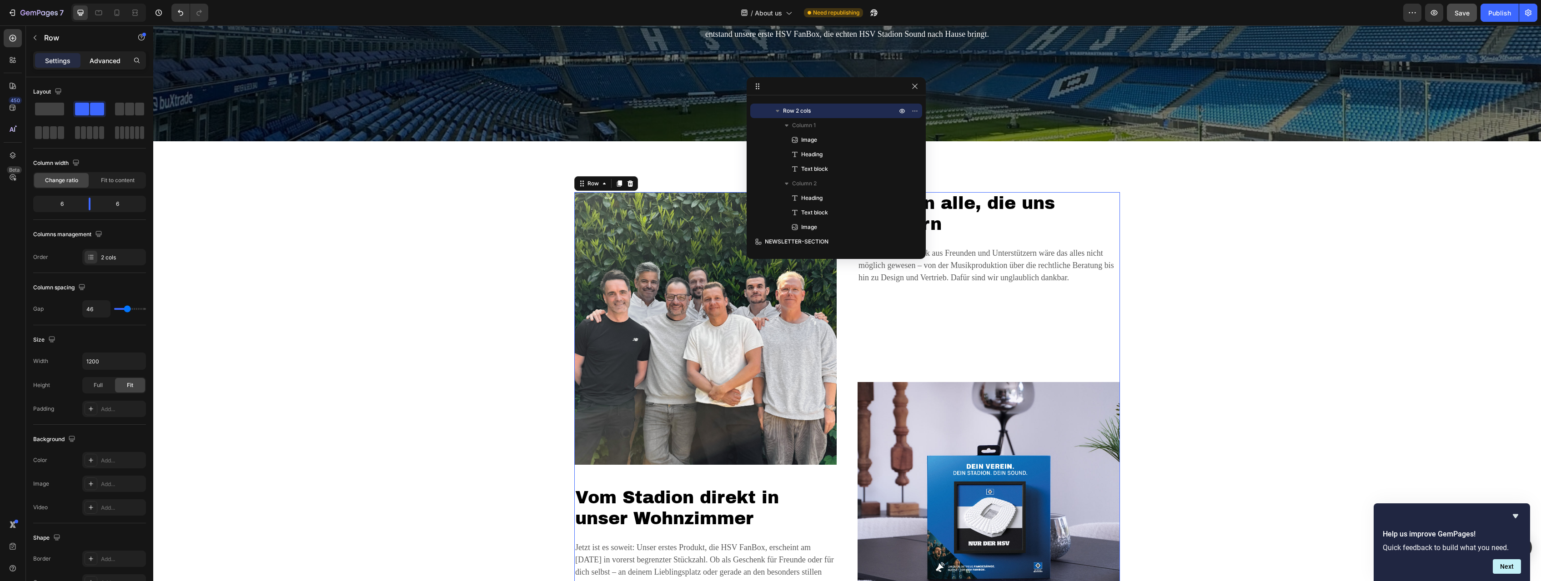
click at [94, 60] on p "Advanced" at bounding box center [105, 61] width 31 height 10
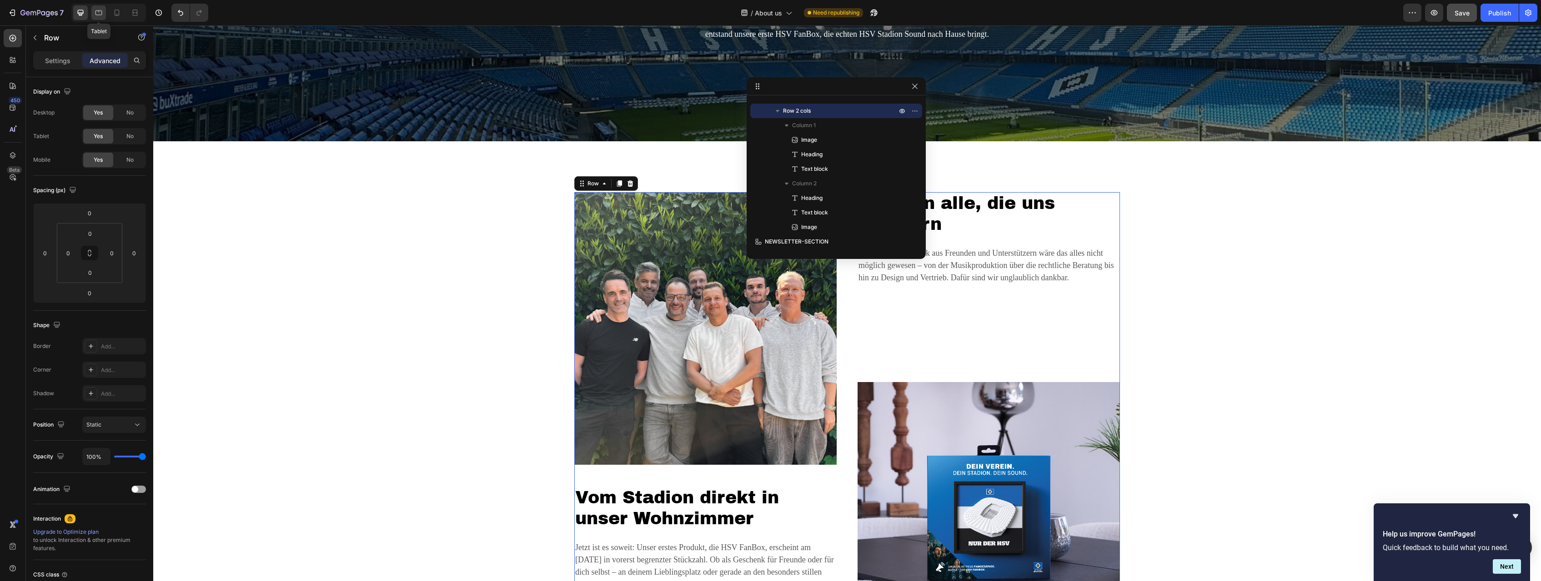
click at [101, 14] on icon at bounding box center [98, 12] width 9 height 9
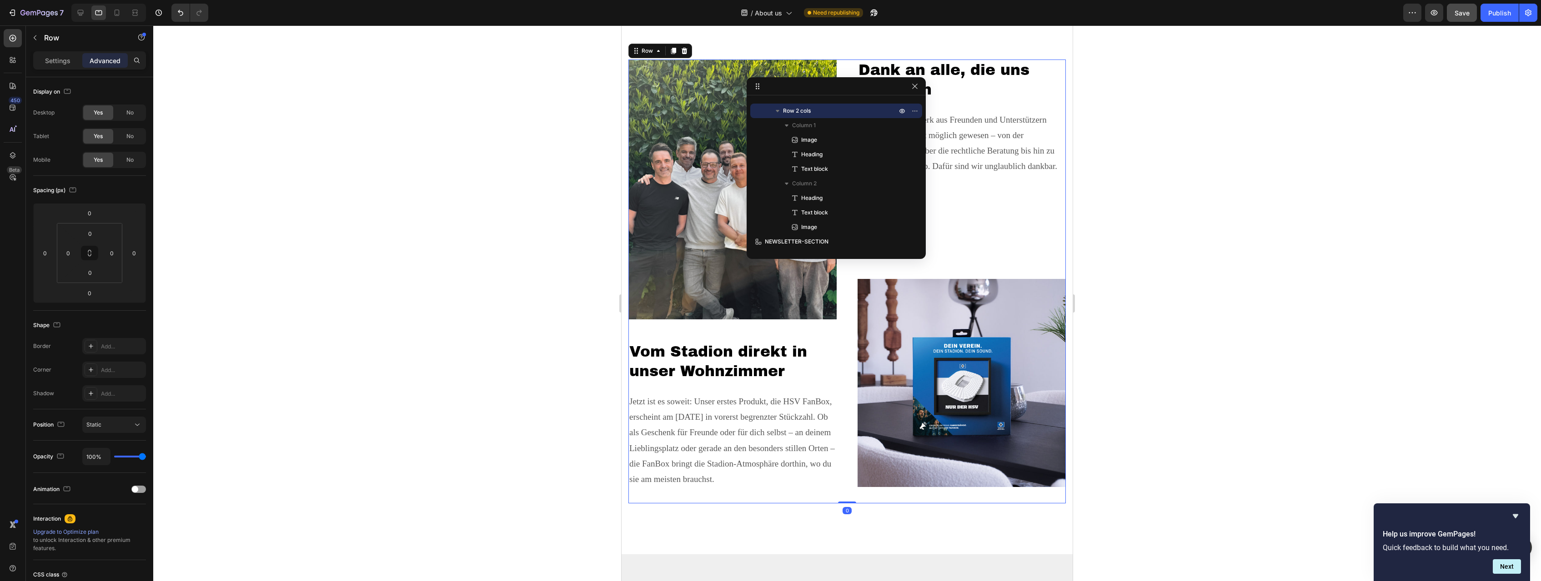
scroll to position [1856, 0]
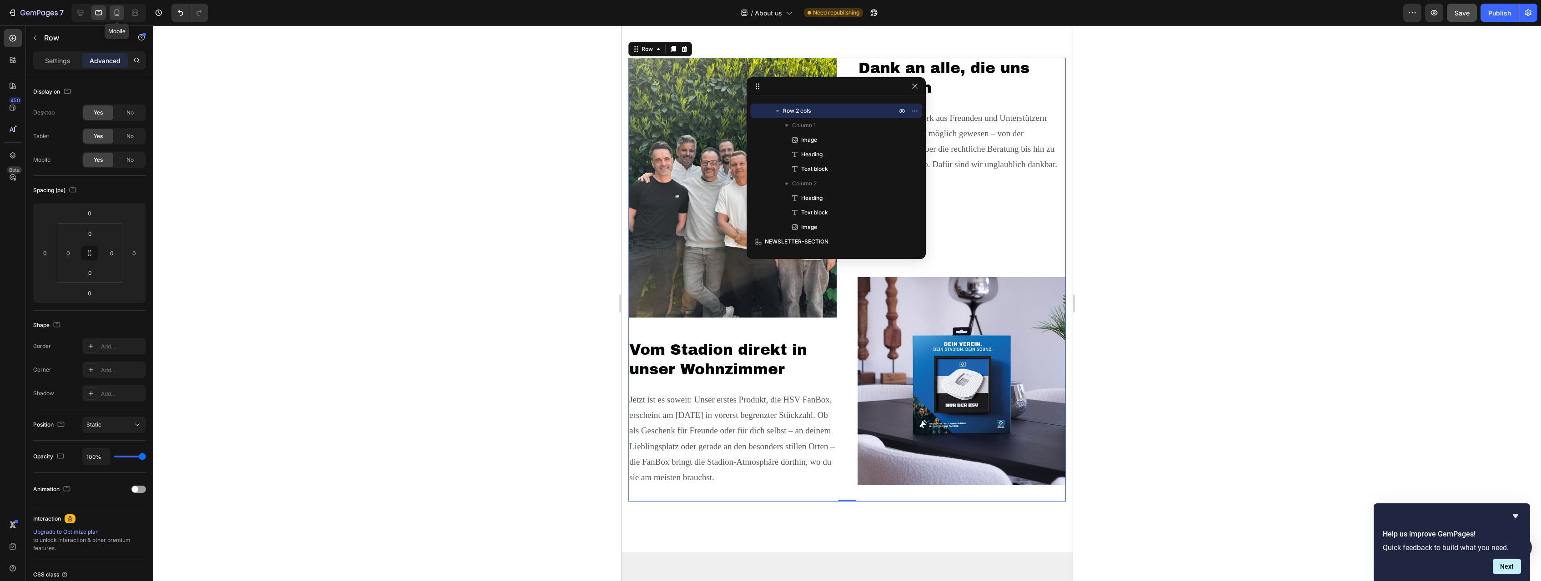
click at [112, 11] on div at bounding box center [117, 12] width 15 height 15
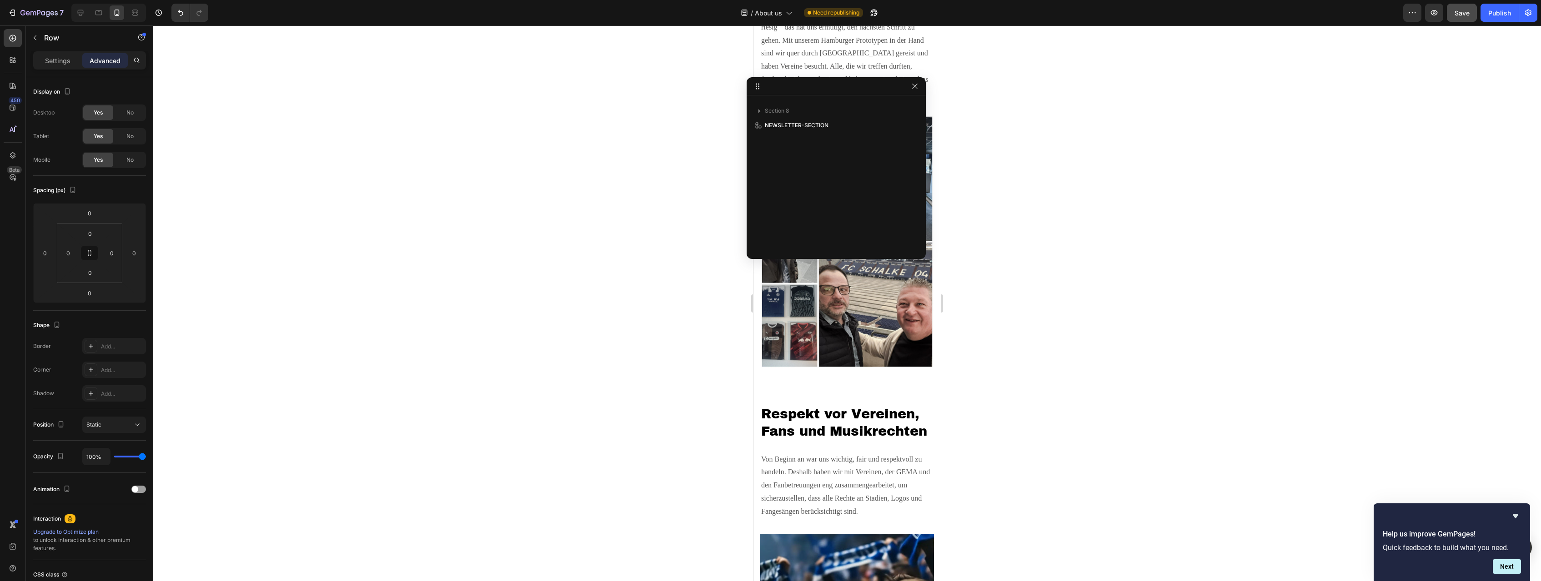
scroll to position [1345, 0]
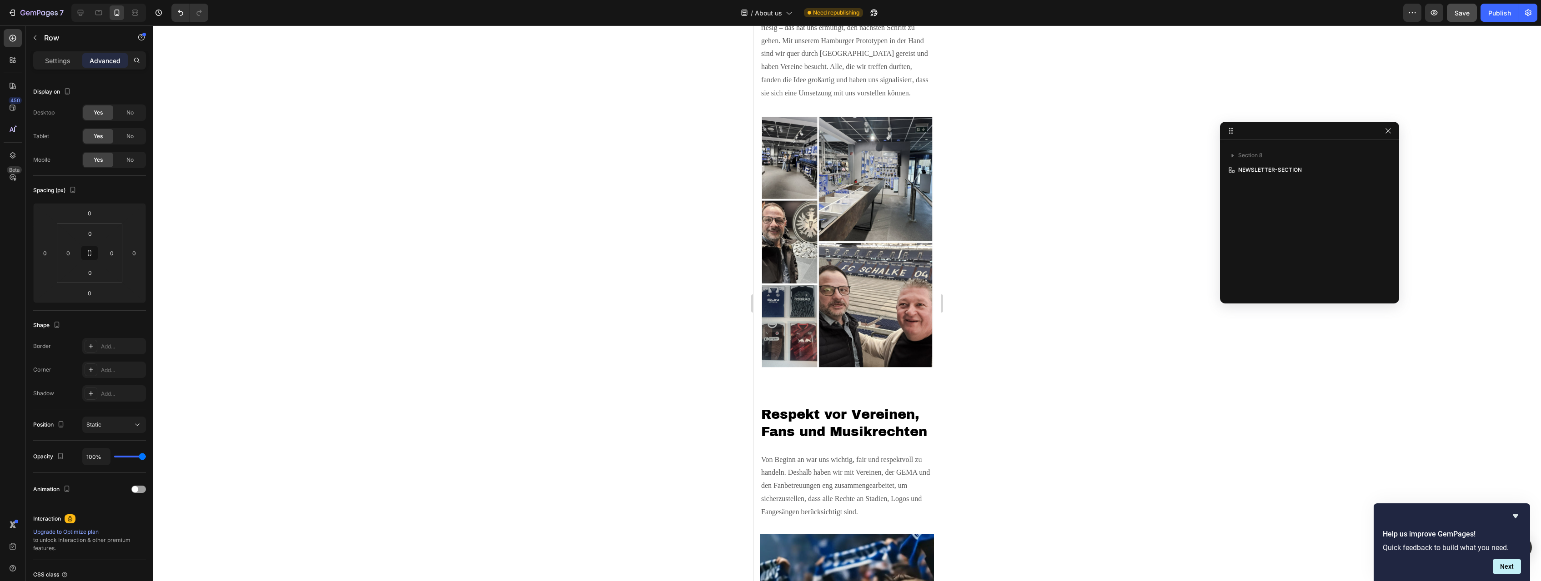
drag, startPoint x: 50, startPoint y: 50, endPoint x: 1277, endPoint y: 127, distance: 1229.4
click at [1277, 0] on body "7 Version history / About us Need republishing Preview Save Publish 450 Beta Se…" at bounding box center [770, 0] width 1541 height 0
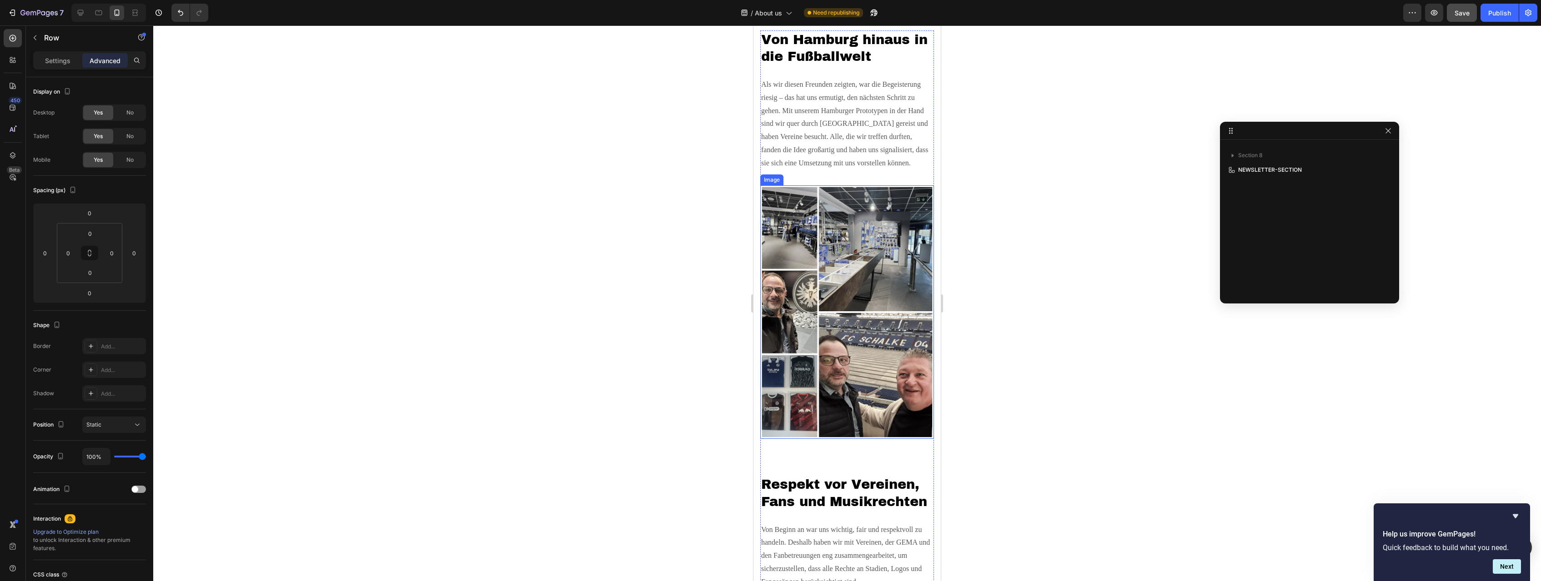
scroll to position [1159, 0]
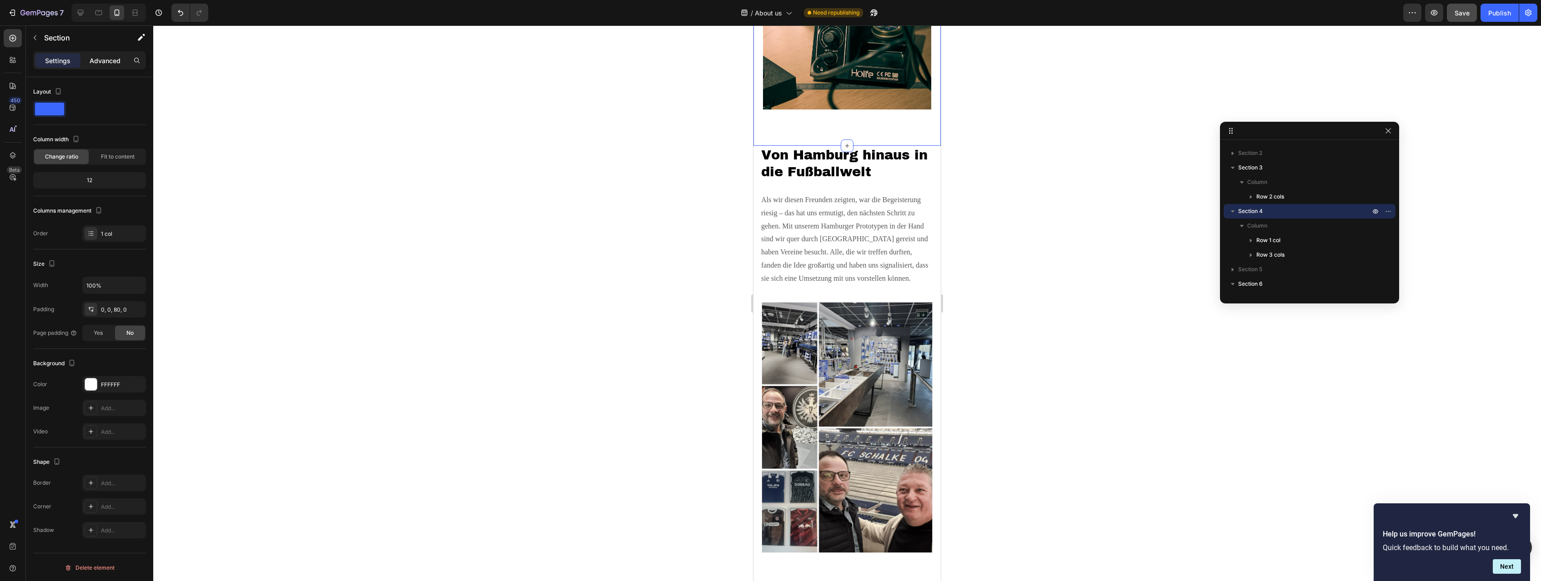
click at [110, 61] on p "Advanced" at bounding box center [105, 61] width 31 height 10
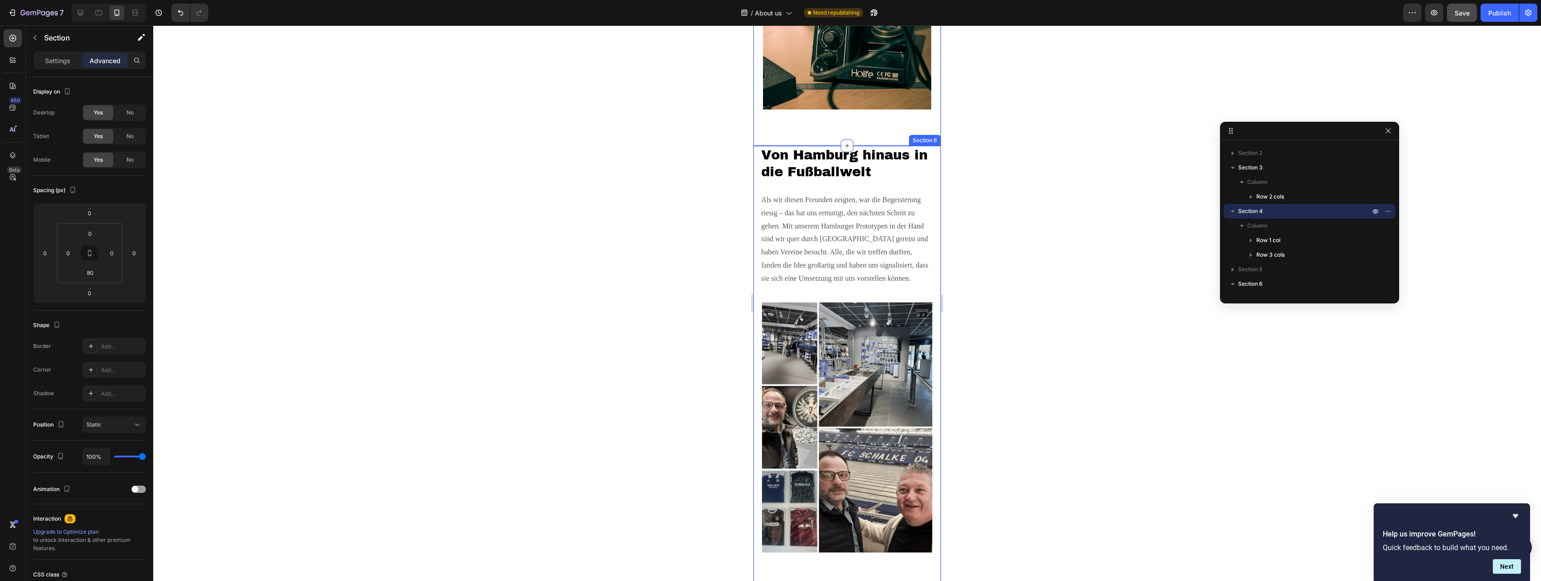
click at [756, 157] on div "Von Hamburg hinaus in die Fußballwelt Heading Als wir diesen Freunden zeigten, …" at bounding box center [846, 538] width 187 height 784
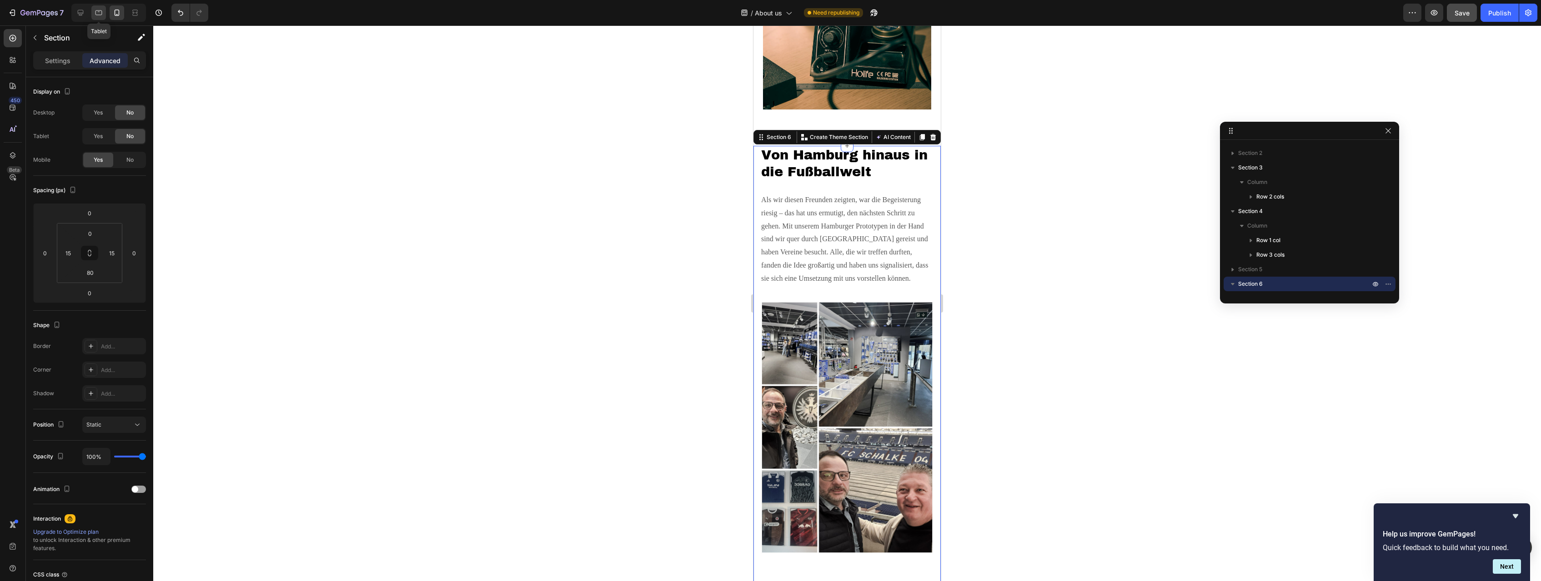
click at [94, 14] on div at bounding box center [98, 12] width 15 height 15
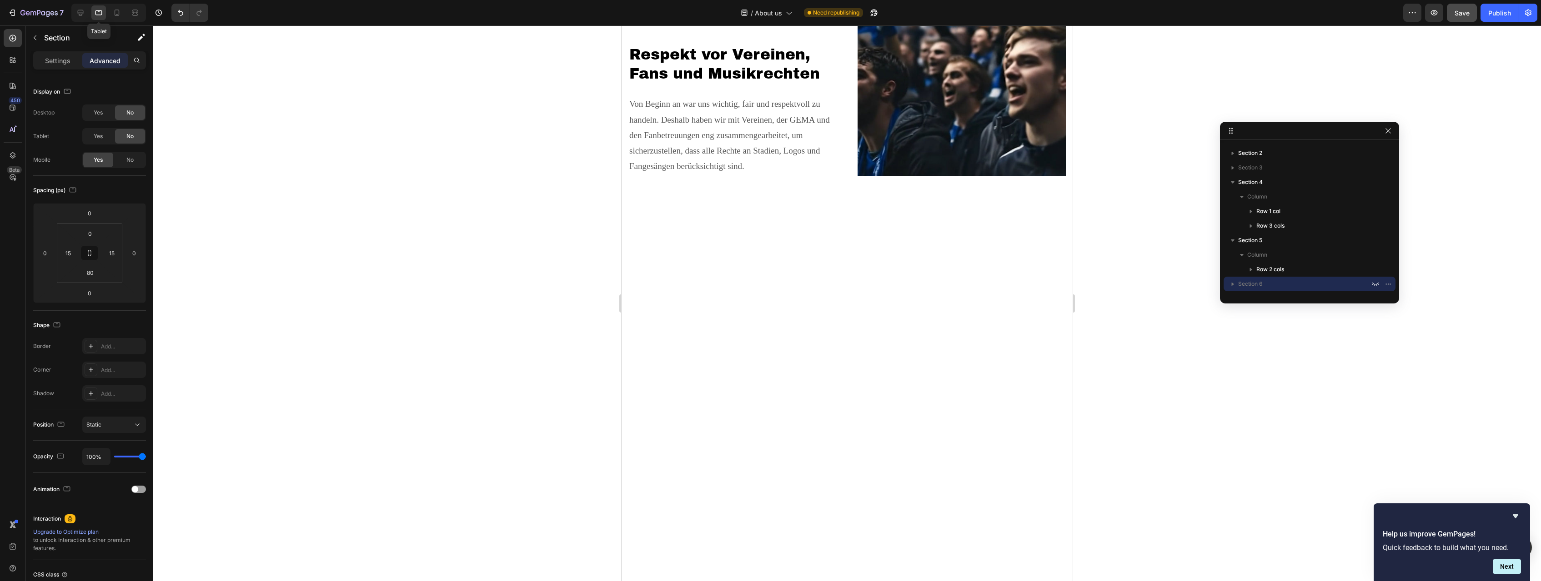
type input "112"
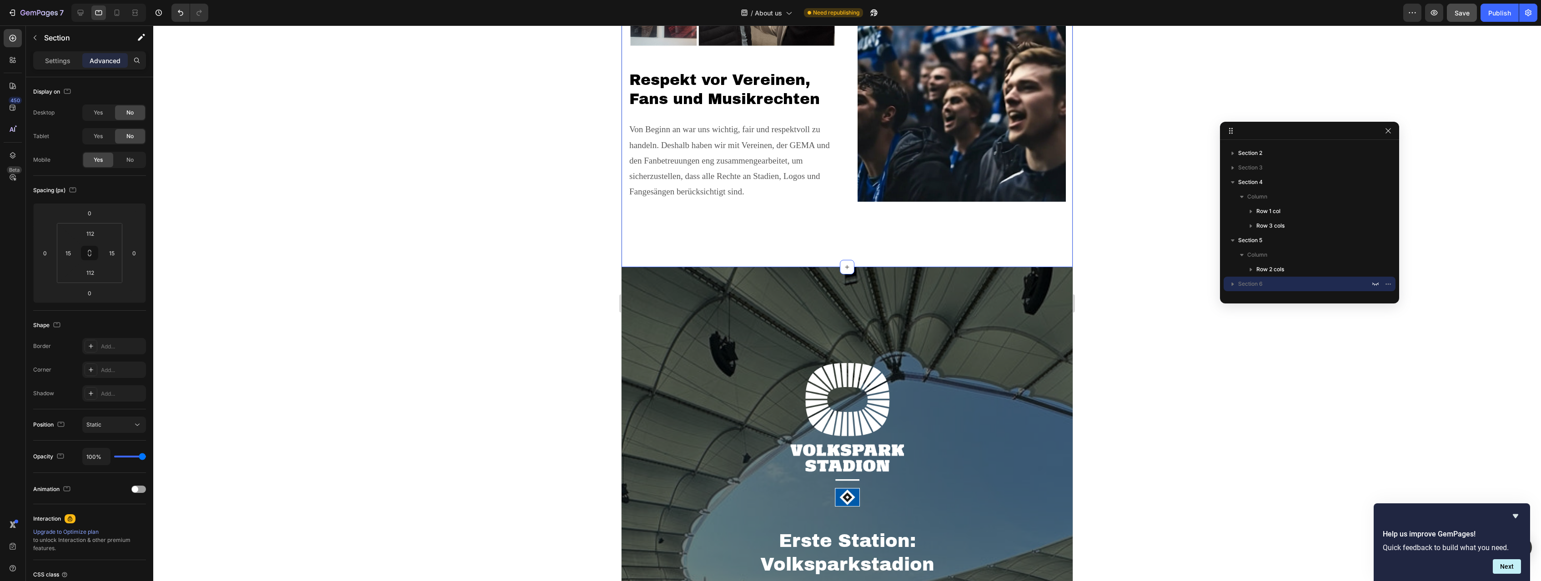
scroll to position [1090, 0]
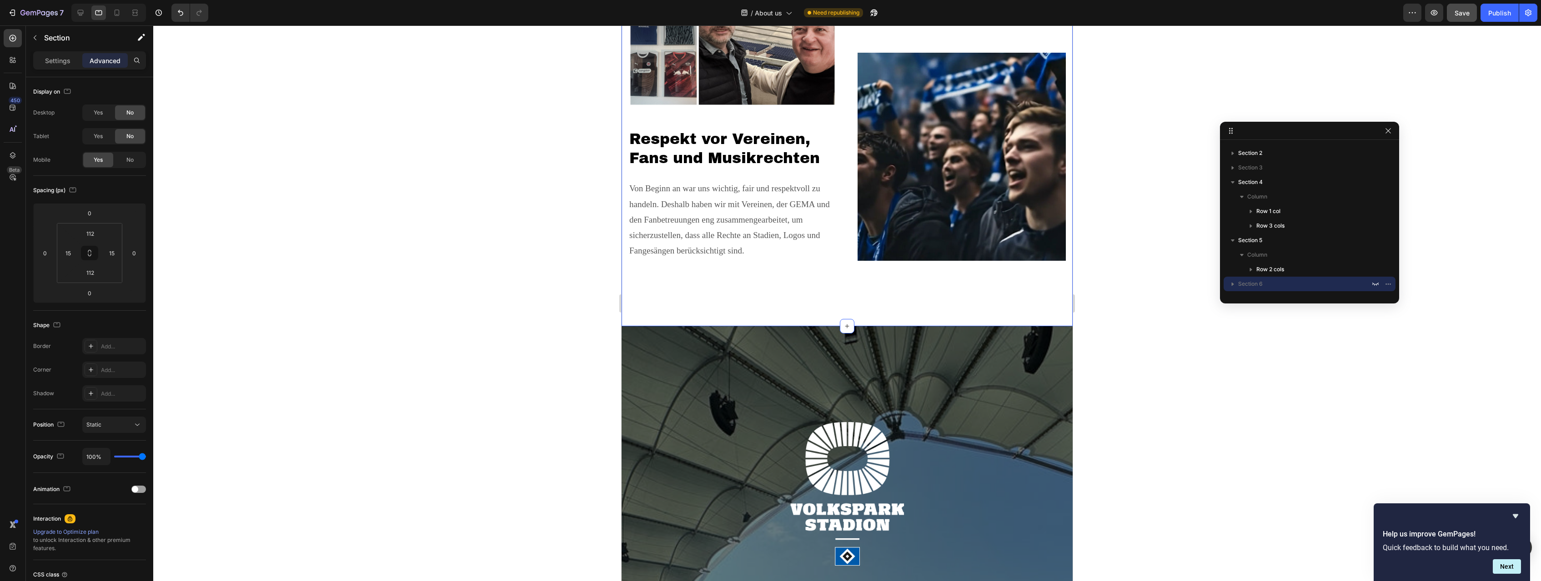
click at [640, 285] on div "Image Respekt vor Vereinen, Fans und Musikrechten Heading Von Beginn an war uns…" at bounding box center [846, 38] width 451 height 575
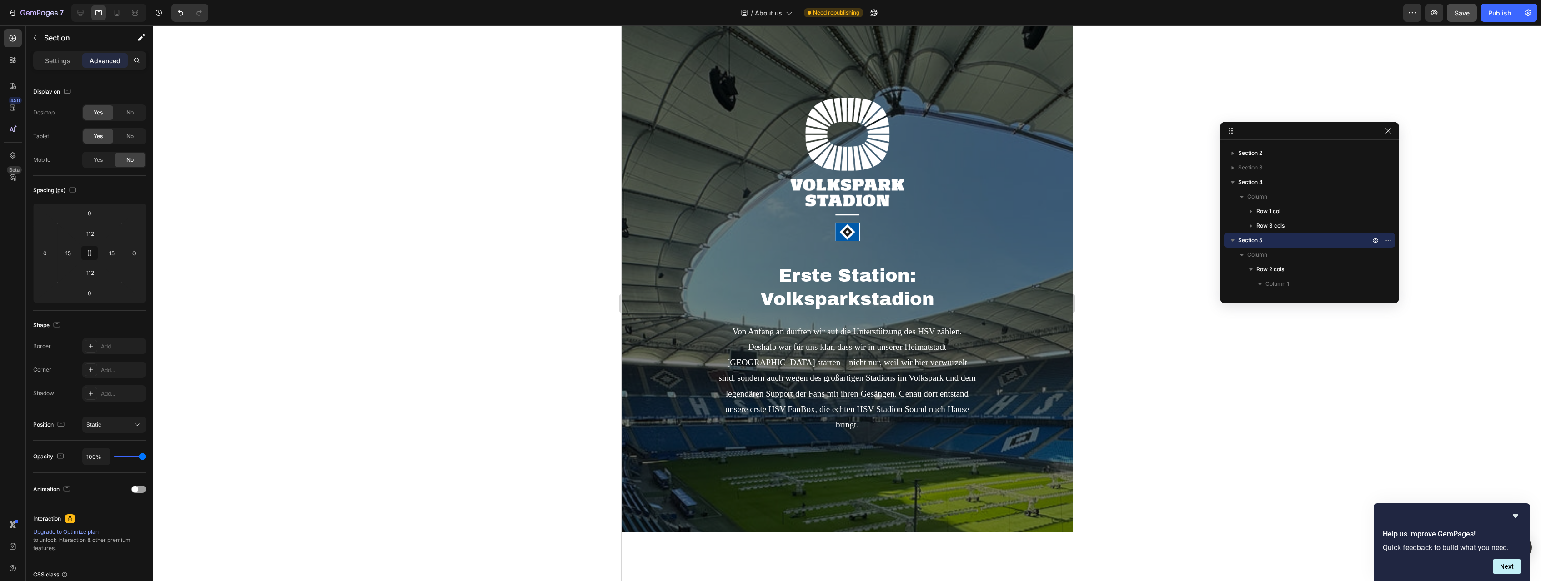
scroll to position [1647, 0]
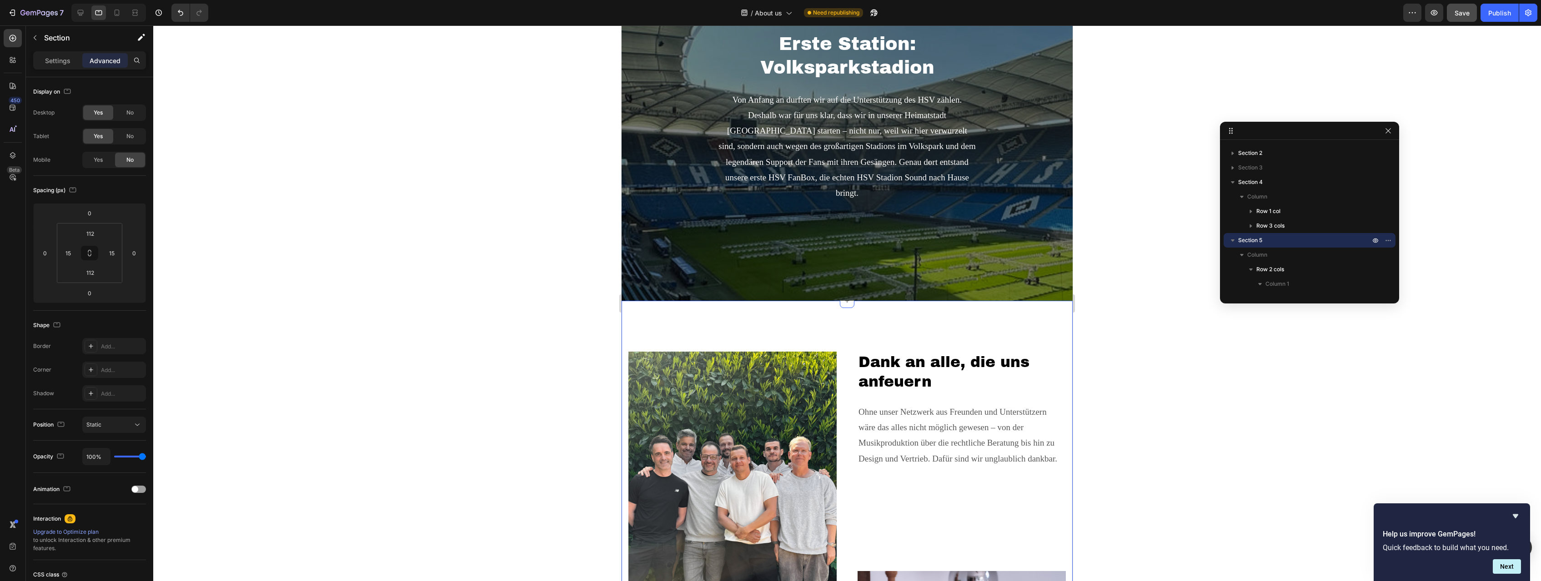
click at [645, 311] on div "Image Vom Stadion direkt in unser Wohnzimmer Heading Jetzt ist es soweit: Unser…" at bounding box center [846, 568] width 451 height 535
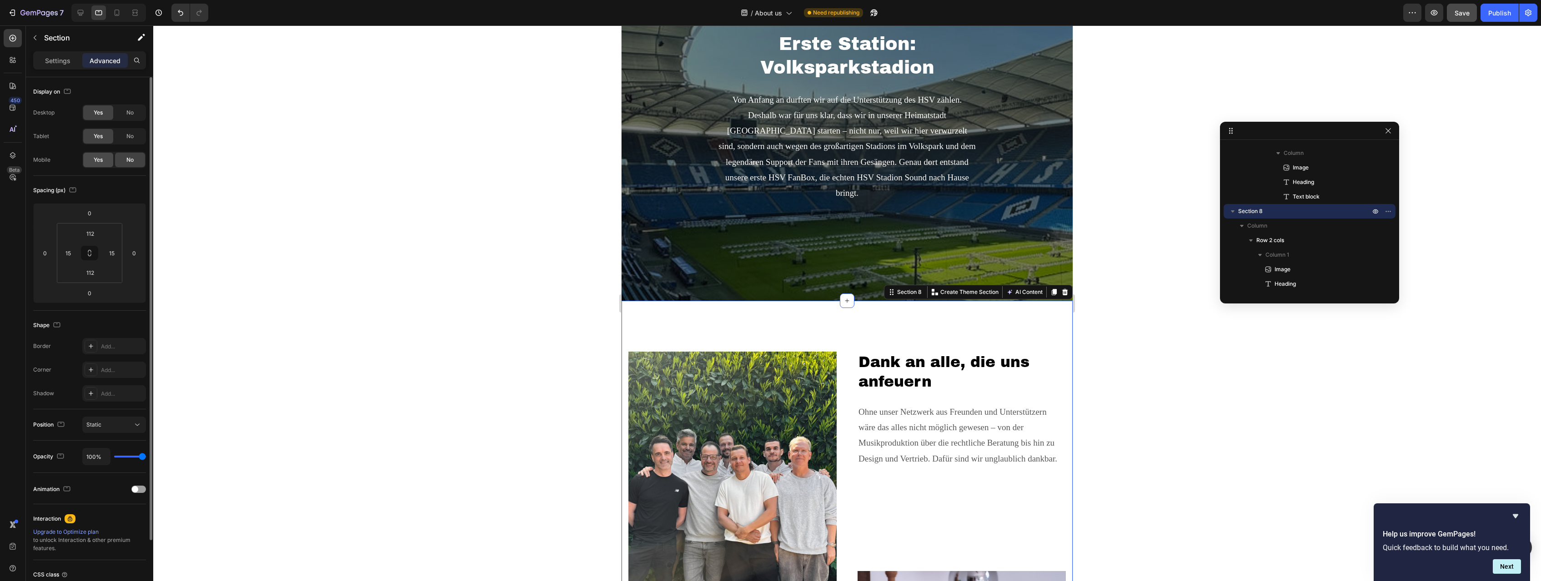
click at [101, 159] on span "Yes" at bounding box center [98, 160] width 9 height 8
click at [116, 12] on icon at bounding box center [116, 12] width 9 height 9
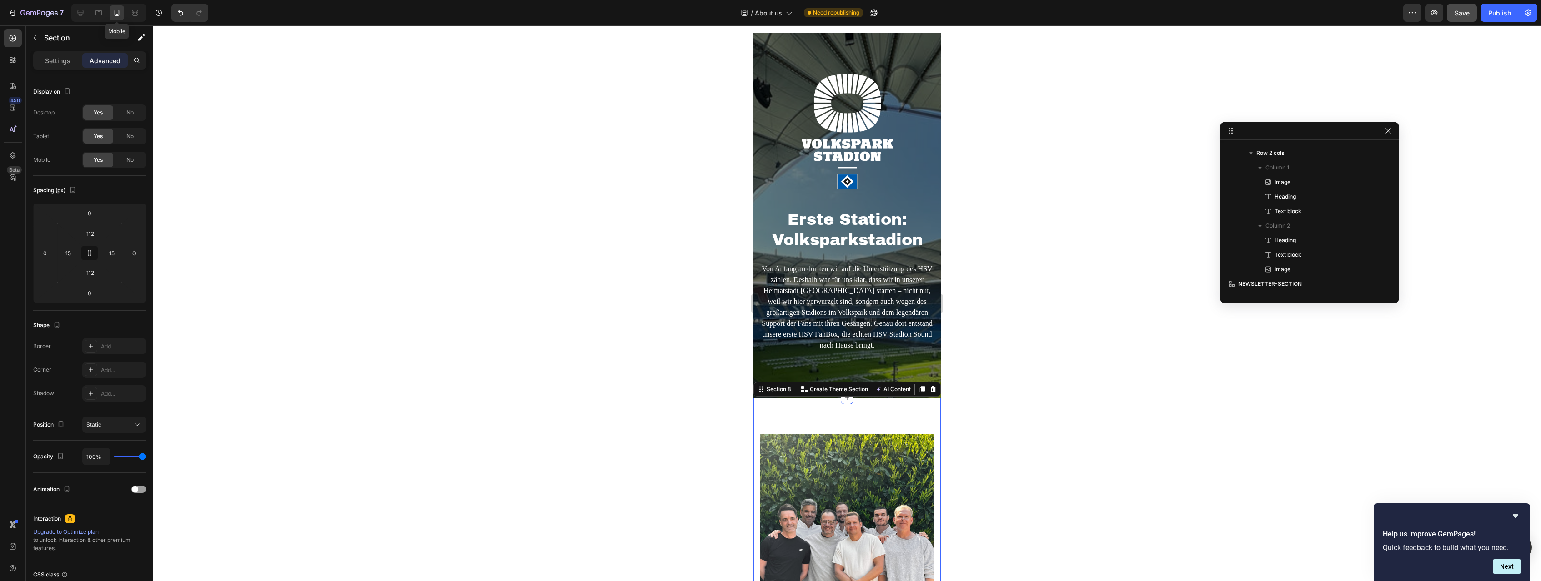
type input "80"
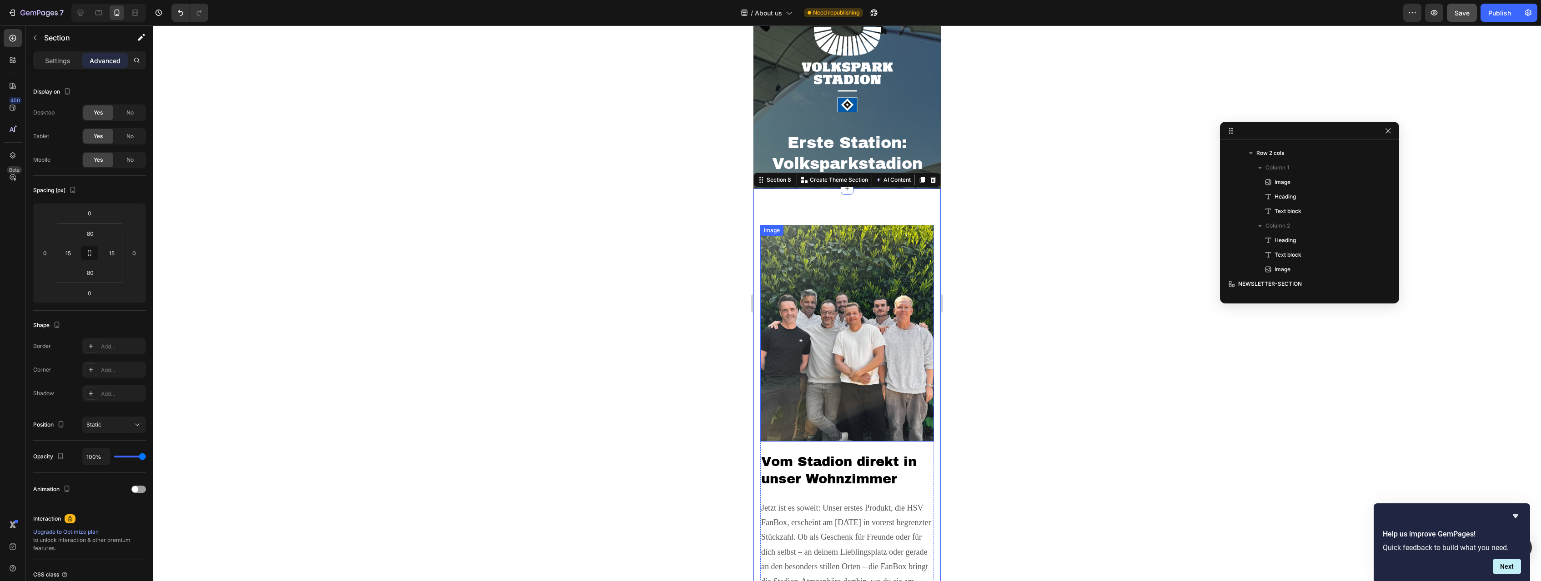
scroll to position [1727, 0]
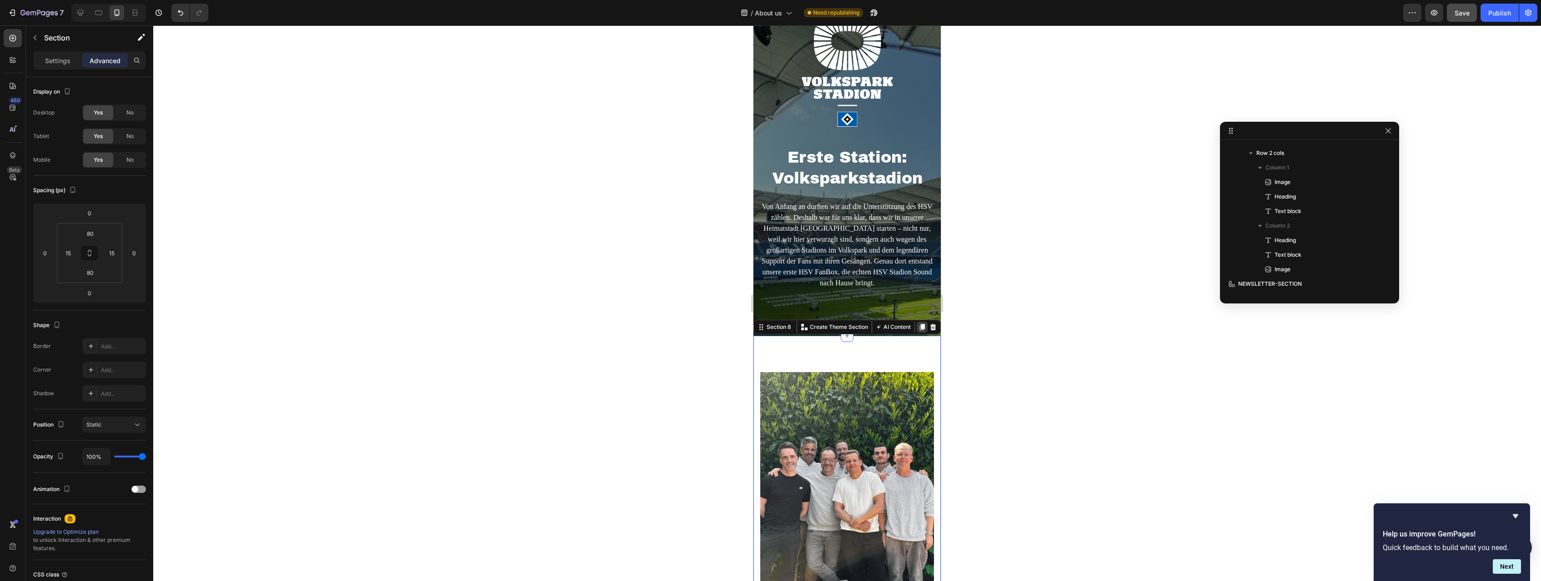
click at [921, 327] on icon at bounding box center [921, 327] width 7 height 7
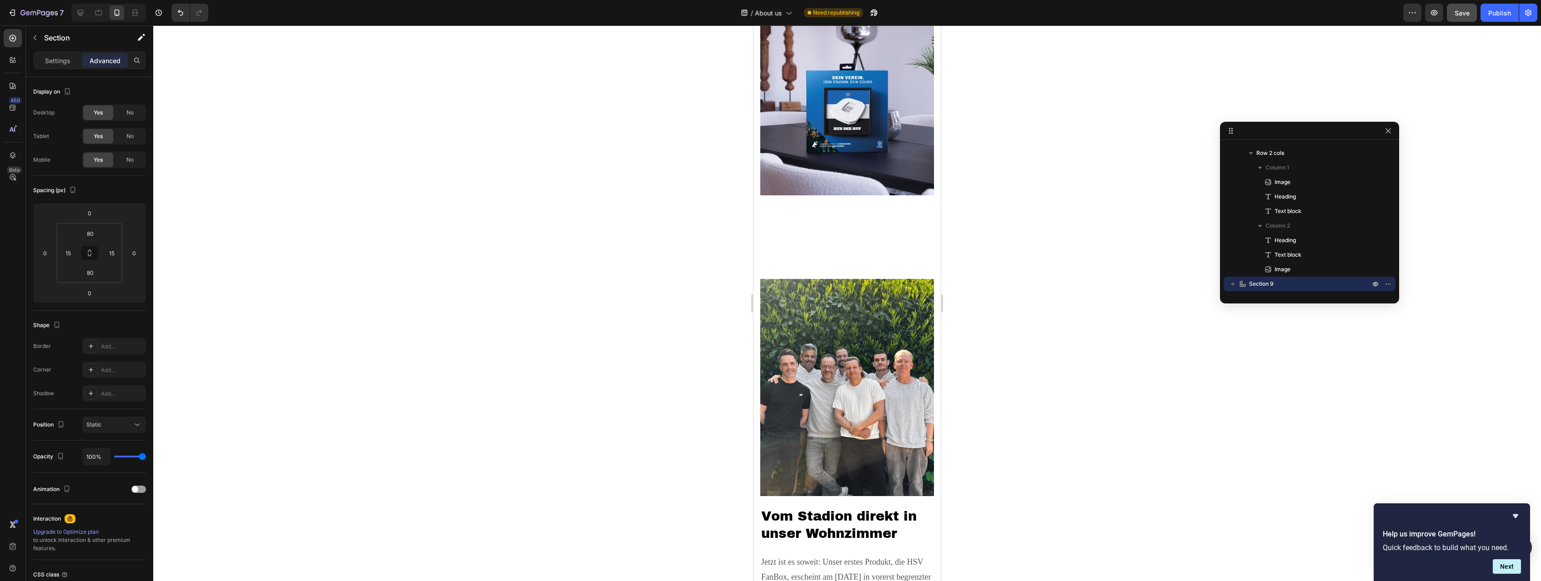
scroll to position [2951, 0]
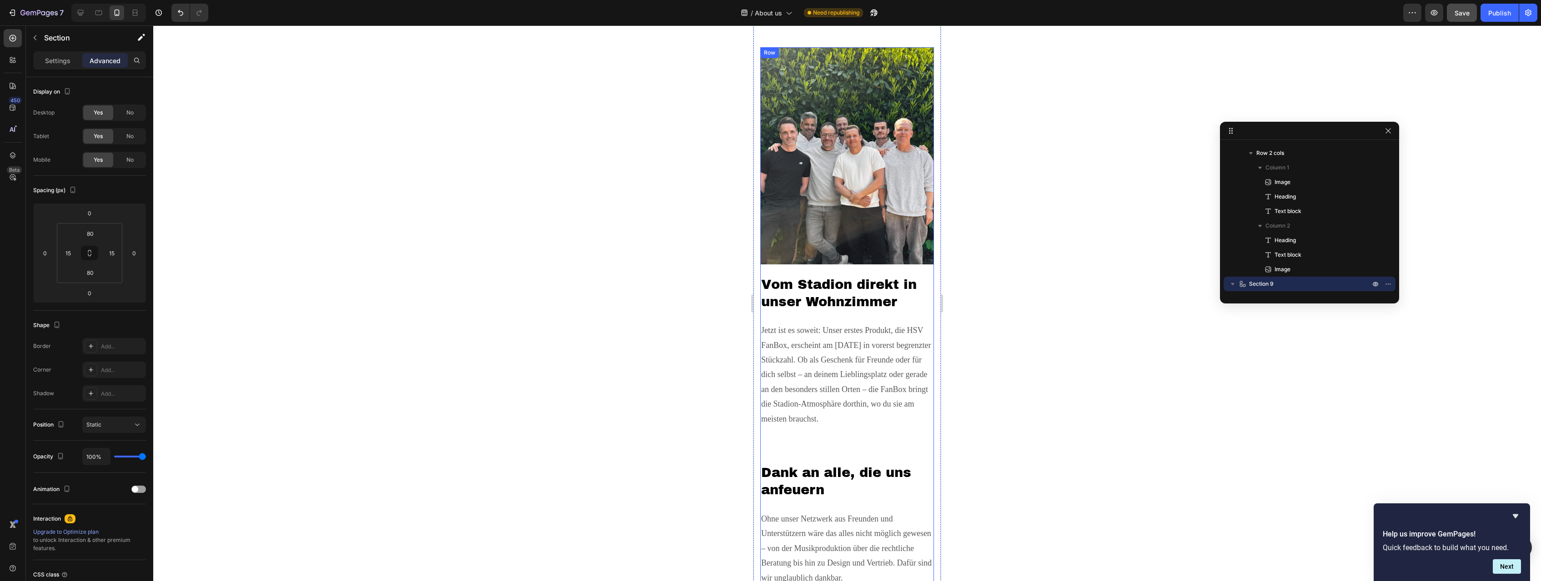
click at [917, 312] on div "Image Vom Stadion direkt in unser Wohnzimmer Heading Jetzt ist es soweit: Unser…" at bounding box center [847, 255] width 174 height 416
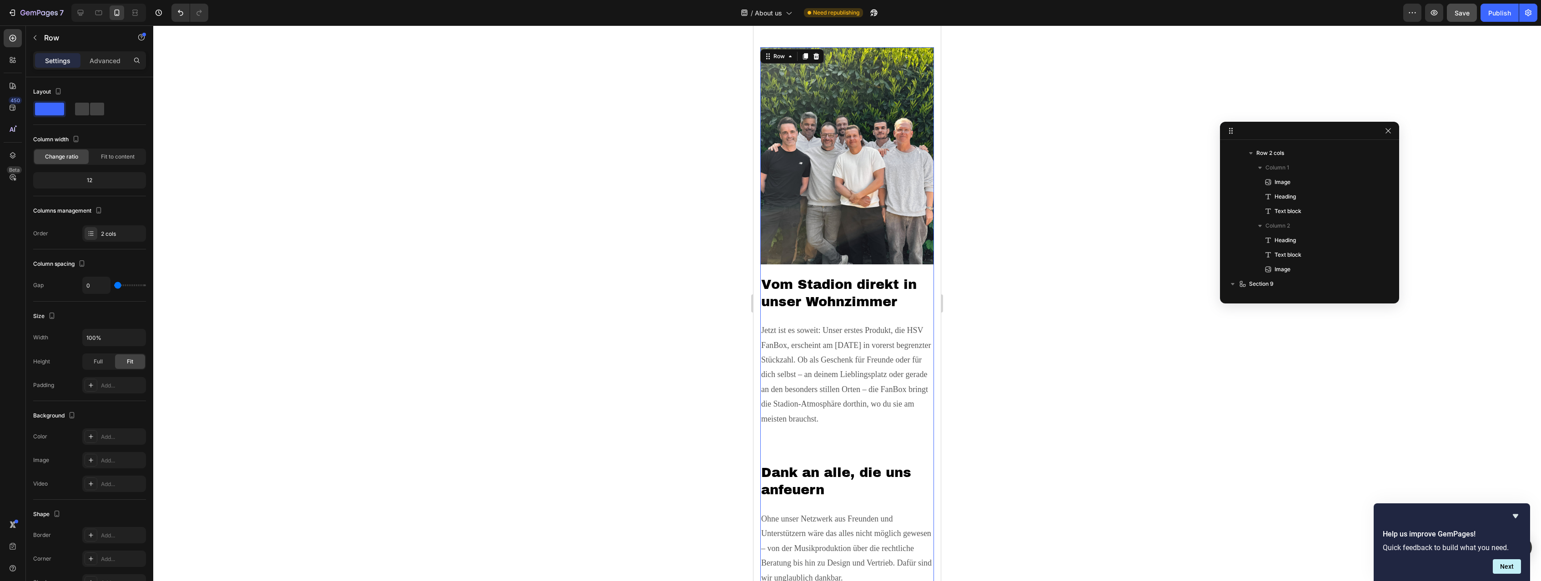
scroll to position [490, 0]
click at [102, 62] on p "Advanced" at bounding box center [105, 61] width 31 height 10
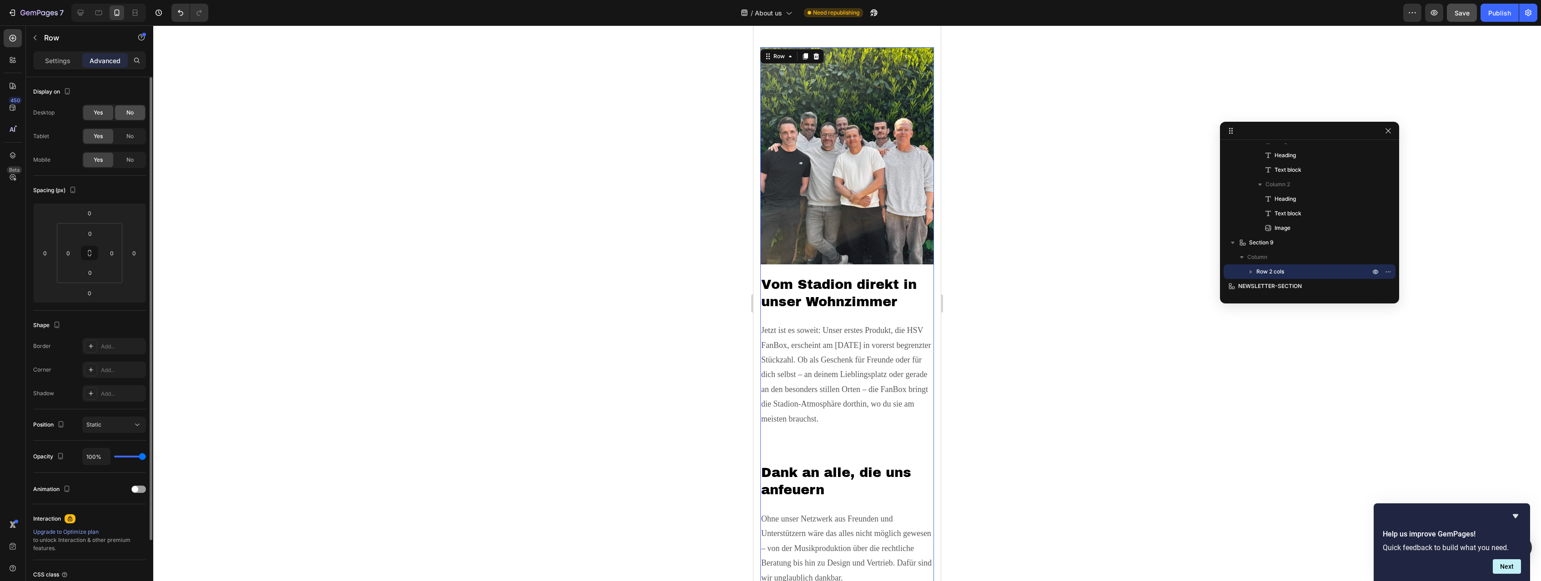
click at [126, 114] on div "No" at bounding box center [130, 112] width 30 height 15
click at [137, 137] on div "No" at bounding box center [130, 136] width 30 height 15
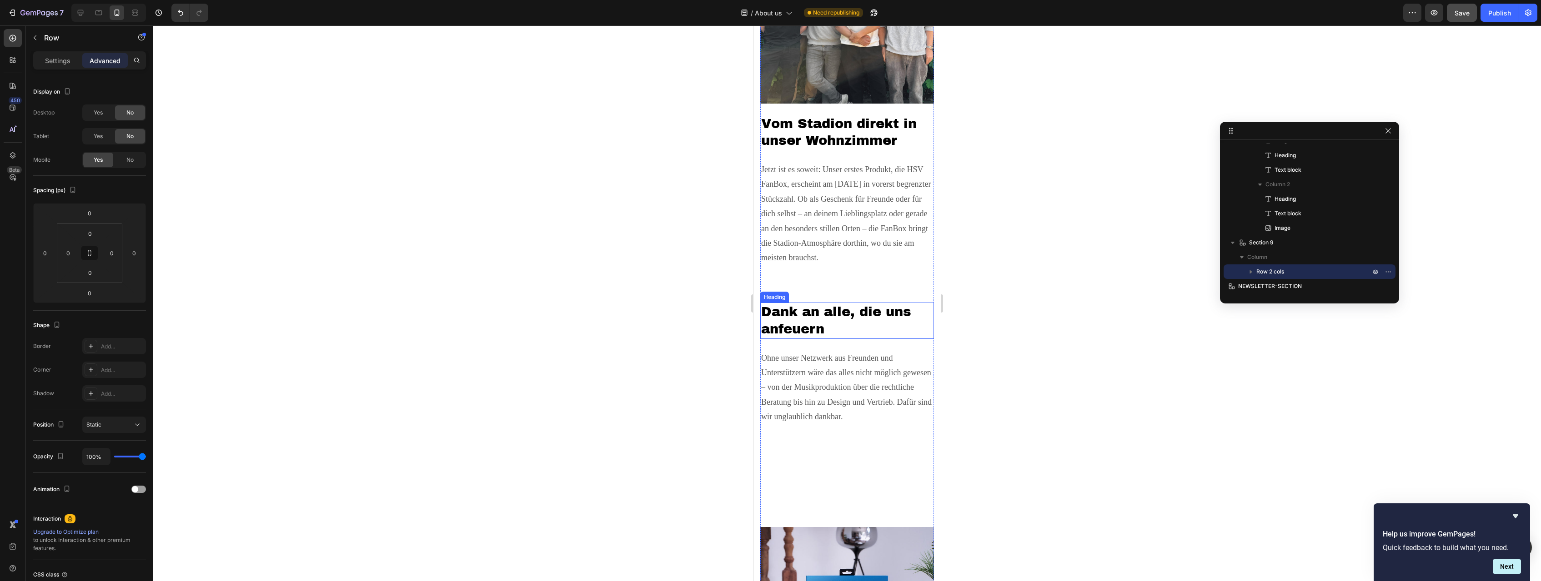
scroll to position [2162, 0]
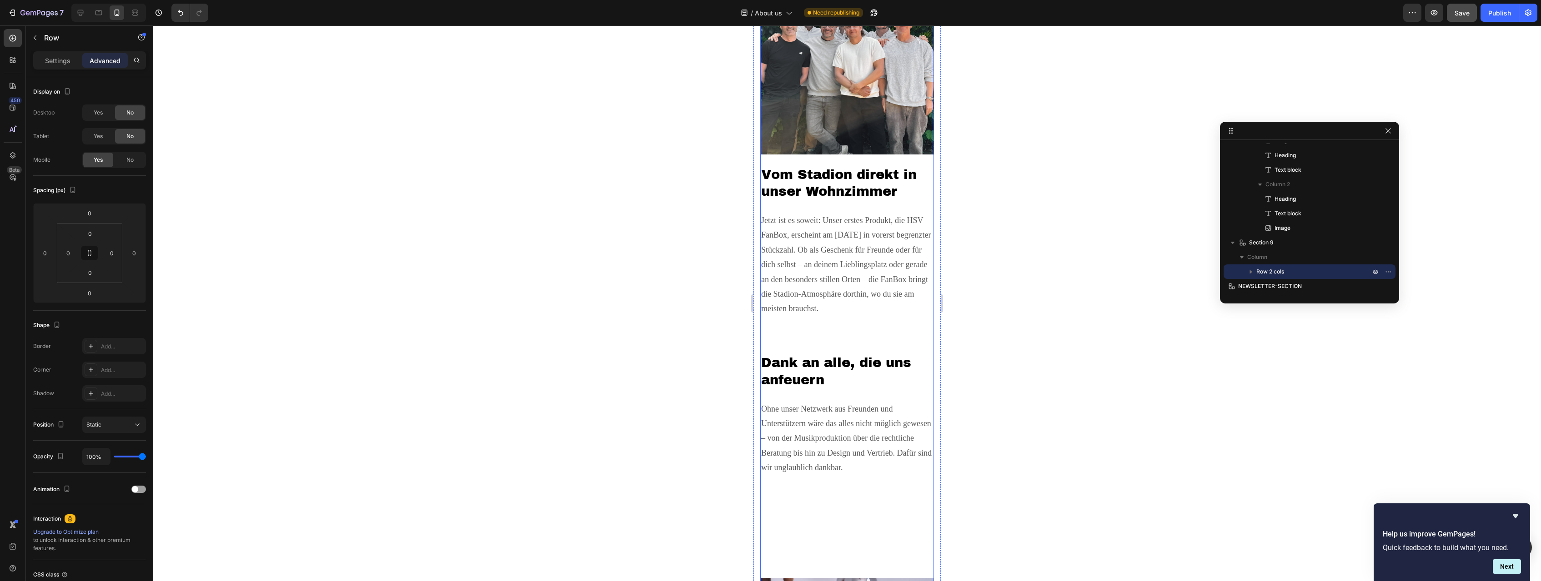
click at [892, 162] on div "Image Vom Stadion direkt in unser Wohnzimmer Heading Jetzt ist es soweit: Unser…" at bounding box center [847, 145] width 174 height 416
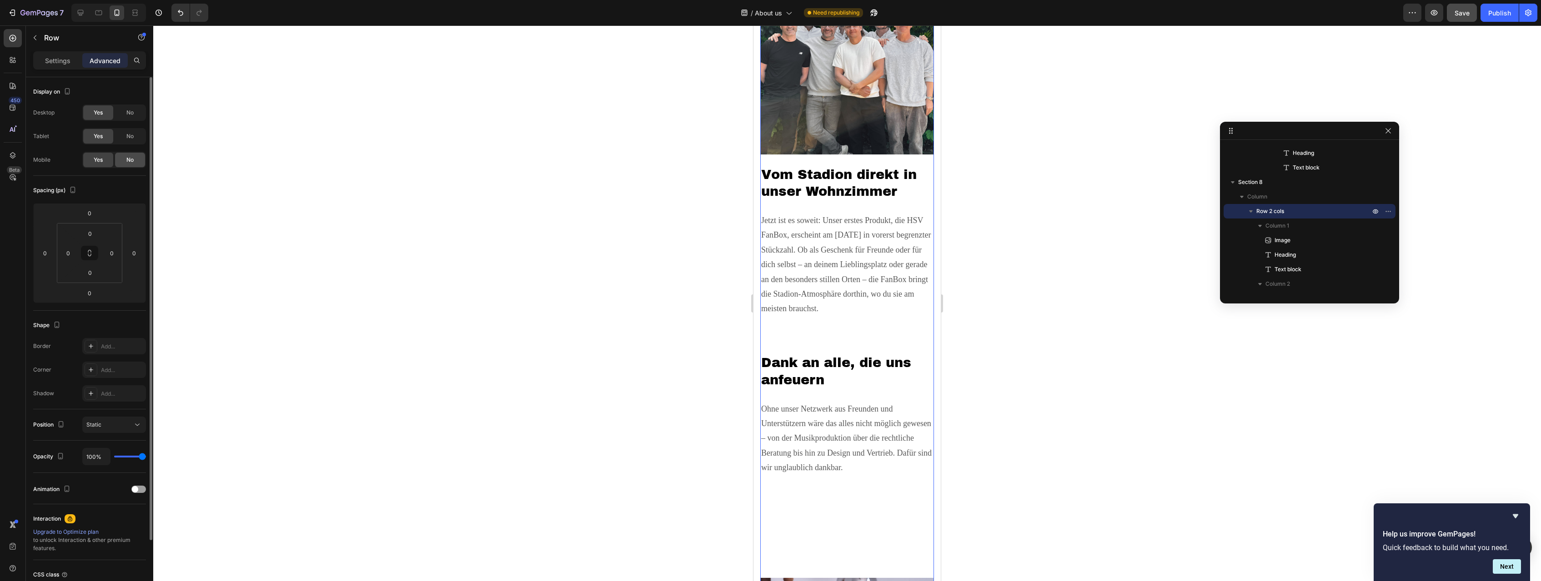
click at [131, 159] on span "No" at bounding box center [129, 160] width 7 height 8
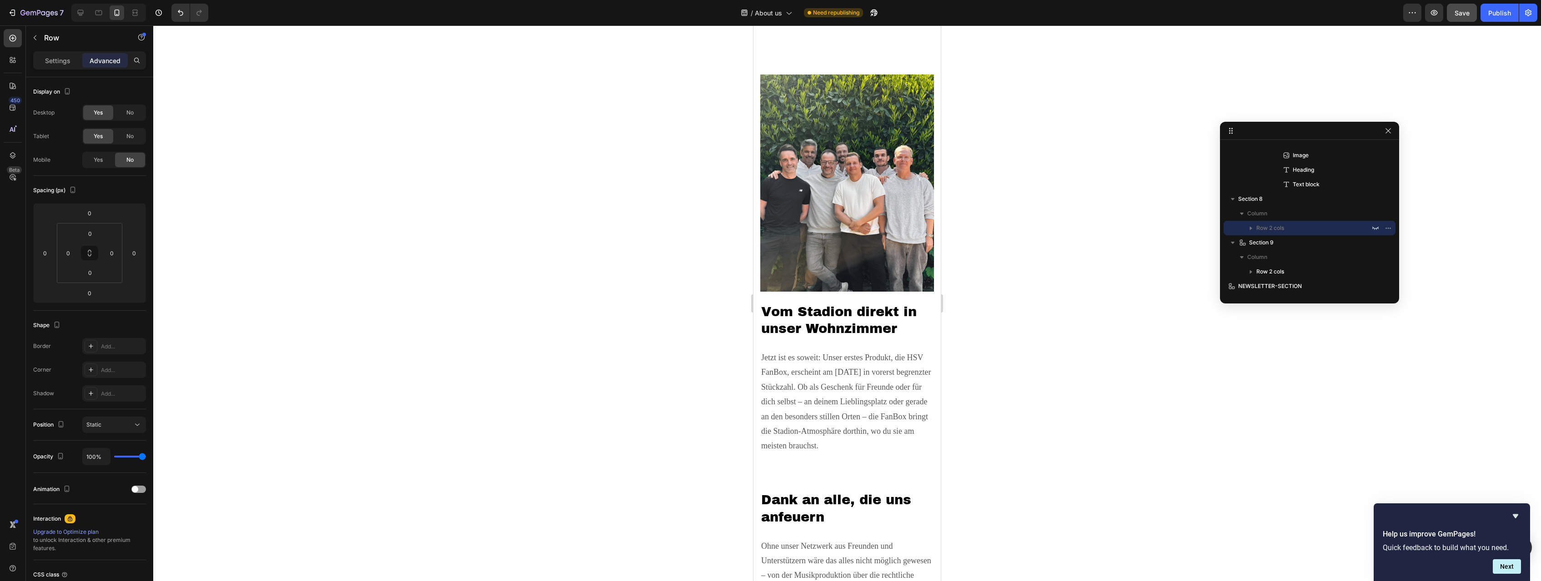
scroll to position [2162, 0]
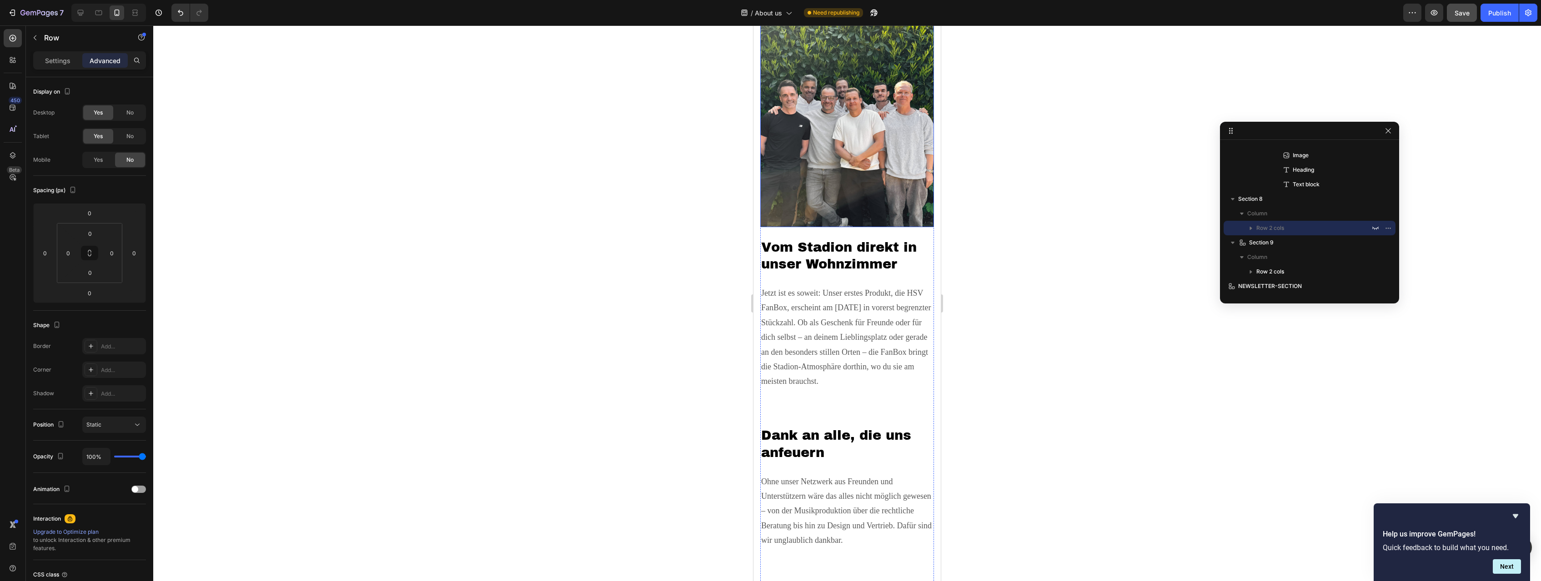
click at [832, 172] on img at bounding box center [847, 118] width 174 height 217
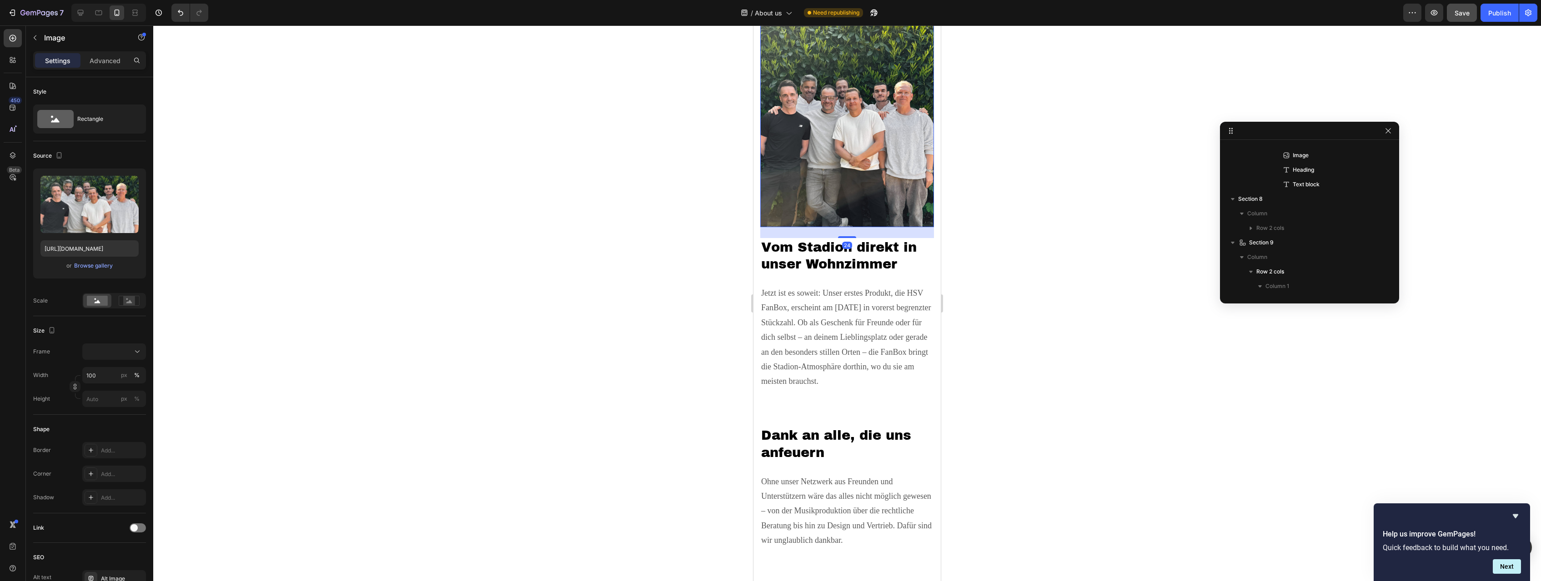
scroll to position [463, 0]
click at [795, 441] on h2 "Dank an alle, die uns anfeuern" at bounding box center [847, 444] width 174 height 36
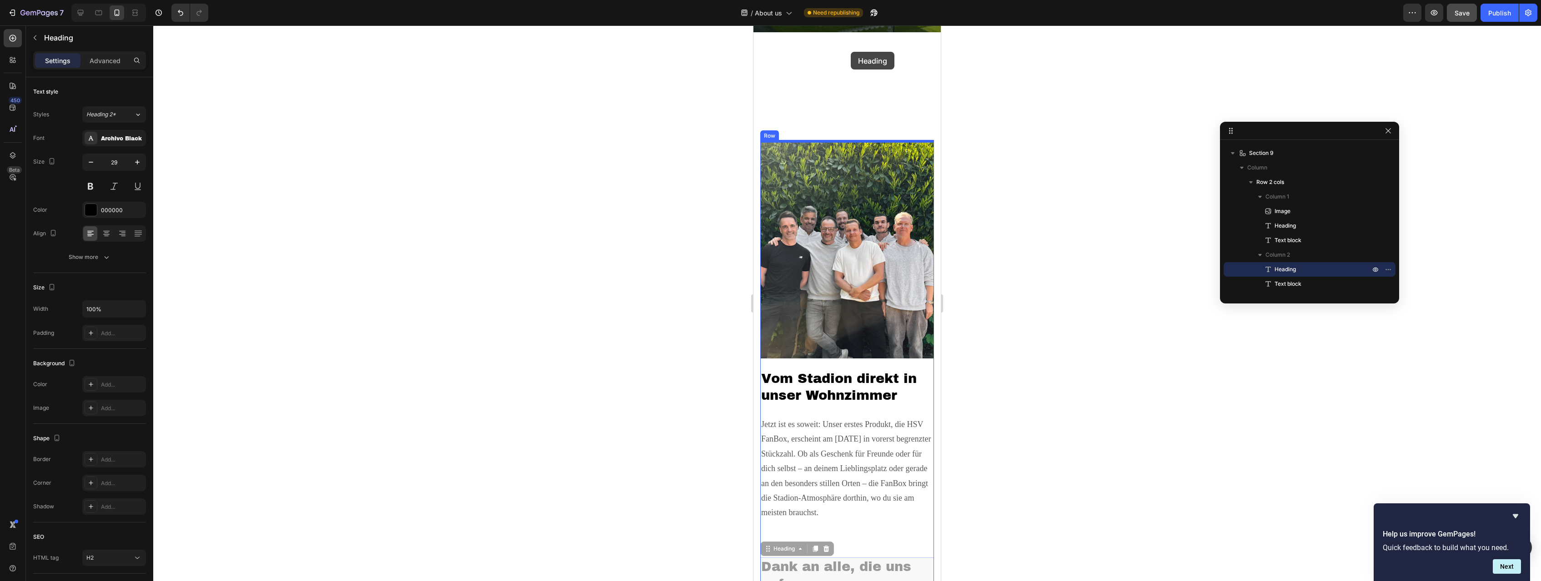
scroll to position [1900, 0]
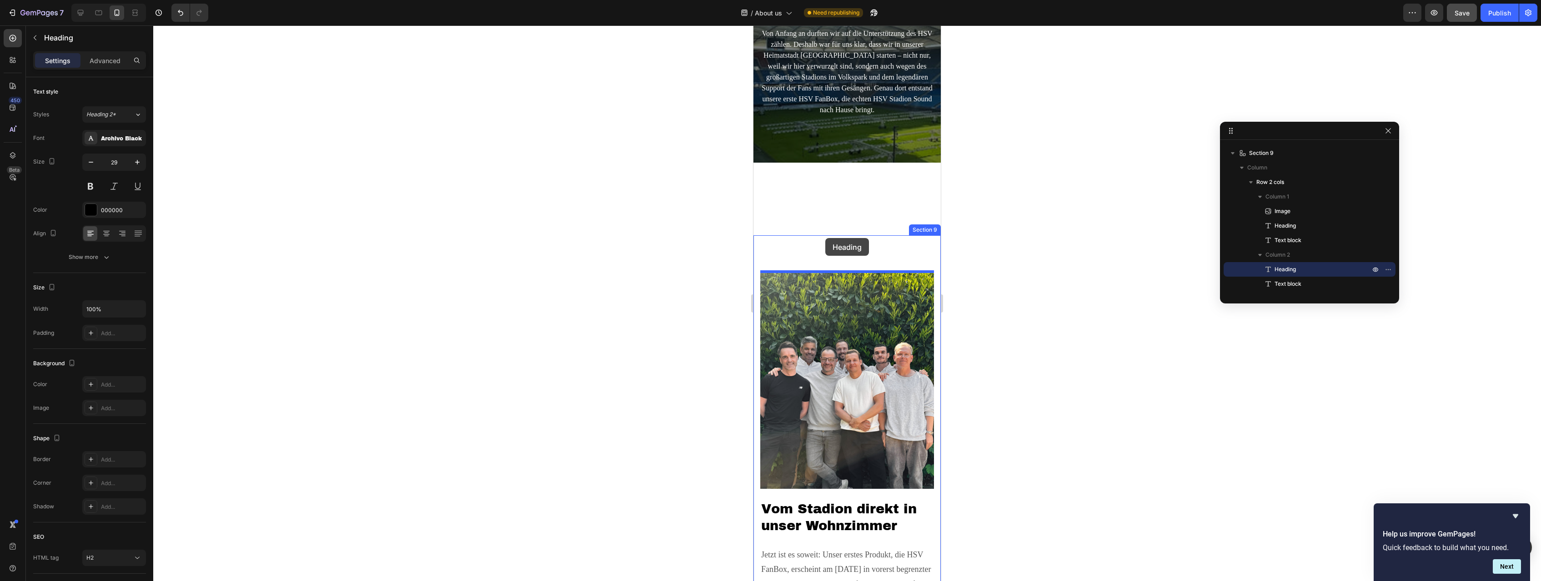
drag, startPoint x: 766, startPoint y: 420, endPoint x: 825, endPoint y: 238, distance: 190.6
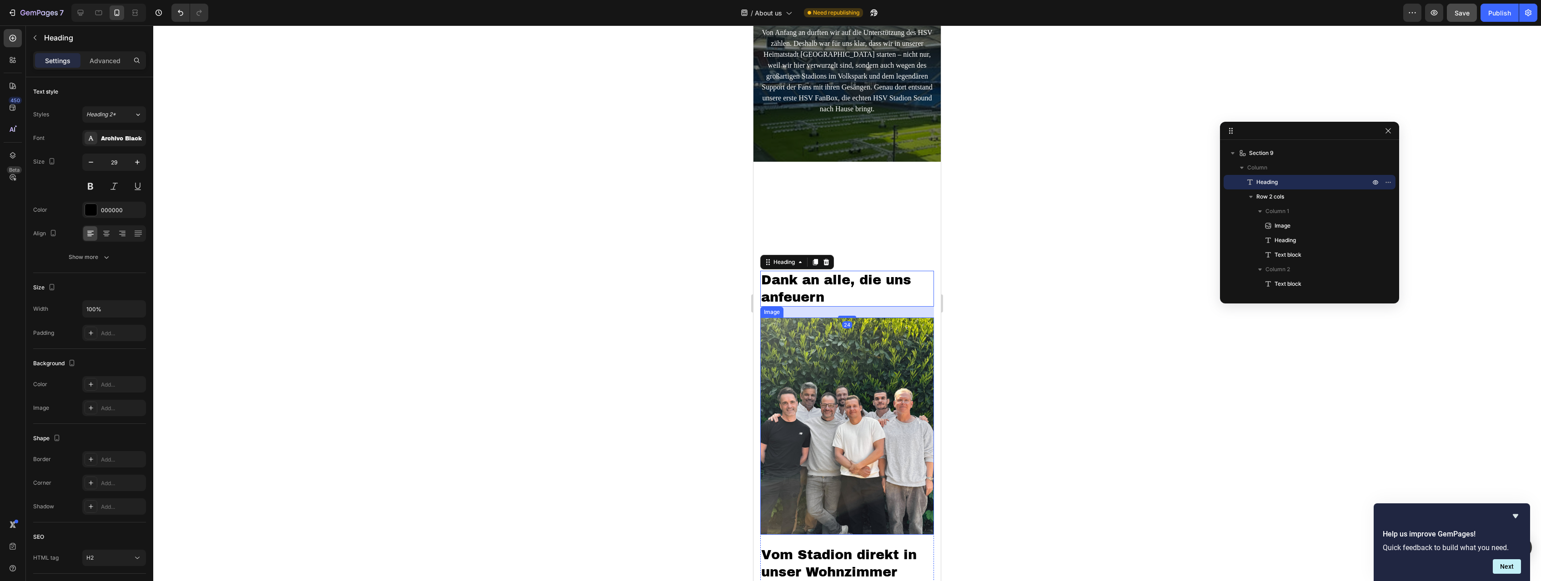
scroll to position [2086, 0]
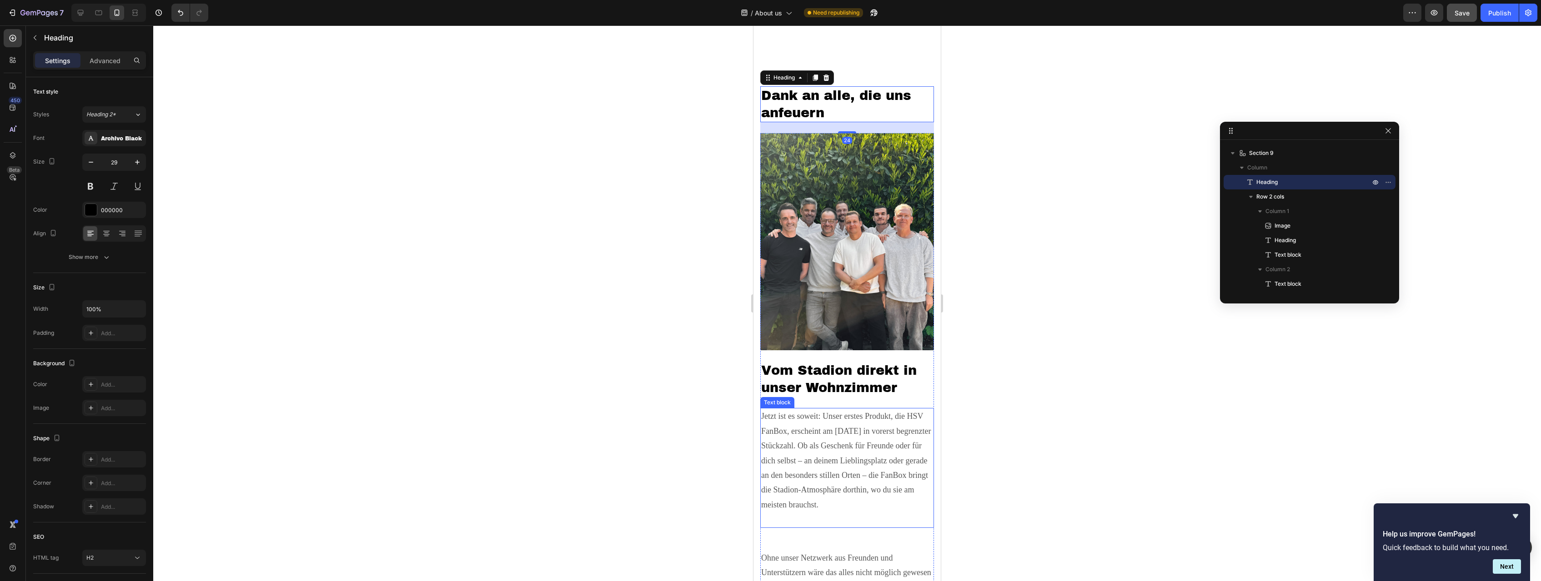
click at [835, 433] on p "Jetzt ist es soweit: Unser erstes Produkt, die HSV FanBox, erscheint am [DATE] …" at bounding box center [847, 468] width 172 height 118
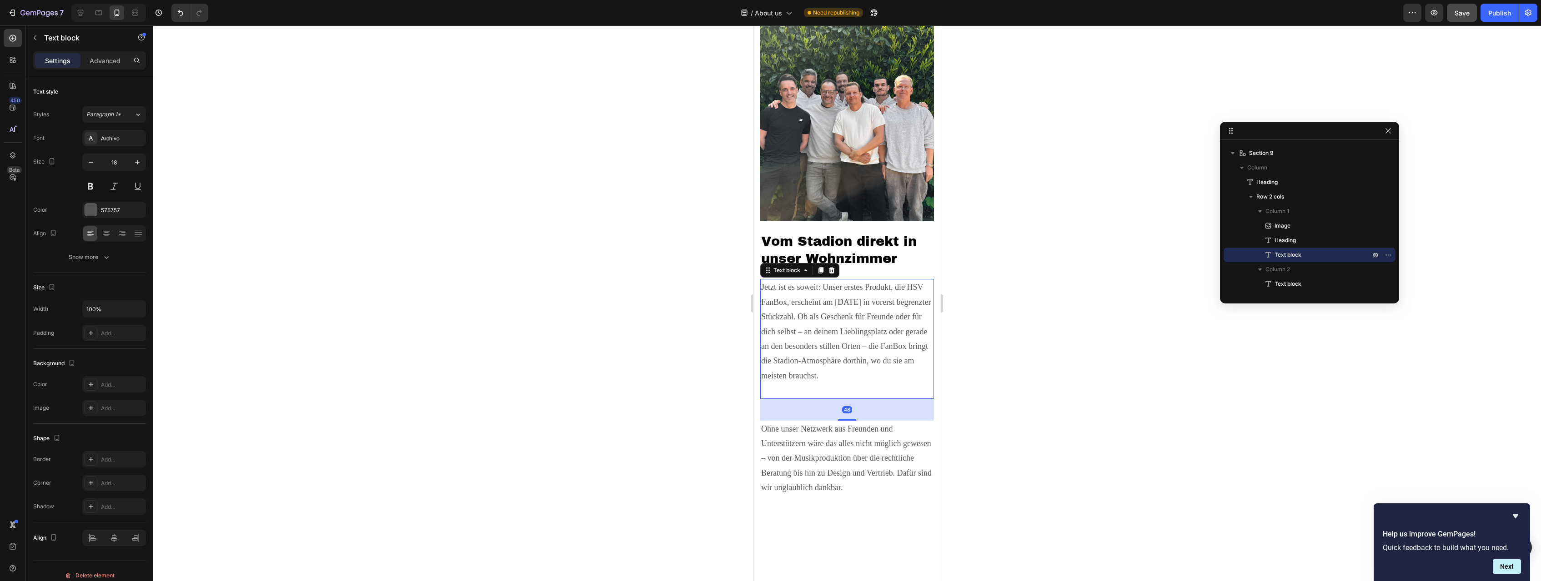
scroll to position [2225, 0]
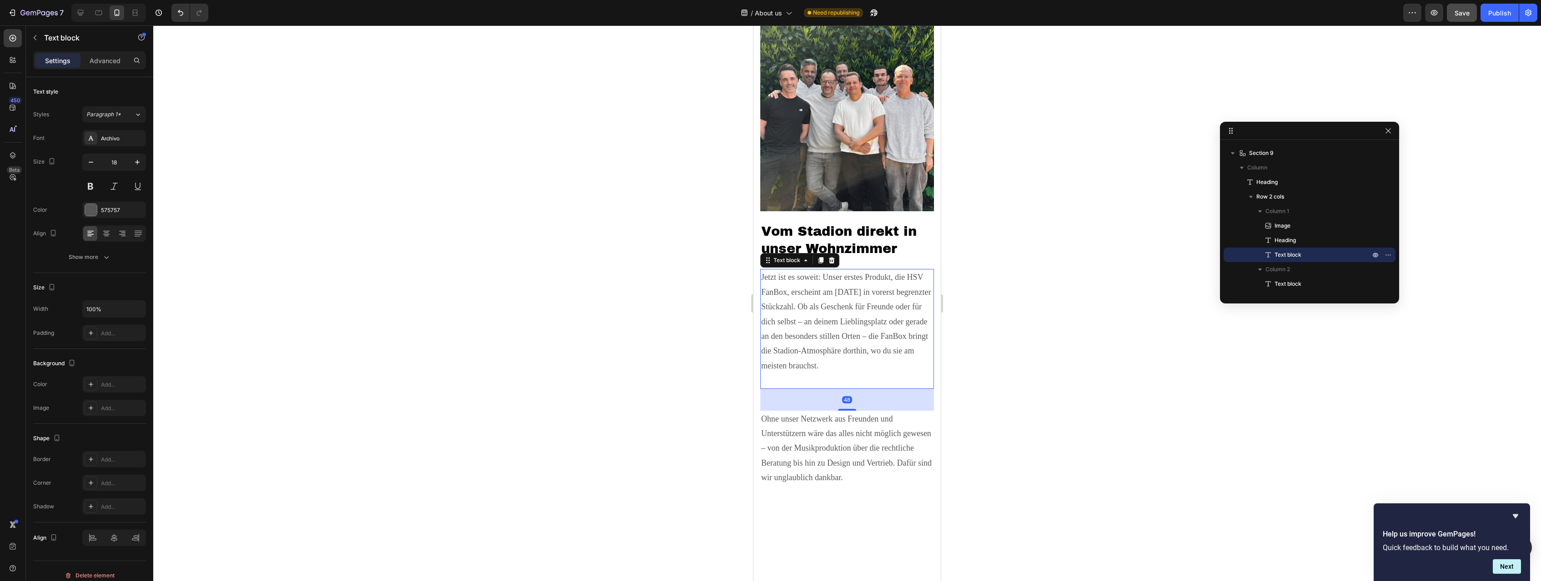
click at [829, 448] on p "Ohne unser Netzwerk aus Freunden und Unterstützern wäre das alles nicht möglich…" at bounding box center [847, 463] width 172 height 103
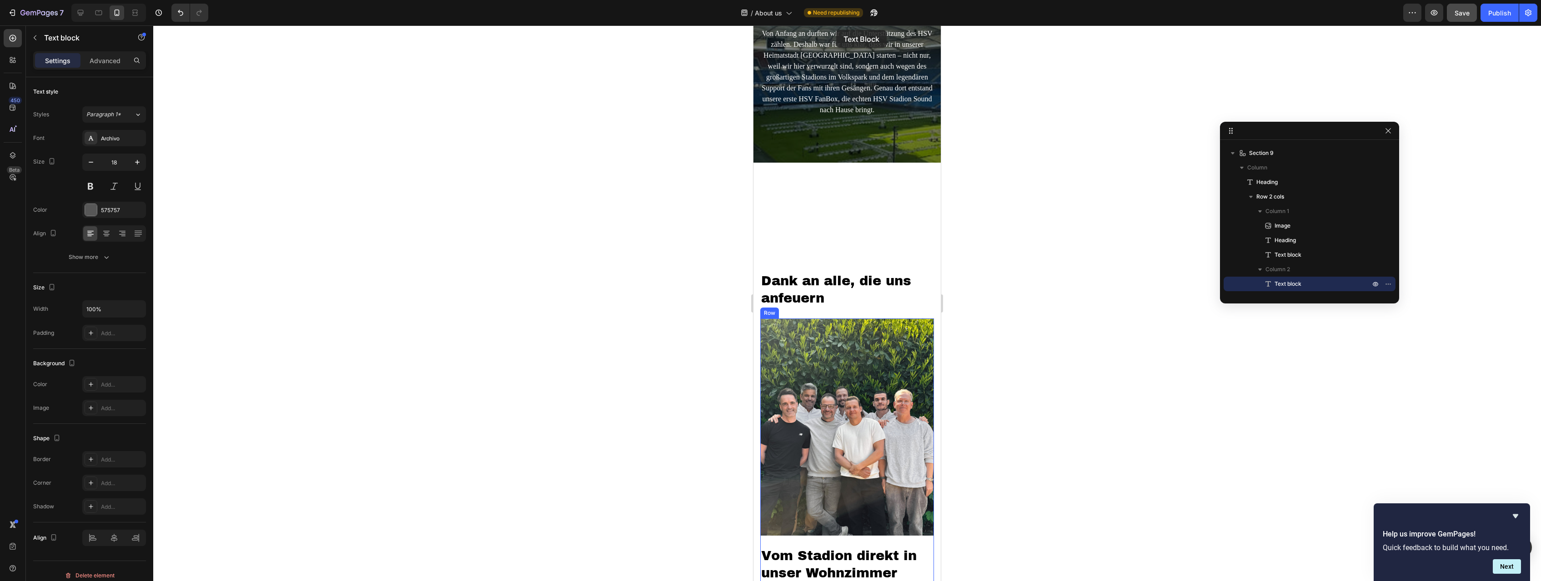
scroll to position [1868, 0]
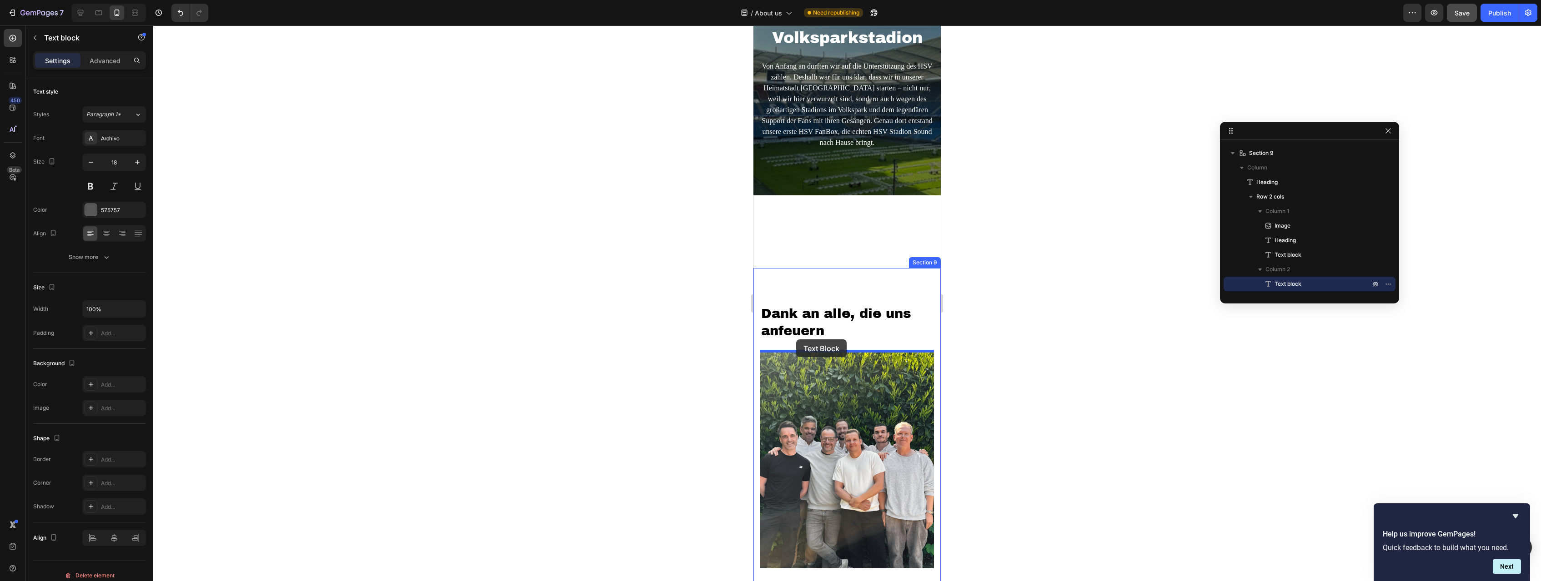
drag, startPoint x: 767, startPoint y: 401, endPoint x: 796, endPoint y: 340, distance: 68.3
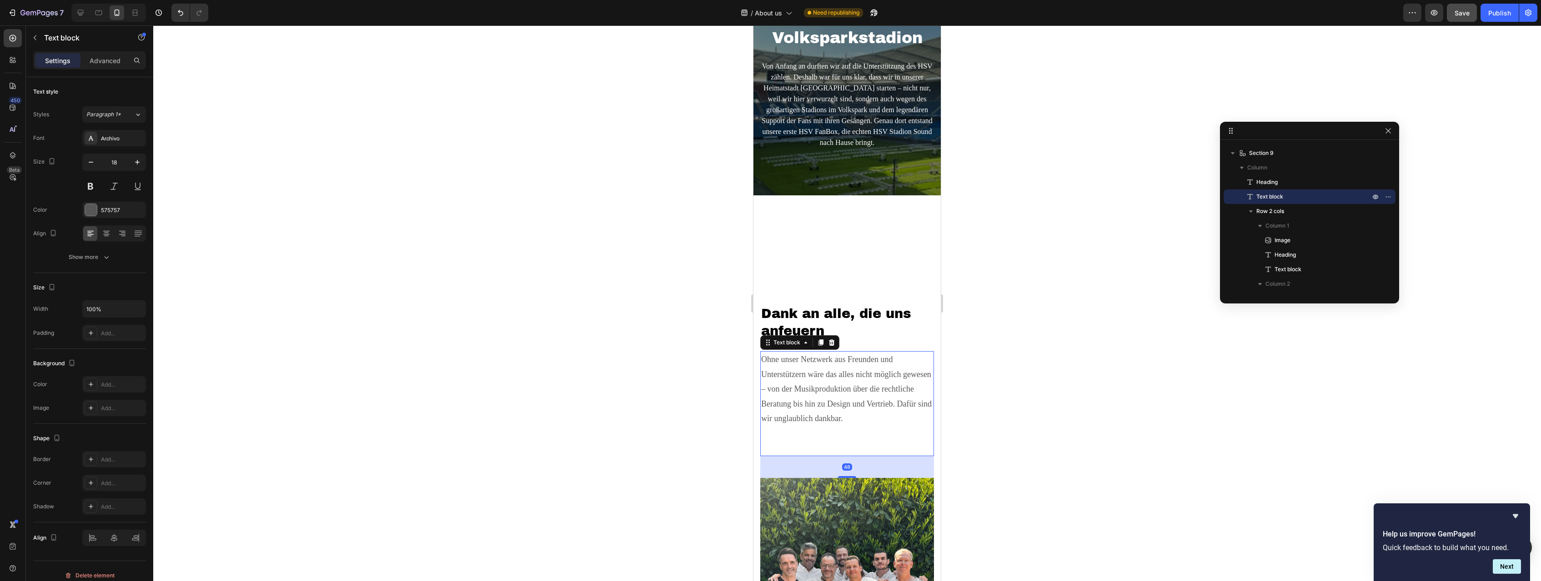
click at [1018, 366] on div at bounding box center [847, 303] width 1388 height 556
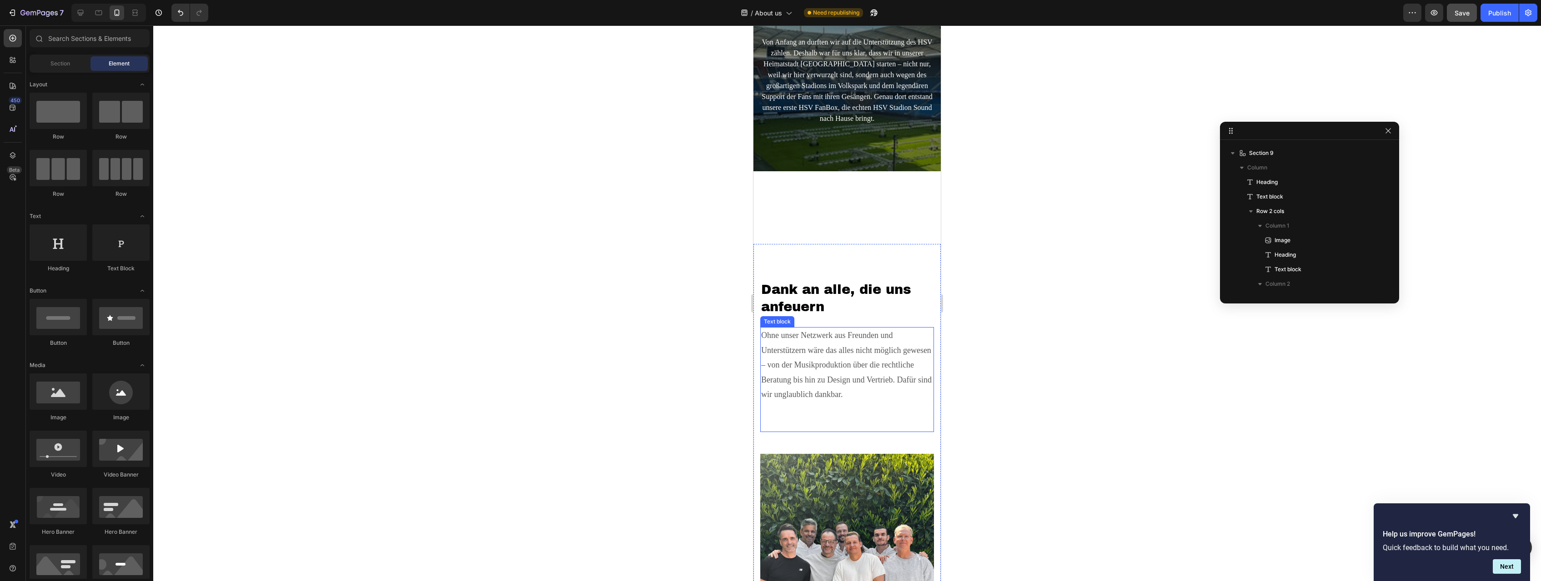
scroll to position [2007, 0]
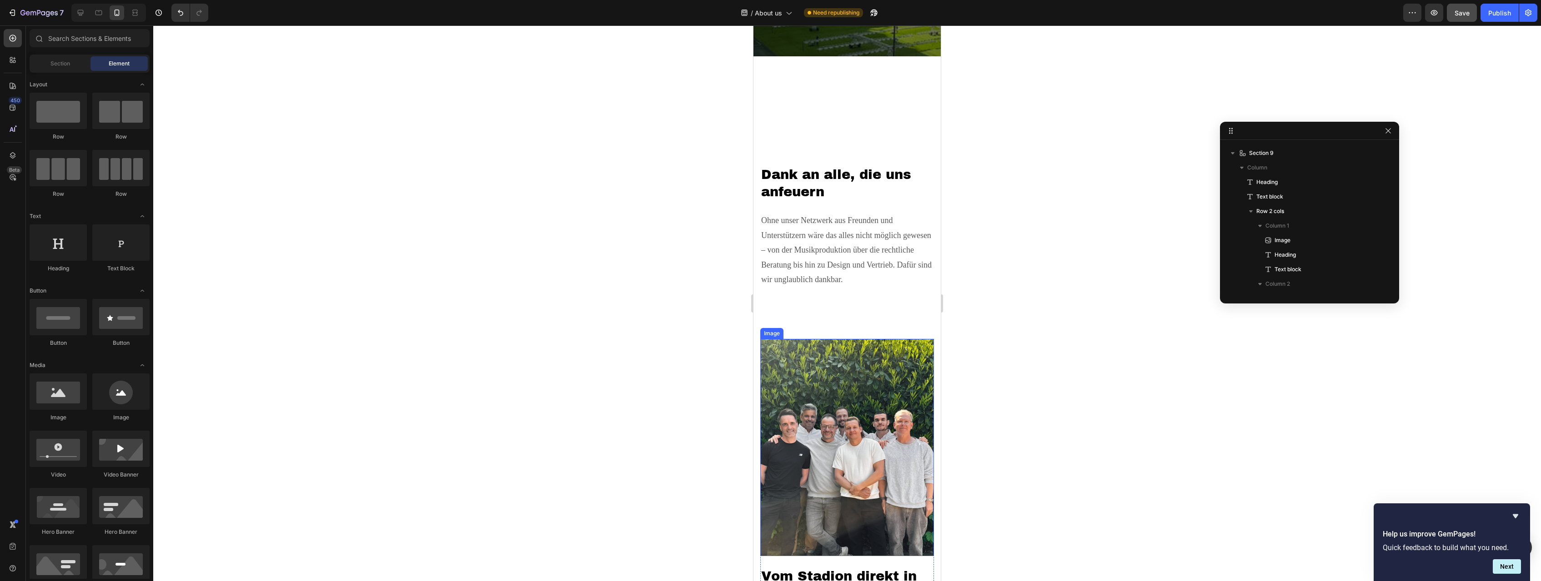
click at [846, 348] on img at bounding box center [847, 447] width 174 height 217
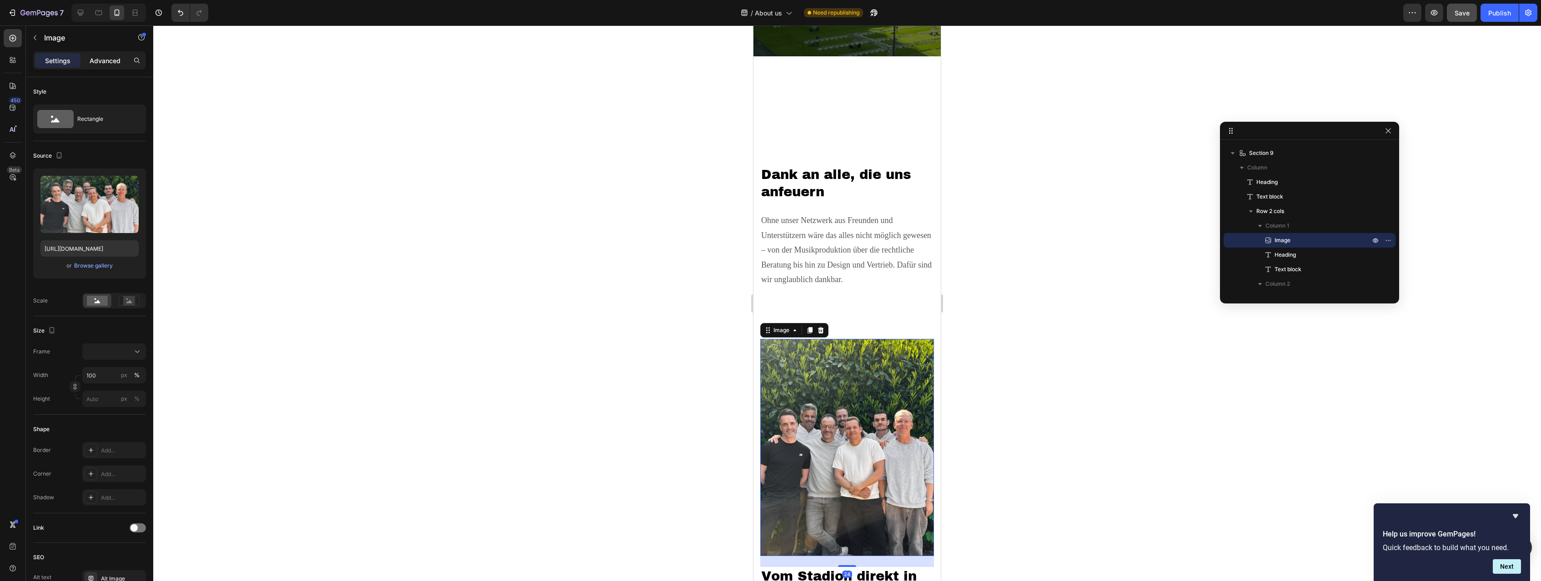
click at [96, 56] on p "Advanced" at bounding box center [105, 61] width 31 height 10
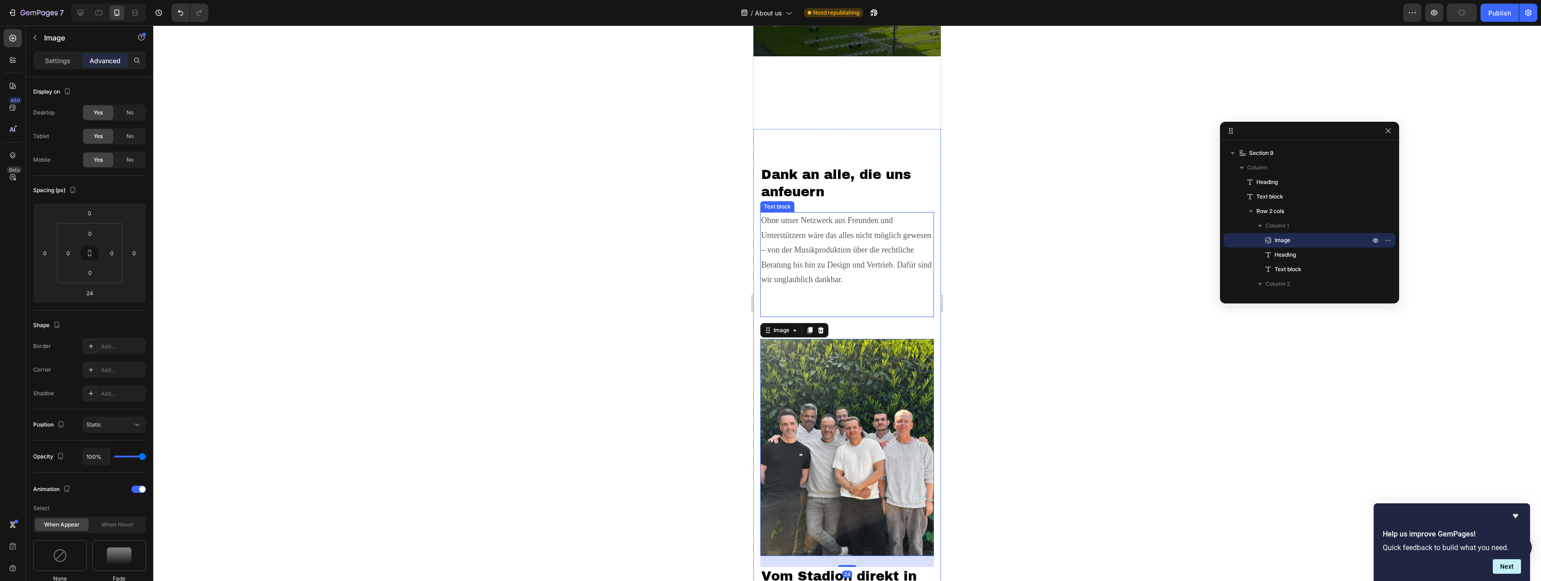
click at [806, 258] on p "Ohne unser Netzwerk aus Freunden und Unterstützern wäre das alles nicht möglich…" at bounding box center [847, 264] width 172 height 103
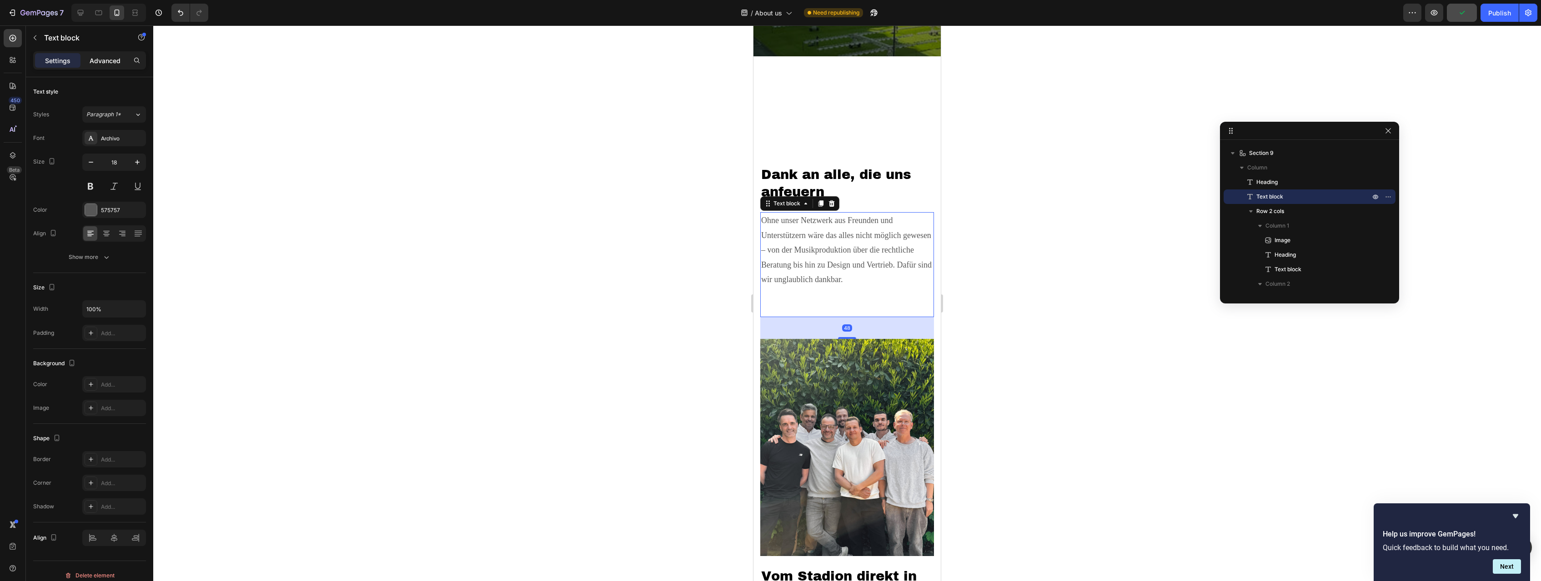
click at [115, 57] on p "Advanced" at bounding box center [105, 61] width 31 height 10
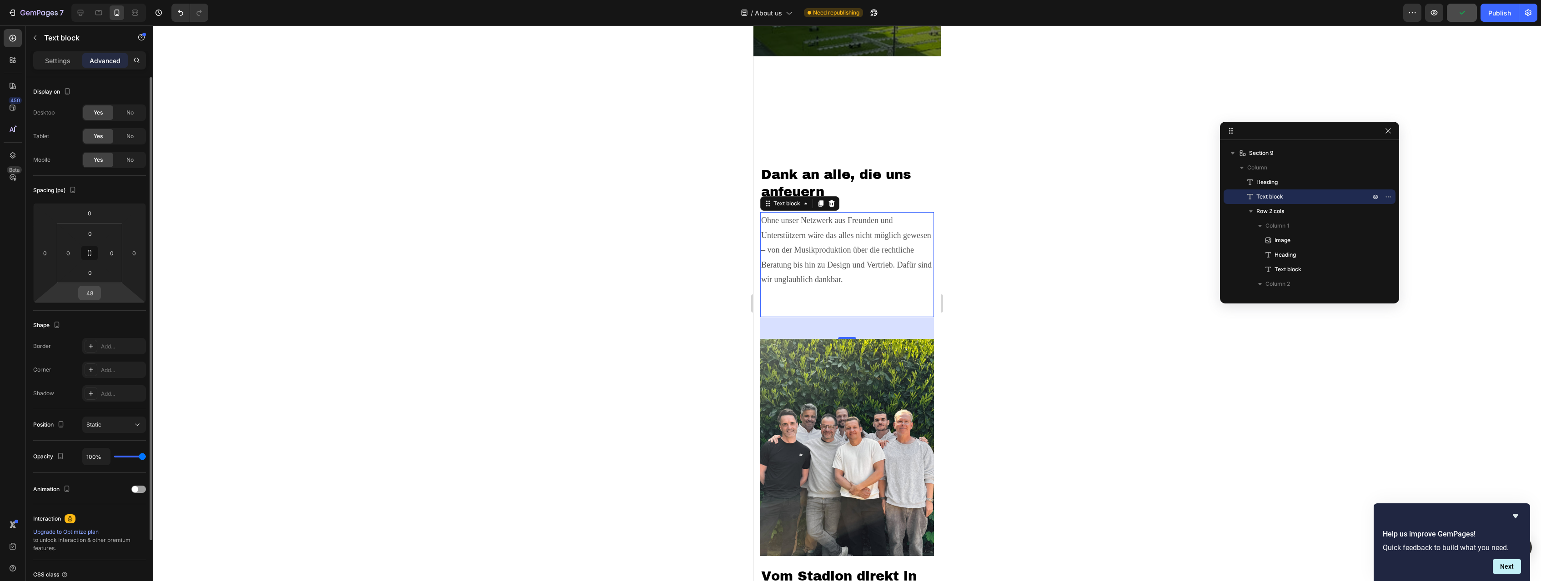
click at [88, 293] on input "48" at bounding box center [89, 293] width 18 height 14
type input "0"
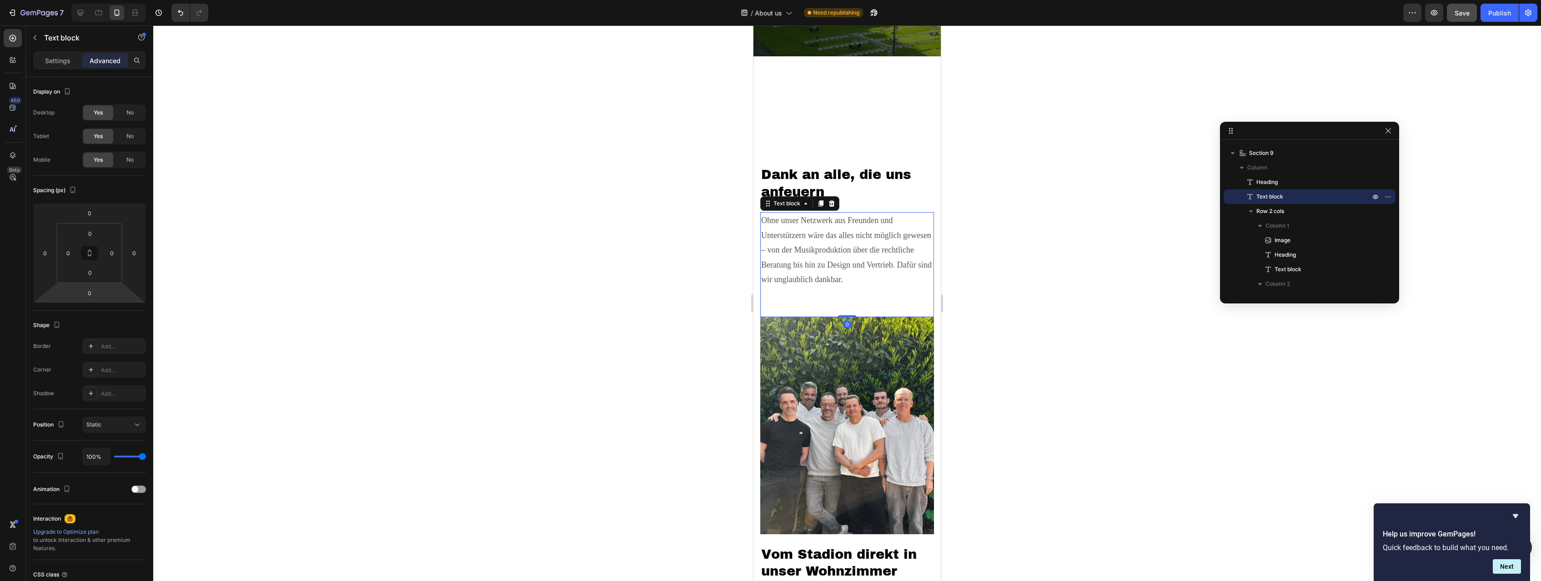
click at [593, 244] on div at bounding box center [847, 303] width 1388 height 556
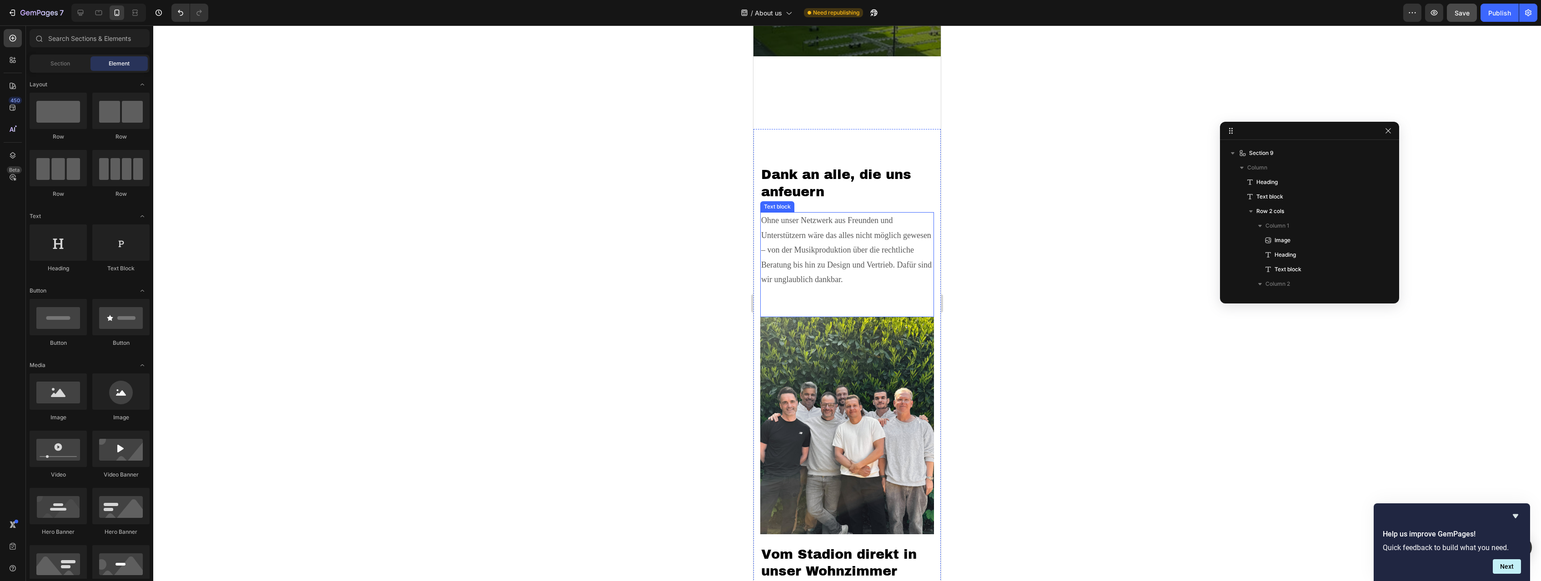
click at [806, 304] on p "Ohne unser Netzwerk aus Freunden und Unterstützern wäre das alles nicht möglich…" at bounding box center [847, 264] width 172 height 103
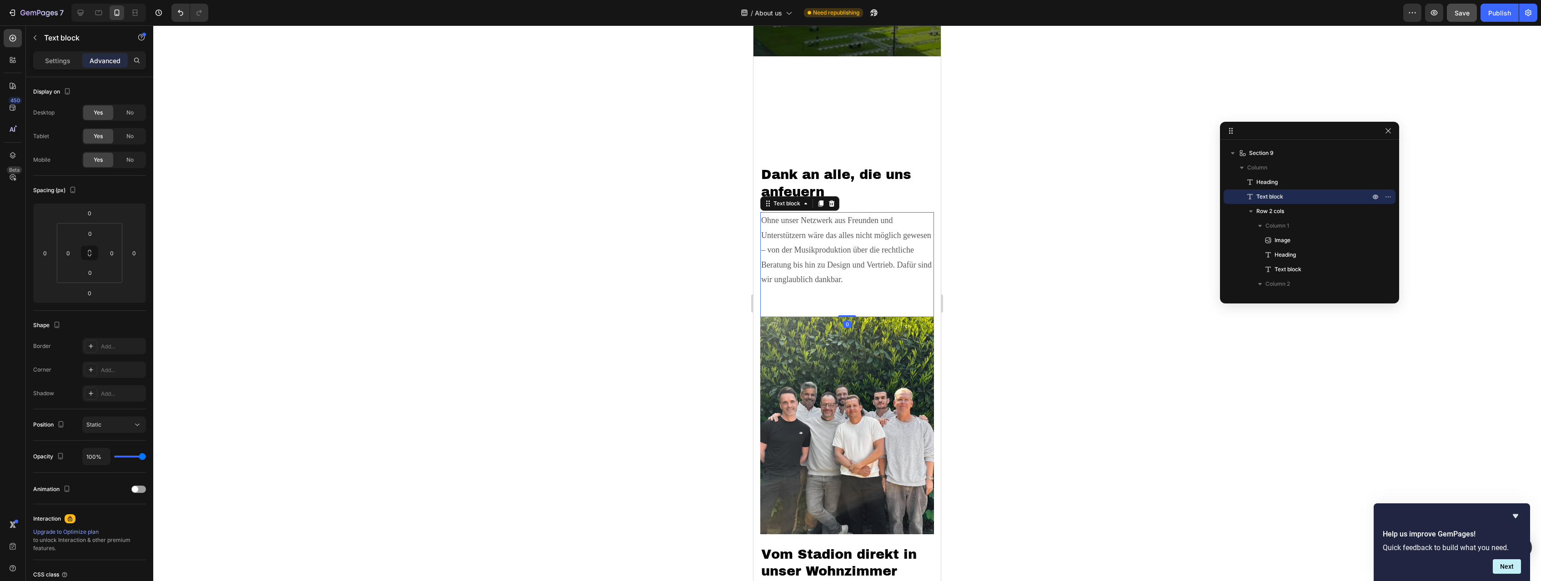
click at [806, 304] on p "Ohne unser Netzwerk aus Freunden und Unterstützern wäre das alles nicht möglich…" at bounding box center [847, 264] width 172 height 103
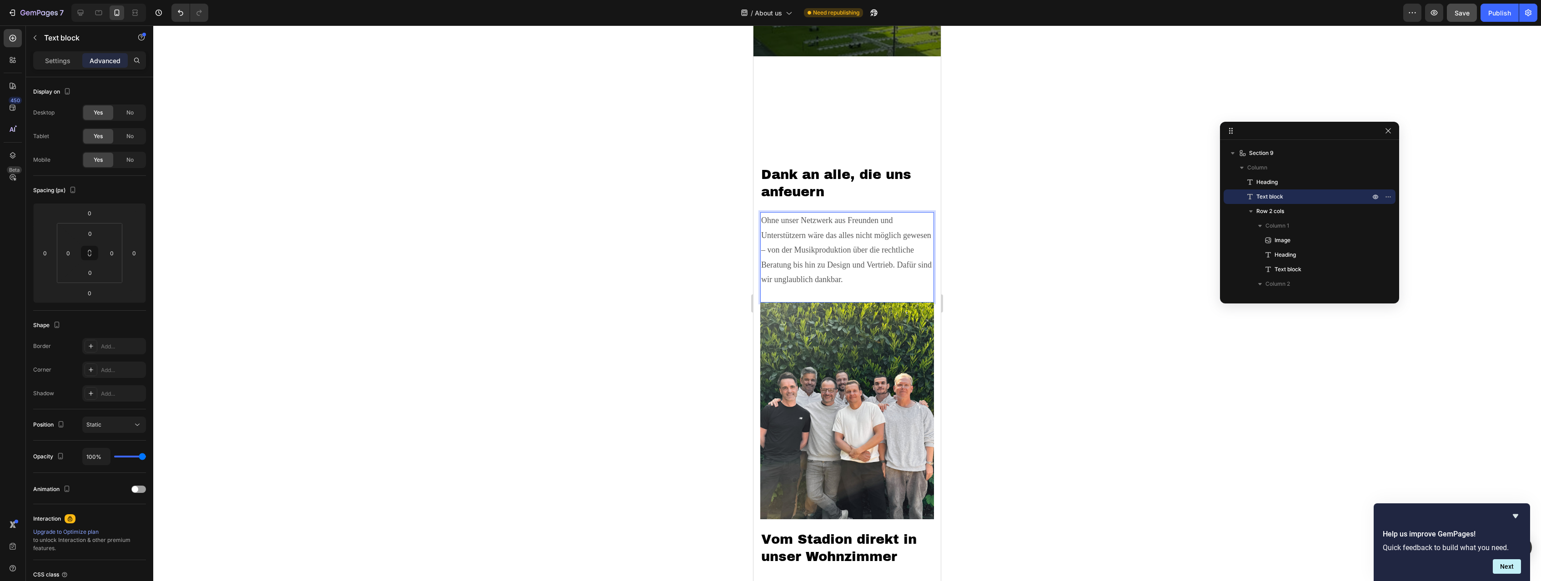
click at [808, 290] on p "Ohne unser Netzwerk aus Freunden und Unterstützern wäre das alles nicht möglich…" at bounding box center [847, 257] width 172 height 88
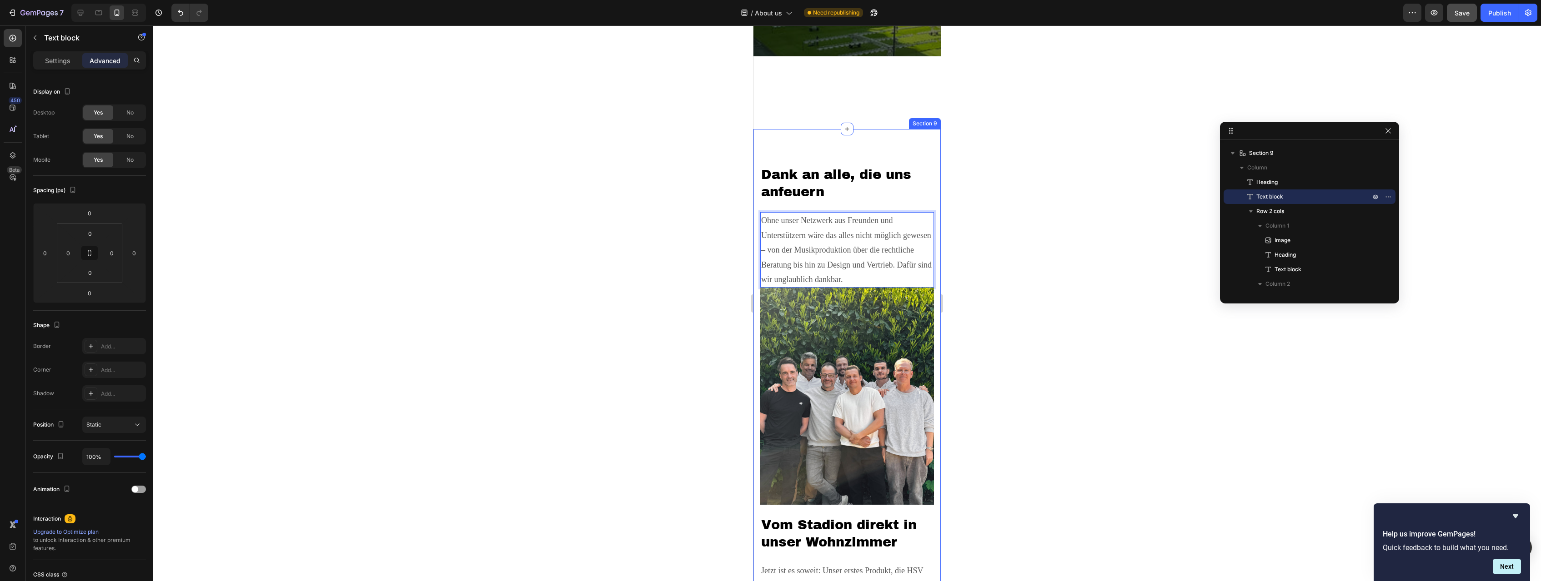
click at [1010, 296] on div at bounding box center [847, 303] width 1388 height 556
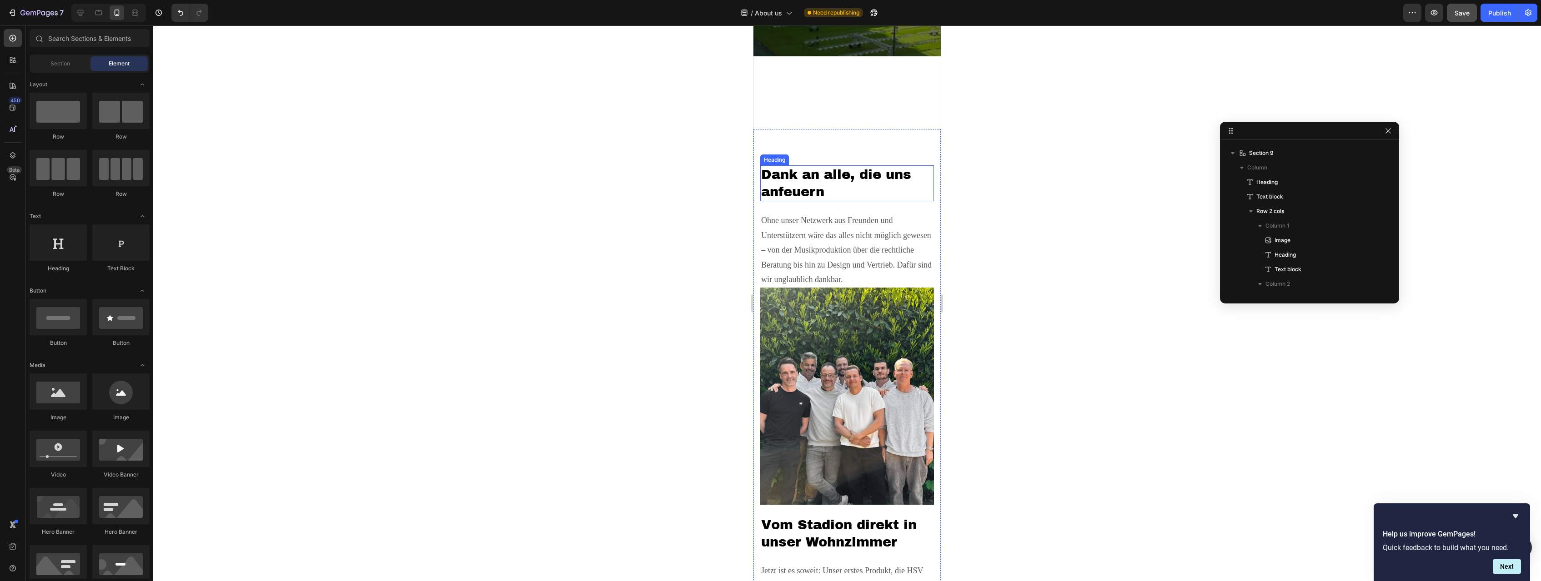
click at [812, 200] on h2 "Dank an alle, die uns anfeuern" at bounding box center [847, 183] width 174 height 36
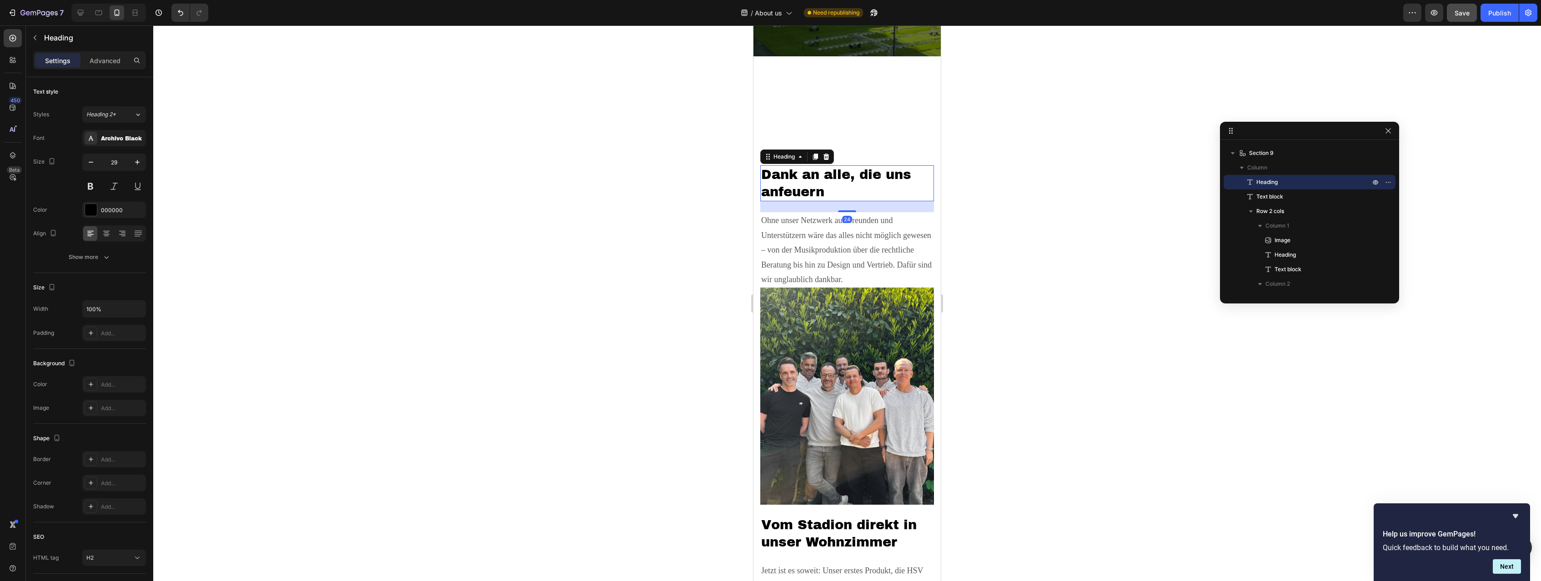
click at [1034, 246] on div at bounding box center [847, 303] width 1388 height 556
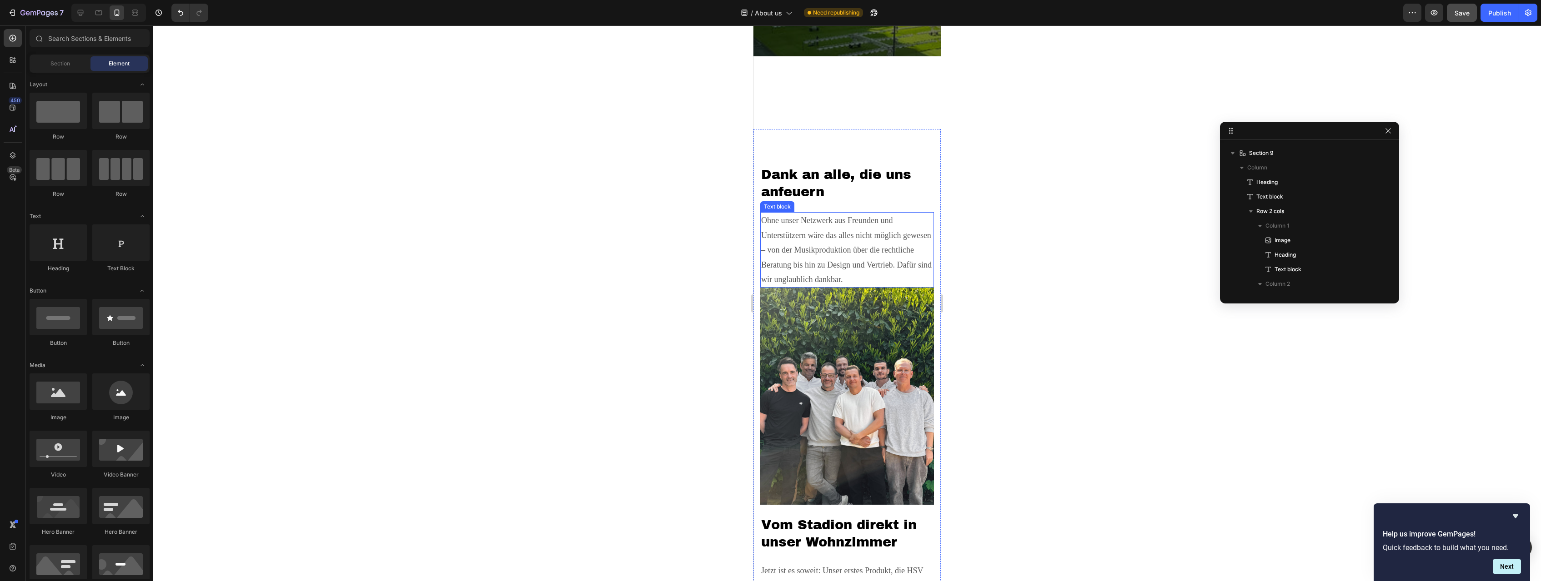
click at [841, 266] on p "Ohne unser Netzwerk aus Freunden und Unterstützern wäre das alles nicht möglich…" at bounding box center [847, 250] width 172 height 74
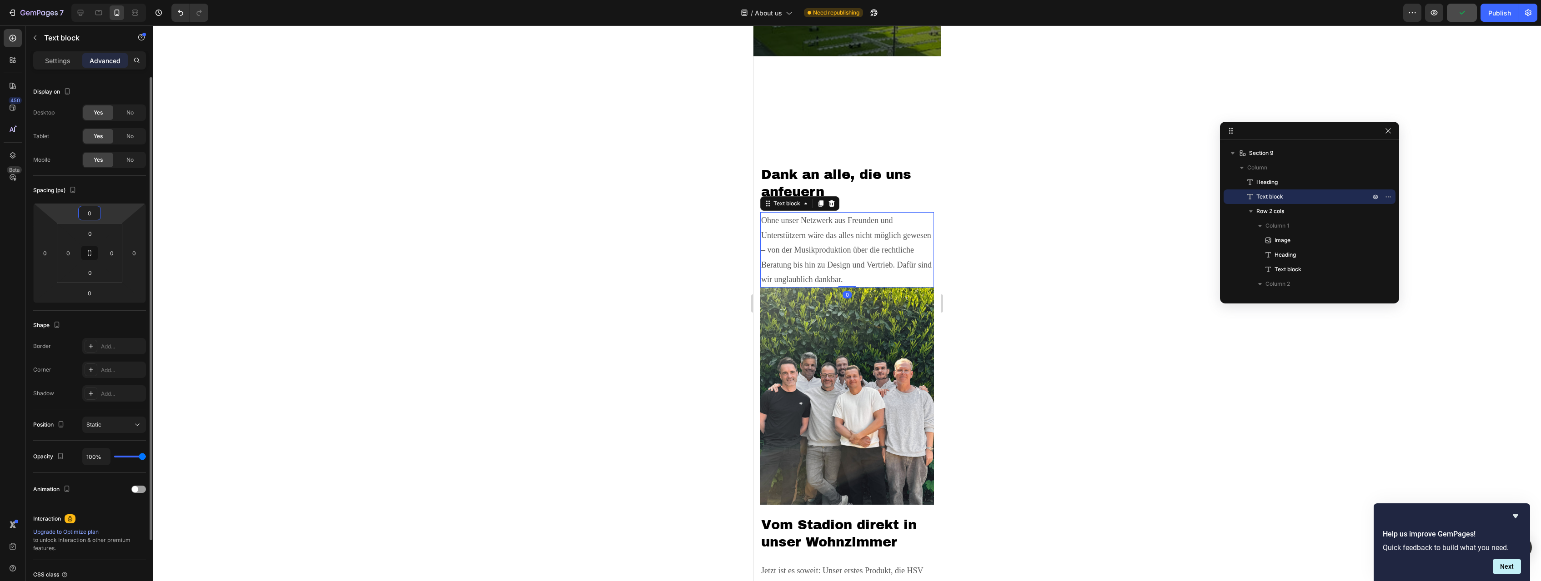
click at [92, 215] on input "0" at bounding box center [89, 213] width 18 height 14
click at [130, 337] on div "3XL 48px" at bounding box center [109, 342] width 56 height 14
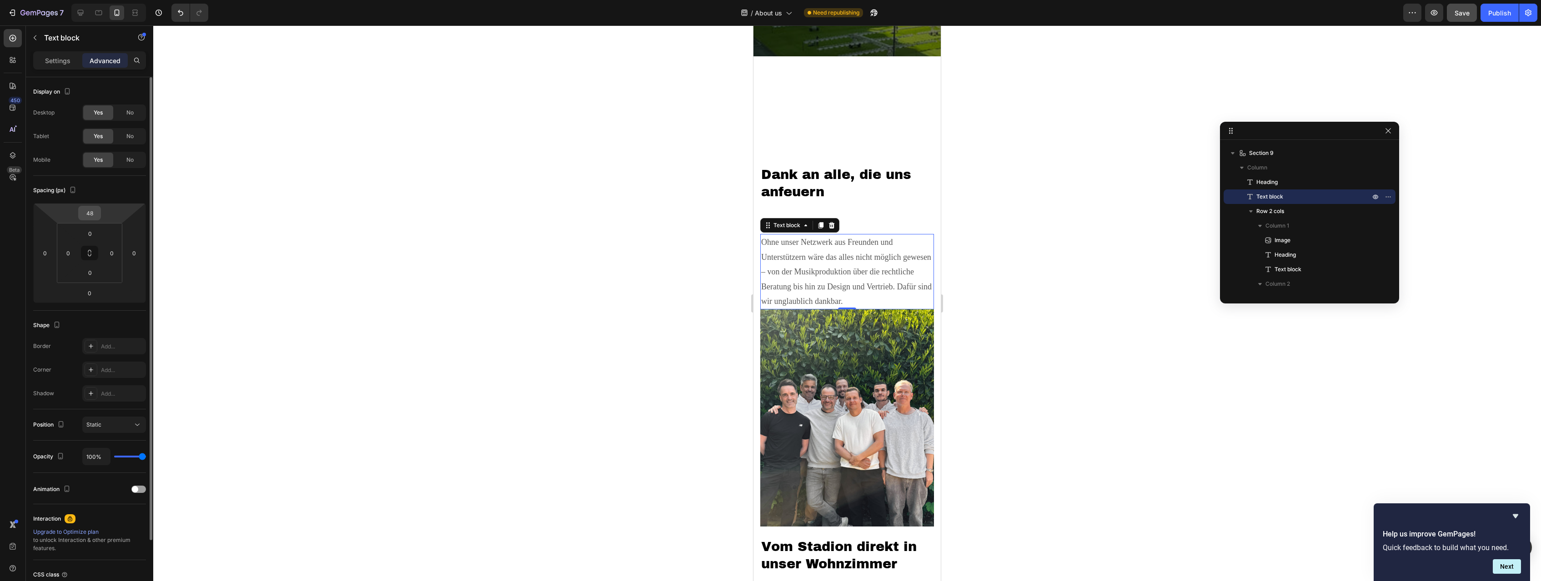
click at [91, 214] on input "48" at bounding box center [89, 213] width 18 height 14
type input "0"
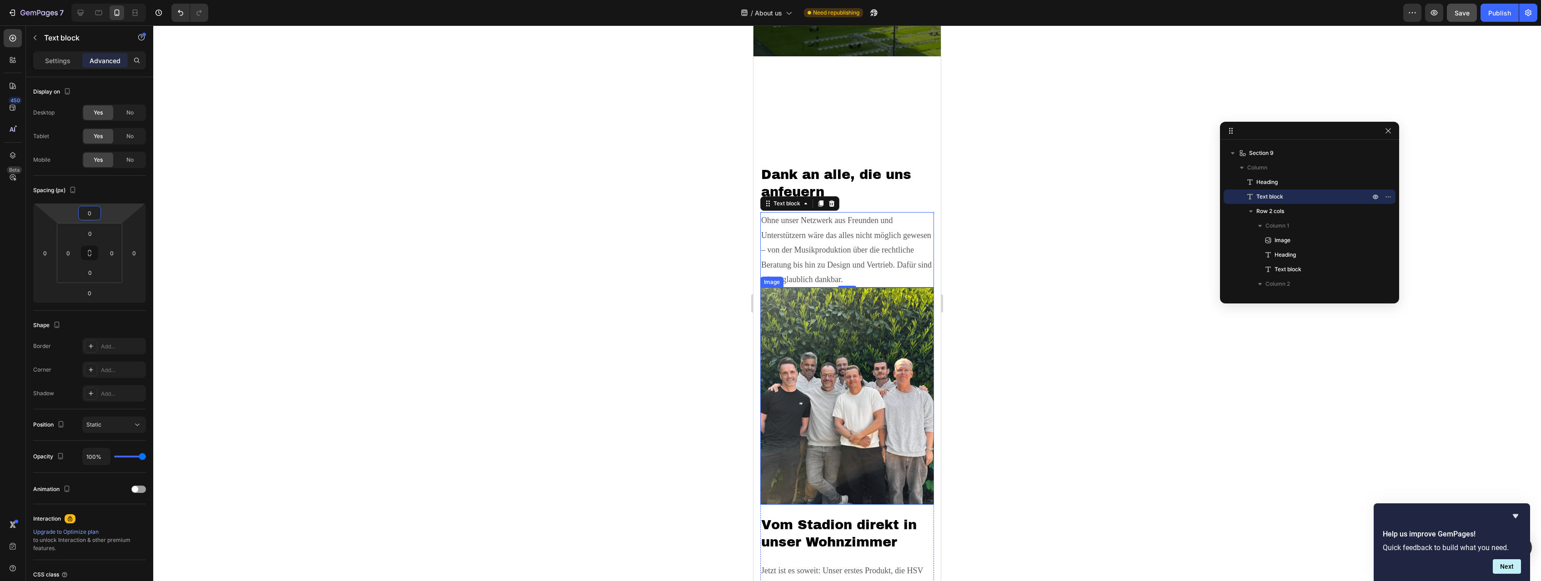
click at [805, 332] on img at bounding box center [847, 396] width 174 height 217
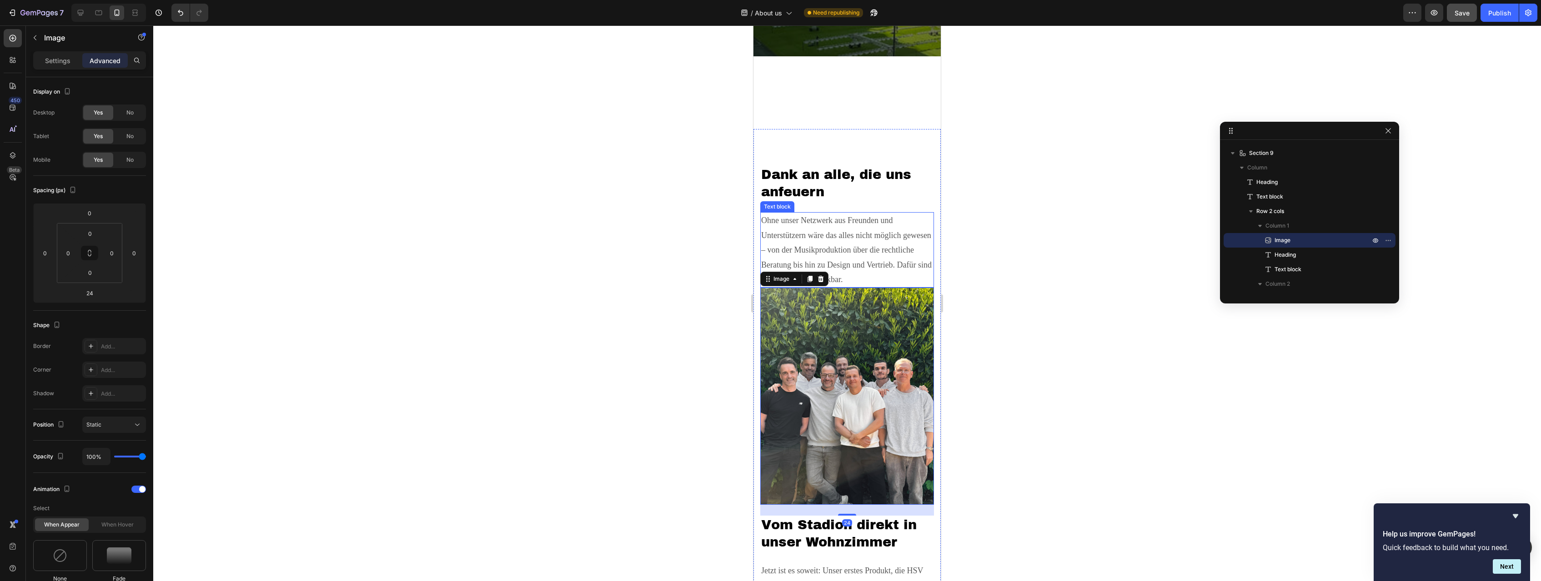
click at [856, 240] on p "Ohne unser Netzwerk aus Freunden und Unterstützern wäre das alles nicht möglich…" at bounding box center [847, 250] width 172 height 74
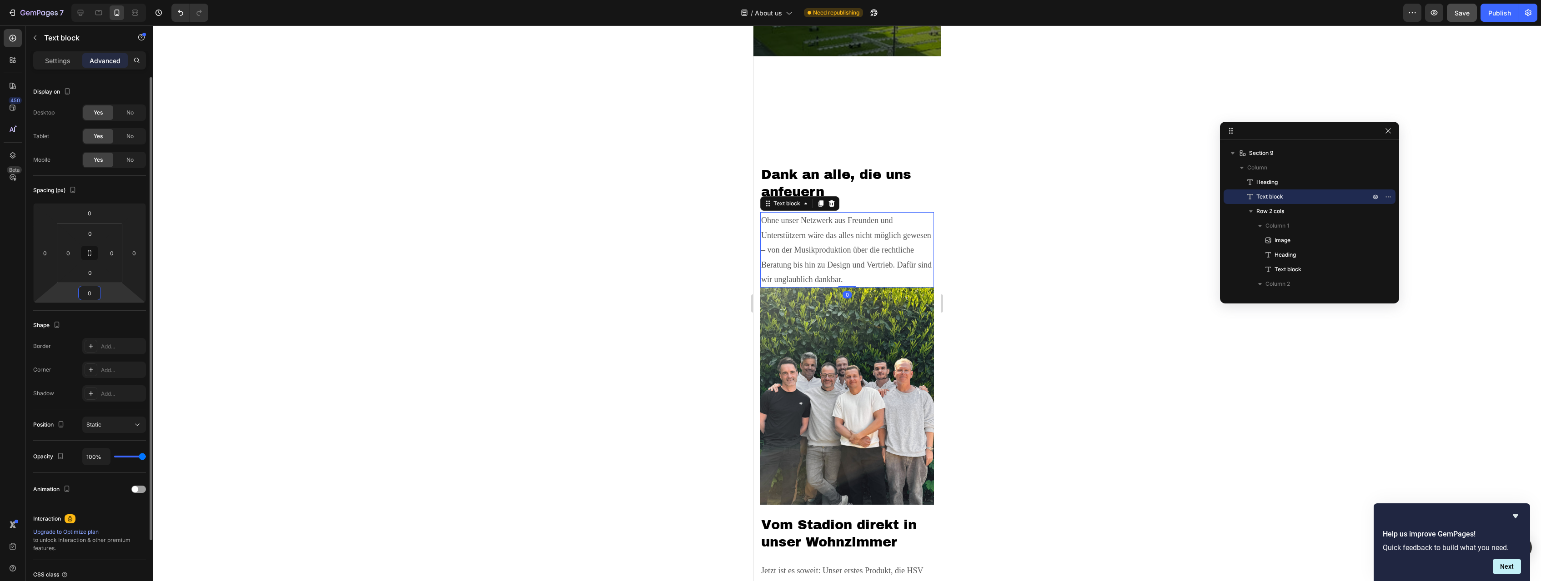
click at [93, 288] on input "0" at bounding box center [89, 293] width 18 height 14
click at [127, 405] on span "32px" at bounding box center [126, 408] width 13 height 6
type input "32"
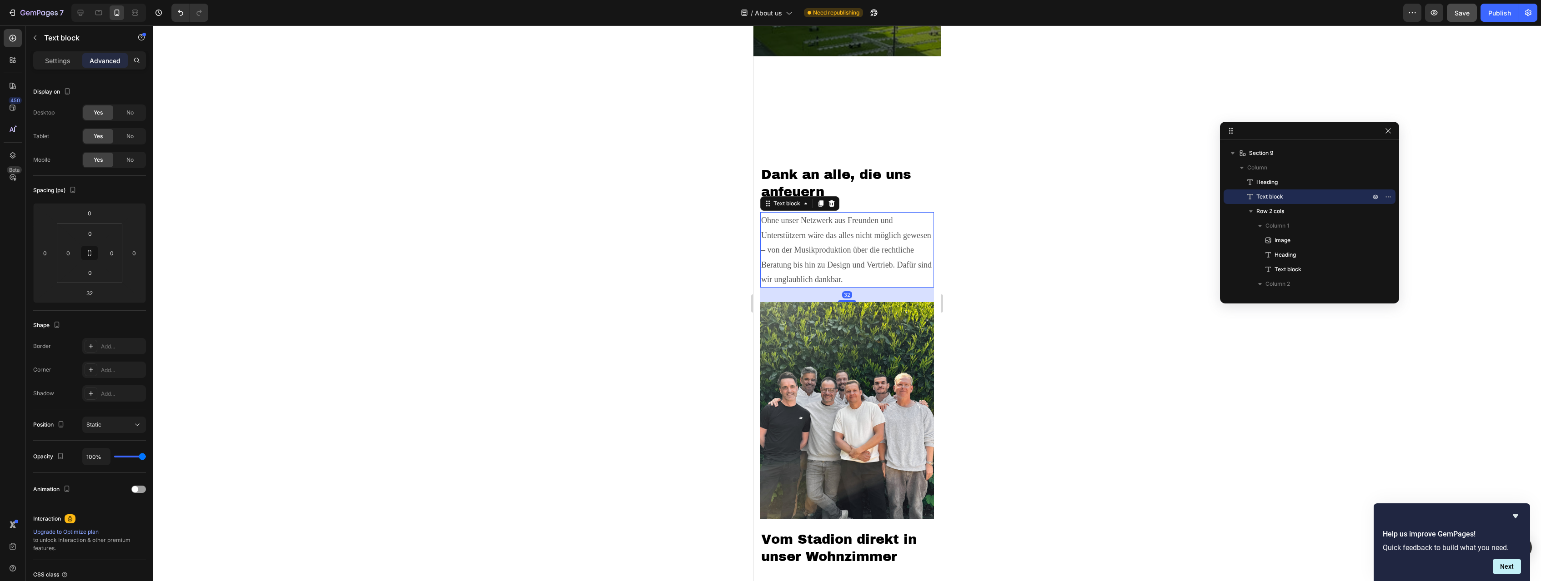
click at [539, 348] on div at bounding box center [847, 303] width 1388 height 556
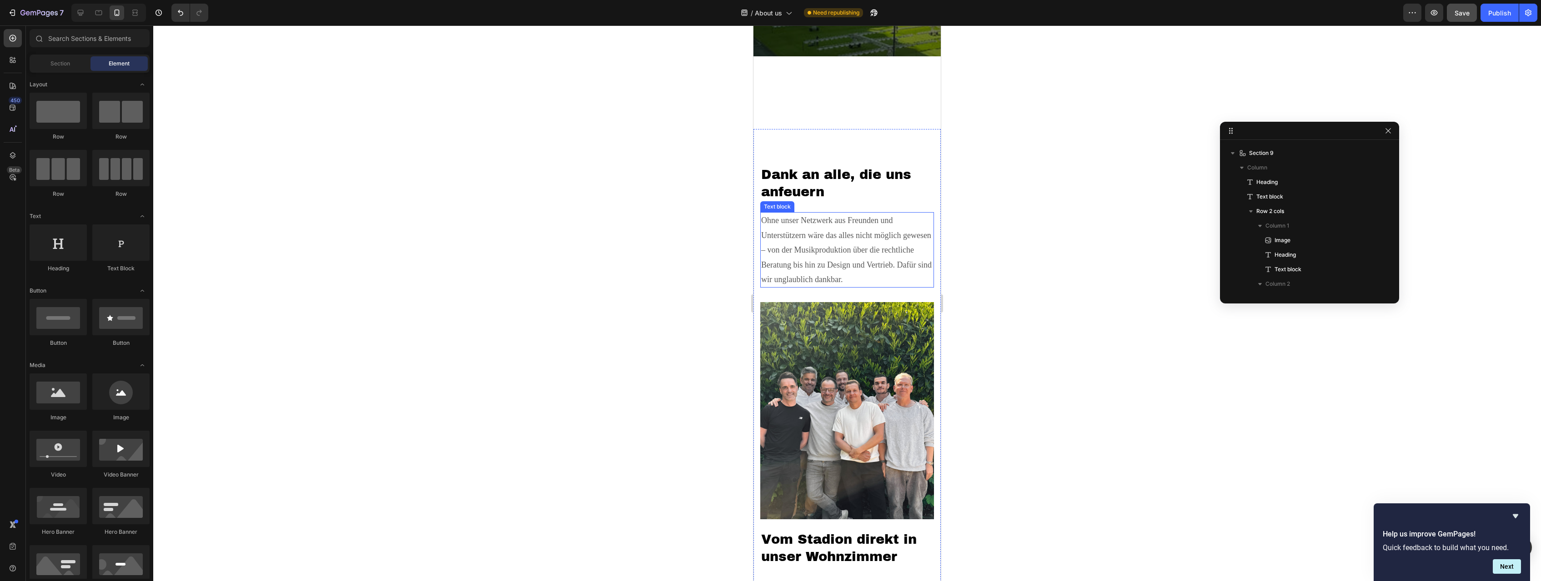
scroll to position [1868, 0]
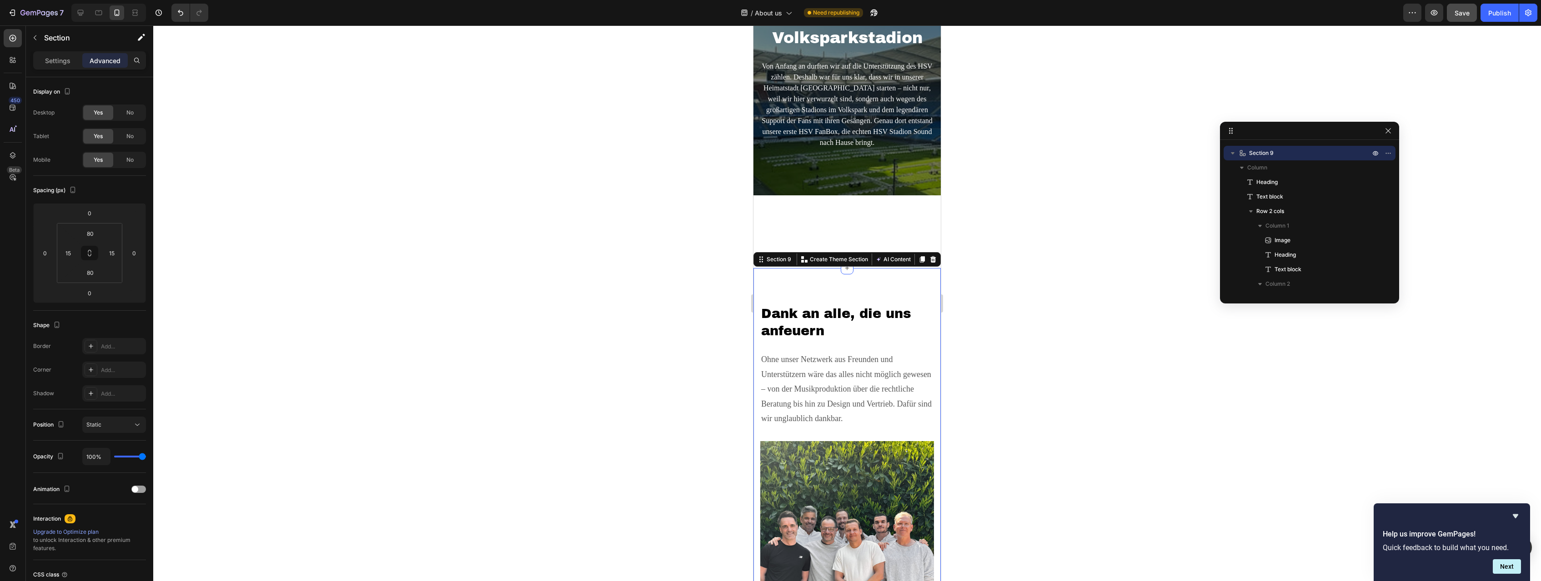
click at [801, 323] on h2 "Dank an alle, die uns anfeuern" at bounding box center [847, 323] width 174 height 36
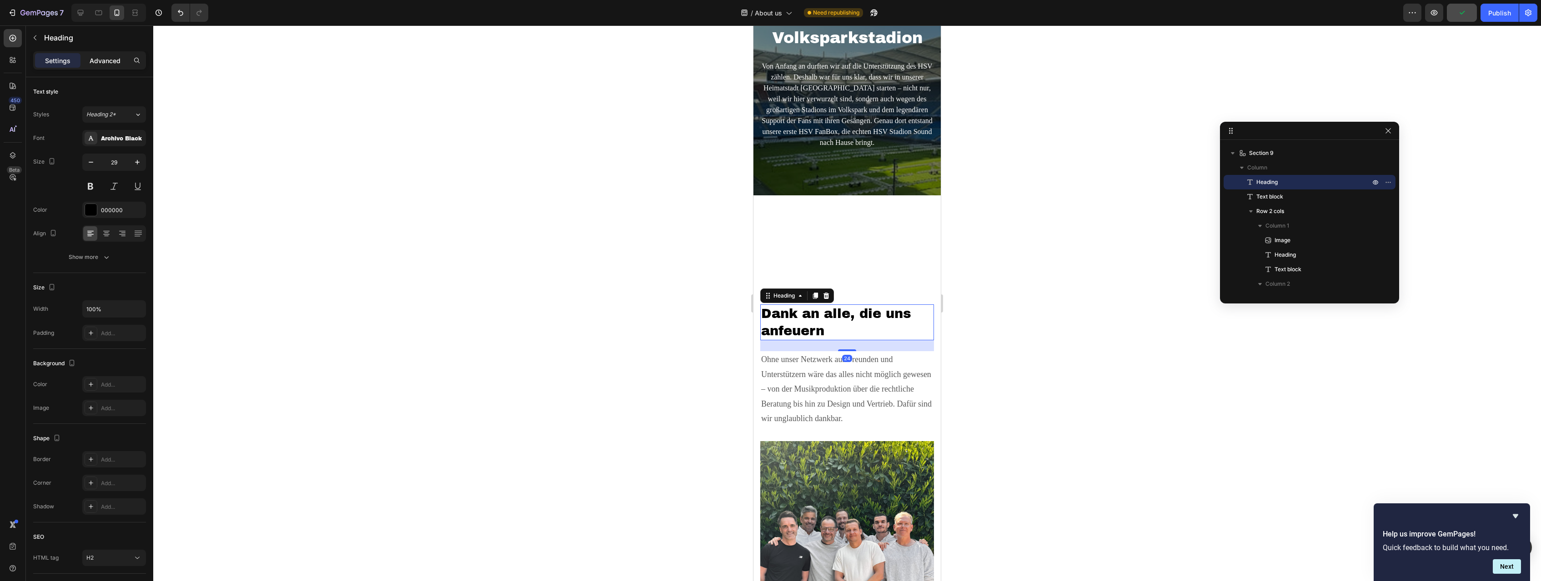
click at [103, 61] on p "Advanced" at bounding box center [105, 61] width 31 height 10
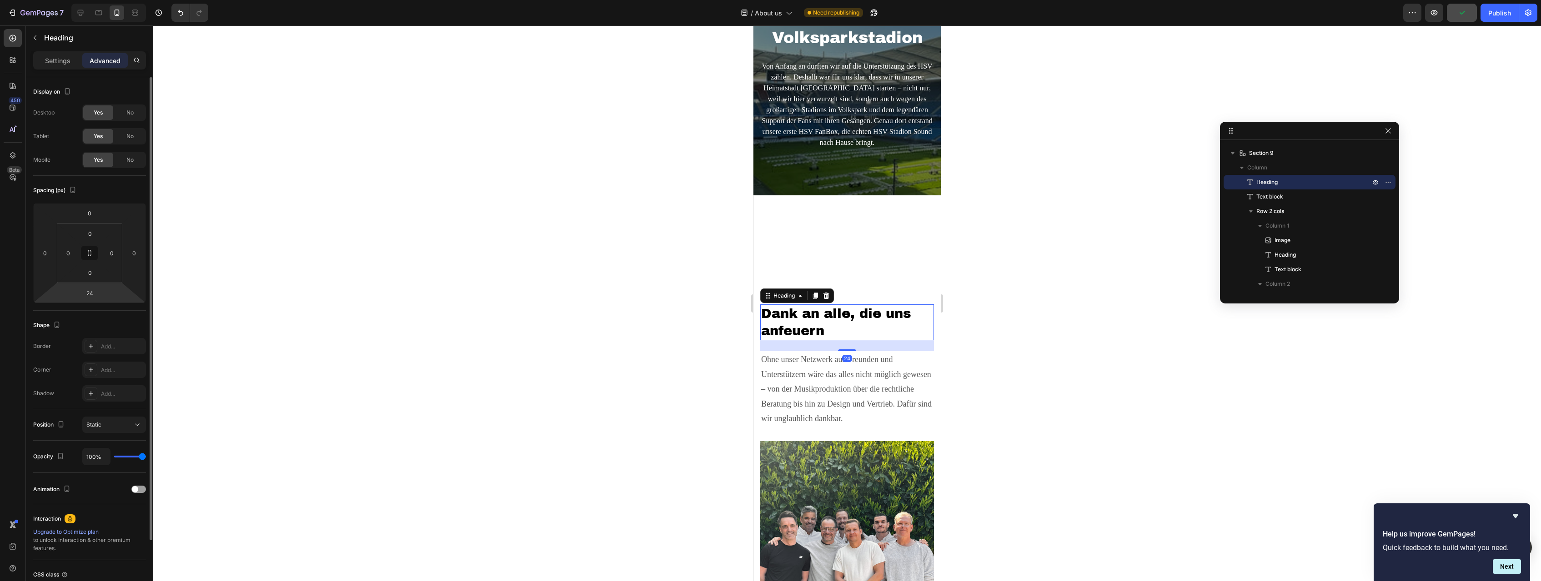
click at [104, 0] on html "7 Version history / About us Need republishing Preview Publish 450 Beta Section…" at bounding box center [770, 0] width 1541 height 0
click at [867, 246] on div "Image Vom Stadion direkt in unser Wohnzimmer Heading Jetzt ist es soweit: Unser…" at bounding box center [846, 231] width 187 height 73
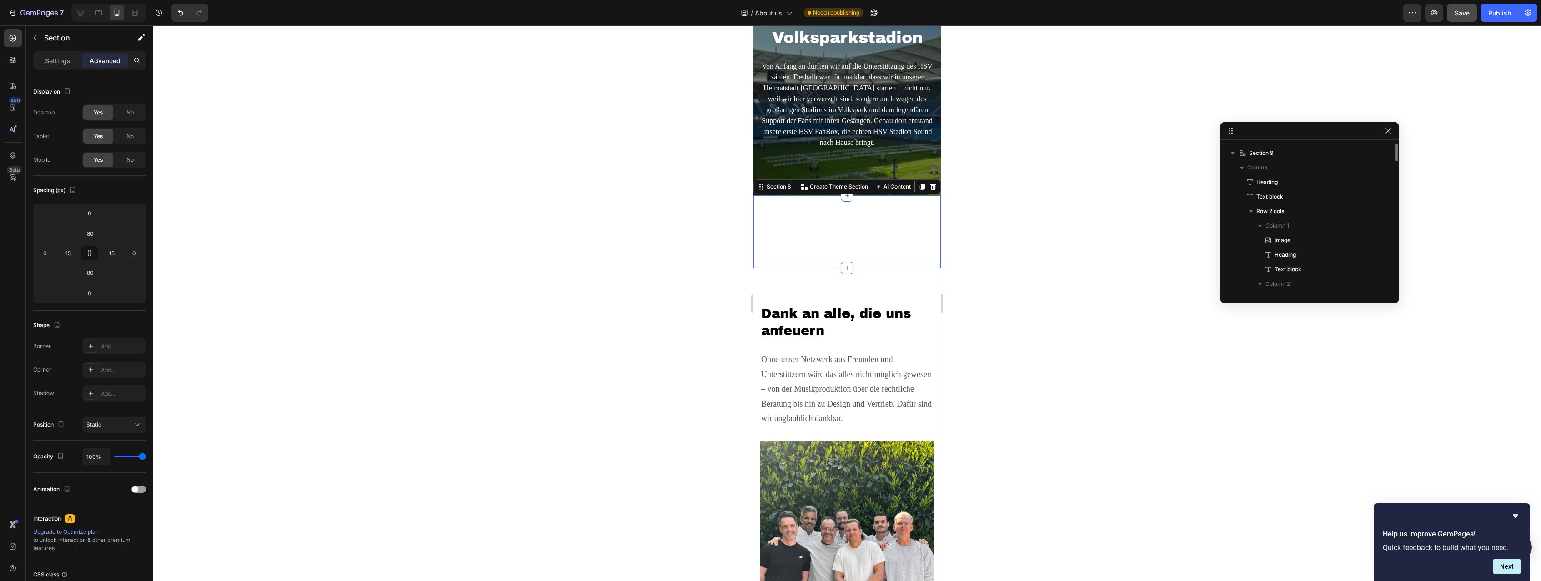
scroll to position [361, 0]
click at [100, 12] on icon at bounding box center [98, 12] width 9 height 9
type input "112"
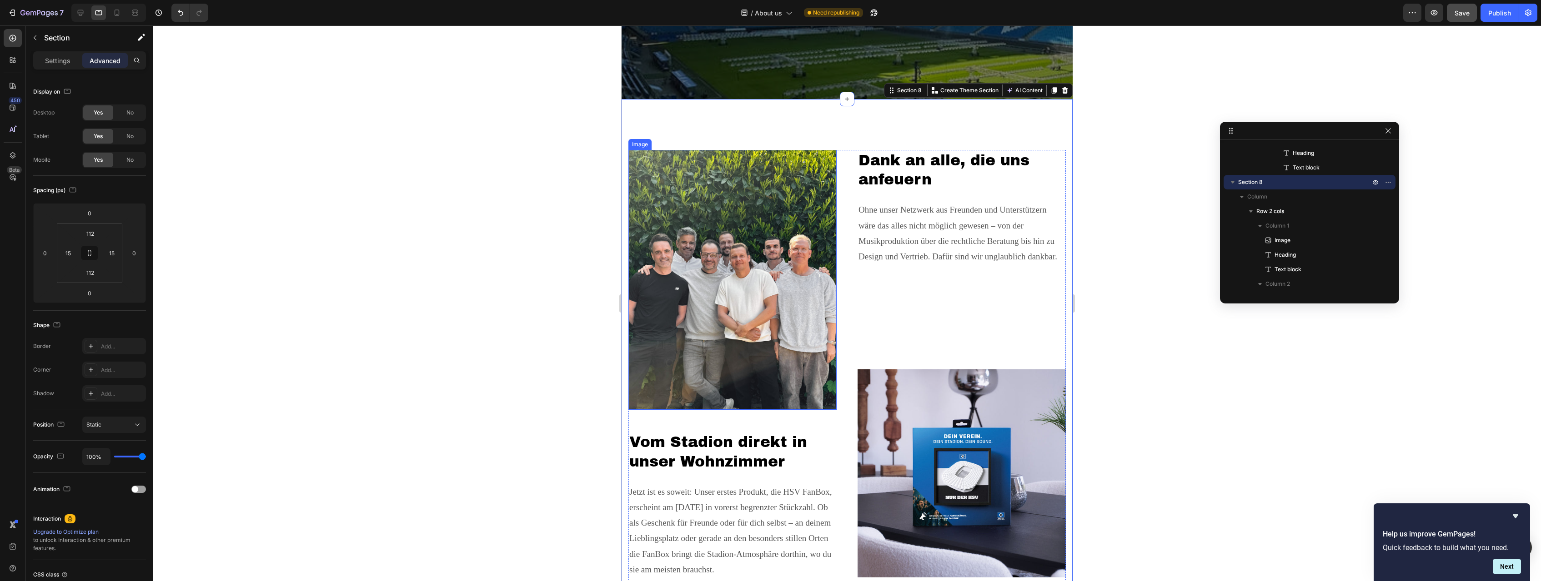
scroll to position [1775, 0]
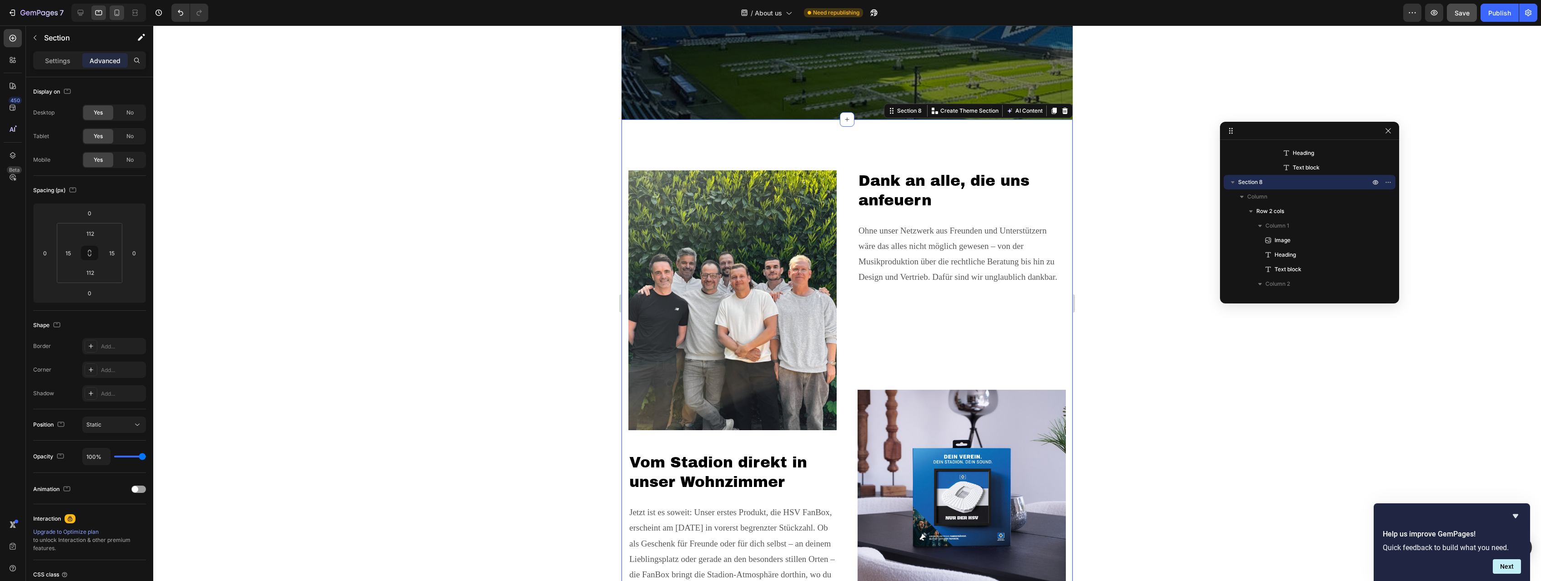
click at [111, 12] on div at bounding box center [117, 12] width 15 height 15
type input "80"
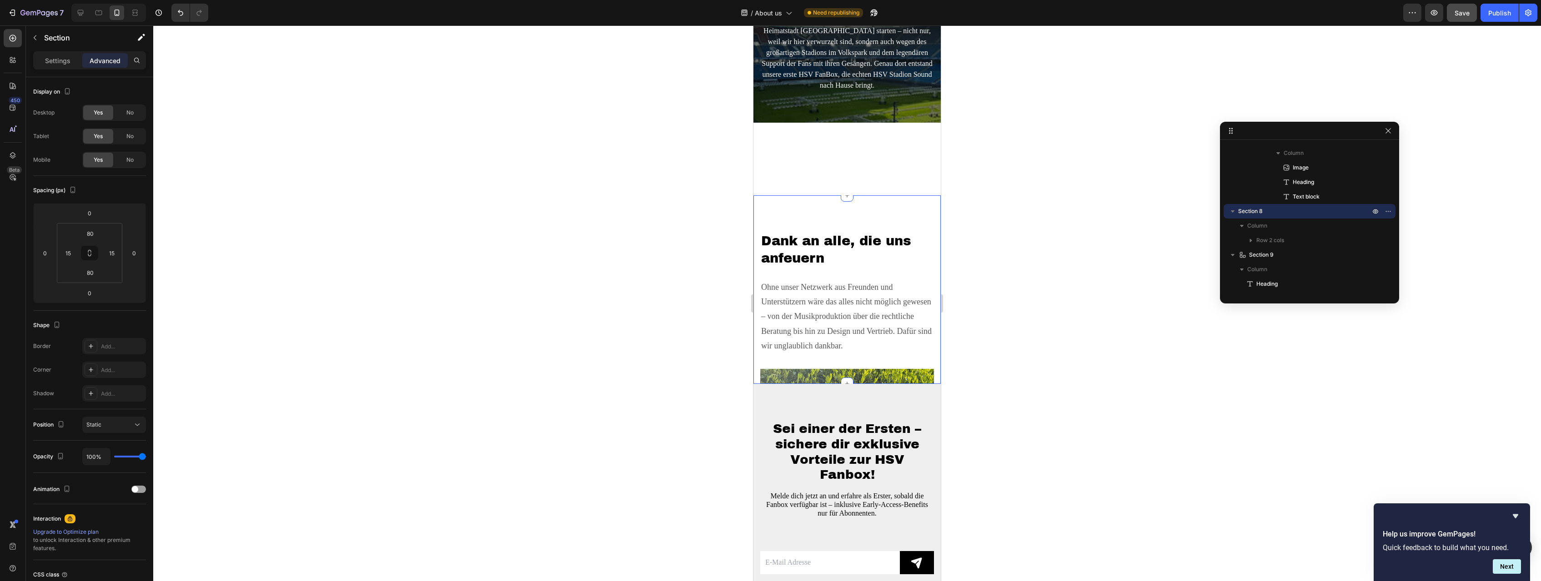
scroll to position [1405, 0]
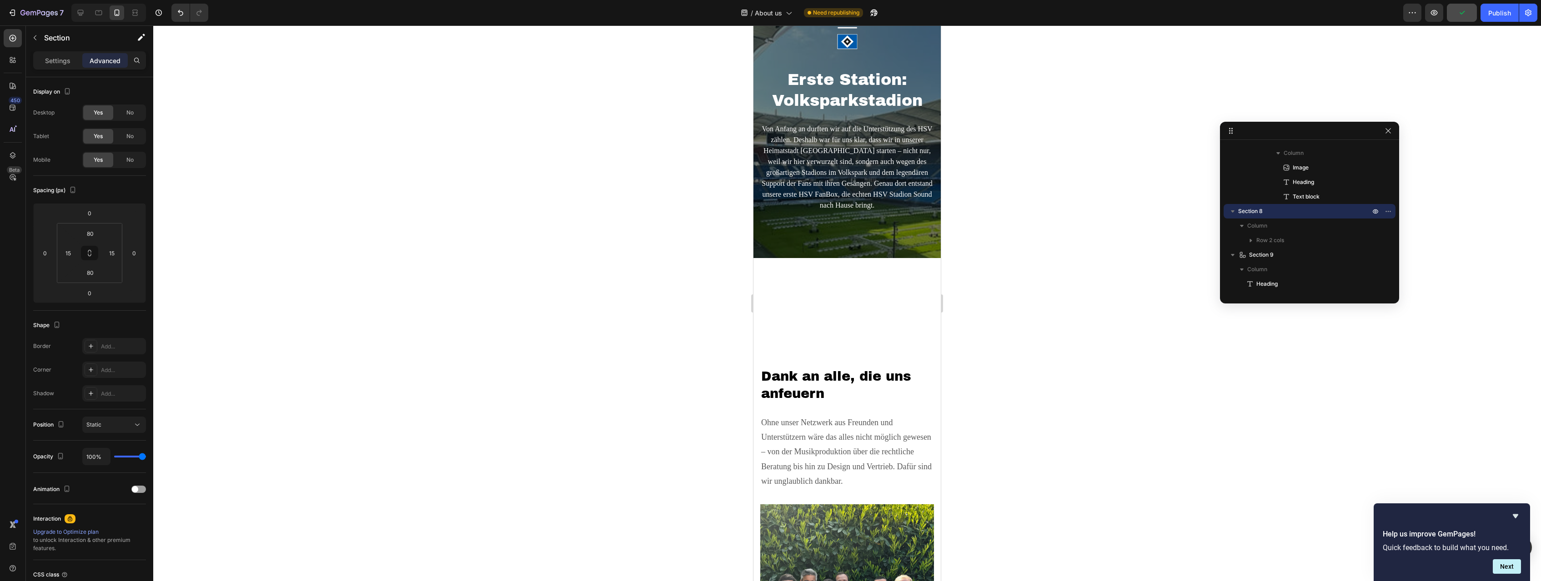
click at [891, 305] on div "Image Vom Stadion direkt in unser Wohnzimmer Heading Jetzt ist es soweit: Unser…" at bounding box center [846, 294] width 187 height 73
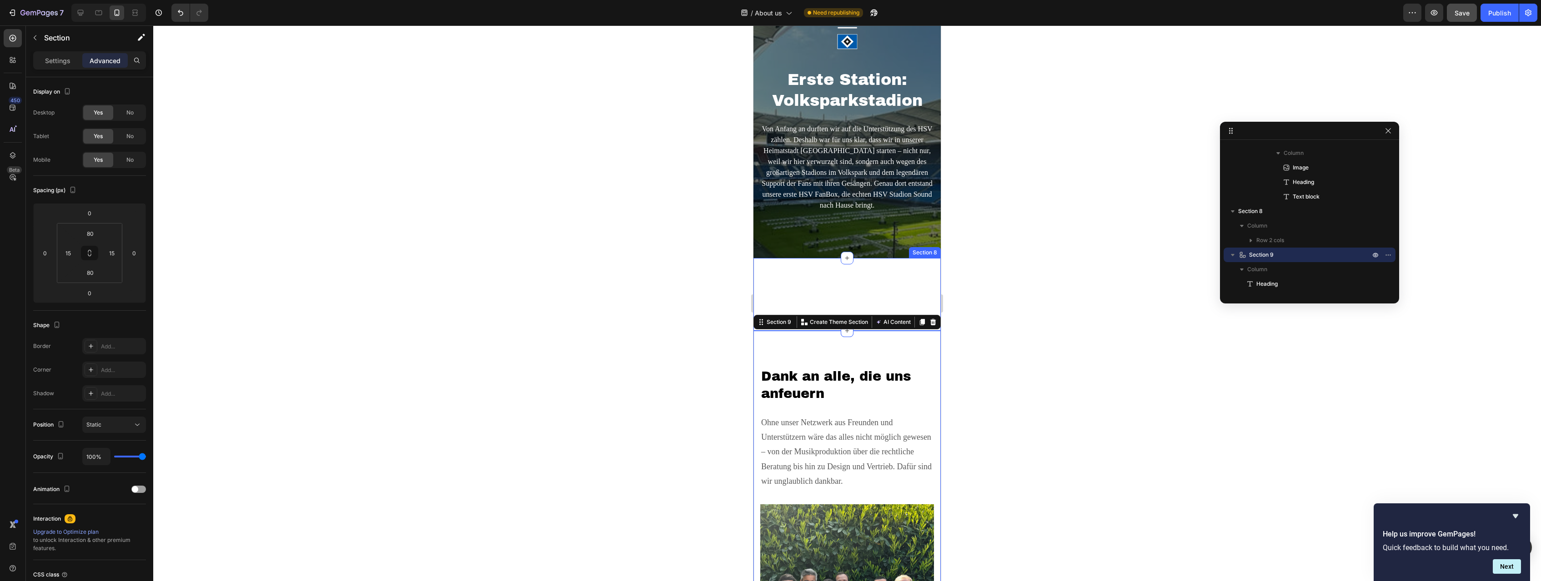
click at [812, 298] on div "Image Vom Stadion direkt in unser Wohnzimmer Heading Jetzt ist es soweit: Unser…" at bounding box center [846, 294] width 187 height 73
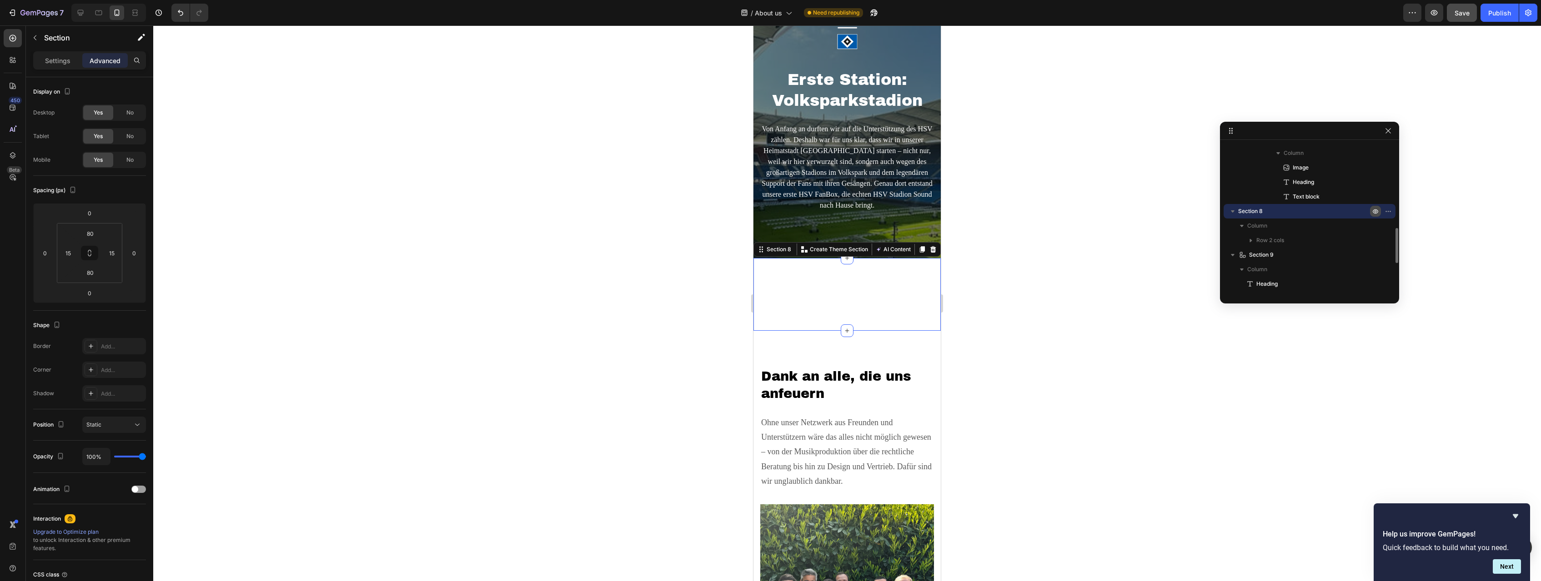
click at [1376, 210] on icon "button" at bounding box center [1375, 211] width 7 height 7
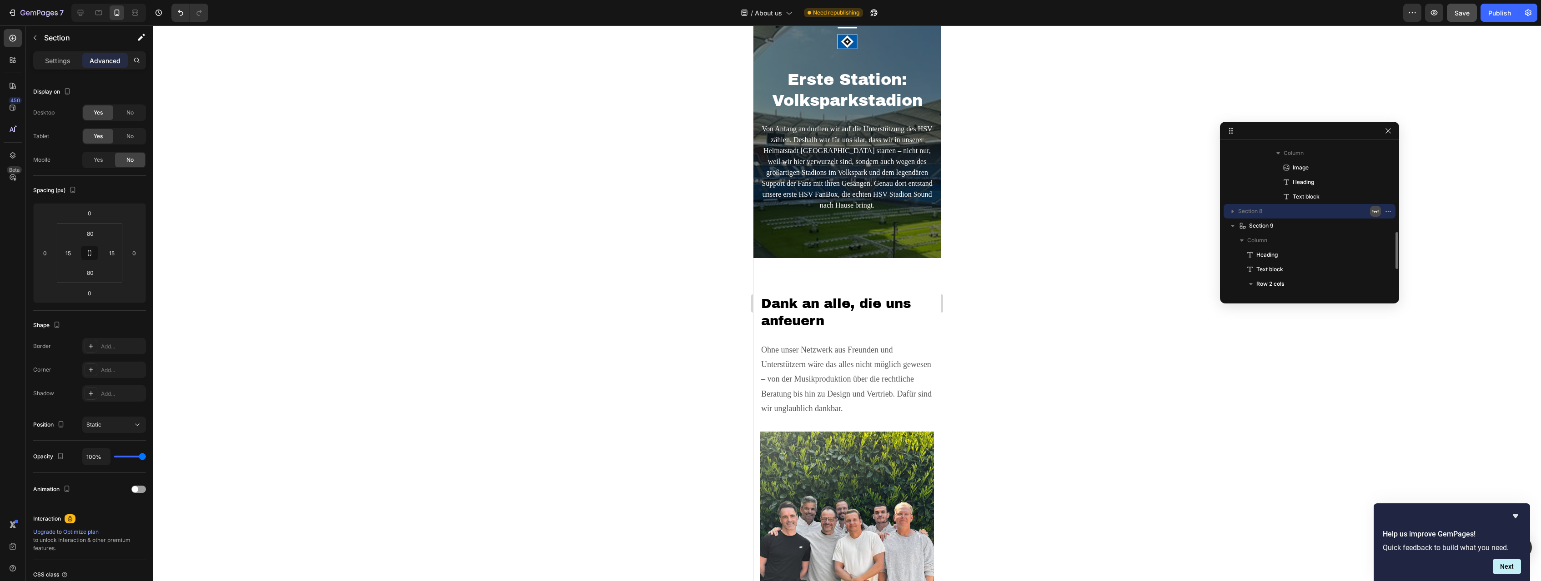
click at [1376, 210] on icon "button" at bounding box center [1375, 211] width 7 height 7
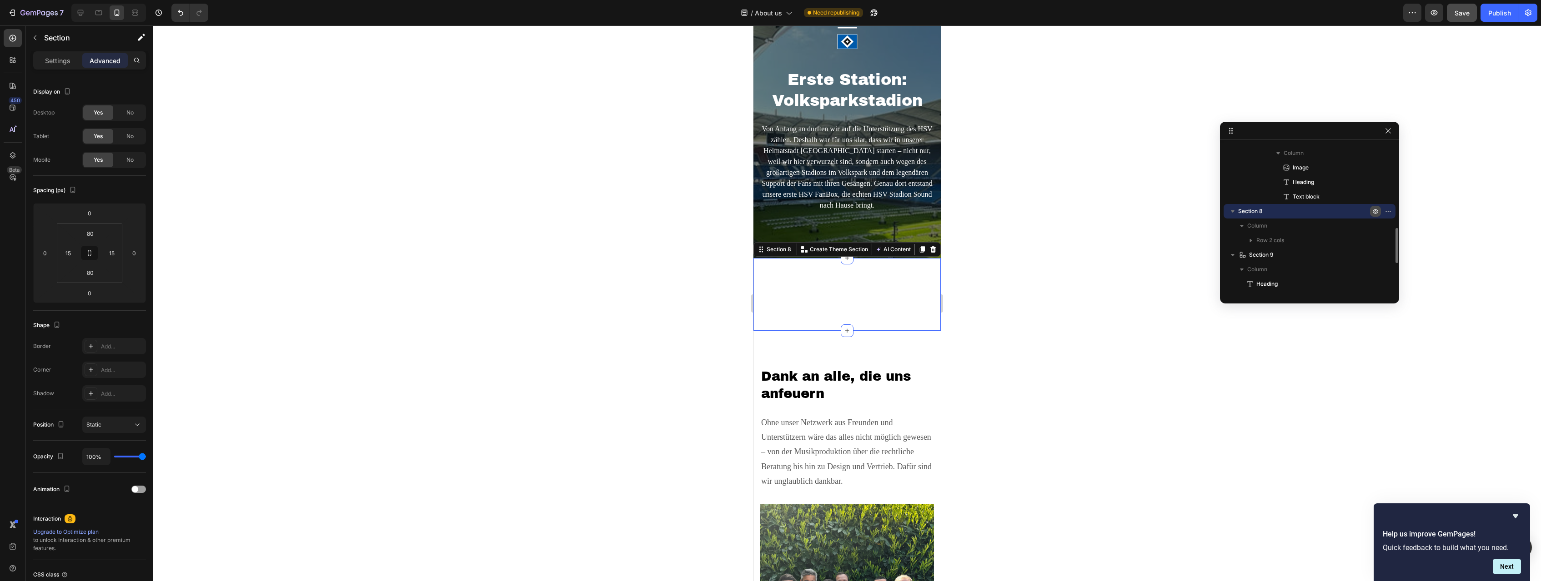
click at [1376, 210] on icon "button" at bounding box center [1375, 211] width 7 height 7
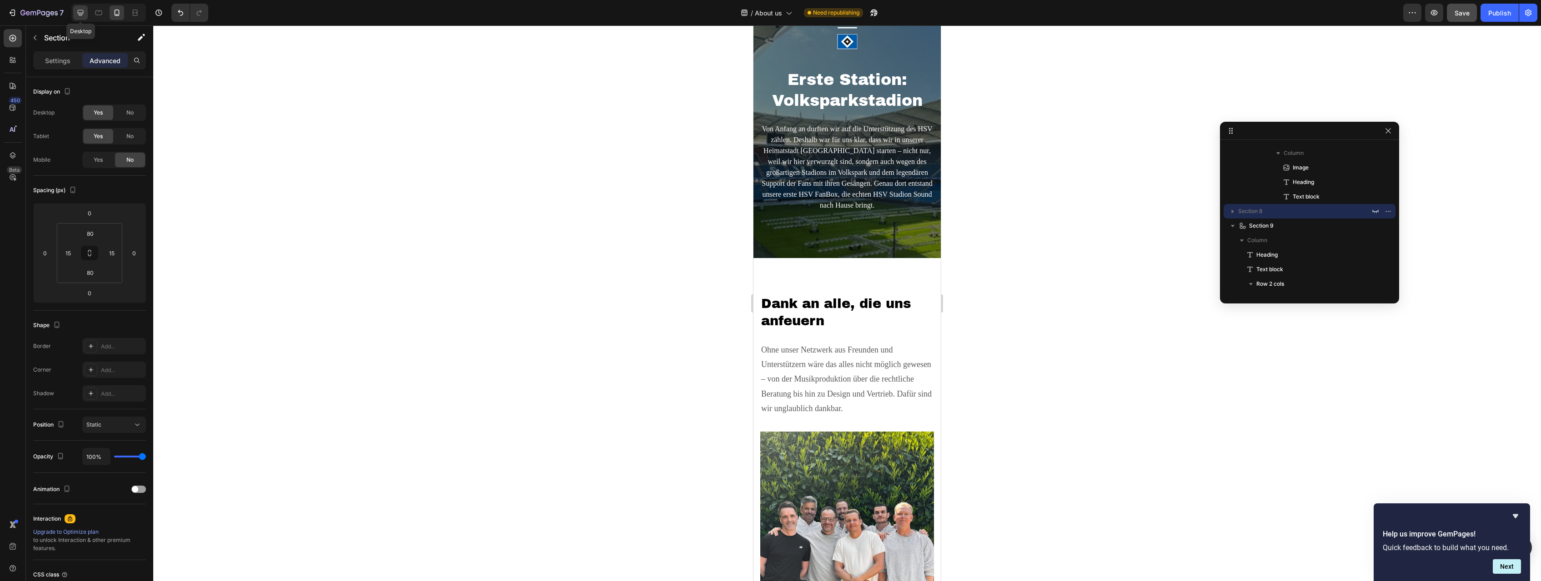
click at [86, 14] on div at bounding box center [80, 12] width 15 height 15
type input "112"
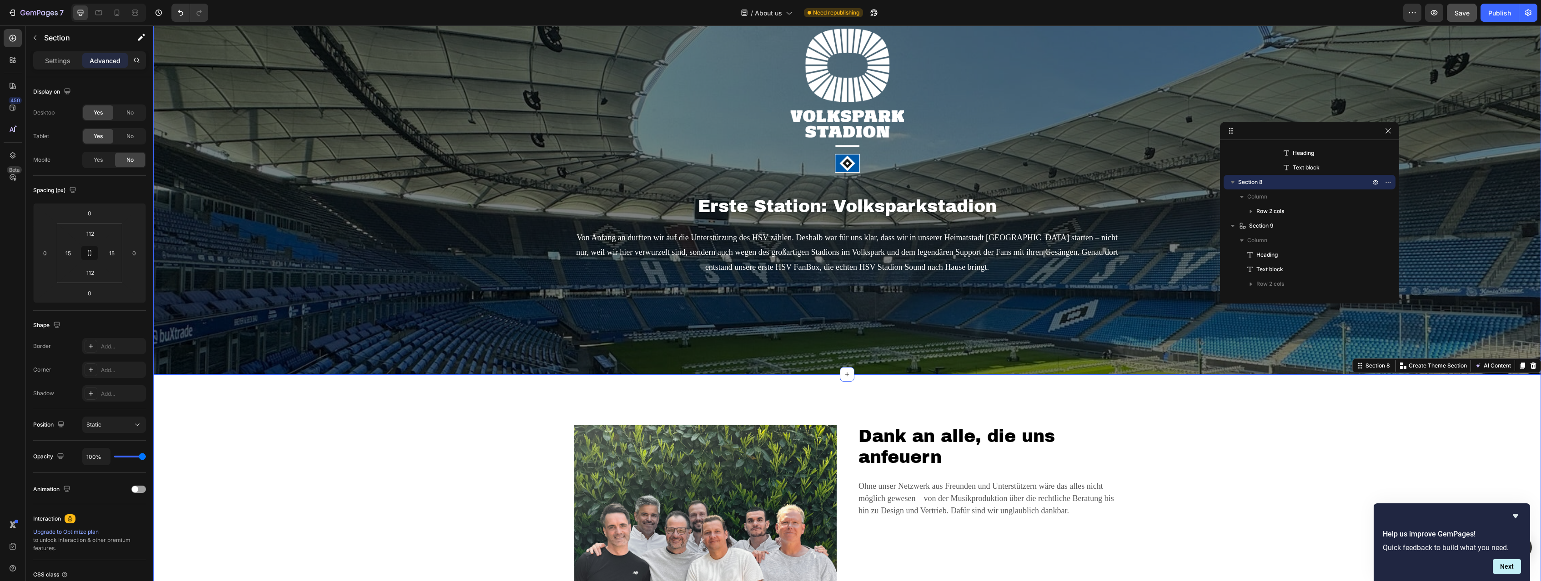
scroll to position [1343, 0]
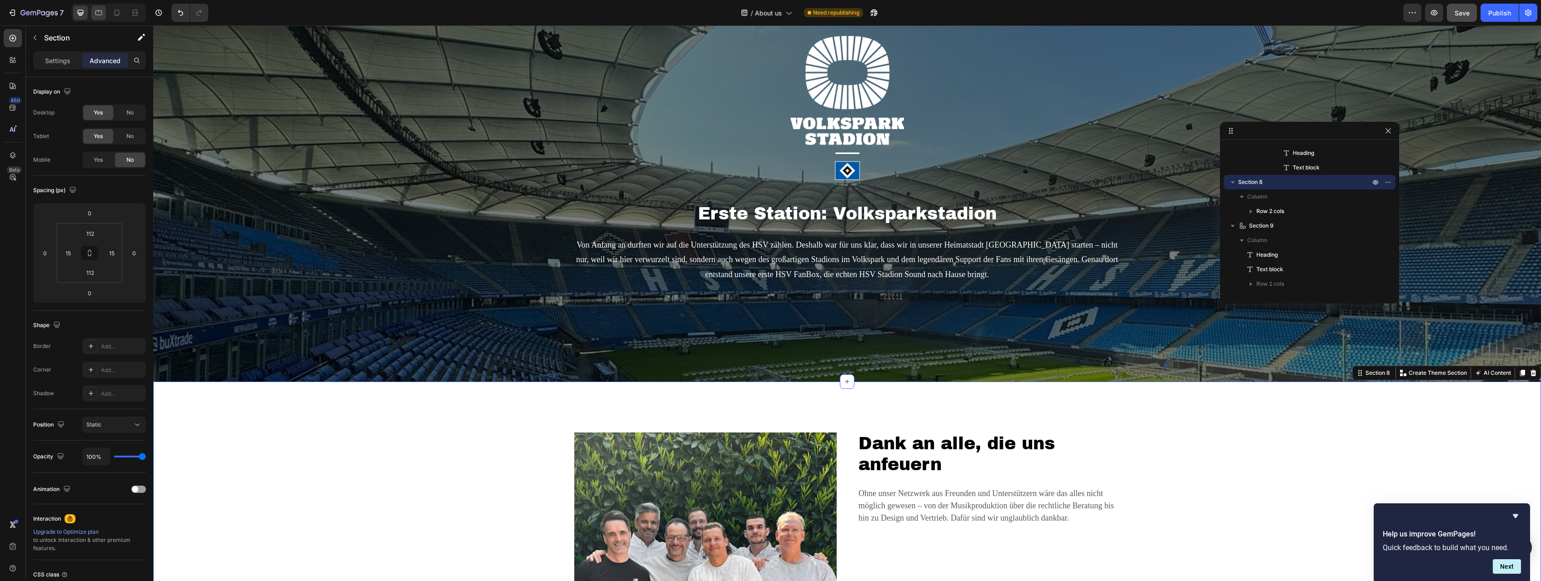
click at [97, 14] on icon at bounding box center [98, 12] width 9 height 9
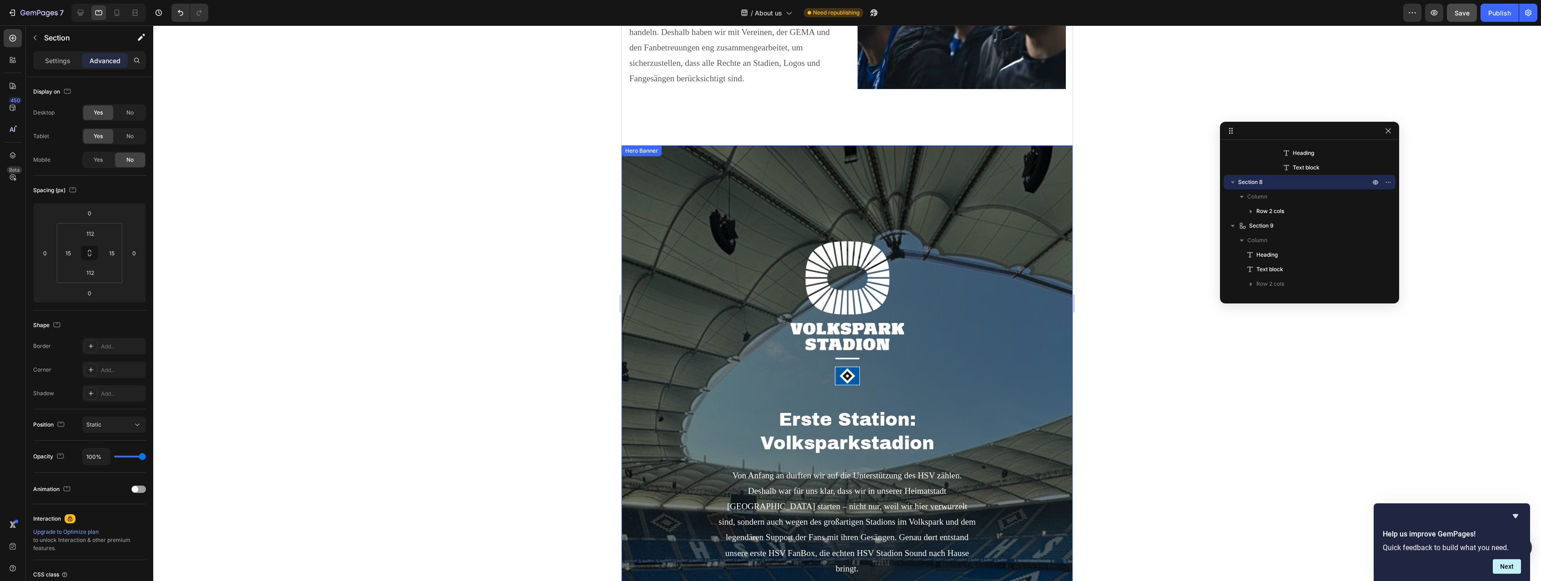
scroll to position [1182, 0]
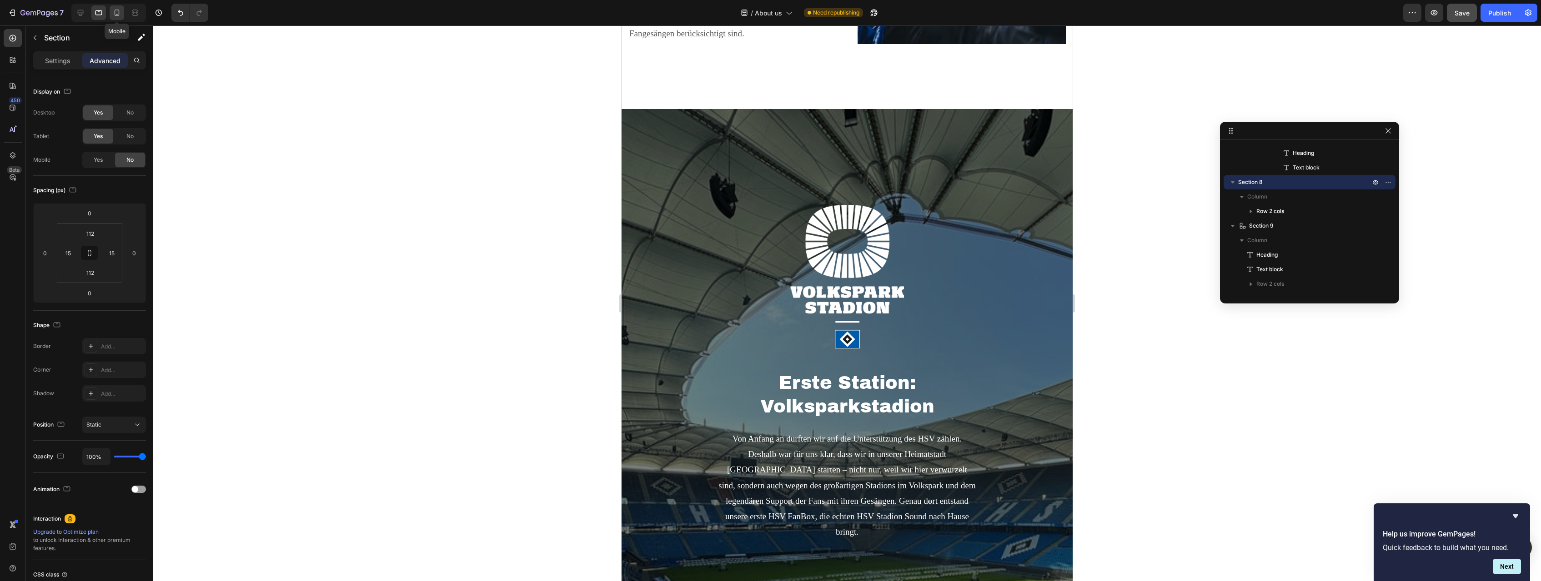
click at [115, 11] on icon at bounding box center [117, 13] width 5 height 6
type input "80"
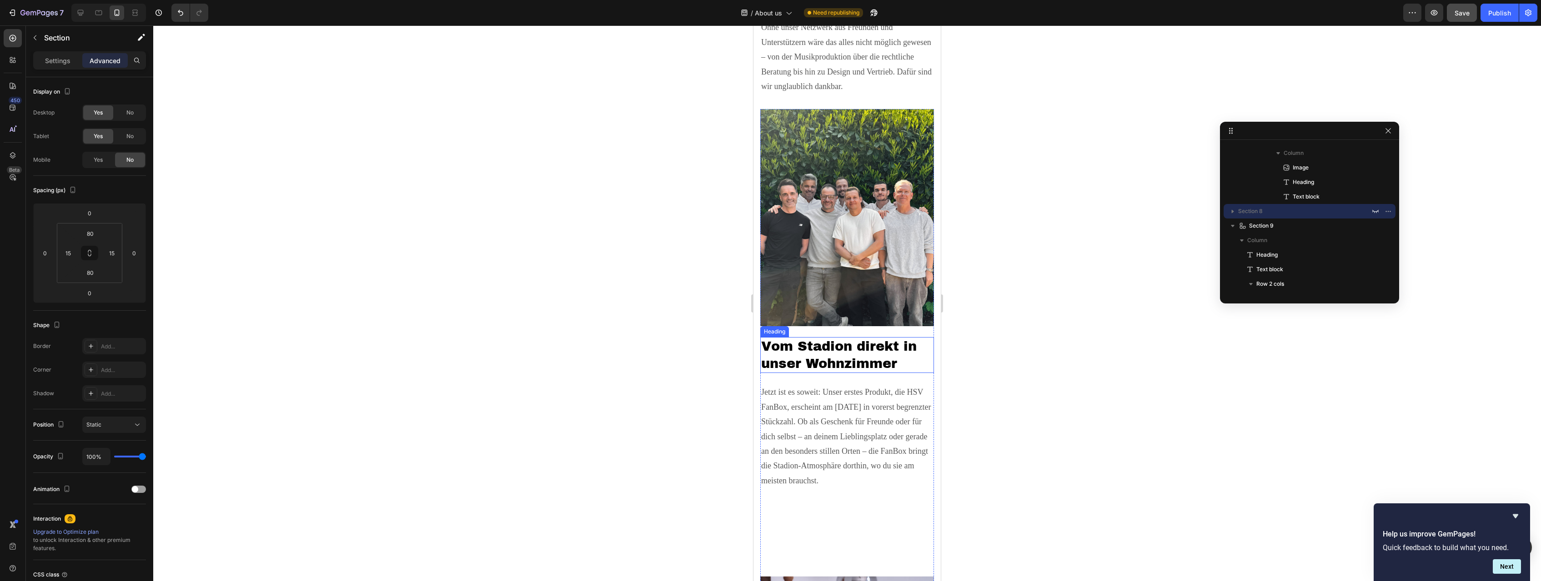
scroll to position [1895, 0]
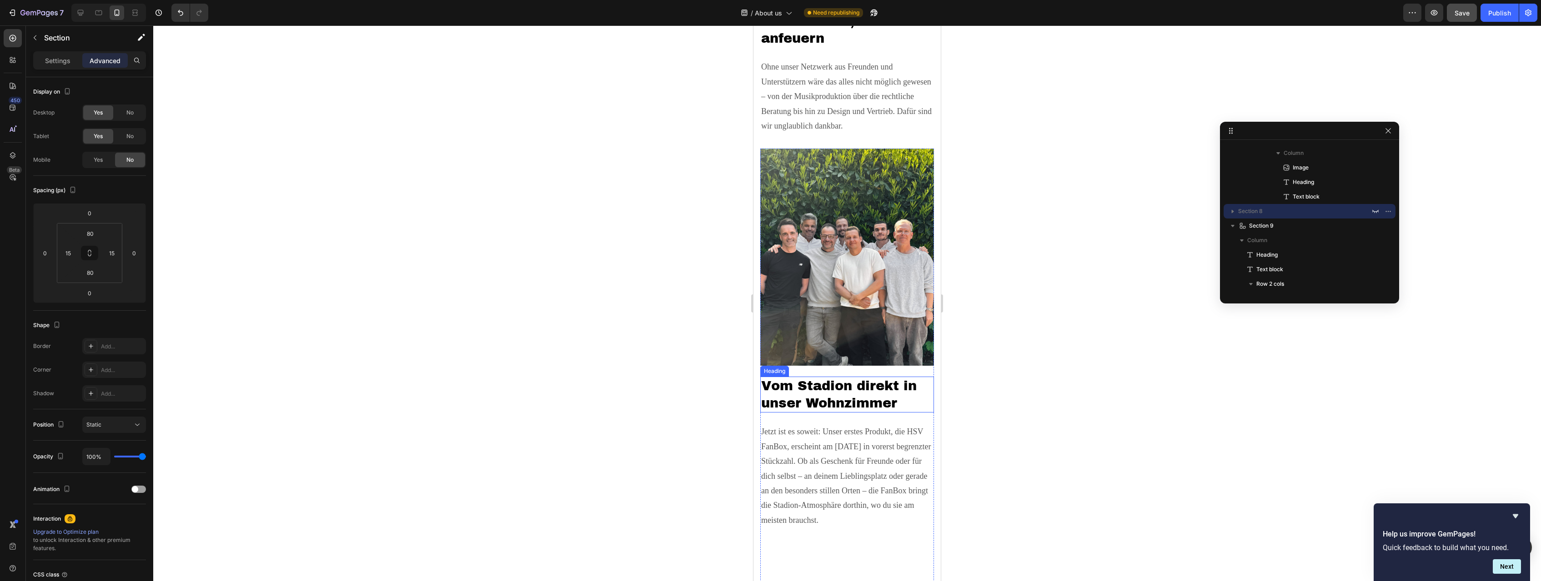
click at [863, 389] on h2 "Vom Stadion direkt in unser Wohnzimmer" at bounding box center [847, 395] width 174 height 36
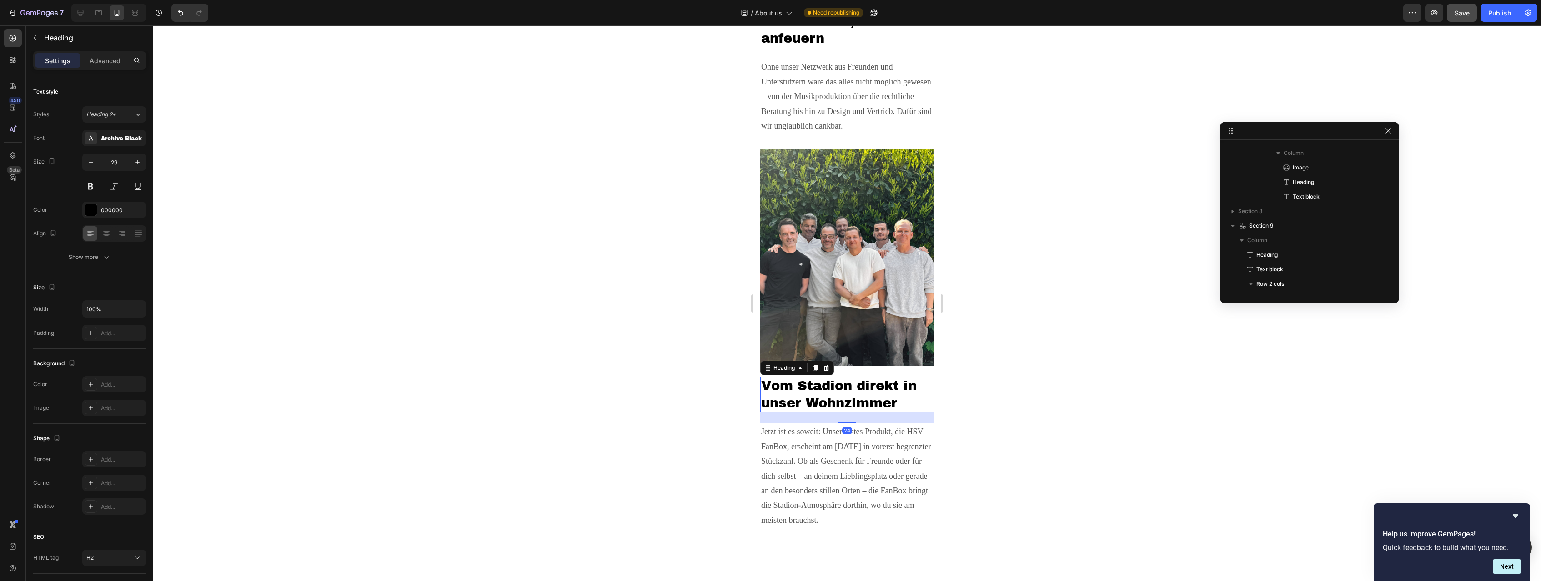
scroll to position [461, 0]
click at [114, 58] on p "Advanced" at bounding box center [105, 61] width 31 height 10
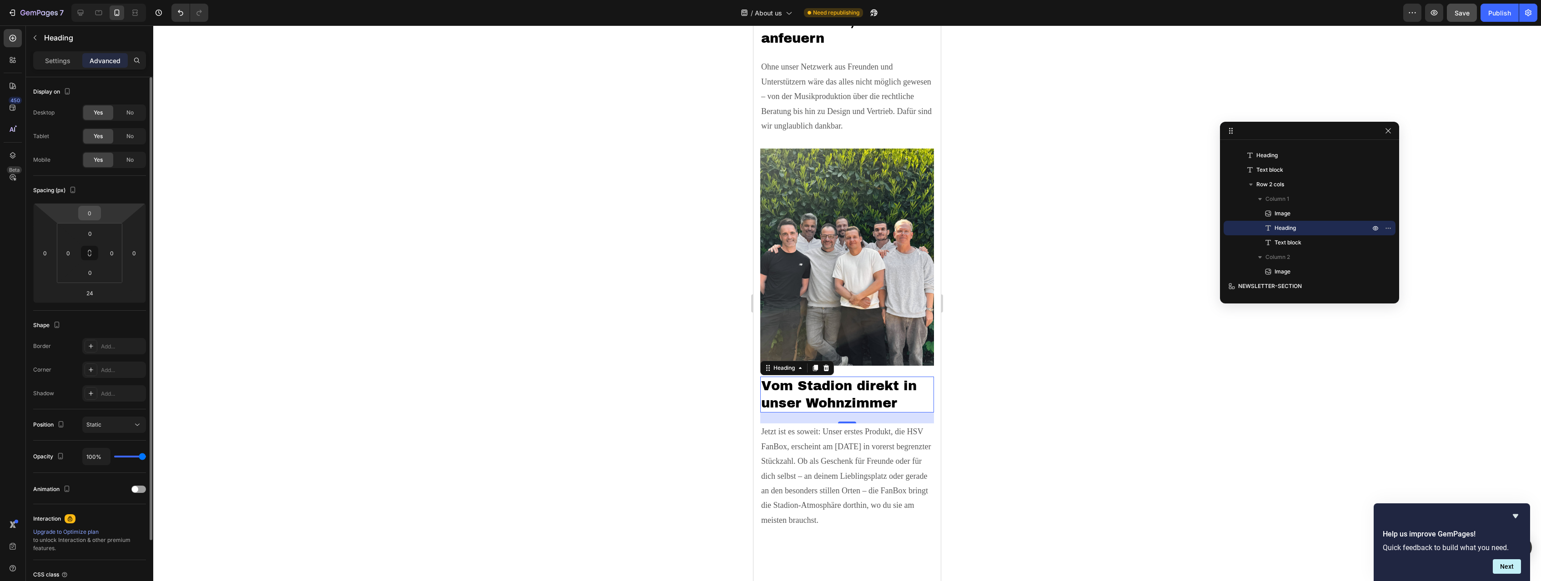
click at [96, 216] on input "0" at bounding box center [89, 213] width 18 height 14
click at [121, 348] on div "3XL 48px" at bounding box center [109, 342] width 56 height 14
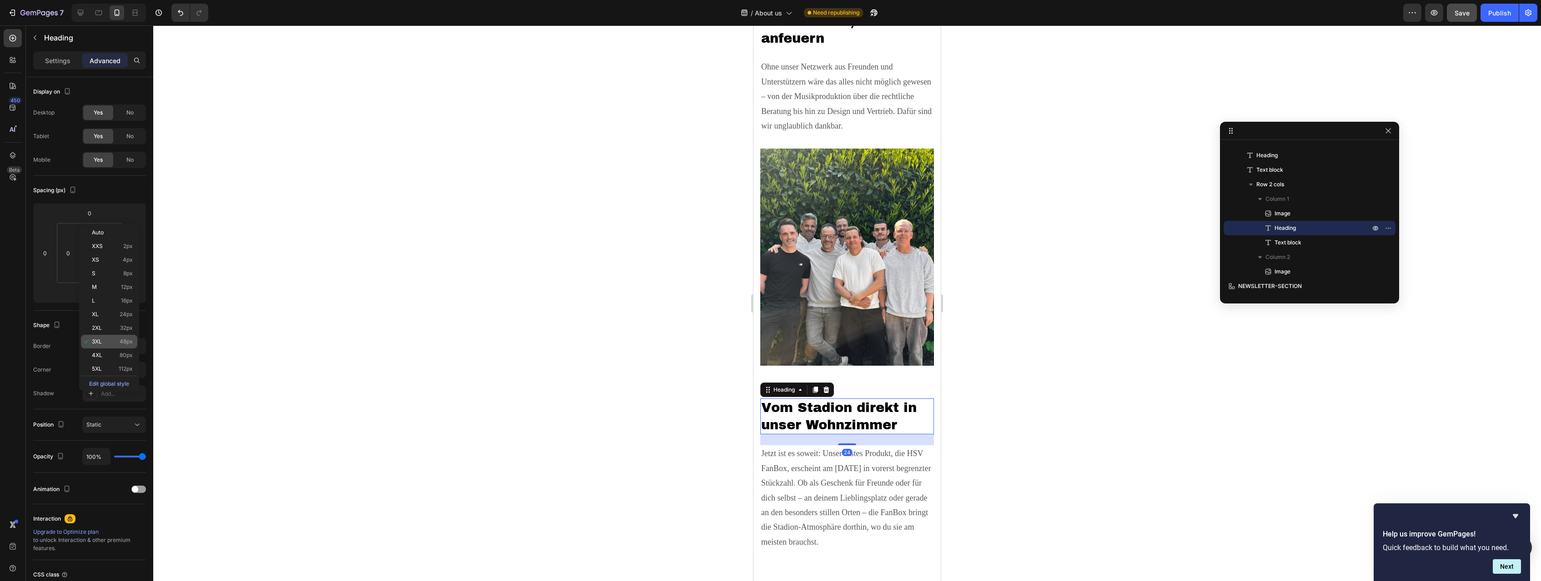
type input "48"
click at [1044, 424] on div at bounding box center [847, 303] width 1388 height 556
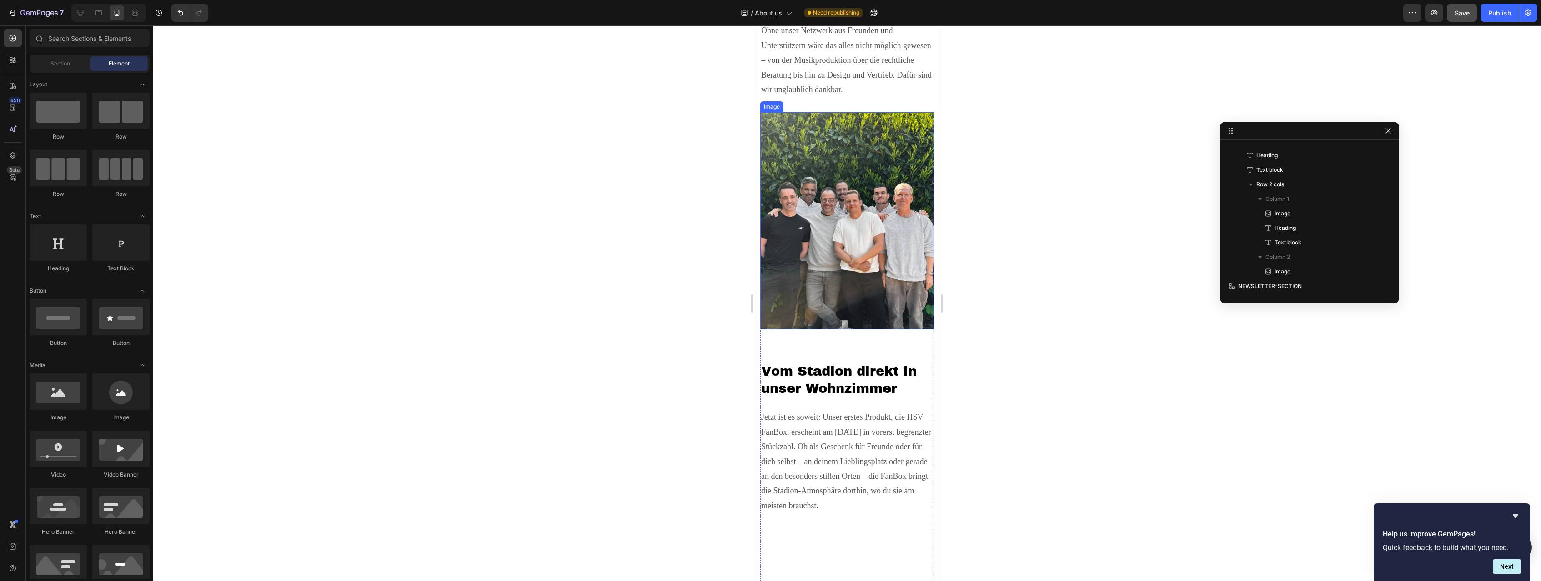
scroll to position [2127, 0]
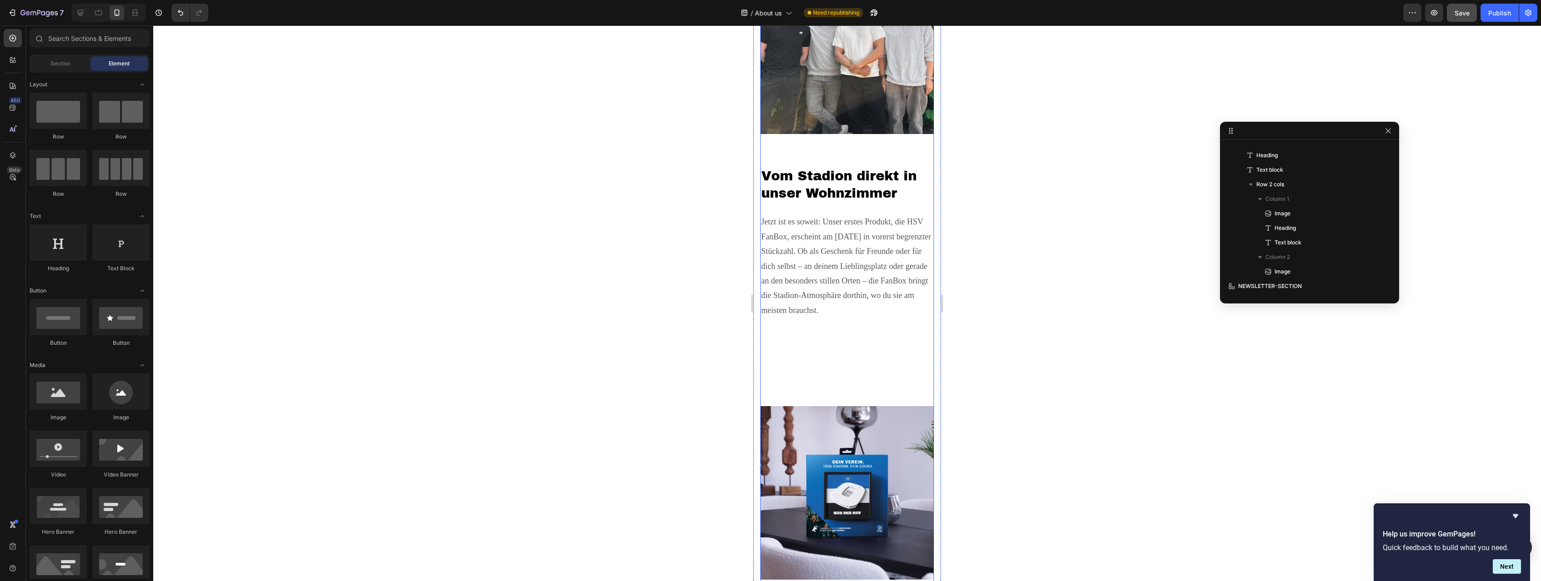
click at [821, 368] on div "Image" at bounding box center [847, 473] width 174 height 235
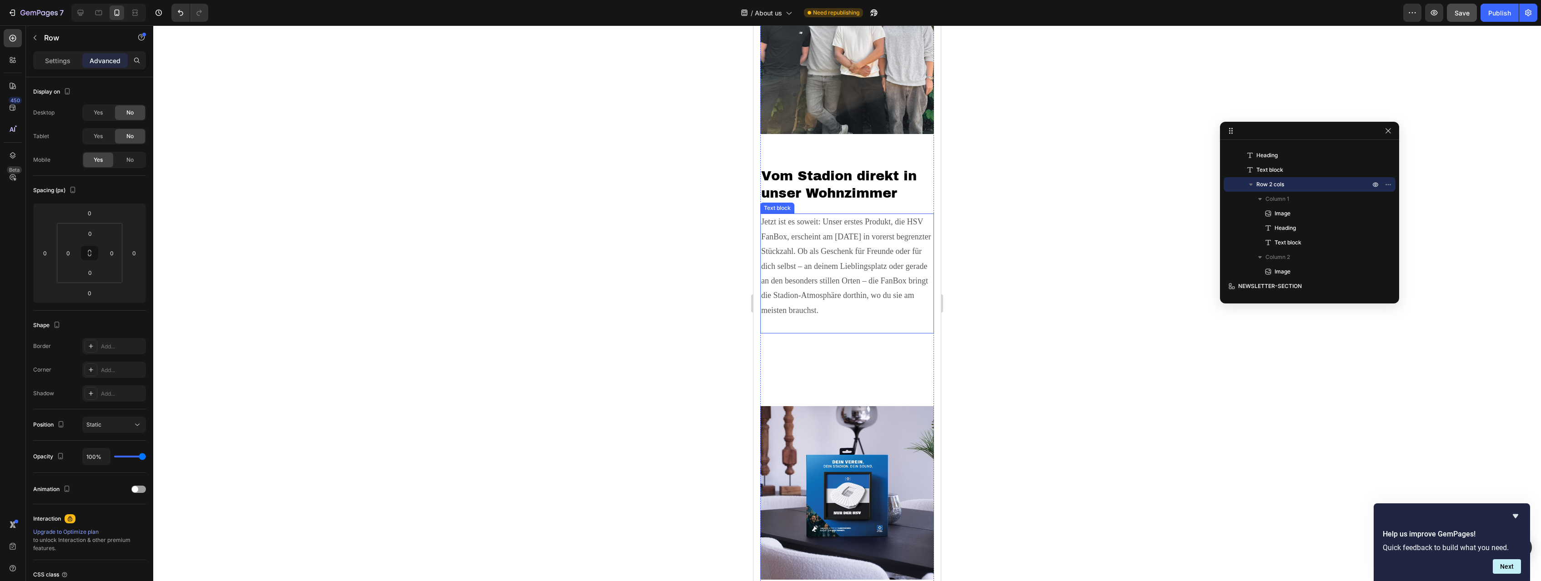
click at [822, 294] on p "Jetzt ist es soweit: Unser erstes Produkt, die HSV FanBox, erscheint am [DATE] …" at bounding box center [847, 274] width 172 height 118
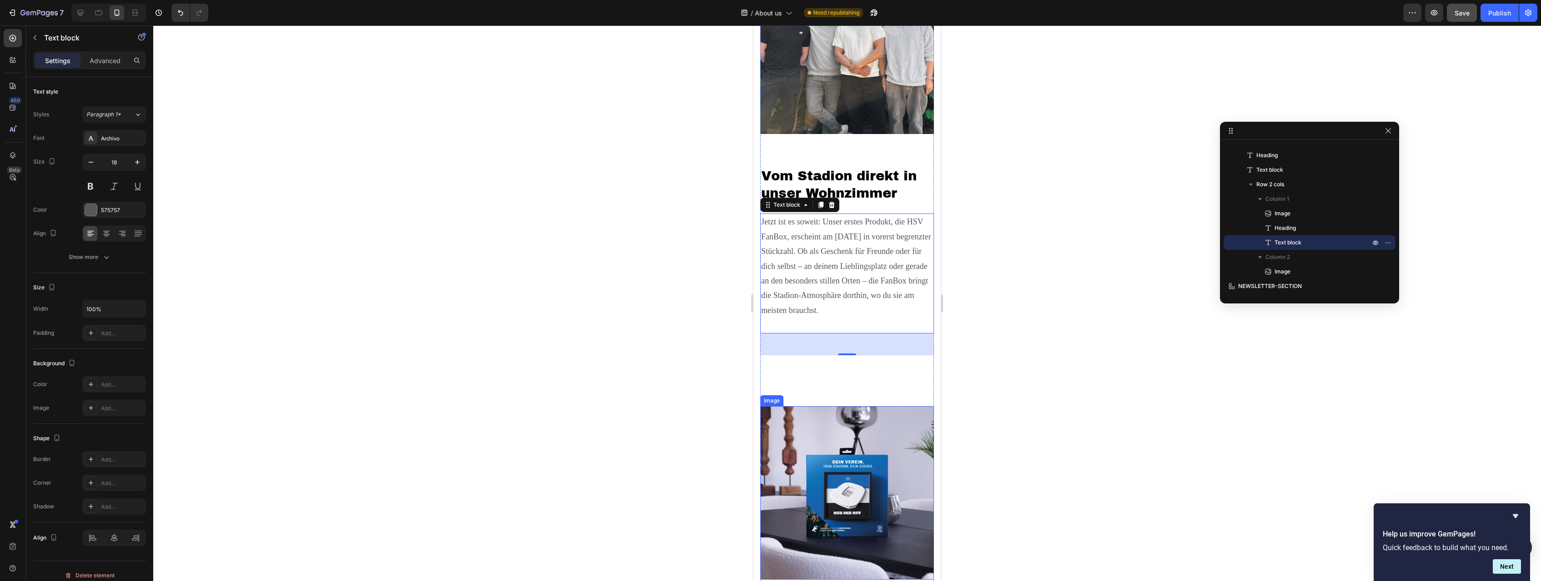
click at [895, 424] on img at bounding box center [847, 493] width 174 height 174
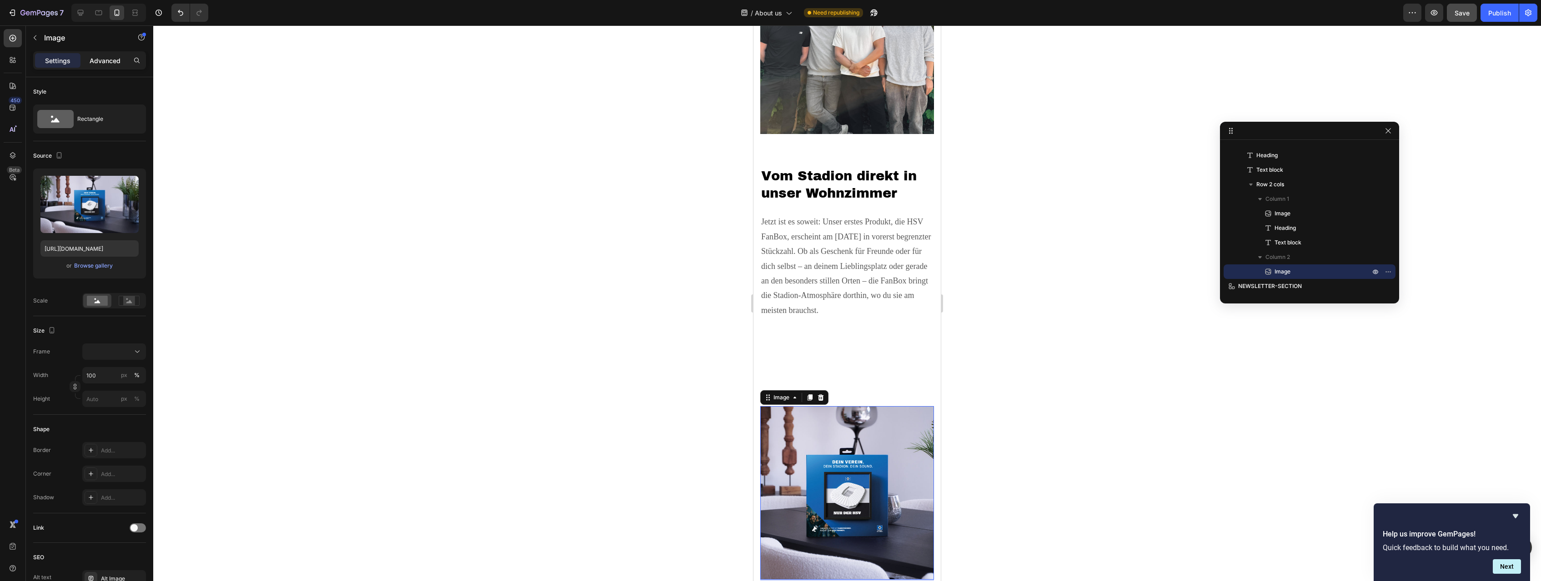
click at [117, 54] on div "Advanced" at bounding box center [104, 60] width 45 height 15
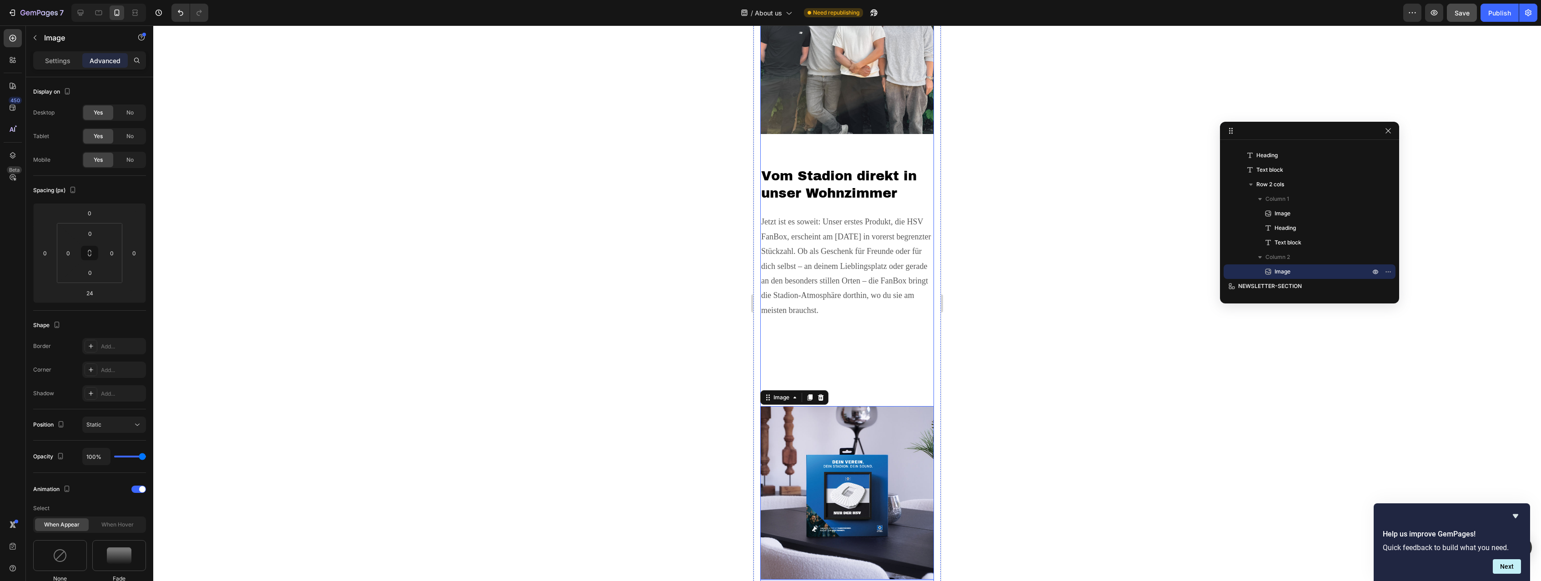
click at [868, 331] on p "Jetzt ist es soweit: Unser erstes Produkt, die HSV FanBox, erscheint am [DATE] …" at bounding box center [847, 274] width 172 height 118
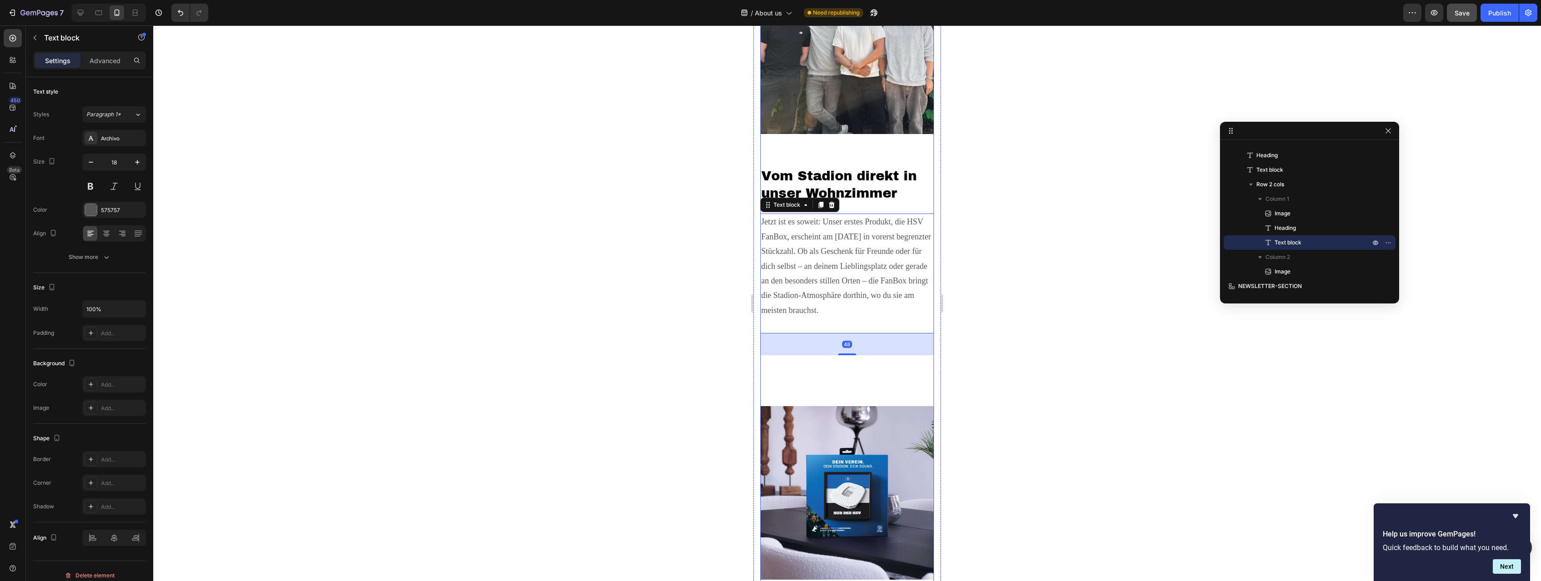
click at [840, 386] on div "Image" at bounding box center [847, 473] width 174 height 235
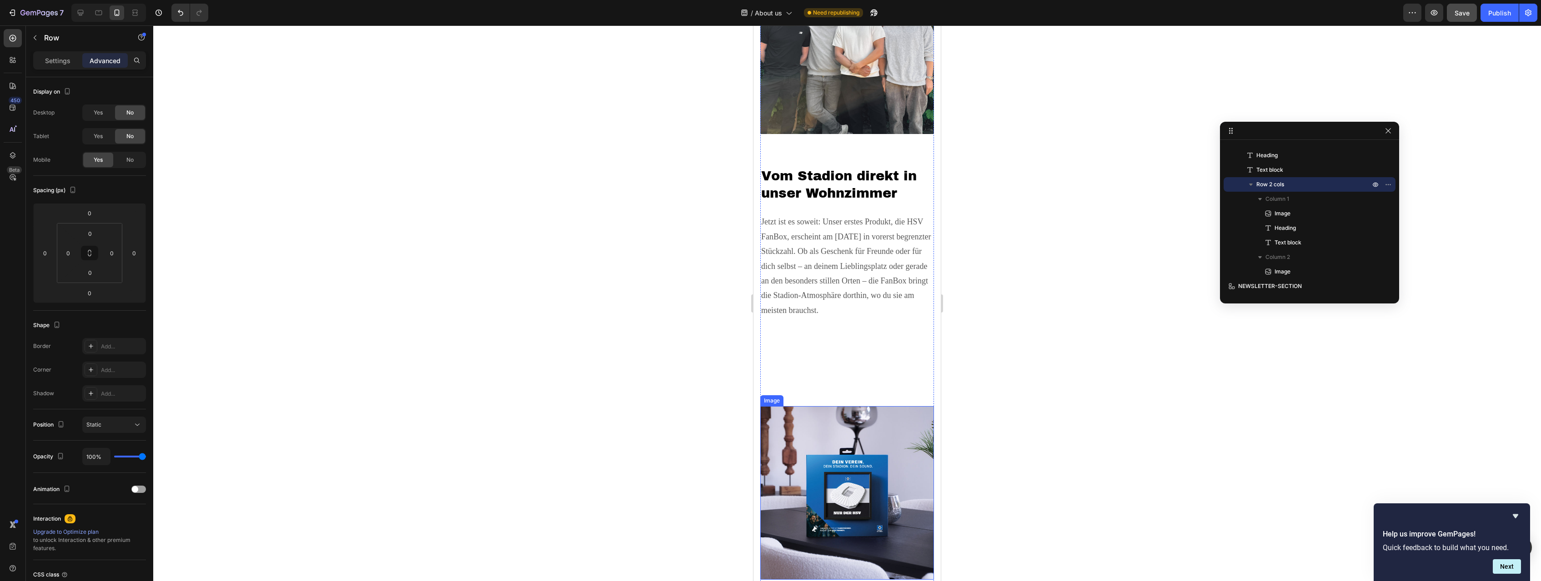
click at [809, 416] on img at bounding box center [847, 493] width 174 height 174
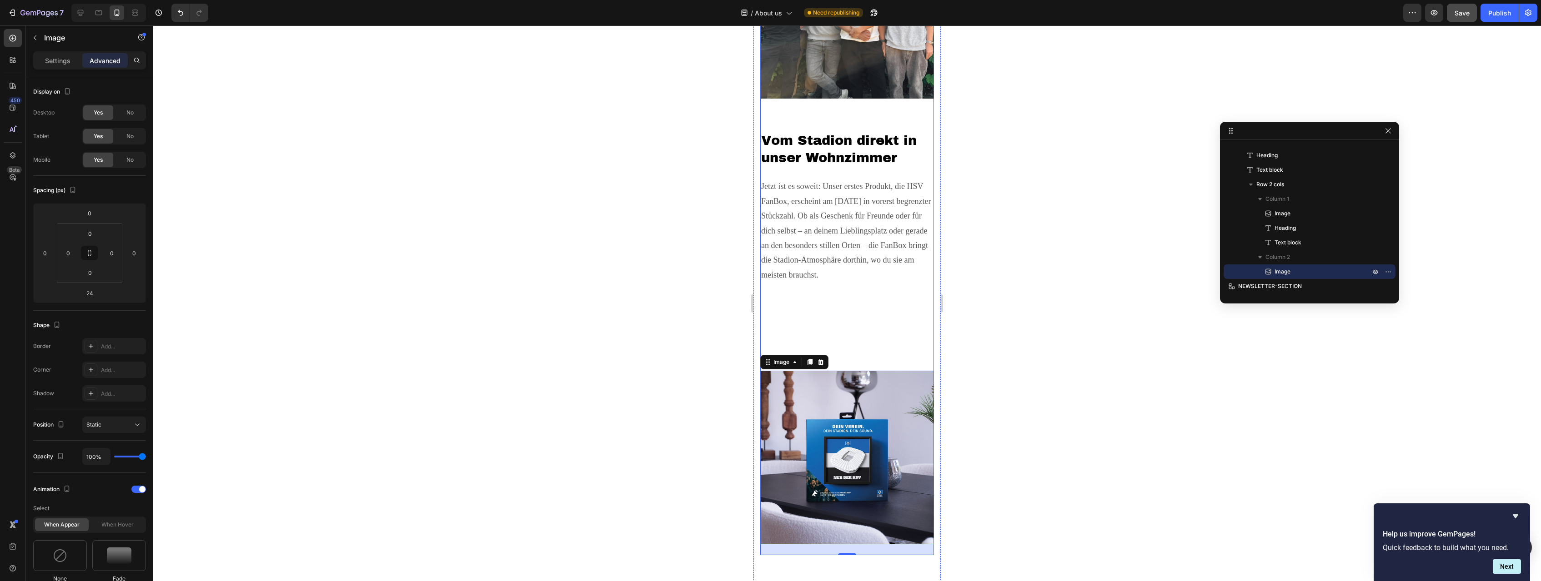
scroll to position [2266, 0]
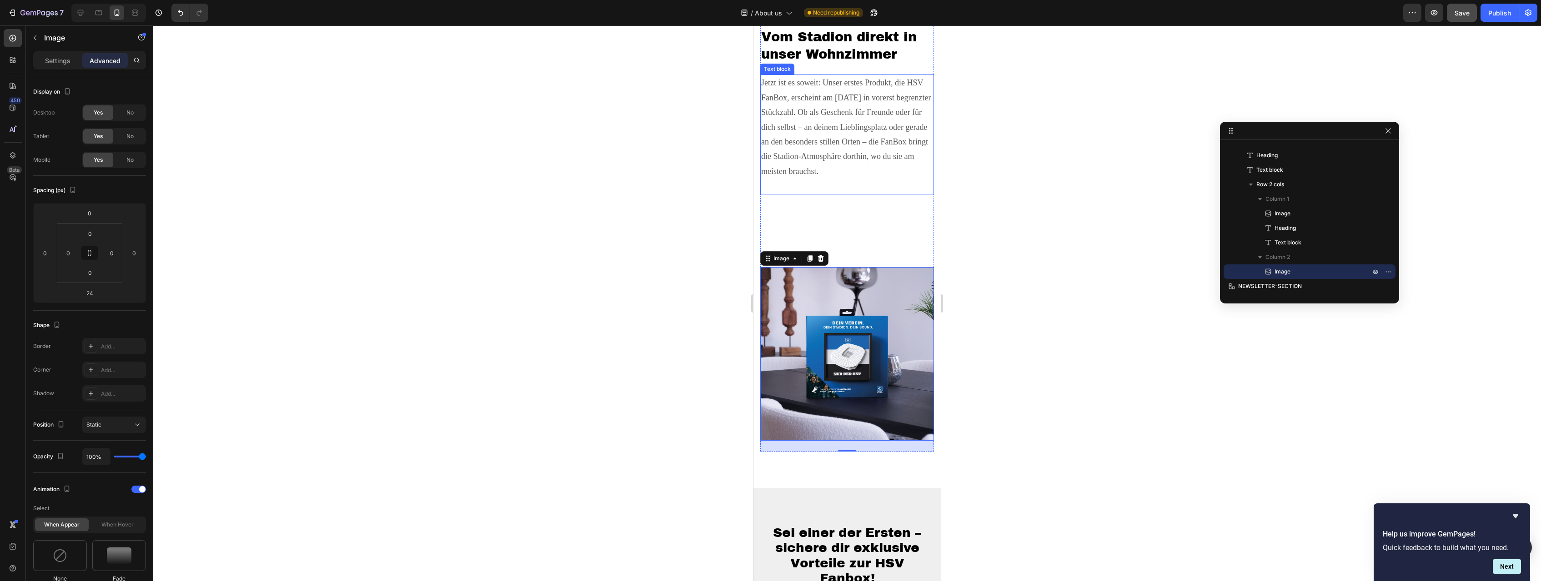
click at [827, 171] on p "Jetzt ist es soweit: Unser erstes Produkt, die HSV FanBox, erscheint am [DATE] …" at bounding box center [847, 134] width 172 height 118
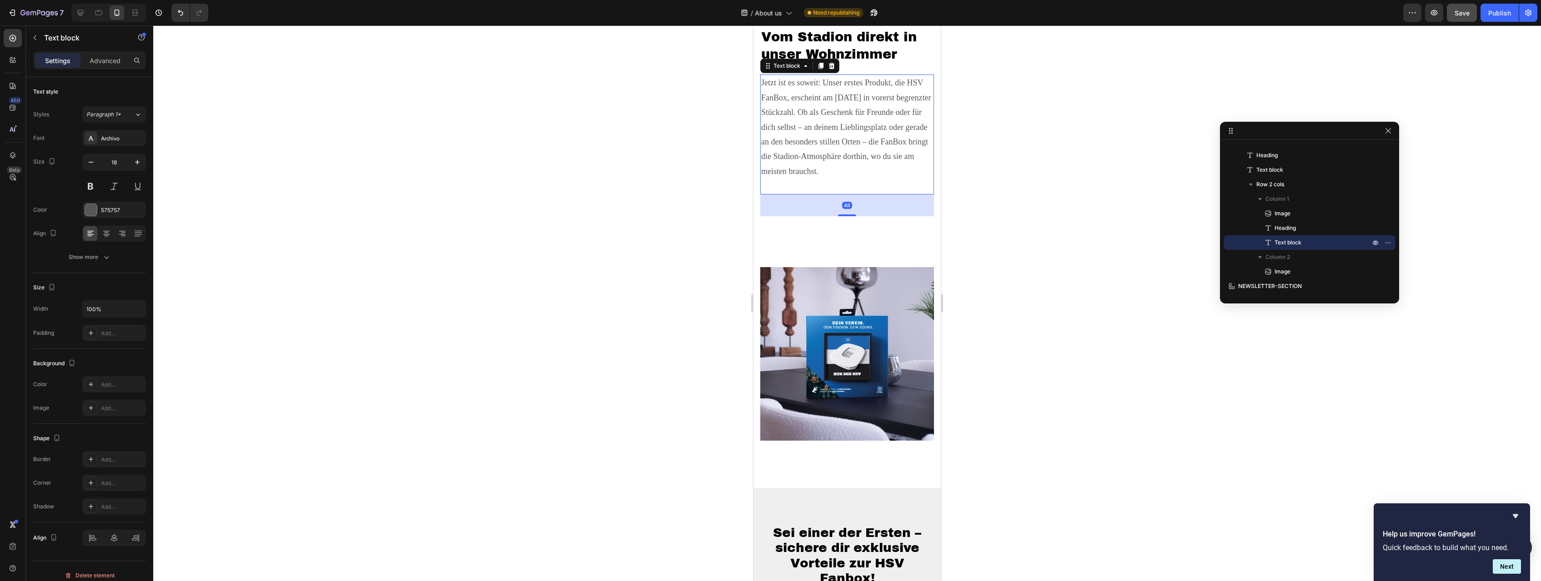
click at [801, 185] on p "Jetzt ist es soweit: Unser erstes Produkt, die HSV FanBox, erscheint am [DATE] …" at bounding box center [847, 134] width 172 height 118
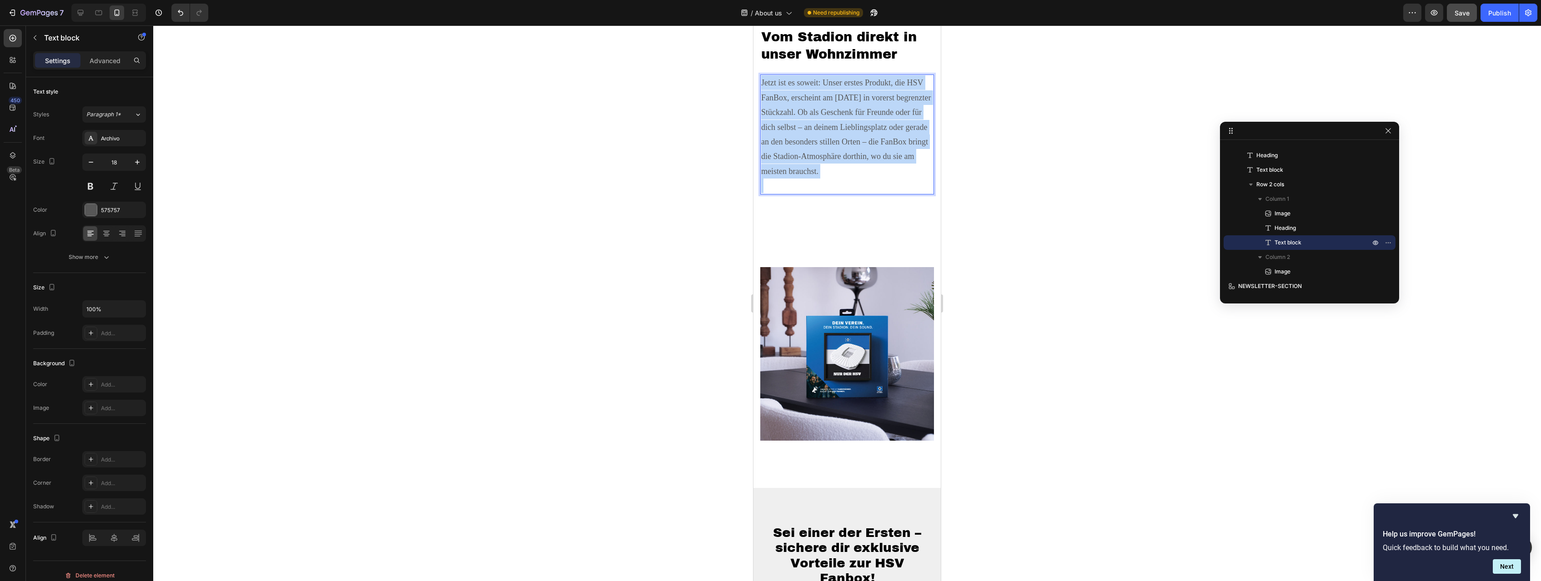
click at [801, 185] on p "Jetzt ist es soweit: Unser erstes Produkt, die HSV FanBox, erscheint am [DATE] …" at bounding box center [847, 134] width 172 height 118
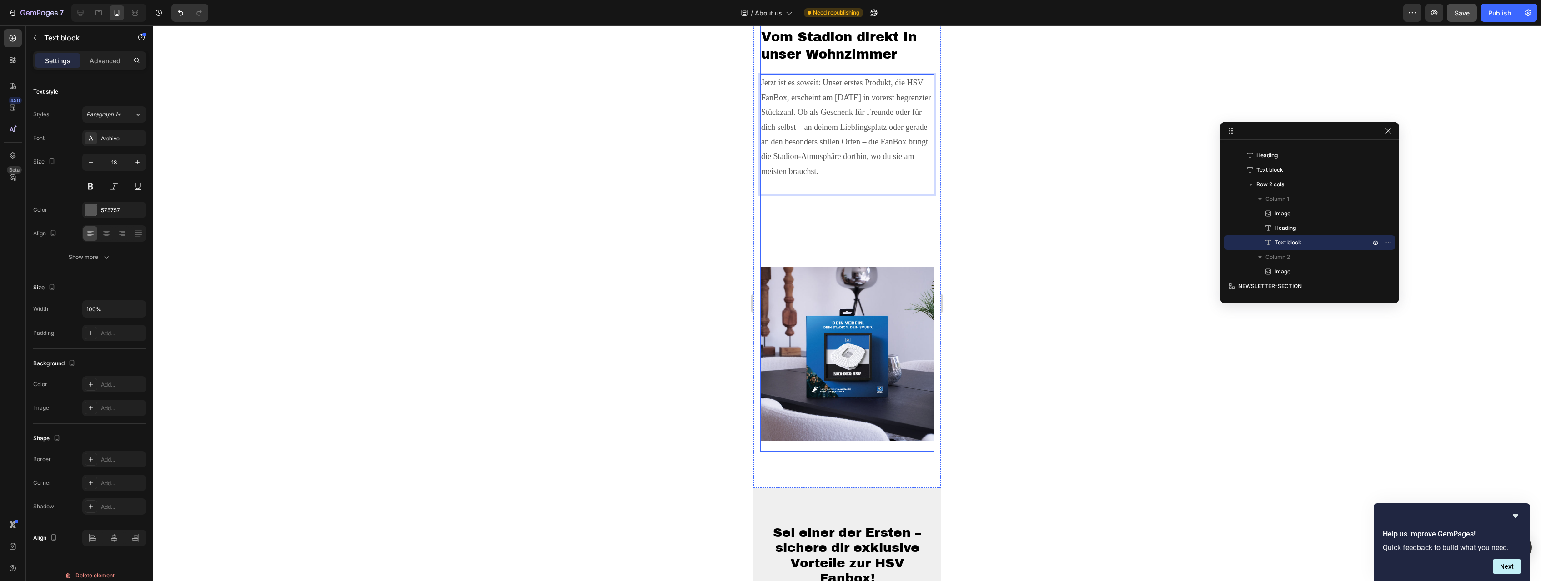
click at [1094, 207] on div at bounding box center [847, 303] width 1388 height 556
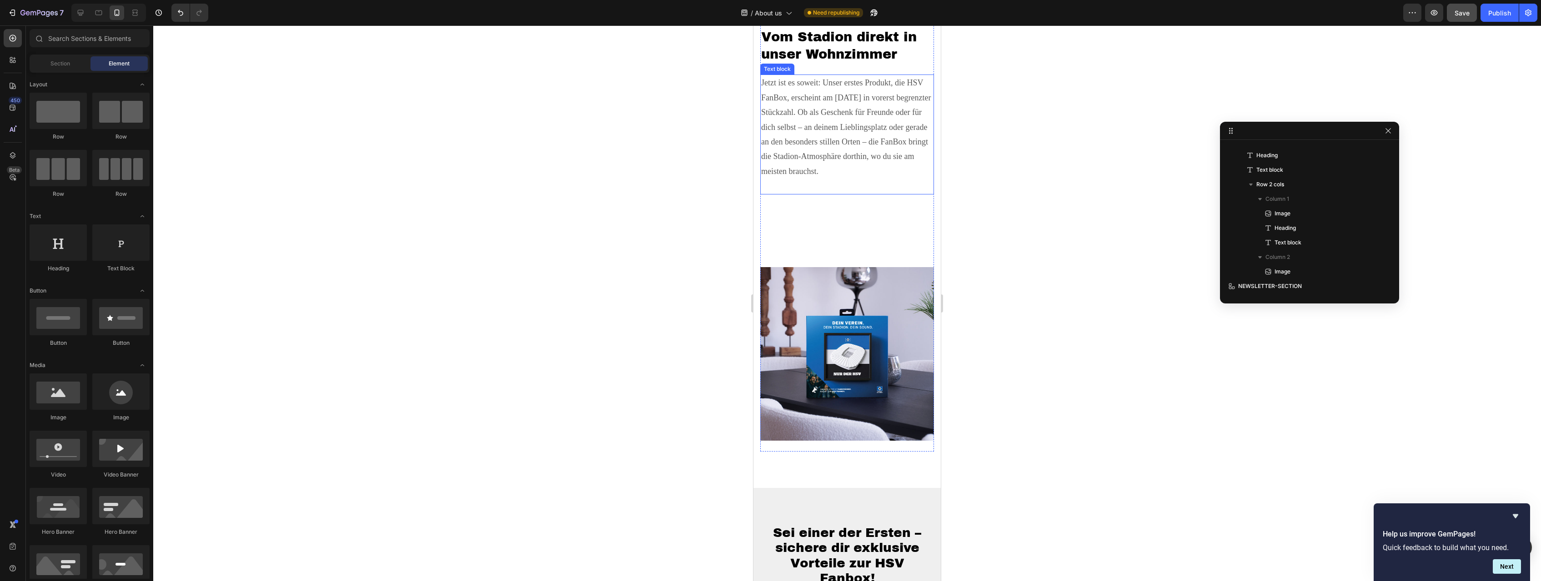
click at [827, 165] on p "Jetzt ist es soweit: Unser erstes Produkt, die HSV FanBox, erscheint am [DATE] …" at bounding box center [847, 134] width 172 height 118
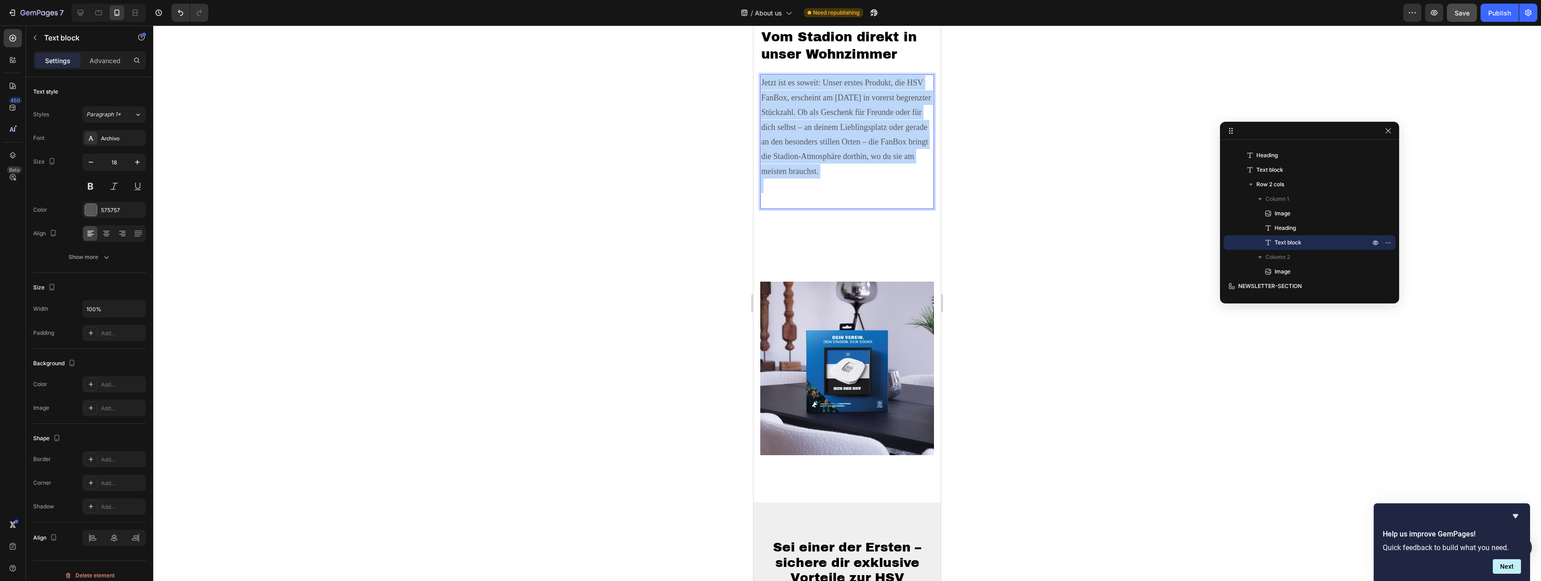
click at [809, 188] on p "Jetzt ist es soweit: Unser erstes Produkt, die HSV FanBox, erscheint am [DATE] …" at bounding box center [847, 141] width 172 height 133
click at [792, 201] on p "Jetzt ist es soweit: Unser erstes Produkt, die HSV FanBox, erscheint am [DATE] …" at bounding box center [847, 141] width 172 height 133
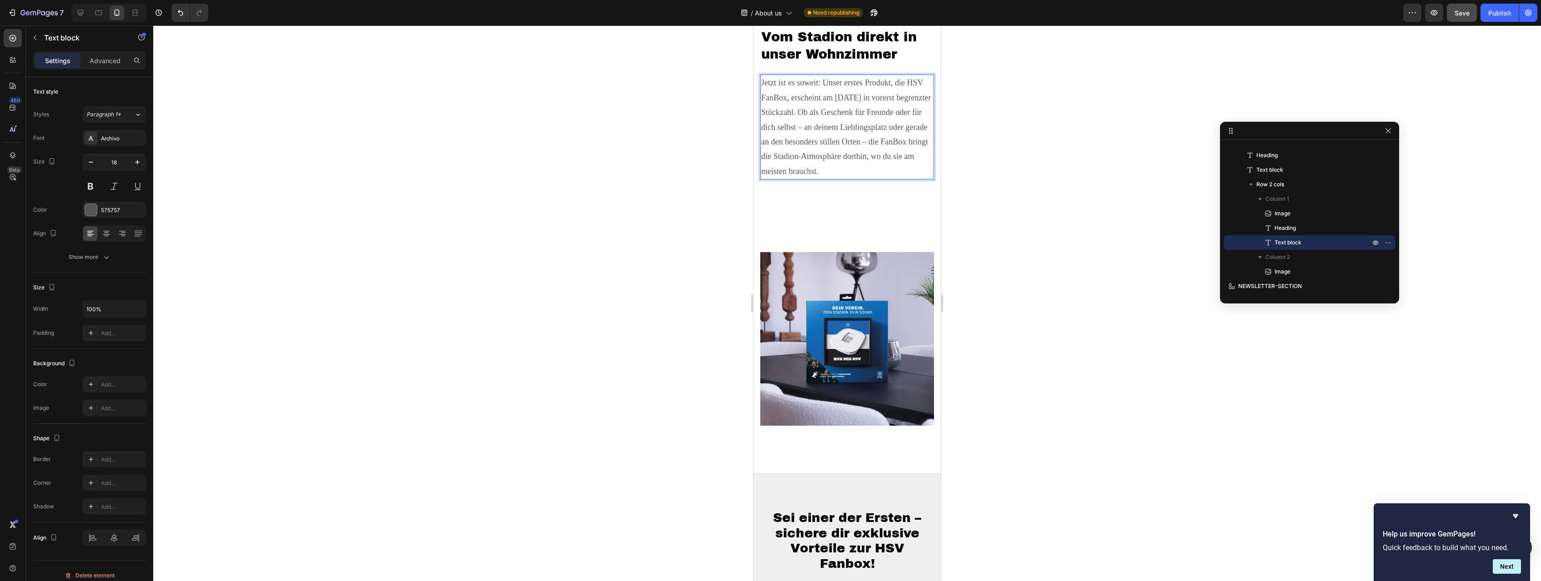
click at [982, 184] on div at bounding box center [847, 303] width 1388 height 556
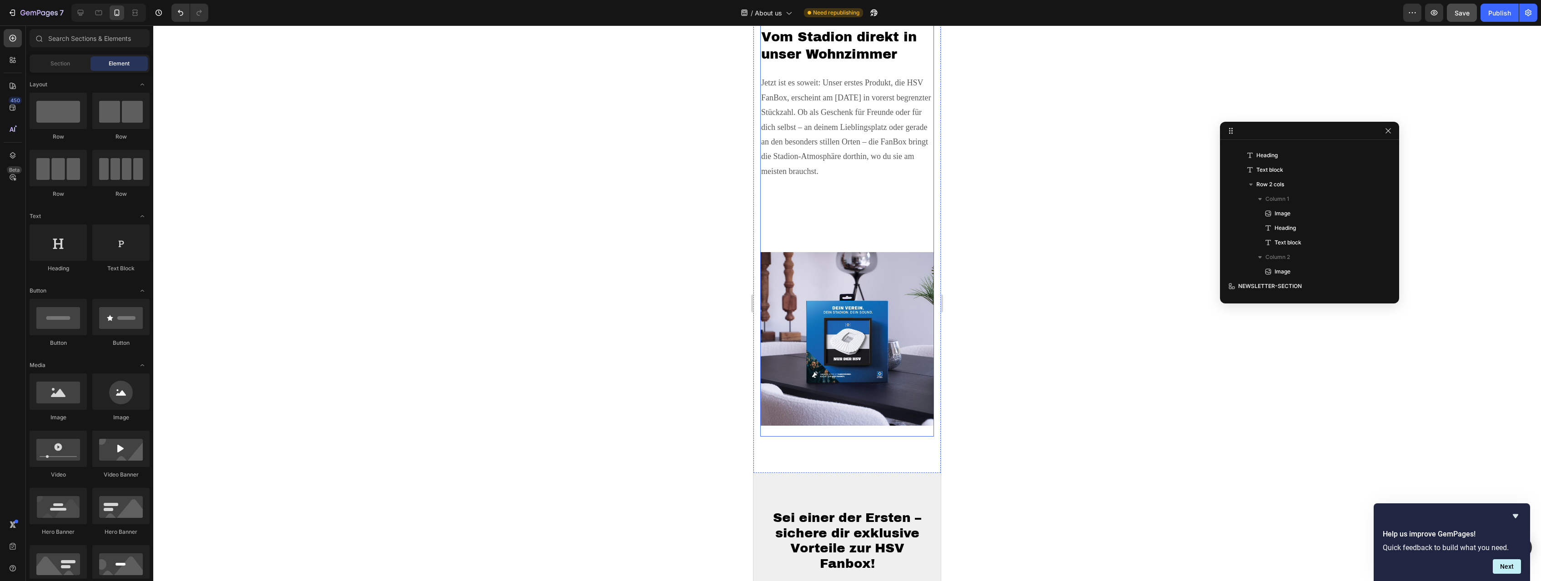
click at [813, 220] on div "Image" at bounding box center [847, 318] width 174 height 235
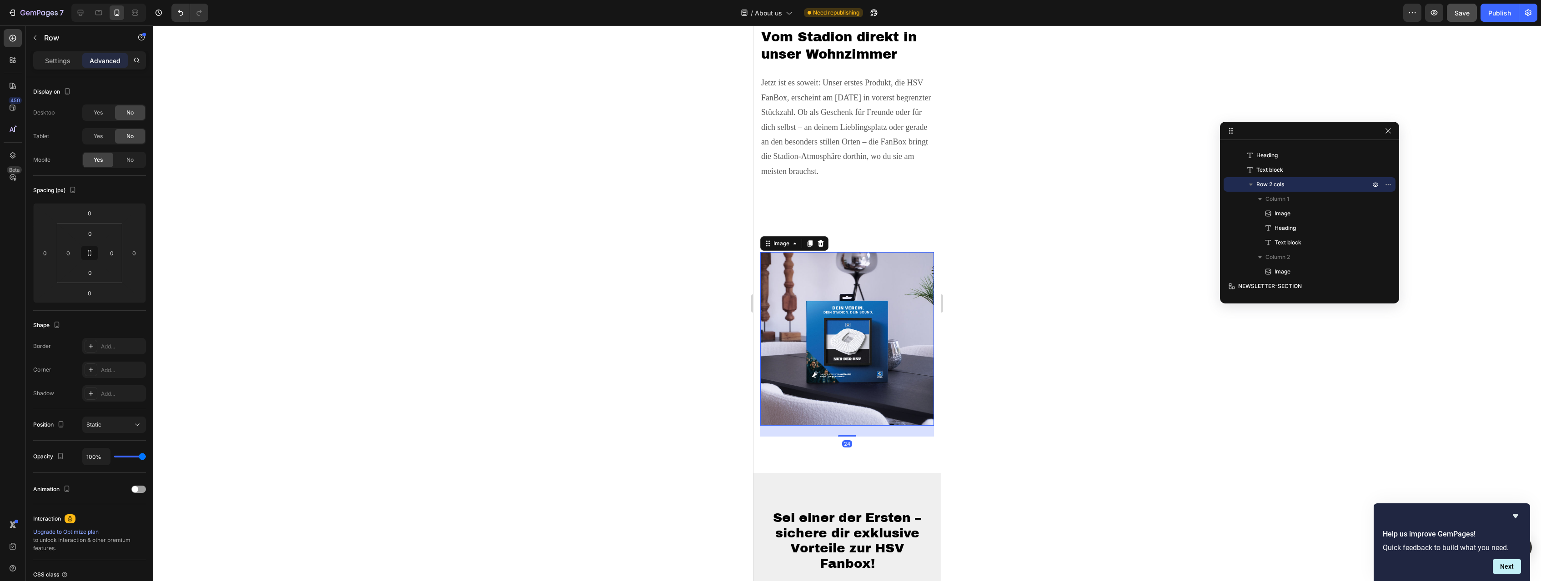
click at [828, 258] on img at bounding box center [847, 339] width 174 height 174
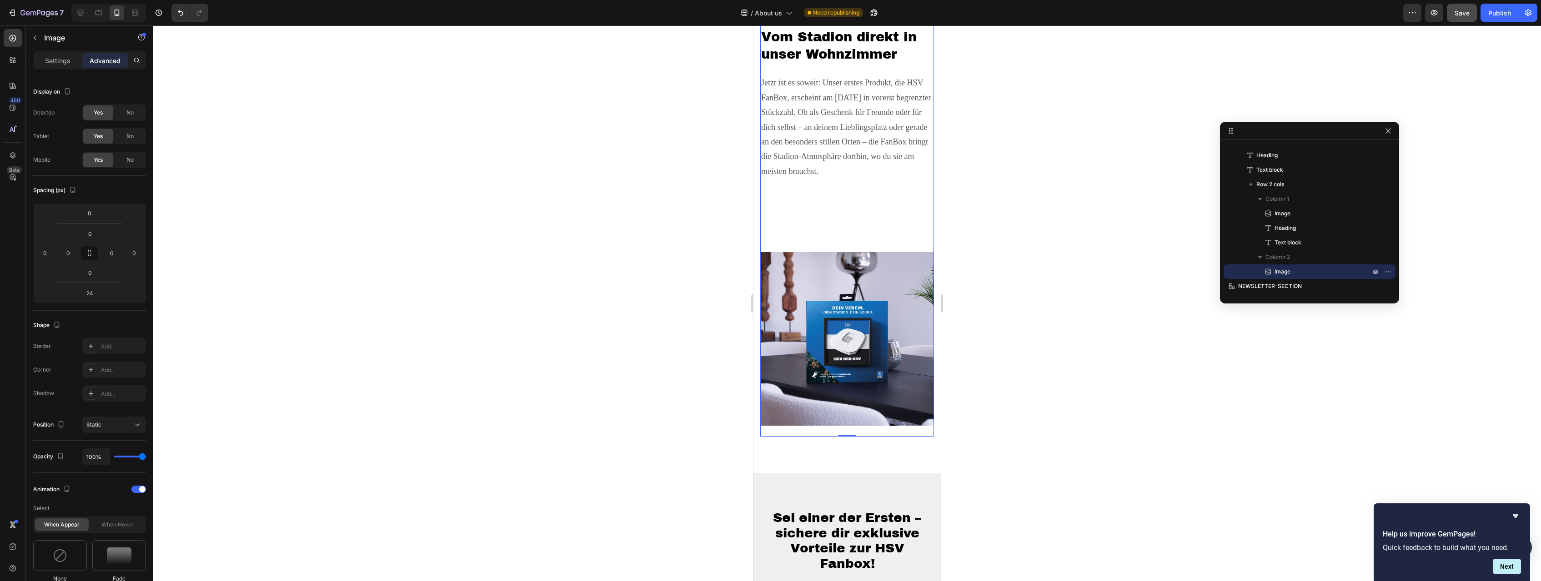
click at [800, 213] on div "Image" at bounding box center [847, 318] width 174 height 235
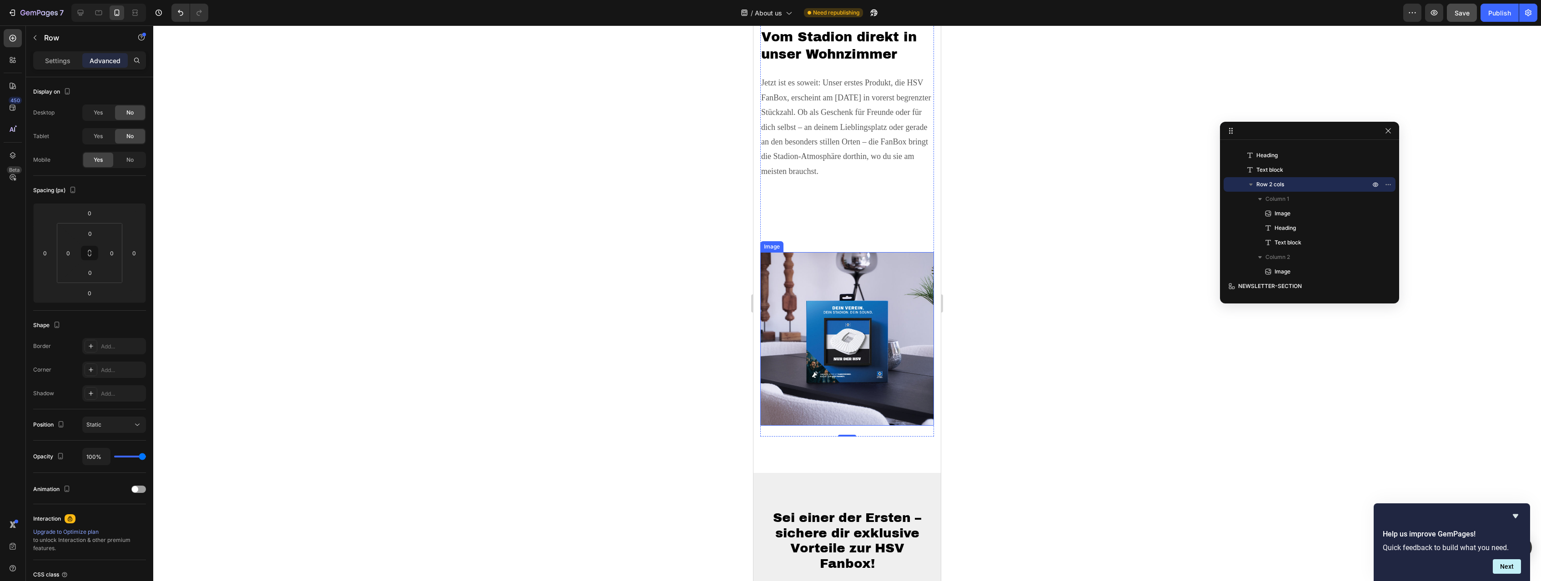
click at [821, 357] on img at bounding box center [847, 339] width 174 height 174
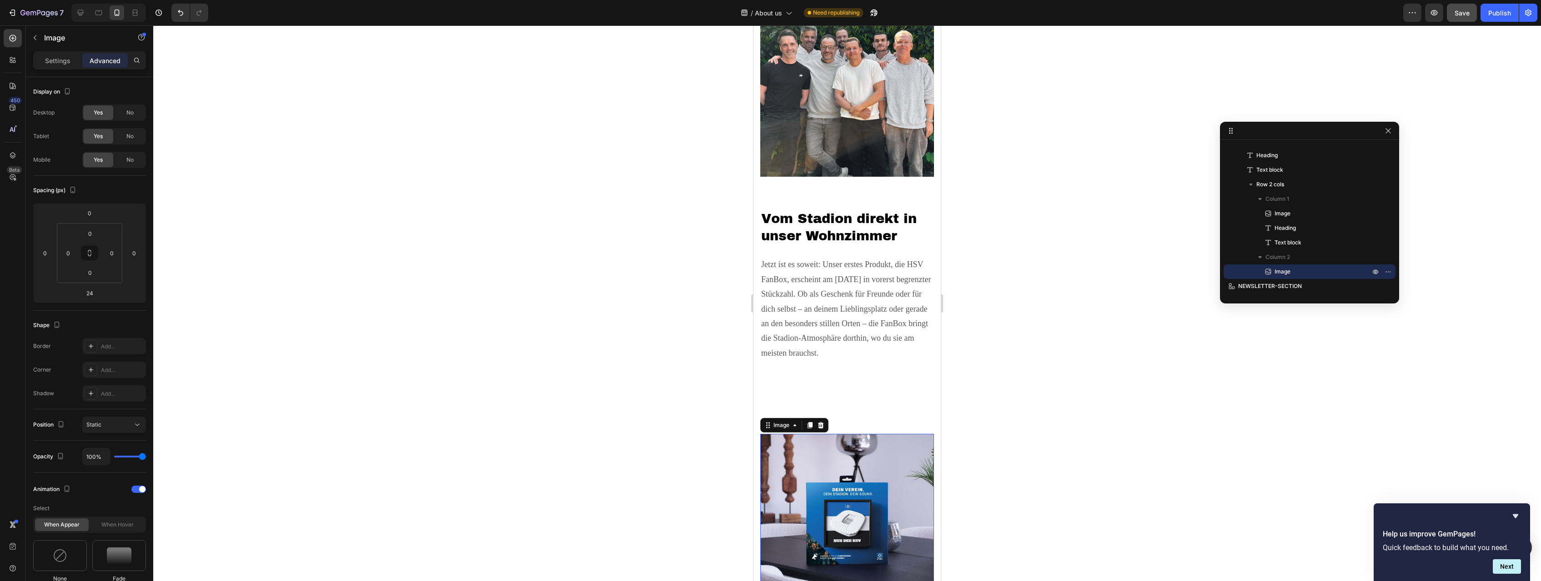
scroll to position [2080, 0]
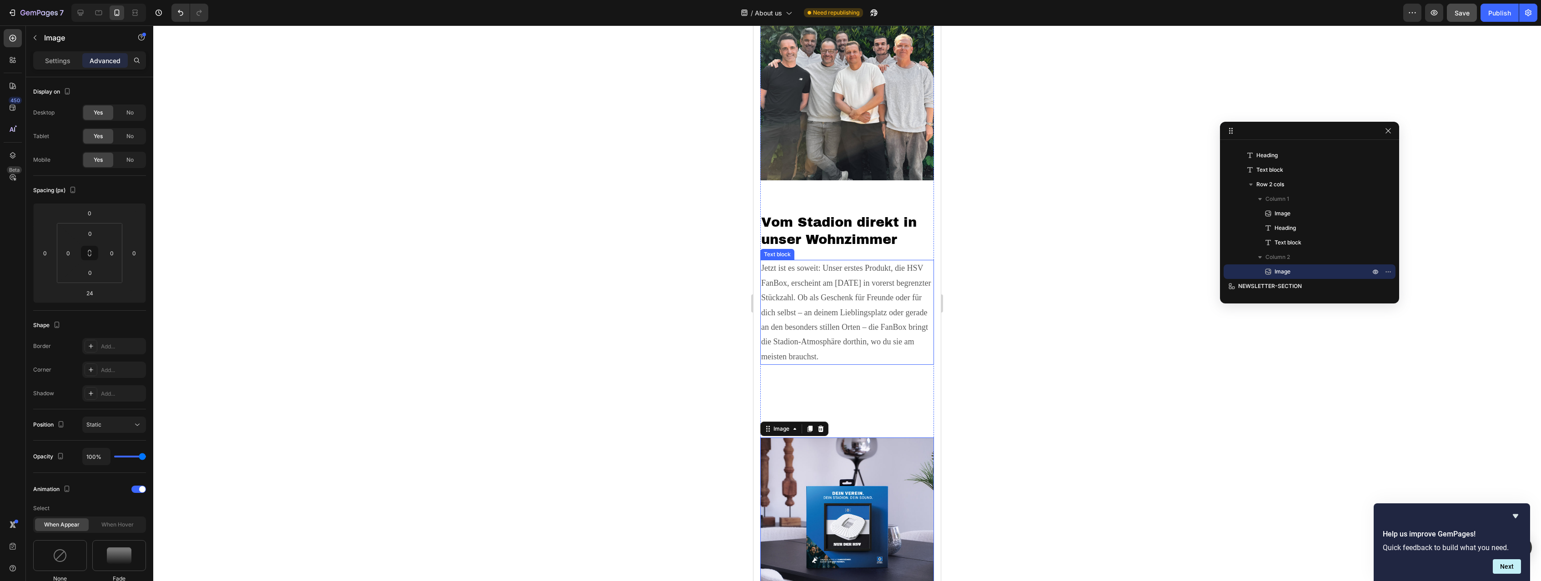
click at [796, 339] on p "Jetzt ist es soweit: Unser erstes Produkt, die HSV FanBox, erscheint am [DATE] …" at bounding box center [847, 312] width 172 height 103
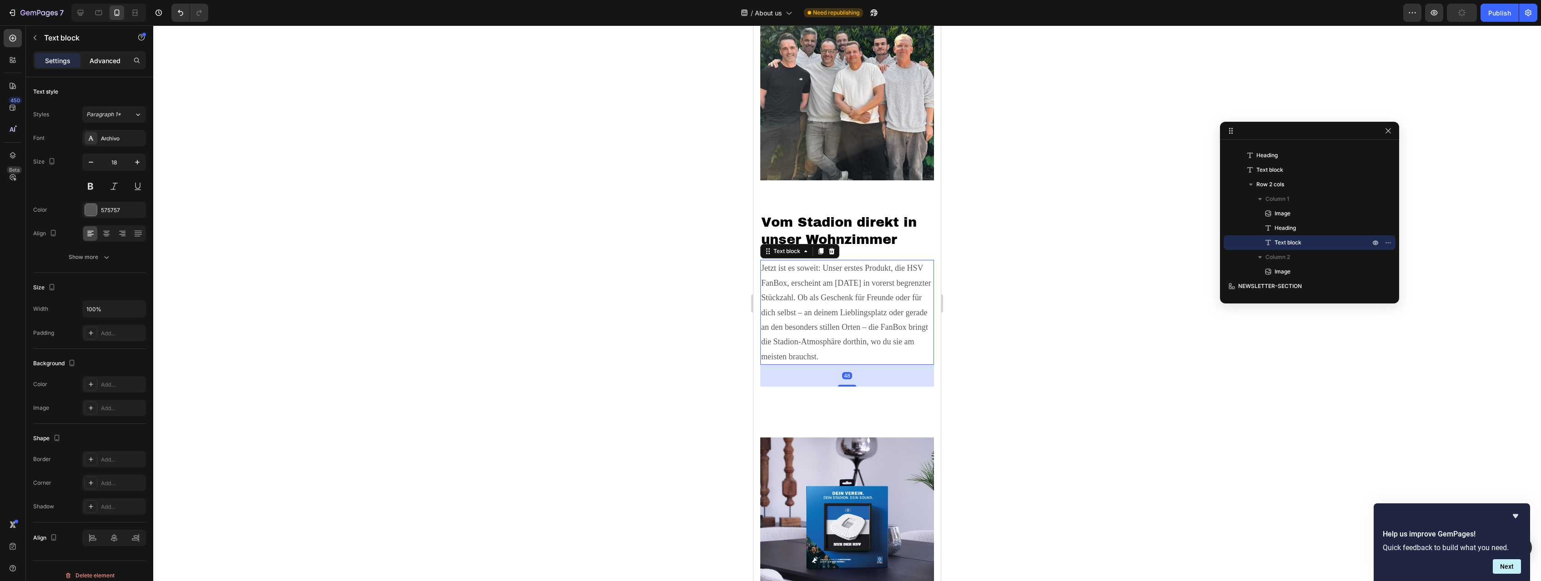
click at [100, 62] on p "Advanced" at bounding box center [105, 61] width 31 height 10
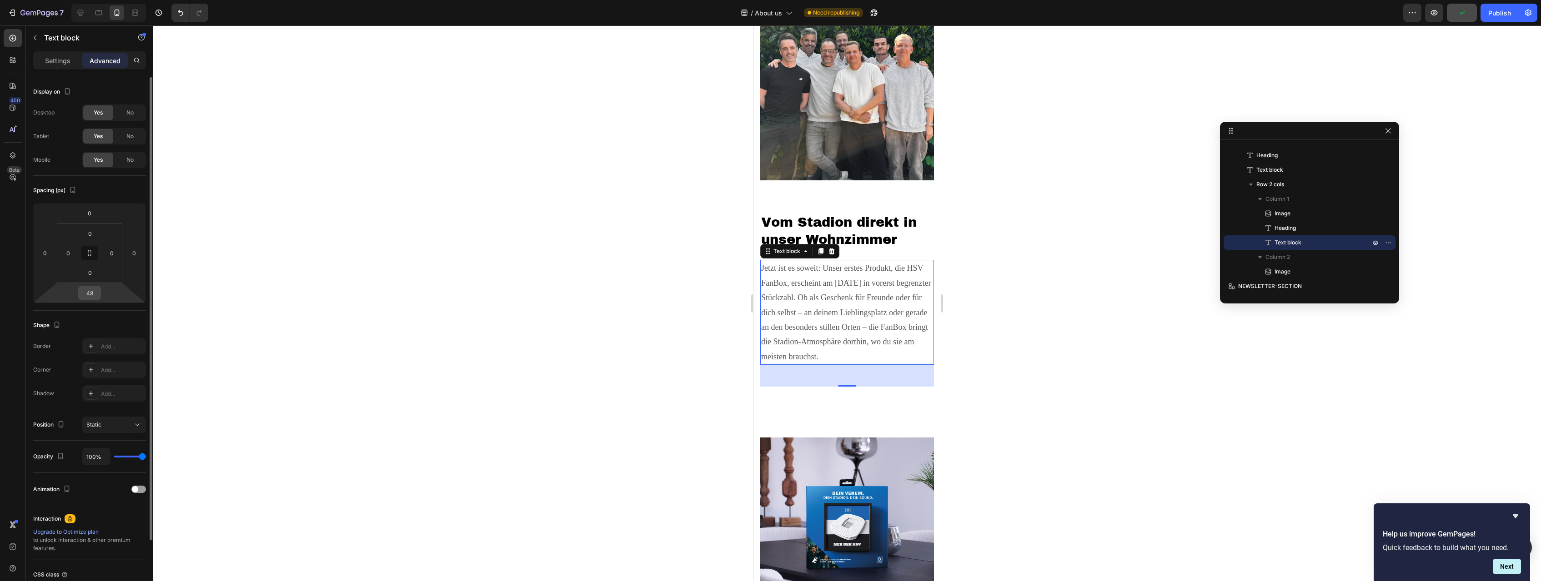
click at [95, 293] on input "48" at bounding box center [89, 293] width 18 height 14
type input "3"
click at [107, 312] on p "Auto" at bounding box center [112, 313] width 41 height 6
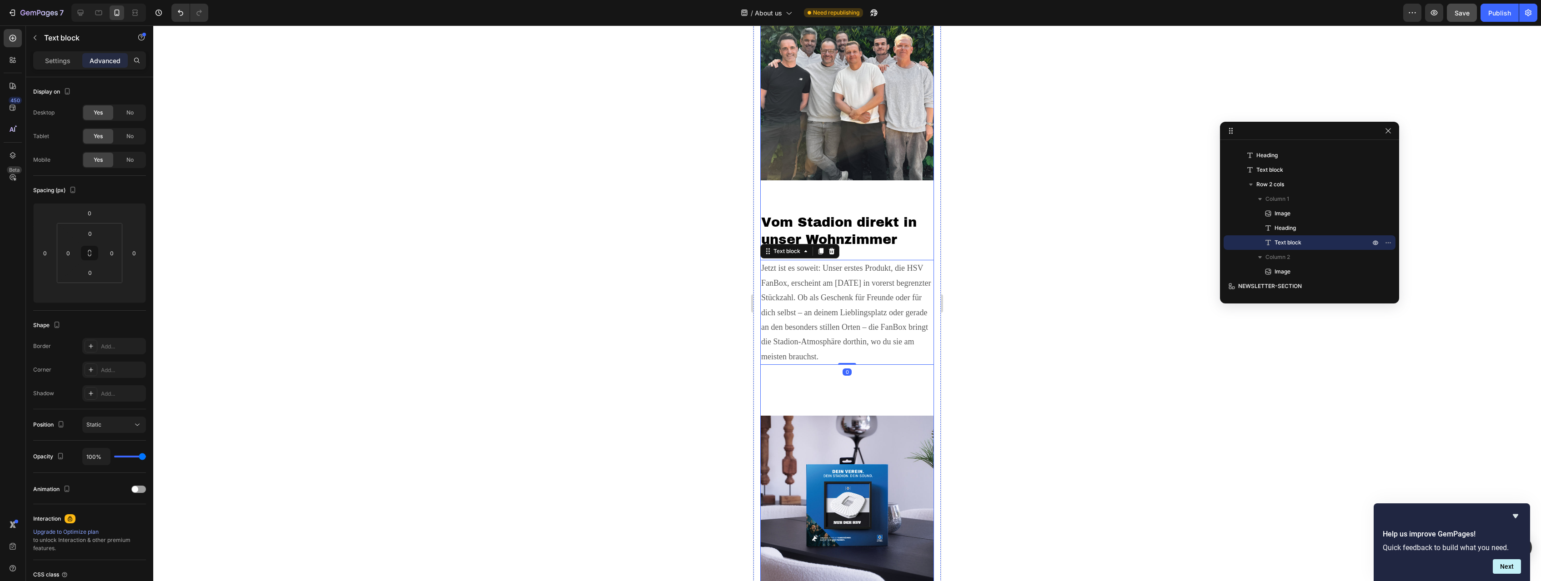
click at [838, 389] on div "Image" at bounding box center [847, 482] width 174 height 235
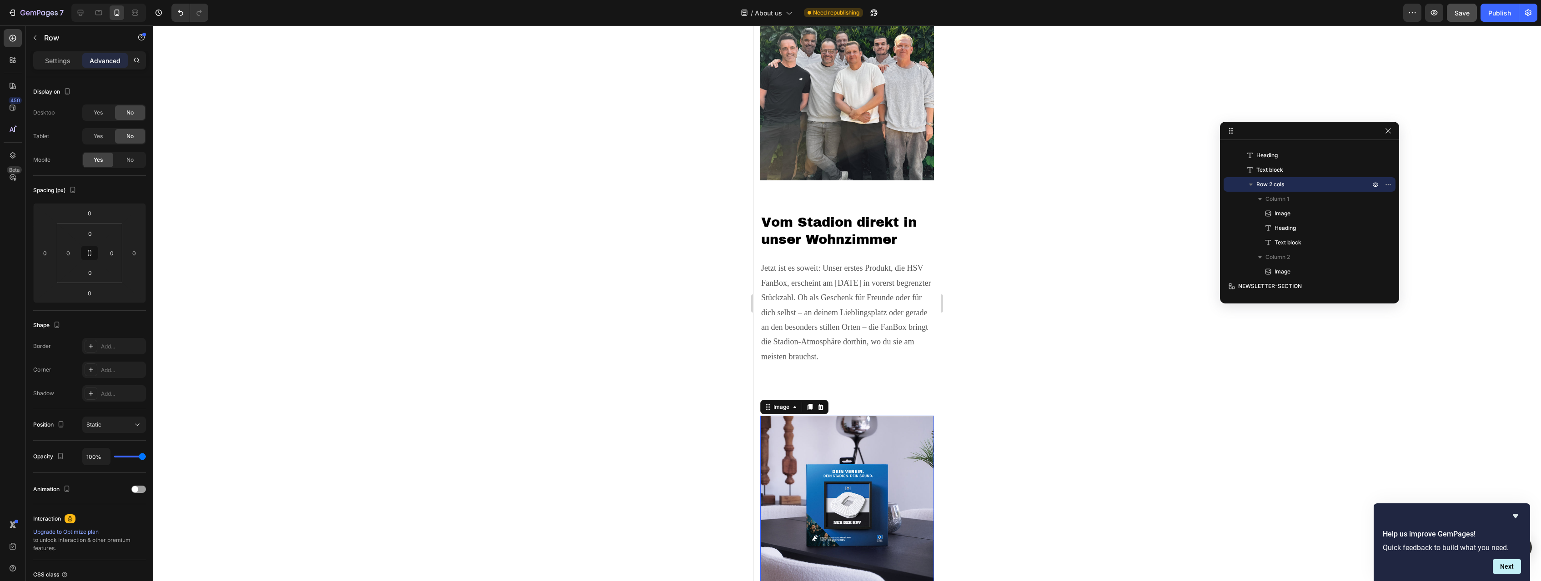
click at [825, 421] on img at bounding box center [847, 503] width 174 height 174
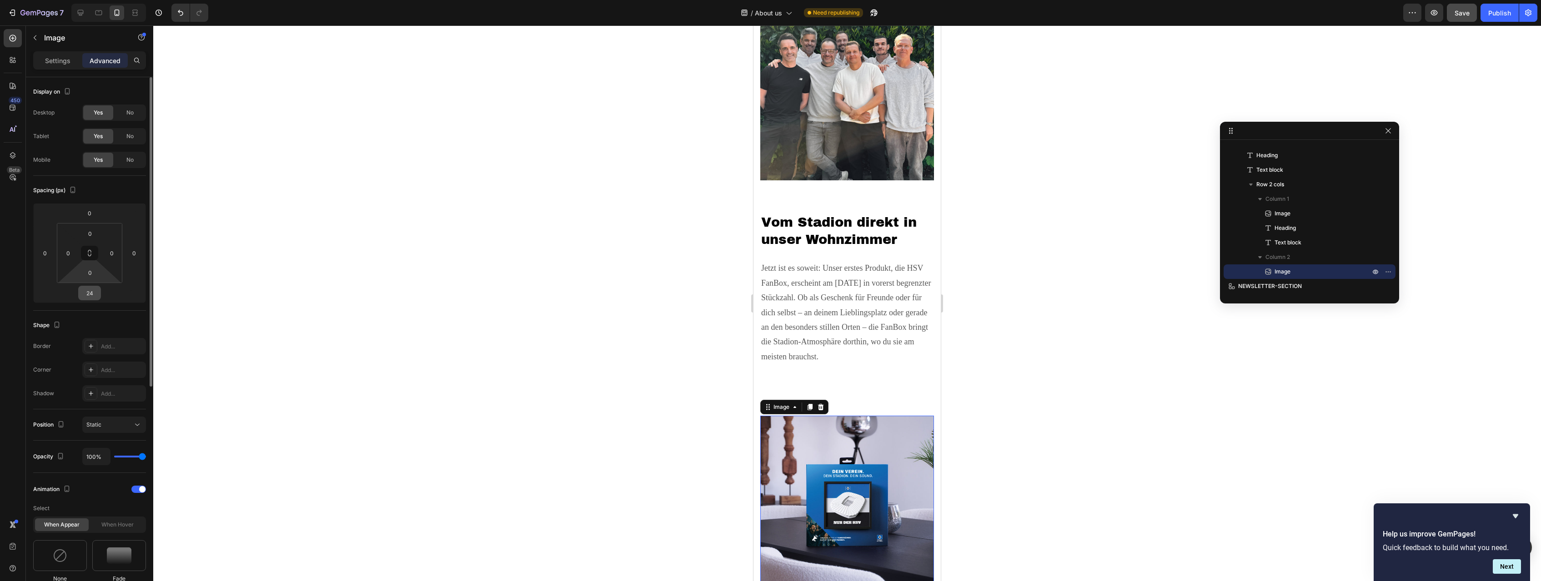
click at [93, 296] on input "24" at bounding box center [89, 293] width 18 height 14
type input "0"
click at [580, 356] on div at bounding box center [847, 303] width 1388 height 556
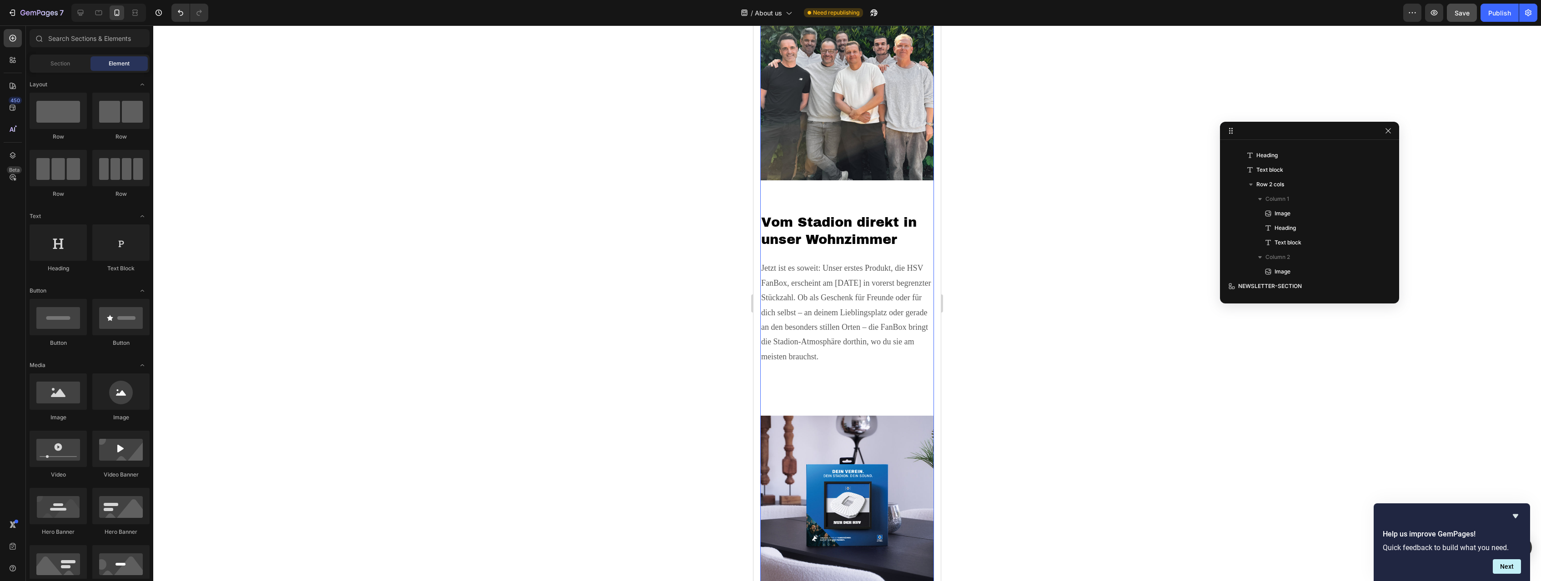
click at [857, 390] on div "Image" at bounding box center [847, 477] width 174 height 225
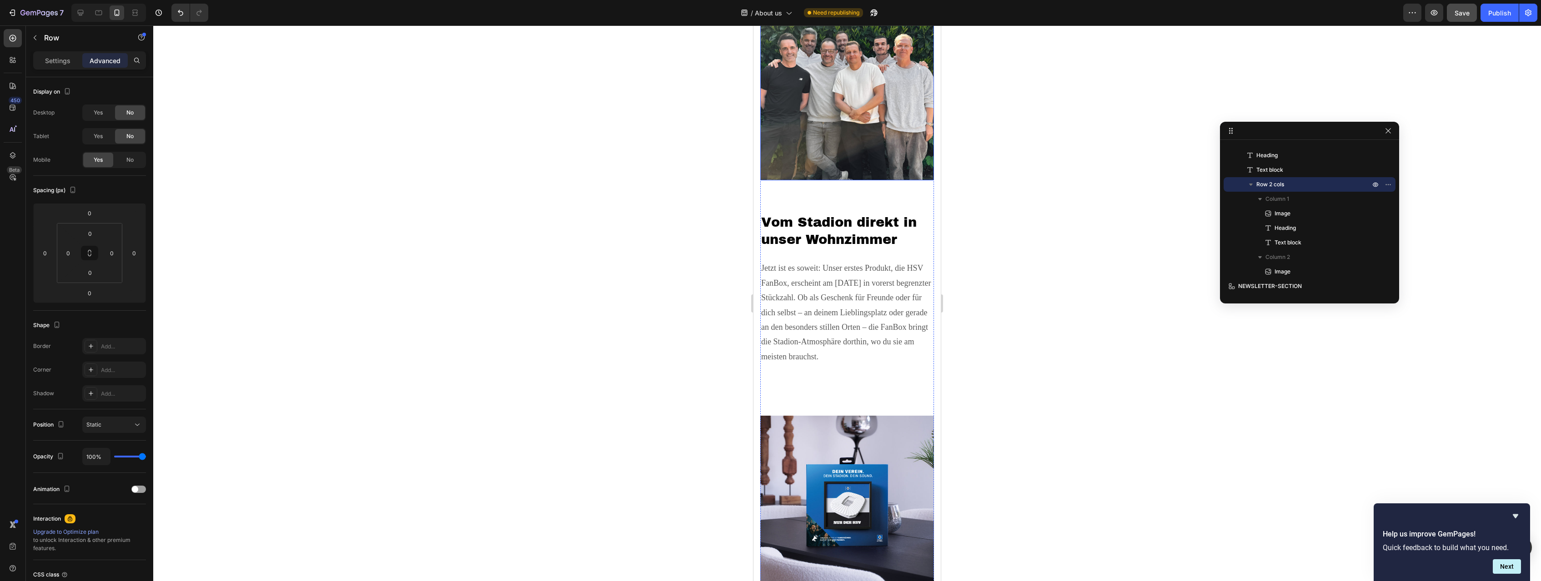
click at [817, 168] on img at bounding box center [847, 71] width 174 height 217
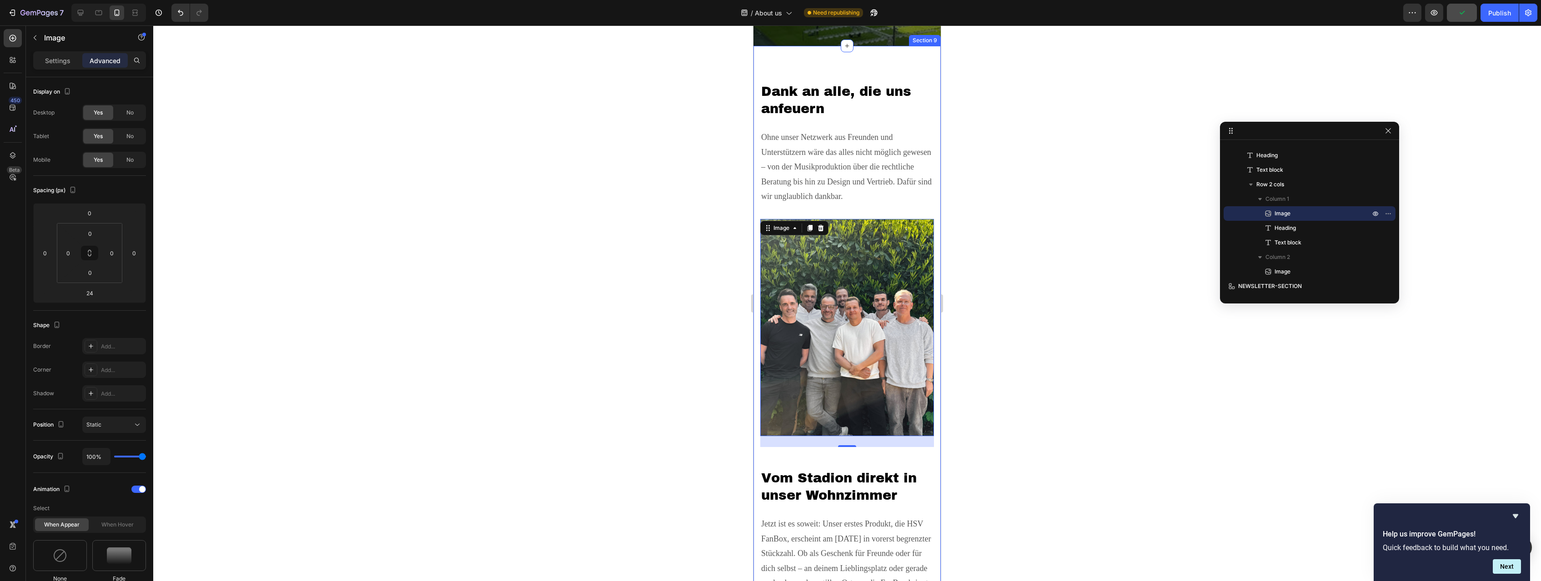
scroll to position [1895, 0]
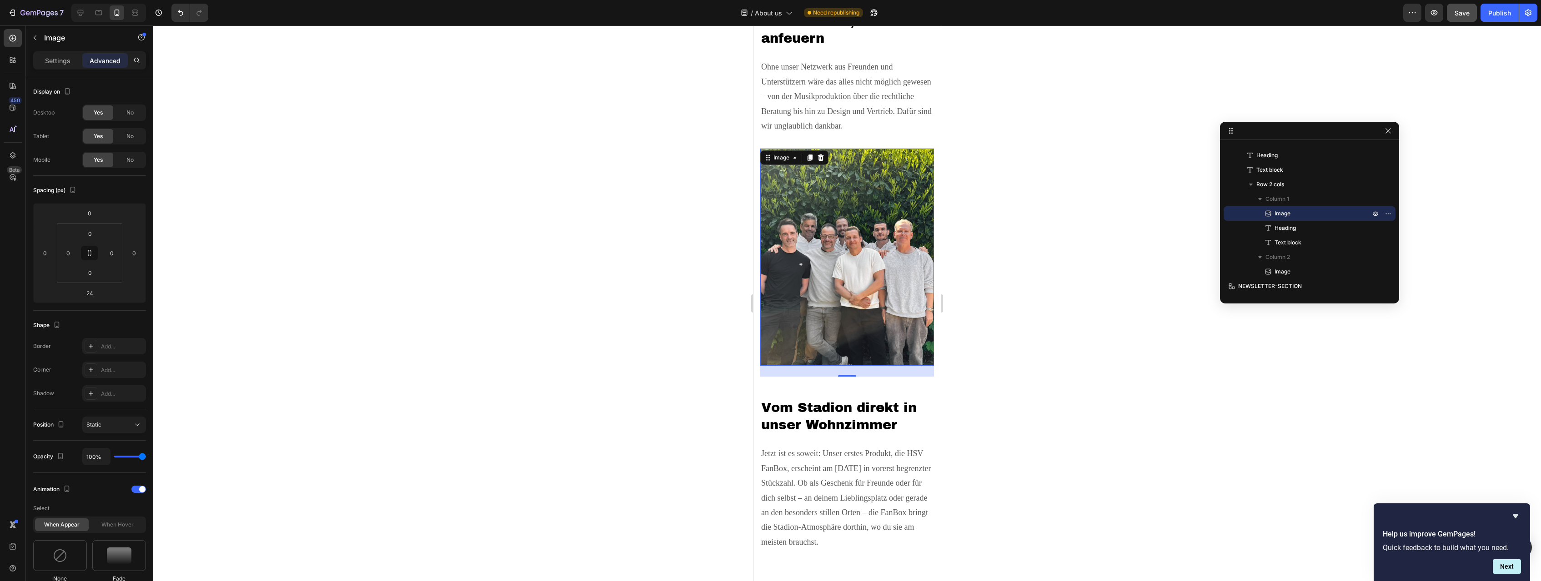
click at [827, 232] on img at bounding box center [847, 257] width 174 height 217
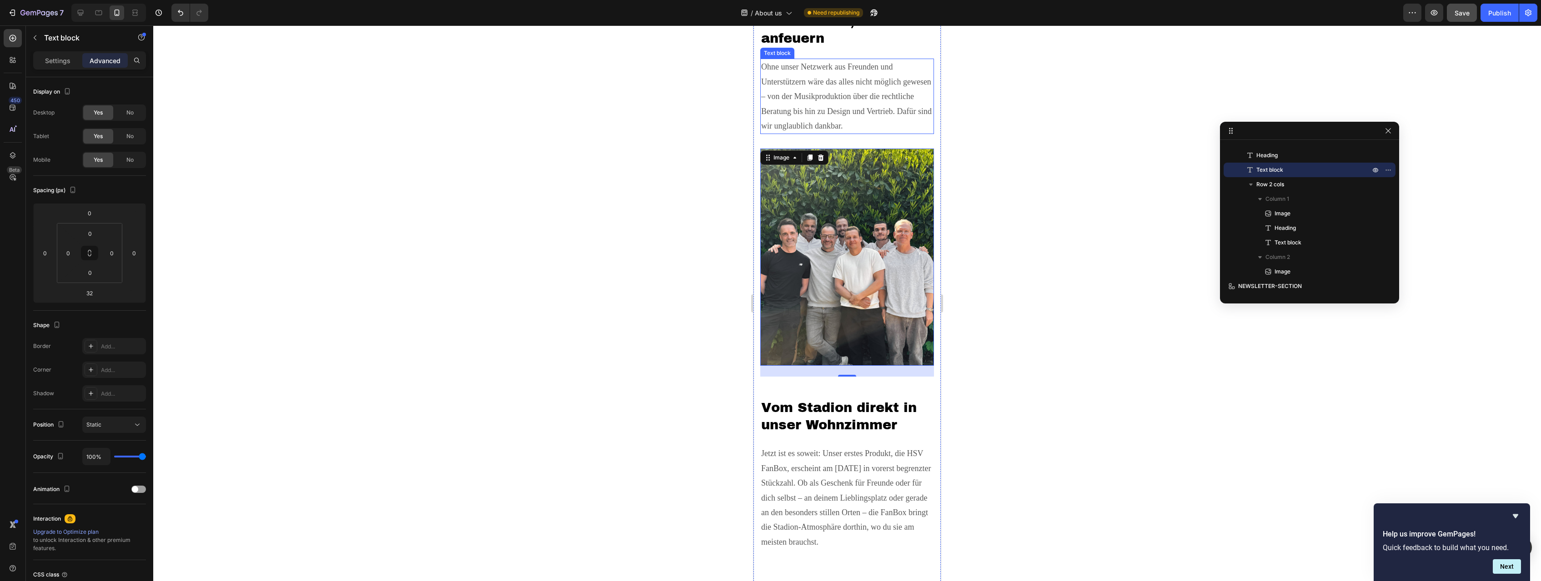
click at [809, 97] on p "Ohne unser Netzwerk aus Freunden und Unterstützern wäre das alles nicht möglich…" at bounding box center [847, 97] width 172 height 74
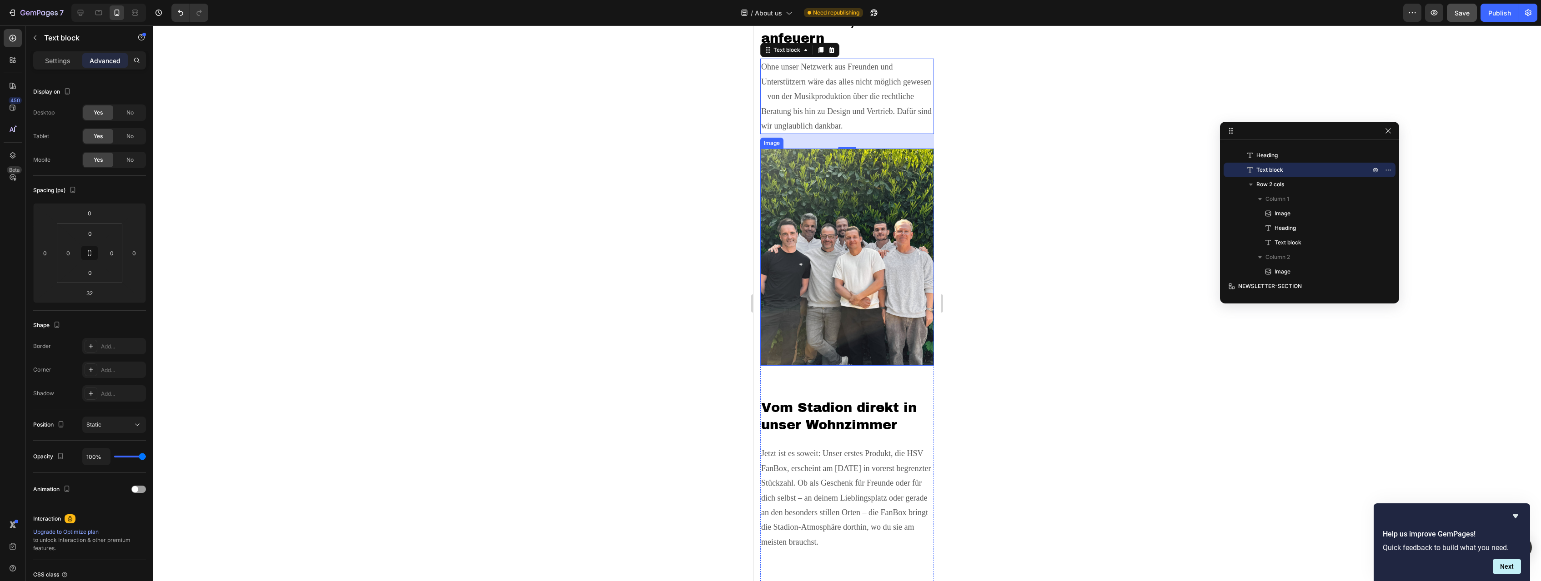
scroll to position [2080, 0]
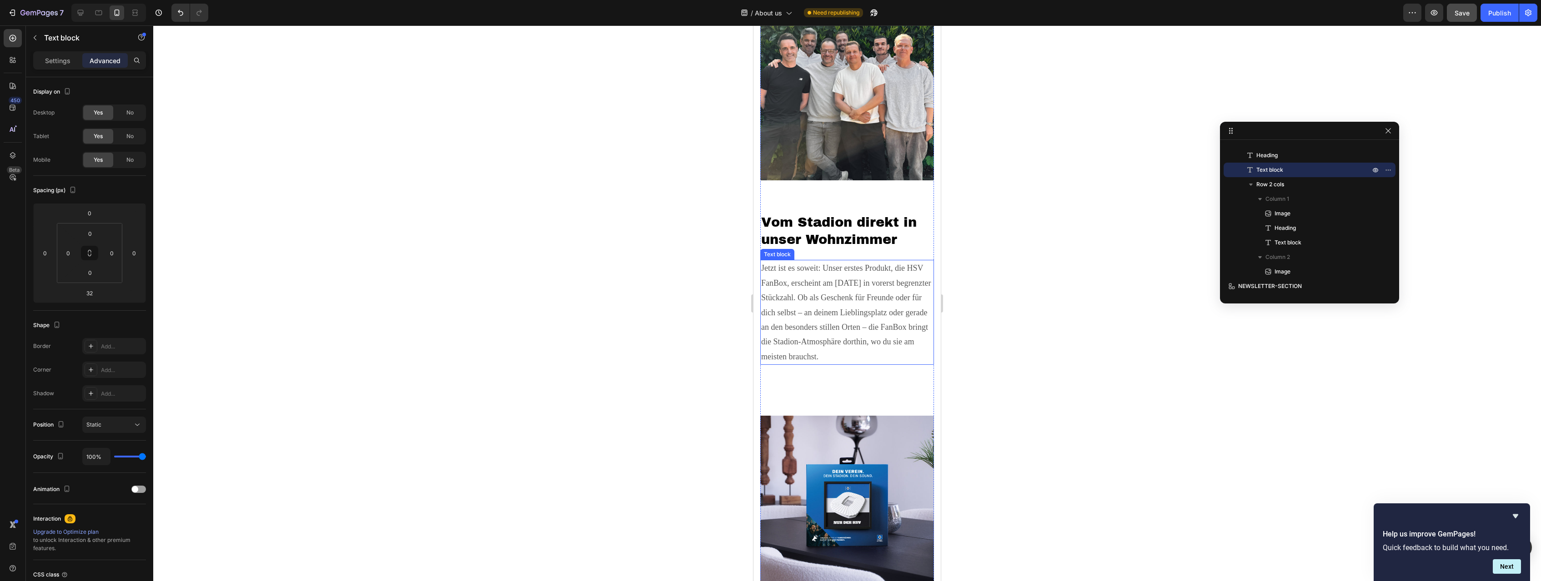
click at [825, 349] on p "Jetzt ist es soweit: Unser erstes Produkt, die HSV FanBox, erscheint am [DATE] …" at bounding box center [847, 312] width 172 height 103
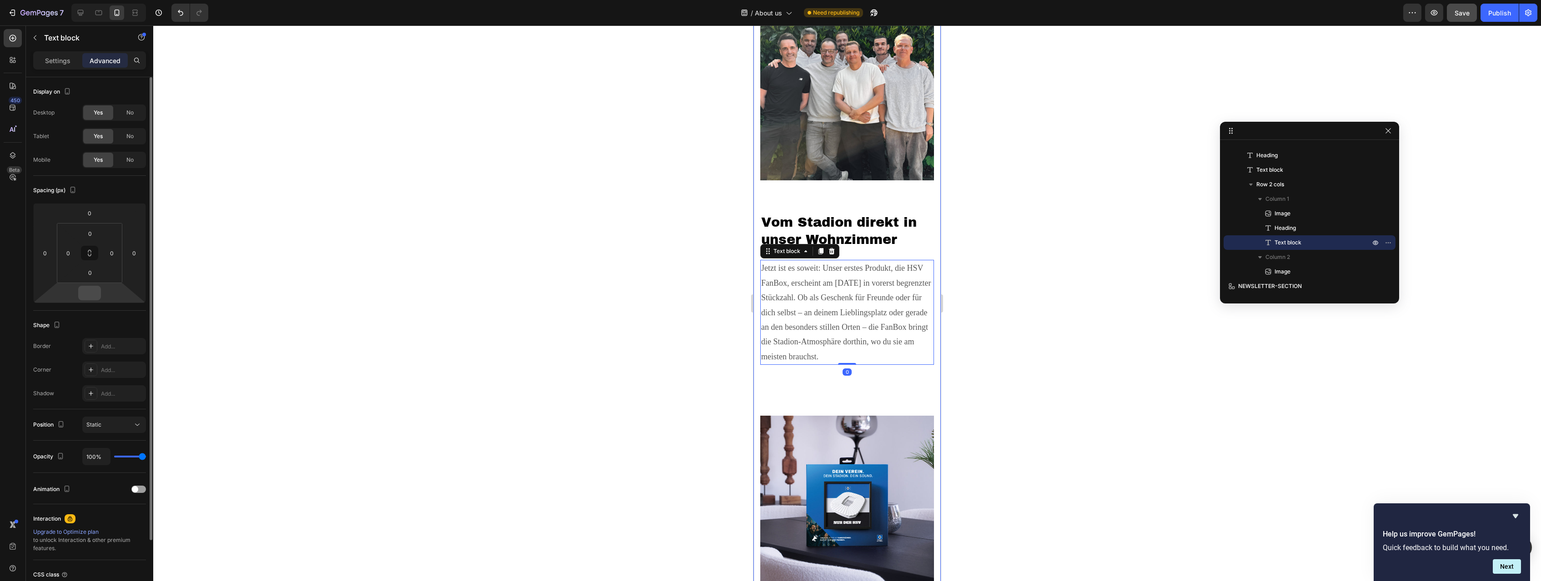
click at [85, 290] on input "number" at bounding box center [89, 293] width 18 height 14
type input "0"
click at [839, 406] on div "Image" at bounding box center [847, 477] width 174 height 225
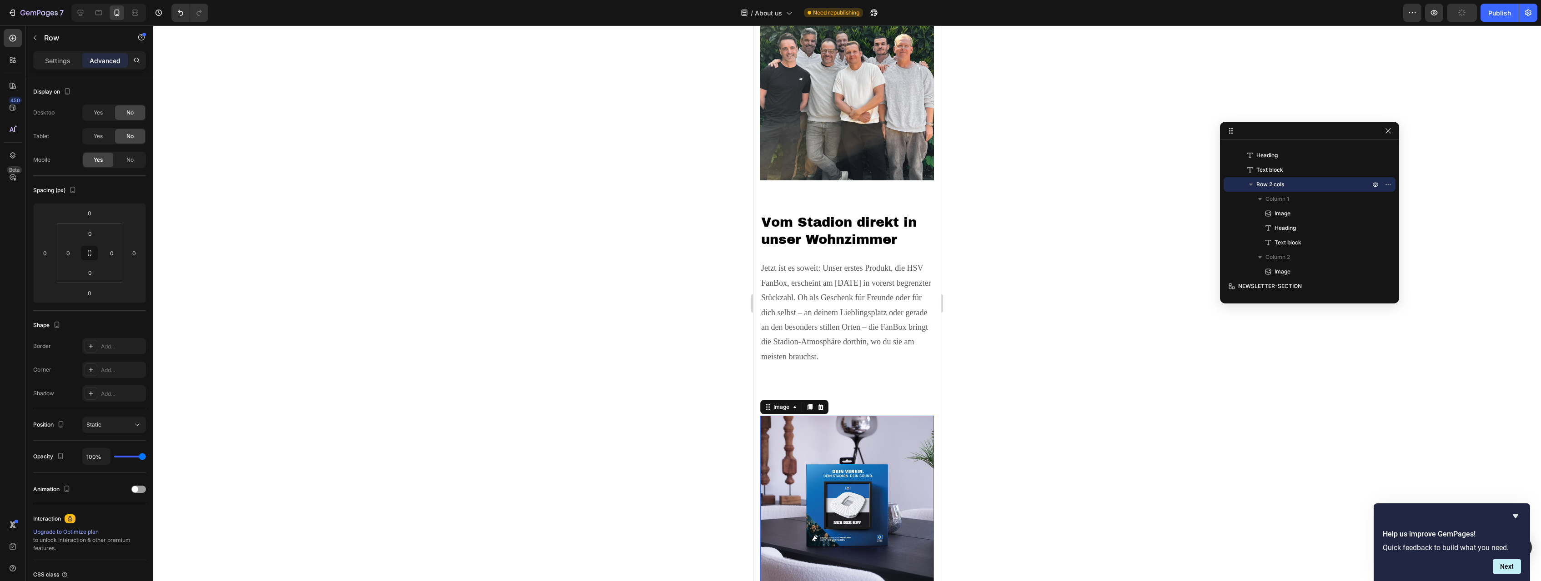
click at [828, 425] on img at bounding box center [847, 503] width 174 height 174
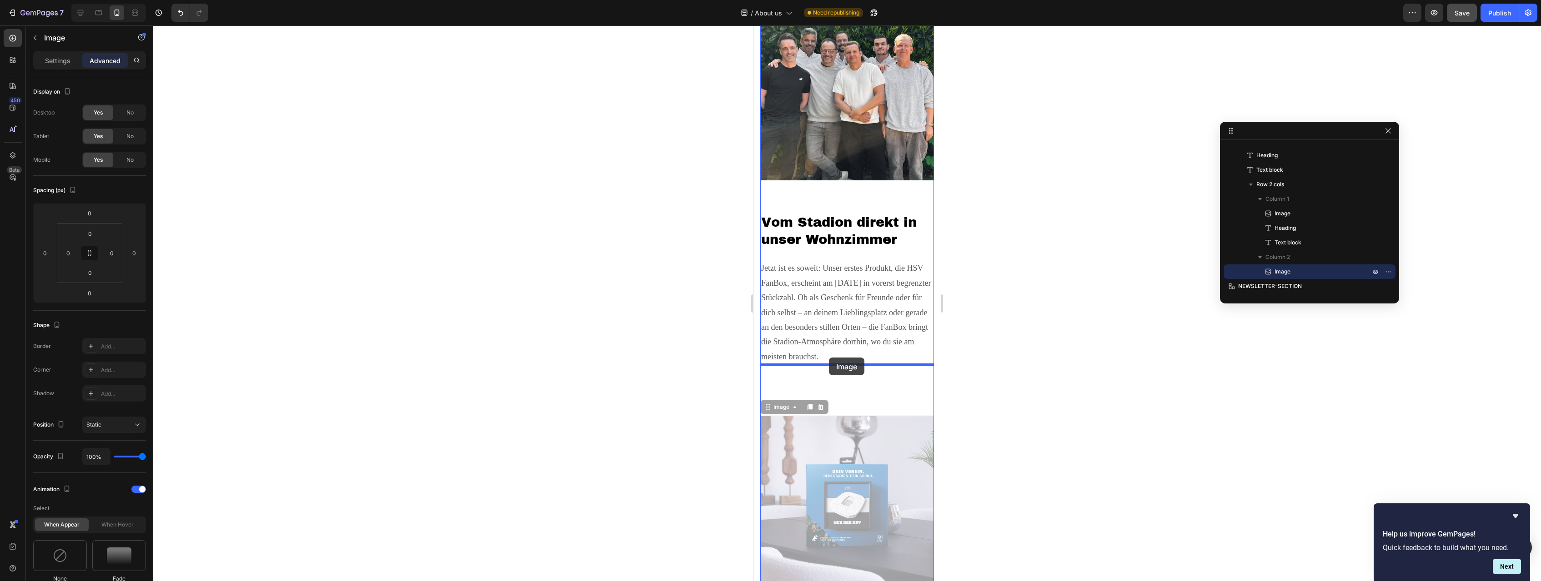
drag, startPoint x: 839, startPoint y: 460, endPoint x: 829, endPoint y: 360, distance: 100.6
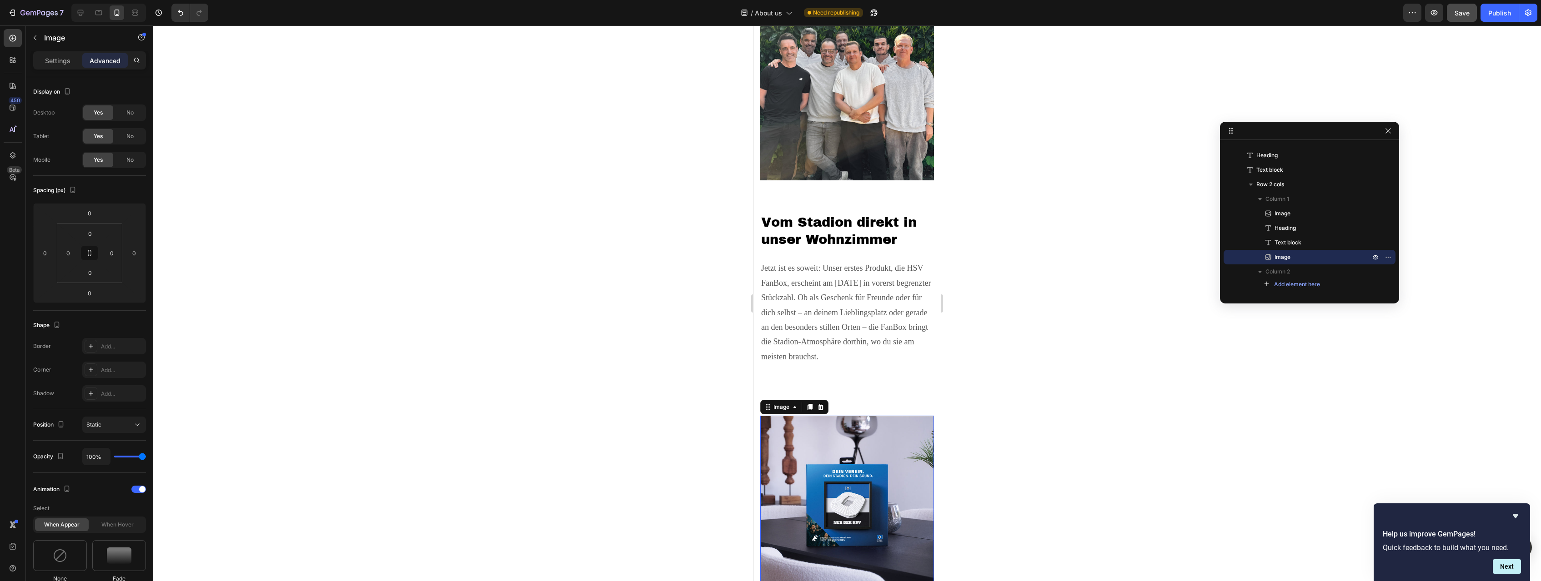
click at [884, 422] on img at bounding box center [847, 503] width 174 height 174
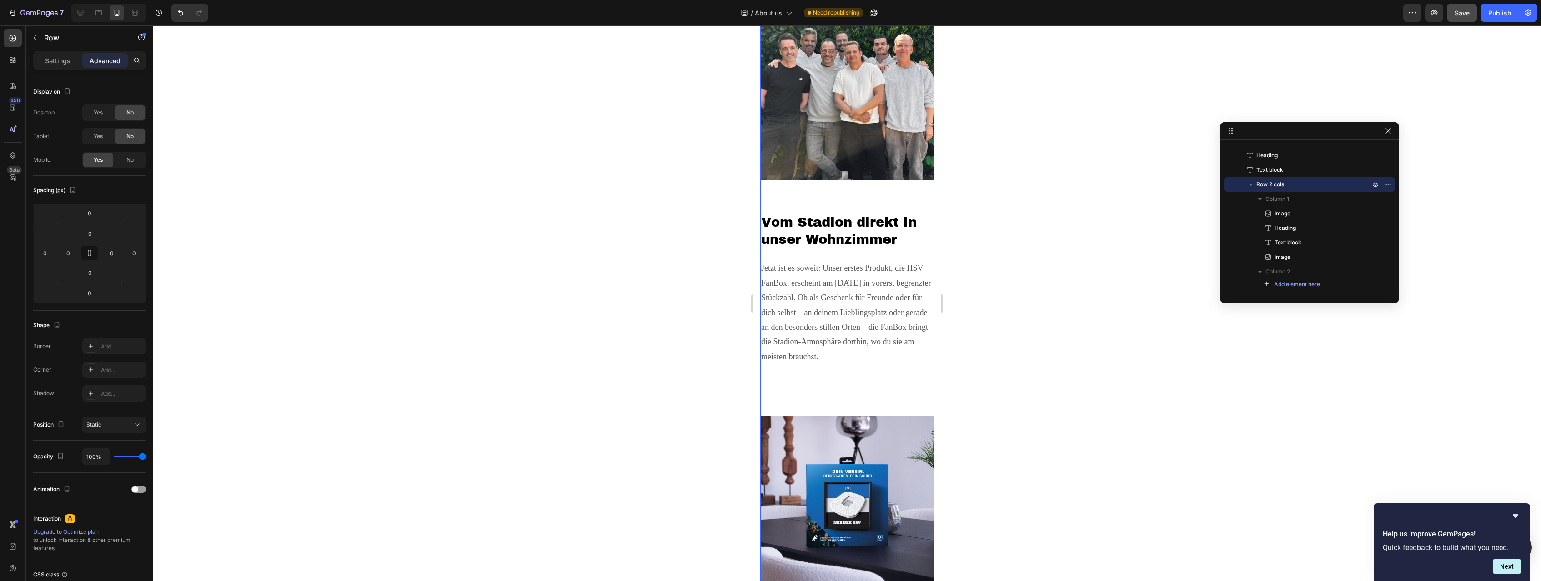
click at [865, 373] on div "Image Vom Stadion direkt in unser Wohnzimmer Heading Jetzt ist es soweit: Unser…" at bounding box center [847, 276] width 174 height 626
click at [788, 379] on div "Image Vom Stadion direkt in unser Wohnzimmer Heading Jetzt ist es soweit: Unser…" at bounding box center [847, 276] width 174 height 626
click at [800, 335] on p "Jetzt ist es soweit: Unser erstes Produkt, die HSV FanBox, erscheint am [DATE] …" at bounding box center [847, 312] width 172 height 103
click at [782, 394] on div "Image Vom Stadion direkt in unser Wohnzimmer Heading Jetzt ist es soweit: Unser…" at bounding box center [847, 276] width 174 height 626
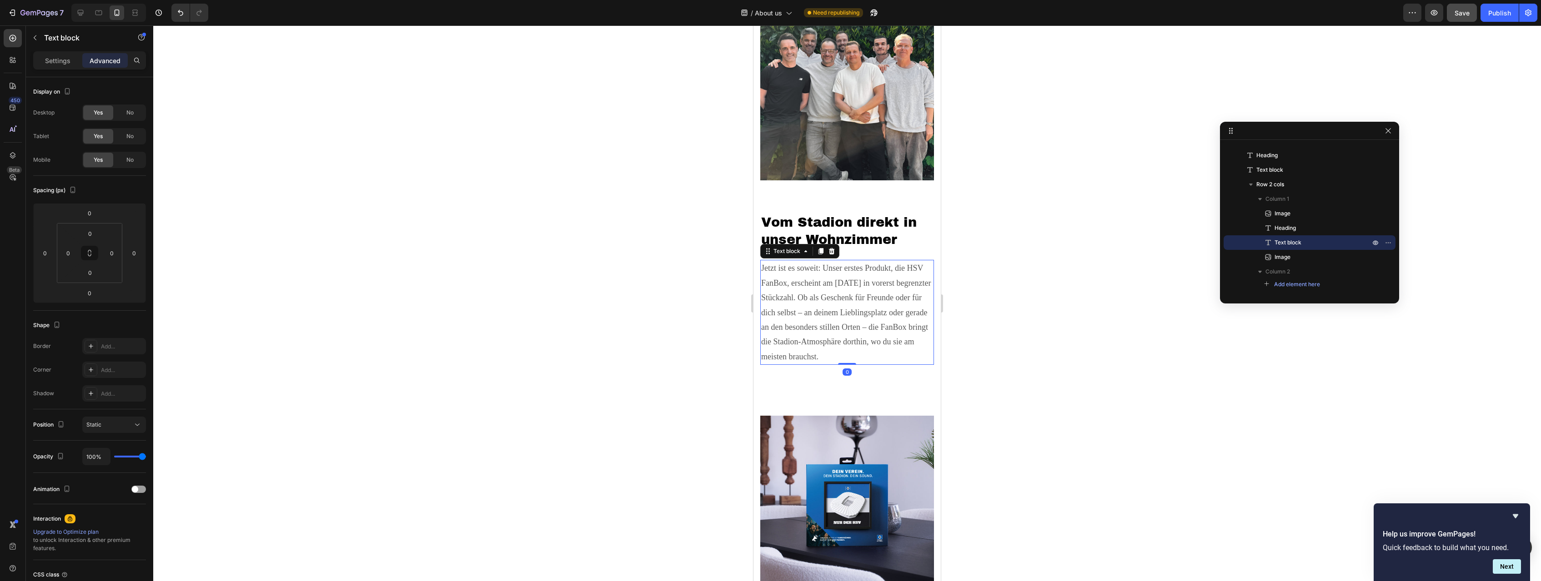
click at [785, 350] on p "Jetzt ist es soweit: Unser erstes Produkt, die HSV FanBox, erscheint am [DATE] …" at bounding box center [847, 312] width 172 height 103
click at [1079, 381] on div at bounding box center [847, 303] width 1388 height 556
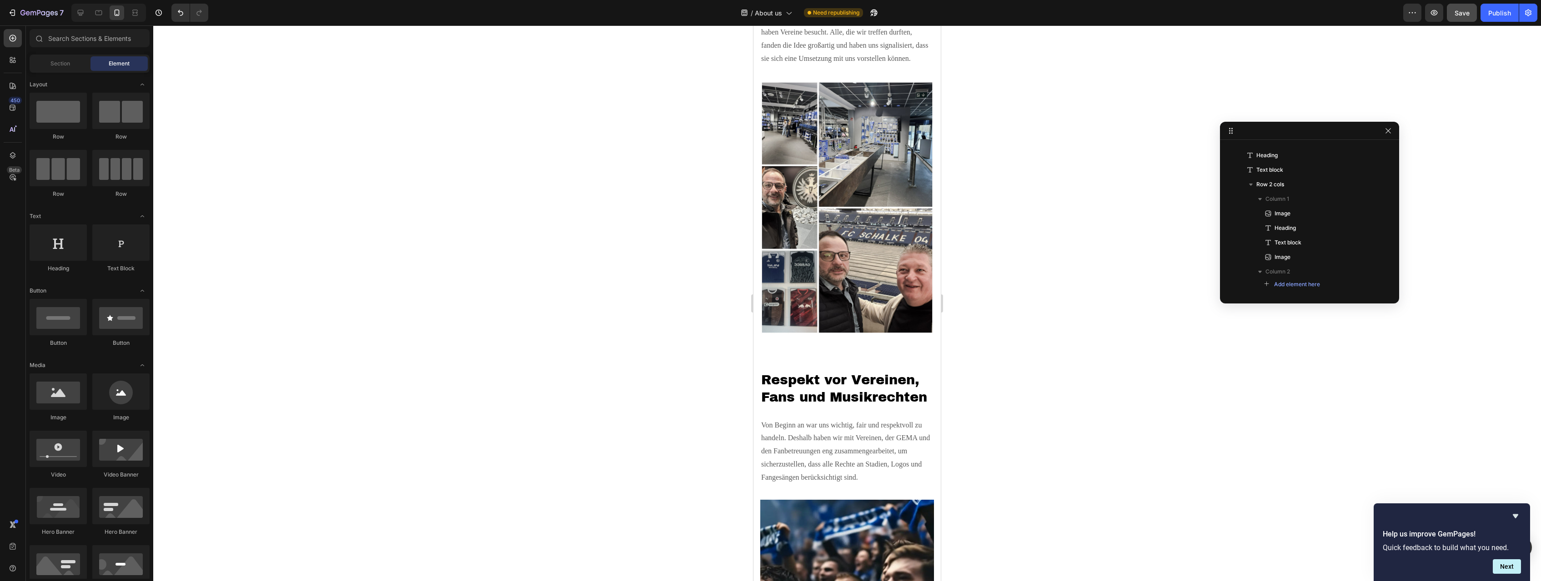
scroll to position [1412, 0]
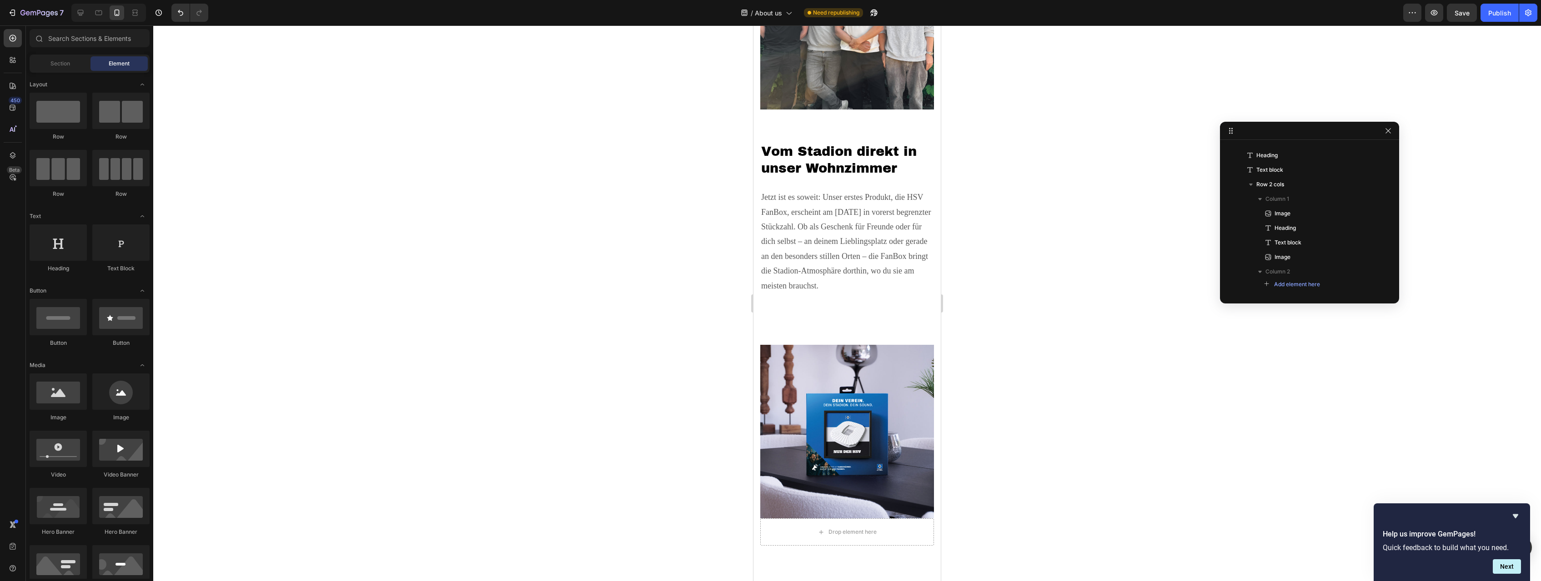
scroll to position [2618, 0]
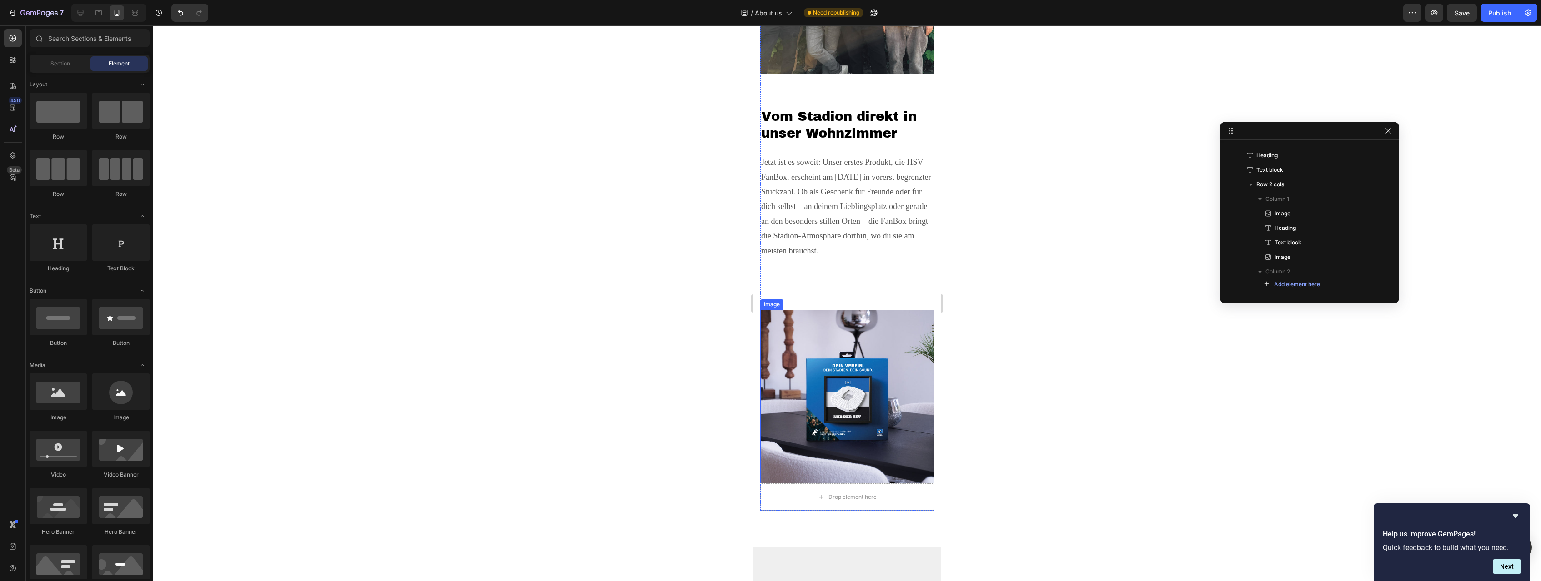
click at [818, 350] on img at bounding box center [847, 397] width 174 height 174
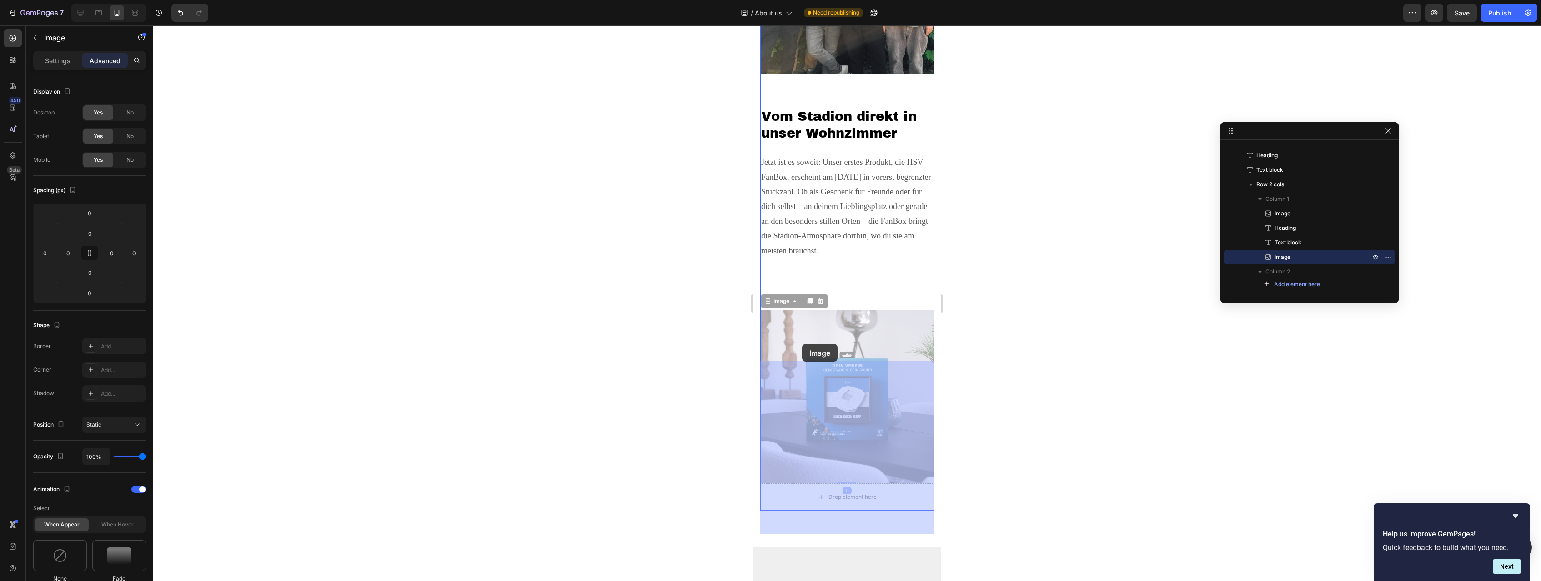
drag, startPoint x: 764, startPoint y: 301, endPoint x: 802, endPoint y: 344, distance: 57.4
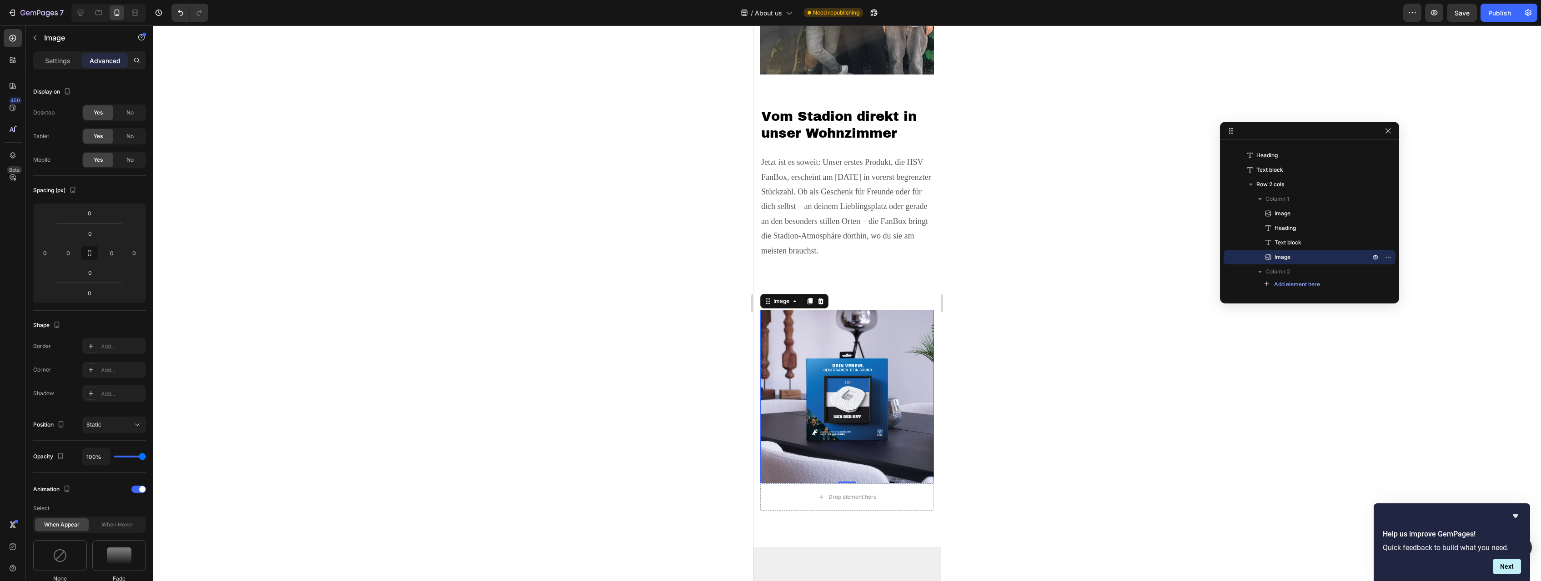
click at [1004, 349] on div at bounding box center [847, 303] width 1388 height 556
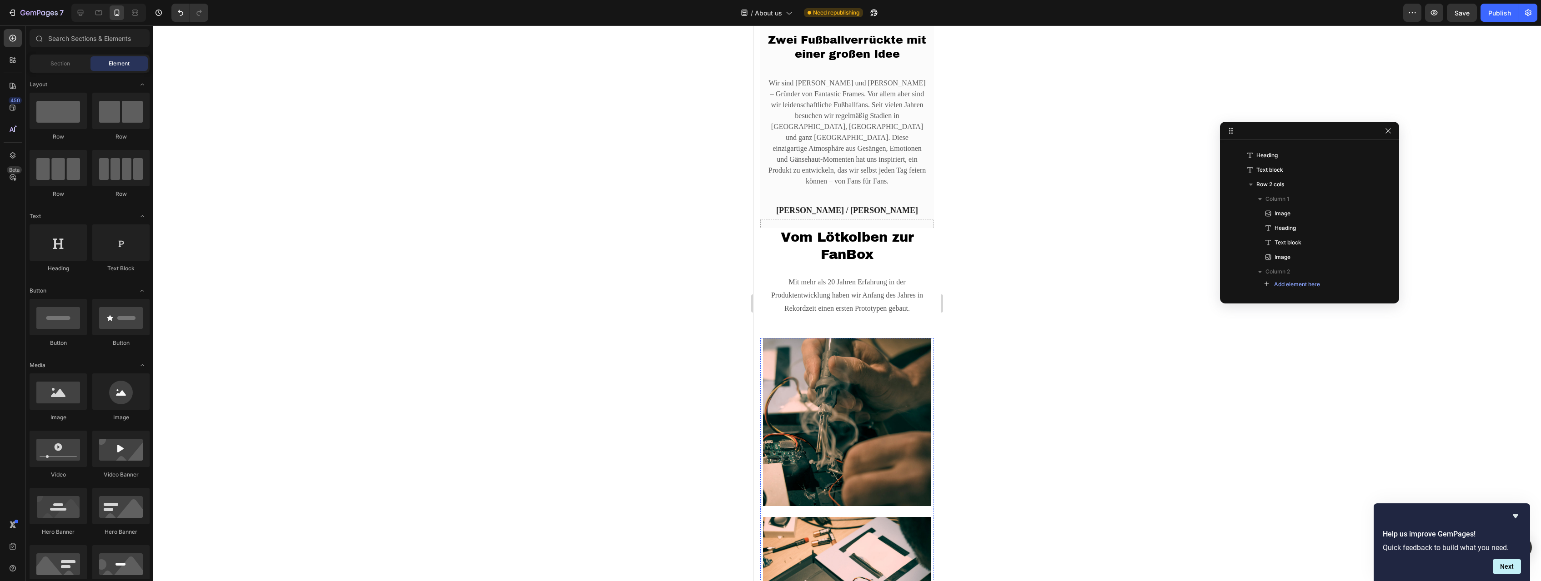
scroll to position [66, 0]
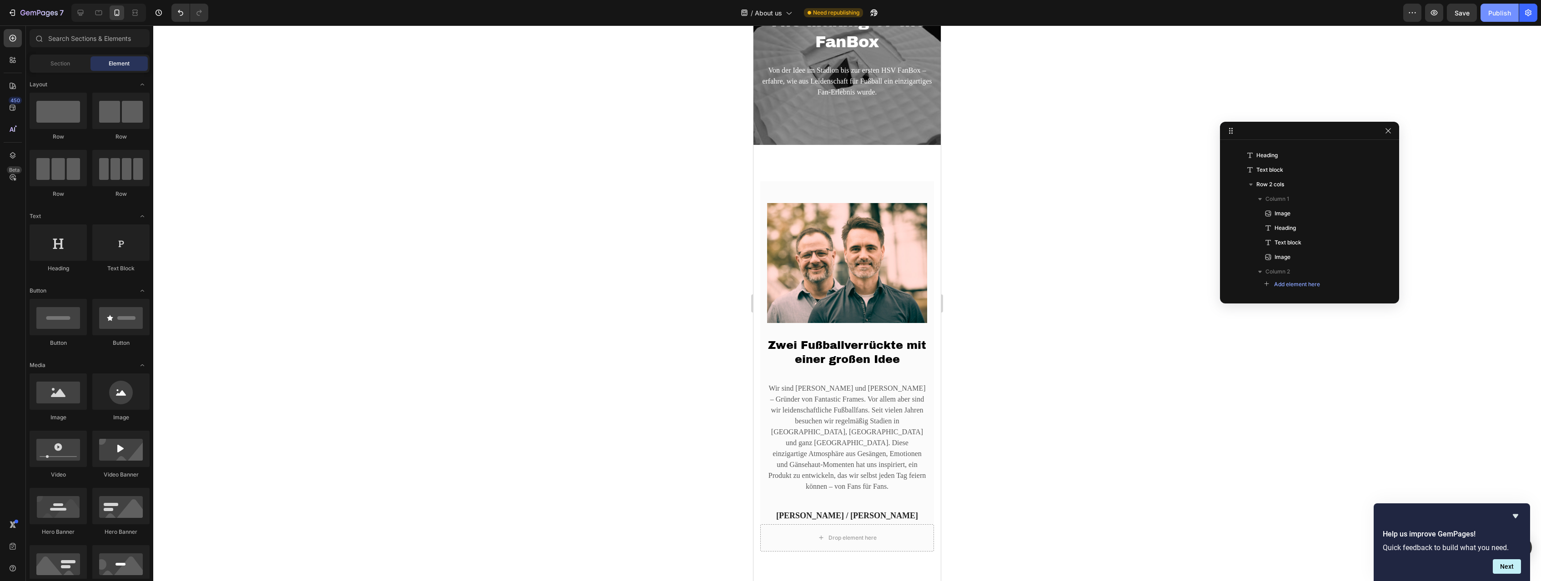
click at [1493, 10] on div "Publish" at bounding box center [1499, 13] width 23 height 10
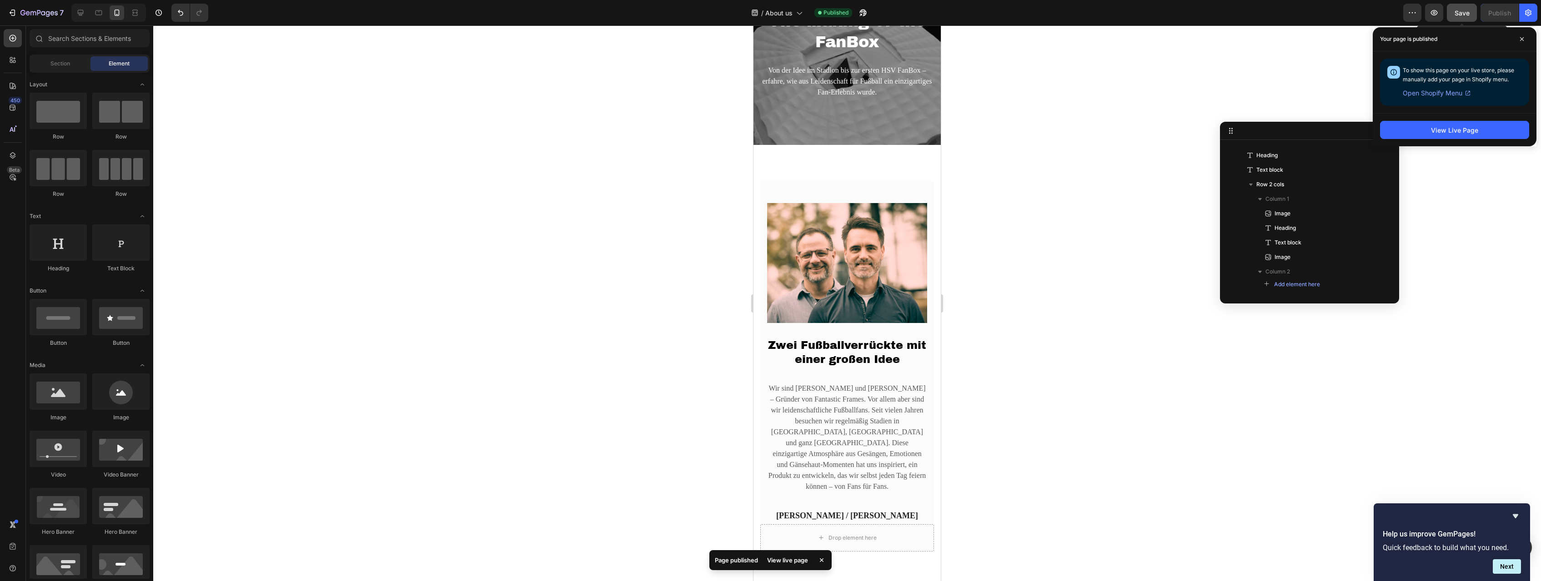
click at [1466, 12] on span "Save" at bounding box center [1461, 13] width 15 height 8
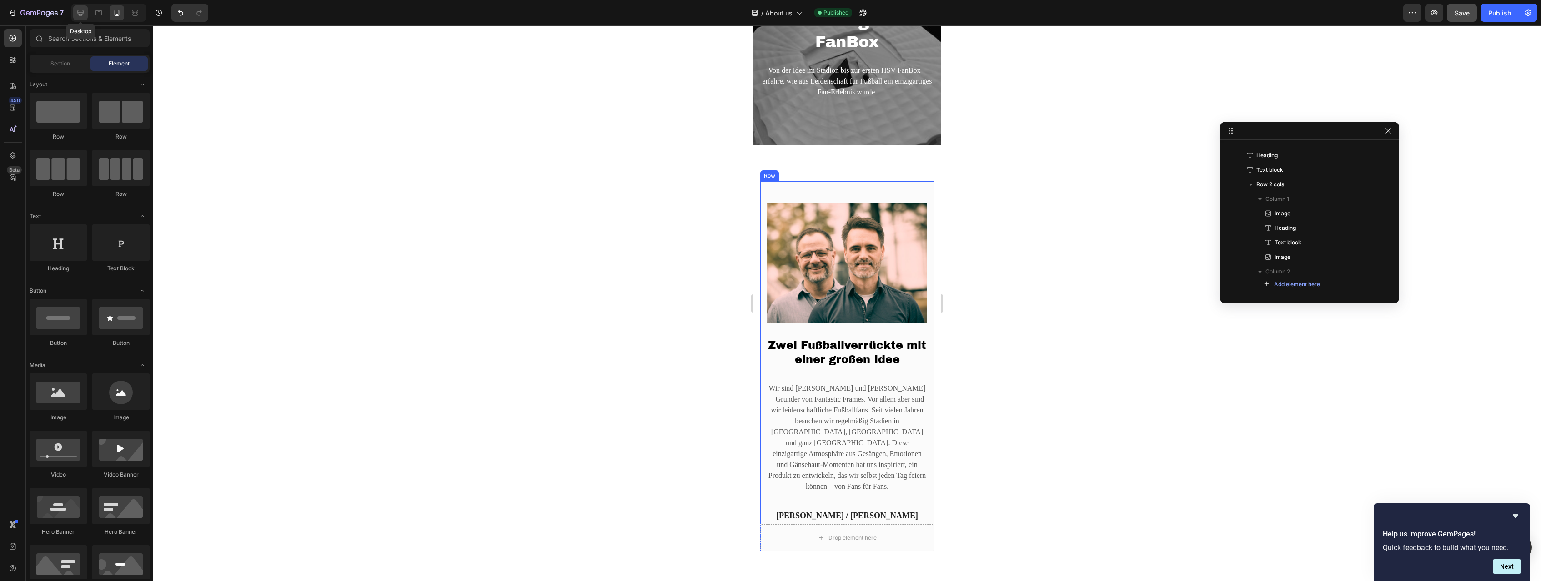
click at [86, 7] on div at bounding box center [80, 12] width 15 height 15
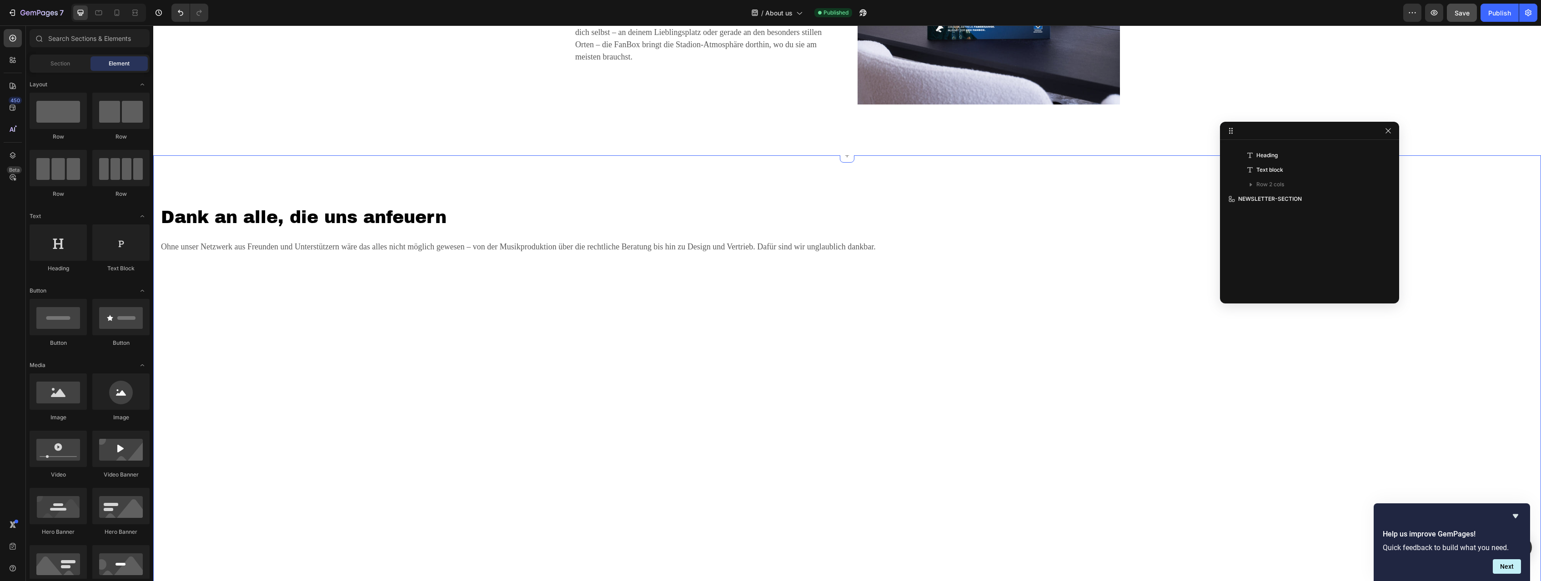
scroll to position [2199, 0]
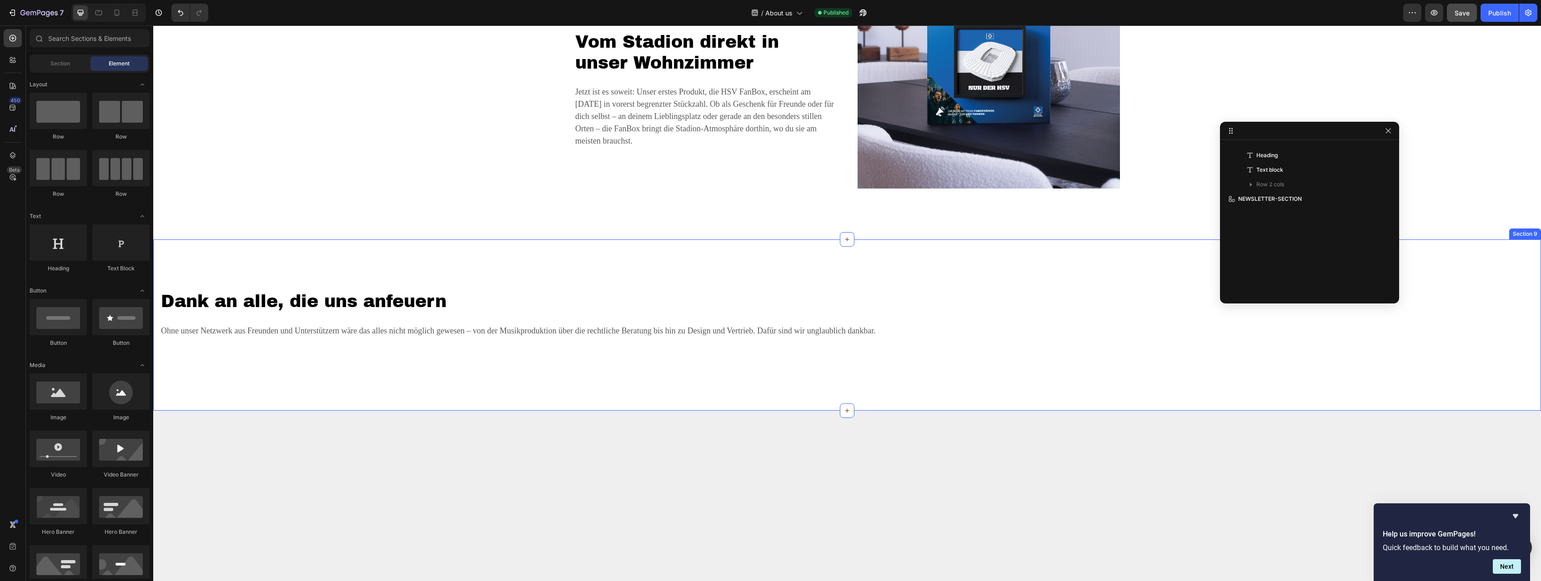
click at [566, 276] on div "Dank an alle, die uns anfeuern Heading Ohne unser Netzwerk aus Freunden und Unt…" at bounding box center [847, 325] width 1388 height 171
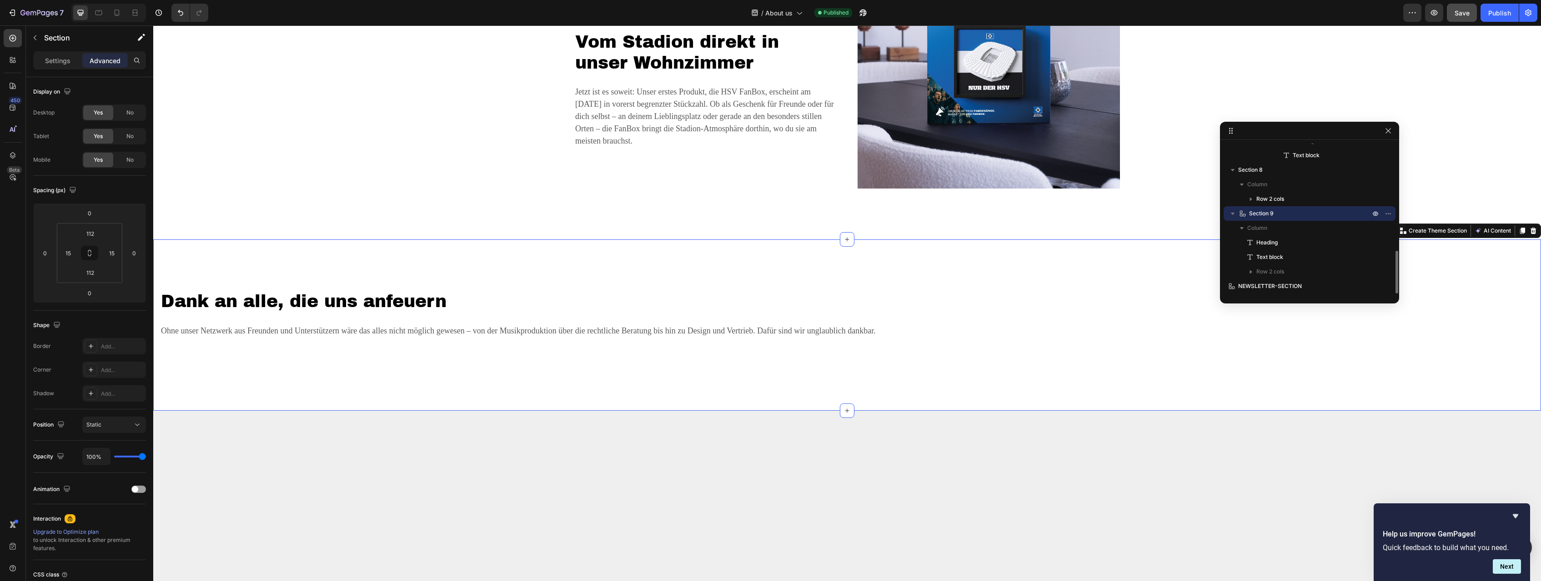
scroll to position [374, 0]
click at [119, 17] on icon at bounding box center [116, 12] width 9 height 9
type input "80"
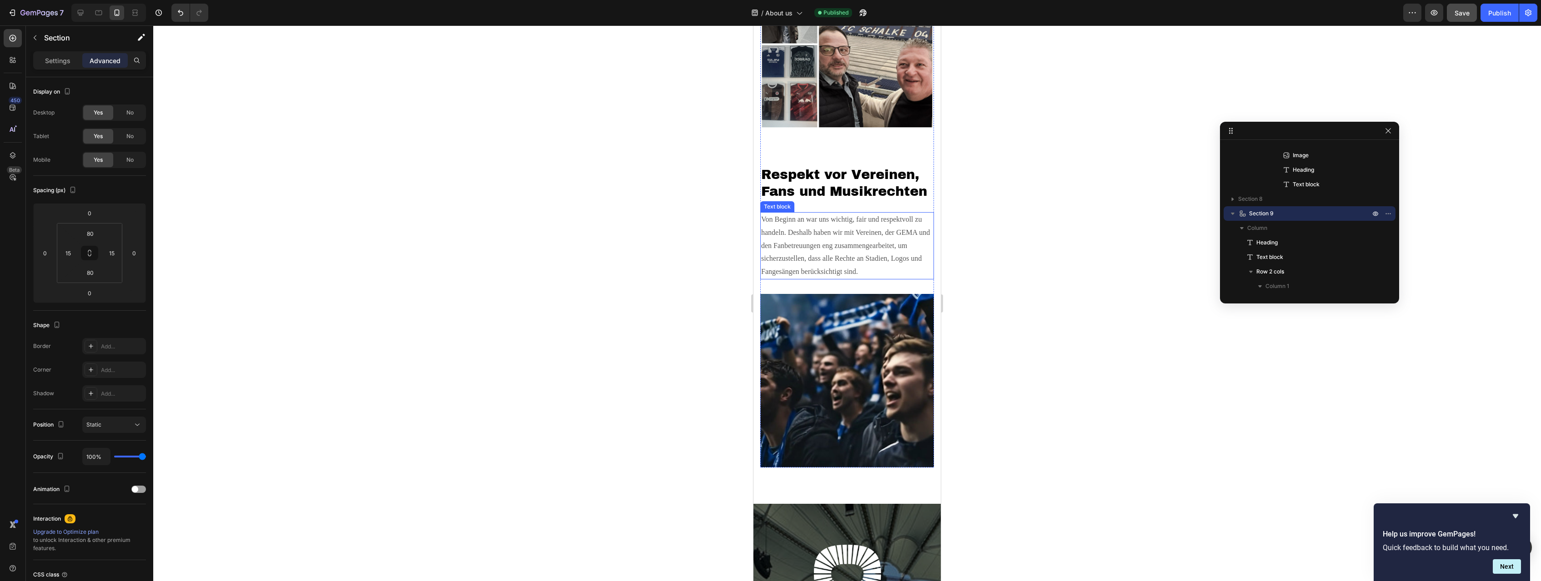
scroll to position [1336, 0]
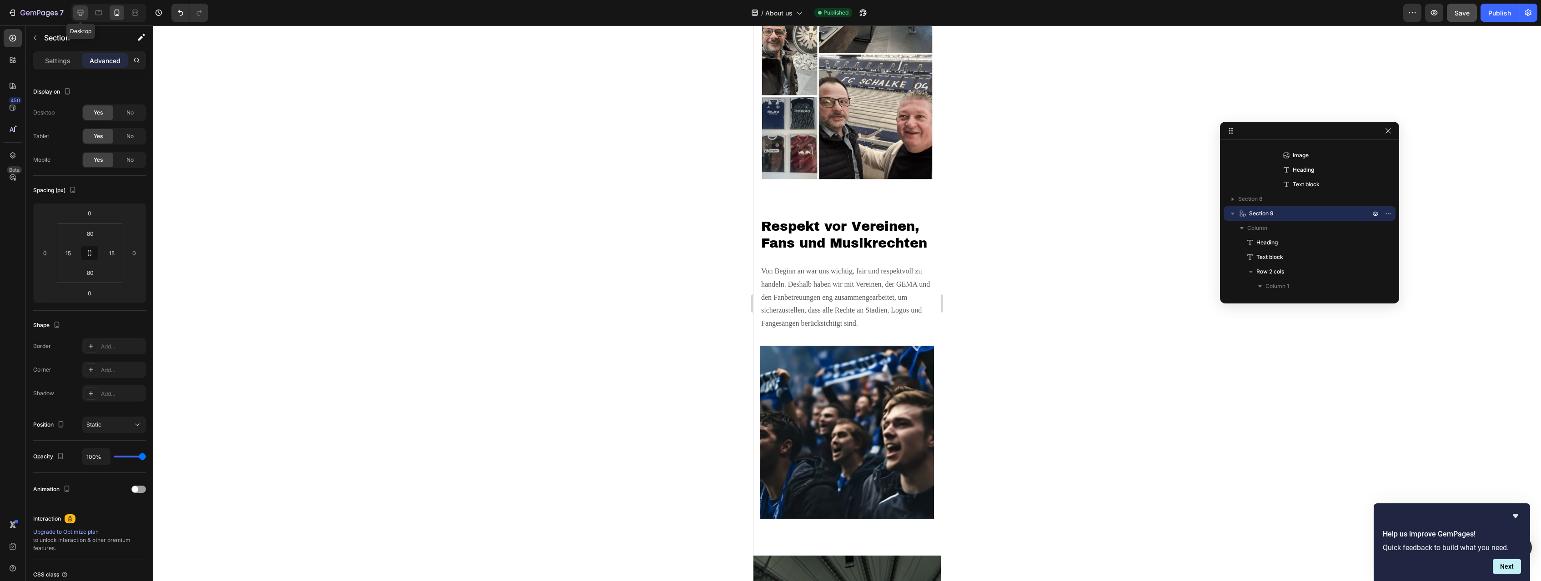
click at [86, 13] on div at bounding box center [80, 12] width 15 height 15
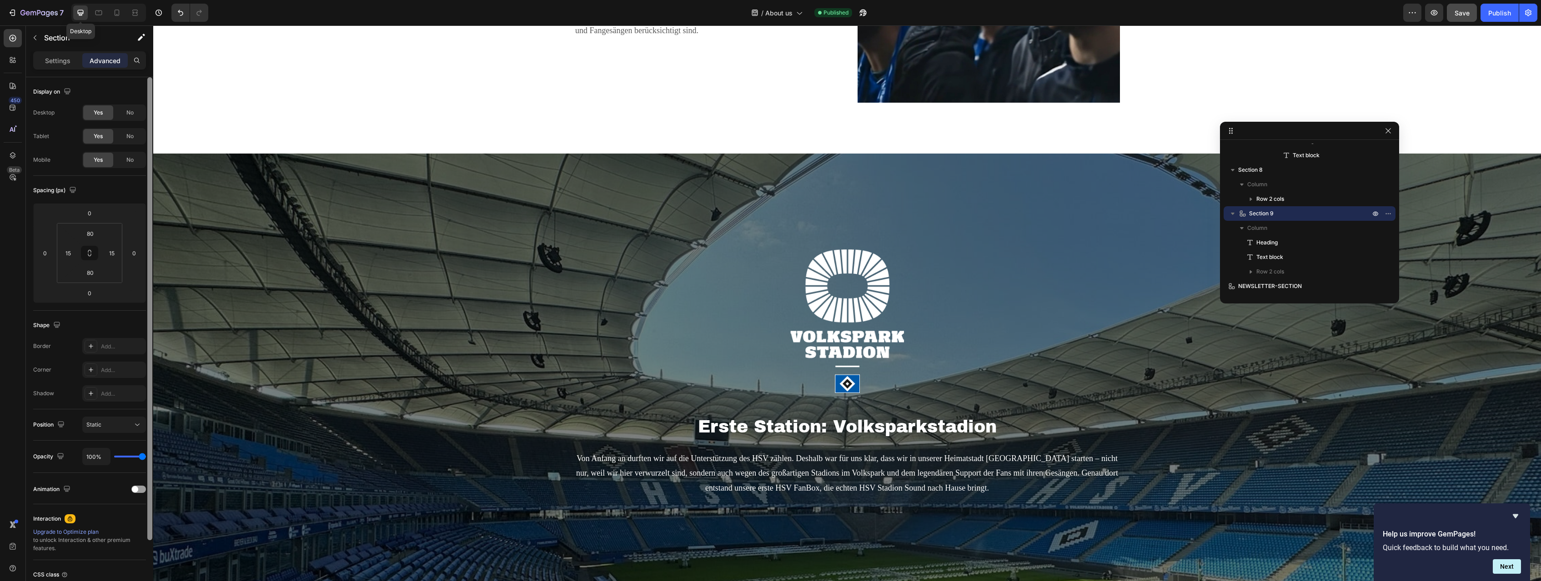
type input "112"
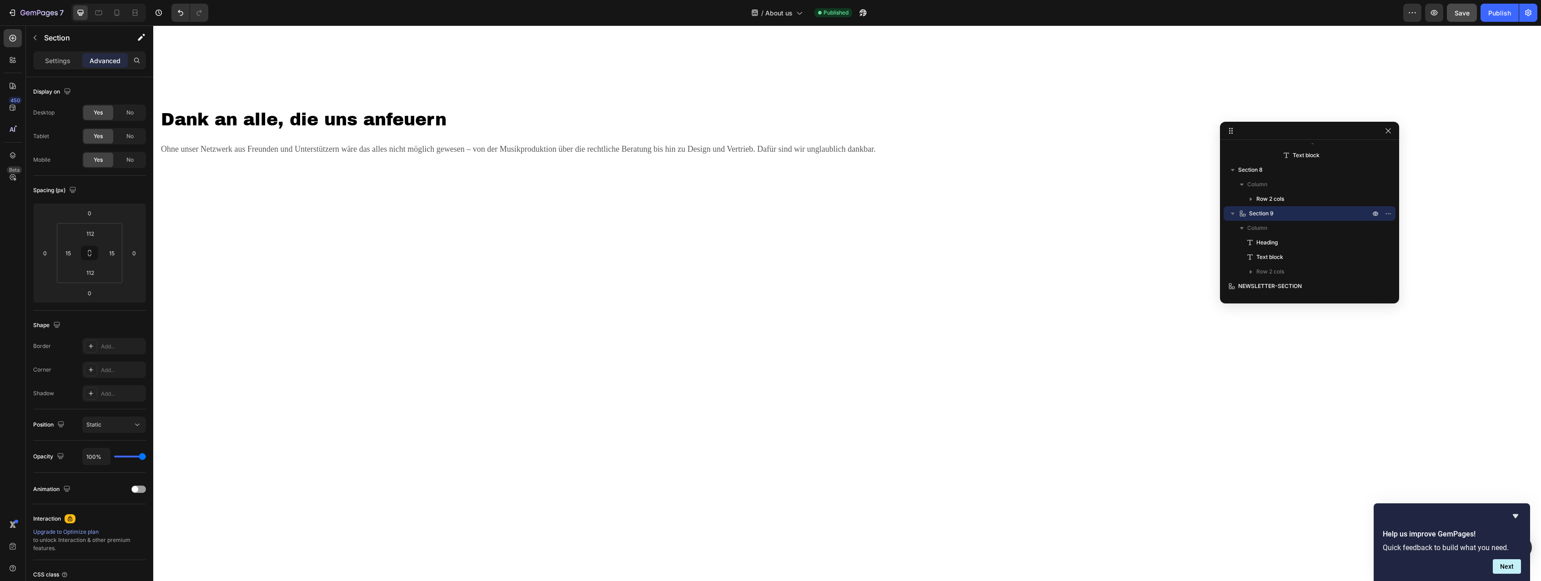
scroll to position [2349, 0]
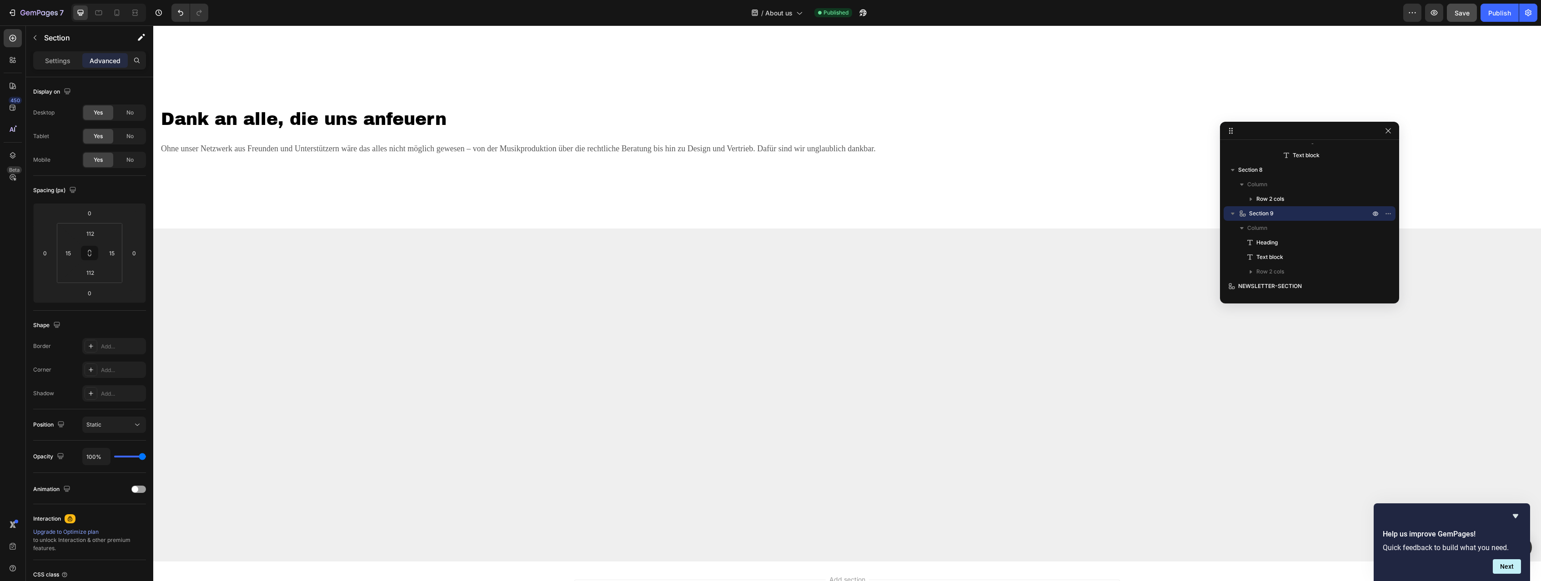
click at [553, 100] on div "Dank an alle, die uns anfeuern Heading Ohne unser Netzwerk aus Freunden und Unt…" at bounding box center [847, 142] width 1388 height 171
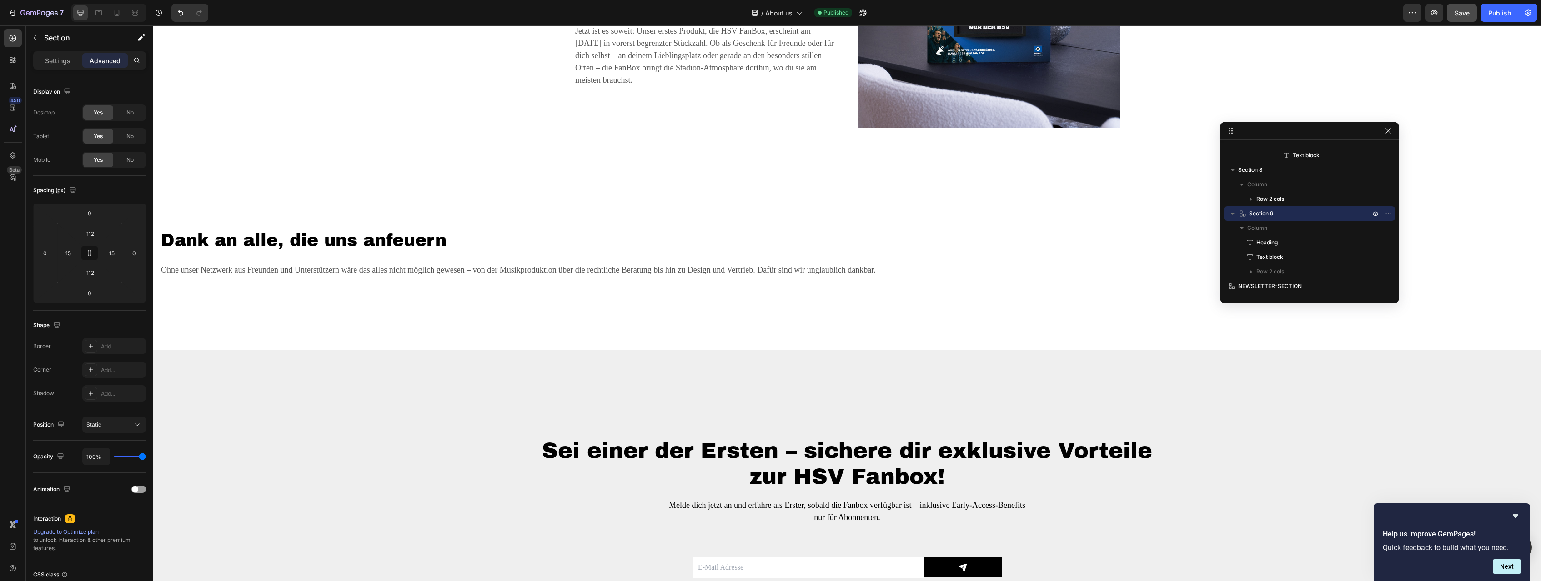
scroll to position [2209, 0]
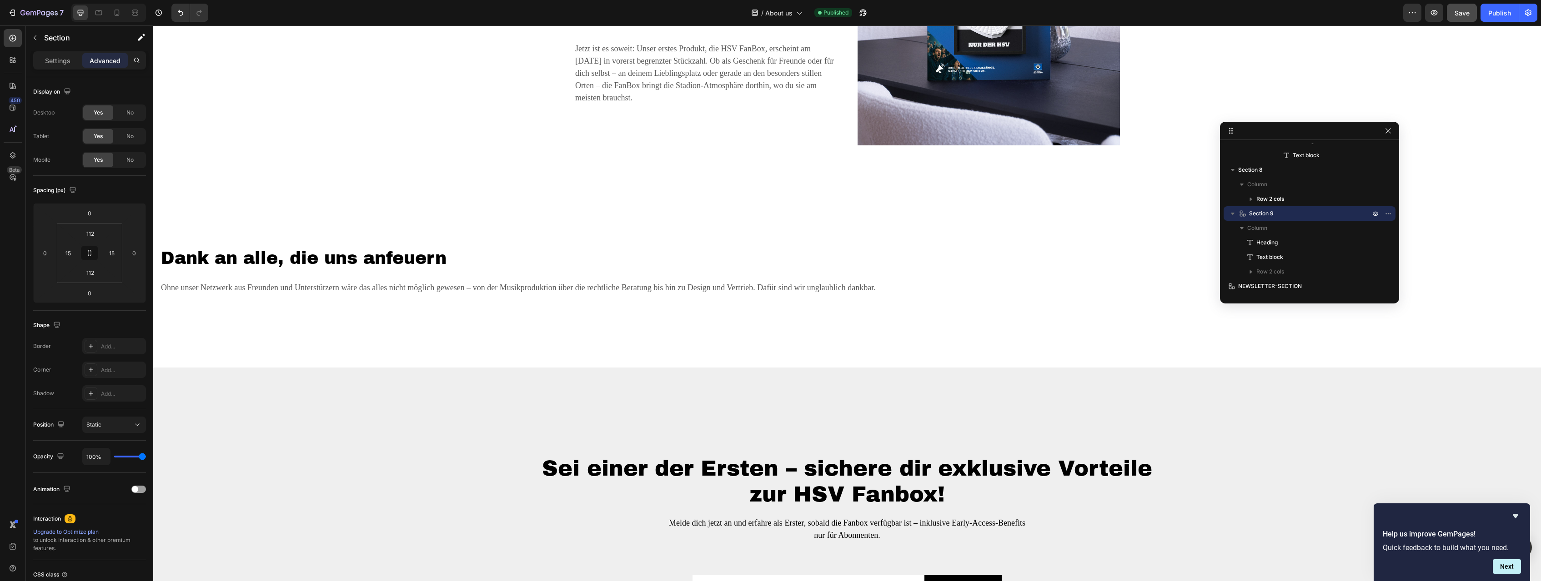
click at [511, 330] on div "Dank an alle, die uns anfeuern Heading Ohne unser Netzwerk aus Freunden und Unt…" at bounding box center [847, 281] width 1388 height 171
click at [726, 219] on div "Dank an alle, die uns anfeuern Heading Ohne unser Netzwerk aus Freunden und Unt…" at bounding box center [847, 281] width 1388 height 171
click at [759, 242] on div "Dank an alle, die uns anfeuern Heading Ohne unser Netzwerk aus Freunden und Unt…" at bounding box center [847, 281] width 1388 height 171
click at [536, 196] on div "Dank an alle, die uns anfeuern Heading Ohne unser Netzwerk aus Freunden und Unt…" at bounding box center [847, 281] width 1388 height 171
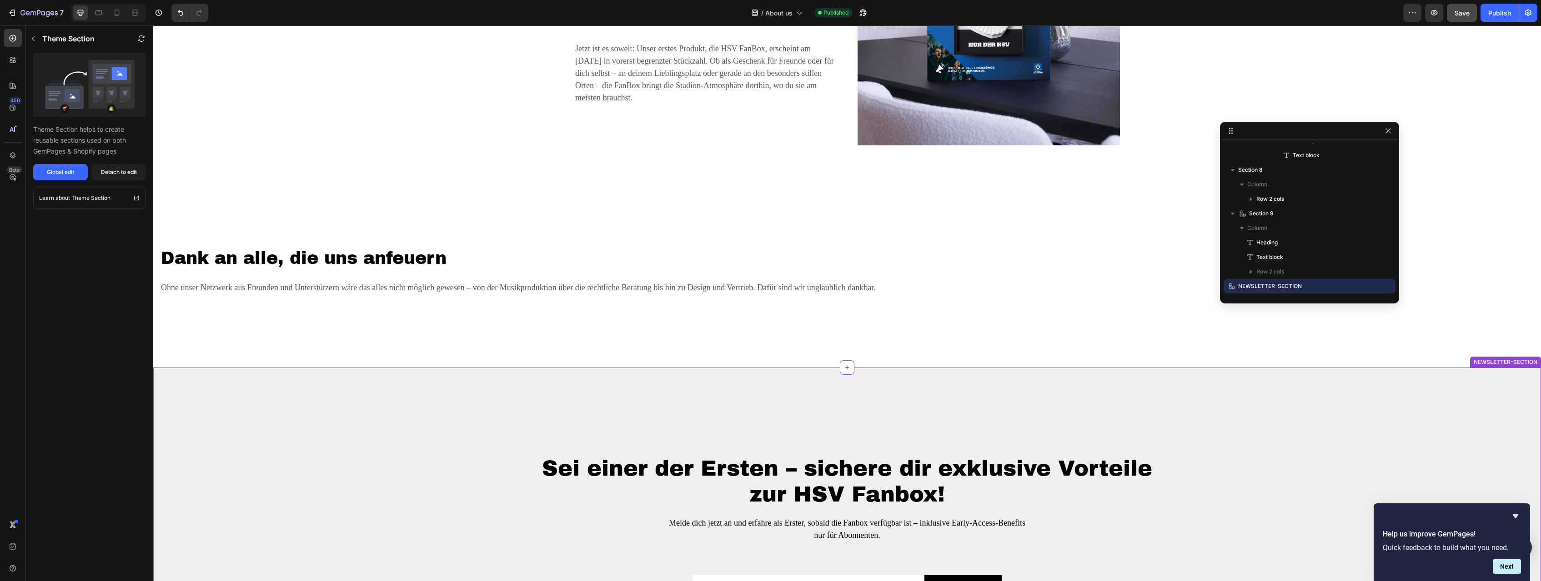
click at [667, 368] on div "Sei einer der Ersten – sichere dir exklusive Vorteile zur HSV Fanbox! Heading M…" at bounding box center [847, 568] width 1388 height 401
click at [730, 326] on div "Dank an alle, die uns anfeuern Heading Ohne unser Netzwerk aus Freunden und Unt…" at bounding box center [847, 281] width 1388 height 171
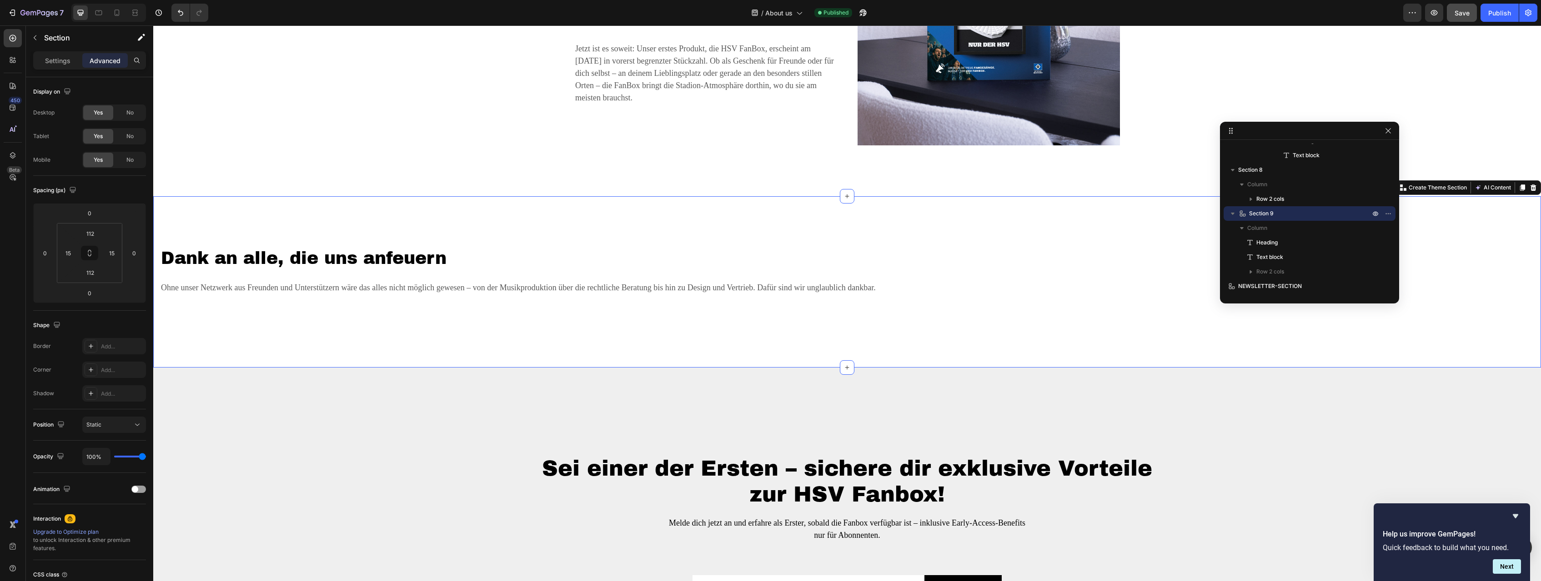
scroll to position [301, 0]
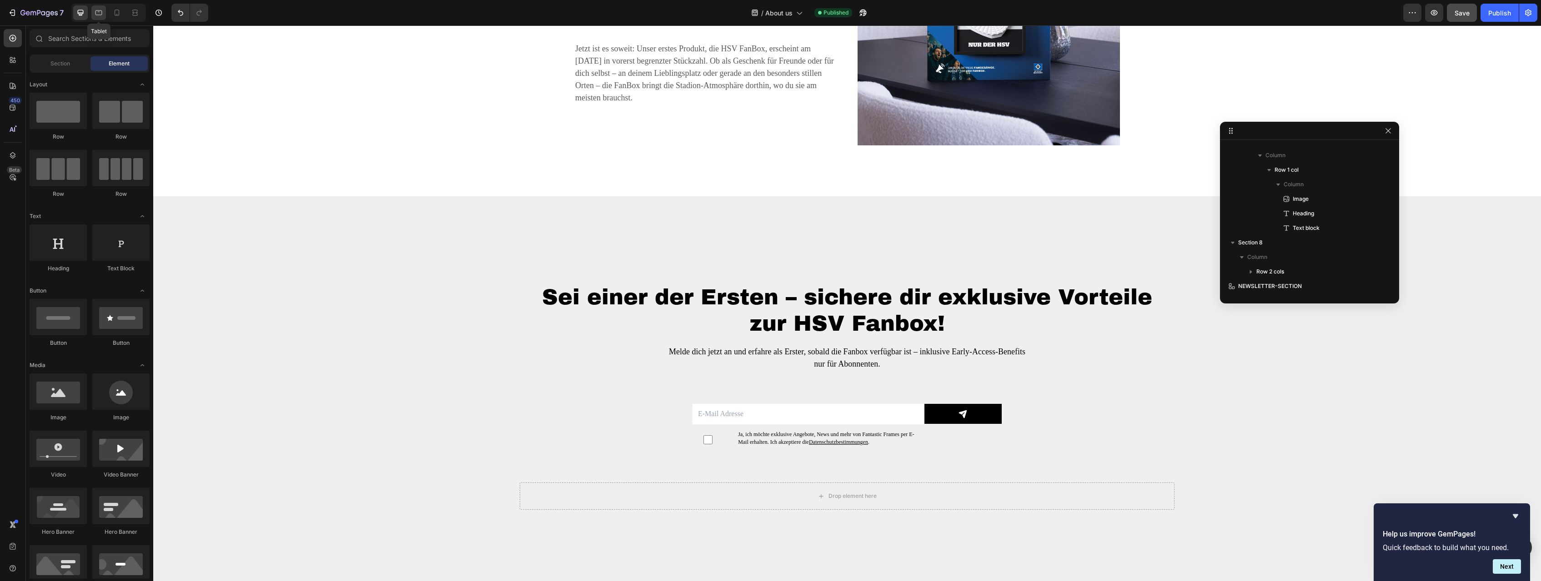
click at [103, 15] on div at bounding box center [98, 12] width 15 height 15
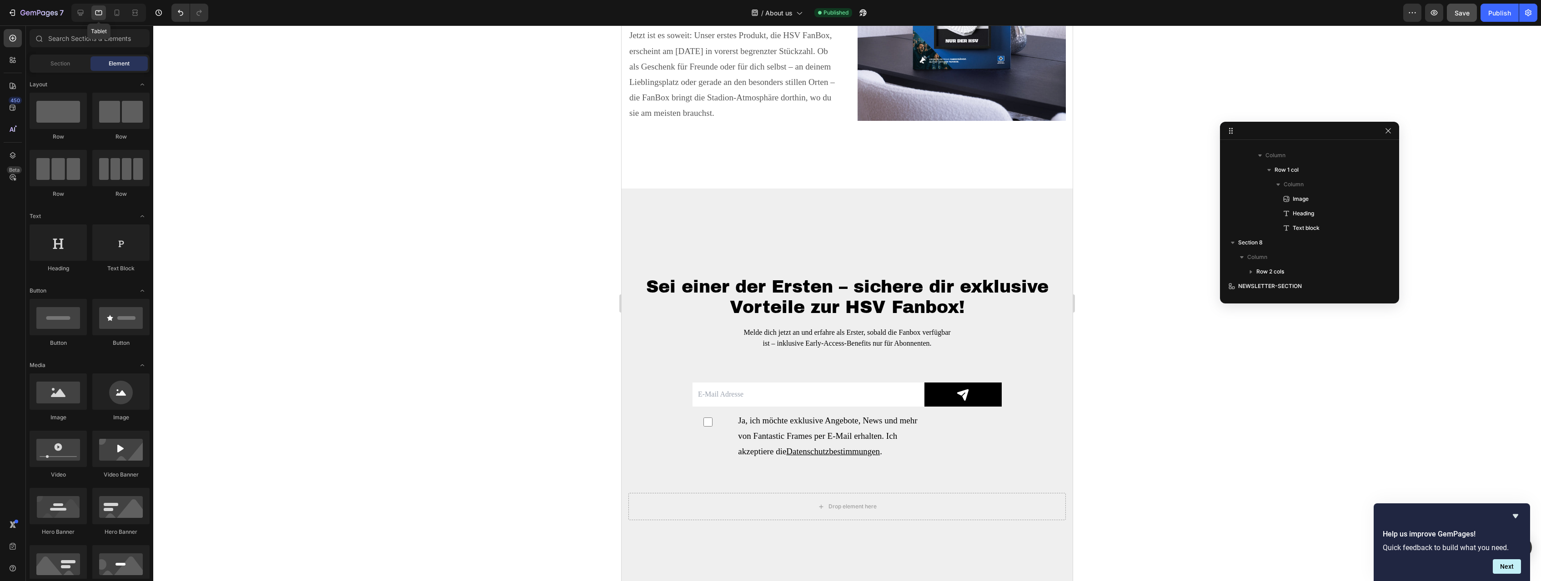
scroll to position [2202, 0]
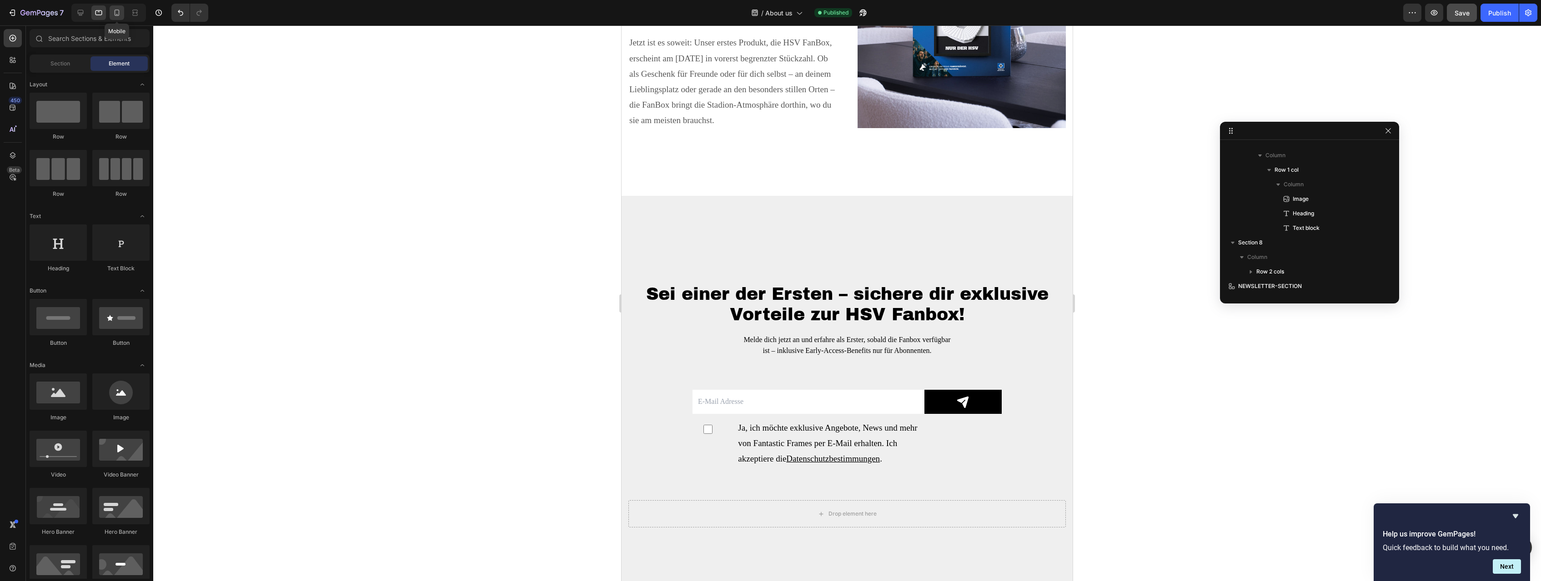
click at [116, 9] on icon at bounding box center [116, 12] width 9 height 9
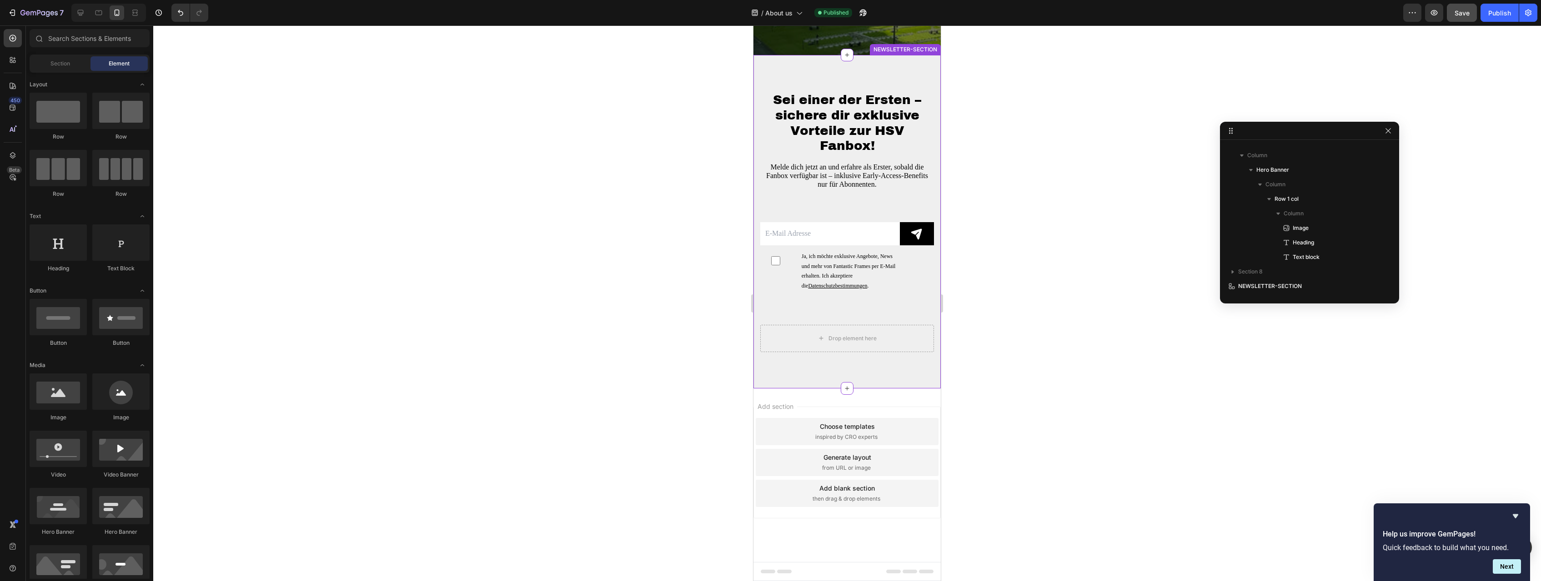
scroll to position [2017, 0]
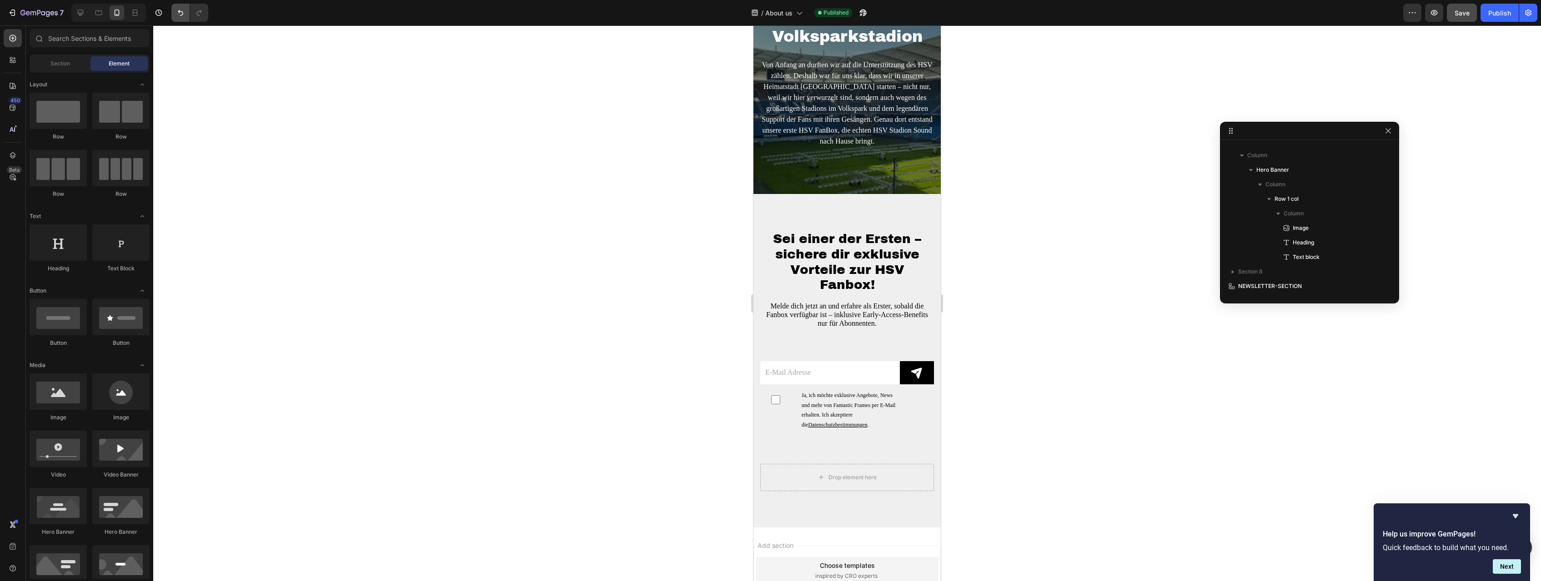
click at [173, 14] on button "Undo/Redo" at bounding box center [180, 13] width 18 height 18
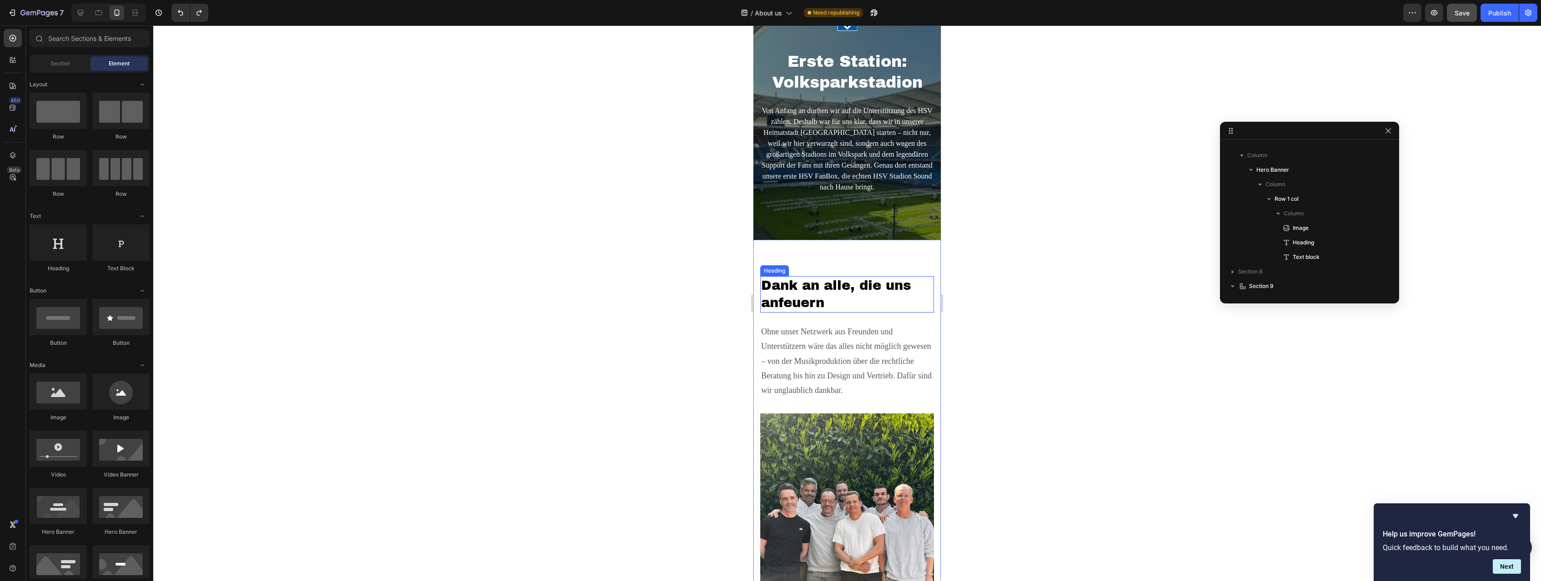
scroll to position [1971, 0]
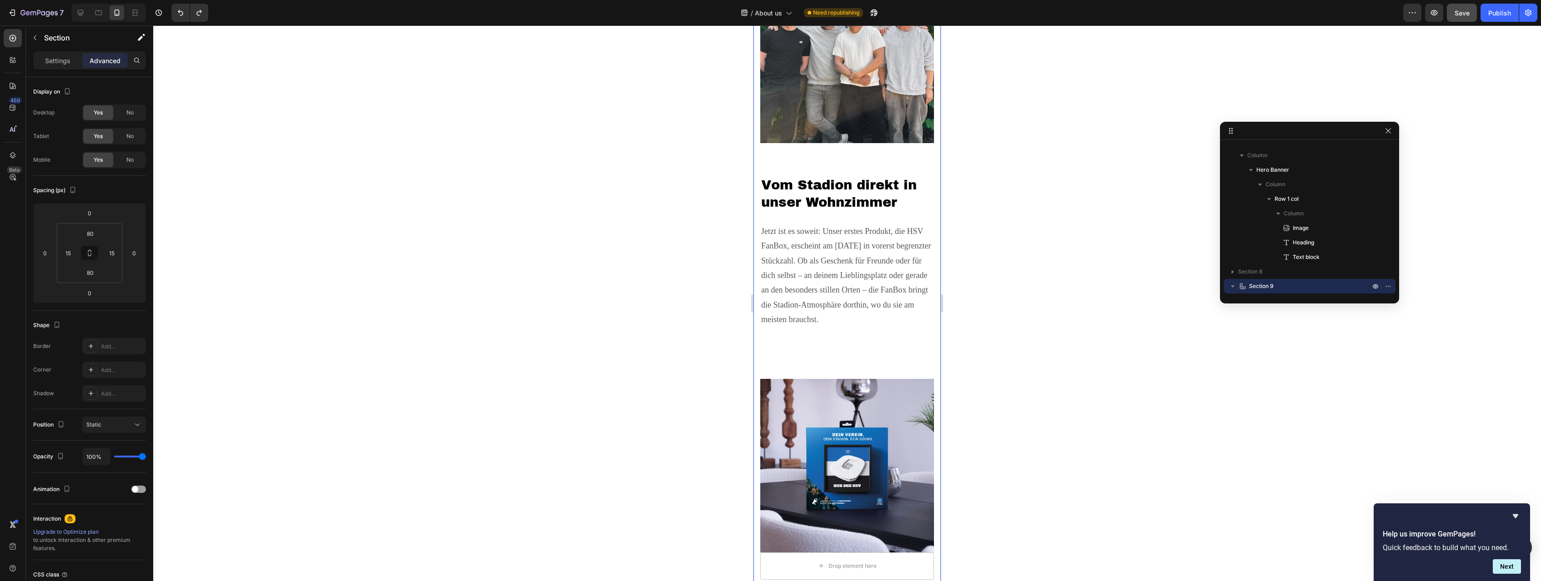
scroll to position [2574, 0]
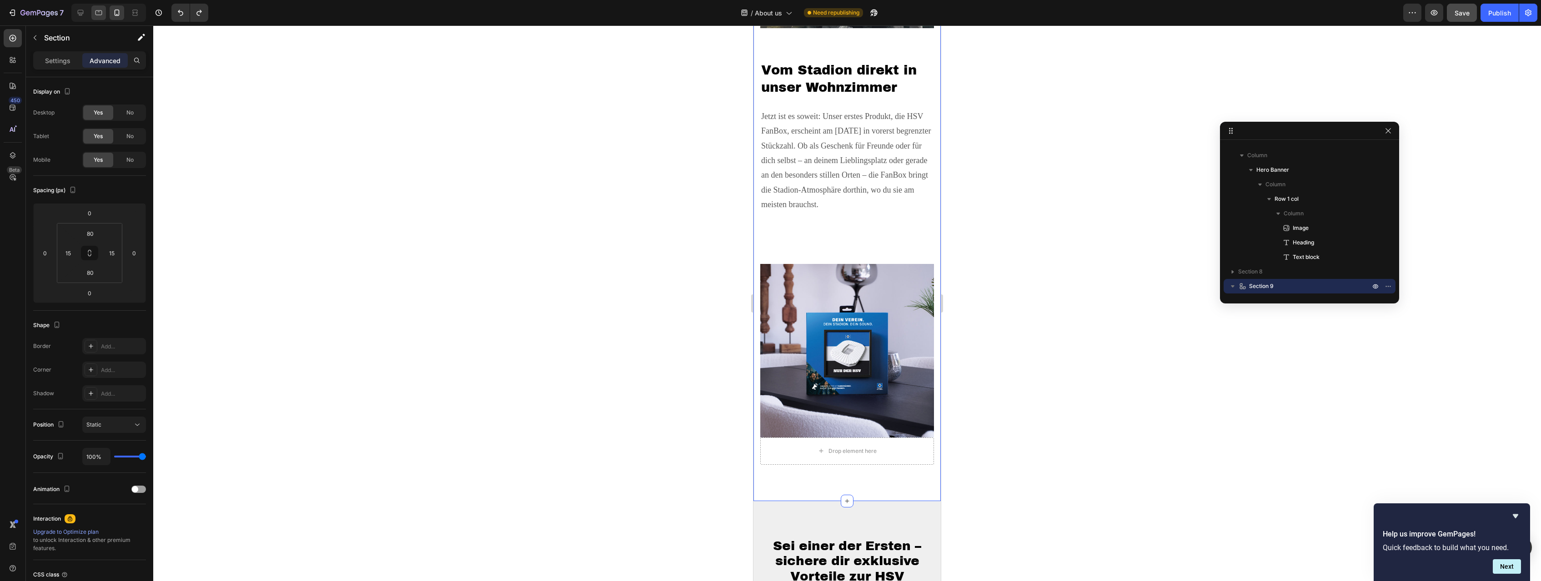
click at [94, 8] on div at bounding box center [98, 12] width 15 height 15
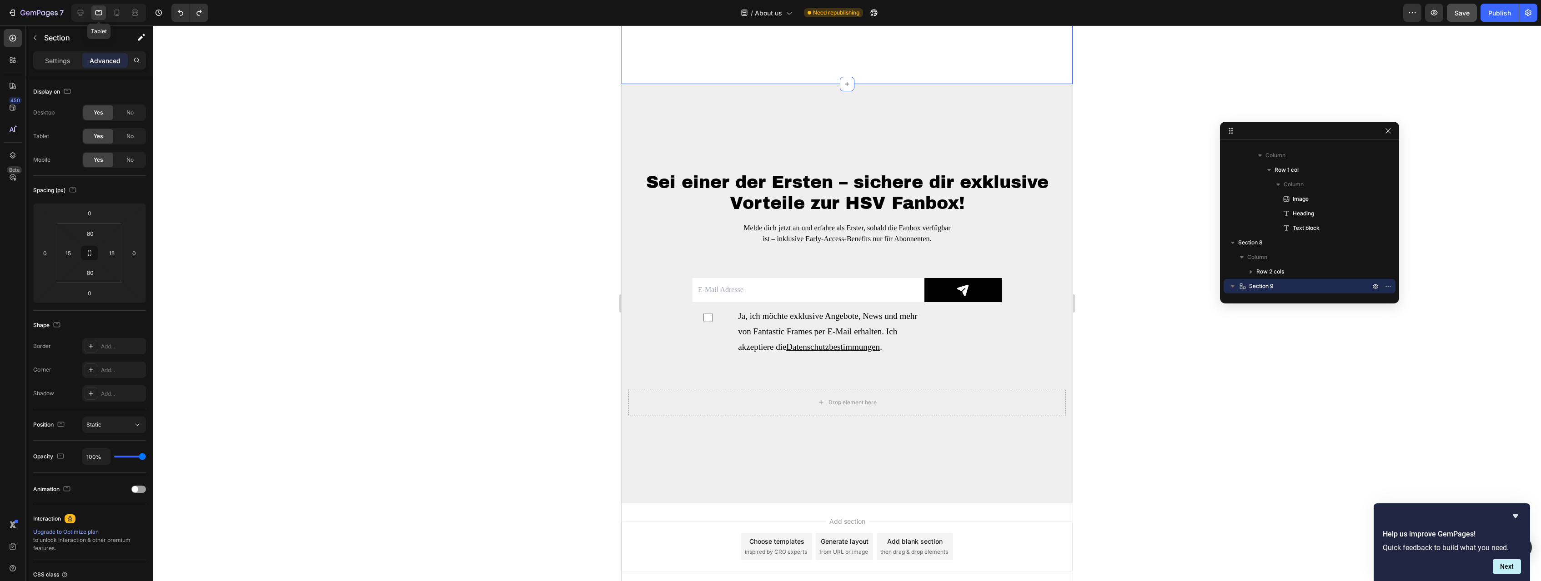
type input "112"
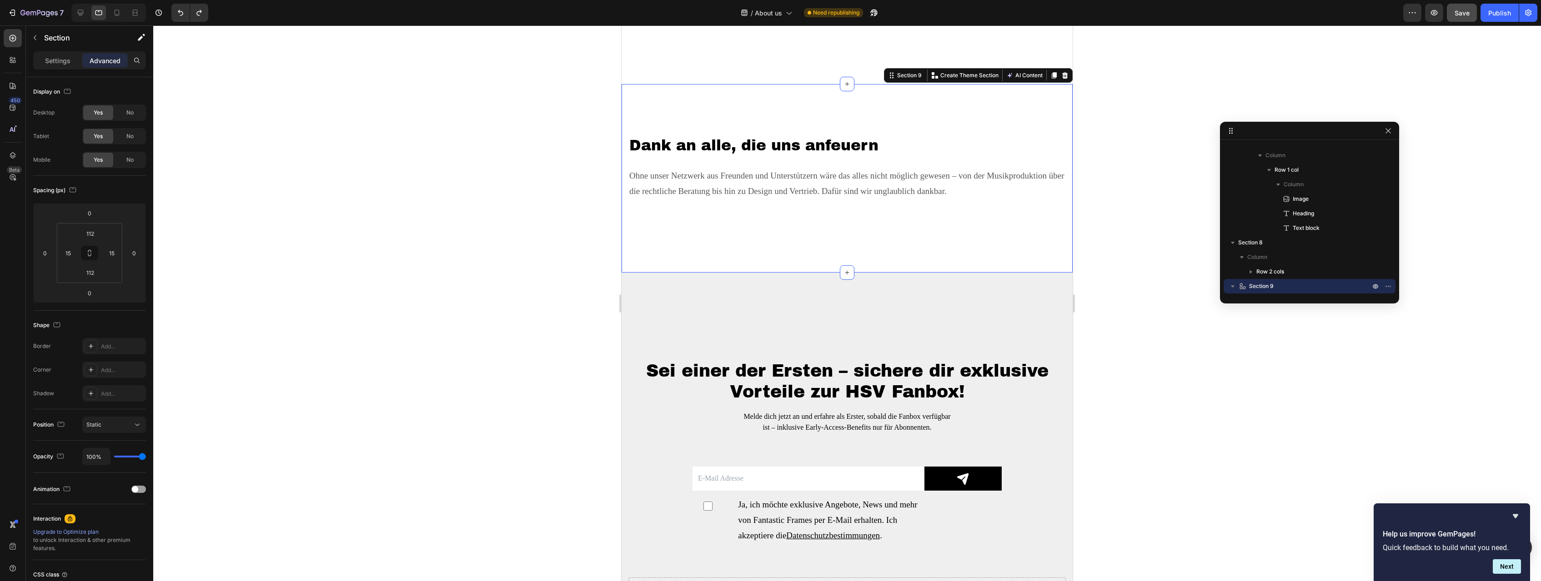
scroll to position [2365, 0]
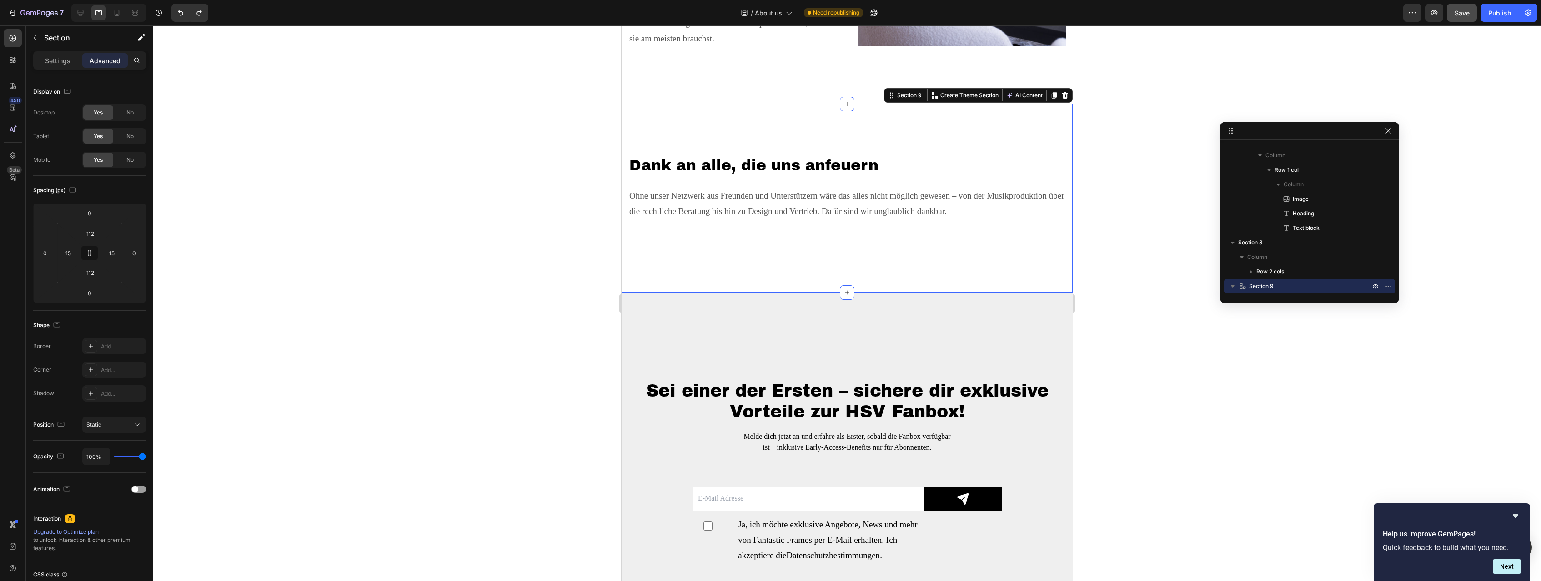
click at [756, 230] on div "Dank an alle, die uns anfeuern Heading Ohne unser Netzwerk aus Freunden und Unt…" at bounding box center [846, 198] width 437 height 87
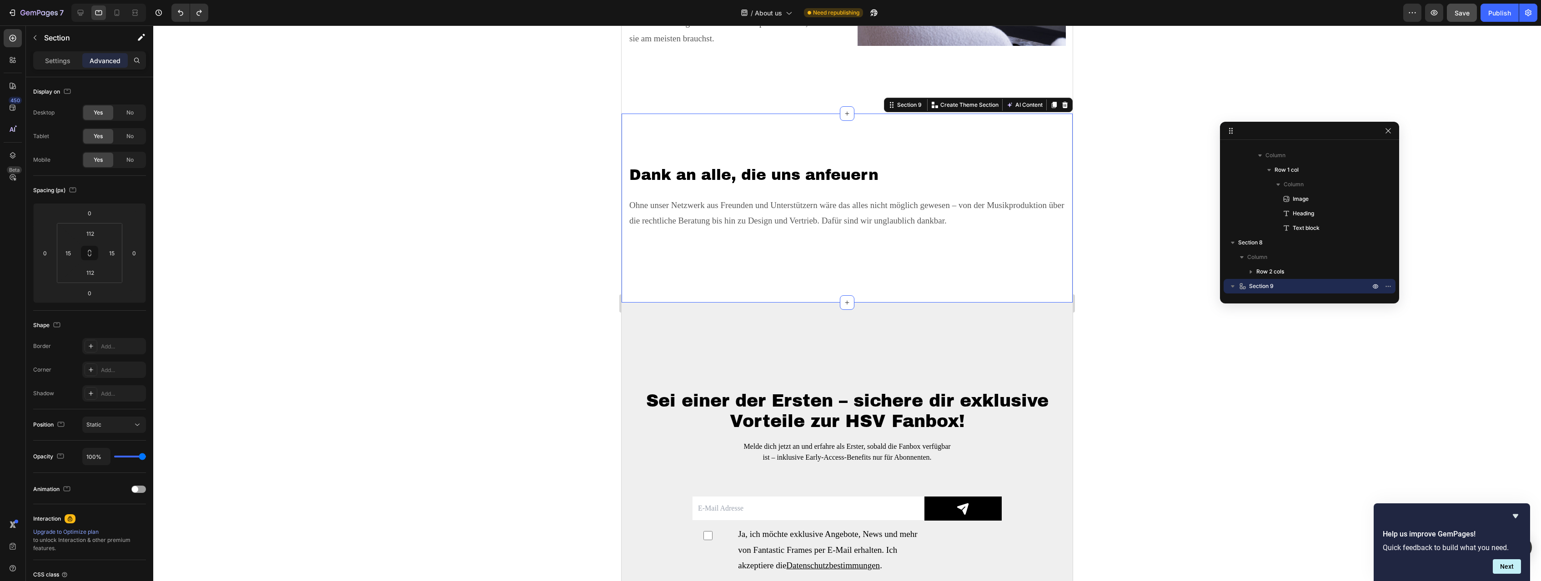
click at [710, 142] on div "Dank an alle, die uns anfeuern Heading Ohne unser Netzwerk aus Freunden und Unt…" at bounding box center [846, 208] width 451 height 189
click at [134, 134] on div "No" at bounding box center [130, 136] width 30 height 15
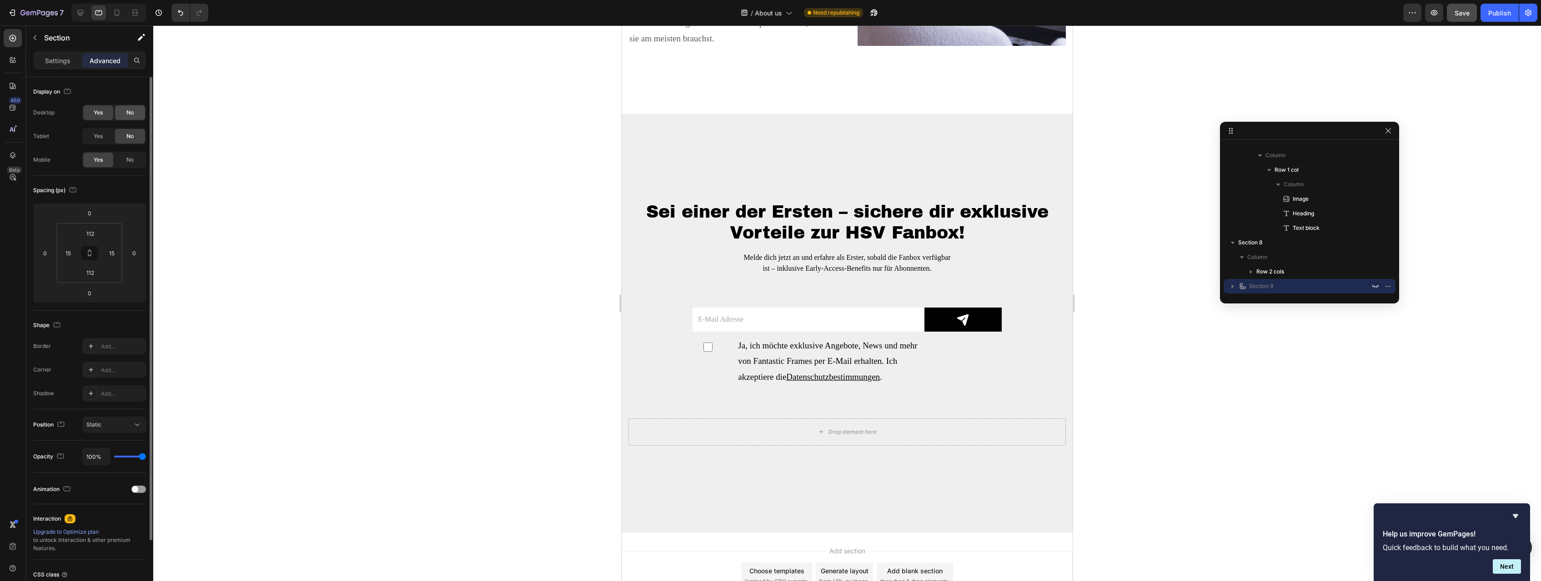
click at [133, 113] on span "No" at bounding box center [129, 113] width 7 height 8
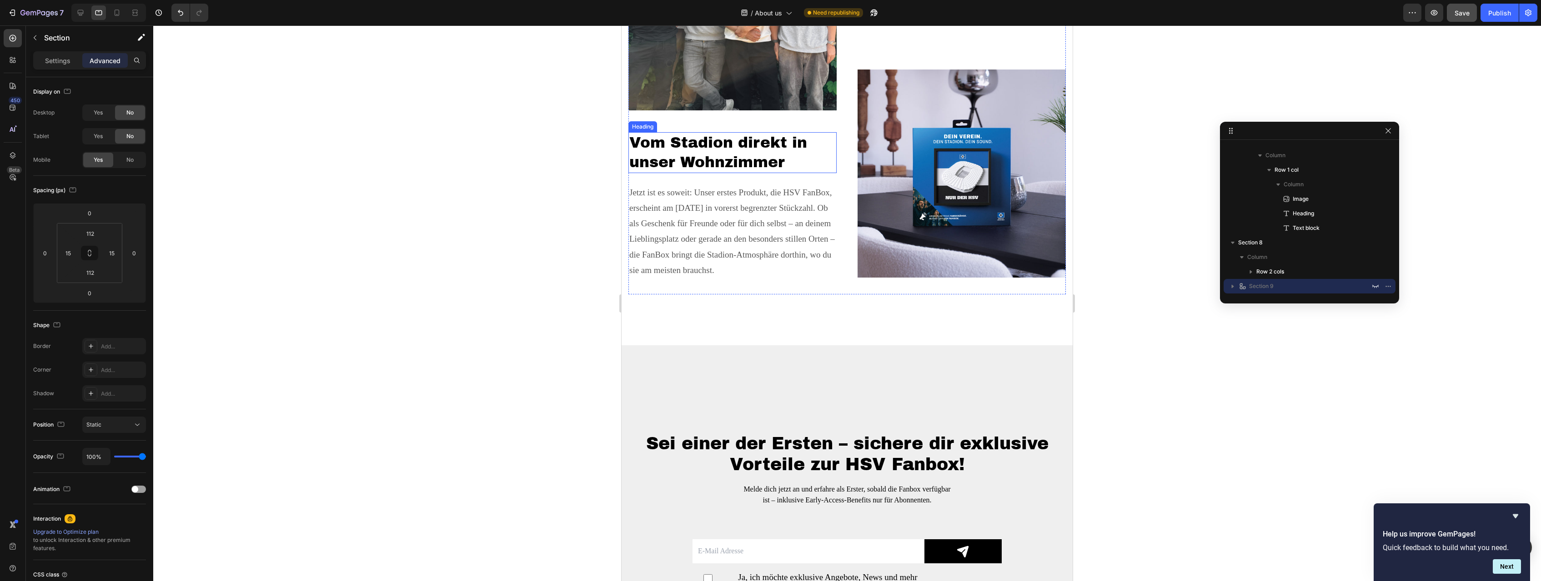
scroll to position [1994, 0]
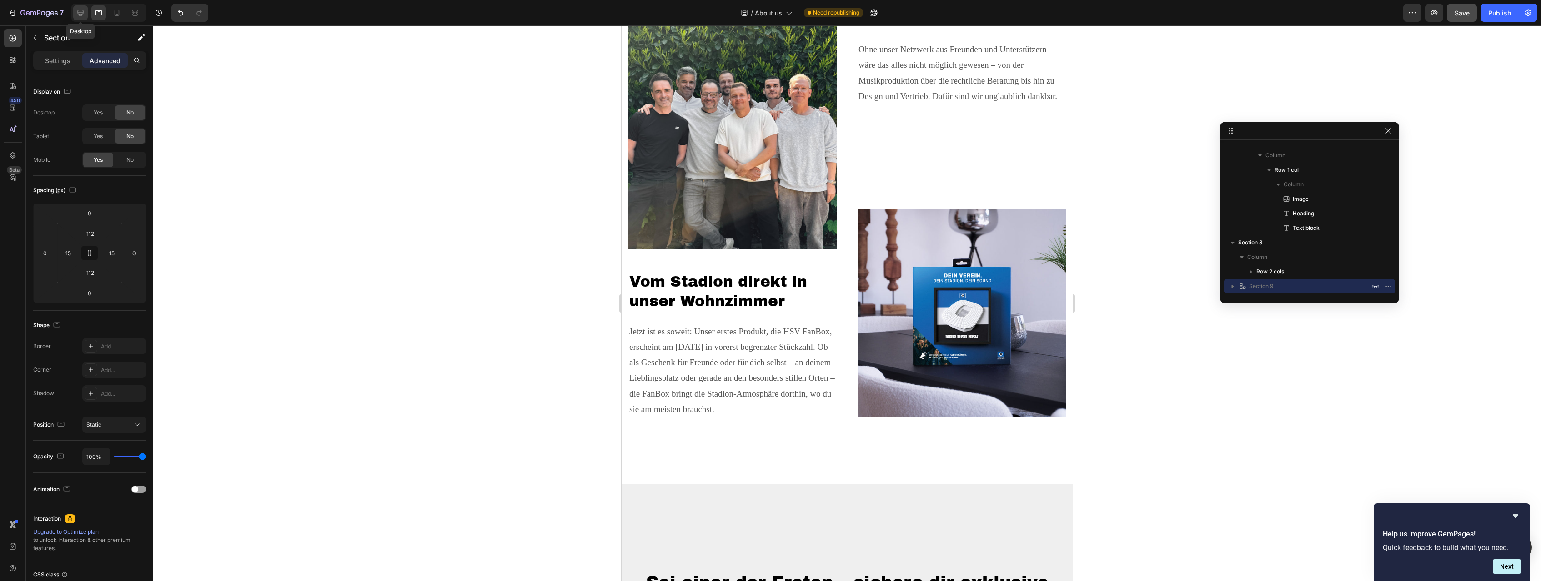
click at [81, 11] on icon at bounding box center [80, 12] width 9 height 9
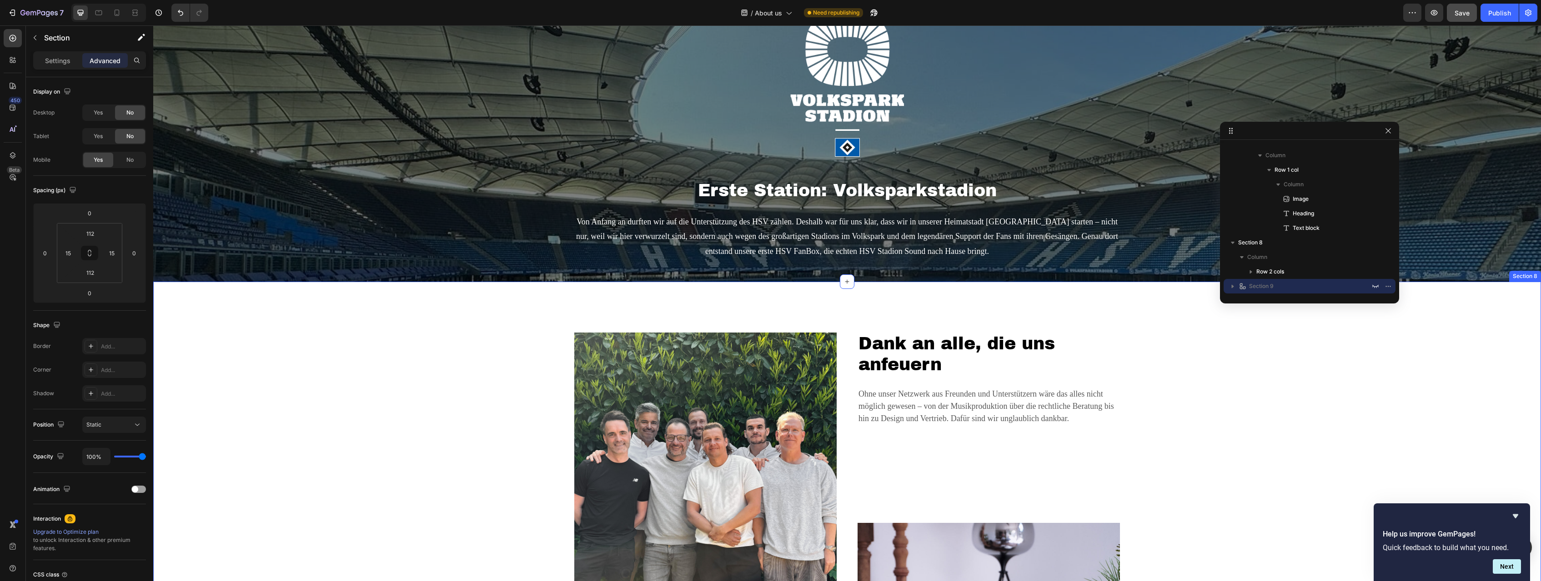
scroll to position [1592, 0]
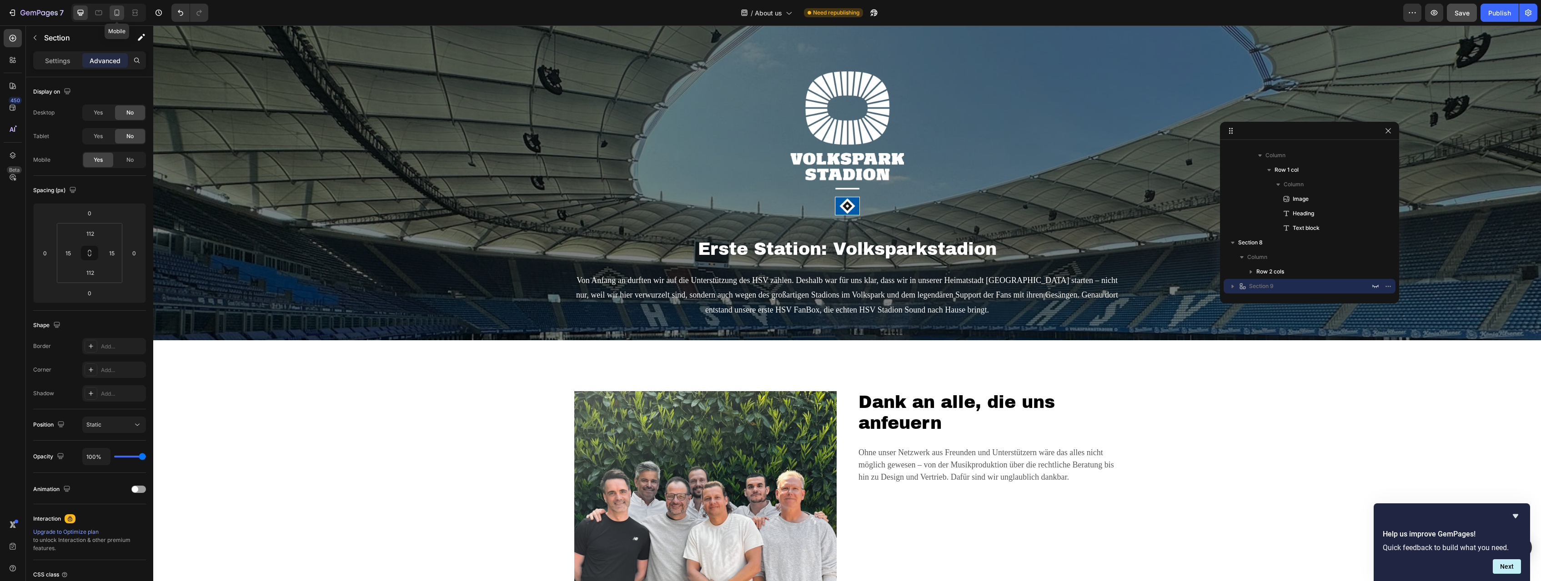
click at [115, 15] on icon at bounding box center [117, 13] width 5 height 6
type input "80"
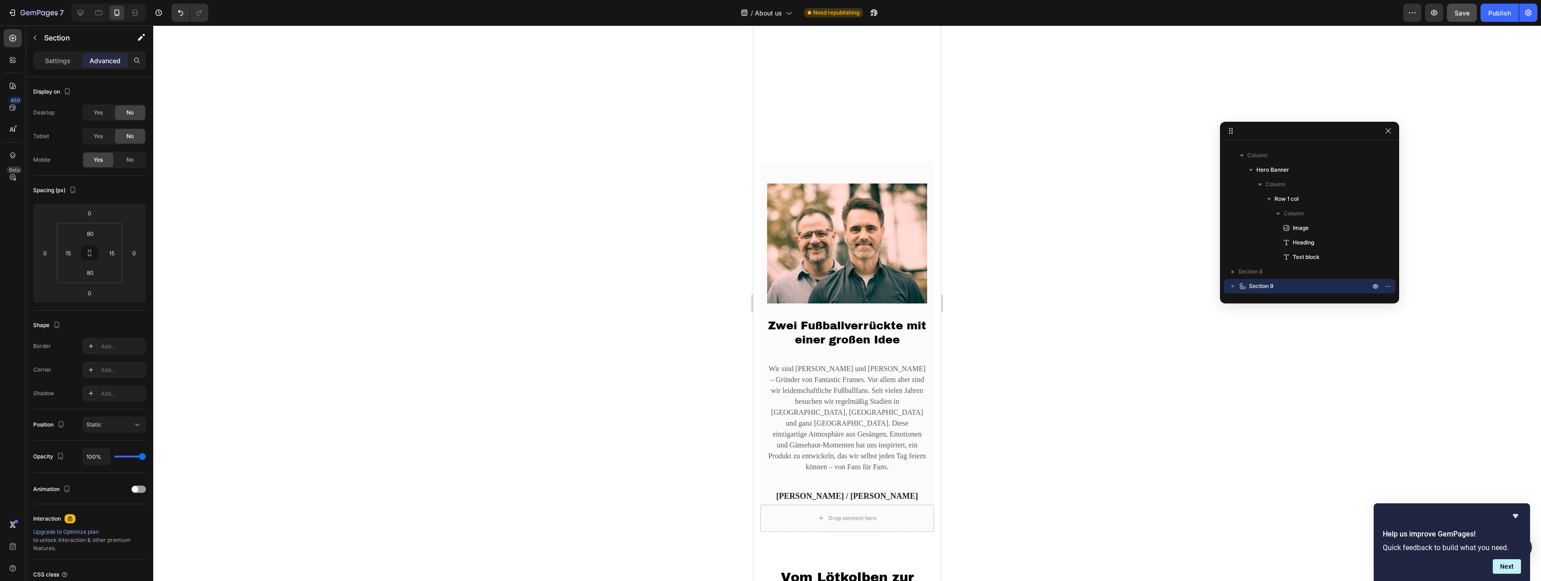
scroll to position [367, 0]
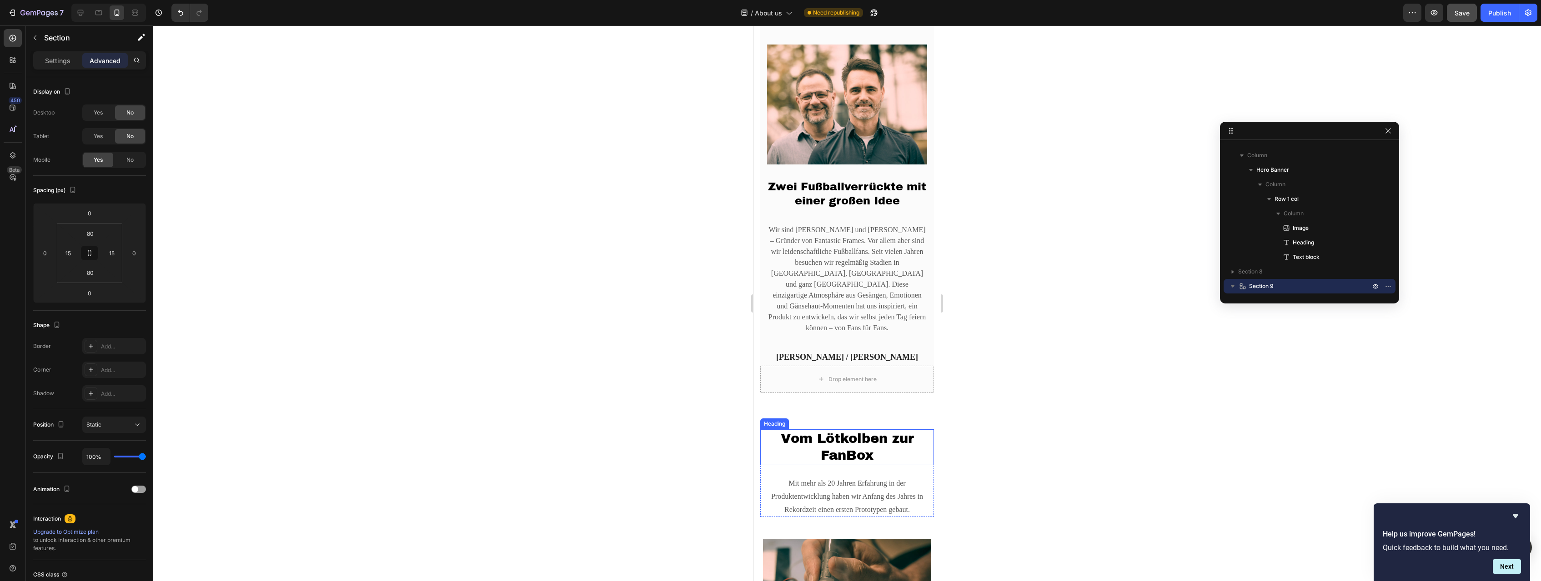
click at [859, 430] on h2 "Vom Lötkolben zur FanBox" at bounding box center [847, 448] width 174 height 36
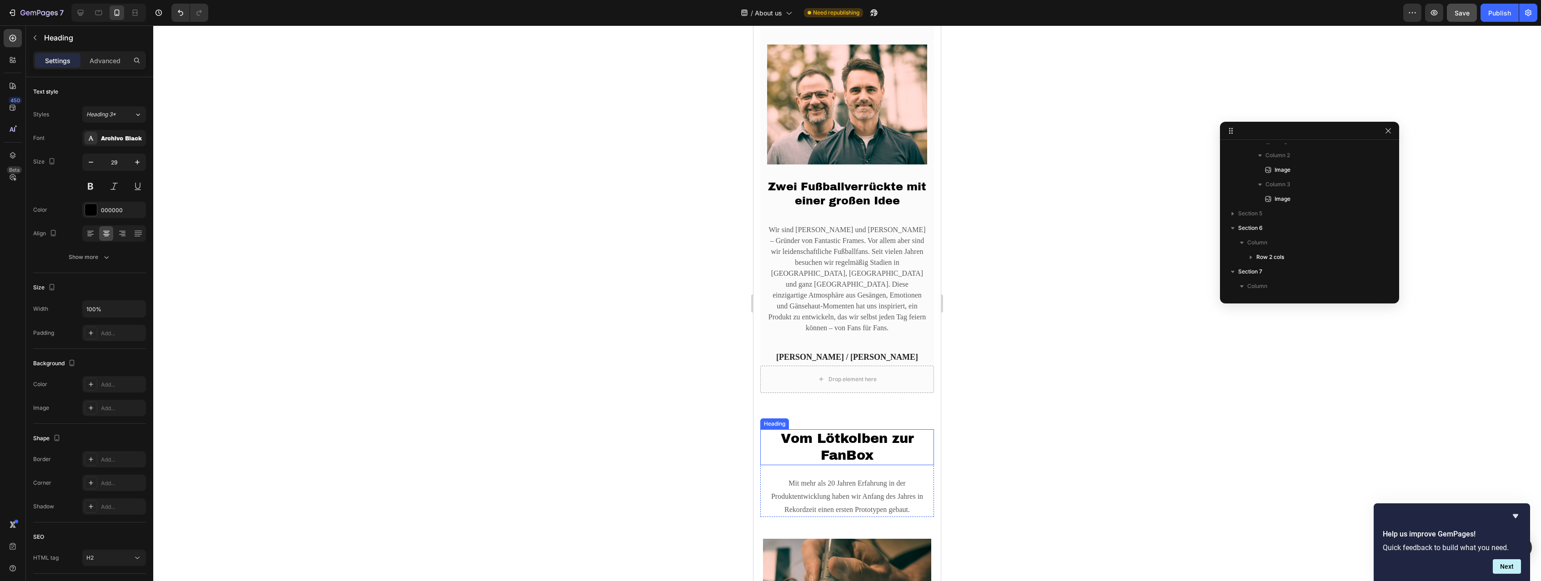
scroll to position [172, 0]
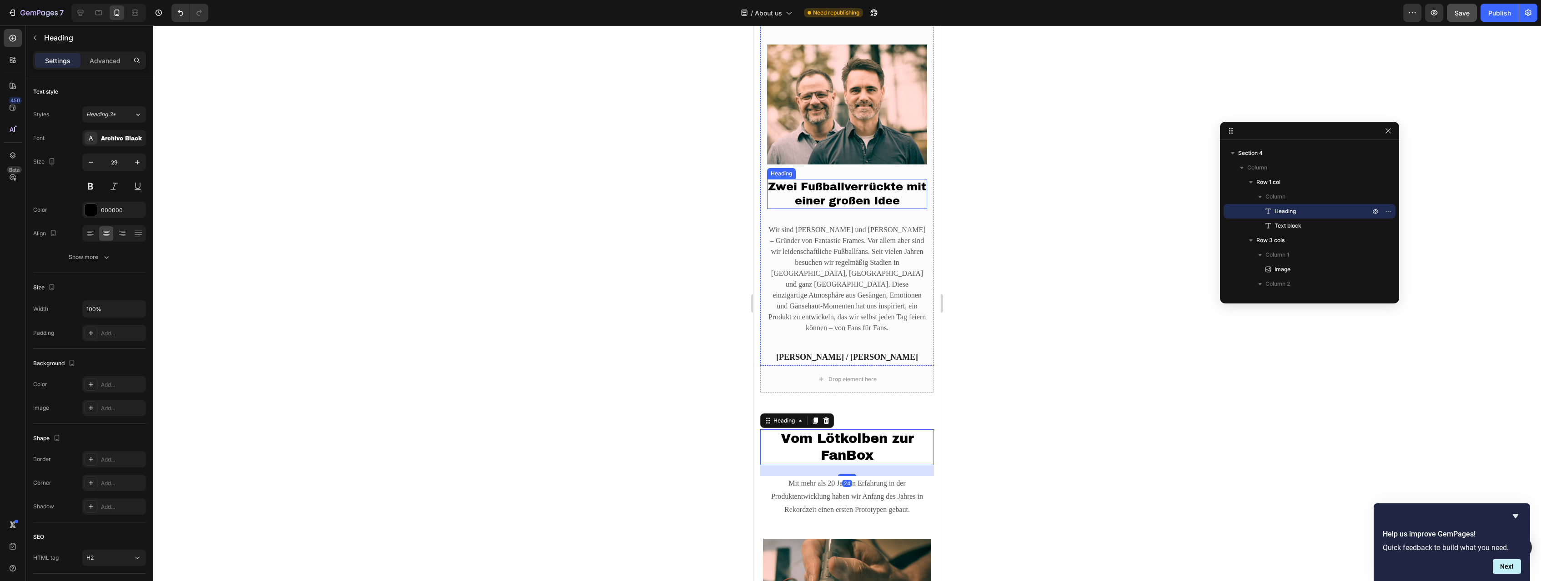
click at [856, 189] on h2 "Zwei Fußballverrückte mit einer großen Idee" at bounding box center [847, 194] width 160 height 30
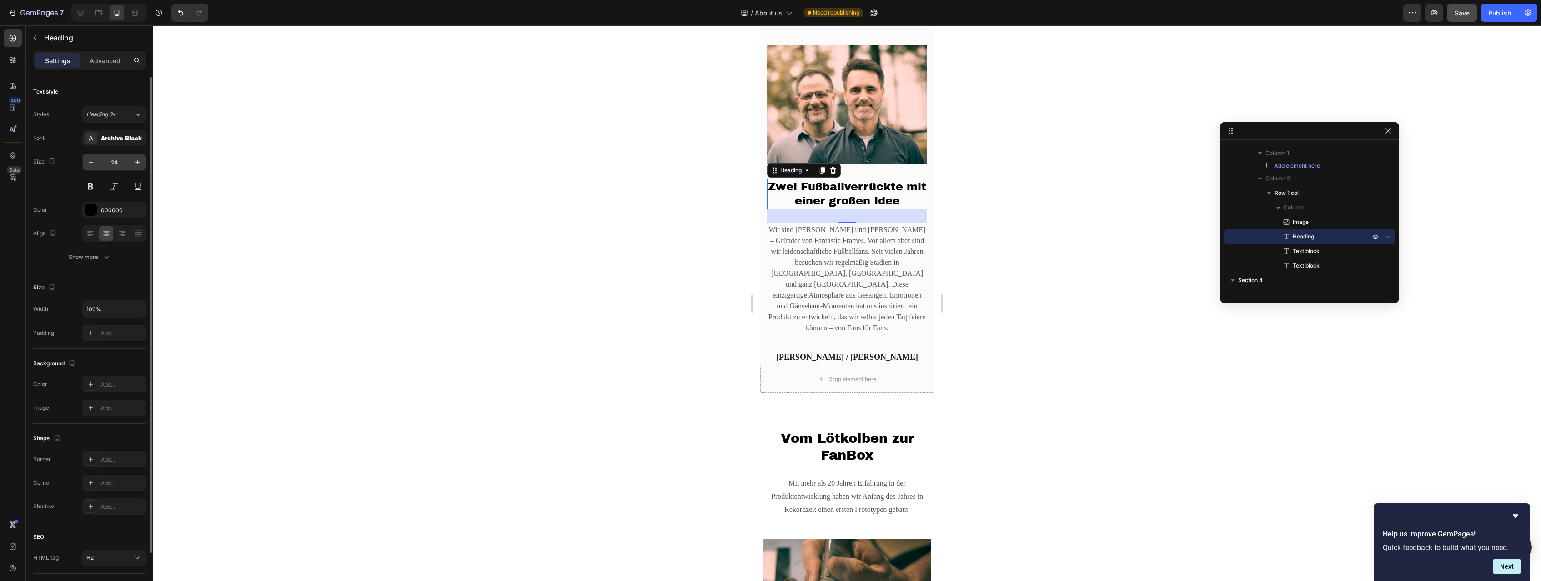
click at [115, 162] on input "24" at bounding box center [114, 162] width 30 height 16
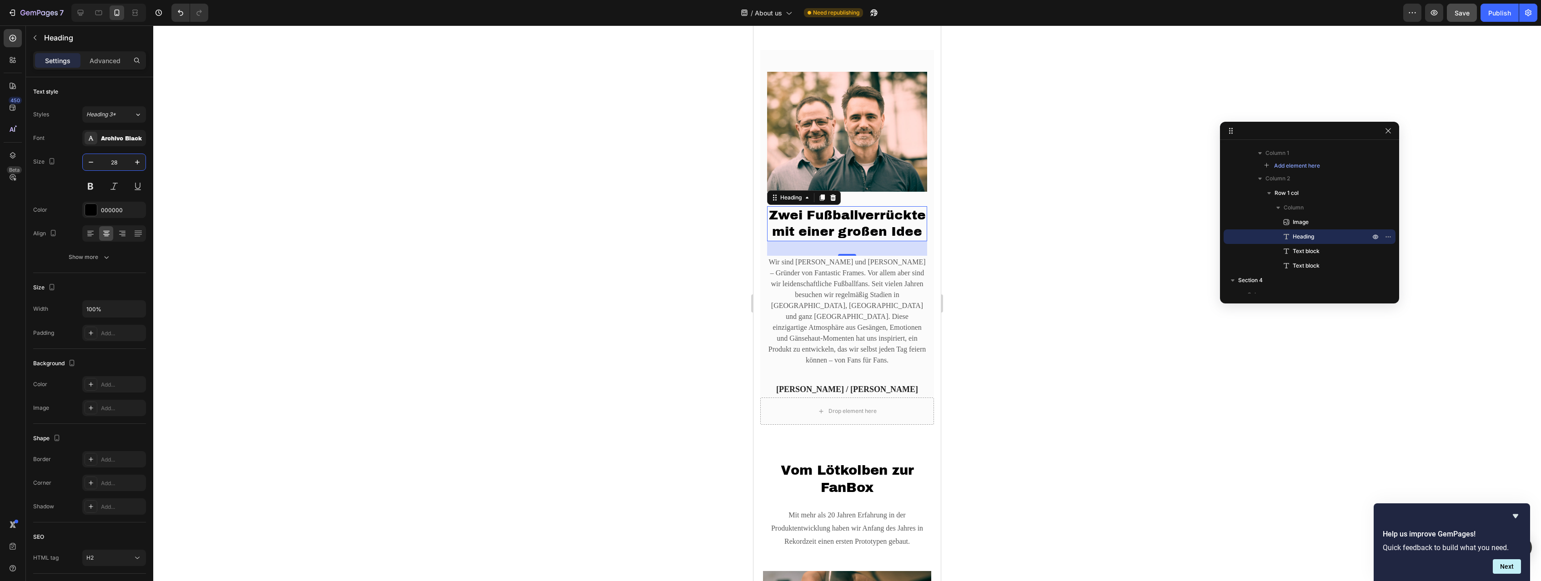
scroll to position [372, 0]
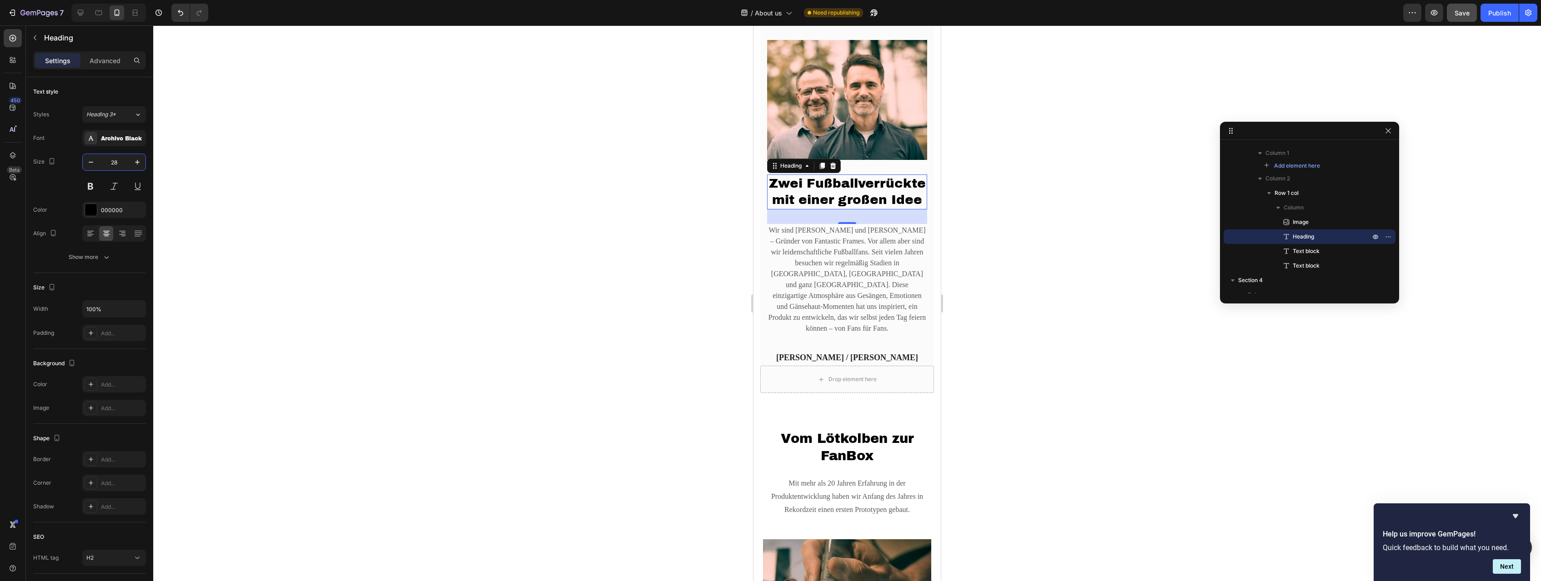
type input "28"
click at [565, 247] on div at bounding box center [847, 303] width 1388 height 556
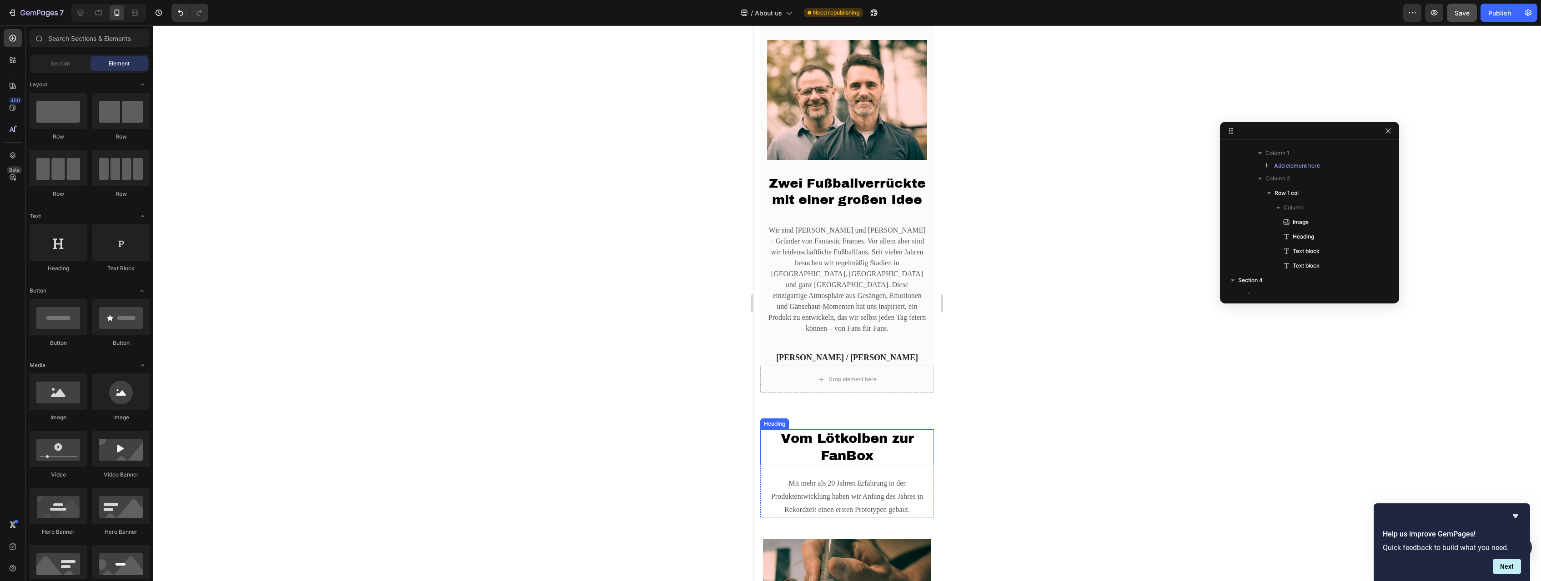
click at [865, 436] on h2 "Vom Lötkolben zur FanBox" at bounding box center [847, 448] width 174 height 36
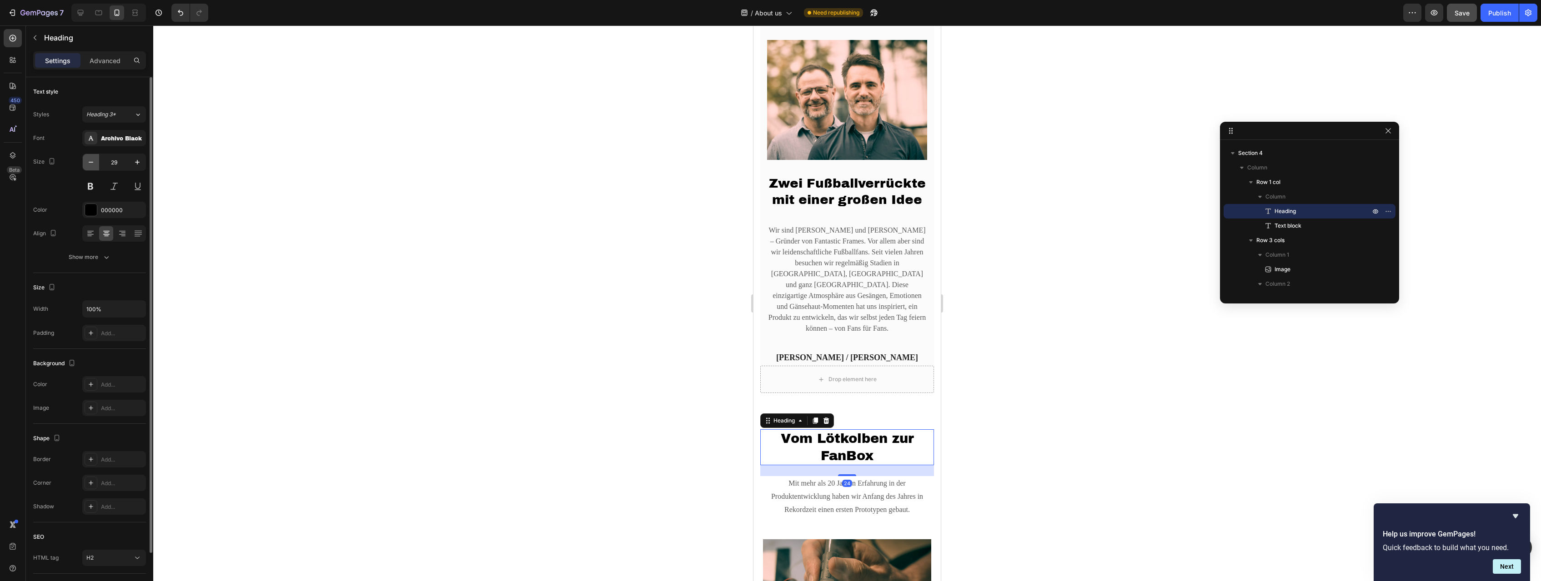
click at [93, 162] on icon "button" at bounding box center [90, 162] width 9 height 9
type input "28"
click at [684, 285] on div at bounding box center [847, 303] width 1388 height 556
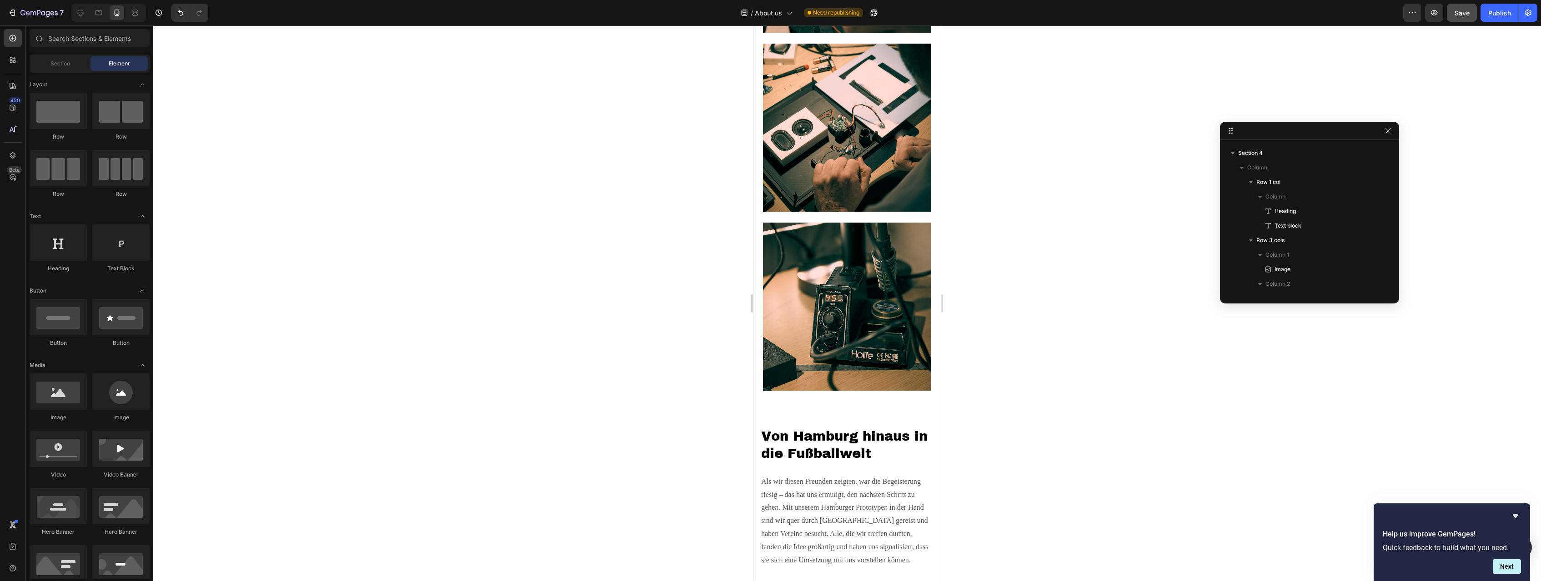
scroll to position [1113, 0]
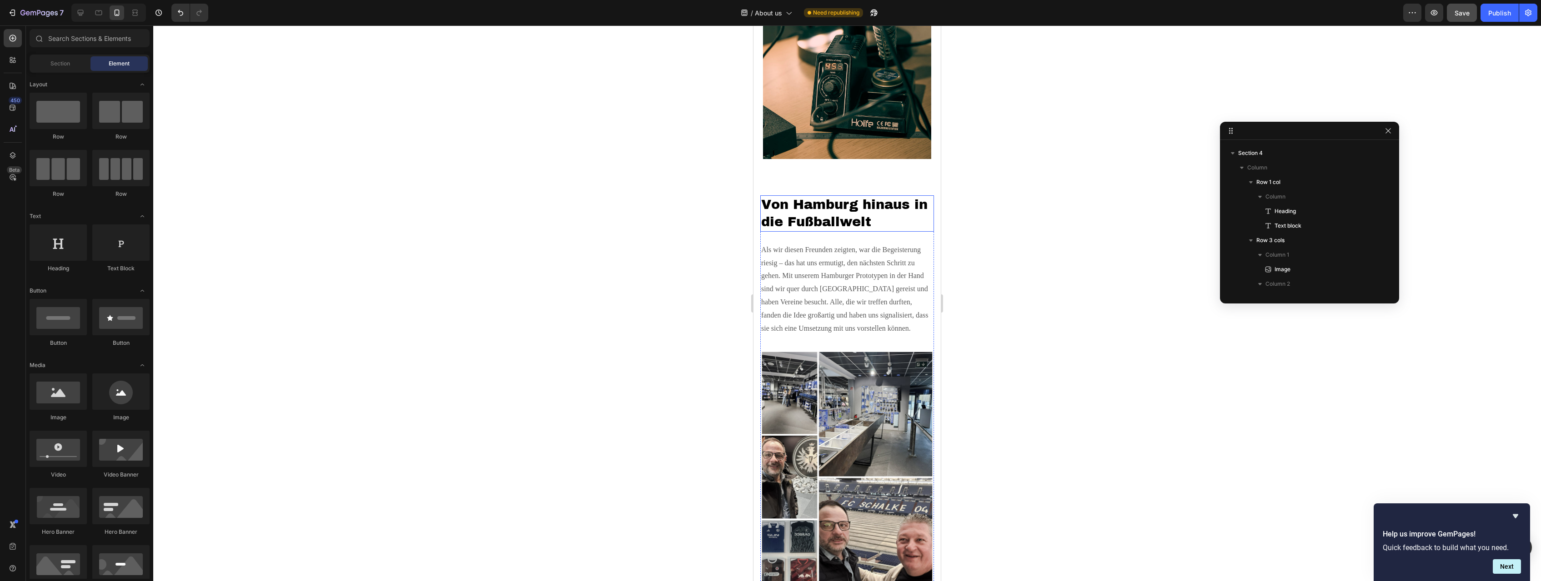
click at [826, 213] on h2 "Von Hamburg hinaus in die Fußballwelt" at bounding box center [847, 213] width 174 height 36
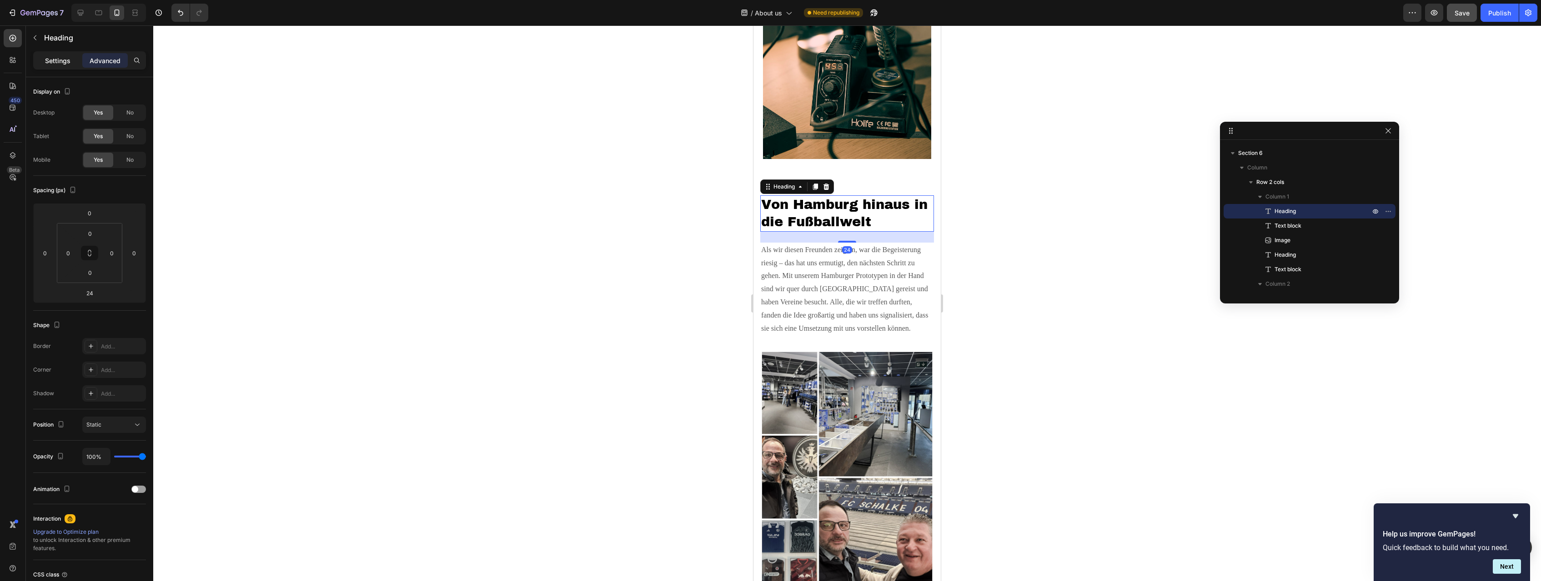
click at [47, 58] on p "Settings" at bounding box center [57, 61] width 25 height 10
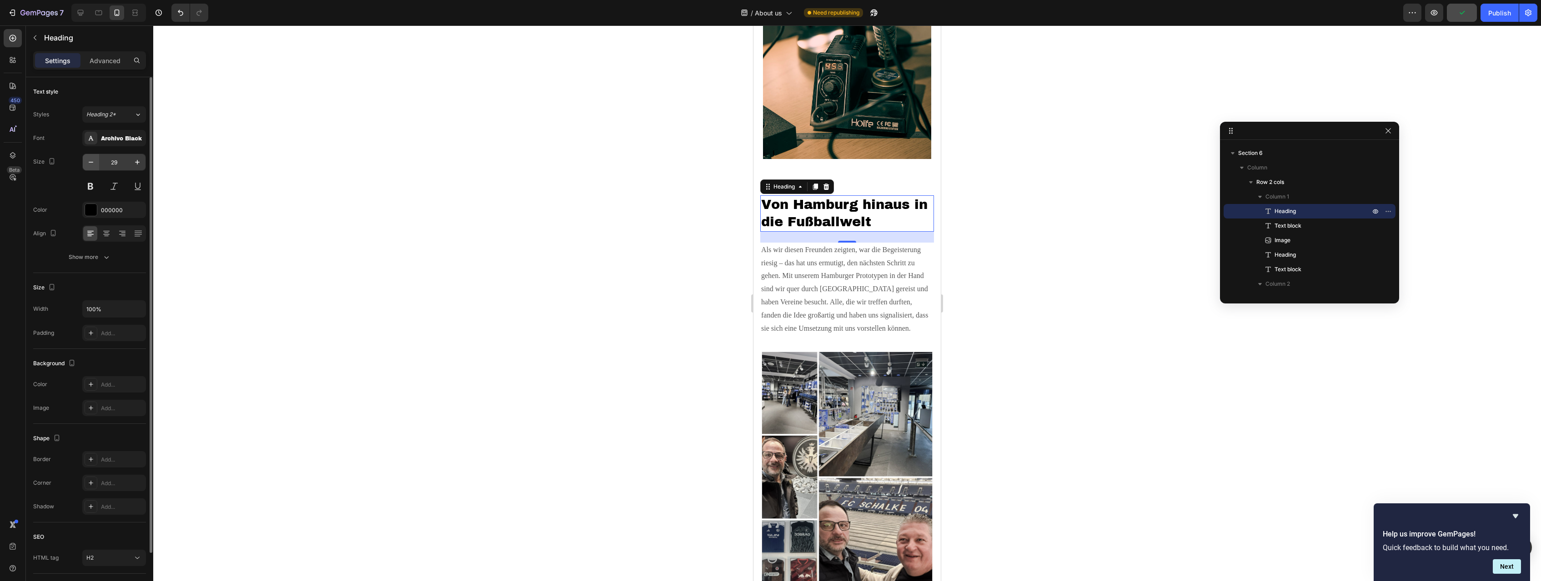
click at [92, 162] on icon "button" at bounding box center [90, 162] width 9 height 9
type input "28"
click at [449, 273] on div at bounding box center [847, 303] width 1388 height 556
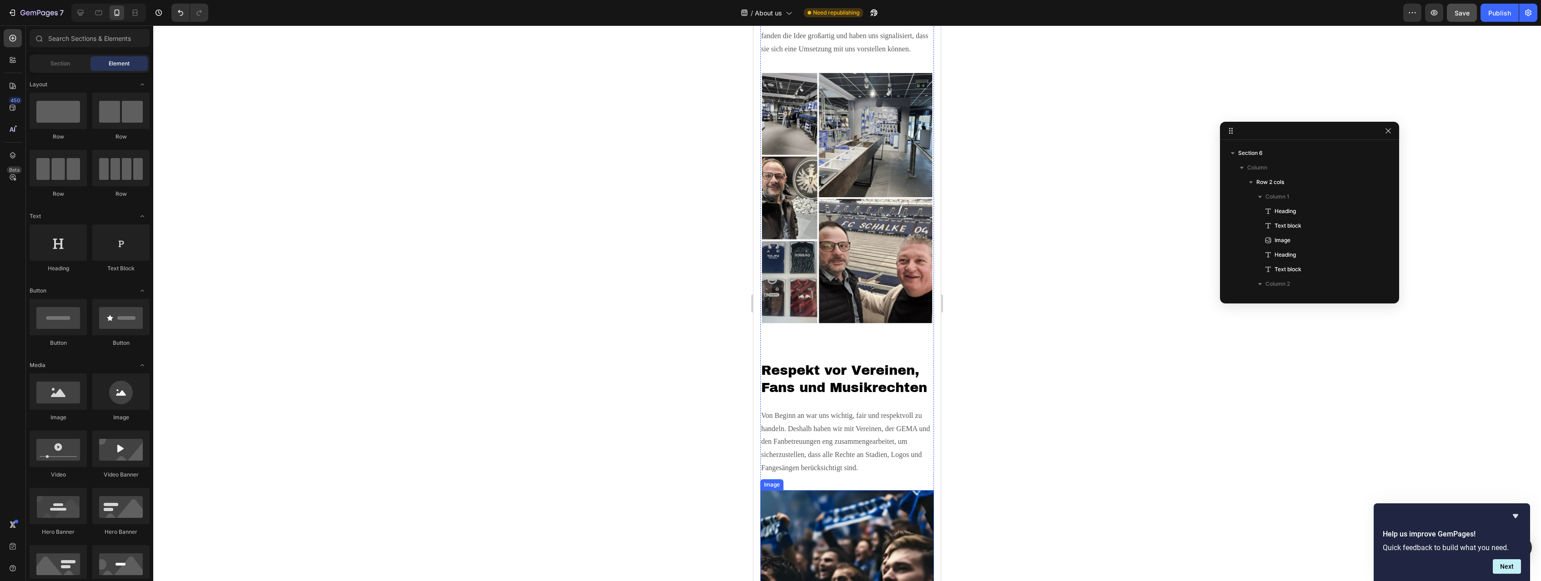
scroll to position [1623, 0]
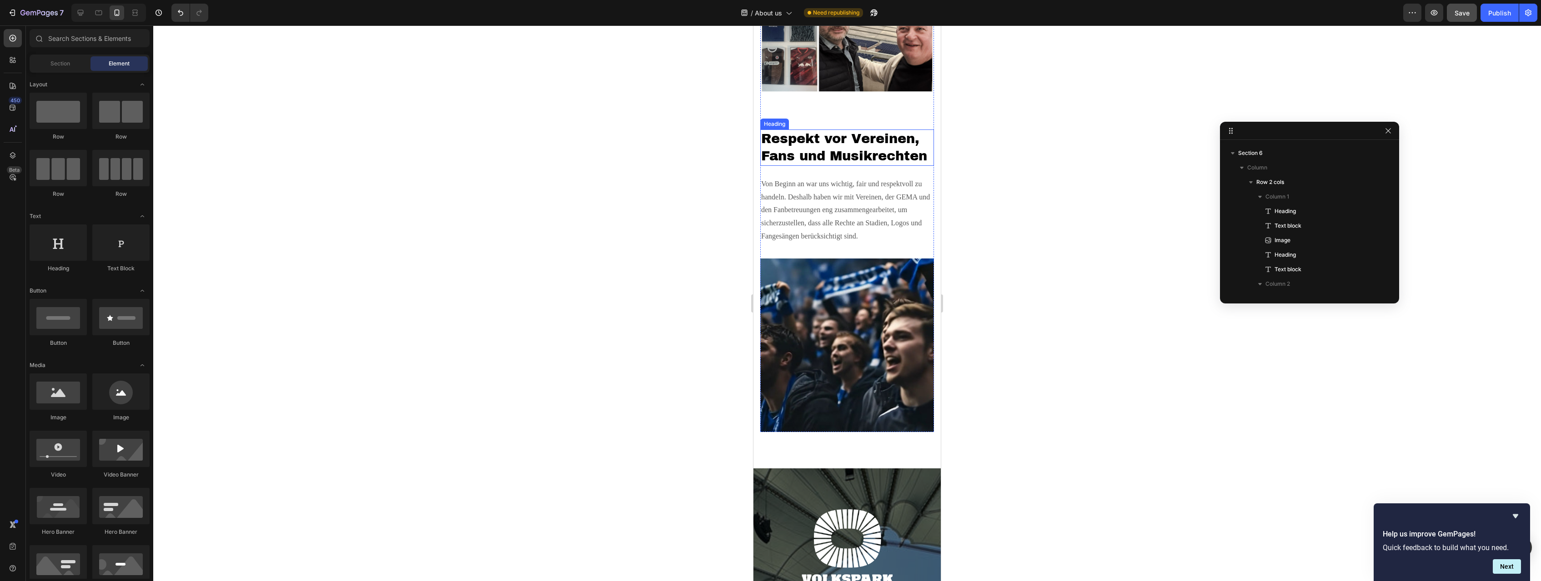
click at [788, 151] on h2 "Respekt vor Vereinen, Fans und Musikrechten" at bounding box center [847, 148] width 174 height 36
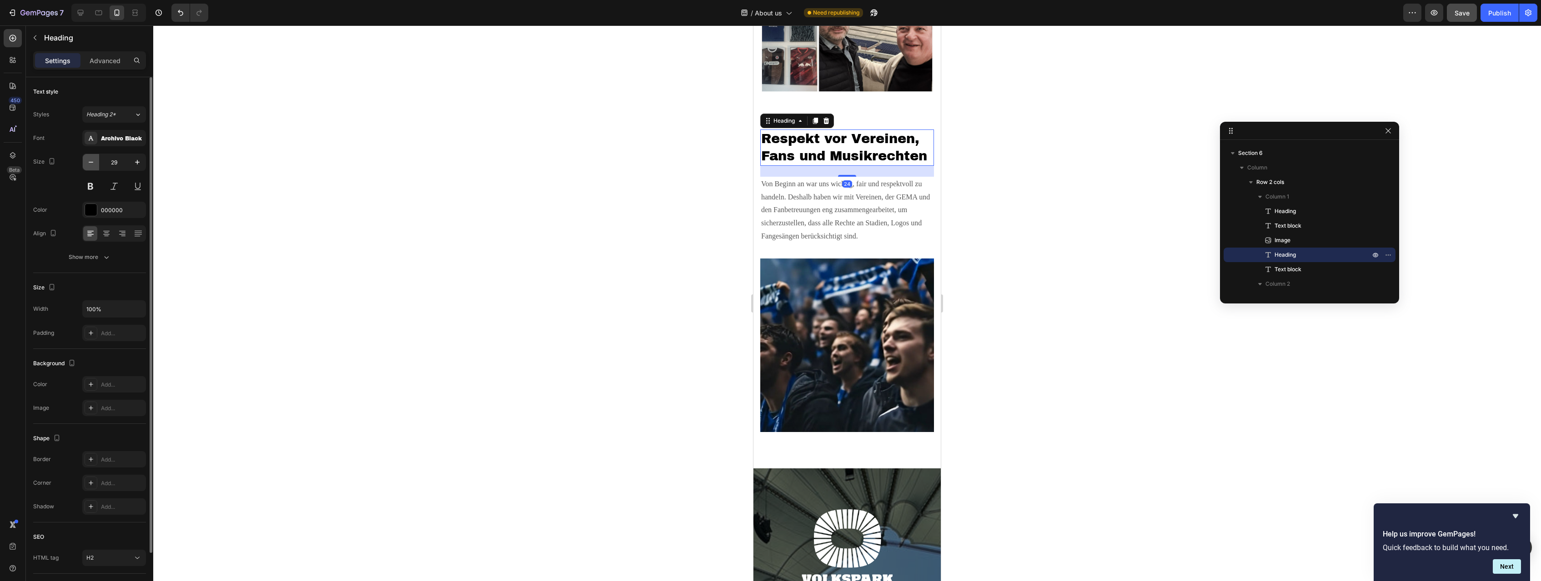
click at [91, 162] on icon "button" at bounding box center [91, 162] width 5 height 1
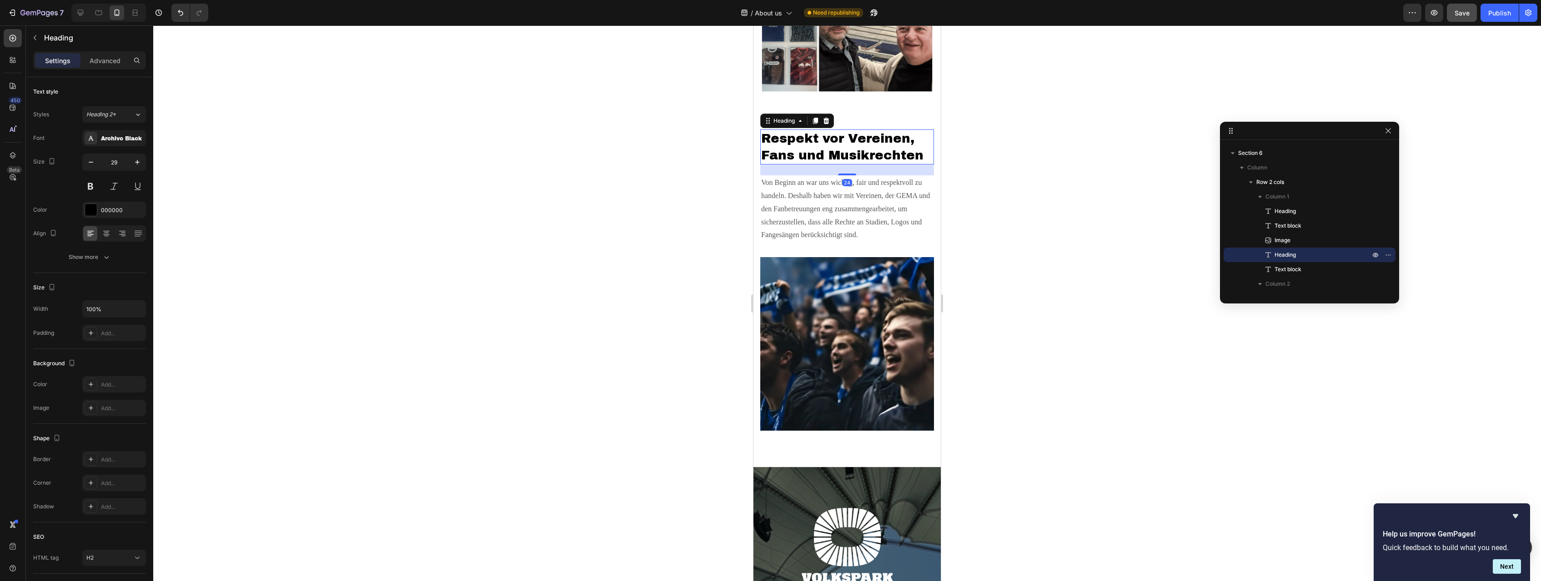
type input "28"
click at [582, 241] on div at bounding box center [847, 303] width 1388 height 556
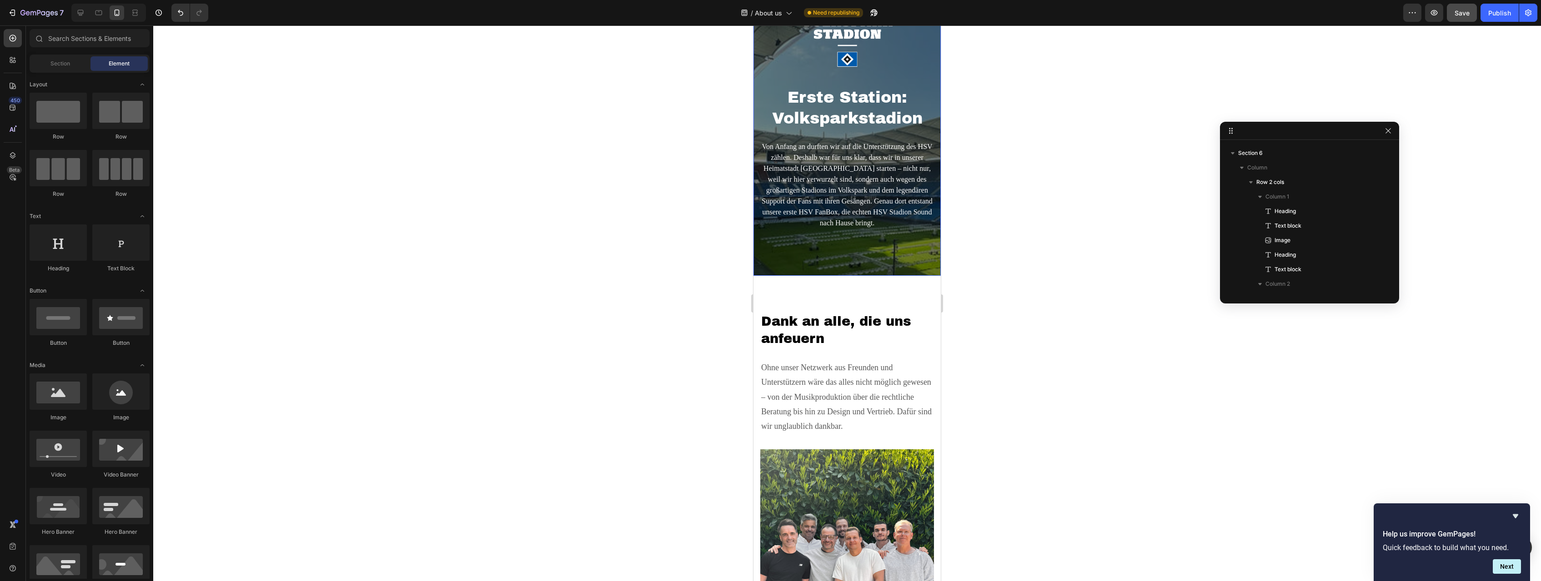
scroll to position [2411, 0]
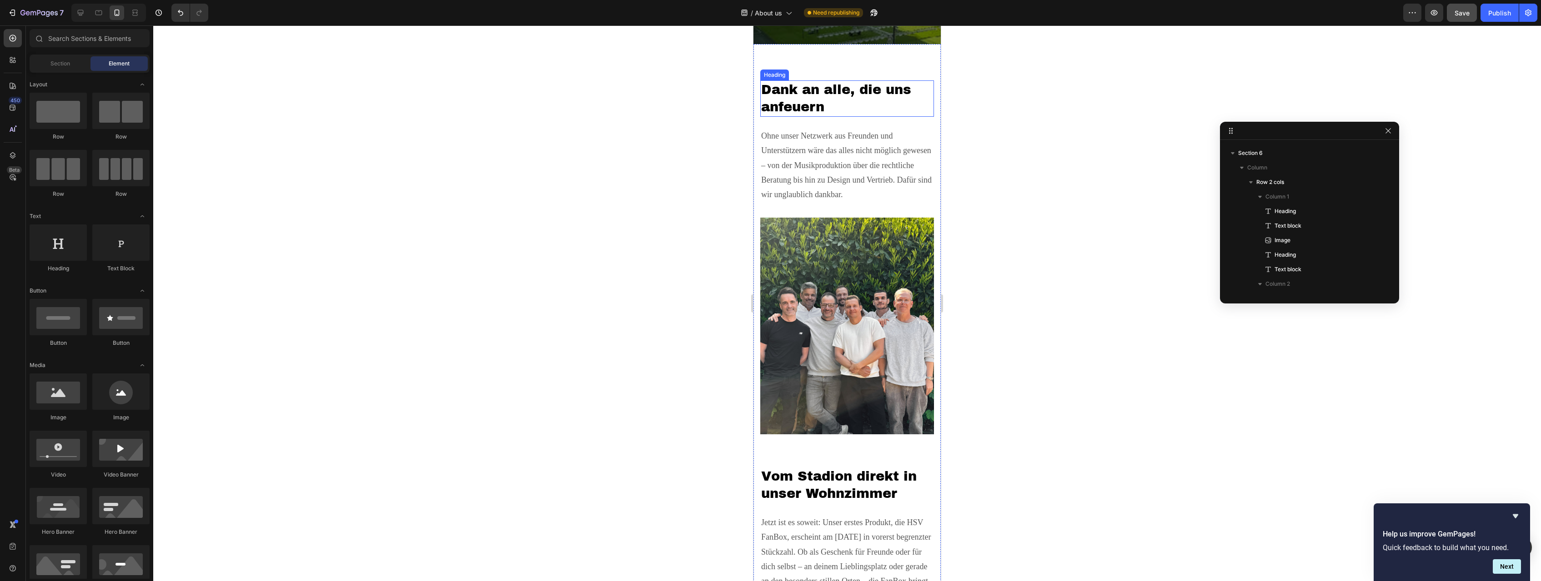
click at [794, 101] on h2 "Dank an alle, die uns anfeuern" at bounding box center [847, 98] width 174 height 36
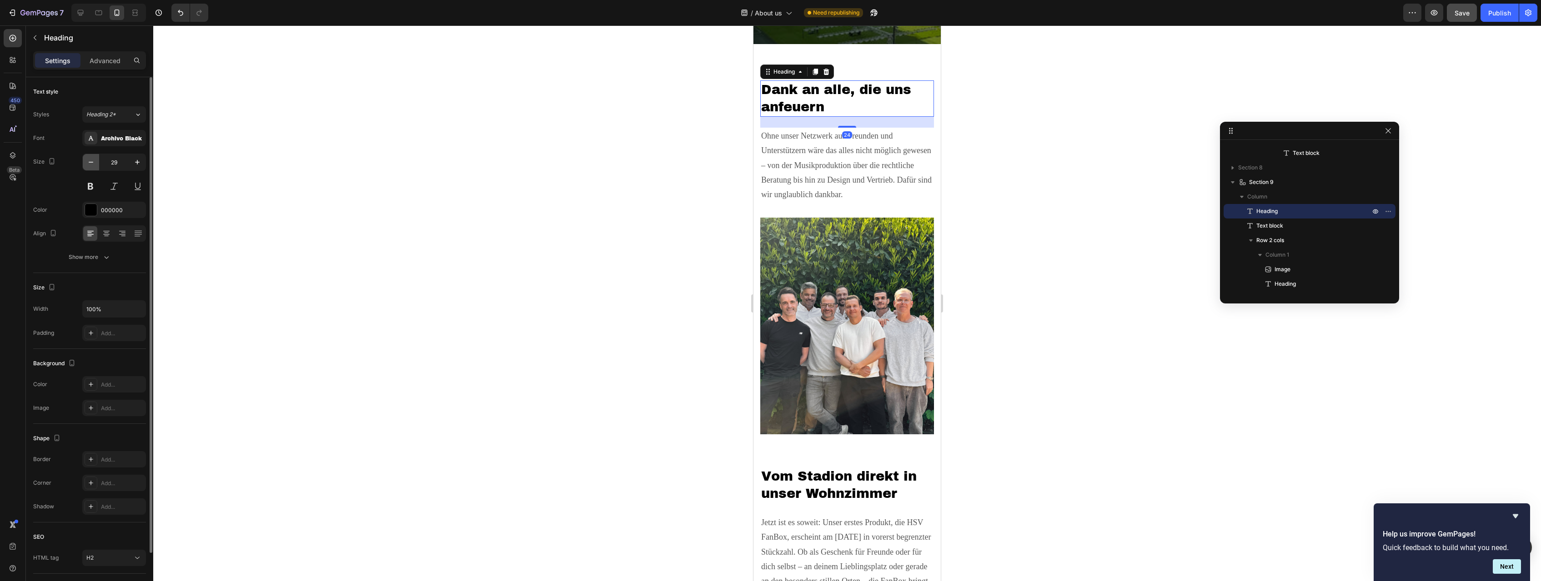
click at [91, 162] on icon "button" at bounding box center [90, 162] width 9 height 9
type input "28"
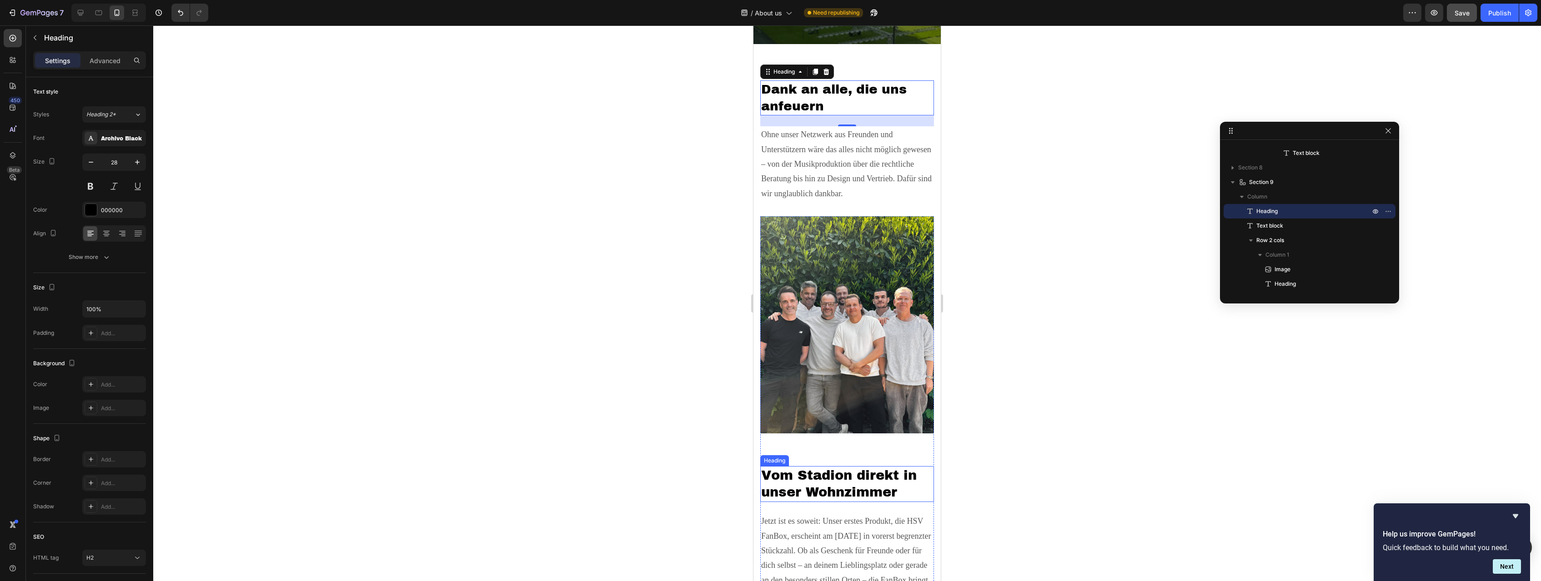
click at [838, 480] on h2 "Vom Stadion direkt in unser Wohnzimmer" at bounding box center [847, 484] width 174 height 36
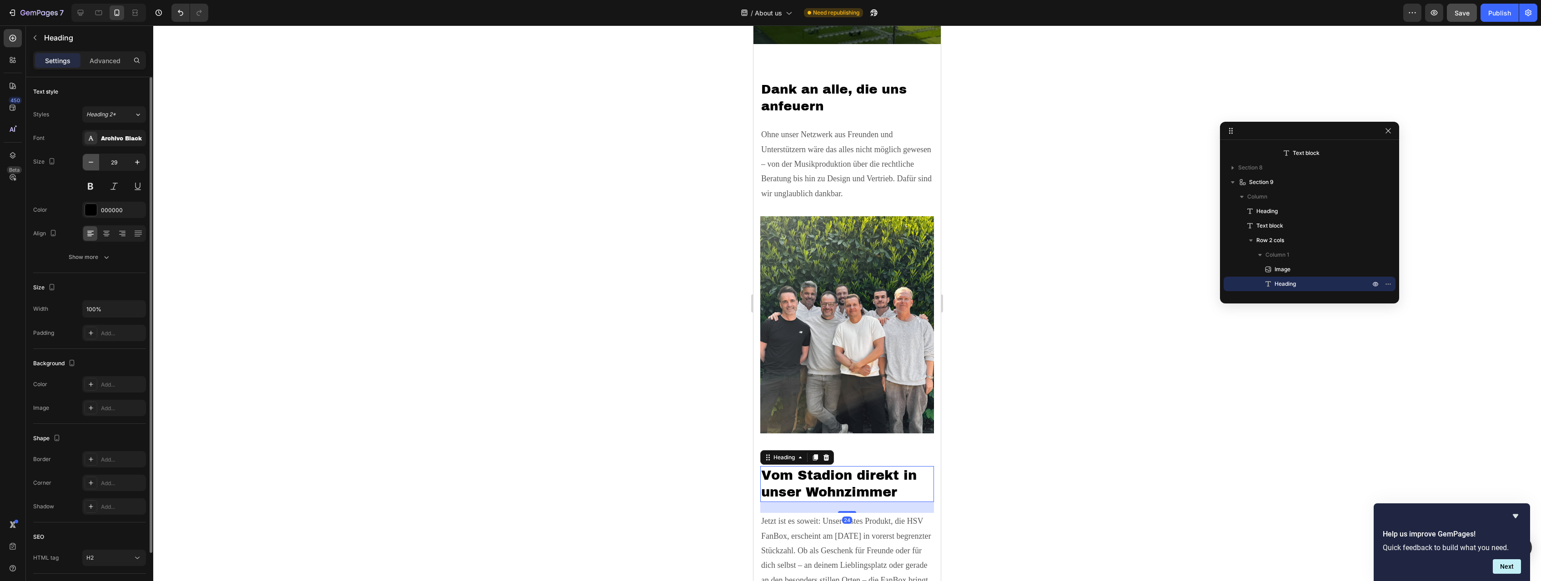
click at [88, 158] on icon "button" at bounding box center [90, 162] width 9 height 9
type input "28"
click at [651, 309] on div at bounding box center [847, 303] width 1388 height 556
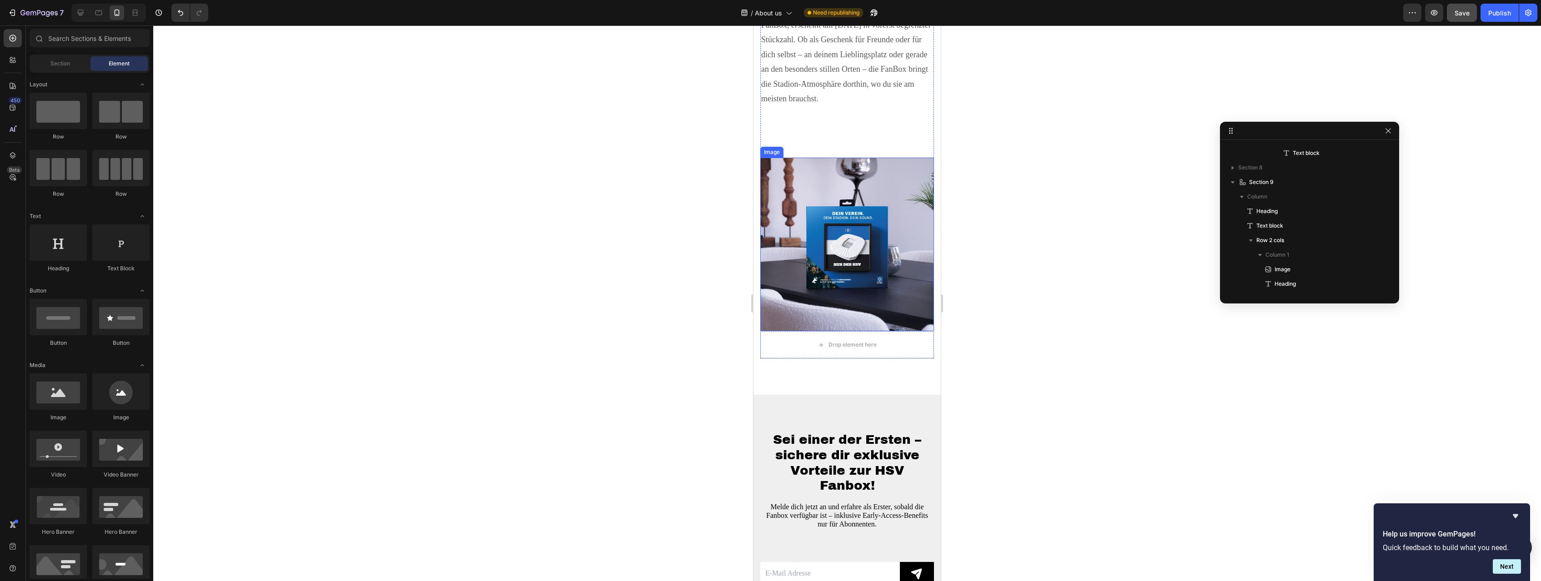
scroll to position [3107, 0]
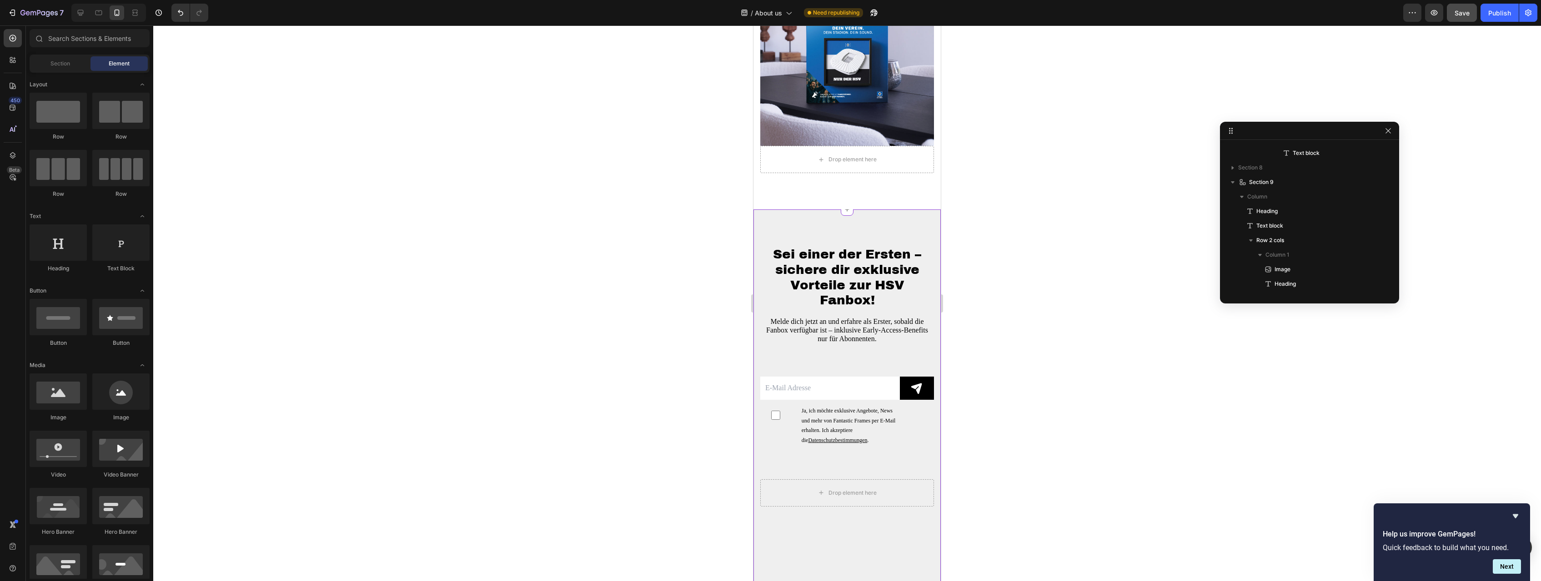
click at [855, 279] on span "Sei einer der Ersten – sichere dir exklusive Vorteile zur HSV Fanbox!" at bounding box center [847, 277] width 148 height 60
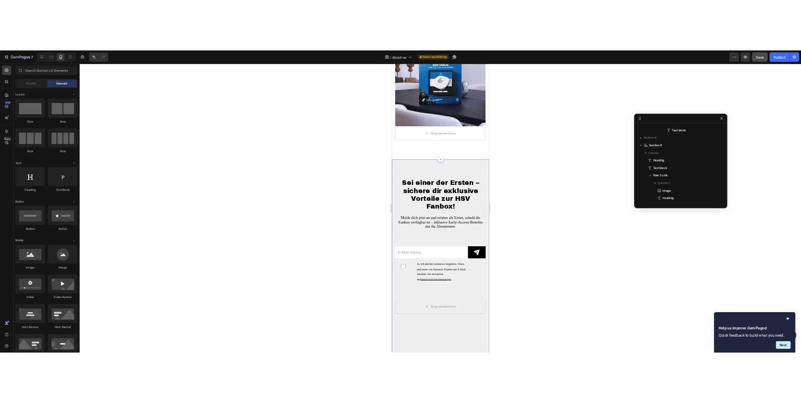
scroll to position [847, 0]
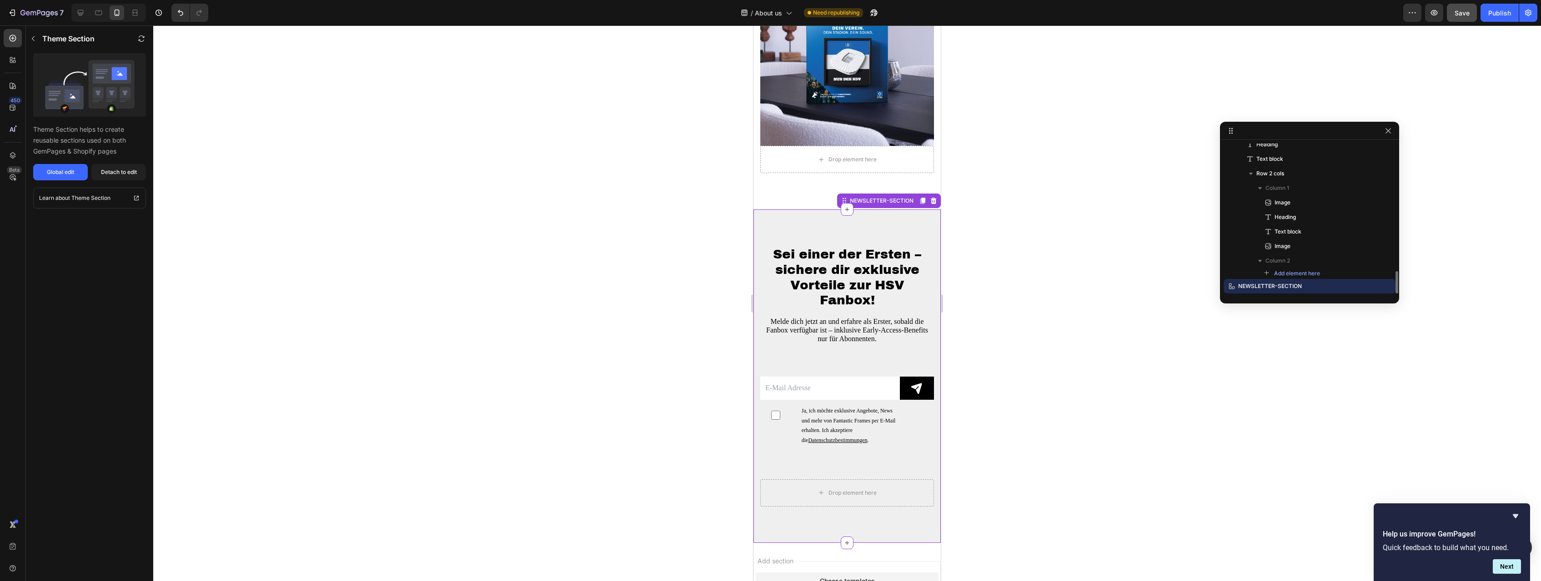
click at [852, 280] on span "Sei einer der Ersten – sichere dir exklusive Vorteile zur HSV Fanbox!" at bounding box center [847, 277] width 148 height 60
click at [549, 269] on div at bounding box center [847, 303] width 1388 height 556
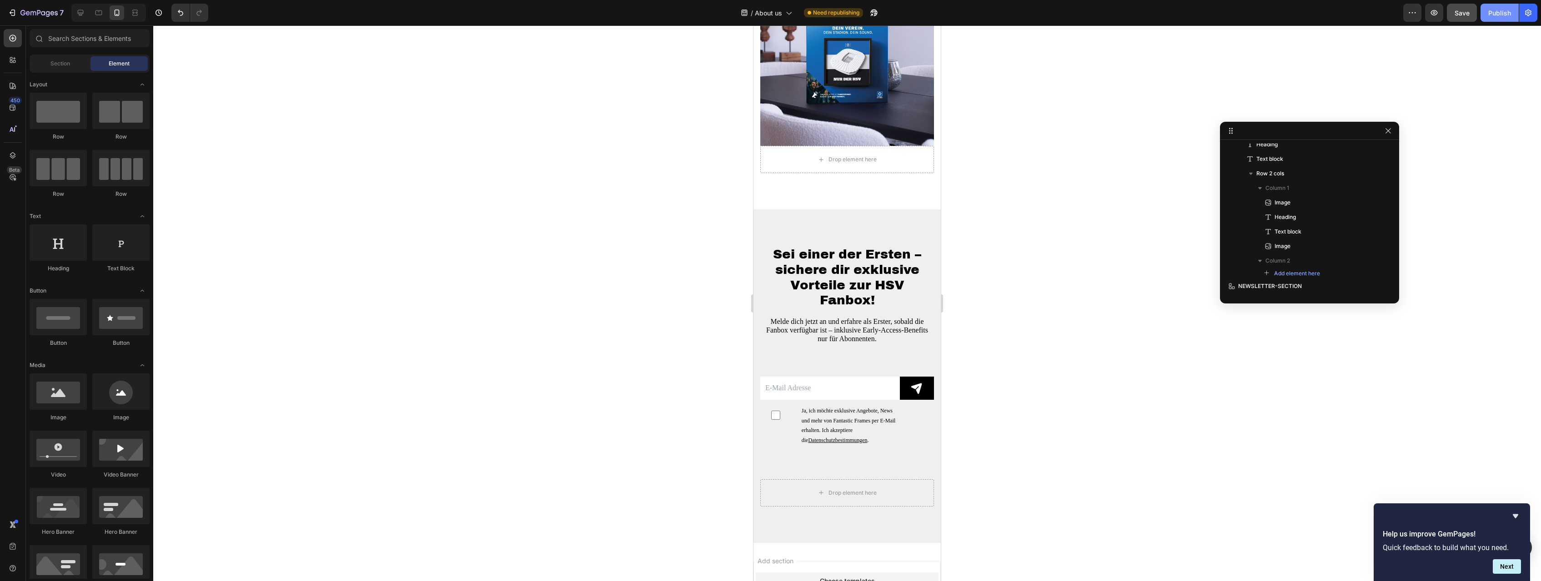
click at [1492, 8] on div "Publish" at bounding box center [1499, 13] width 23 height 10
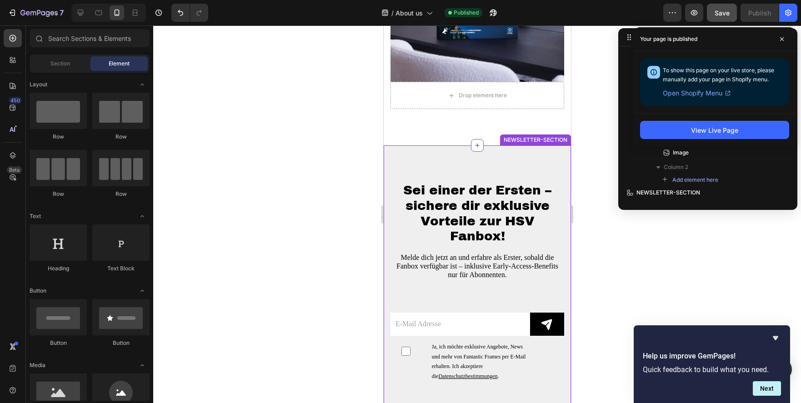
scroll to position [3292, 0]
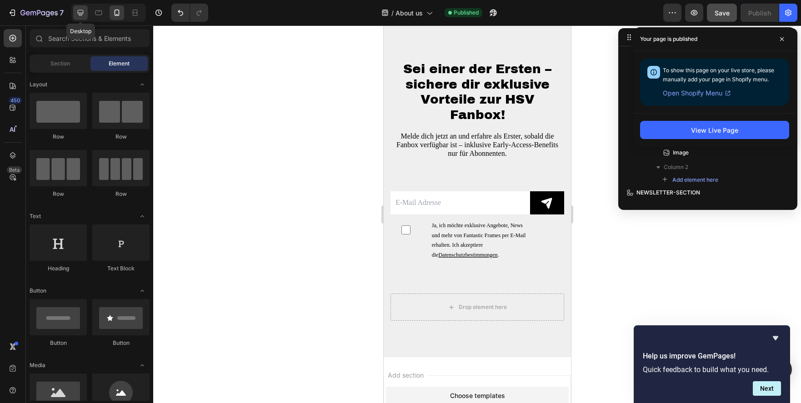
click at [80, 17] on icon at bounding box center [80, 12] width 9 height 9
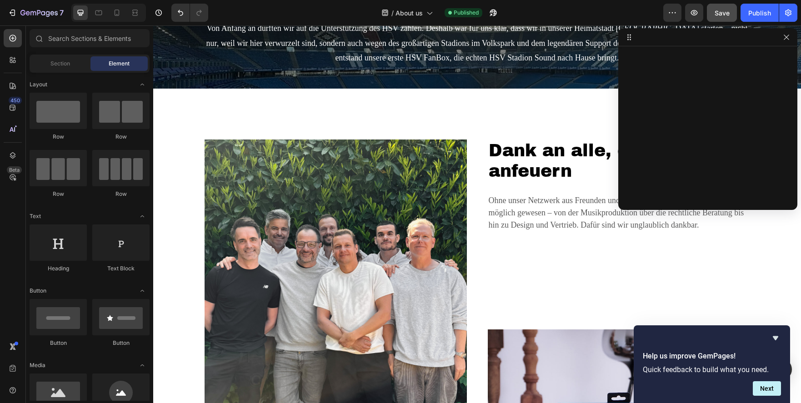
scroll to position [1942, 0]
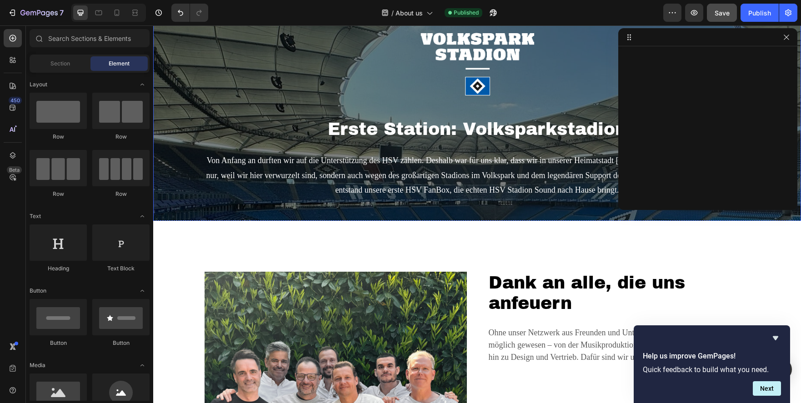
click at [199, 128] on div "Image Erste Station: Volksparkstadion Heading Von Anfang an durften wir auf die…" at bounding box center [477, 76] width 648 height 442
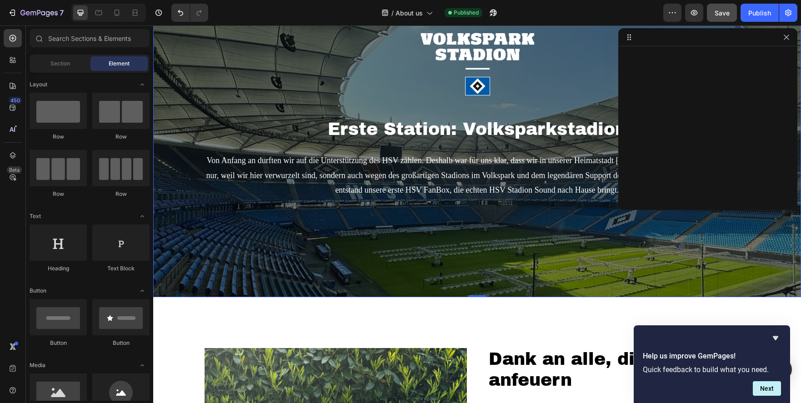
scroll to position [361, 0]
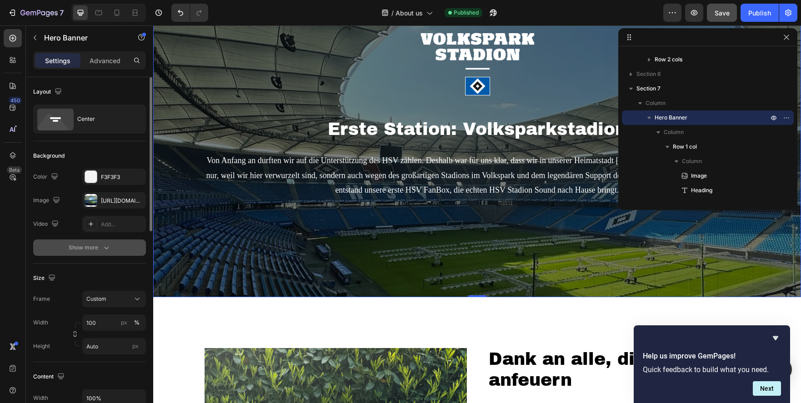
click at [103, 243] on button "Show more" at bounding box center [89, 248] width 113 height 16
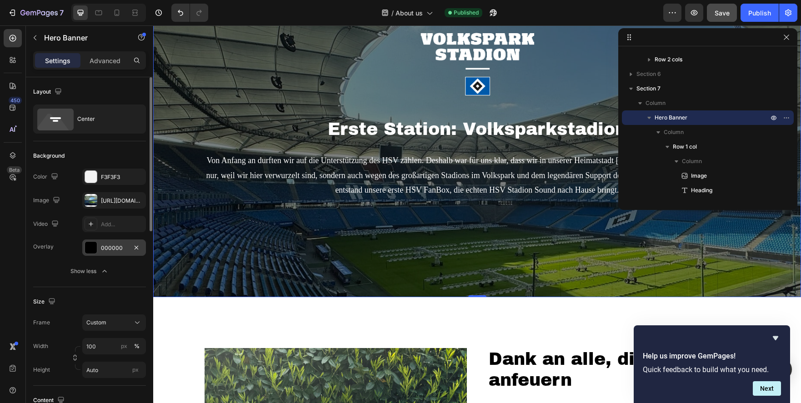
click at [110, 249] on div "000000" at bounding box center [114, 248] width 26 height 8
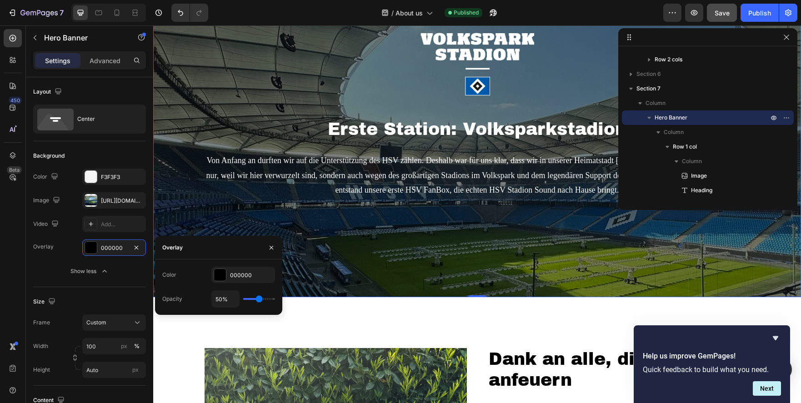
type input "44%"
type input "44"
type input "46%"
type input "46"
type input "48%"
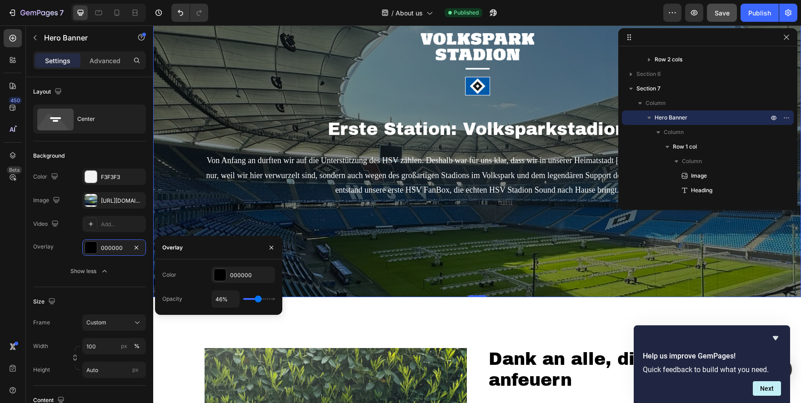
type input "48"
type input "62%"
type input "62"
type input "71%"
type input "71"
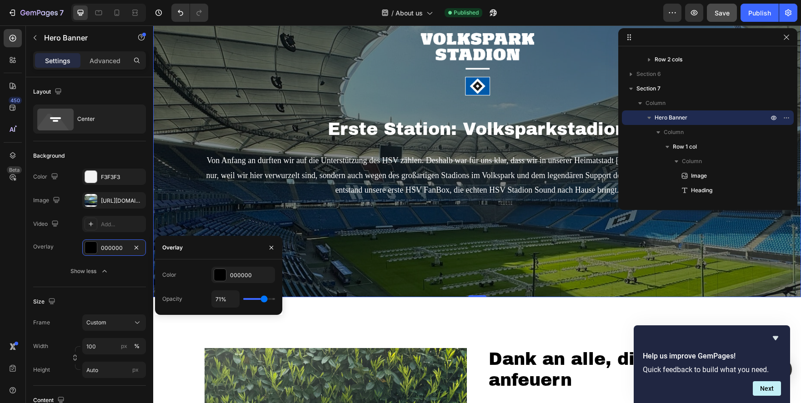
type input "79%"
type input "79"
type input "90%"
type input "90"
type input "96%"
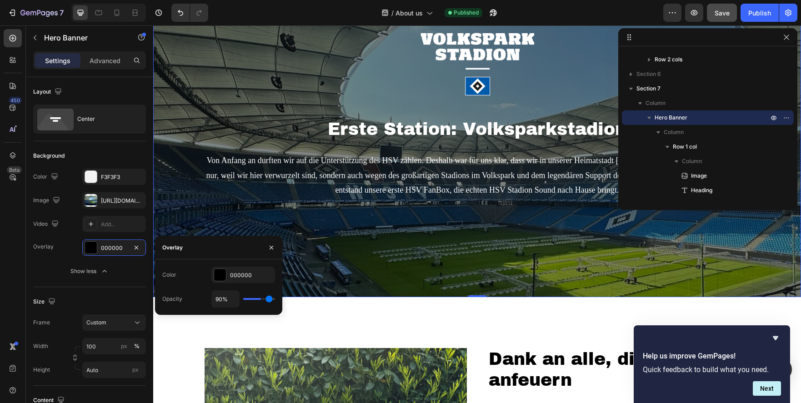
type input "96"
type input "100%"
type input "100"
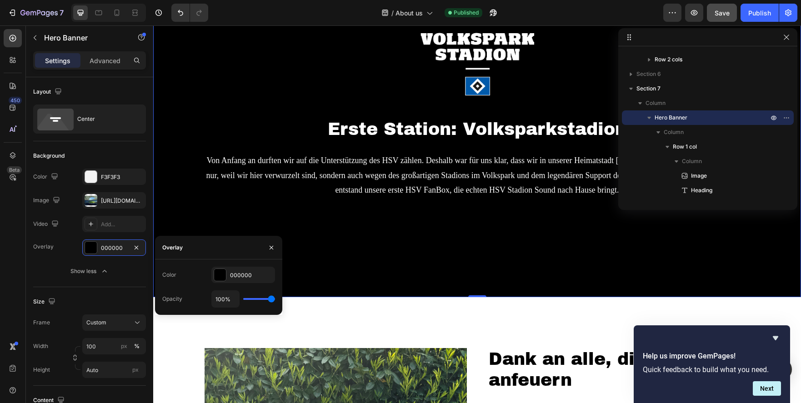
type input "98%"
type input "98"
type input "96%"
type input "96"
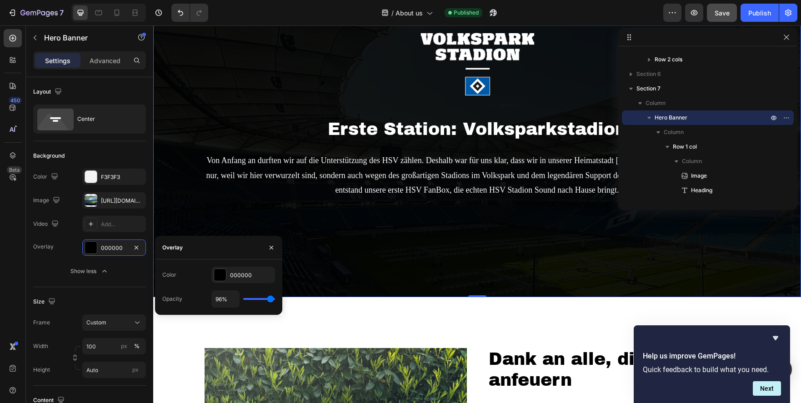
type input "92%"
type input "92"
type input "90%"
type input "90"
type input "88%"
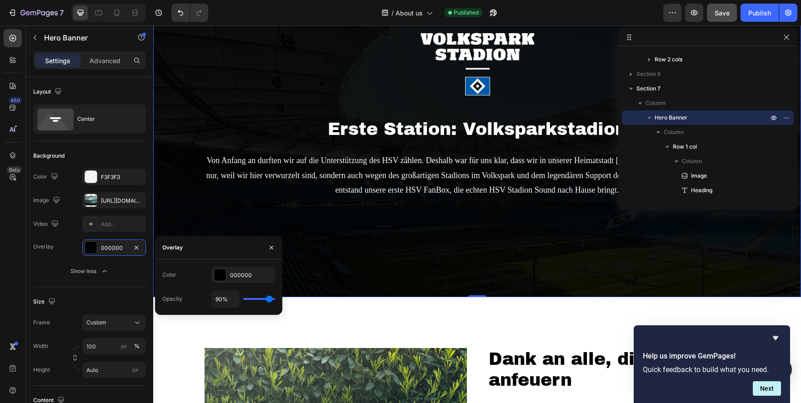
type input "88"
type input "87%"
type input "87"
type input "85%"
type input "85"
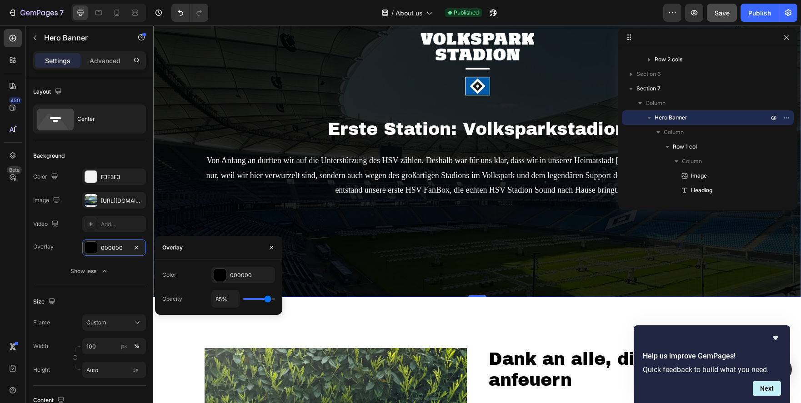
type input "83%"
type input "83"
type input "81%"
type input "81"
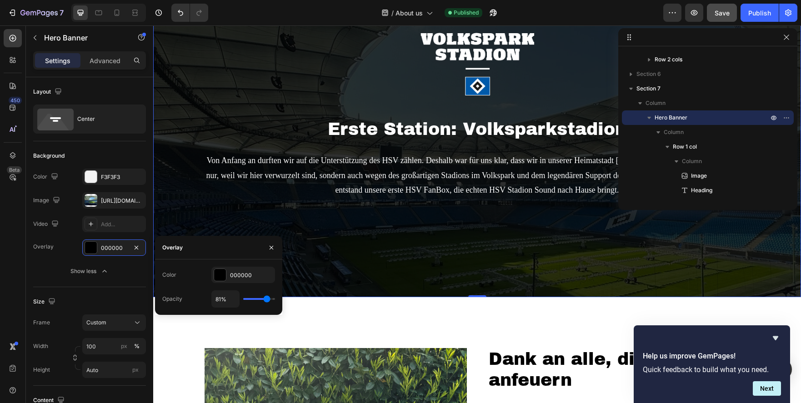
type input "79%"
type input "79"
type input "77%"
type input "77"
type input "75%"
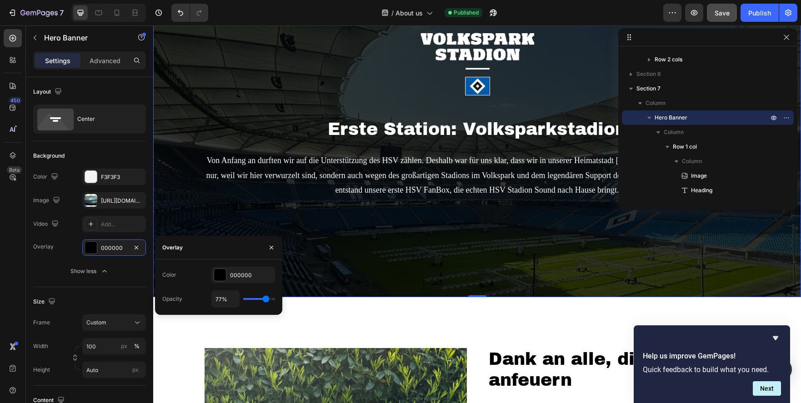
type input "75"
type input "73%"
type input "73"
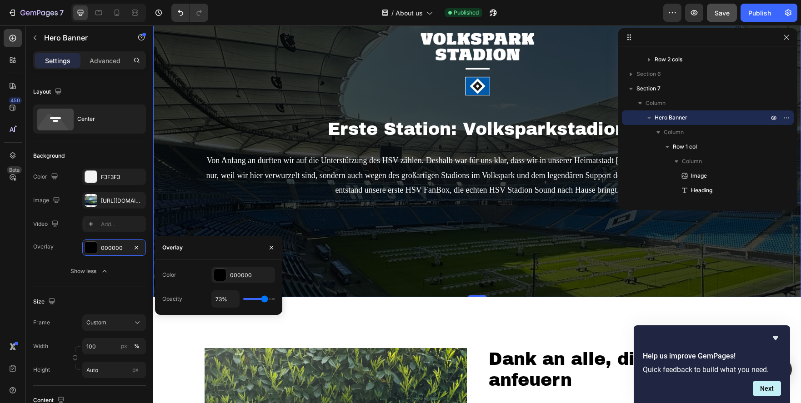
type input "71%"
type input "71"
type input "69%"
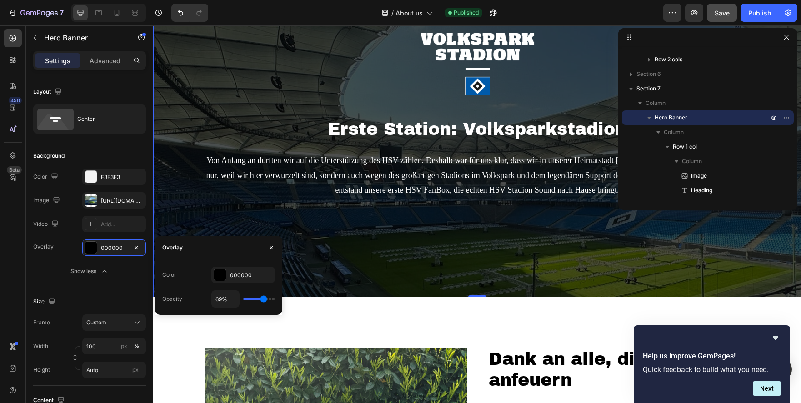
drag, startPoint x: 258, startPoint y: 299, endPoint x: 264, endPoint y: 302, distance: 6.7
type input "69"
click at [264, 300] on input "range" at bounding box center [259, 299] width 32 height 2
click at [100, 12] on icon at bounding box center [98, 12] width 9 height 9
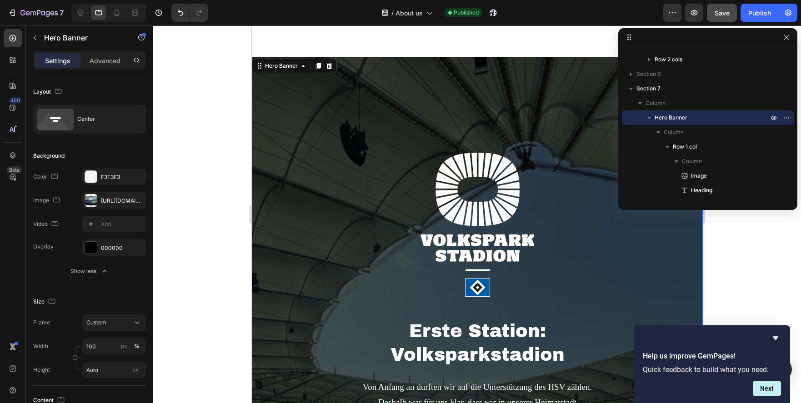
scroll to position [1740, 0]
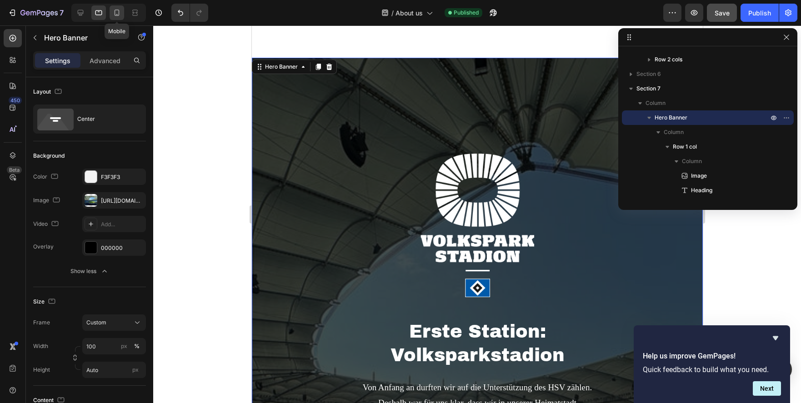
click at [114, 10] on icon at bounding box center [116, 12] width 9 height 9
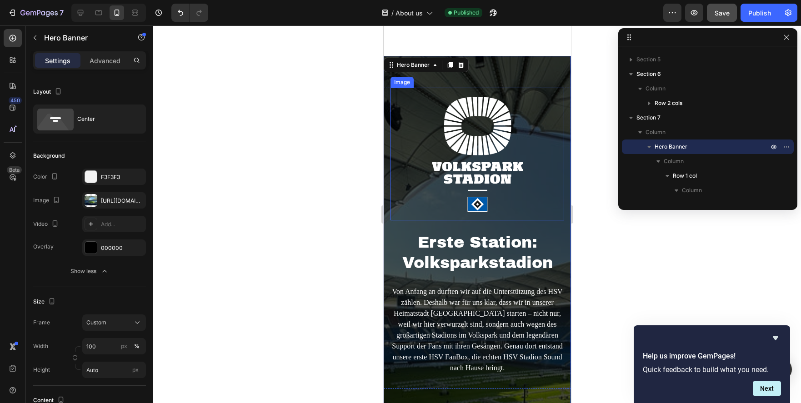
scroll to position [1765, 0]
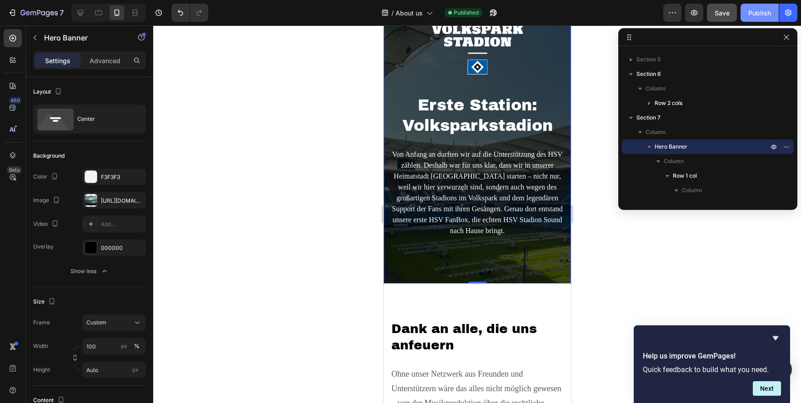
click at [755, 15] on div "Publish" at bounding box center [759, 13] width 23 height 10
